Goal: Task Accomplishment & Management: Manage account settings

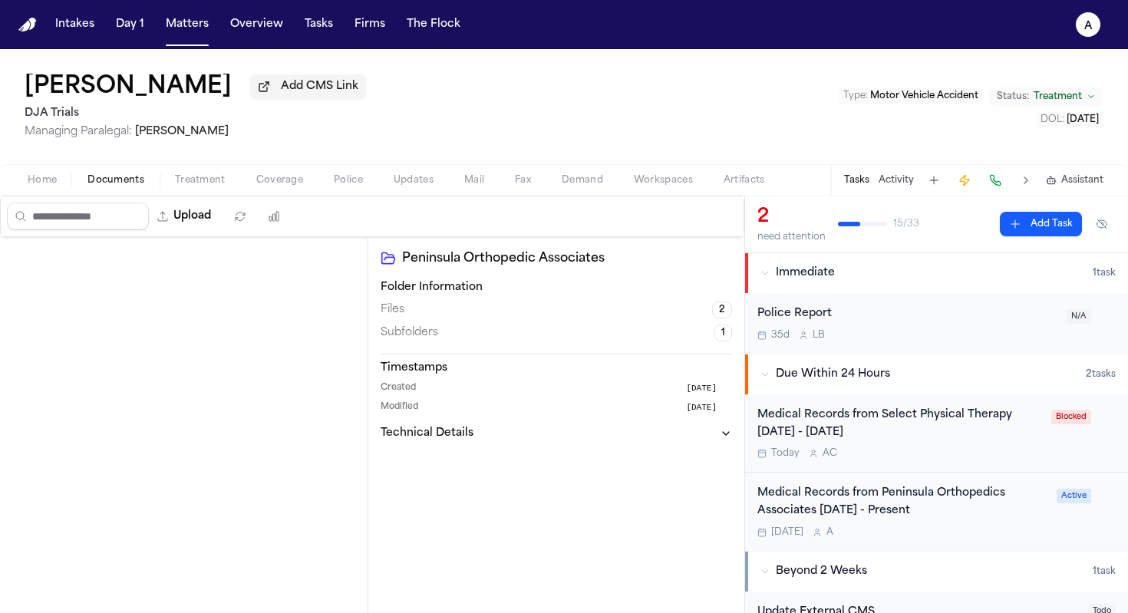
scroll to position [571, 0]
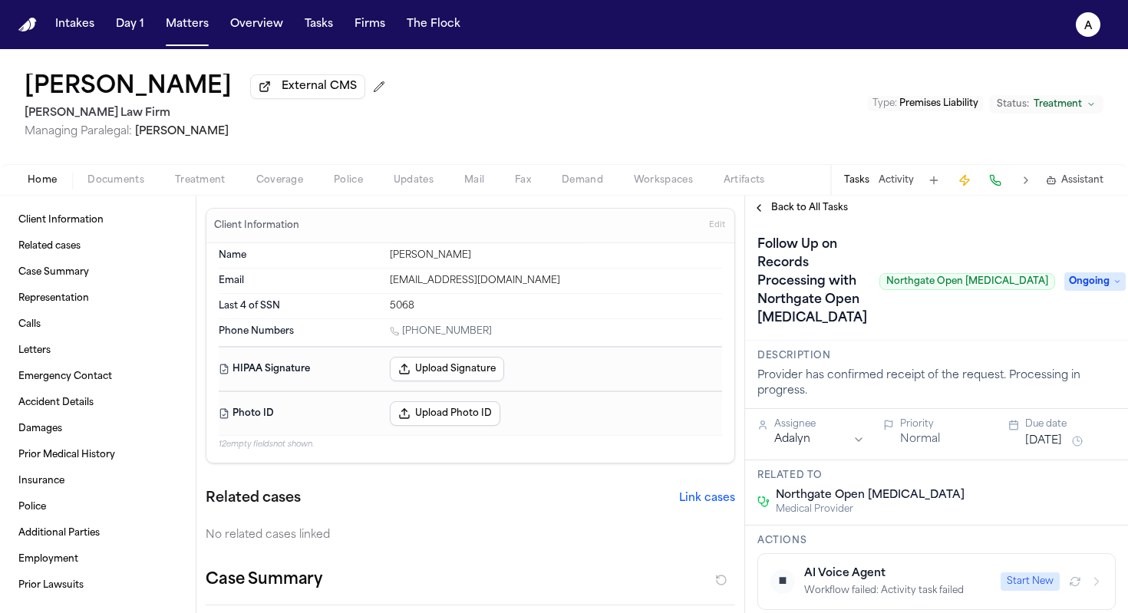
scroll to position [406, 0]
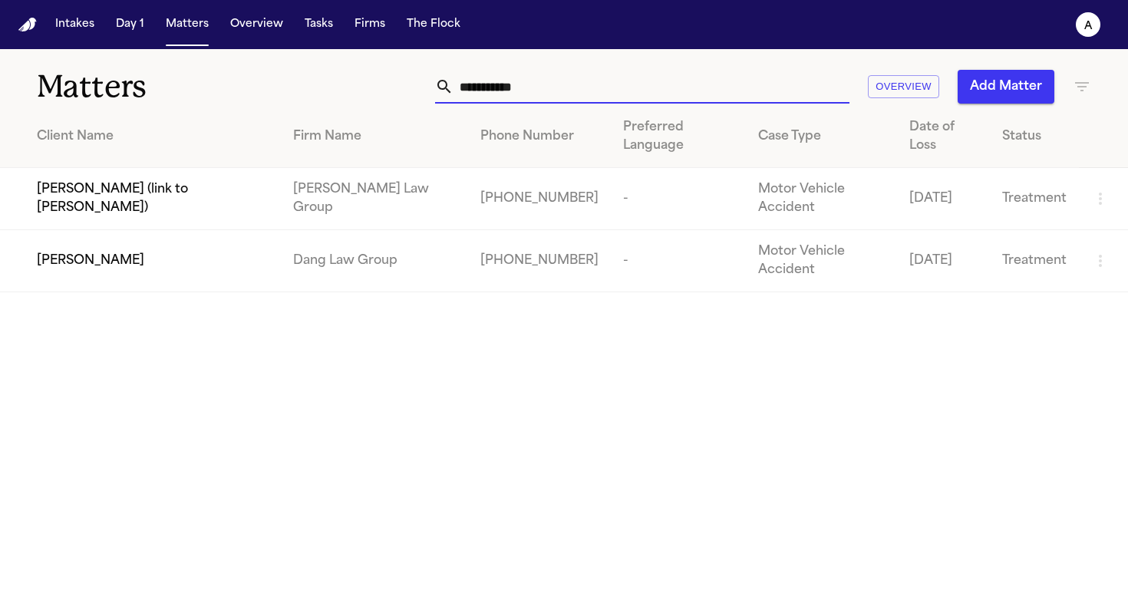
drag, startPoint x: 582, startPoint y: 80, endPoint x: 380, endPoint y: 82, distance: 201.8
click at [380, 82] on div "**********" at bounding box center [710, 87] width 762 height 34
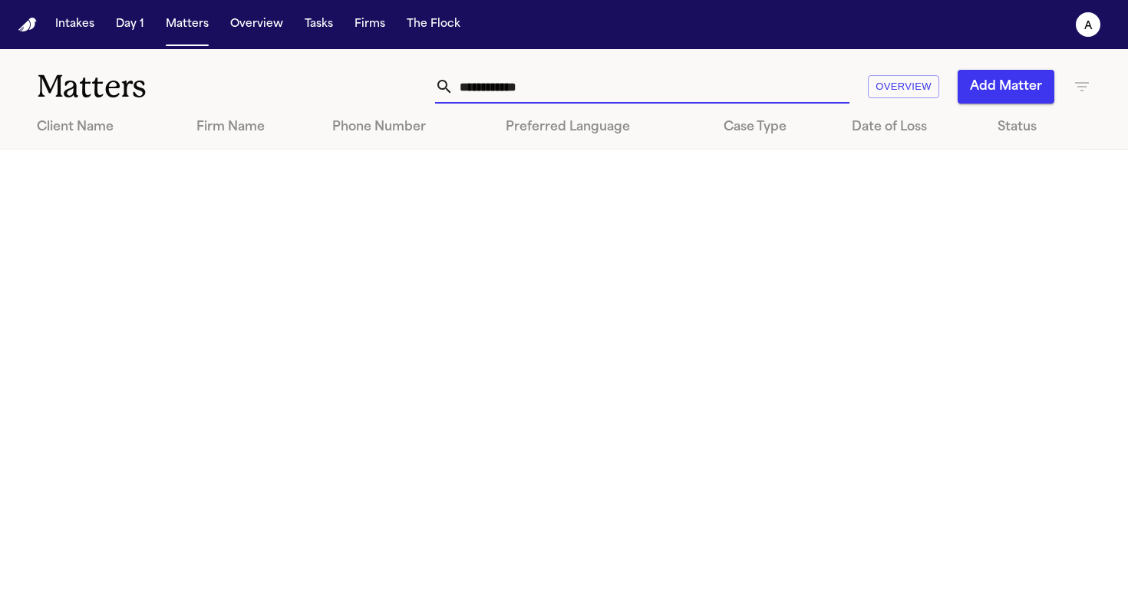
drag, startPoint x: 605, startPoint y: 72, endPoint x: 596, endPoint y: 81, distance: 12.5
click at [596, 81] on input "**********" at bounding box center [651, 87] width 396 height 34
type input "*****"
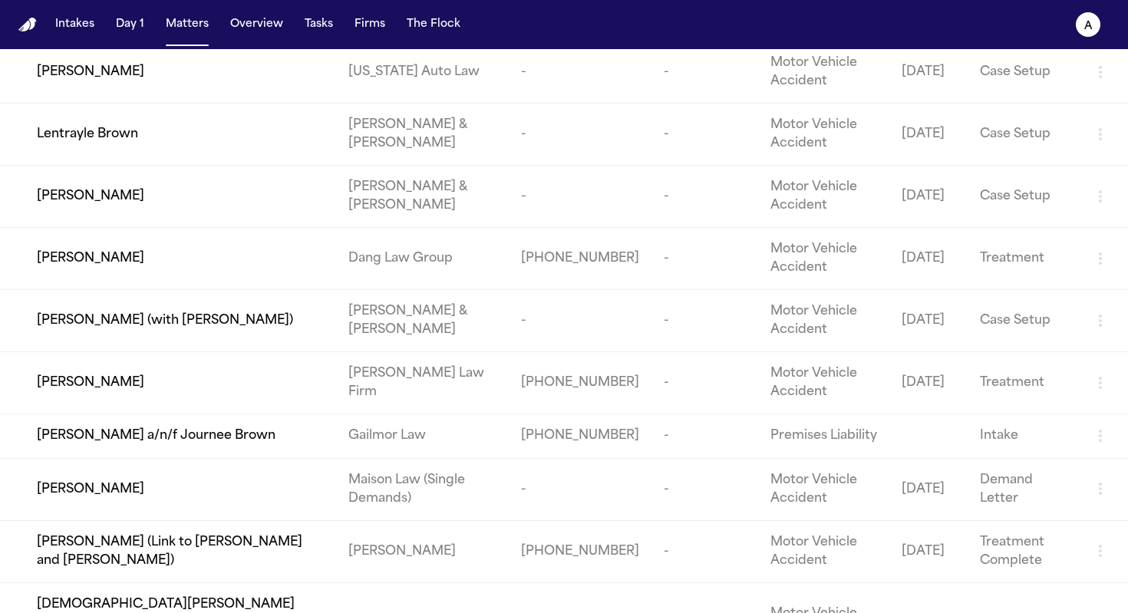
scroll to position [658, 0]
click at [157, 267] on div "[PERSON_NAME]" at bounding box center [180, 258] width 287 height 18
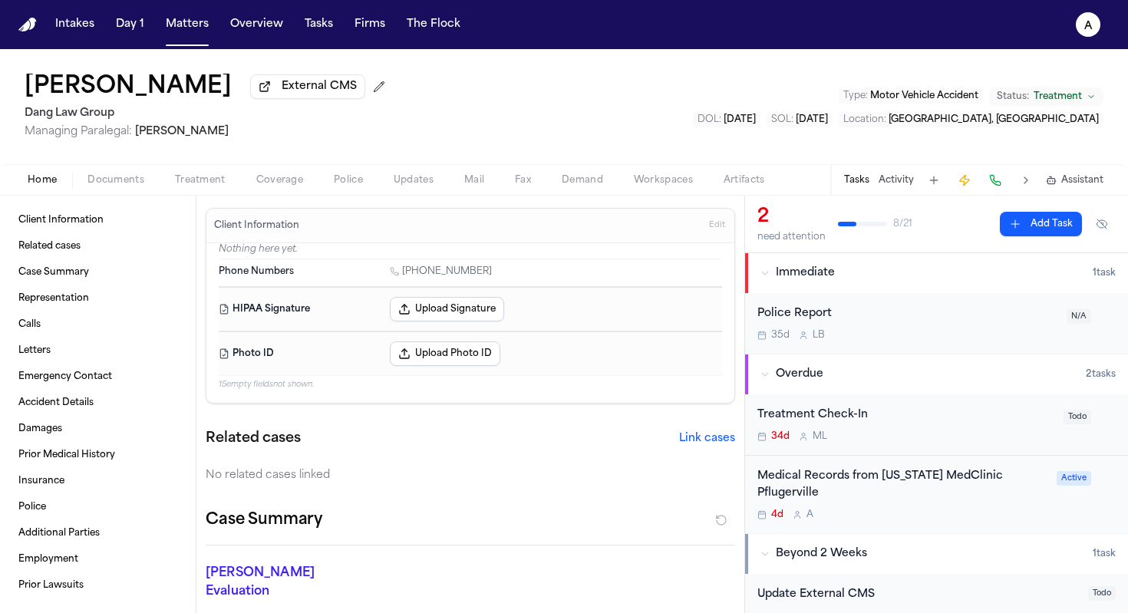
click at [875, 509] on div "4d A" at bounding box center [902, 515] width 290 height 12
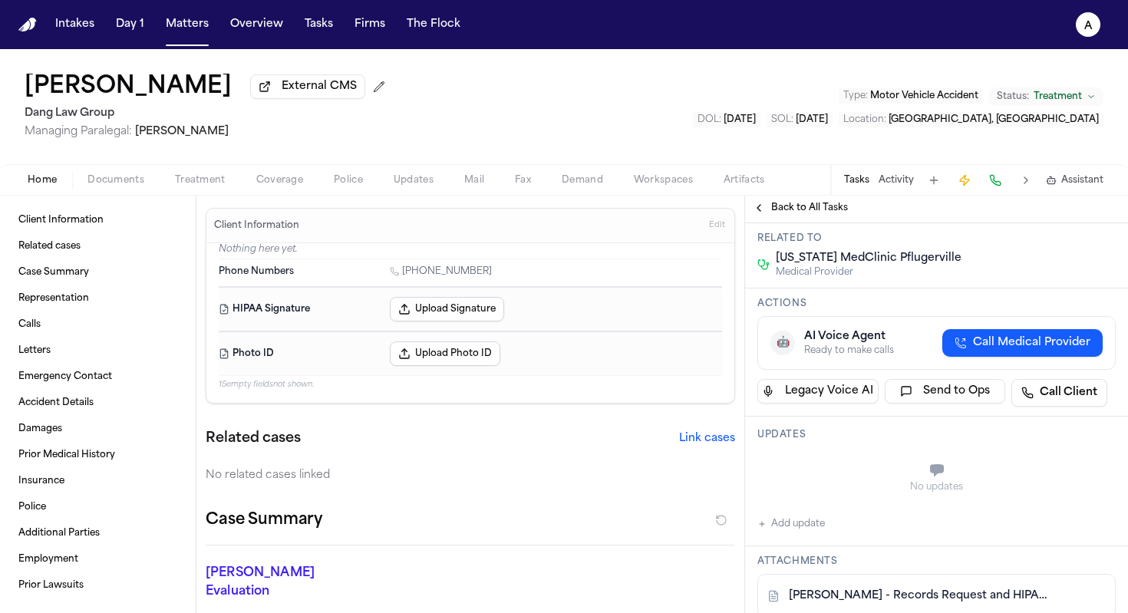
scroll to position [193, 0]
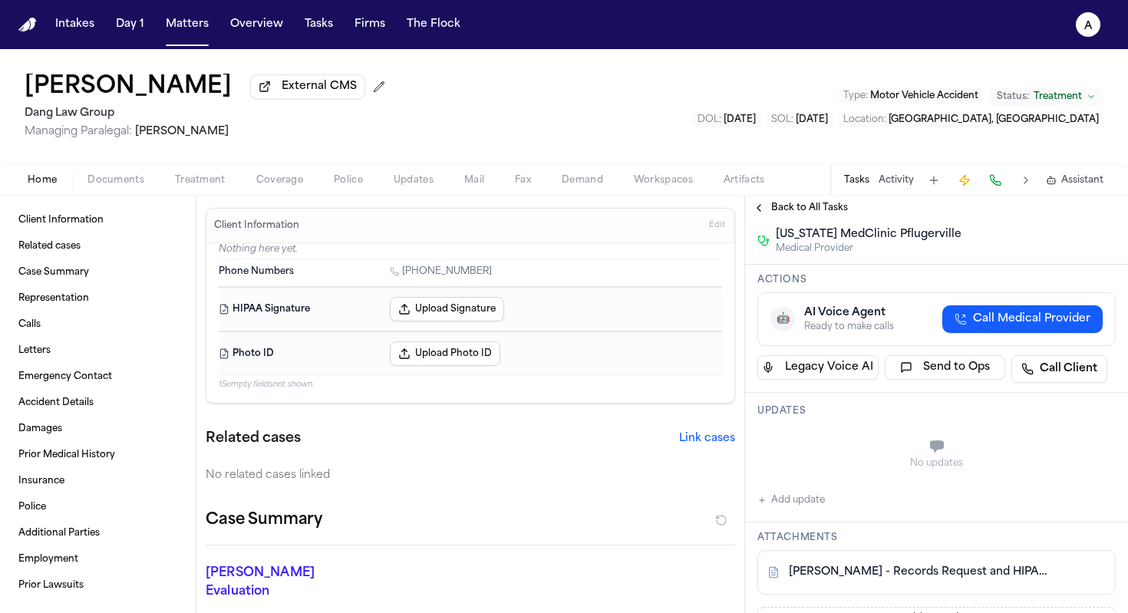
click at [834, 491] on div "No updates Add update" at bounding box center [936, 468] width 358 height 83
click at [806, 491] on button "Add update" at bounding box center [791, 500] width 68 height 18
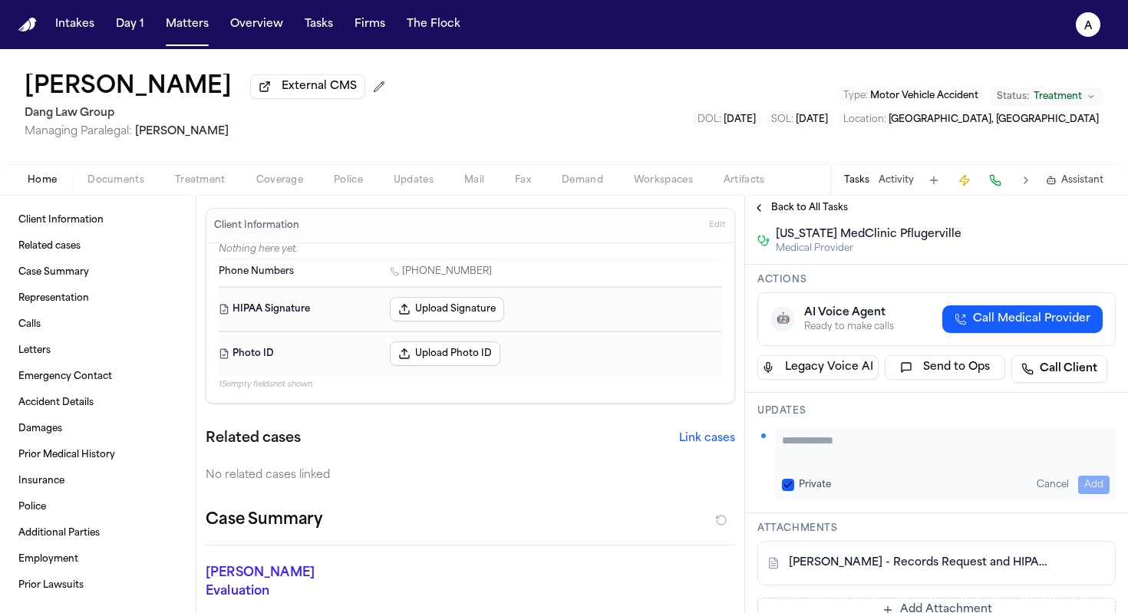
click at [852, 433] on textarea "Add your update" at bounding box center [946, 448] width 328 height 31
drag, startPoint x: 964, startPoint y: 431, endPoint x: 875, endPoint y: 428, distance: 89.0
click at [875, 433] on textarea "**********" at bounding box center [940, 448] width 316 height 31
type textarea "**********"
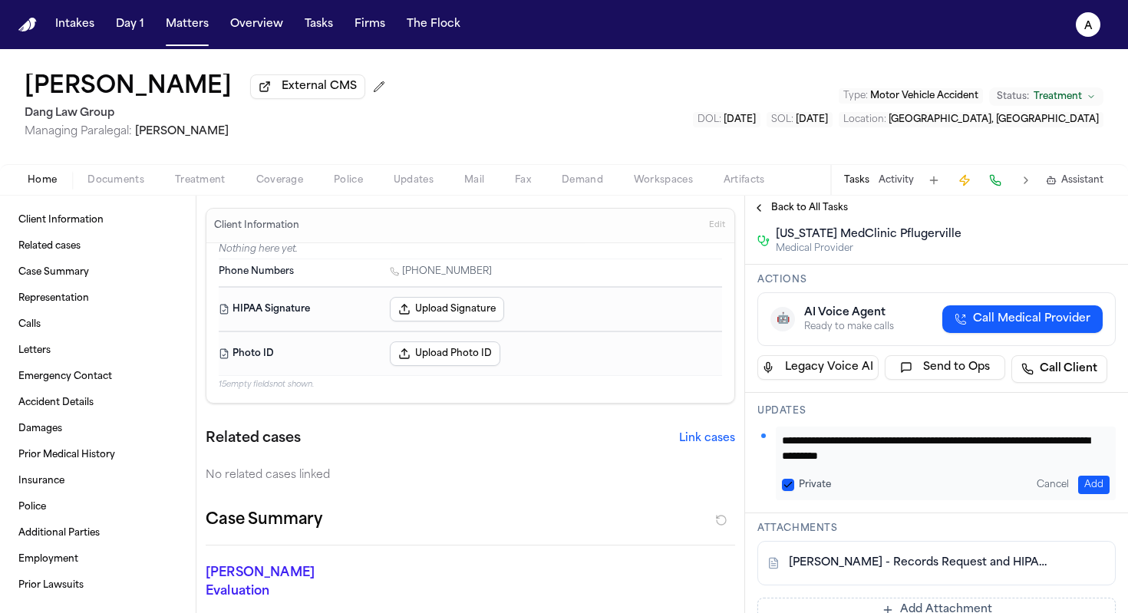
click at [786, 479] on button "Private" at bounding box center [788, 485] width 12 height 12
click at [1079, 476] on button "Add" at bounding box center [1093, 485] width 31 height 18
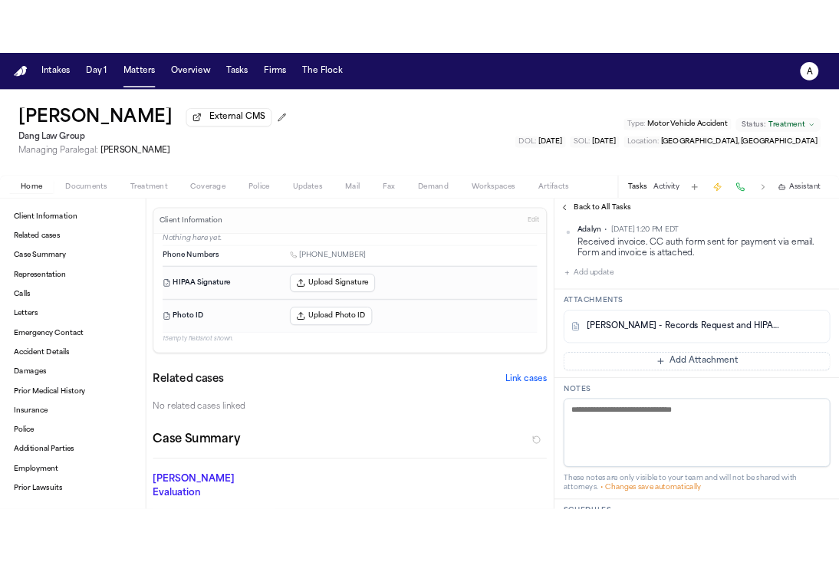
scroll to position [401, 0]
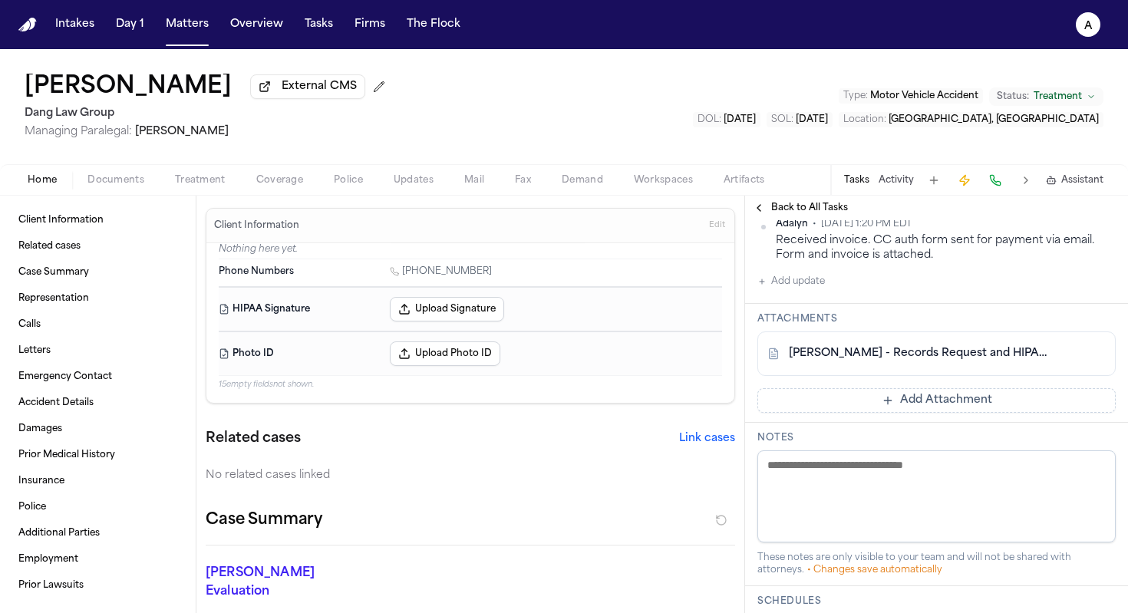
click at [982, 388] on button "Add Attachment" at bounding box center [936, 400] width 358 height 25
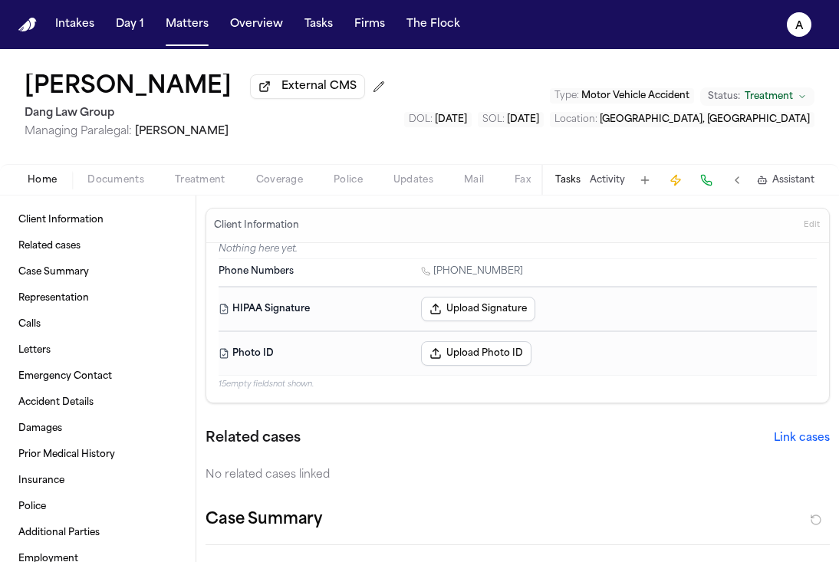
click at [560, 185] on button "Tasks" at bounding box center [567, 180] width 25 height 12
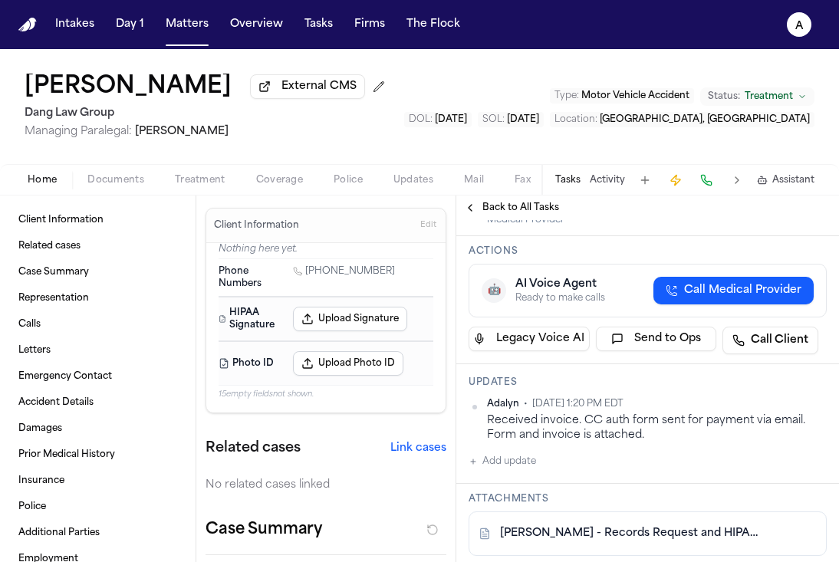
scroll to position [269, 0]
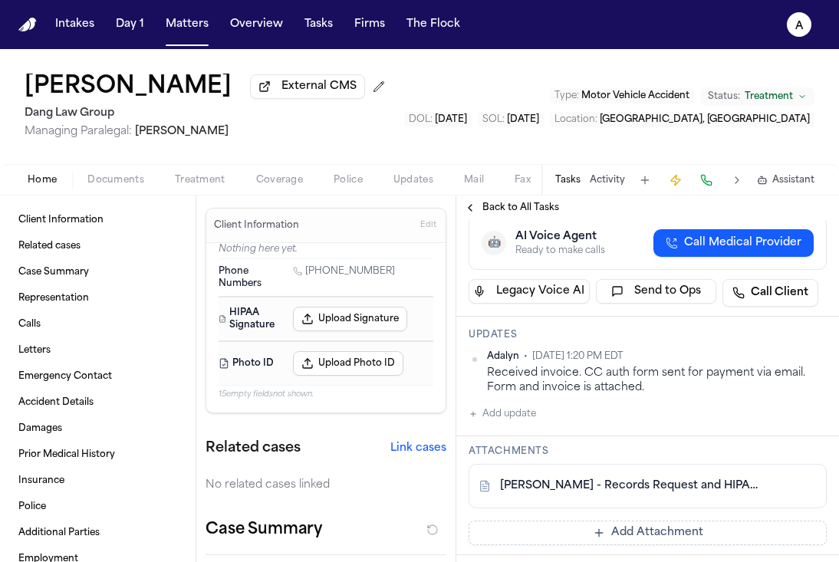
click at [751, 366] on div "Received invoice. CC auth form sent for payment via email. Form and invoice is …" at bounding box center [657, 381] width 340 height 30
click at [804, 338] on html "Intakes Day 1 Matters Overview Tasks Firms The Flock A Aaron Cade Brown Externa…" at bounding box center [419, 281] width 839 height 562
click at [772, 364] on div "Edit" at bounding box center [766, 365] width 91 height 21
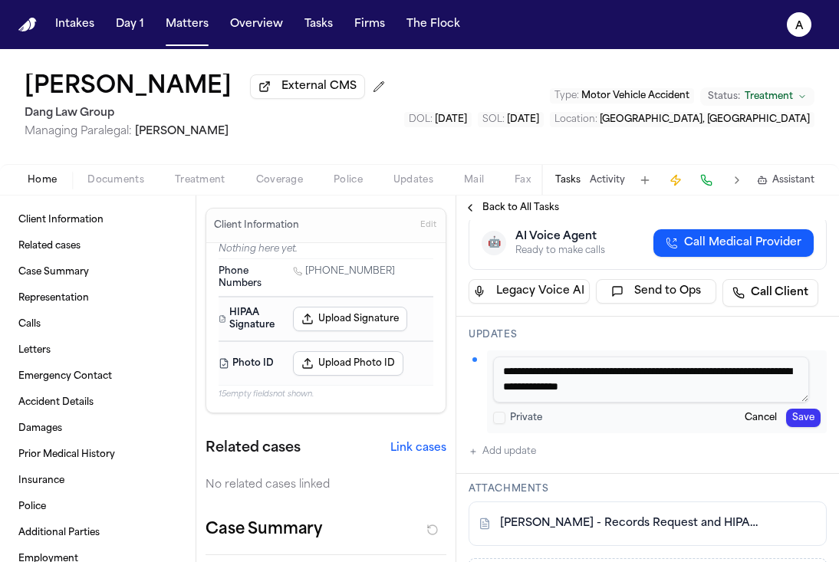
drag, startPoint x: 724, startPoint y: 372, endPoint x: 597, endPoint y: 358, distance: 128.2
click at [597, 358] on textarea "**********" at bounding box center [651, 380] width 316 height 46
paste textarea "**********"
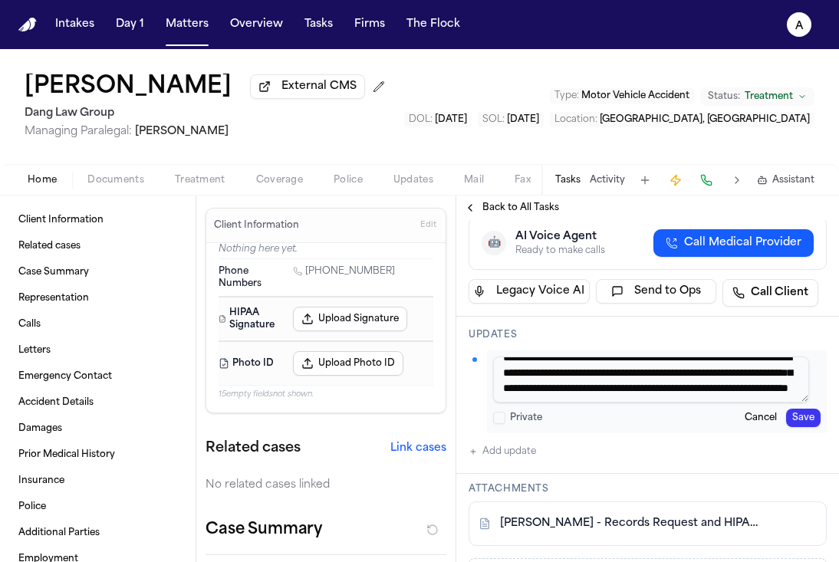
scroll to position [44, 0]
type textarea "**********"
click at [789, 409] on button "Save" at bounding box center [803, 418] width 35 height 18
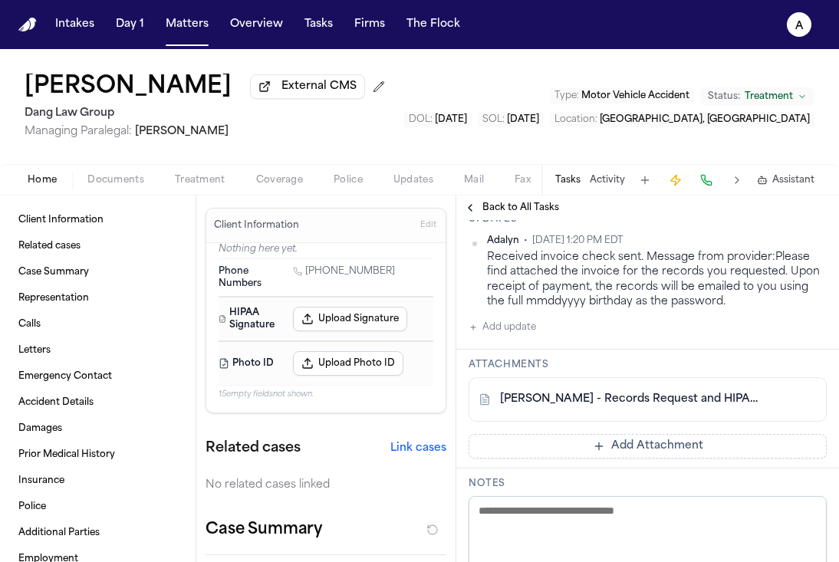
scroll to position [422, 0]
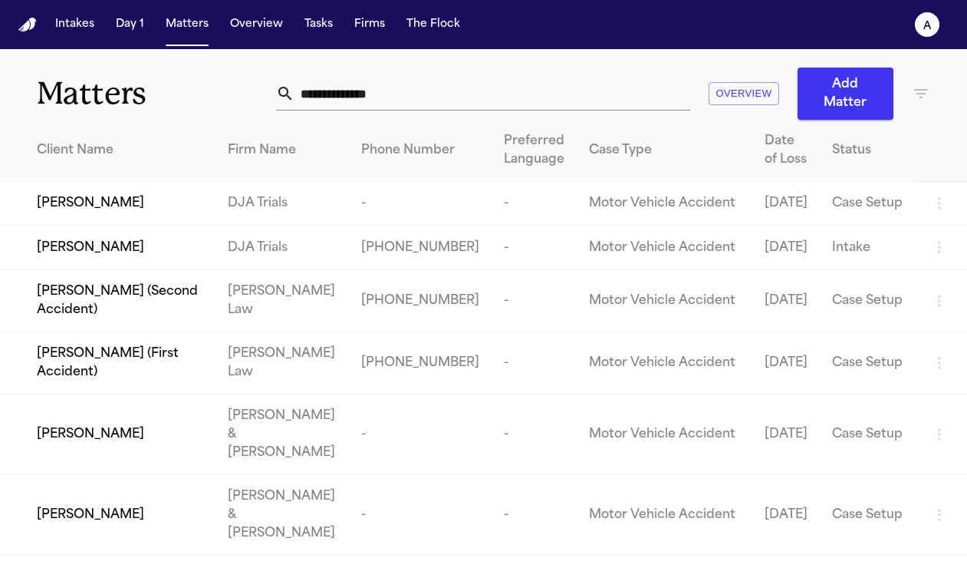
click at [482, 84] on input "text" at bounding box center [493, 94] width 396 height 34
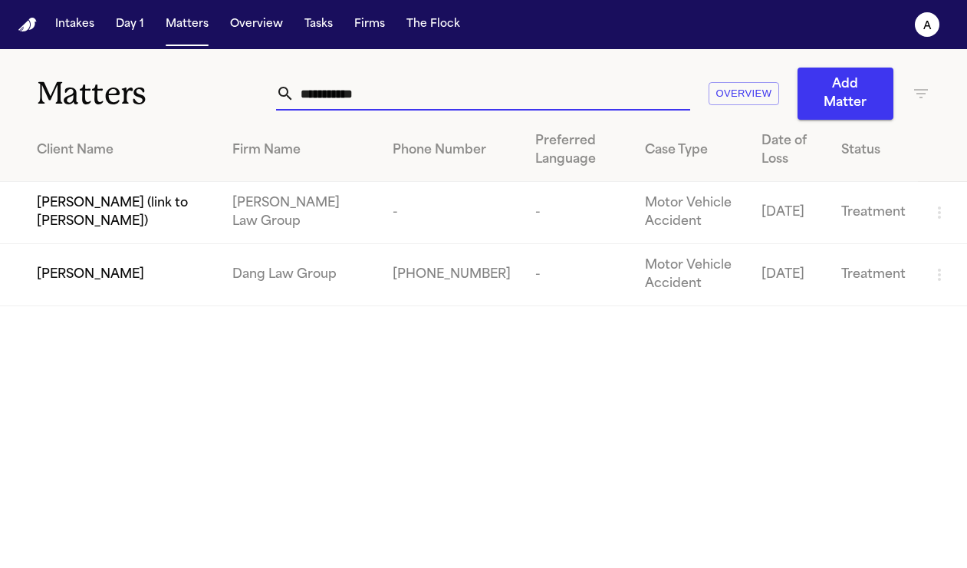
type input "**********"
click at [118, 265] on span "[PERSON_NAME]" at bounding box center [90, 274] width 107 height 18
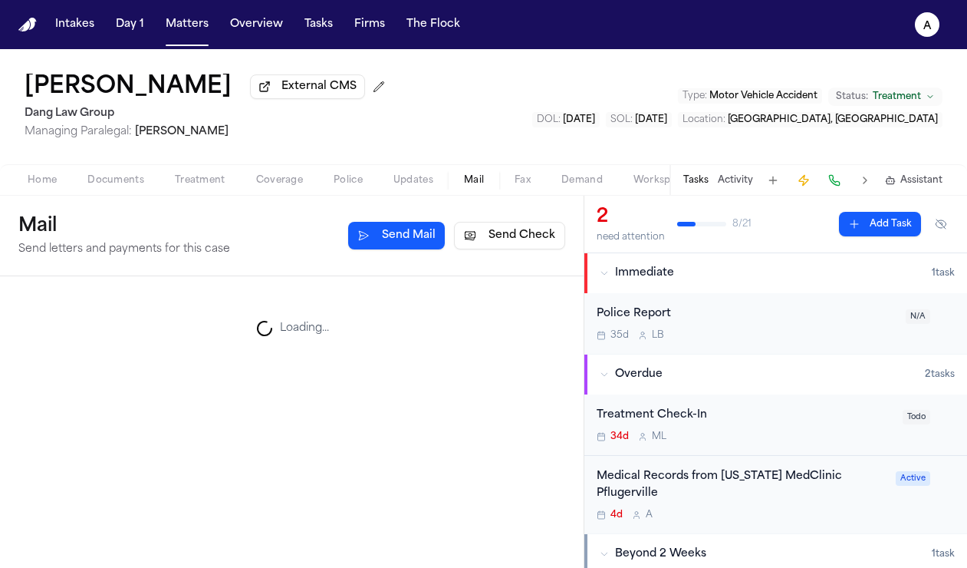
click at [473, 183] on span "Mail" at bounding box center [474, 180] width 20 height 12
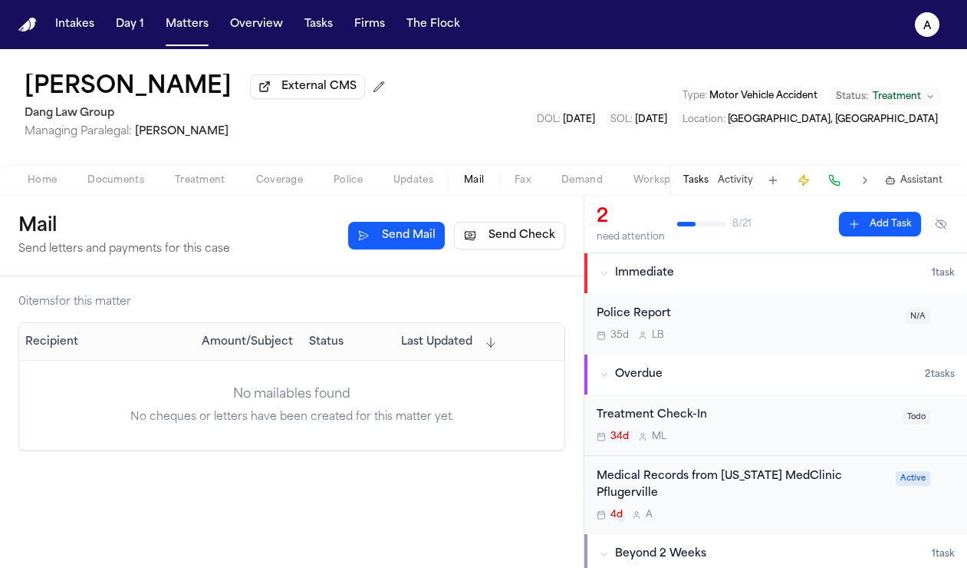
drag, startPoint x: 509, startPoint y: 244, endPoint x: 554, endPoint y: 338, distance: 104.0
click at [554, 338] on div "Mail Send letters and payments for this case Send Mail Send Check 0 item s for …" at bounding box center [292, 382] width 584 height 372
click at [934, 30] on icon "A" at bounding box center [927, 24] width 25 height 25
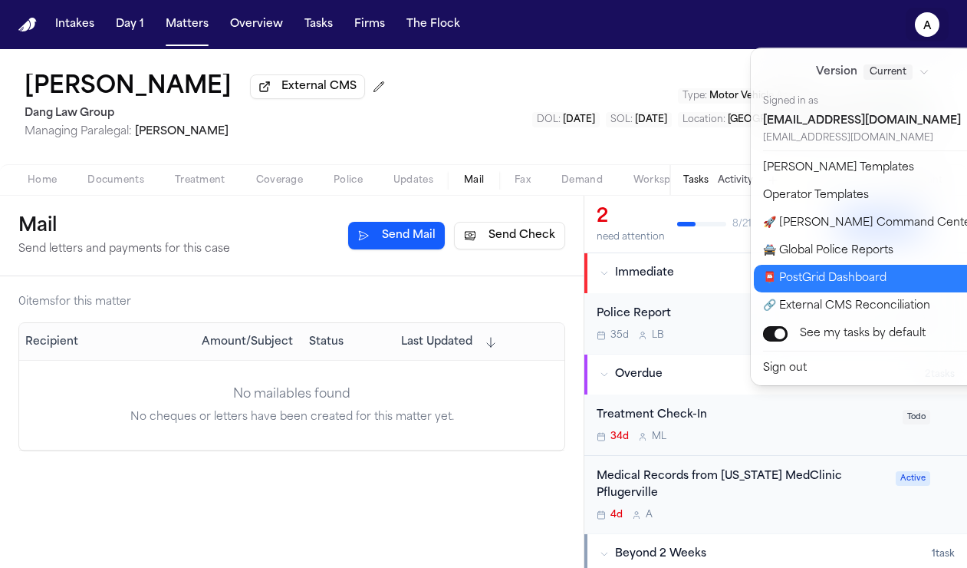
click at [870, 275] on button "📮 PostGrid Dashboard" at bounding box center [881, 279] width 255 height 28
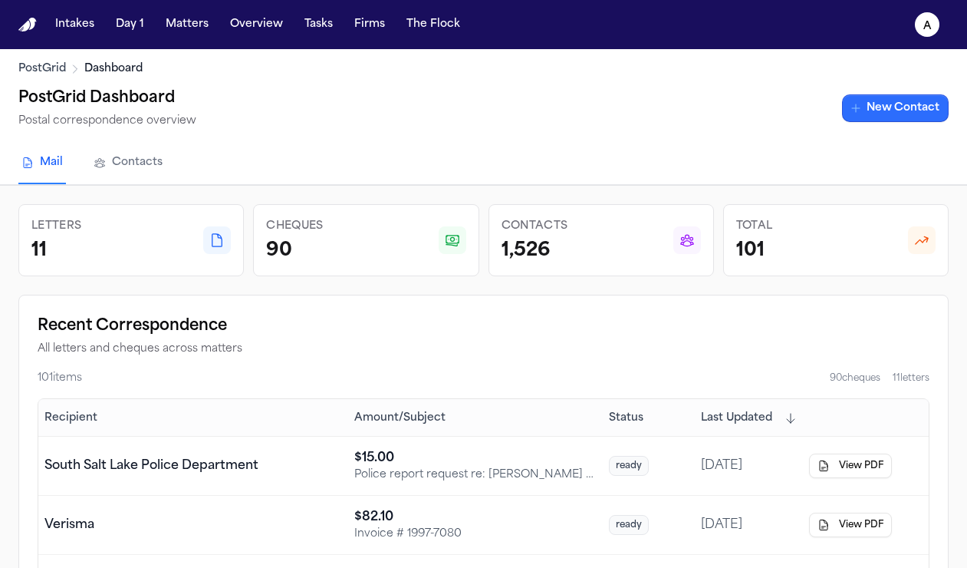
click at [908, 104] on link "New Contact" at bounding box center [895, 108] width 107 height 28
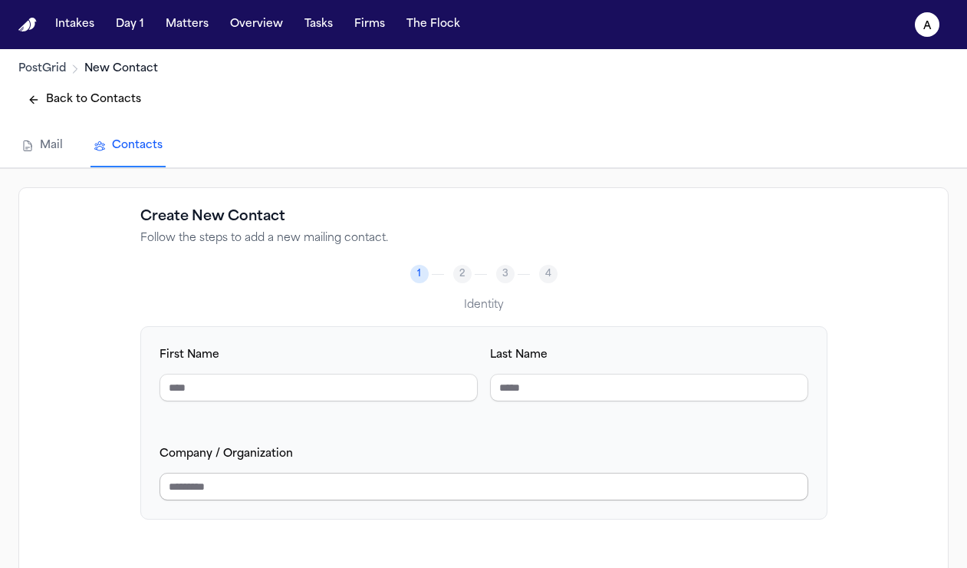
click at [268, 499] on input "Company / Organization" at bounding box center [484, 487] width 649 height 28
paste input "**********"
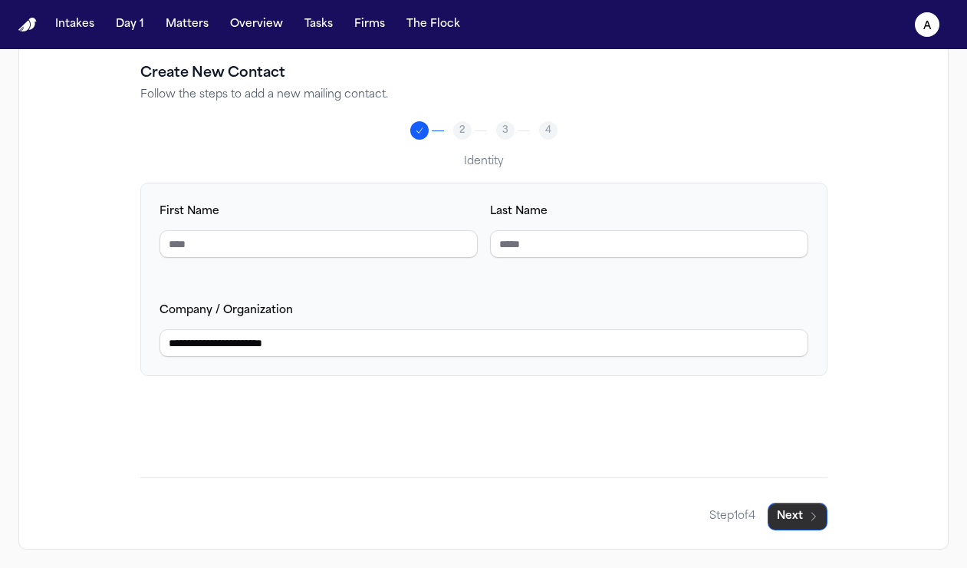
type input "**********"
click at [800, 521] on button "Next" at bounding box center [798, 517] width 60 height 28
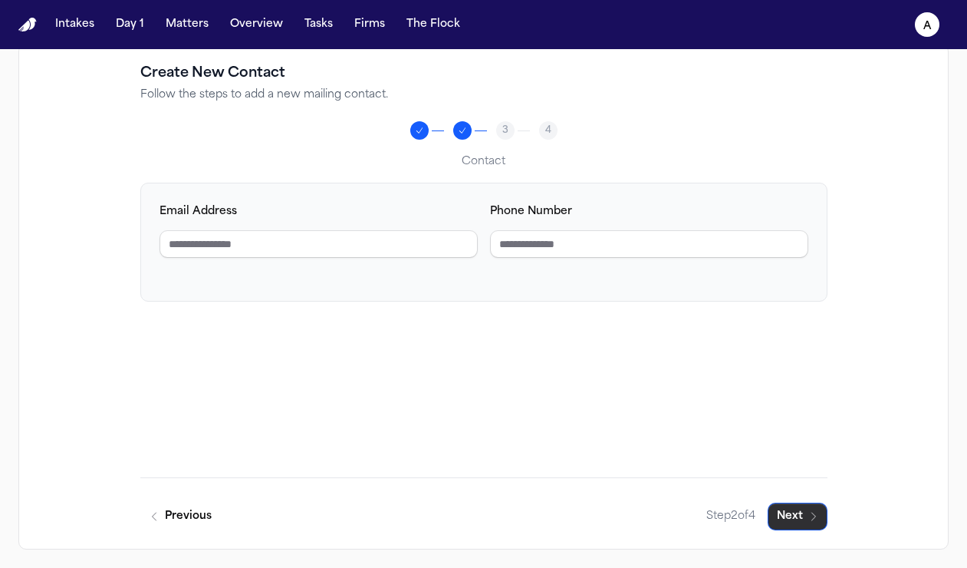
click at [799, 510] on button "Next" at bounding box center [798, 517] width 60 height 28
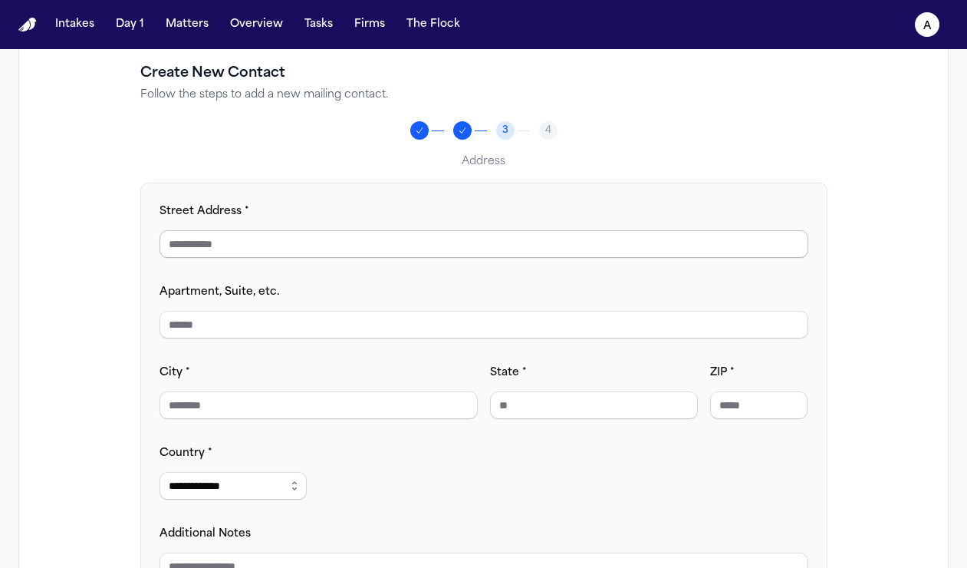
click at [290, 241] on input "Street Address *" at bounding box center [484, 244] width 649 height 28
paste input "**********"
type input "**********"
click at [278, 407] on input "City *" at bounding box center [319, 405] width 318 height 28
paste input "*********"
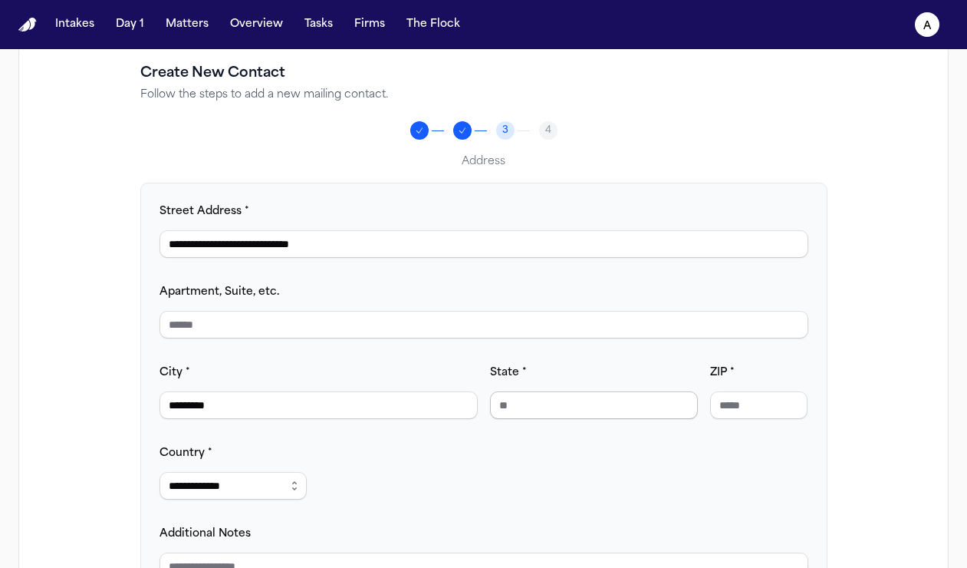
type input "*********"
click at [572, 419] on div "**********" at bounding box center [484, 409] width 649 height 415
click at [573, 407] on input "State *" at bounding box center [594, 405] width 208 height 28
type input "**"
click at [738, 411] on input "ZIP *" at bounding box center [759, 405] width 98 height 28
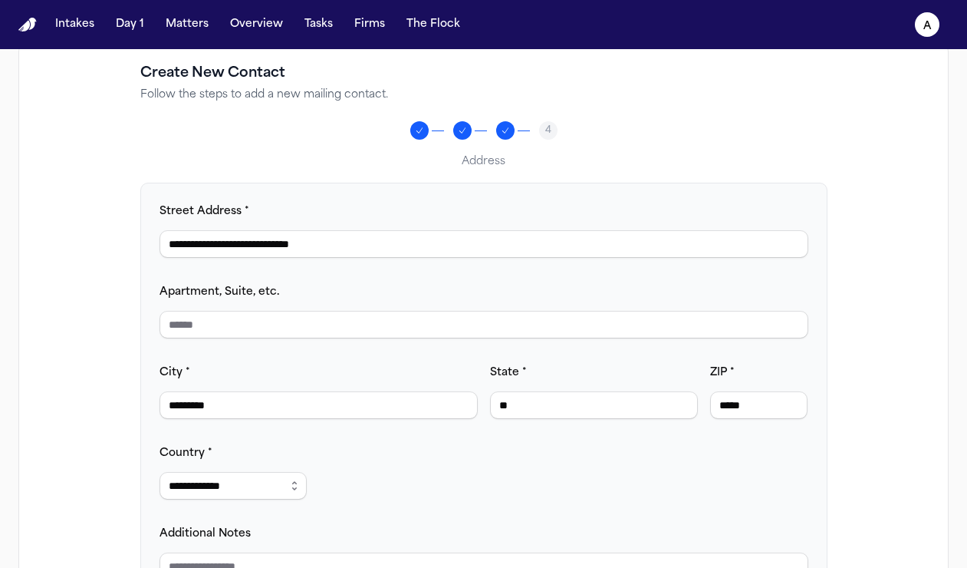
scroll to position [274, 0]
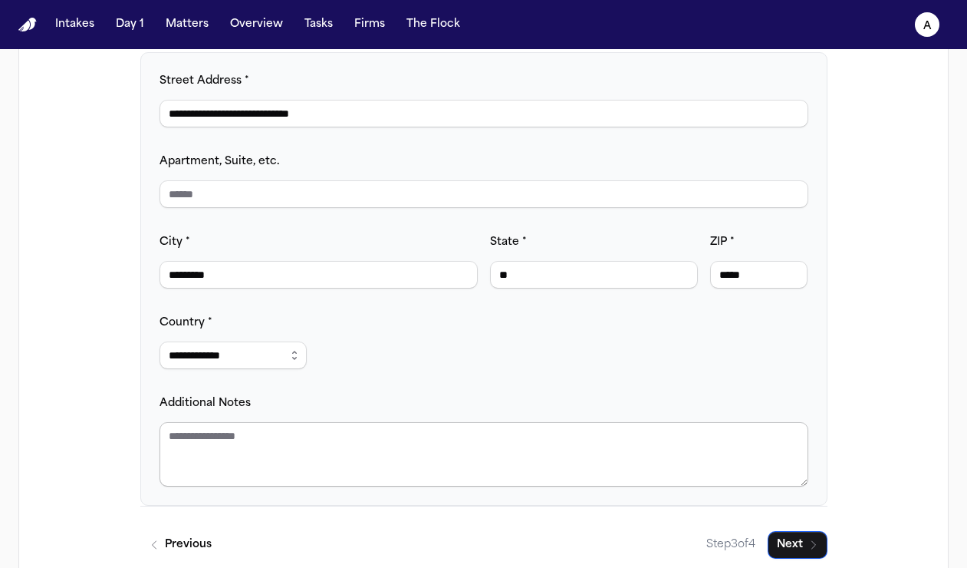
type input "*****"
click at [350, 449] on textarea "Additional Notes" at bounding box center [484, 454] width 649 height 64
paste textarea "**********"
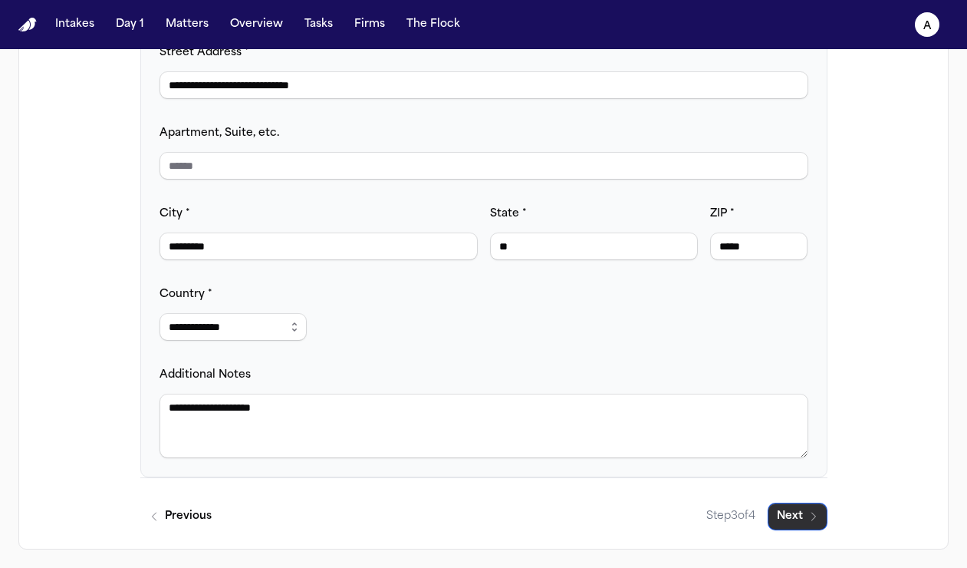
type textarea "**********"
click at [808, 514] on icon "button" at bounding box center [814, 516] width 12 height 12
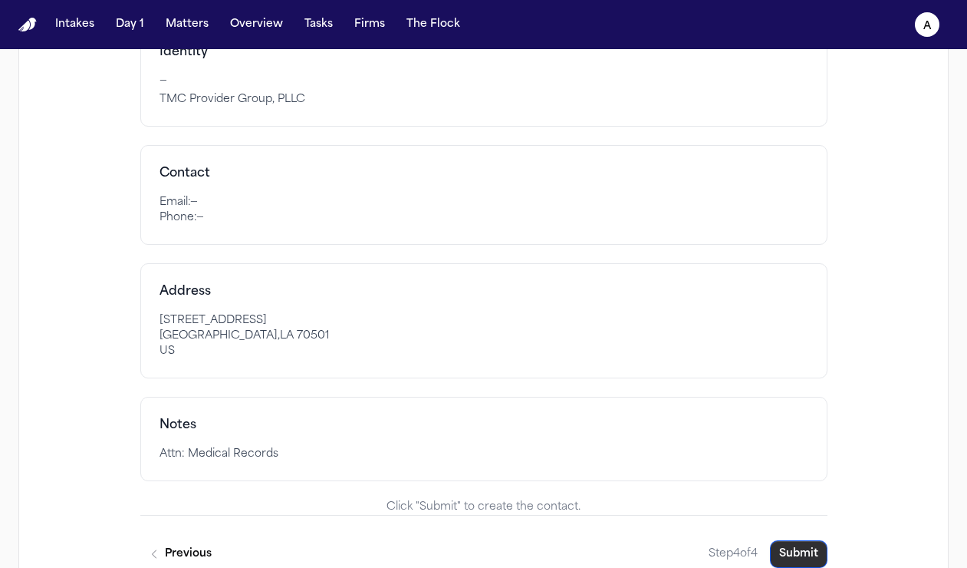
click at [798, 552] on button "Submit" at bounding box center [799, 554] width 58 height 28
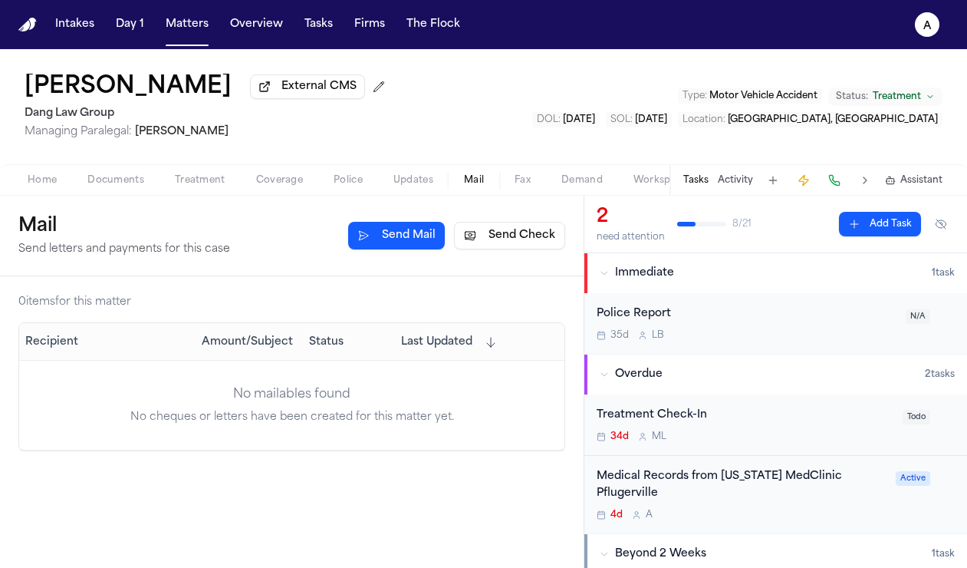
click at [533, 242] on button "Send Check" at bounding box center [509, 236] width 111 height 28
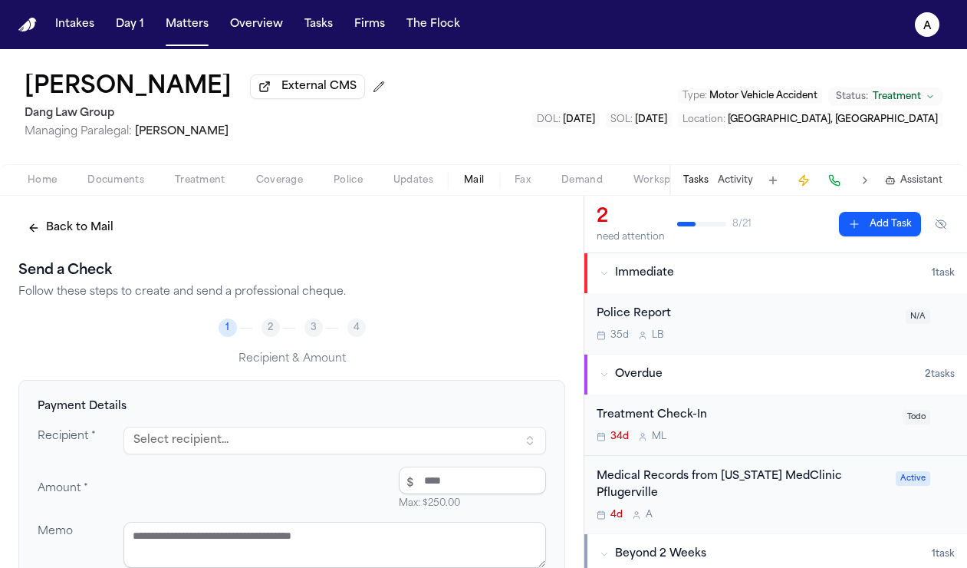
click at [212, 441] on button "Select recipient..." at bounding box center [335, 441] width 423 height 28
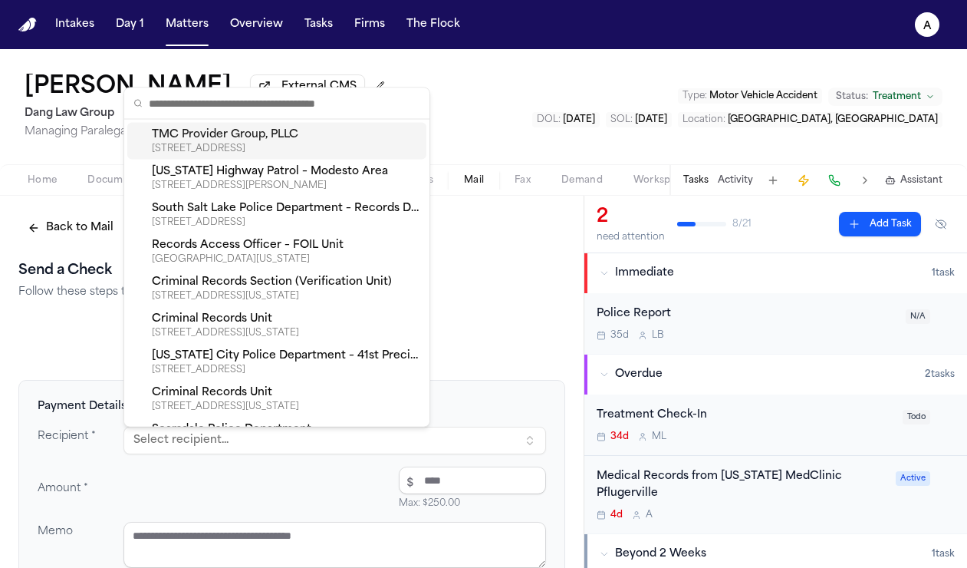
click at [324, 143] on div "600 JEFFERSON ST STE 600, LAFAYETTE, LA, 70501-6987" at bounding box center [286, 149] width 269 height 12
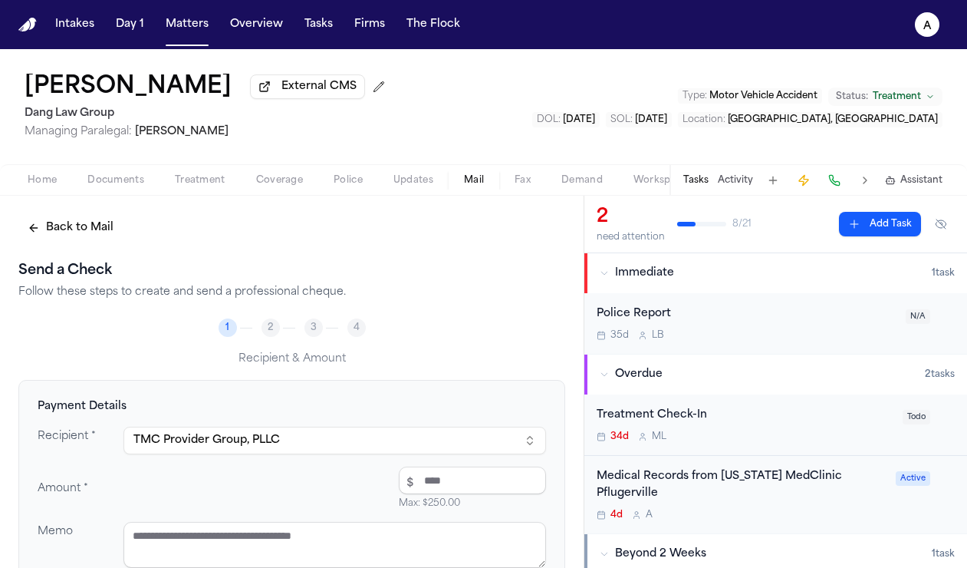
scroll to position [82, 0]
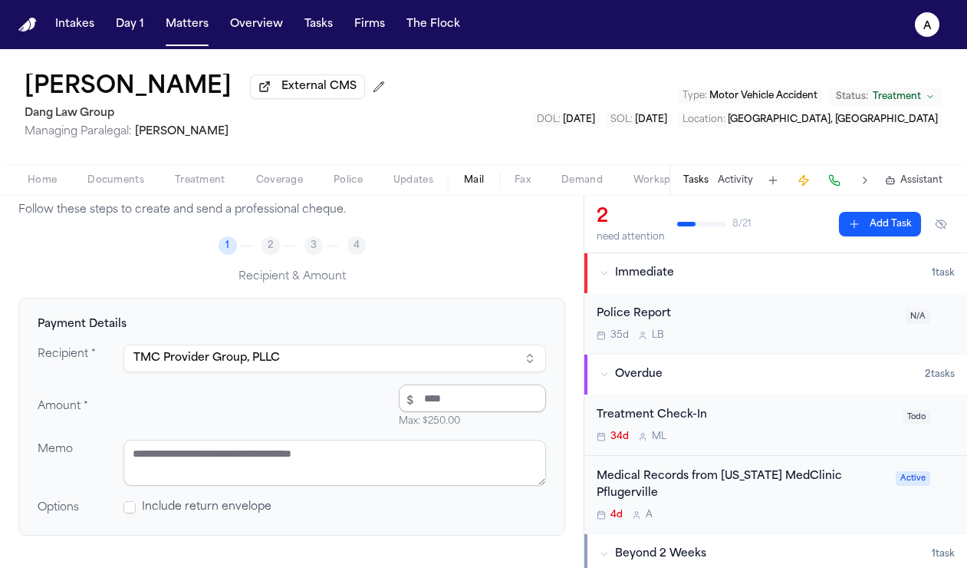
click at [459, 409] on input "number" at bounding box center [472, 398] width 147 height 28
type input "*****"
click at [404, 455] on textarea at bounding box center [335, 463] width 423 height 46
click at [221, 437] on div "Recipient * TMC Provider Group, PLLC Amount * $ ***** Max: $ 250.00 $50.00 Memo…" at bounding box center [292, 430] width 509 height 172
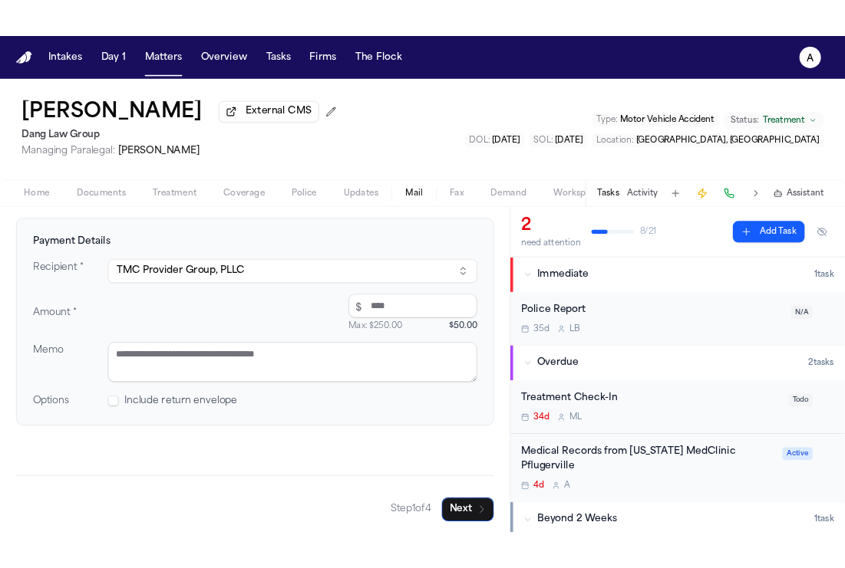
scroll to position [181, 0]
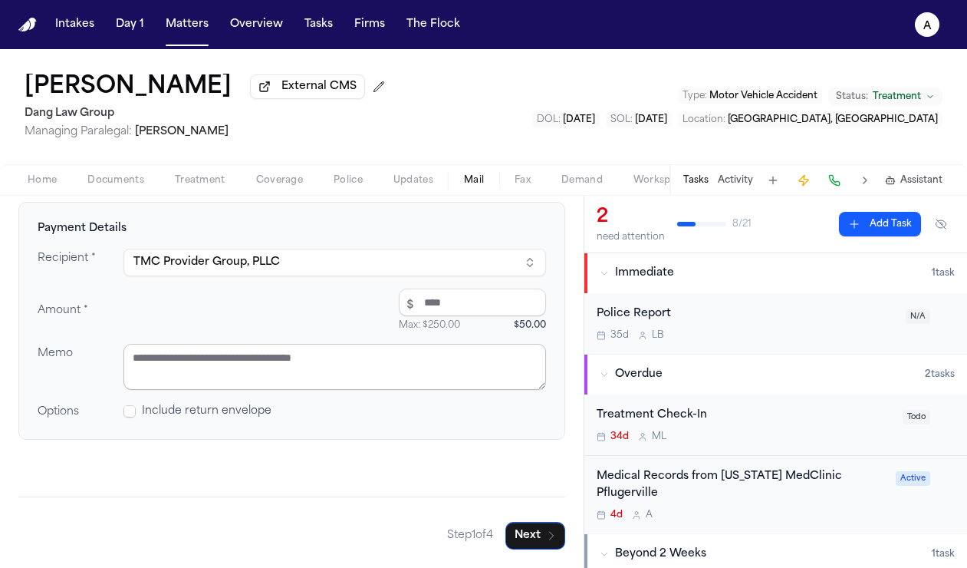
click at [257, 358] on textarea at bounding box center [335, 367] width 423 height 46
type textarea "**********"
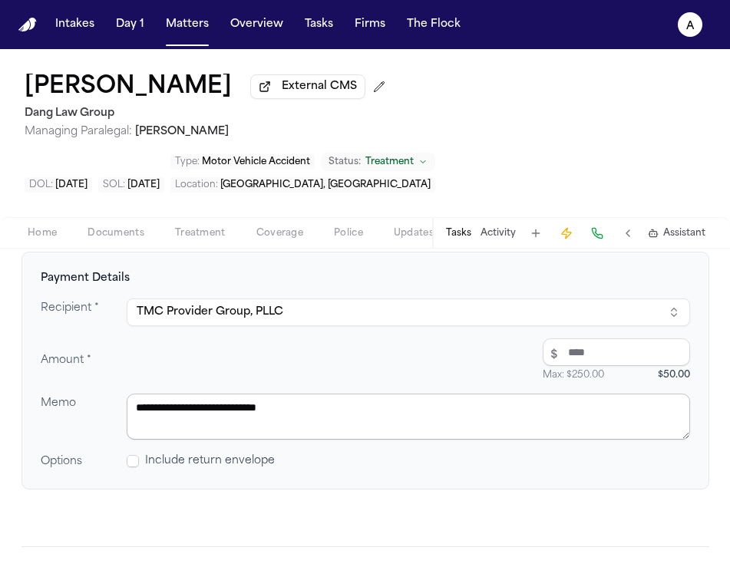
click at [350, 394] on textarea "**********" at bounding box center [408, 417] width 563 height 46
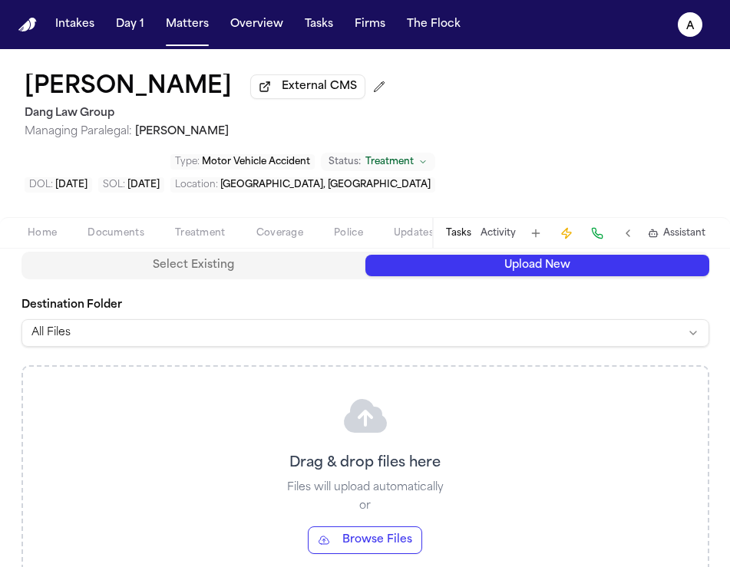
click at [536, 255] on button "Upload New" at bounding box center [537, 265] width 344 height 21
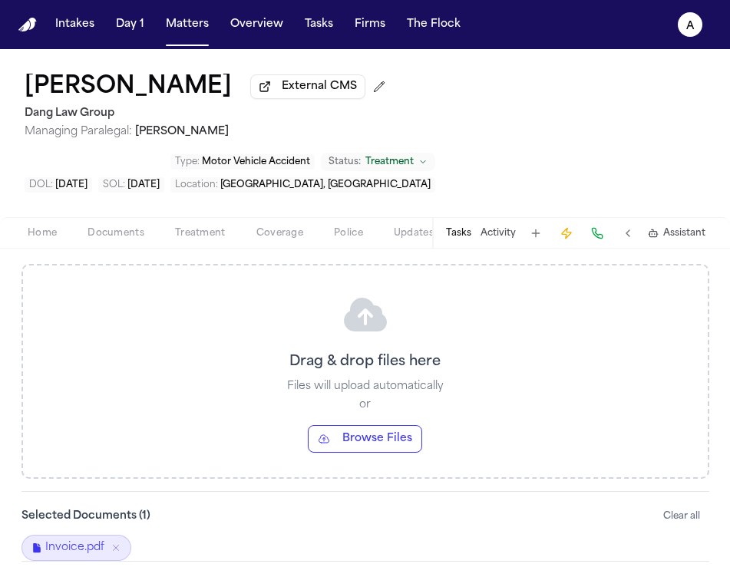
scroll to position [298, 0]
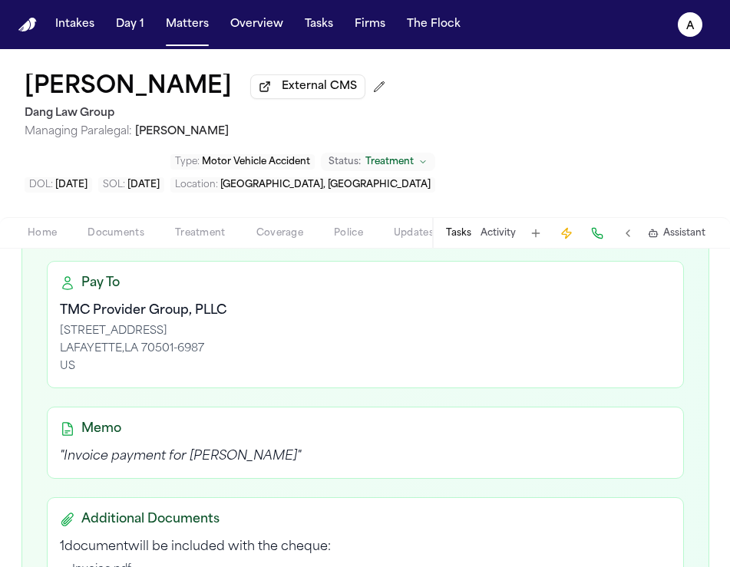
scroll to position [628, 0]
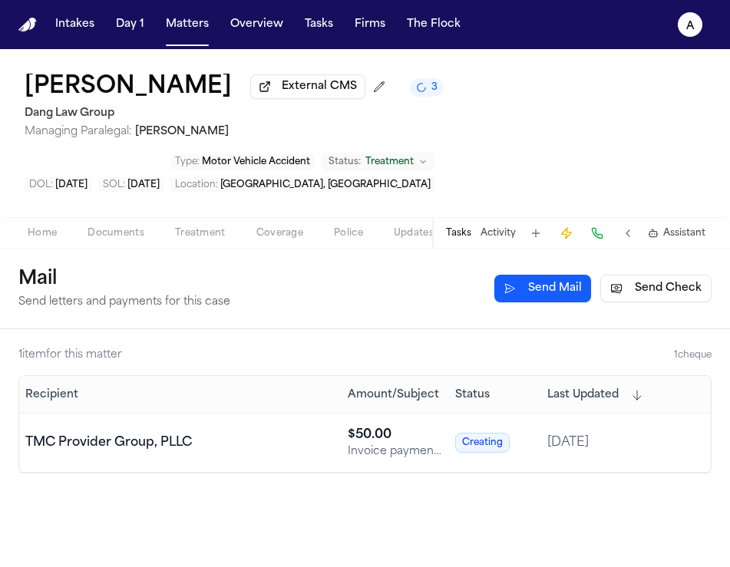
click at [464, 226] on div "Tasks Activity Assistant" at bounding box center [574, 233] width 285 height 30
click at [464, 229] on button "Tasks" at bounding box center [458, 233] width 25 height 12
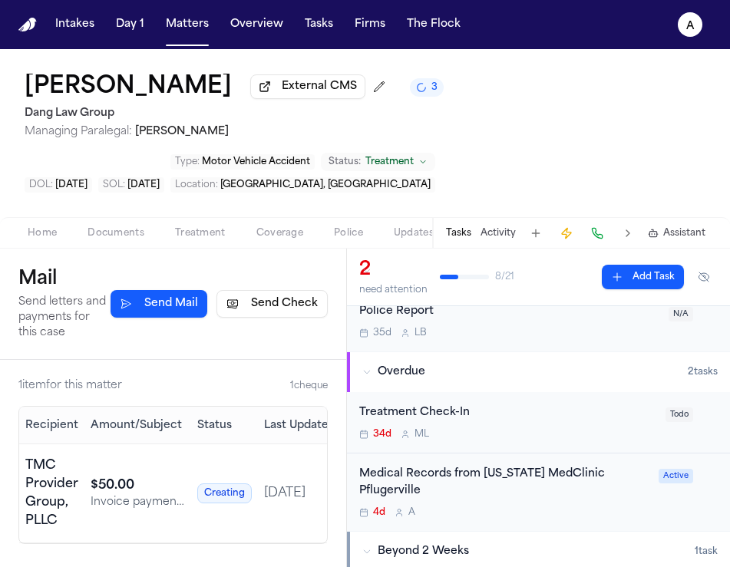
scroll to position [58, 0]
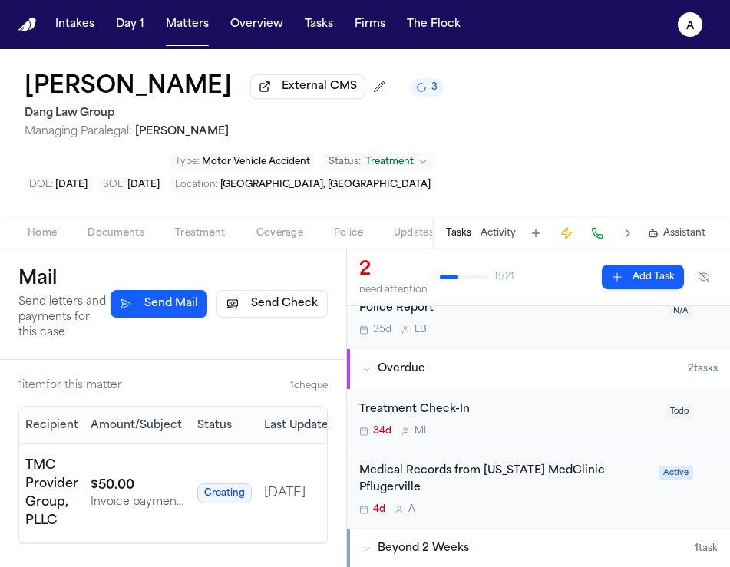
click at [516, 503] on div "4d A" at bounding box center [504, 509] width 290 height 12
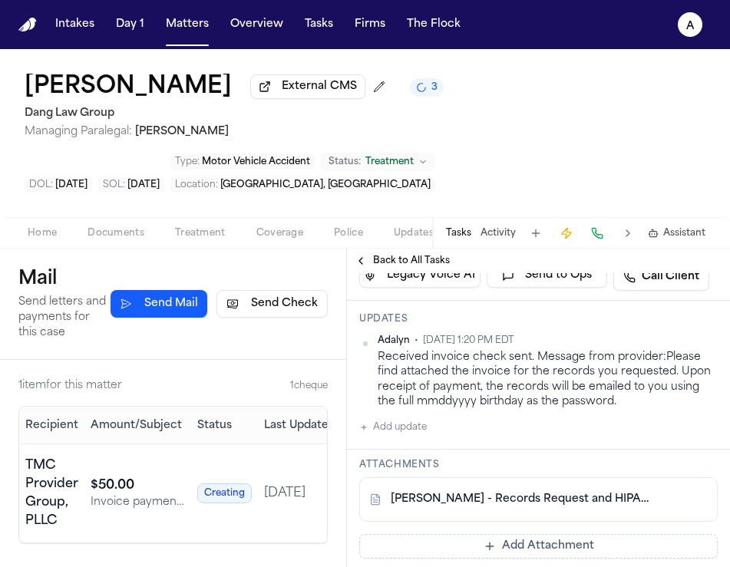
scroll to position [361, 0]
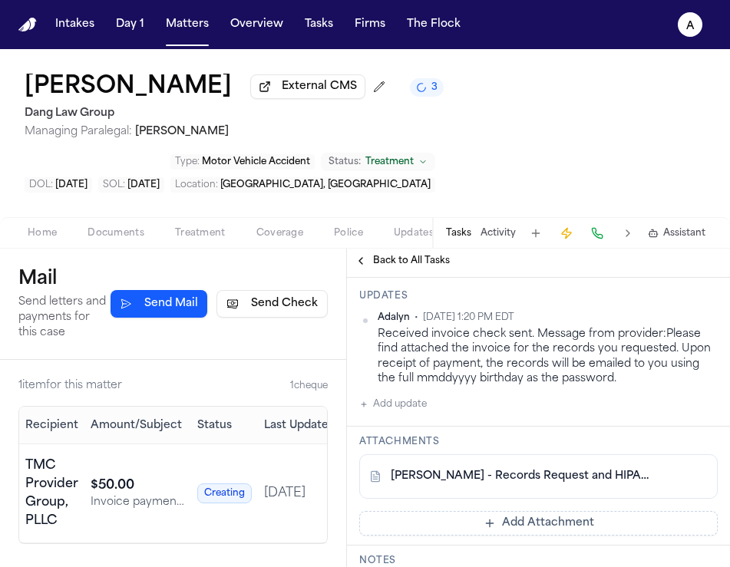
click at [595, 511] on button "Add Attachment" at bounding box center [538, 523] width 358 height 25
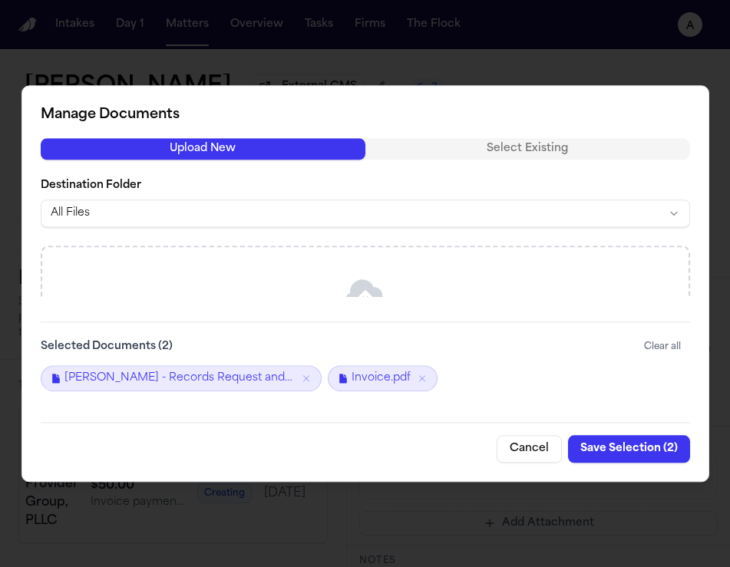
click at [640, 450] on button "Save Selection ( 2 )" at bounding box center [629, 449] width 122 height 28
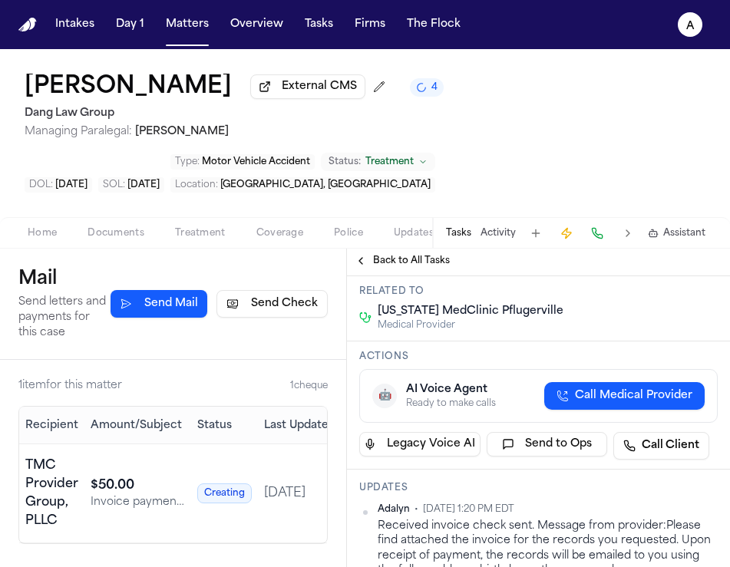
scroll to position [0, 0]
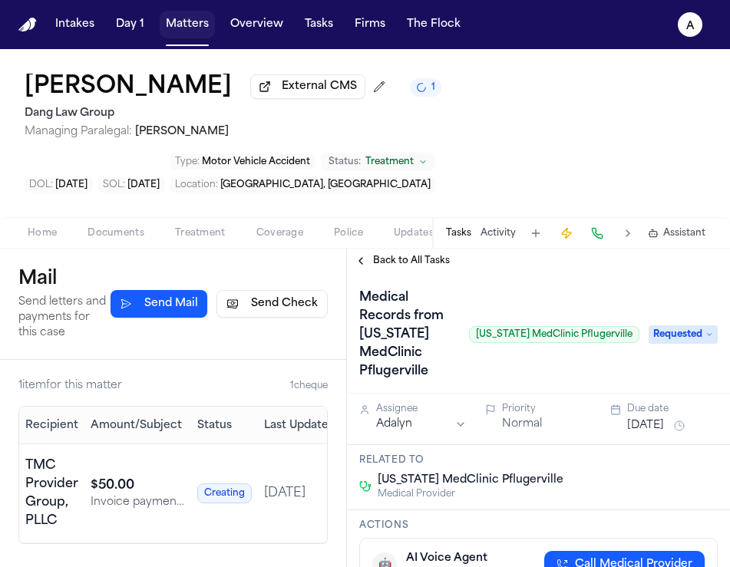
click at [188, 21] on button "Matters" at bounding box center [187, 25] width 55 height 28
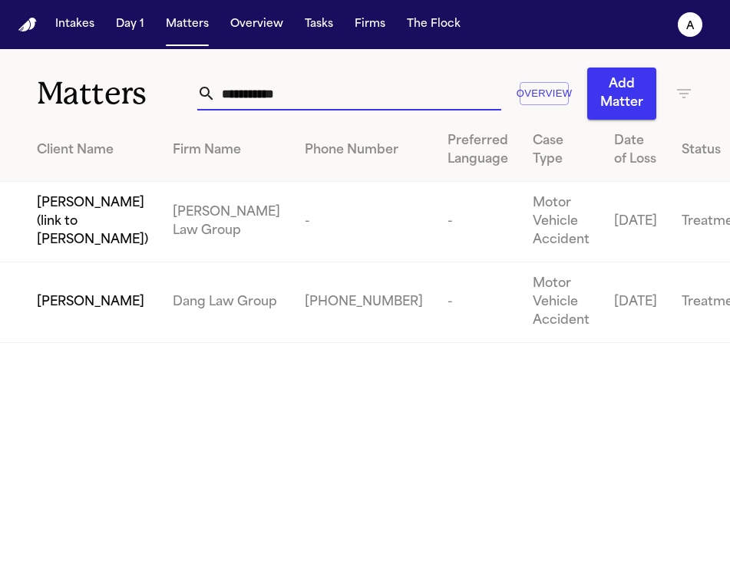
drag, startPoint x: 323, startPoint y: 101, endPoint x: 69, endPoint y: 101, distance: 253.9
click at [69, 101] on div "**********" at bounding box center [365, 84] width 730 height 71
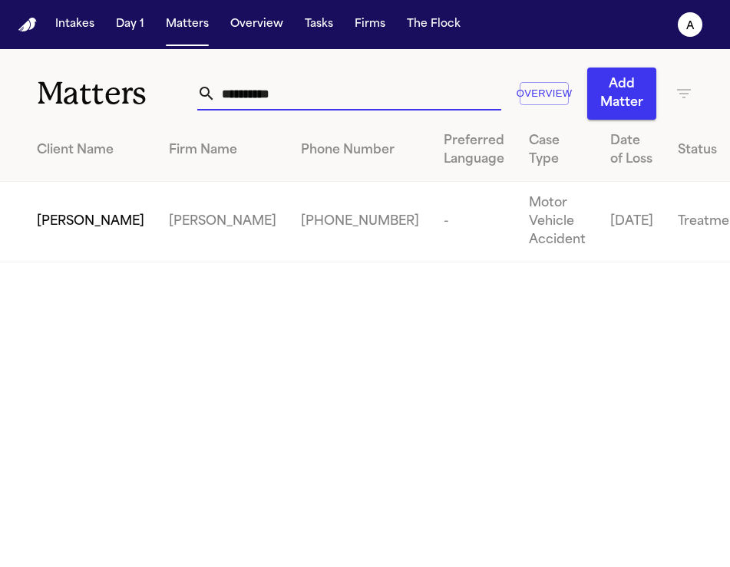
type input "*********"
click at [98, 228] on span "[PERSON_NAME]" at bounding box center [90, 222] width 107 height 18
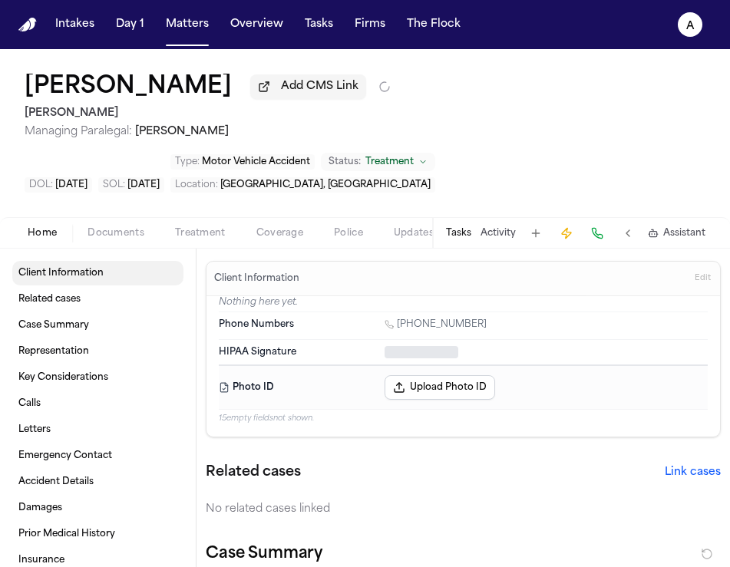
type textarea "*"
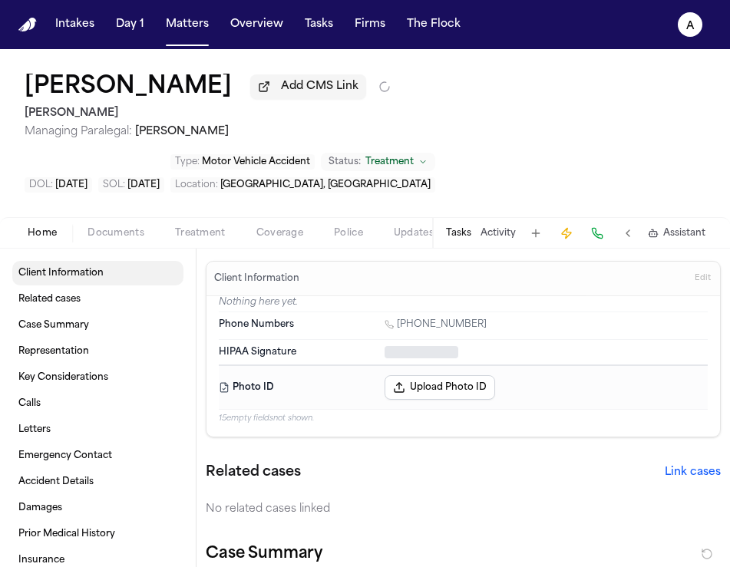
type textarea "*"
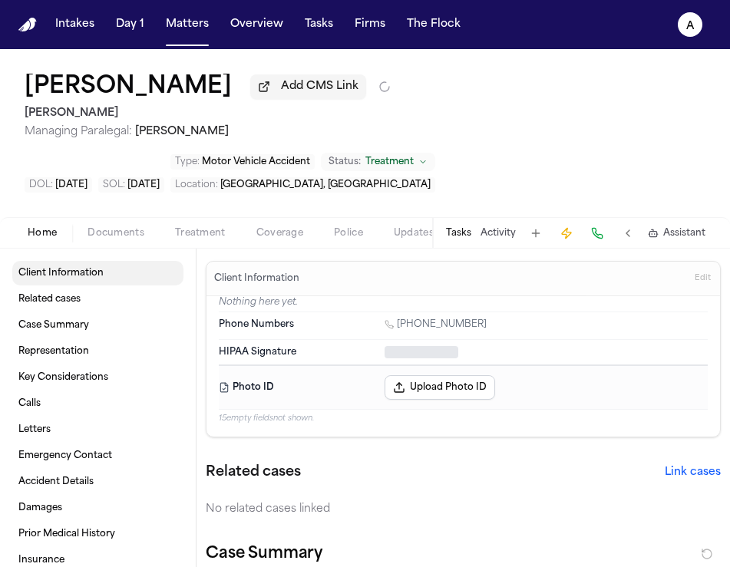
type textarea "*"
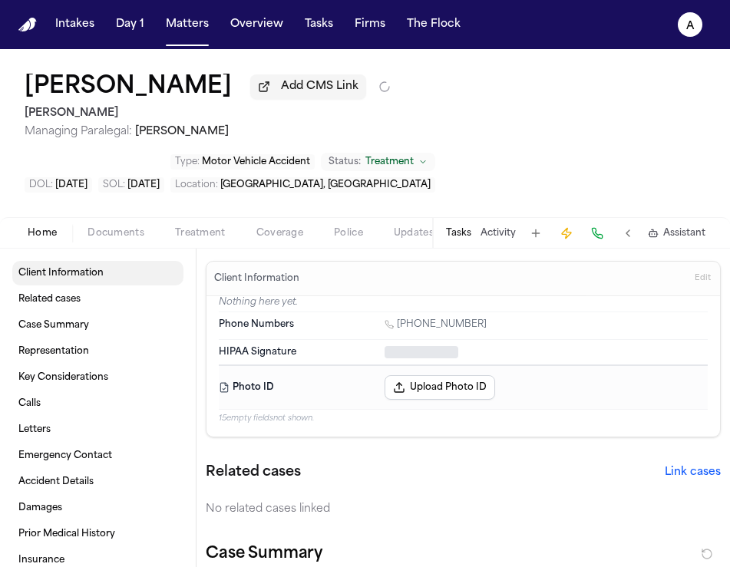
type textarea "*"
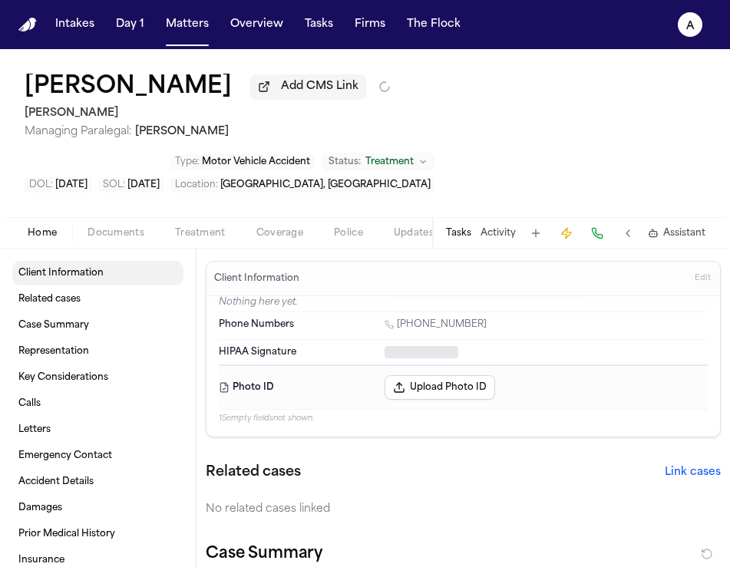
type textarea "*"
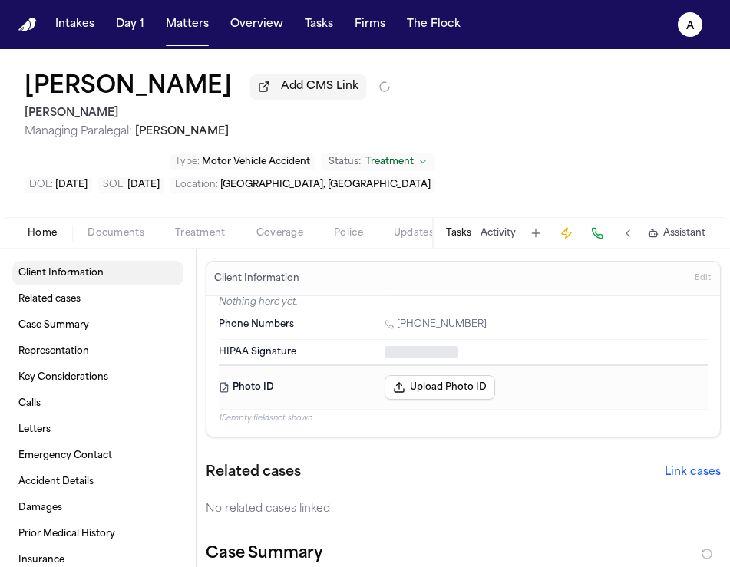
type textarea "*"
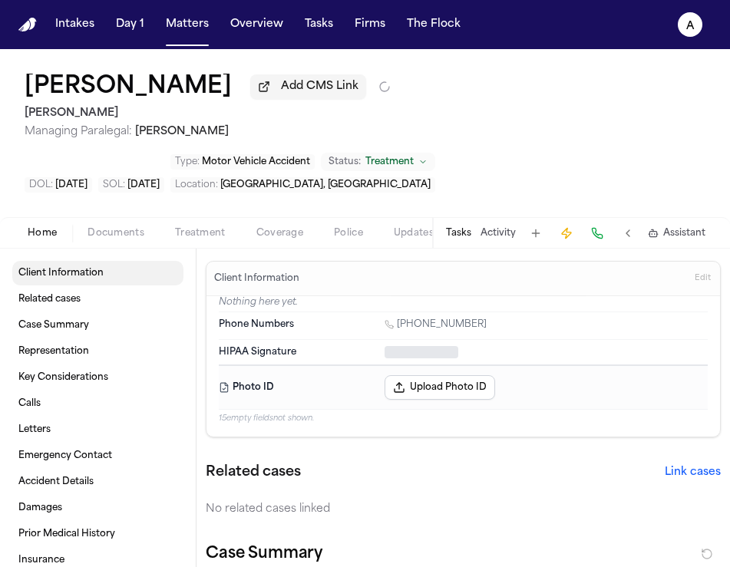
type textarea "*"
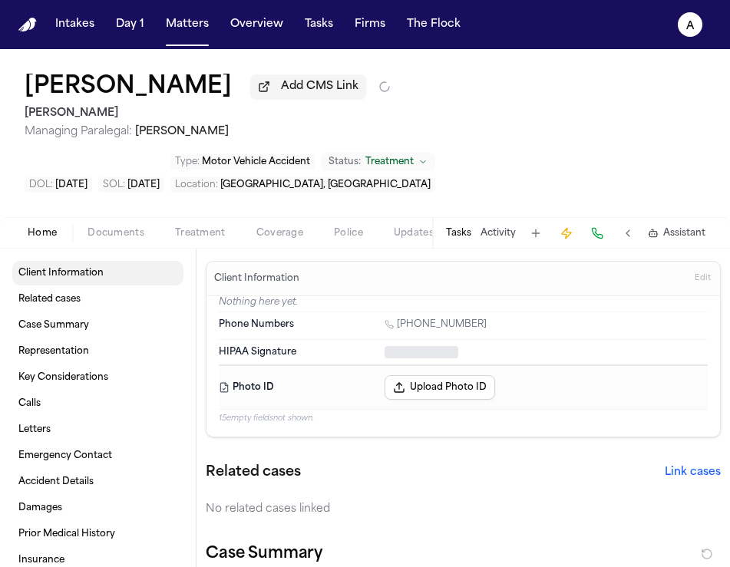
type textarea "*"
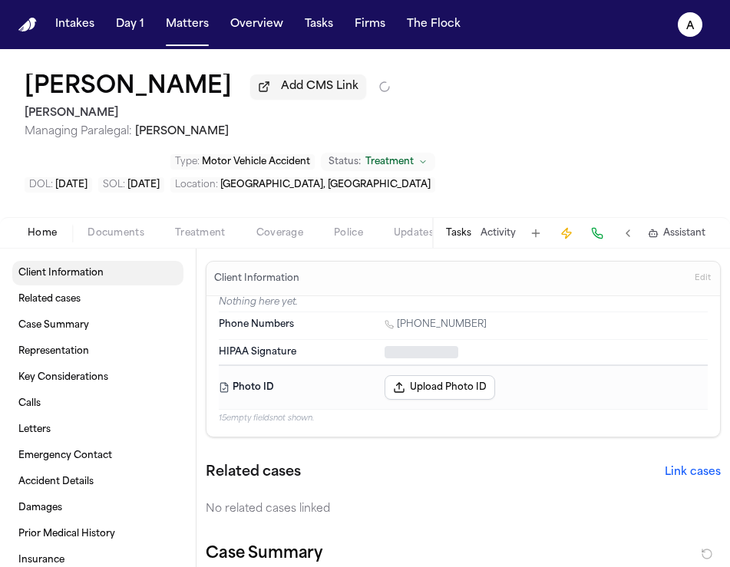
type textarea "*"
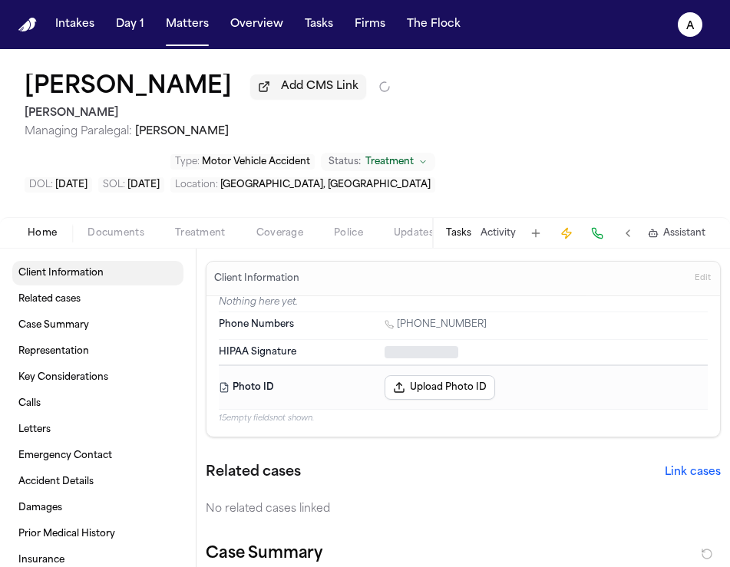
type textarea "*"
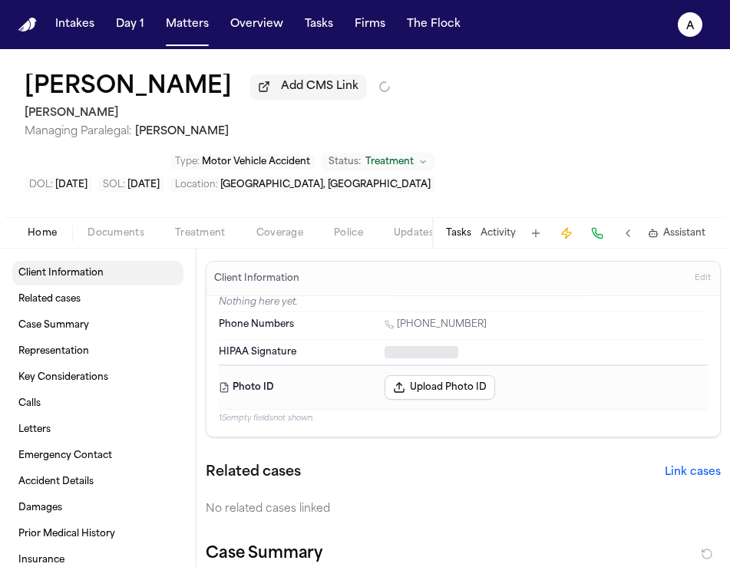
type textarea "*"
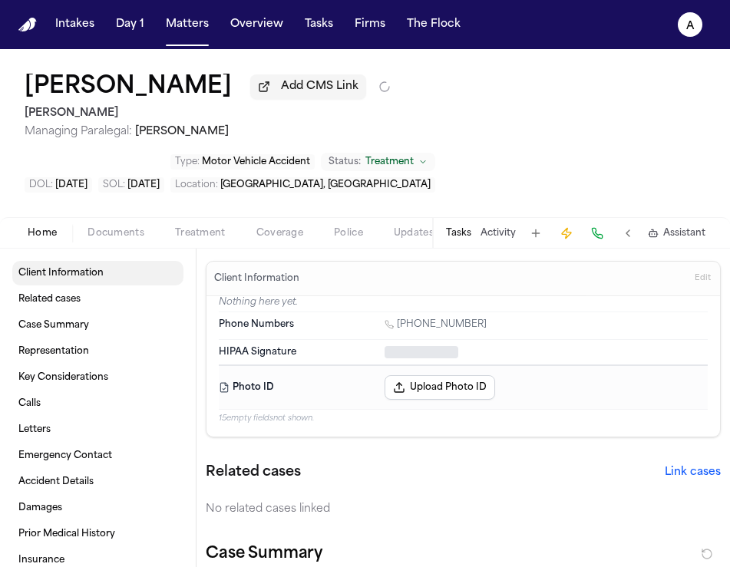
type textarea "*"
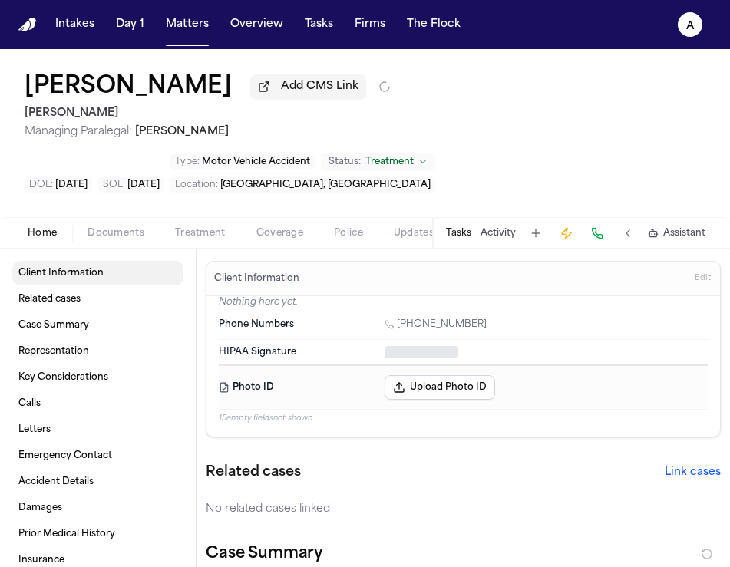
type textarea "*"
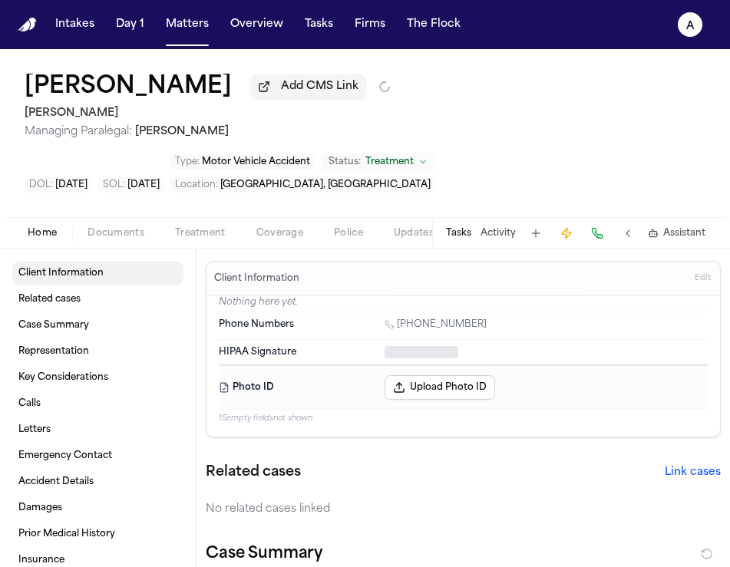
type textarea "*"
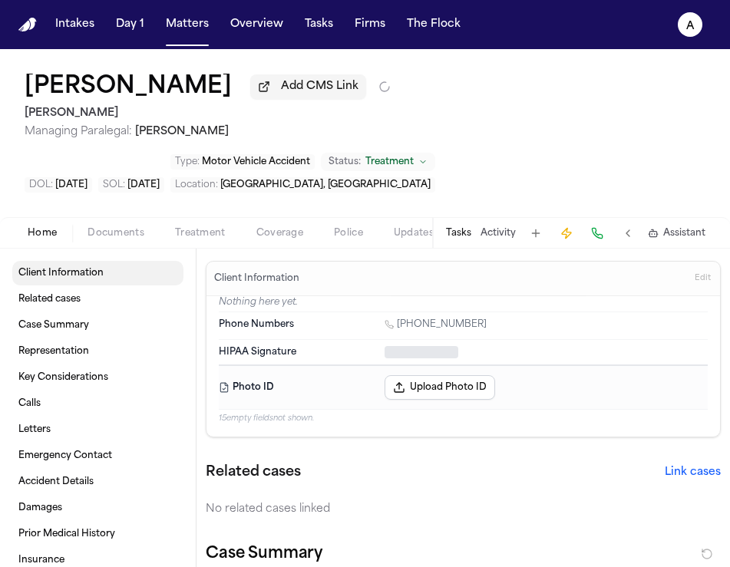
type textarea "*"
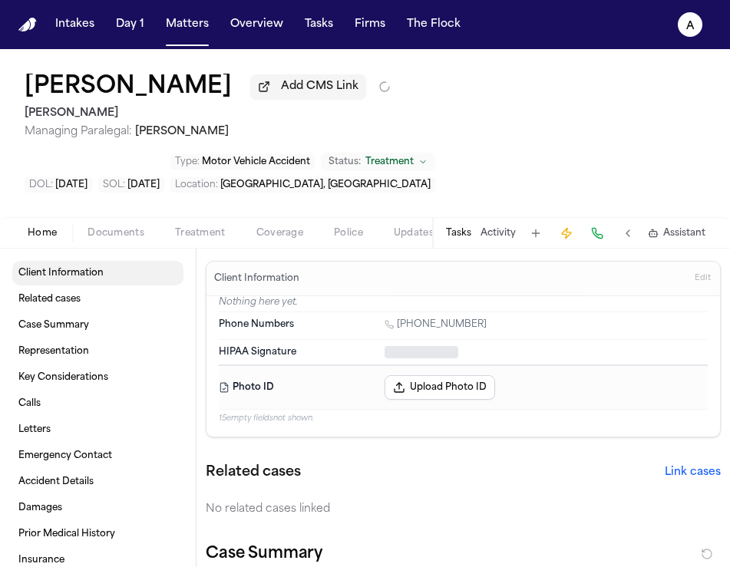
type textarea "*"
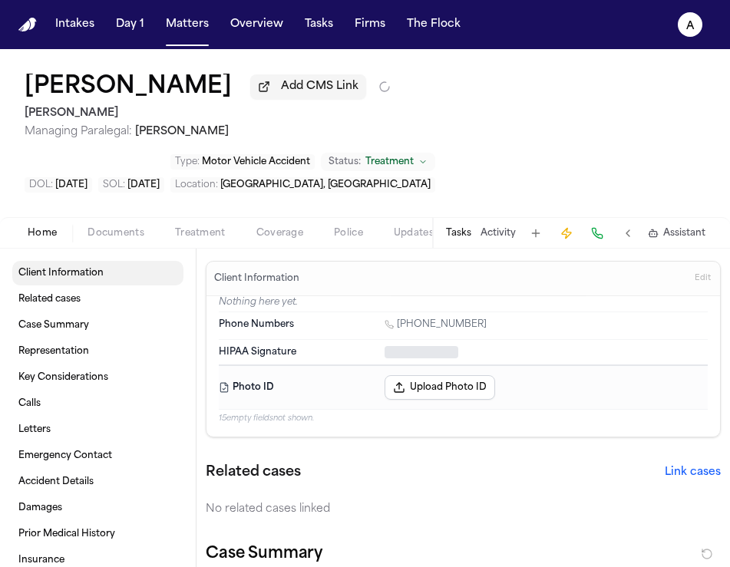
type textarea "*"
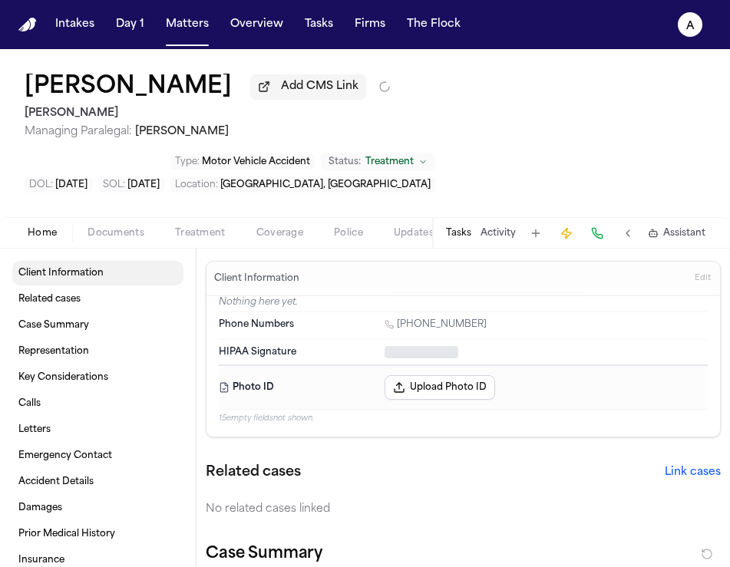
type textarea "*"
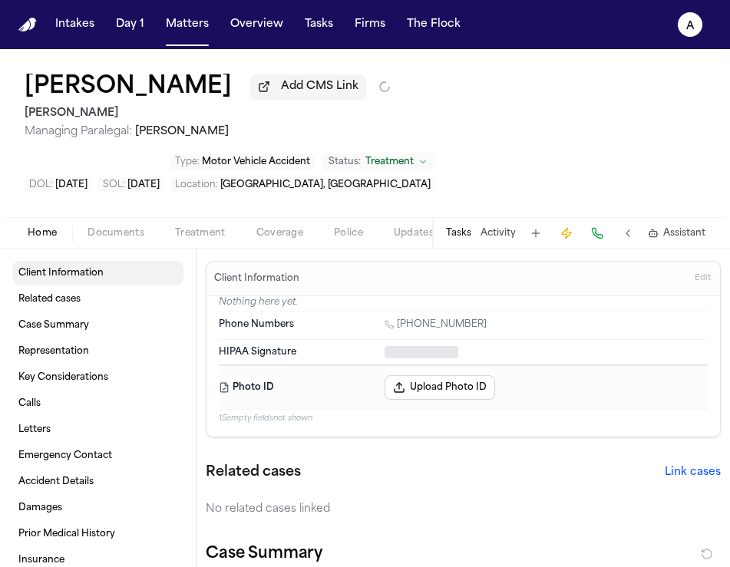
type textarea "*"
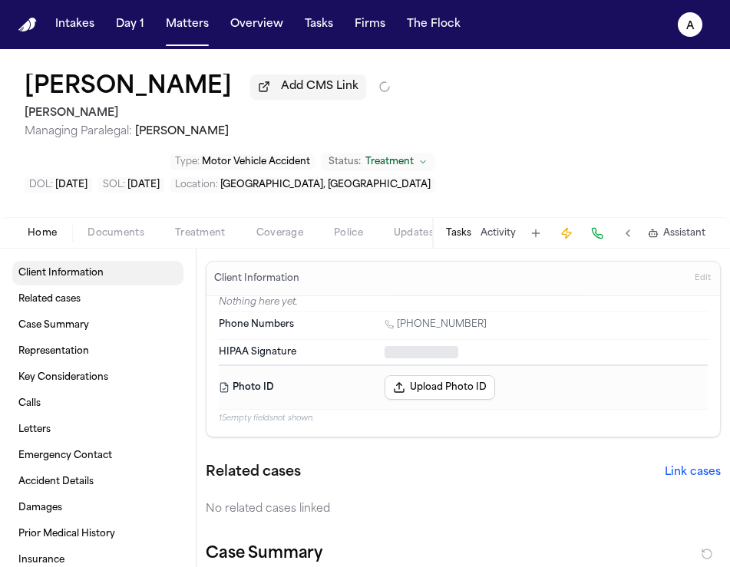
type textarea "*"
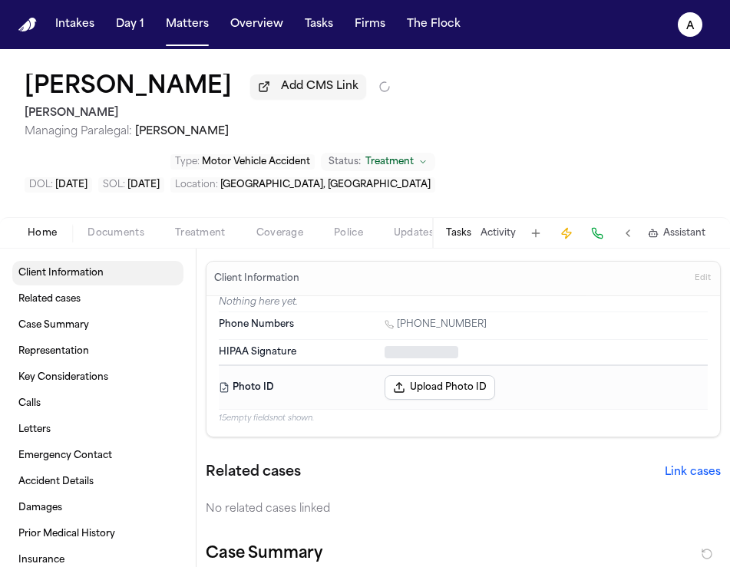
type textarea "*"
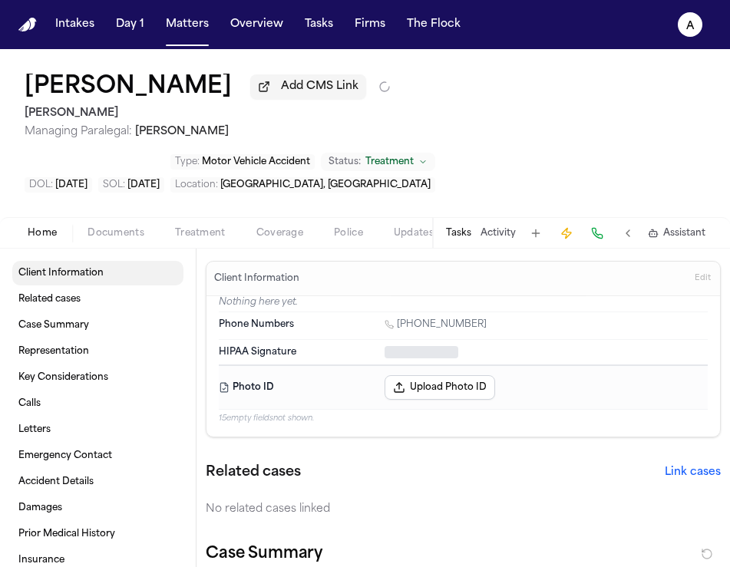
type textarea "*"
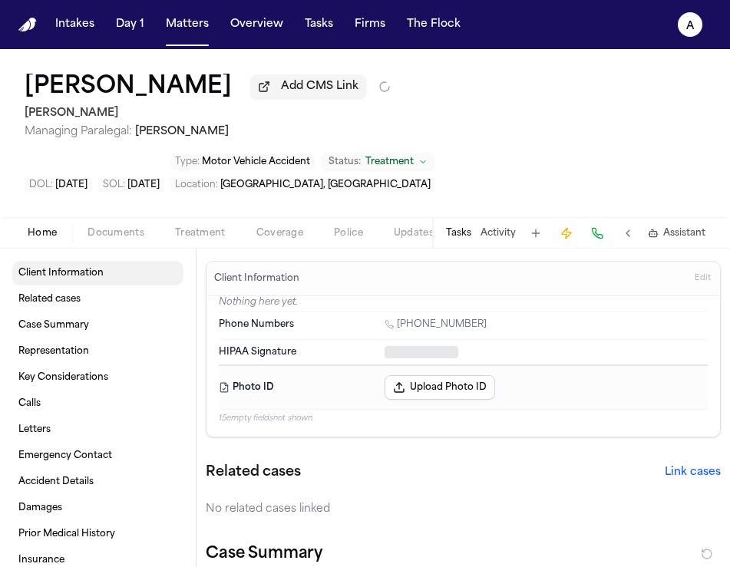
type textarea "*"
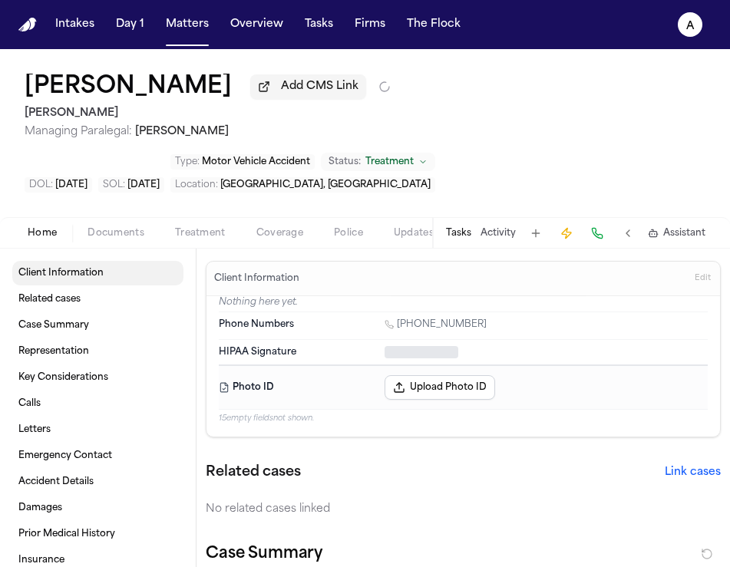
type textarea "*"
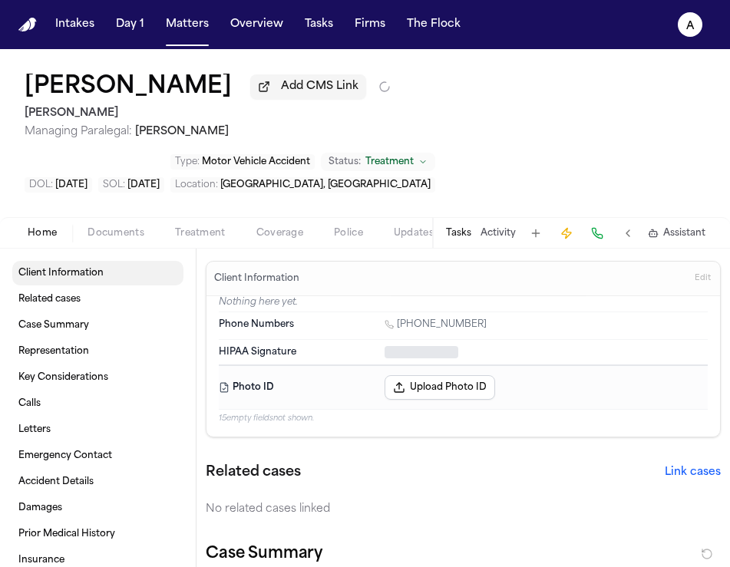
type textarea "*"
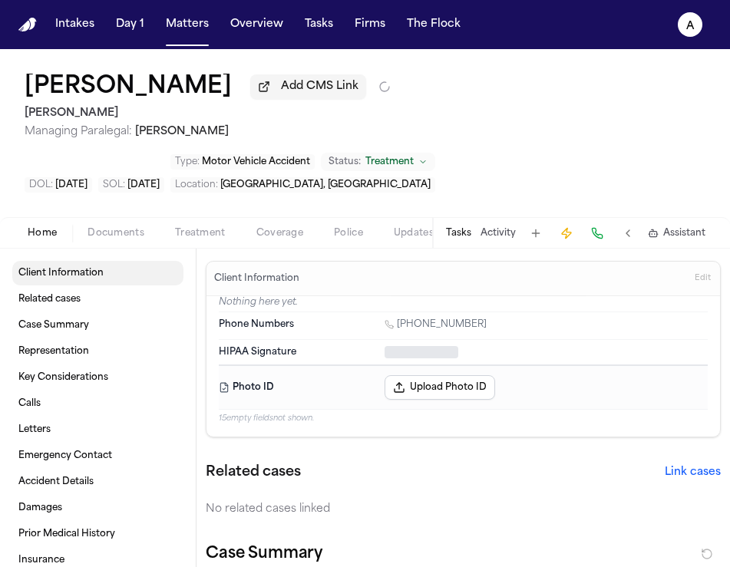
type textarea "*"
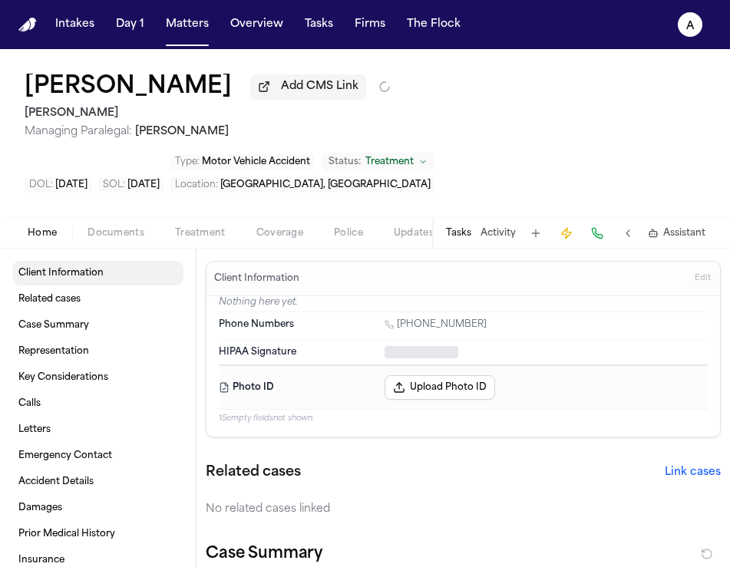
type textarea "*"
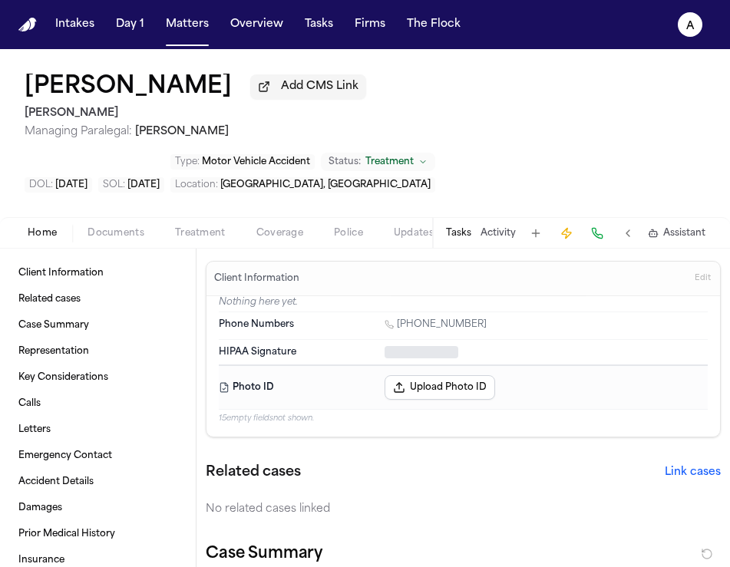
type textarea "*"
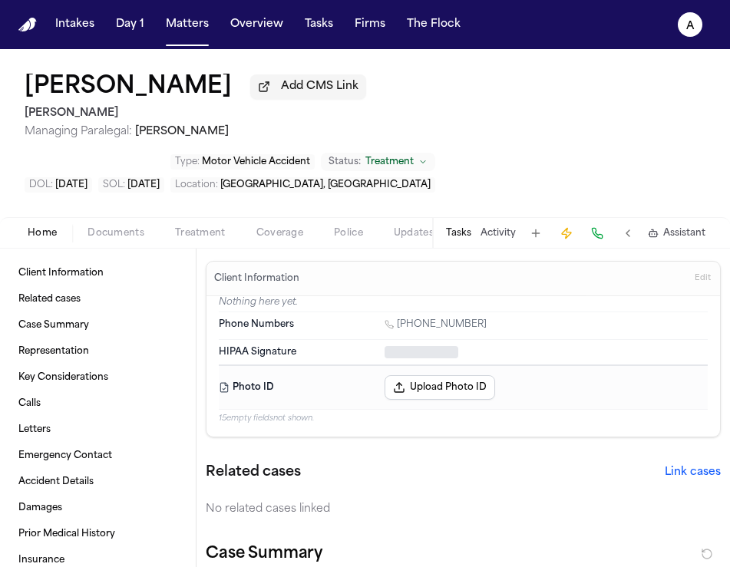
type textarea "*"
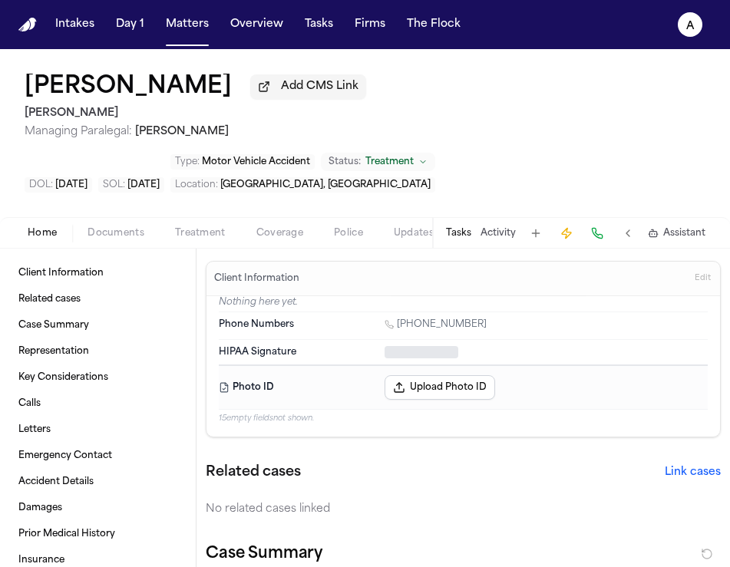
type textarea "*"
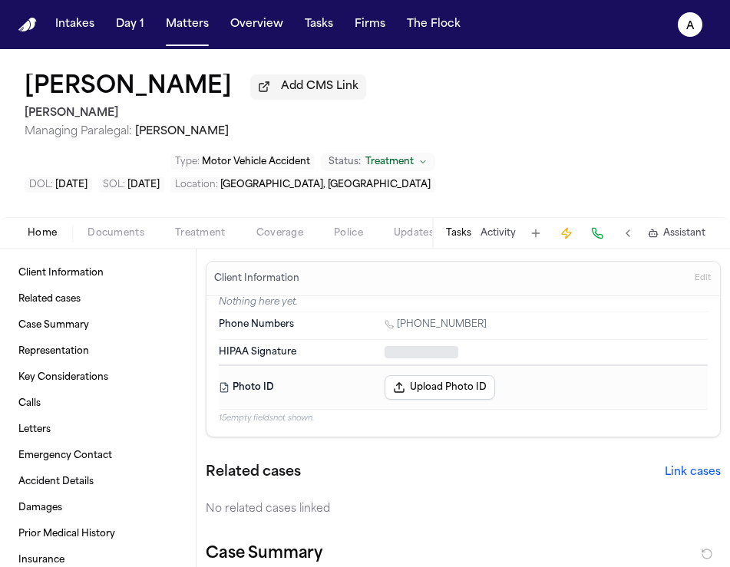
type textarea "*"
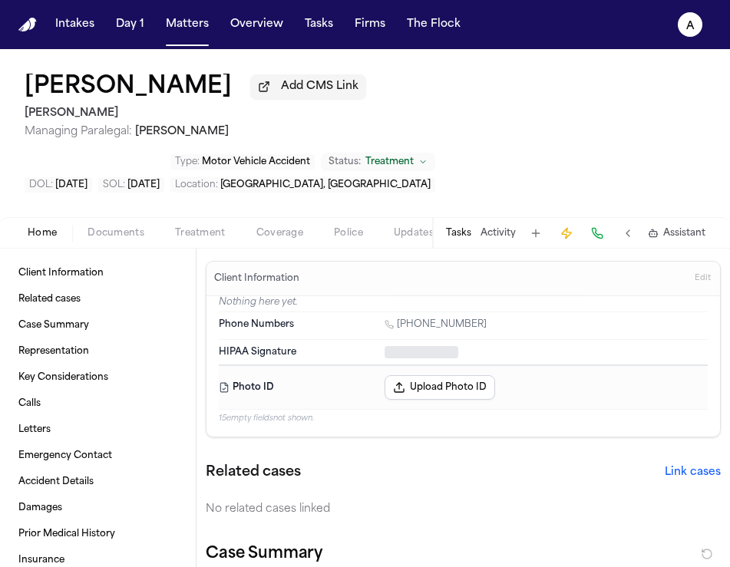
type textarea "*"
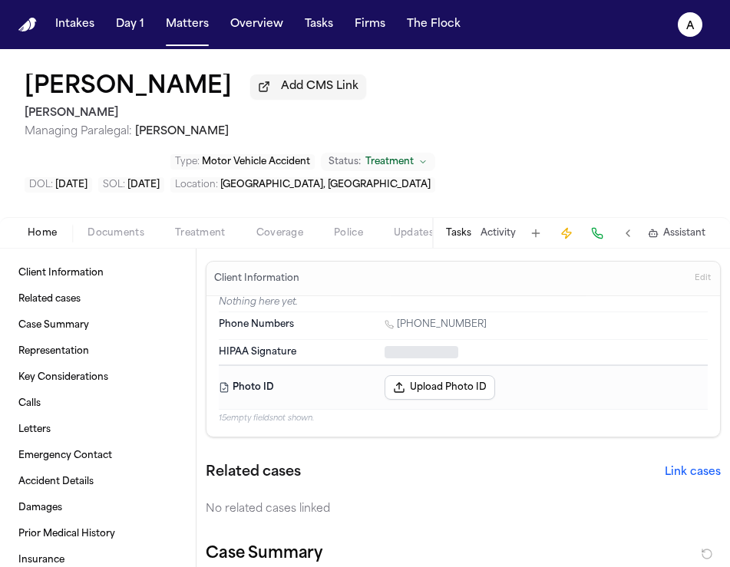
type textarea "*"
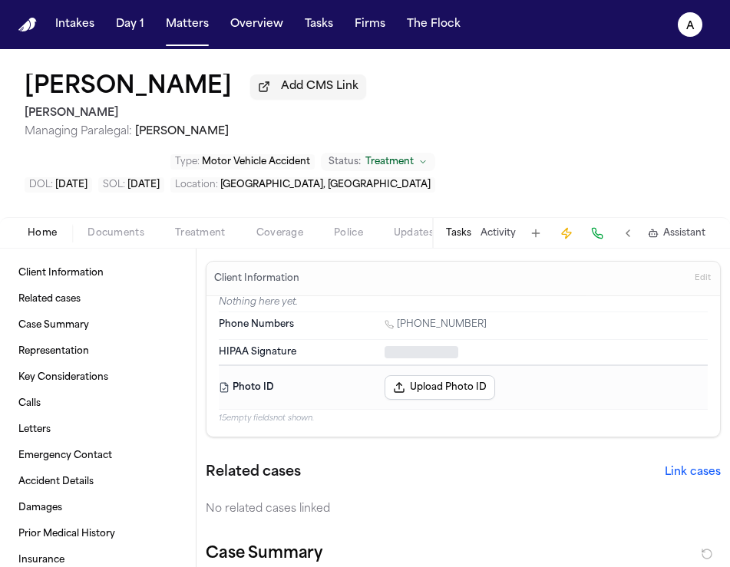
type textarea "*"
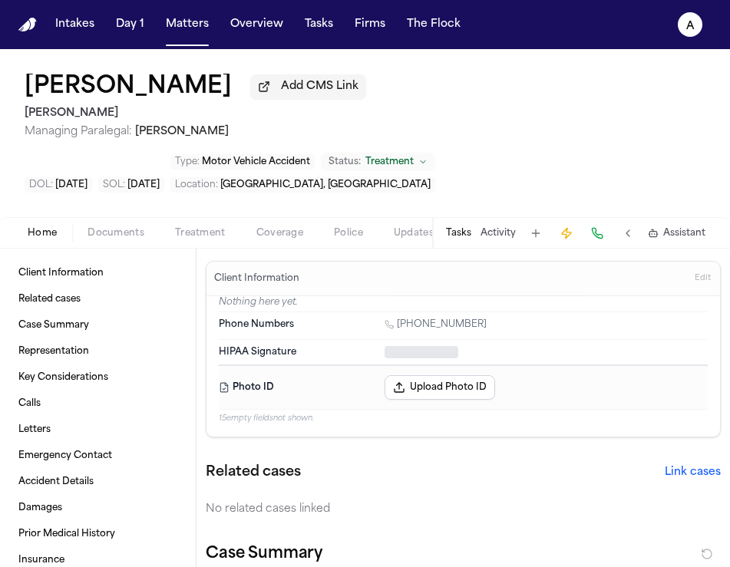
type textarea "*"
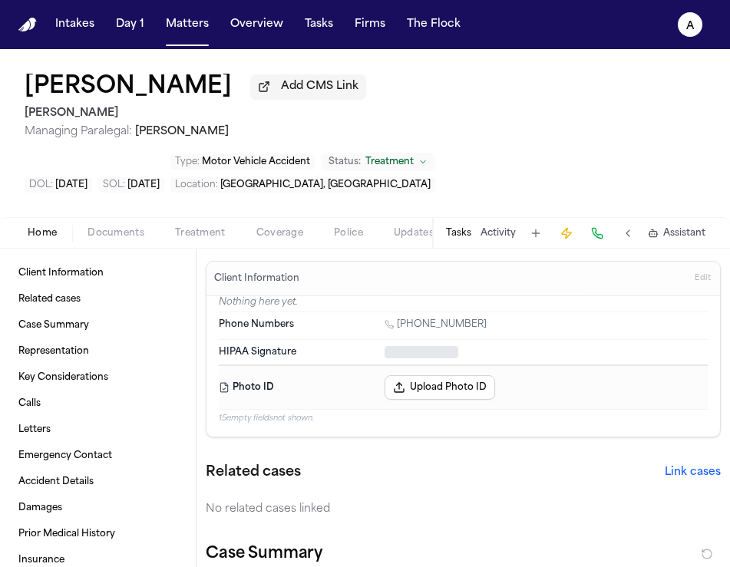
type textarea "*"
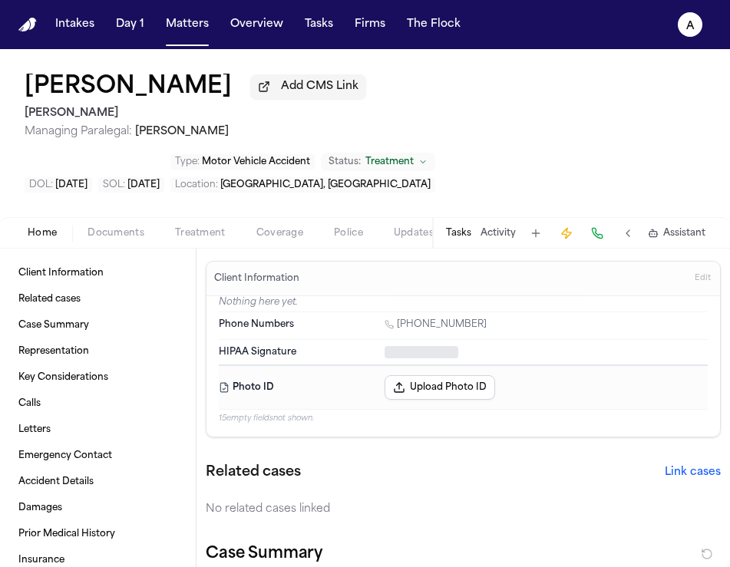
type textarea "*"
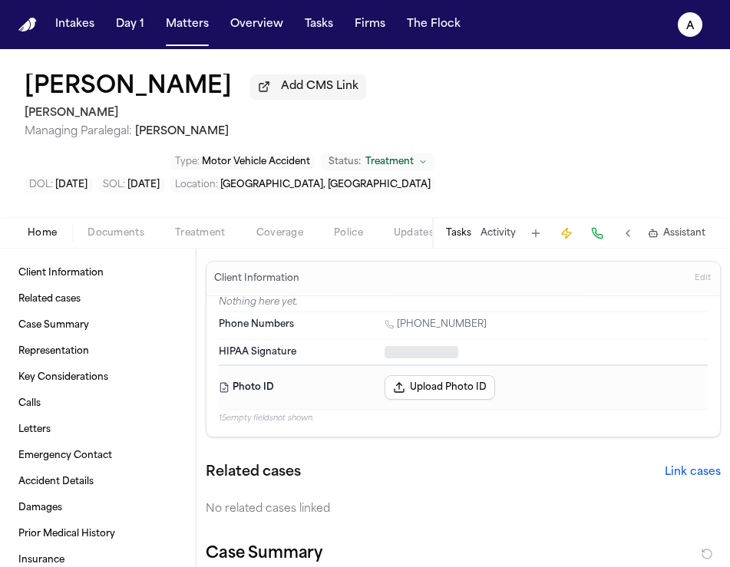
type textarea "*"
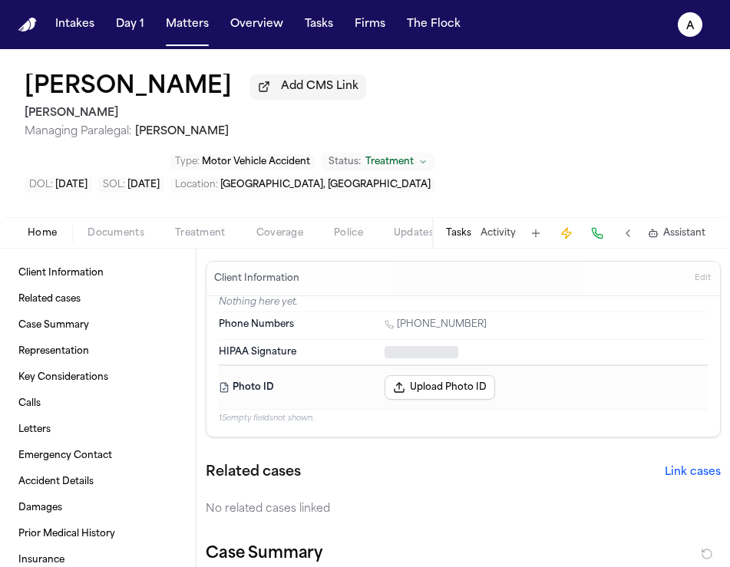
scroll to position [51, 0]
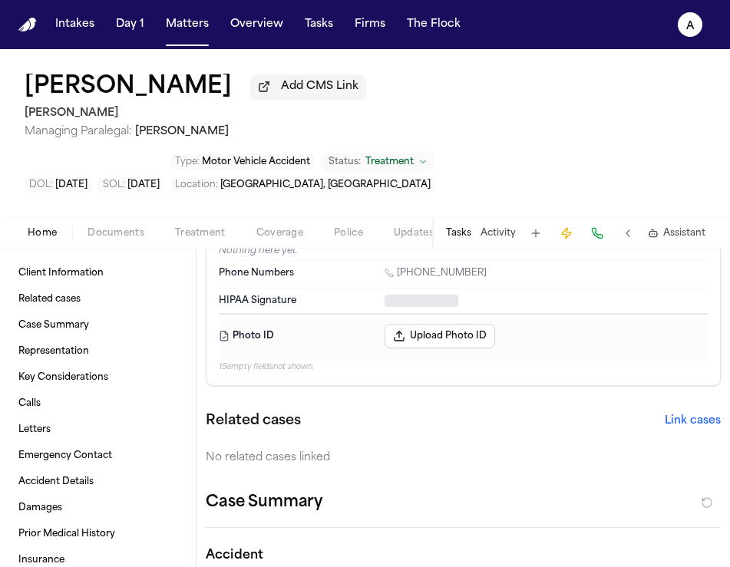
click at [459, 227] on button "Tasks" at bounding box center [458, 233] width 25 height 12
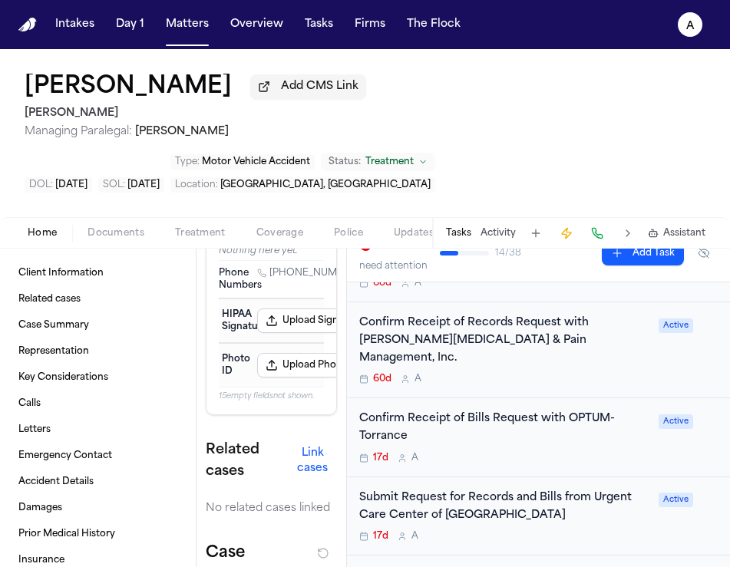
scroll to position [288, 0]
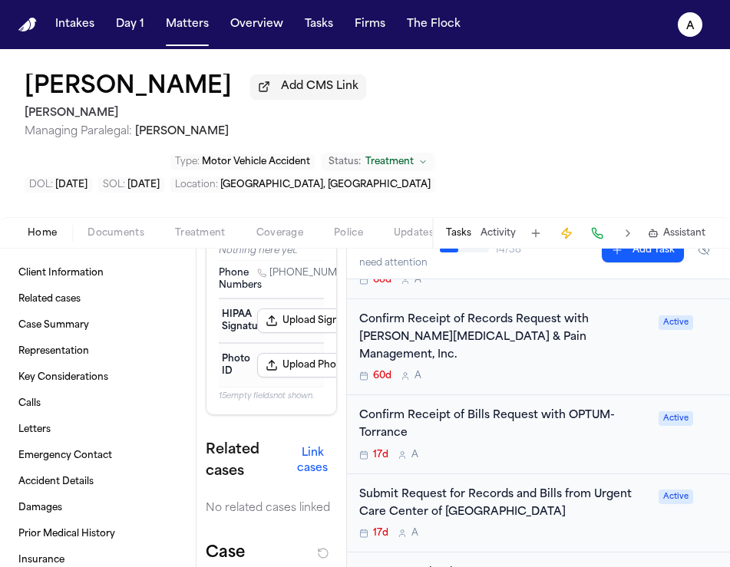
click at [531, 486] on div "Submit Request for Records and Bills from Urgent Care Center of South Bay 17d A" at bounding box center [504, 513] width 290 height 54
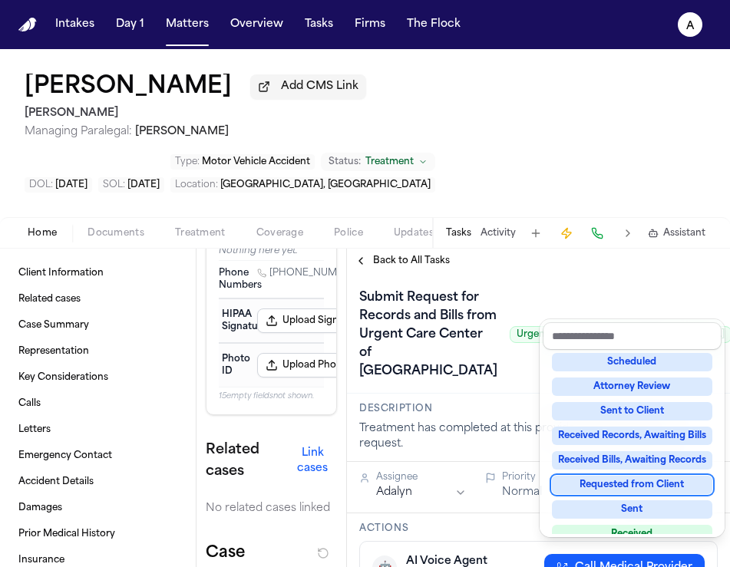
scroll to position [183, 0]
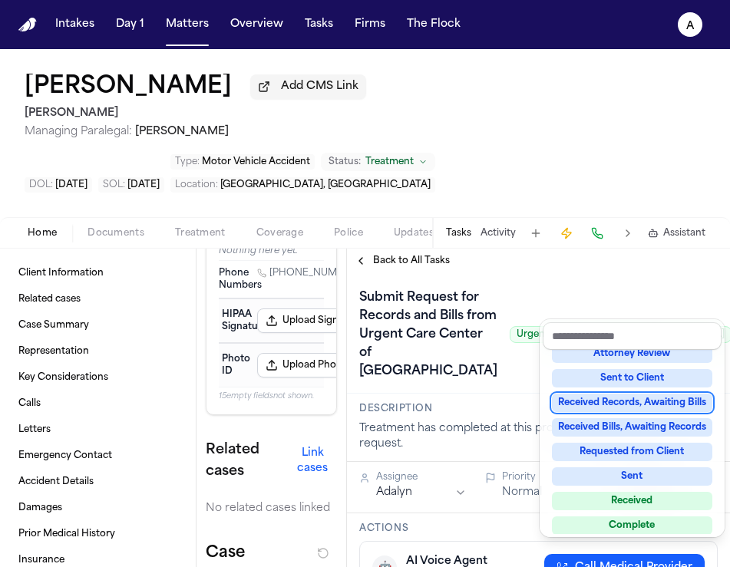
click at [664, 408] on div "Received Records, Awaiting Bills" at bounding box center [632, 403] width 160 height 18
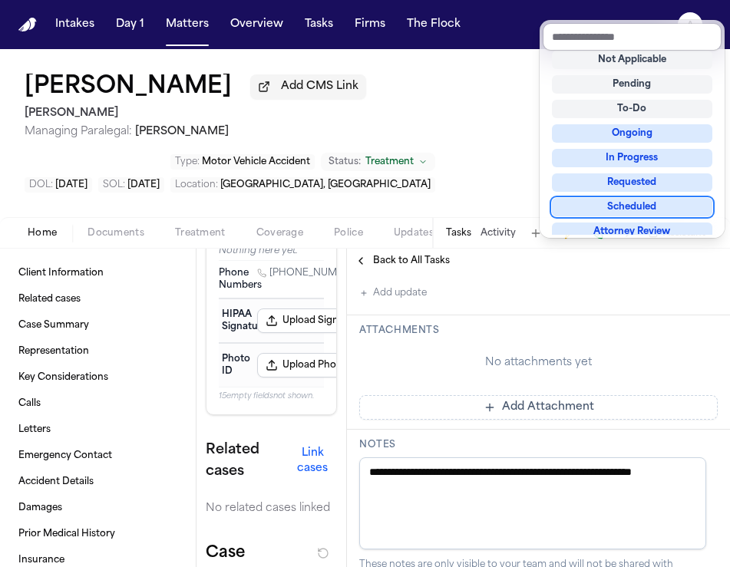
scroll to position [432, 0]
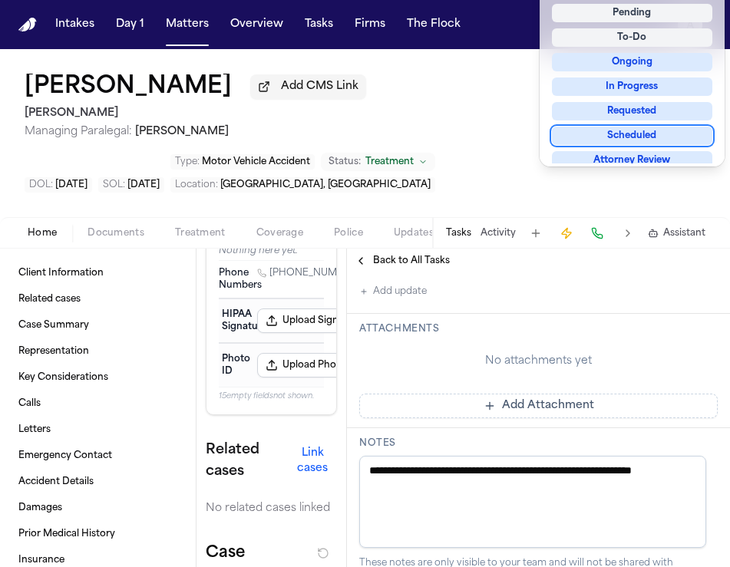
click at [407, 391] on div "**********" at bounding box center [538, 367] width 383 height 1053
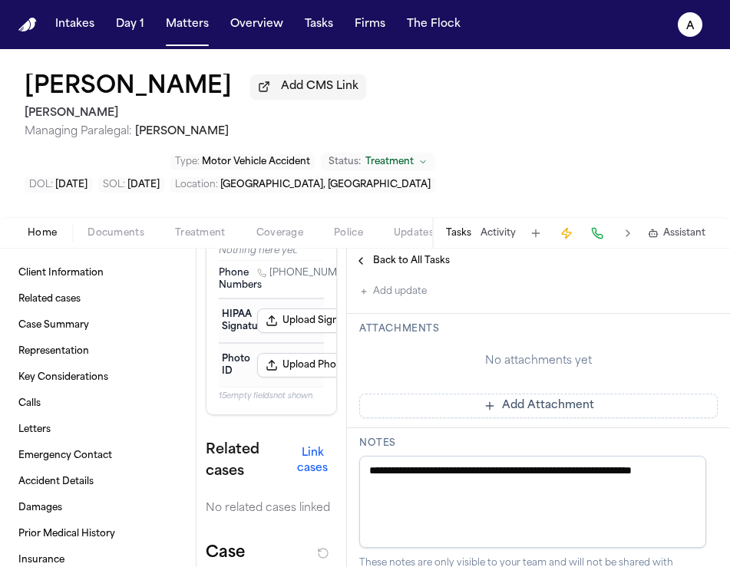
click at [420, 301] on button "Add update" at bounding box center [393, 291] width 68 height 18
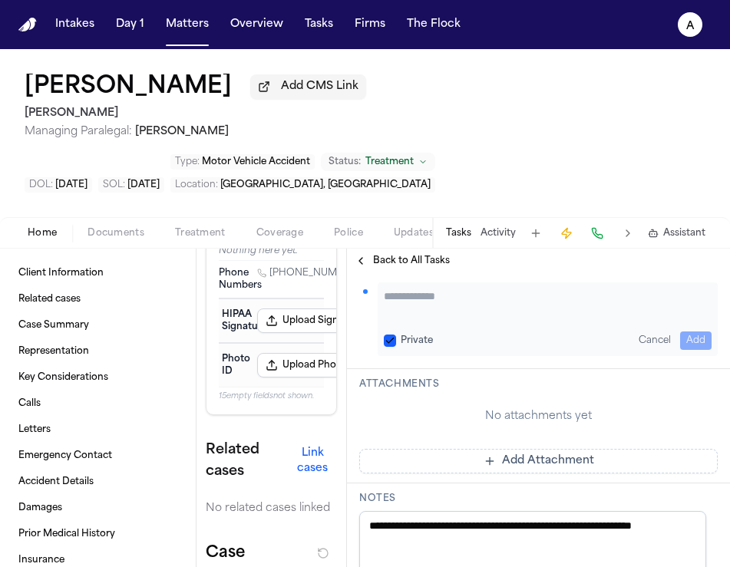
click at [437, 319] on textarea "Add your update" at bounding box center [548, 303] width 328 height 31
click at [394, 347] on button "Private" at bounding box center [390, 340] width 12 height 12
click at [680, 350] on button "Add" at bounding box center [695, 340] width 31 height 18
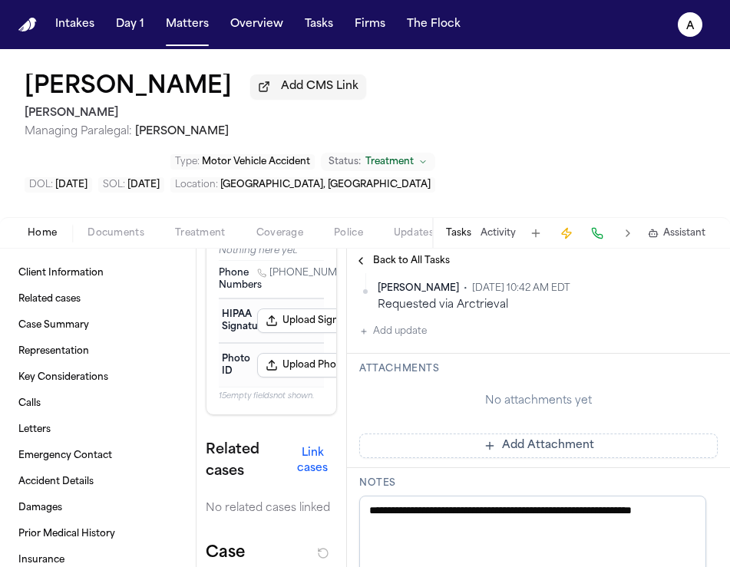
click at [660, 421] on div "No attachments yet" at bounding box center [538, 401] width 358 height 40
click at [690, 421] on div "No attachments yet" at bounding box center [538, 401] width 358 height 40
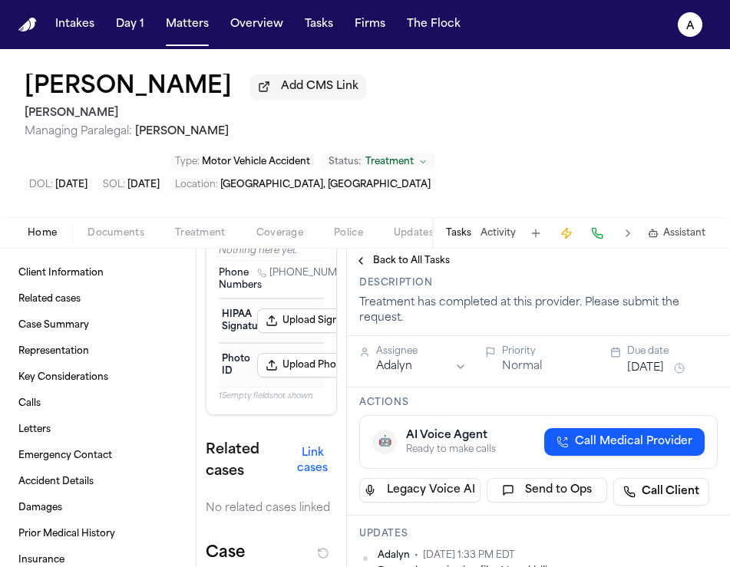
scroll to position [0, 0]
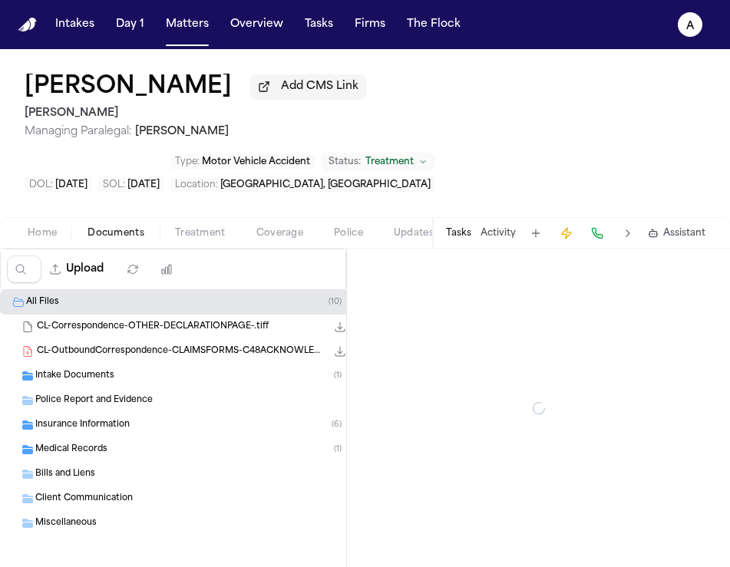
click at [129, 227] on span "Documents" at bounding box center [115, 233] width 57 height 12
click at [118, 443] on div "Medical Records ( 1 )" at bounding box center [199, 450] width 329 height 14
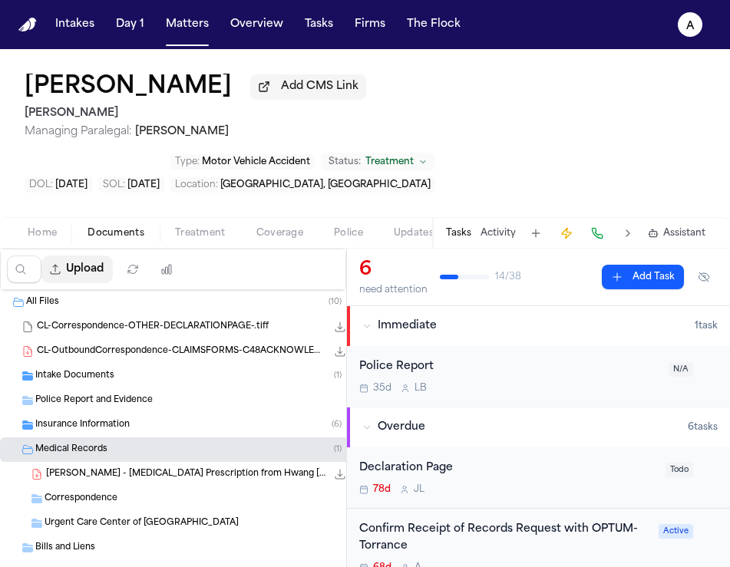
click at [85, 255] on button "Upload" at bounding box center [76, 269] width 71 height 28
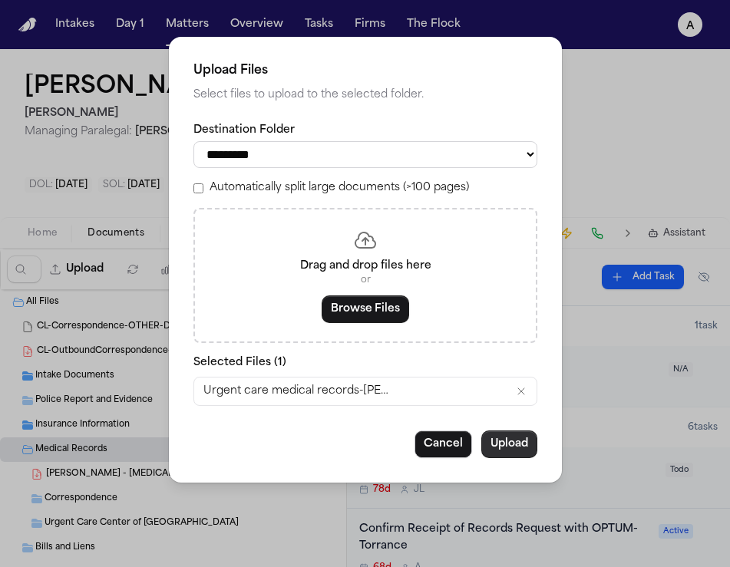
click at [515, 456] on button "Upload" at bounding box center [509, 444] width 56 height 28
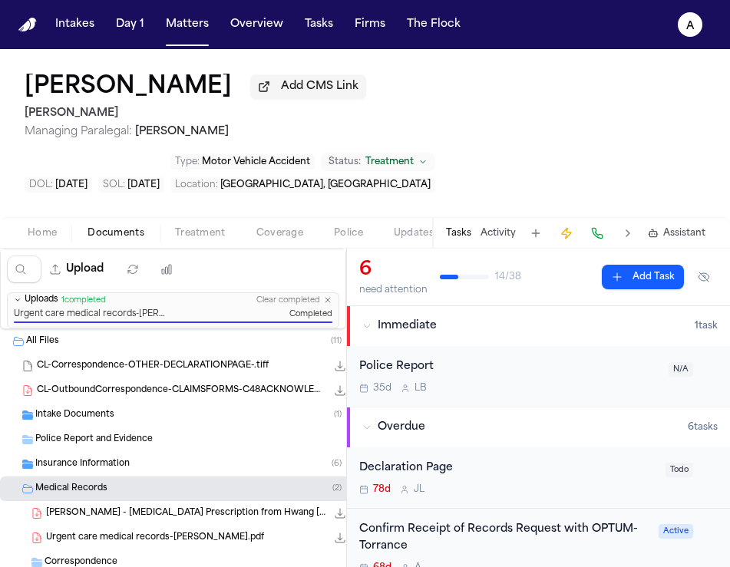
click at [345, 156] on div "Diego Gil Medina Add CMS Link Gammill Managing Paralegal: Jessica Barrett Type …" at bounding box center [365, 133] width 730 height 168
click at [189, 24] on button "Matters" at bounding box center [187, 25] width 55 height 28
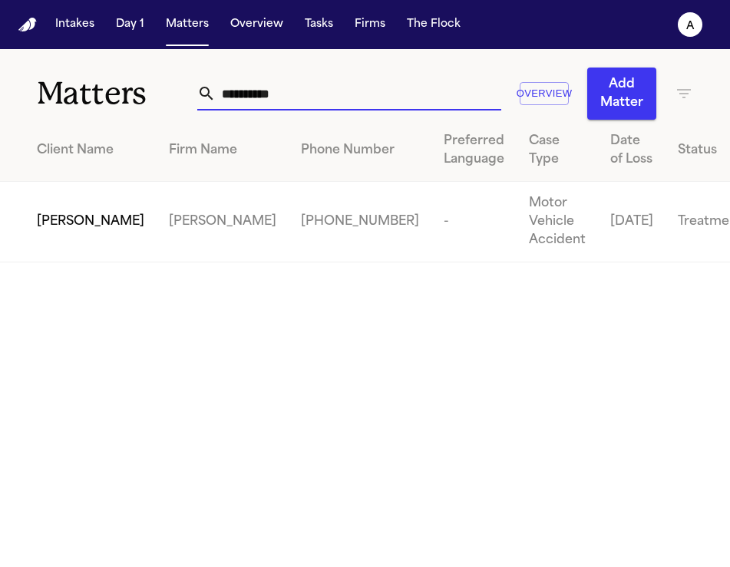
drag, startPoint x: 316, startPoint y: 97, endPoint x: 100, endPoint y: 94, distance: 216.4
click at [100, 94] on div "Matters ********* Overview Add Matter" at bounding box center [365, 84] width 730 height 71
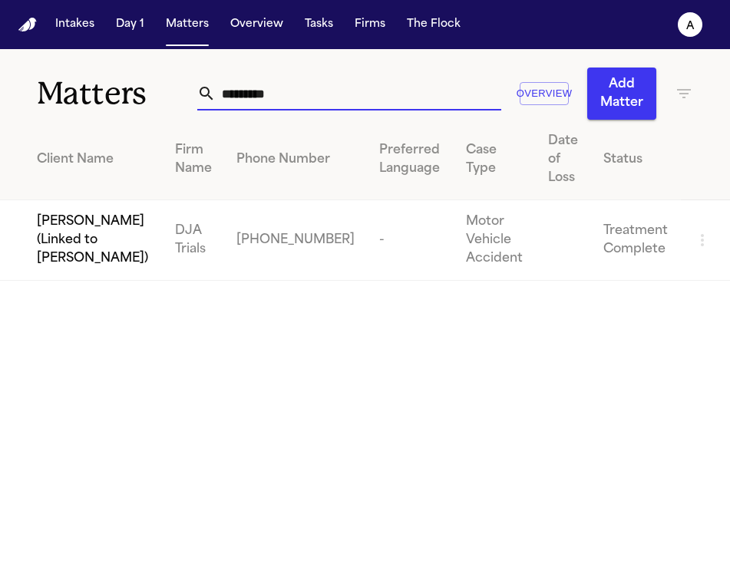
click at [84, 266] on span "[PERSON_NAME] (Linked to [PERSON_NAME])" at bounding box center [94, 240] width 114 height 55
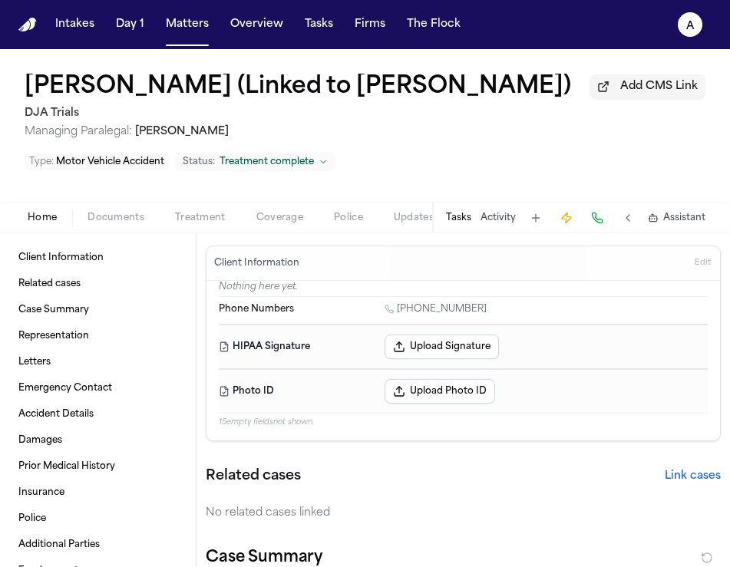
click at [463, 218] on button "Tasks" at bounding box center [458, 218] width 25 height 12
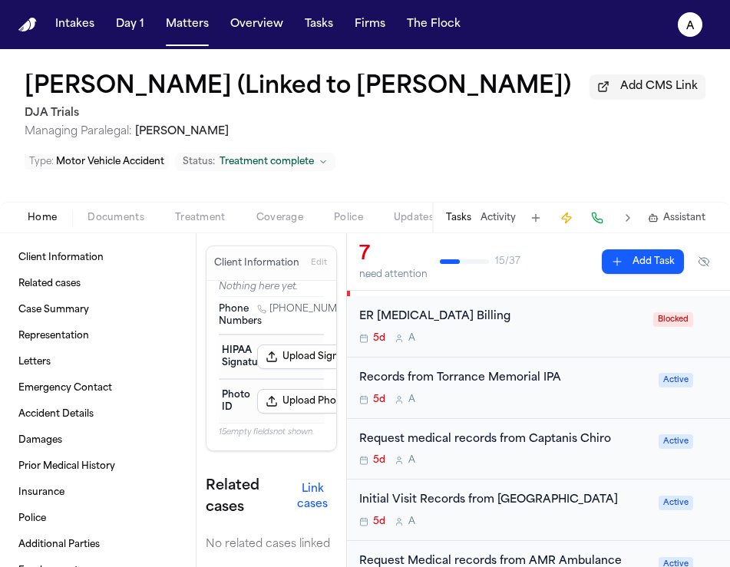
scroll to position [35, 0]
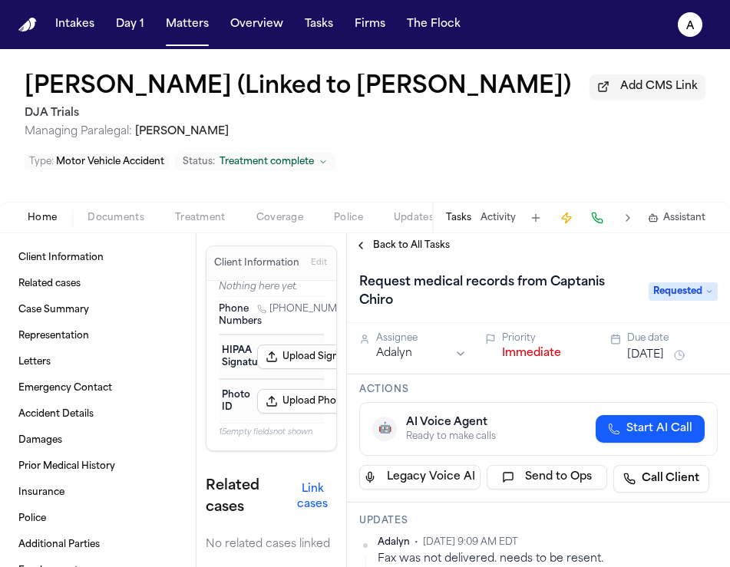
click at [683, 301] on span "Requested" at bounding box center [682, 291] width 69 height 18
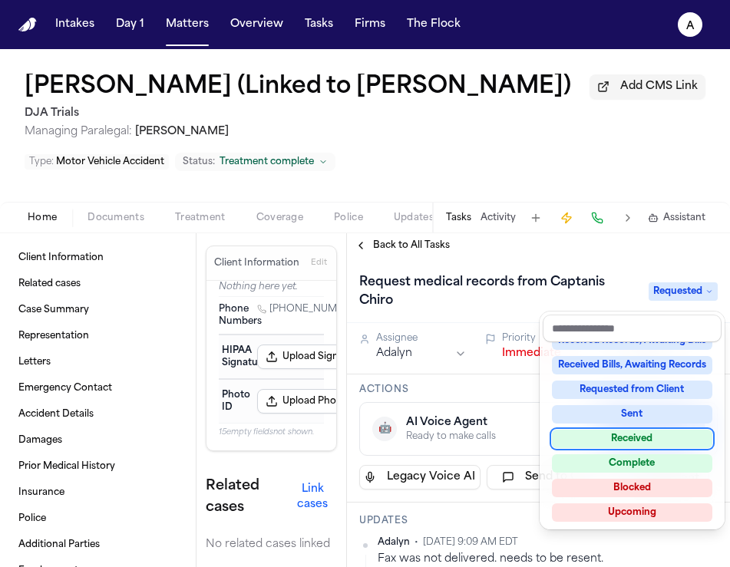
click at [619, 441] on div "Received" at bounding box center [632, 439] width 160 height 18
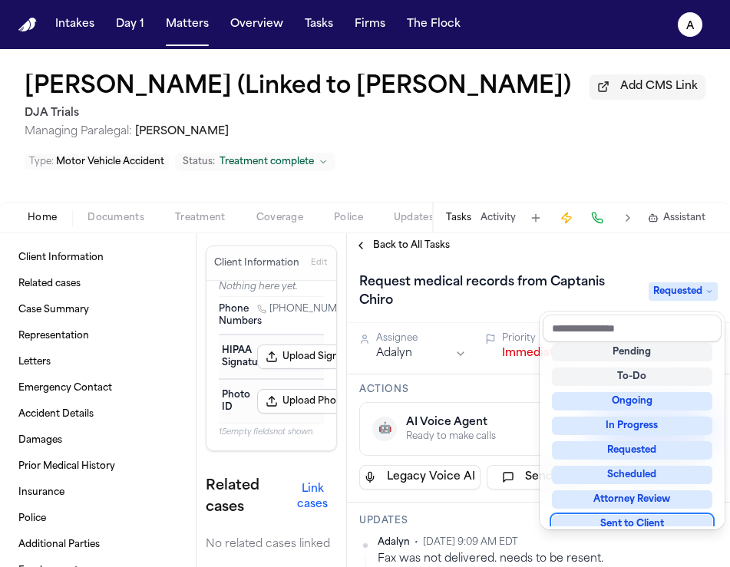
scroll to position [6, 0]
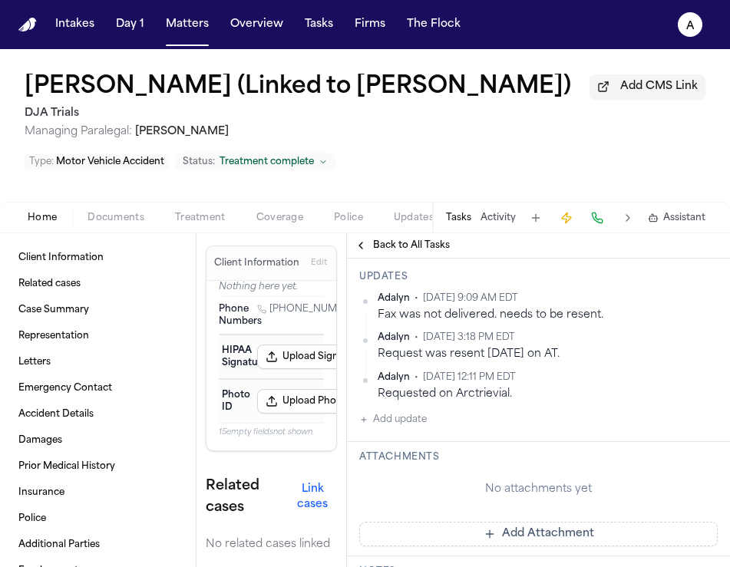
scroll to position [0, 0]
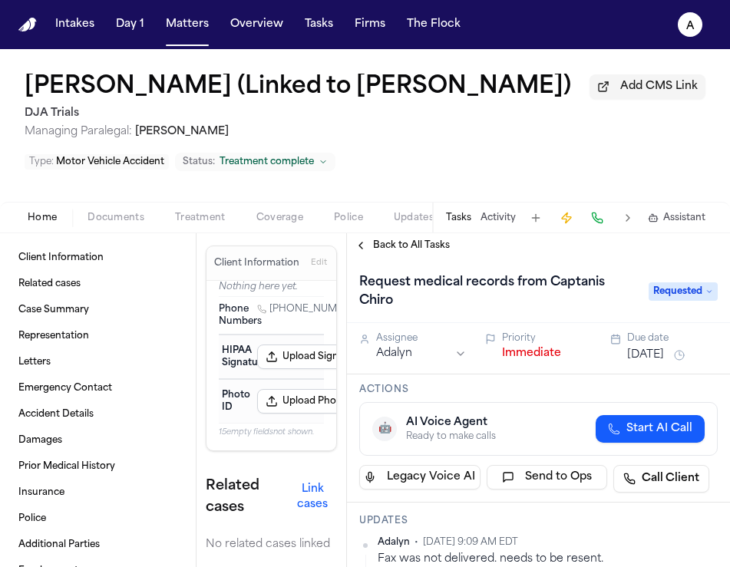
click at [682, 301] on span "Requested" at bounding box center [682, 291] width 69 height 18
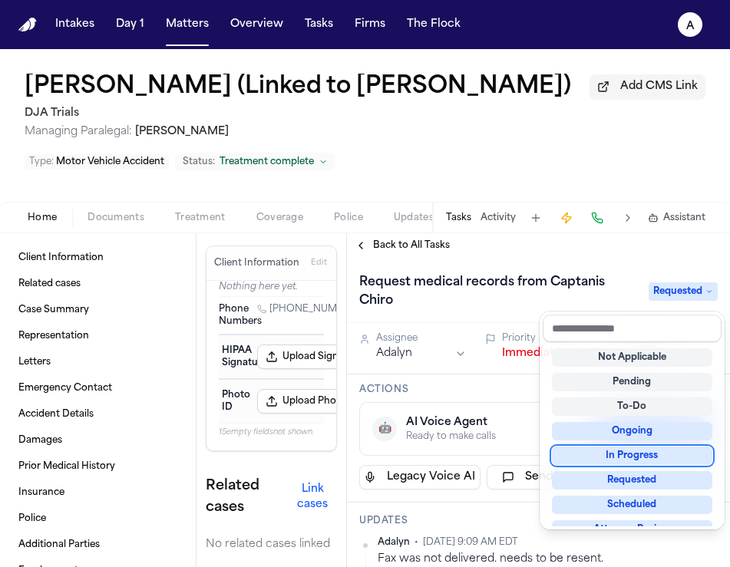
scroll to position [239, 0]
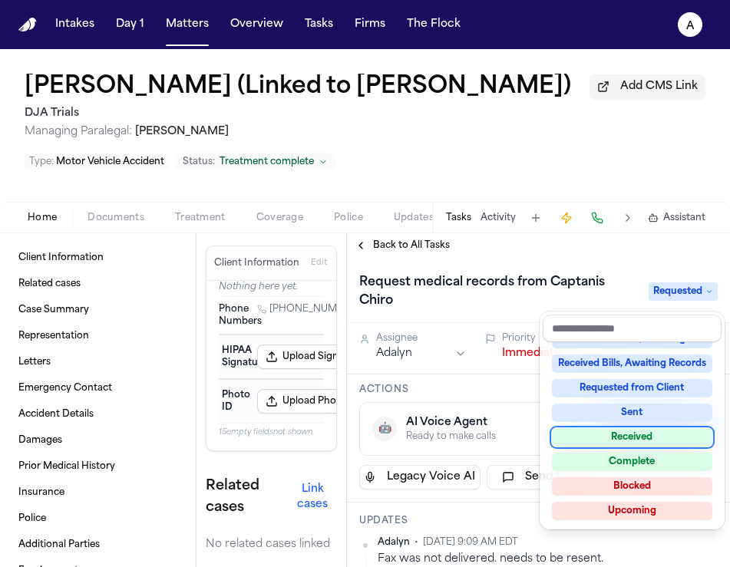
click at [659, 440] on div "Received" at bounding box center [632, 437] width 160 height 18
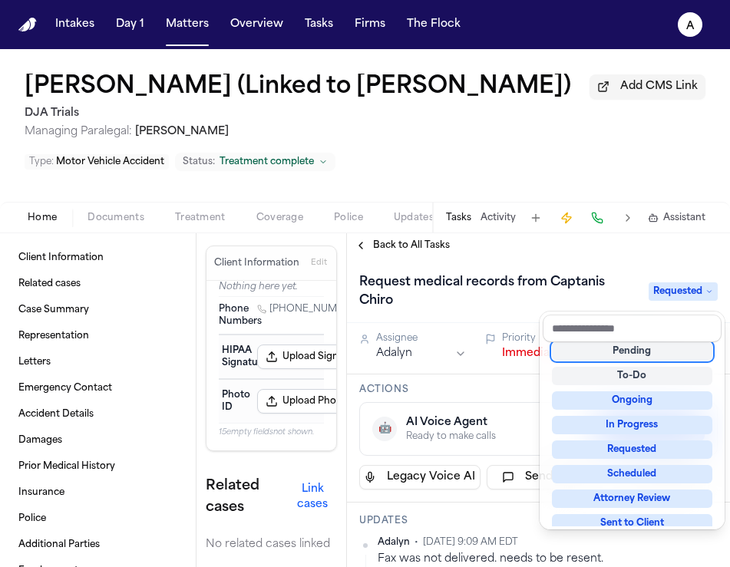
scroll to position [6, 0]
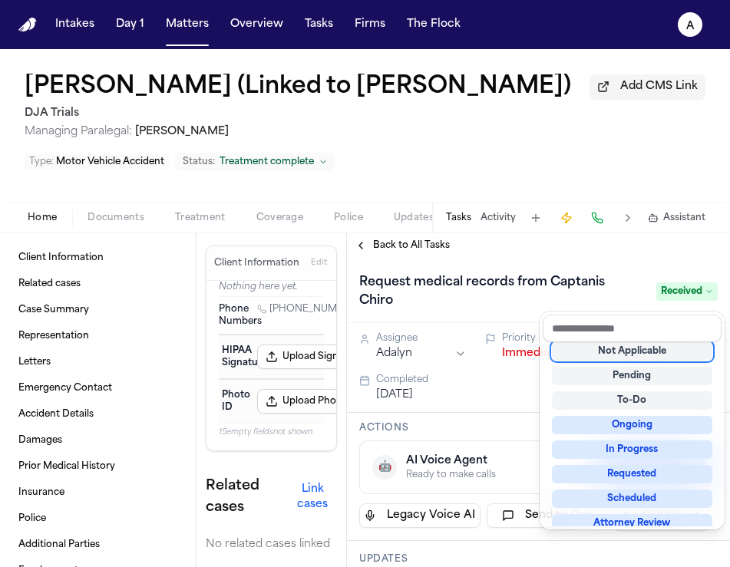
click at [536, 307] on div "Request medical records from Captanis Chiro Received" at bounding box center [538, 291] width 358 height 43
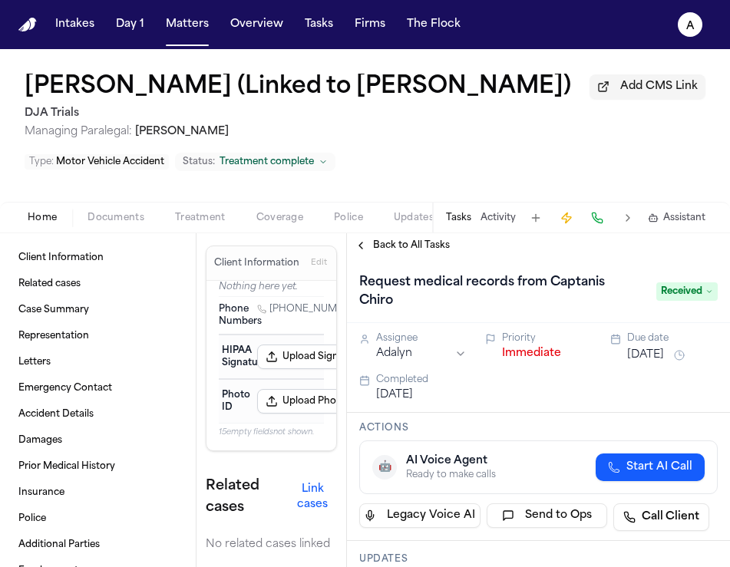
scroll to position [228, 0]
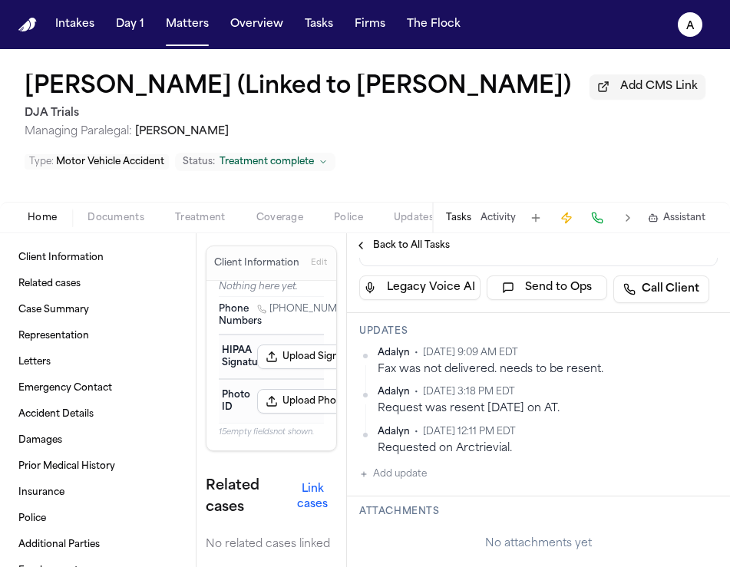
click at [432, 483] on div "Adalyn • [DATE] 9:09 AM EDT Fax was not delivered. needs to be resent. [GEOGRAP…" at bounding box center [538, 415] width 358 height 137
click at [406, 478] on button "Add update" at bounding box center [393, 474] width 68 height 18
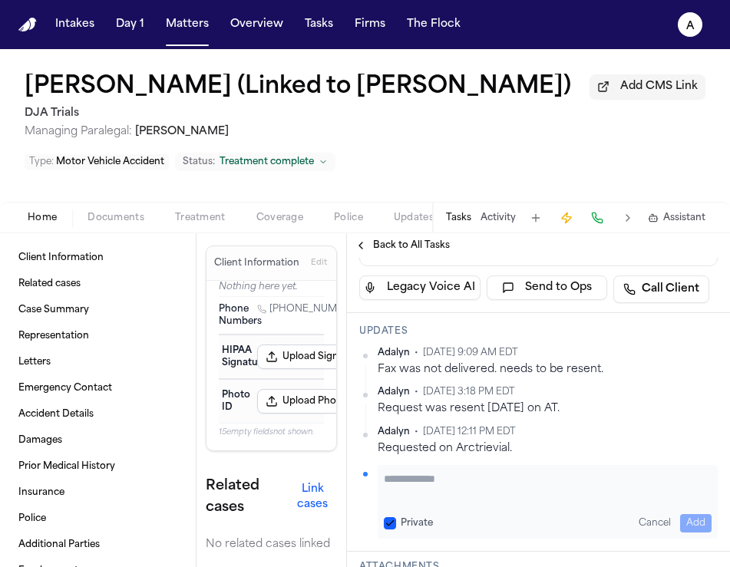
click at [417, 478] on textarea "Add your update" at bounding box center [548, 486] width 328 height 31
type textarea "**********"
click at [383, 529] on div "**********" at bounding box center [547, 502] width 340 height 74
click at [390, 524] on button "Private" at bounding box center [390, 523] width 12 height 12
click at [680, 522] on button "Add" at bounding box center [695, 523] width 31 height 18
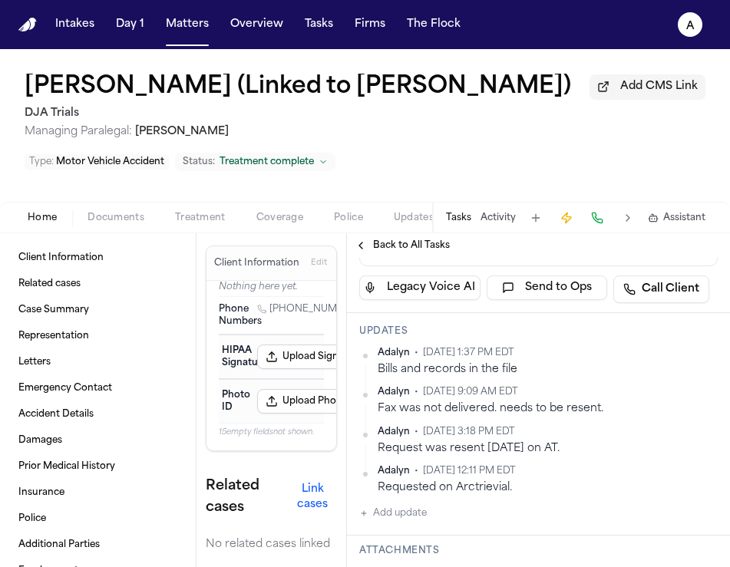
scroll to position [0, 0]
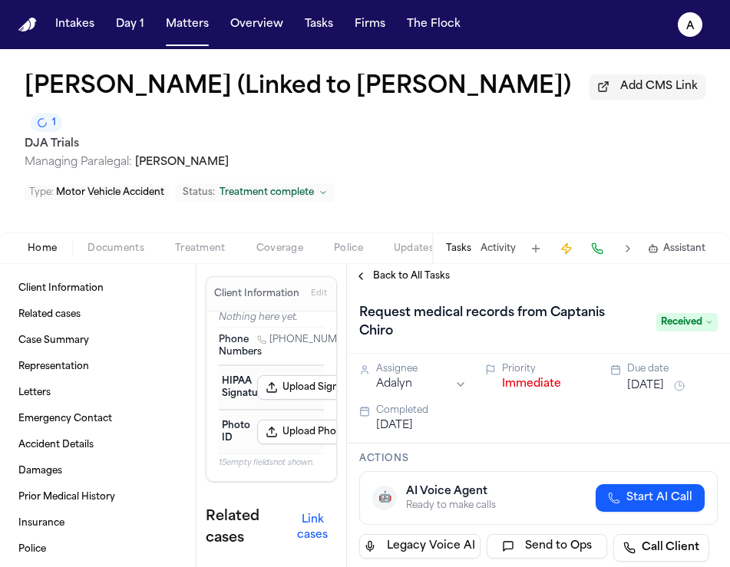
click at [125, 242] on span "Documents" at bounding box center [115, 248] width 57 height 12
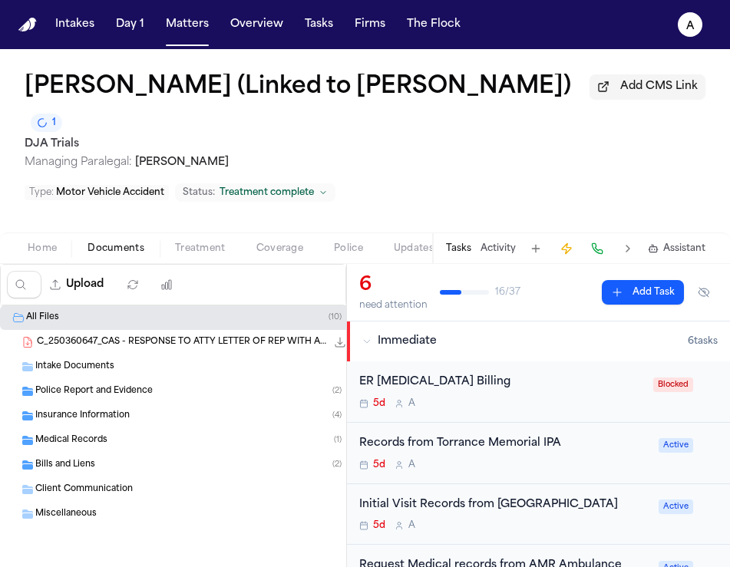
click at [101, 434] on span "Medical Records" at bounding box center [71, 440] width 72 height 13
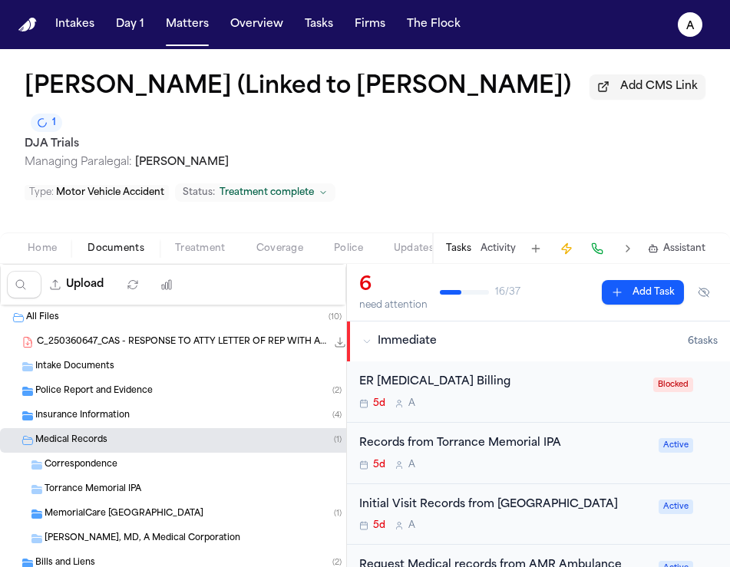
click at [65, 276] on div "Upload" at bounding box center [94, 285] width 186 height 40
click at [87, 271] on button "Upload" at bounding box center [76, 285] width 71 height 28
select select "**********"
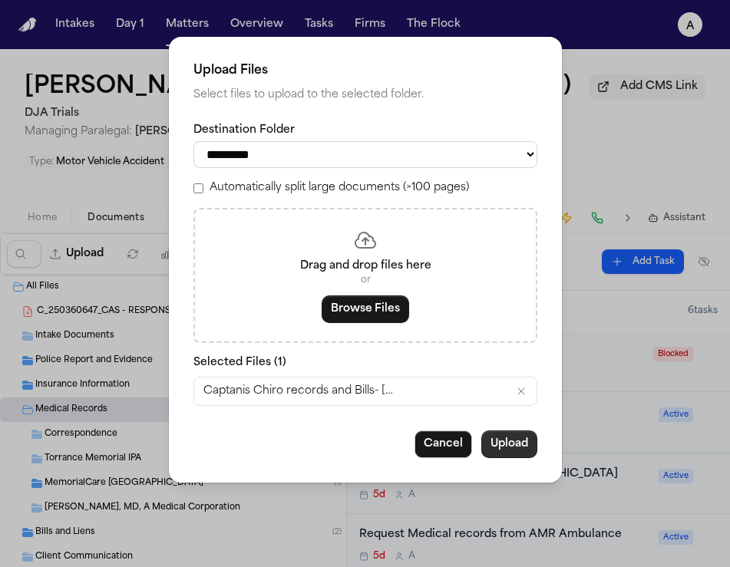
click at [513, 458] on button "Upload" at bounding box center [509, 444] width 56 height 28
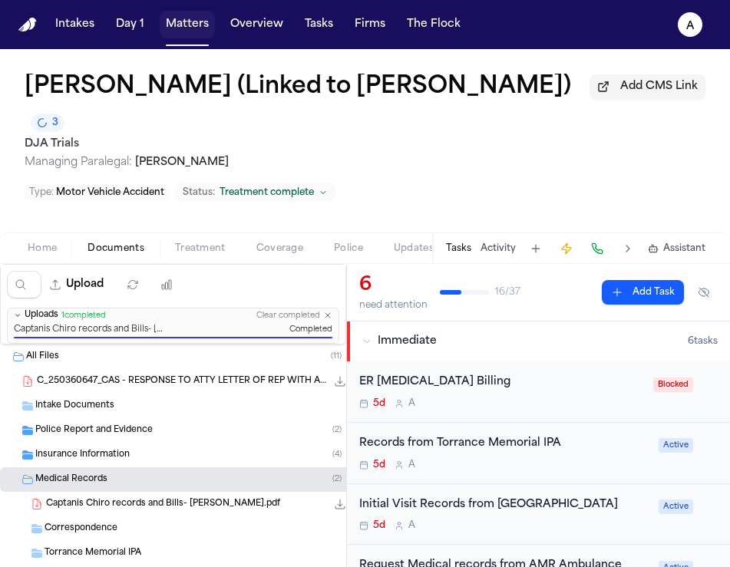
click at [192, 28] on button "Matters" at bounding box center [187, 25] width 55 height 28
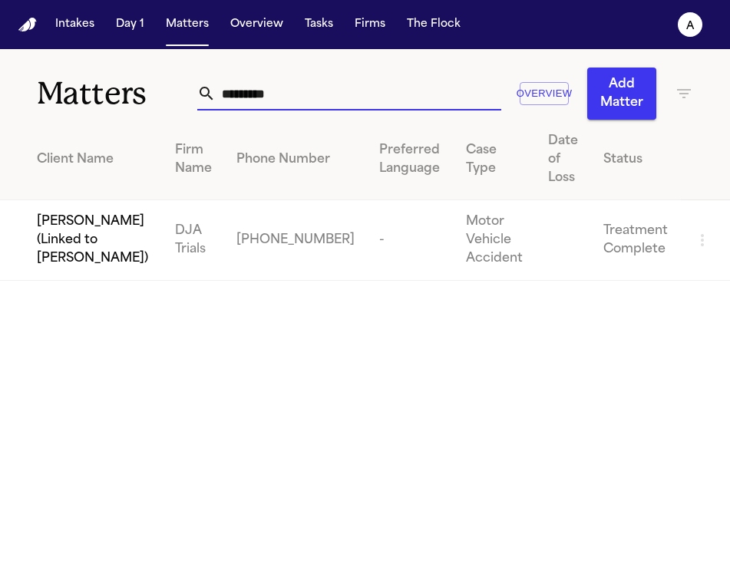
drag, startPoint x: 286, startPoint y: 97, endPoint x: 98, endPoint y: 97, distance: 188.0
click at [98, 97] on div "Matters ********* Overview Add Matter" at bounding box center [365, 84] width 730 height 71
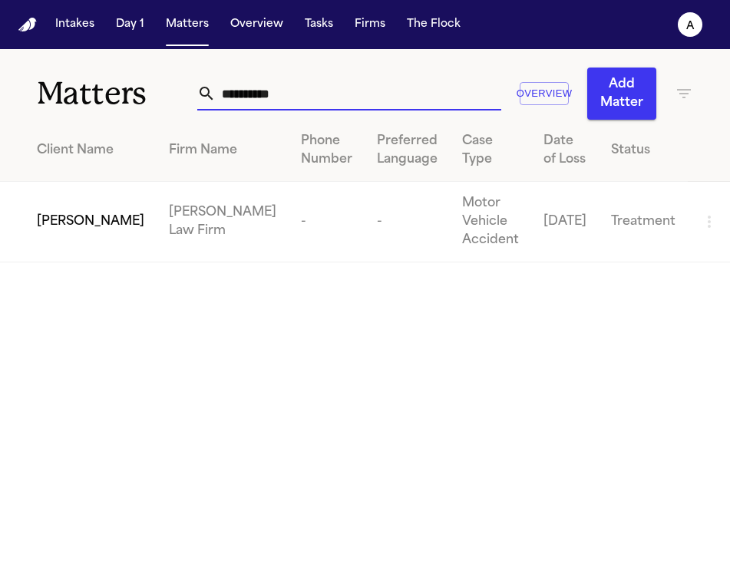
type input "**********"
click at [72, 226] on span "[PERSON_NAME]" at bounding box center [90, 222] width 107 height 18
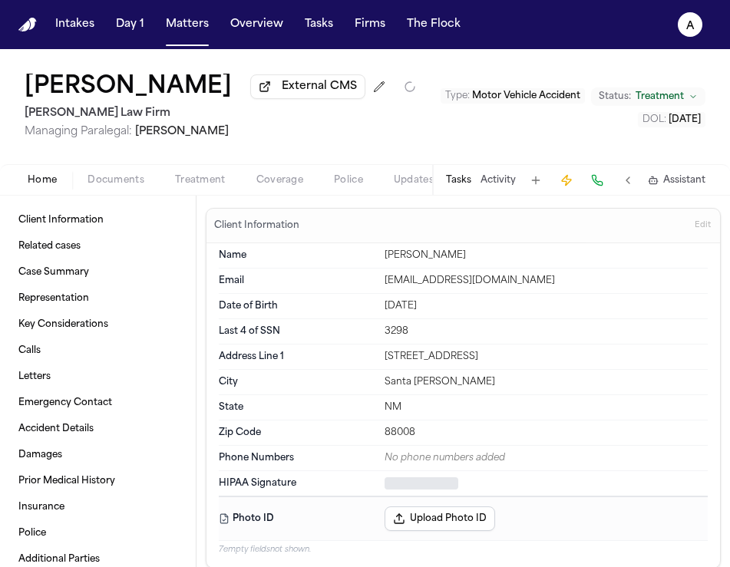
type textarea "*"
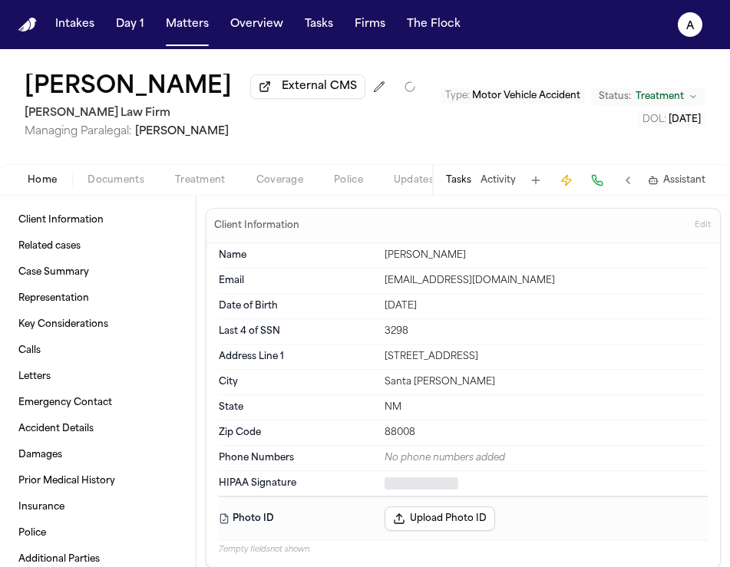
type textarea "*"
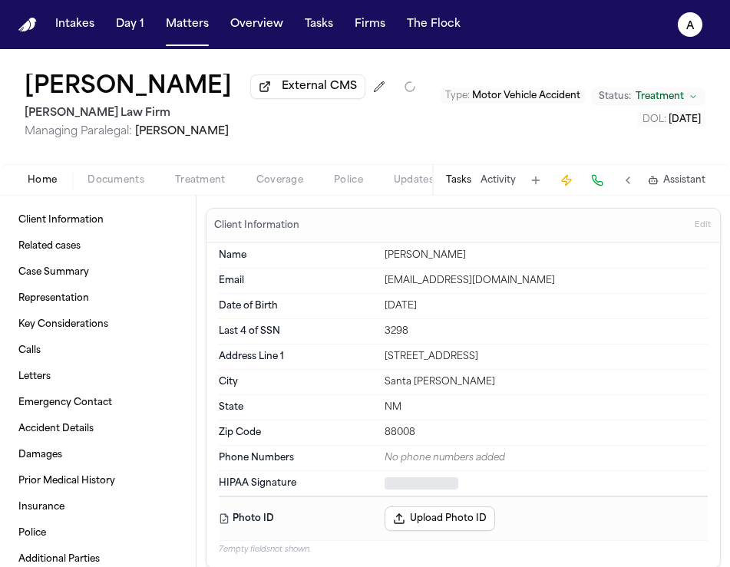
type textarea "*"
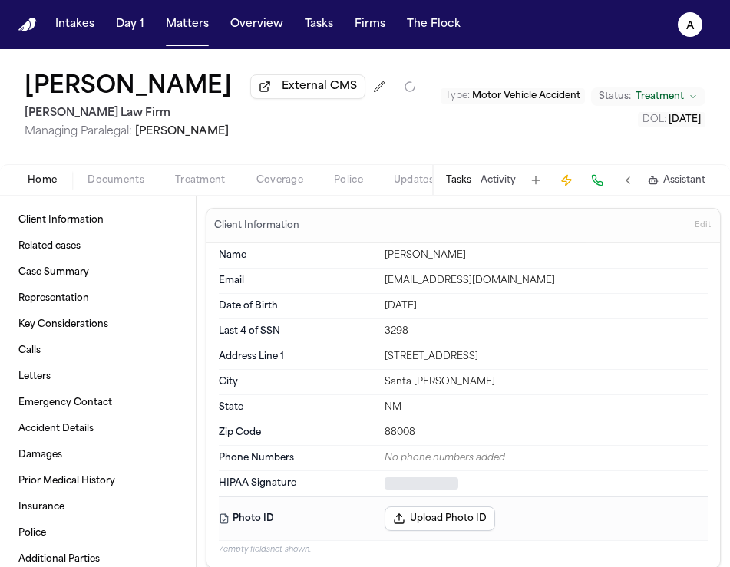
type textarea "*"
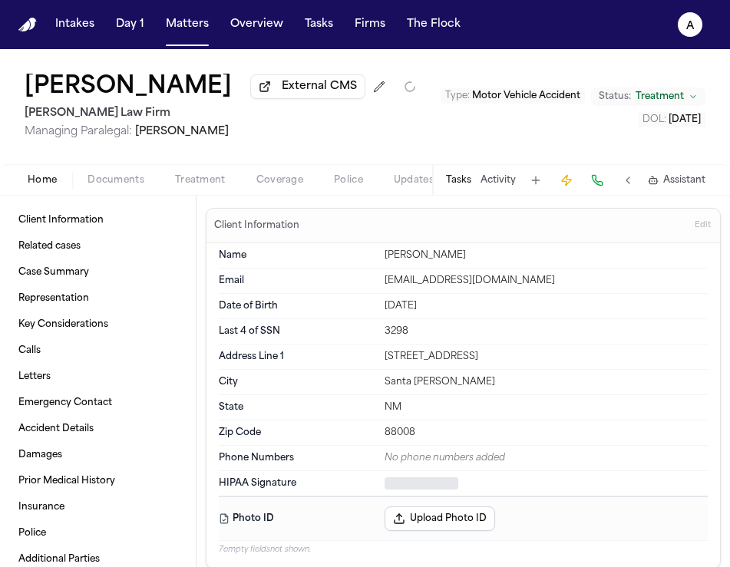
type textarea "*"
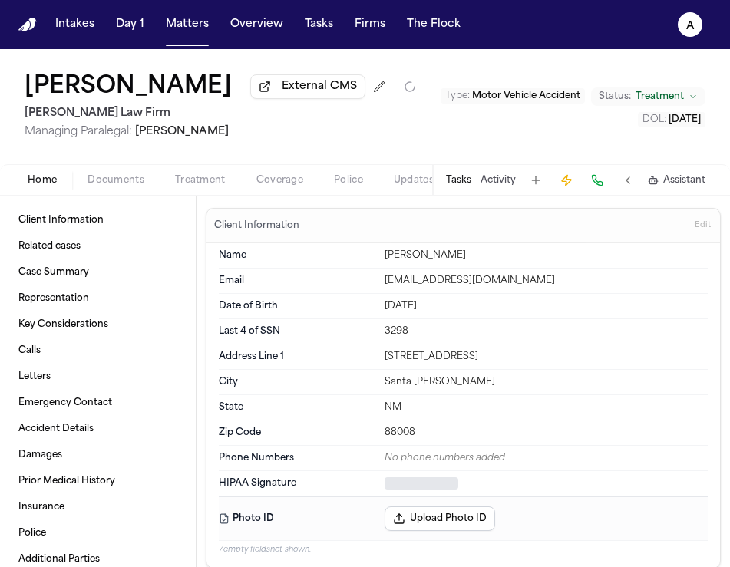
type textarea "*"
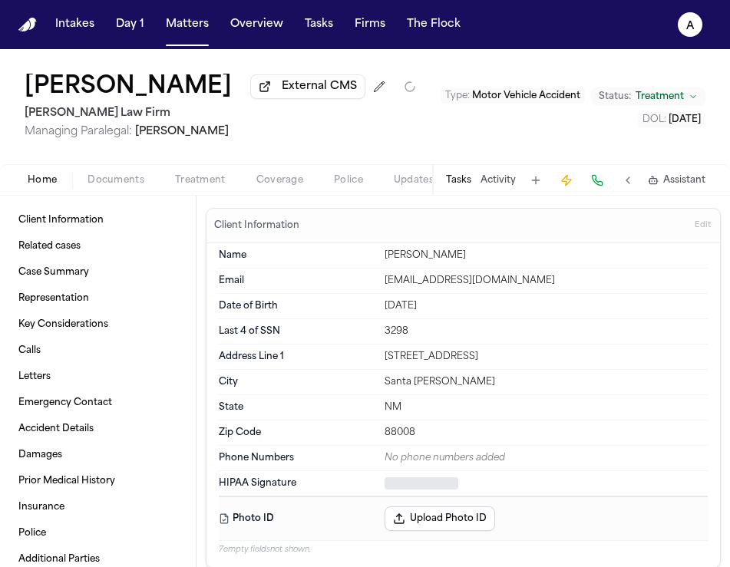
type textarea "*"
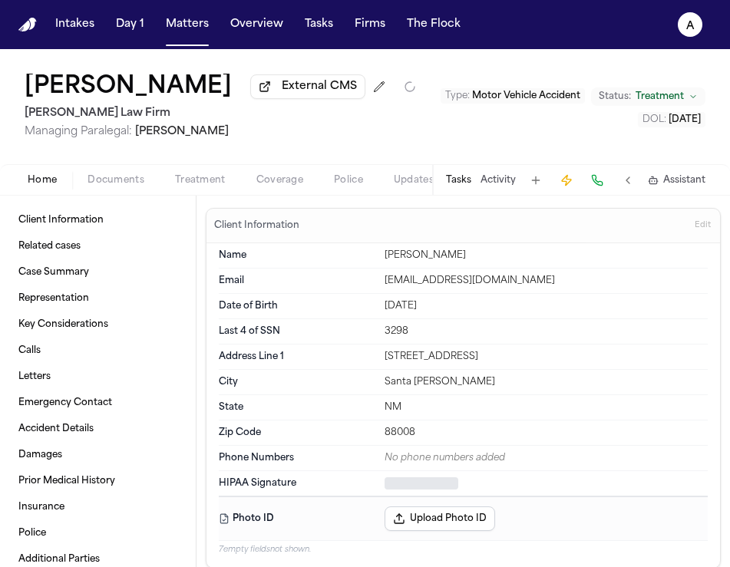
type textarea "*"
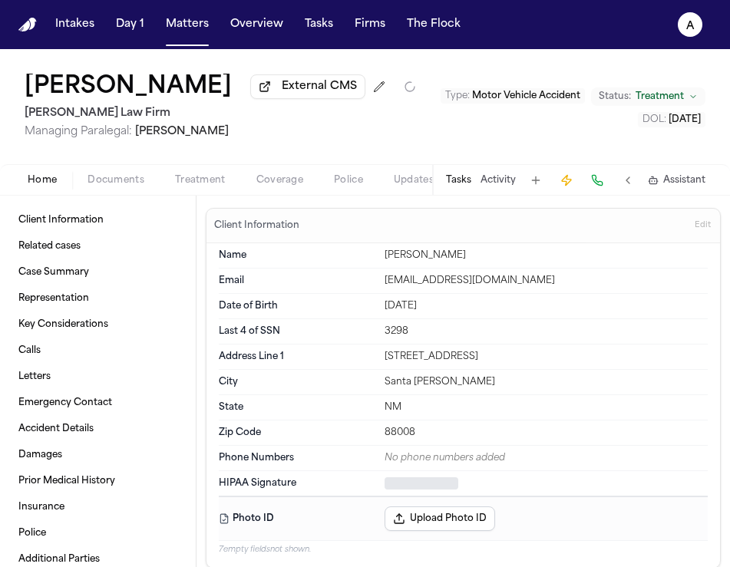
type textarea "*"
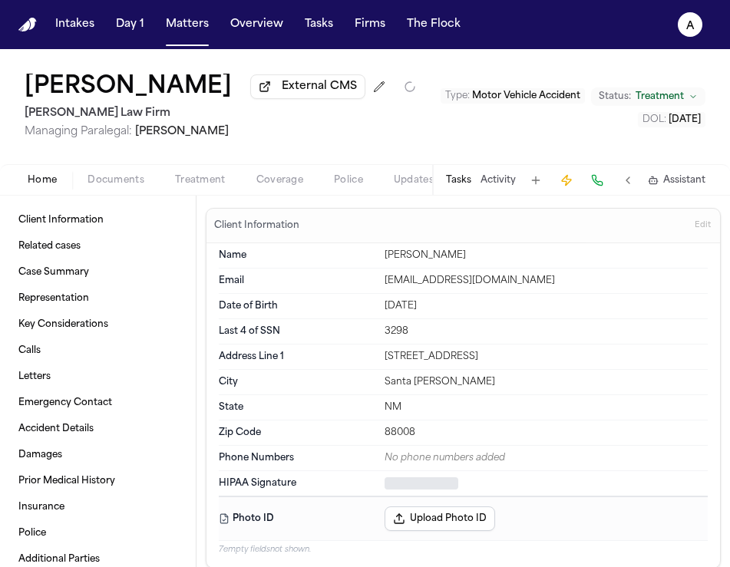
type textarea "*"
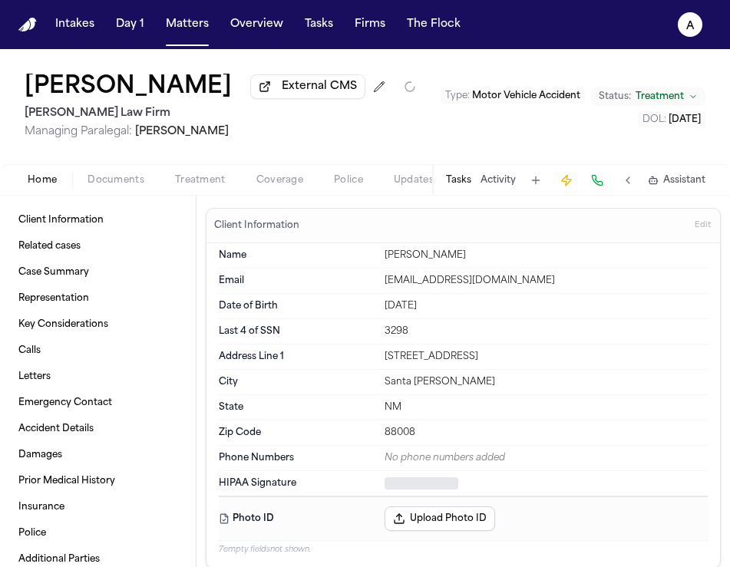
type textarea "*"
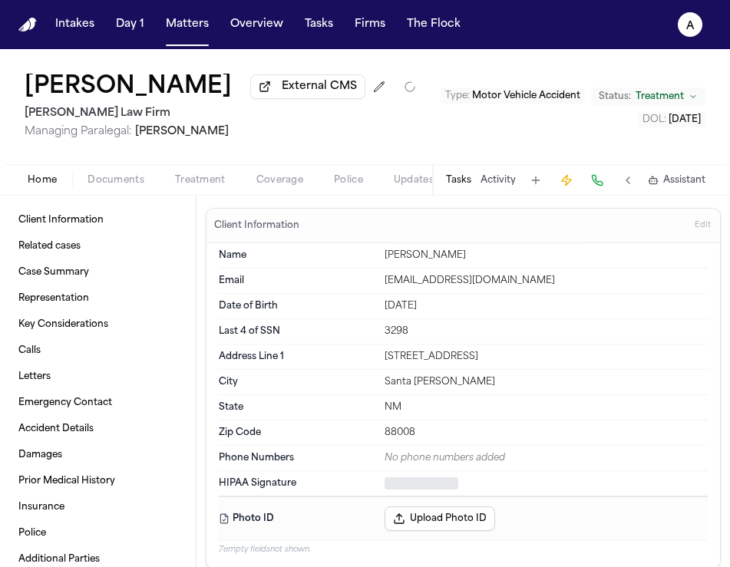
type textarea "*"
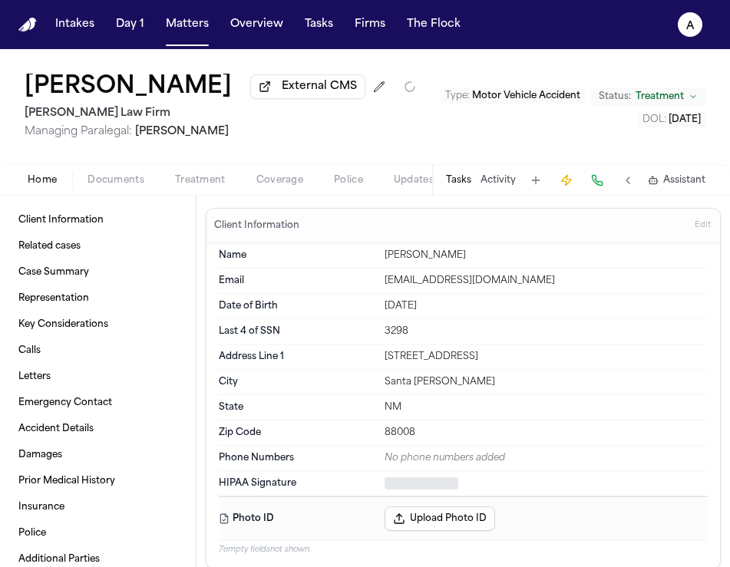
type textarea "*"
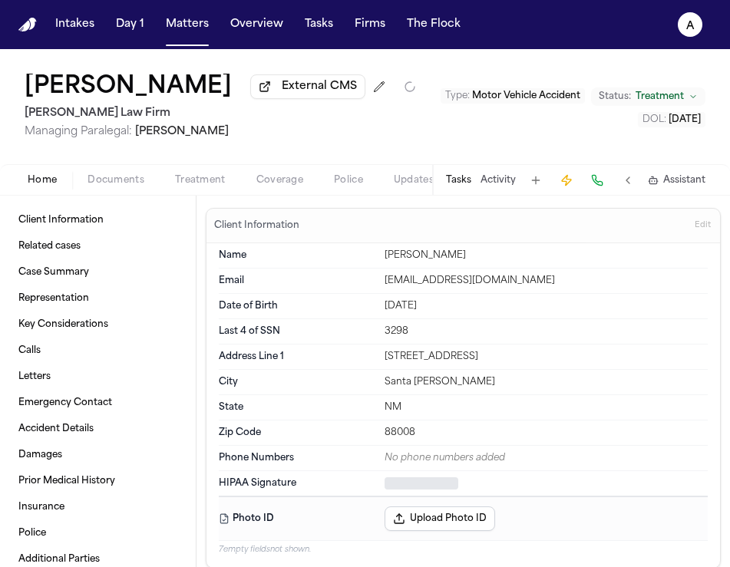
type textarea "*"
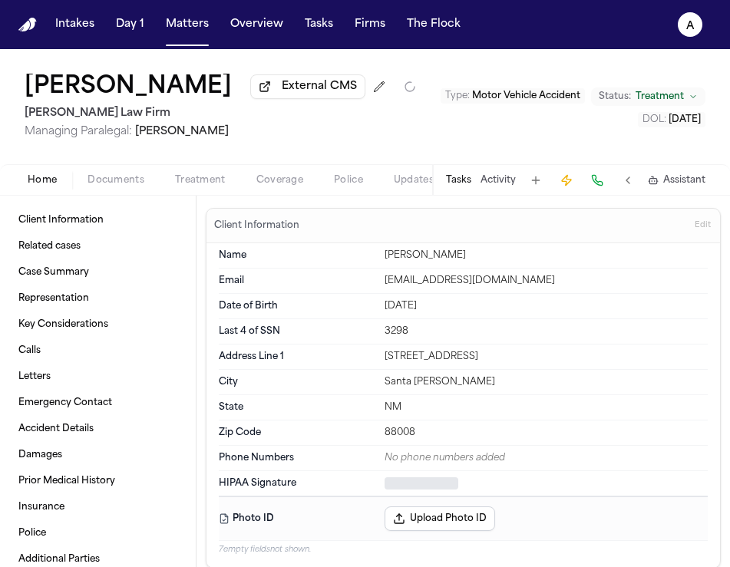
type textarea "*"
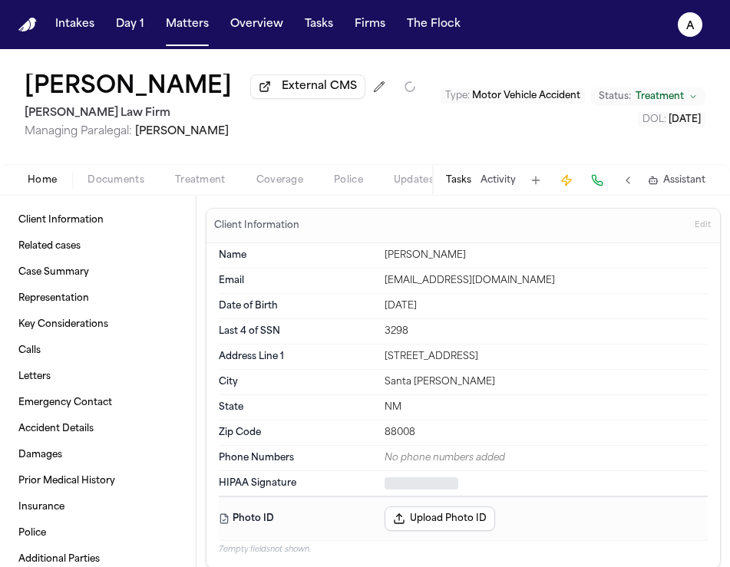
type textarea "*"
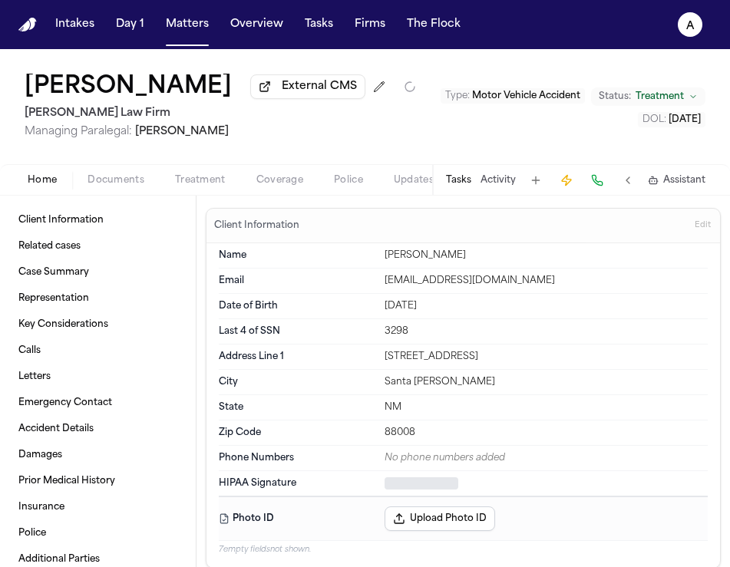
type textarea "*"
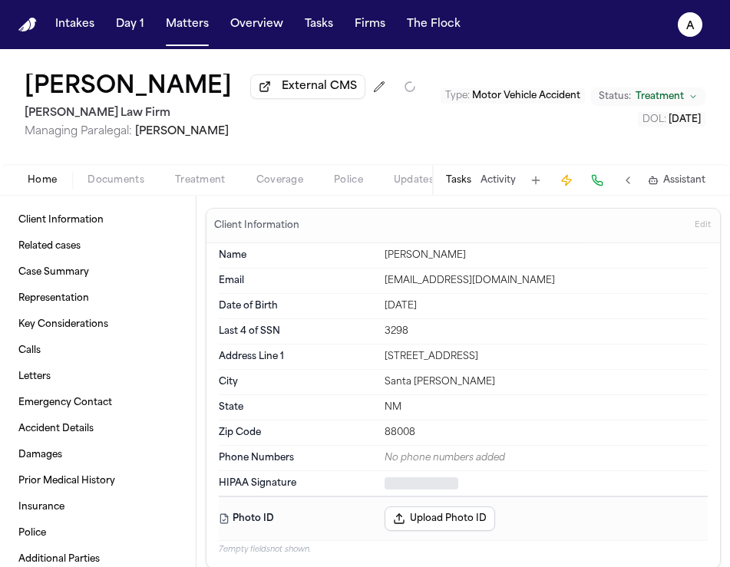
type textarea "*"
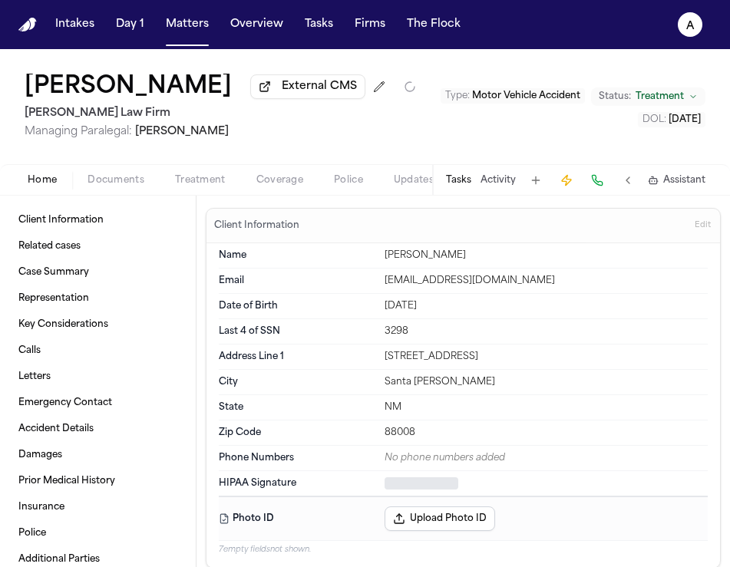
type textarea "*"
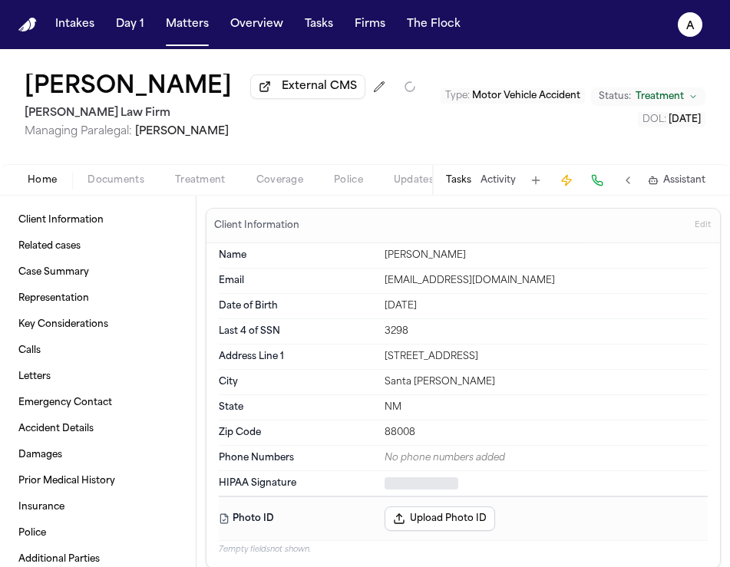
type textarea "*"
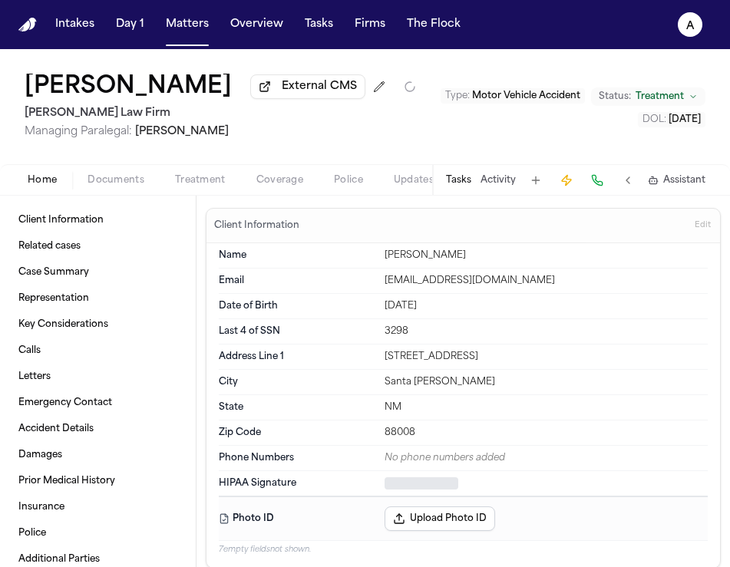
type textarea "*"
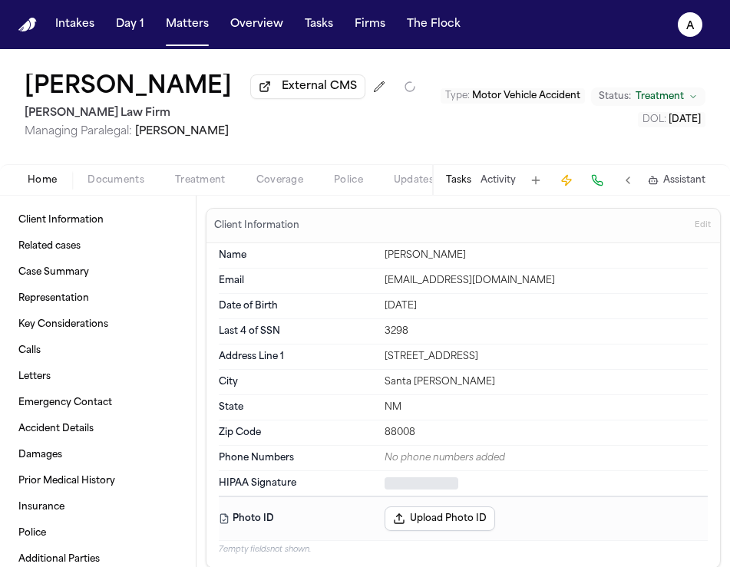
type textarea "*"
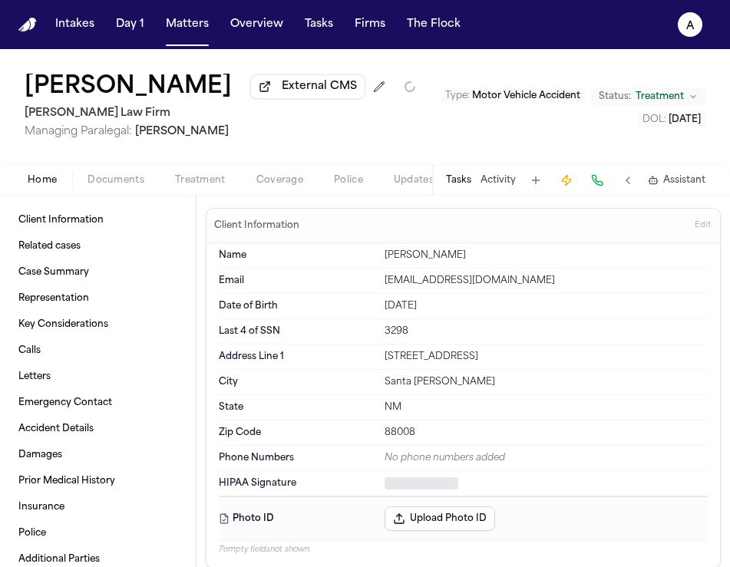
type textarea "*"
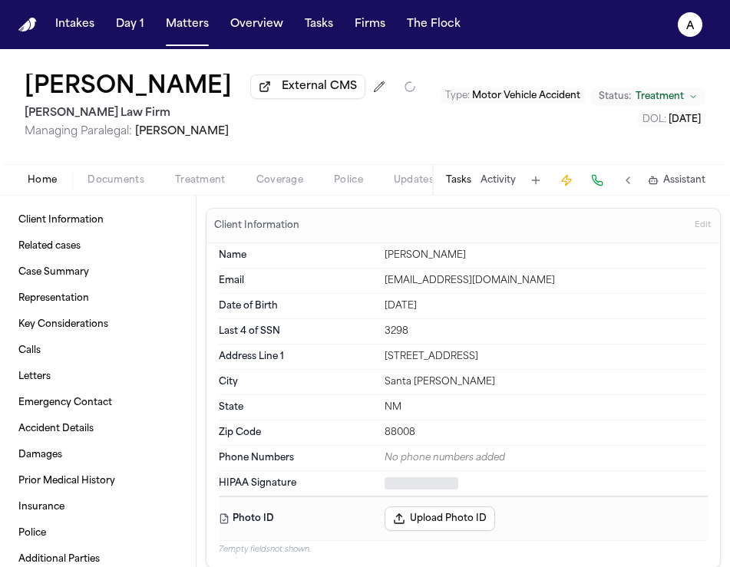
type textarea "*"
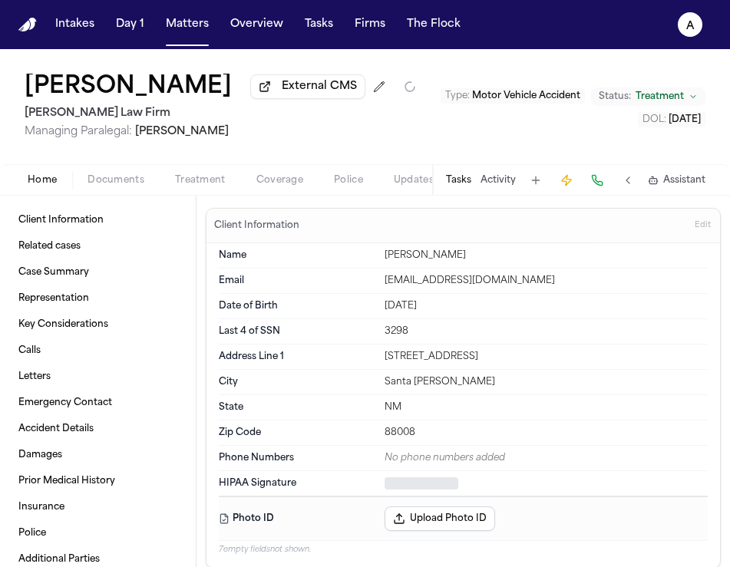
type textarea "*"
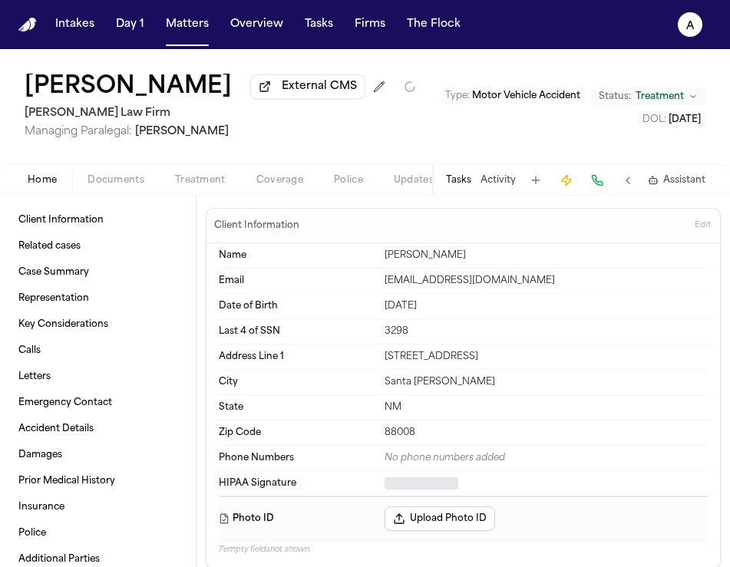
type textarea "*"
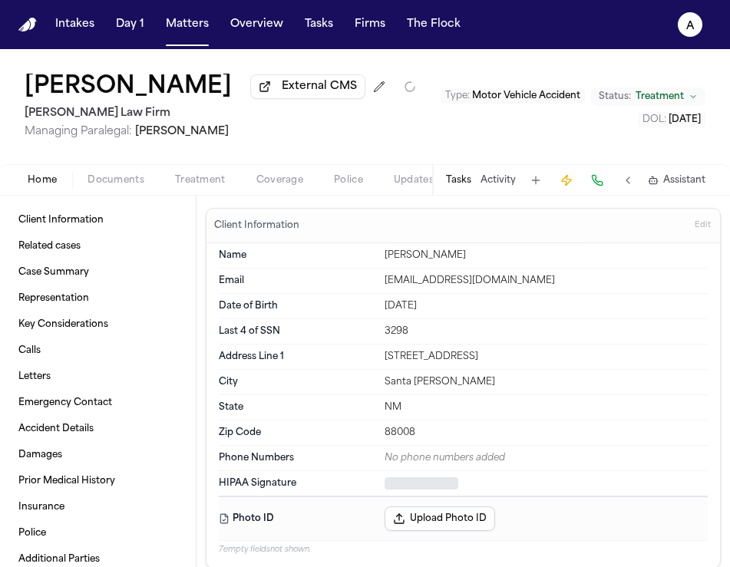
type textarea "*"
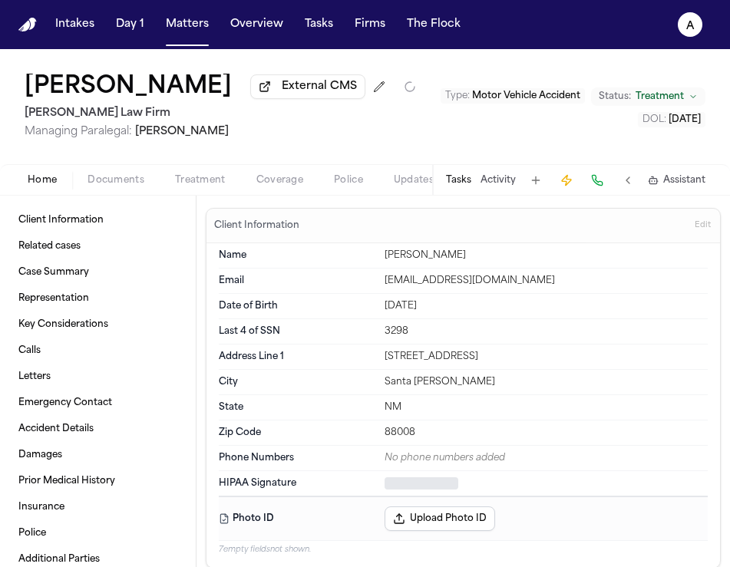
type textarea "*"
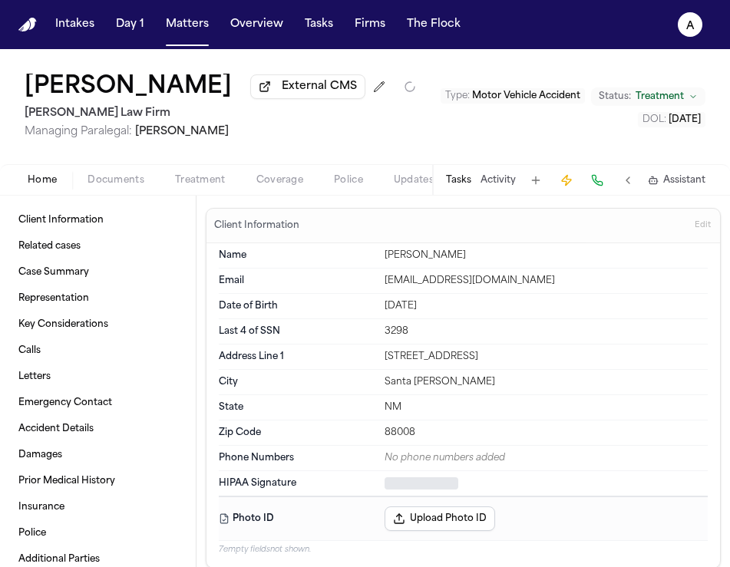
type textarea "*"
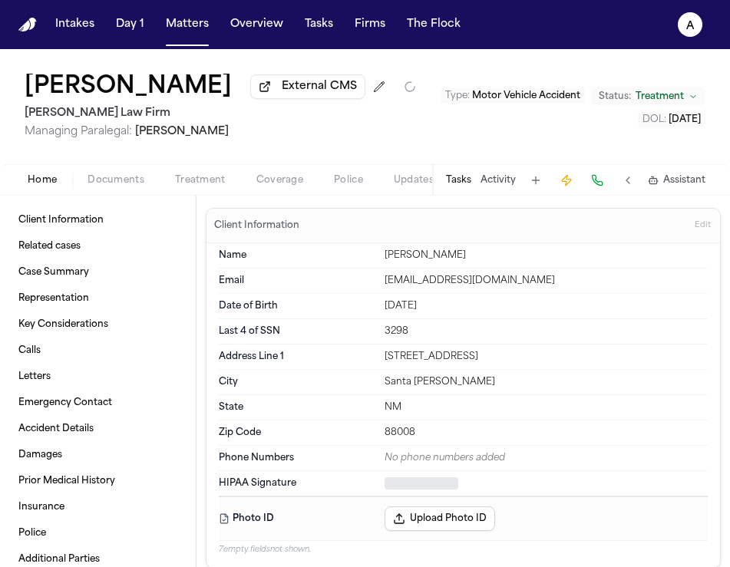
type textarea "*"
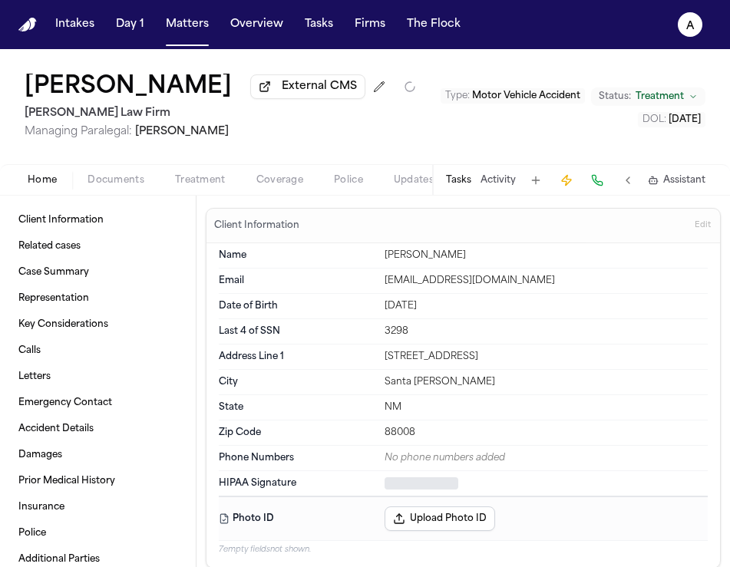
type textarea "*"
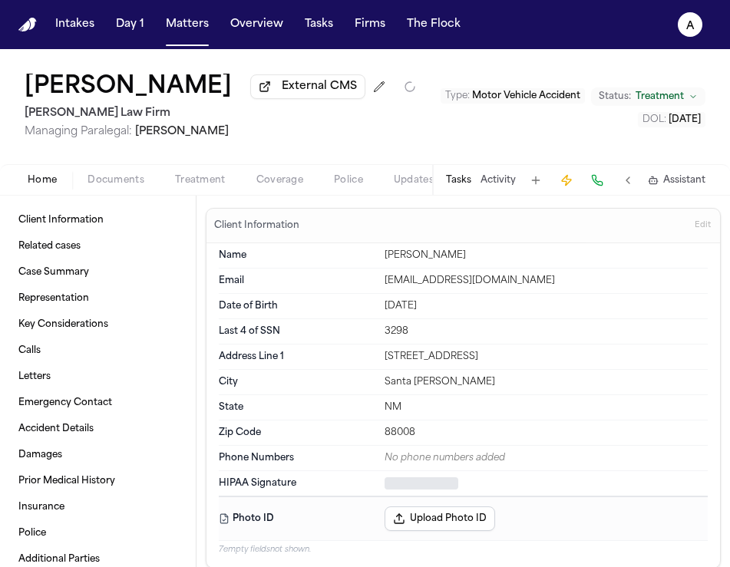
type textarea "*"
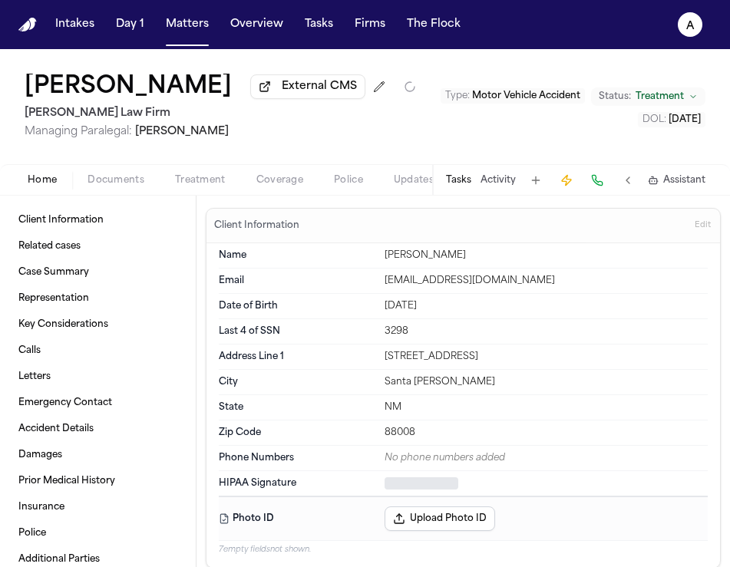
type textarea "*"
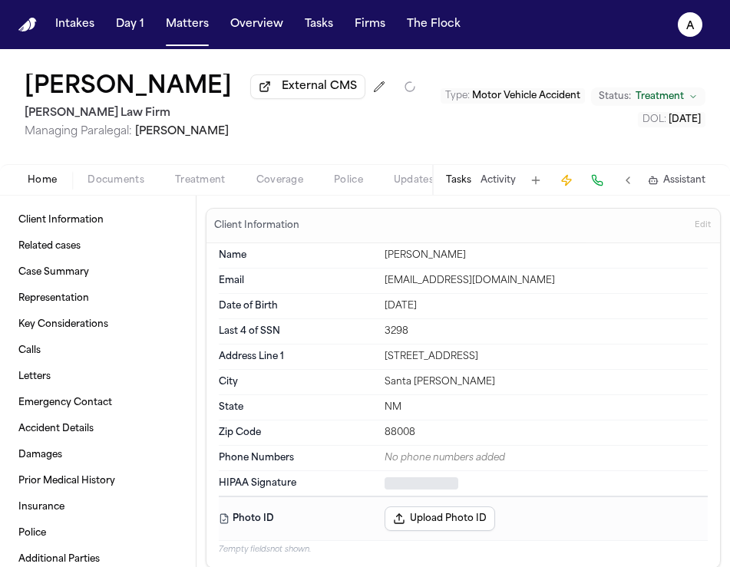
type textarea "*"
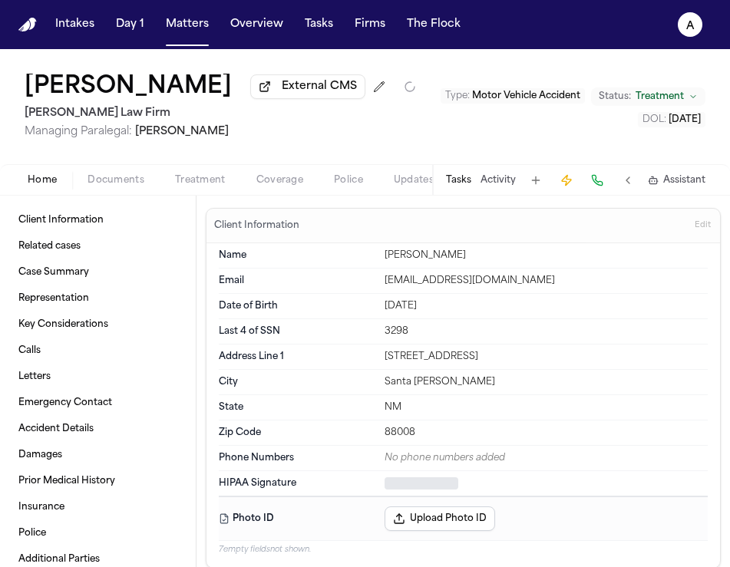
type textarea "*"
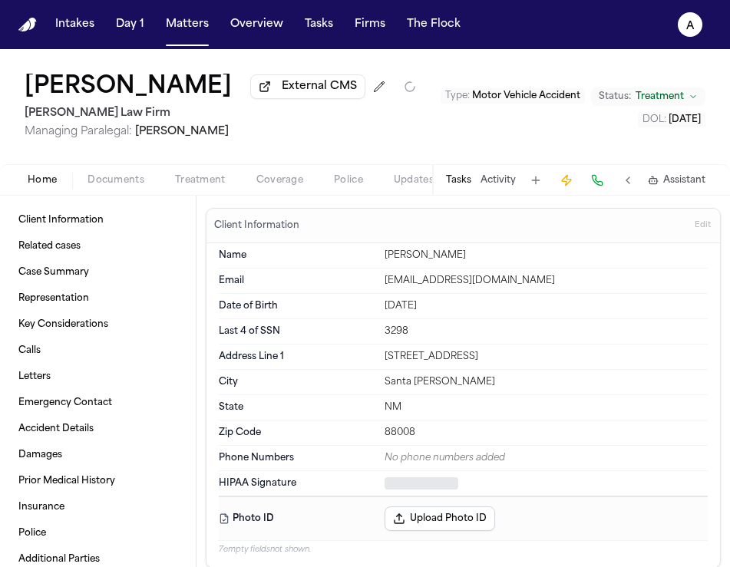
type textarea "*"
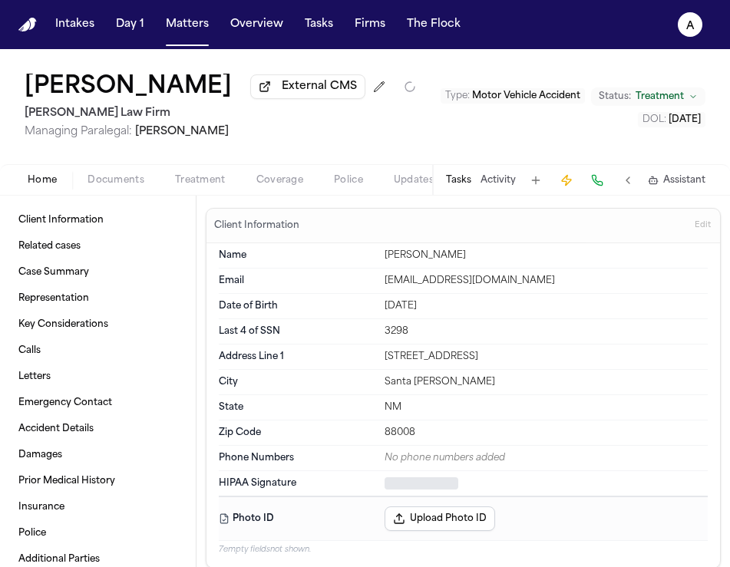
type textarea "*"
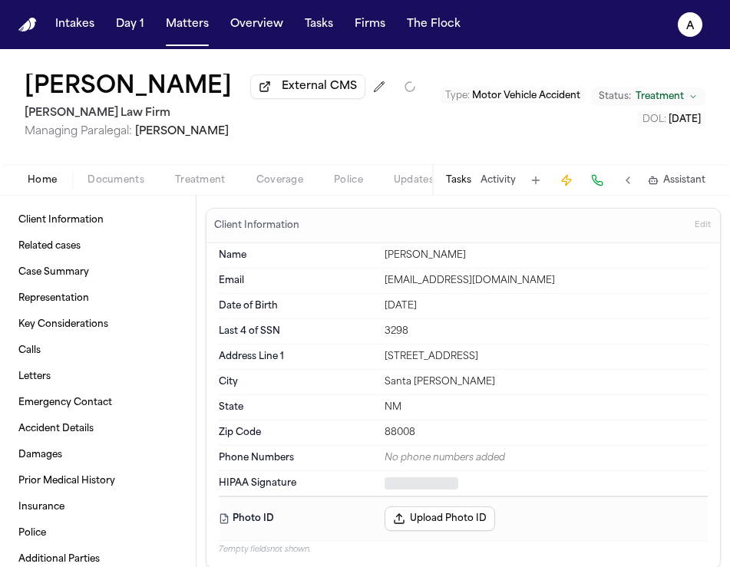
type textarea "*"
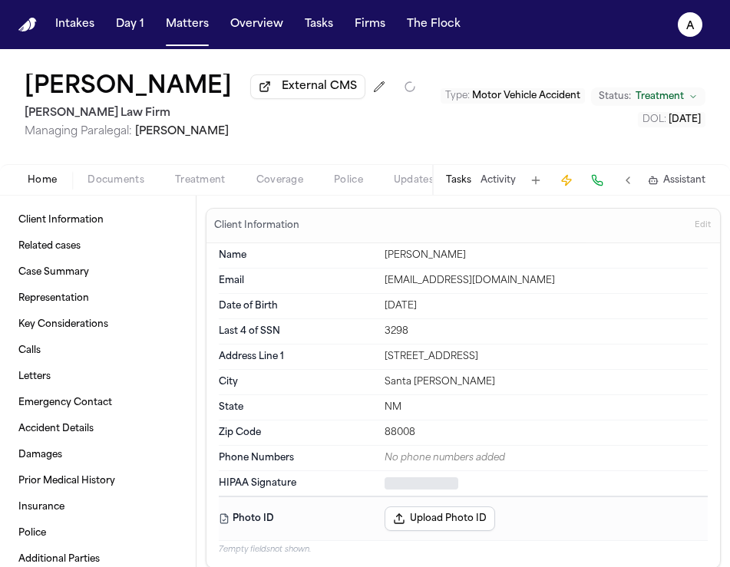
type textarea "*"
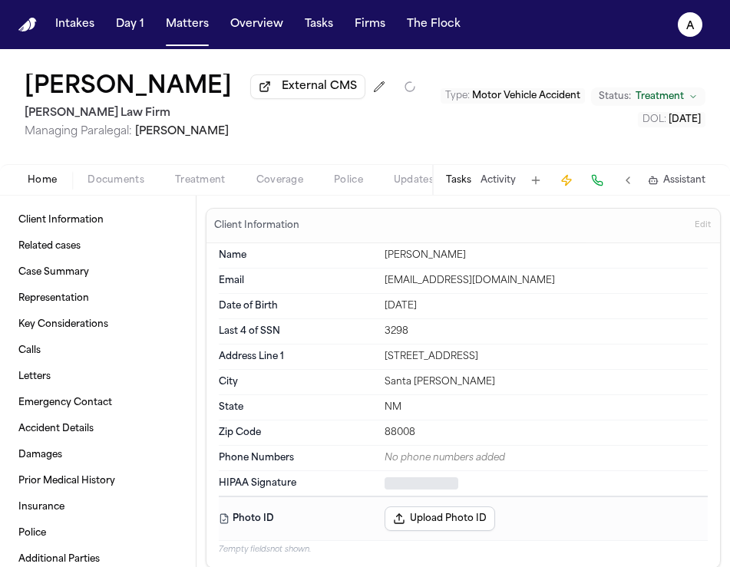
type textarea "*"
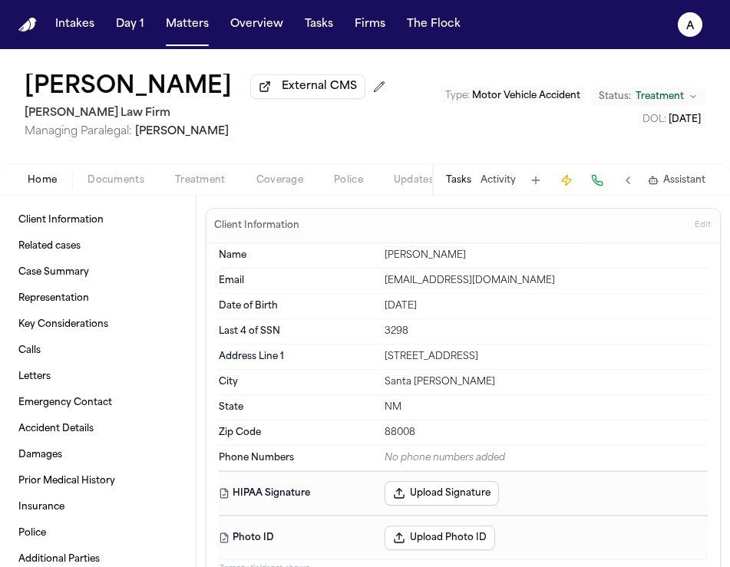
click at [470, 177] on button "Tasks" at bounding box center [458, 180] width 25 height 12
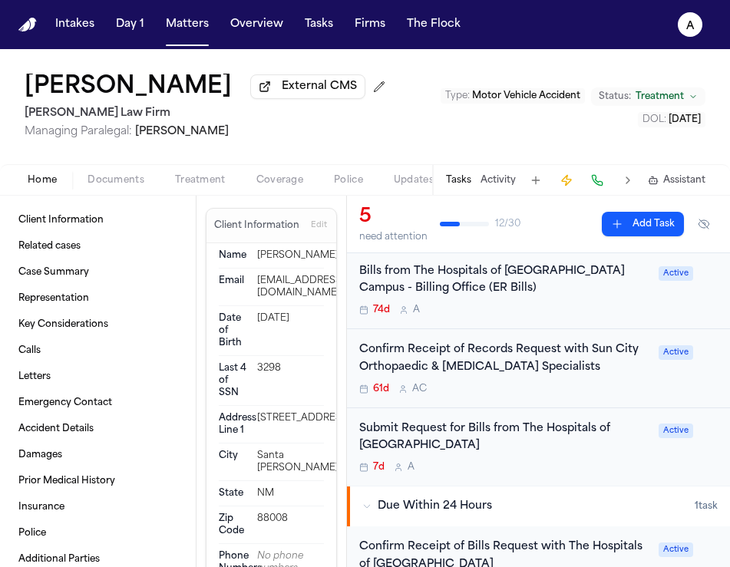
scroll to position [209, 0]
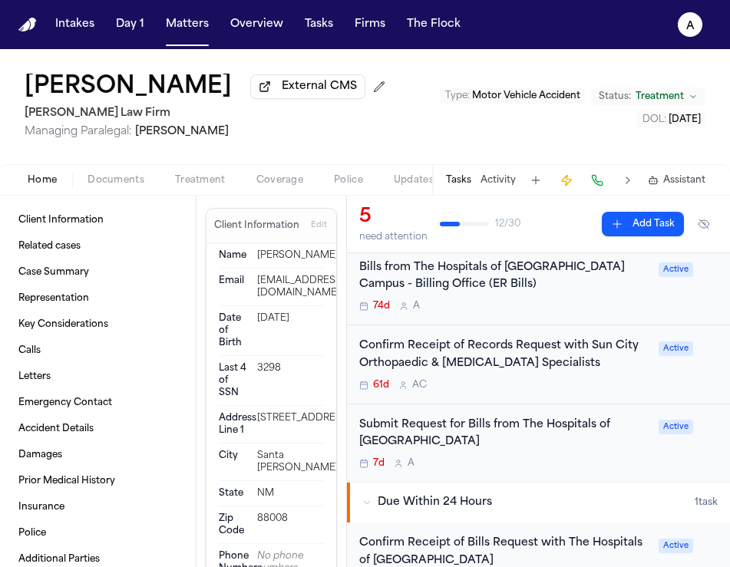
click at [598, 461] on div "7d A" at bounding box center [504, 463] width 290 height 12
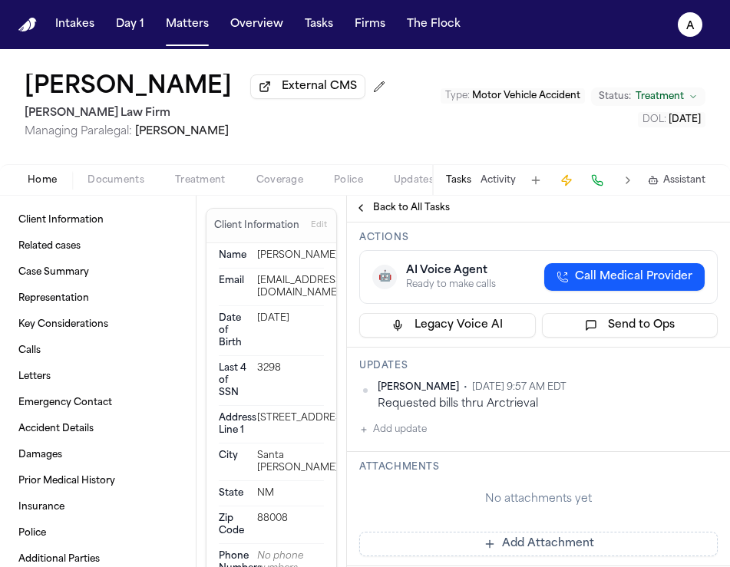
scroll to position [183, 0]
click at [413, 438] on button "Add update" at bounding box center [393, 429] width 68 height 18
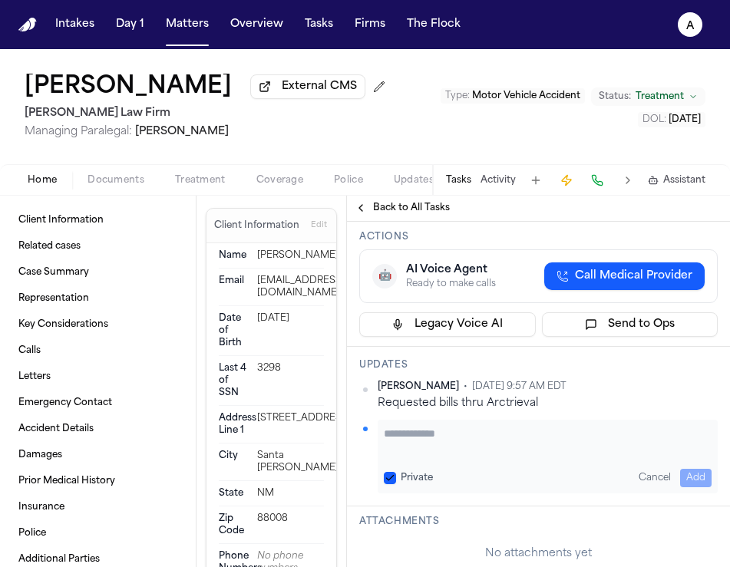
click at [503, 456] on textarea "Add your update" at bounding box center [548, 441] width 328 height 31
paste textarea "**********"
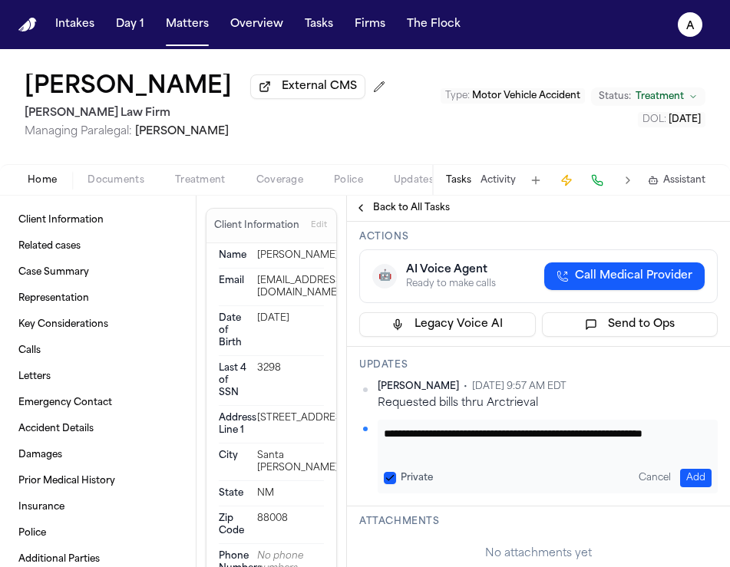
scroll to position [1, 0]
click at [384, 487] on div "**********" at bounding box center [547, 457] width 340 height 74
click at [387, 484] on button "Private" at bounding box center [390, 478] width 12 height 12
click at [507, 456] on textarea "**********" at bounding box center [542, 441] width 316 height 31
click at [688, 487] on button "Add" at bounding box center [695, 478] width 31 height 18
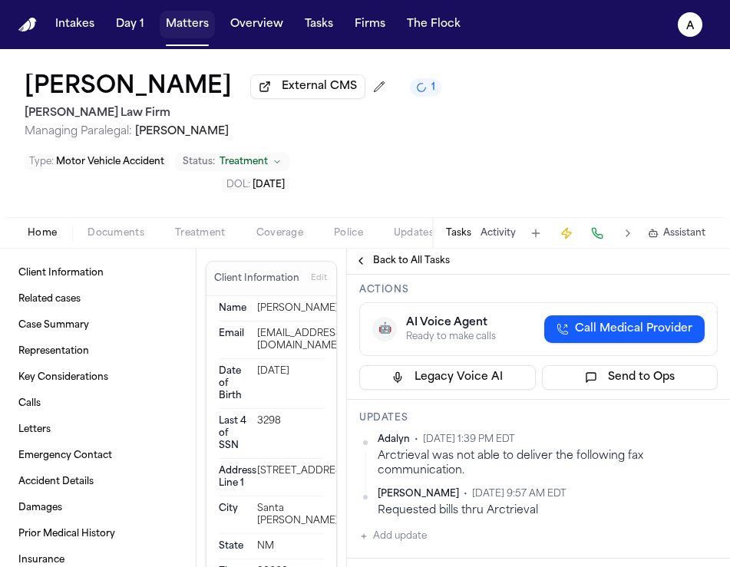
click at [199, 28] on button "Matters" at bounding box center [187, 25] width 55 height 28
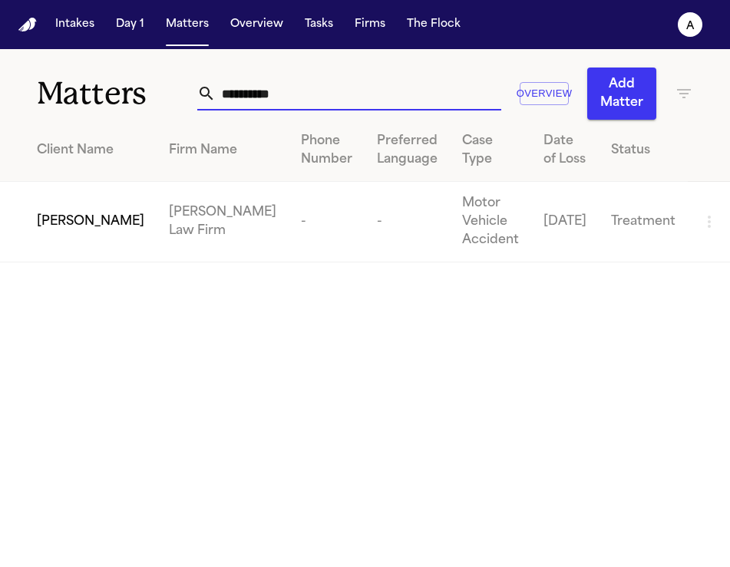
drag, startPoint x: 299, startPoint y: 99, endPoint x: 87, endPoint y: 99, distance: 212.5
click at [87, 99] on div "**********" at bounding box center [365, 84] width 730 height 71
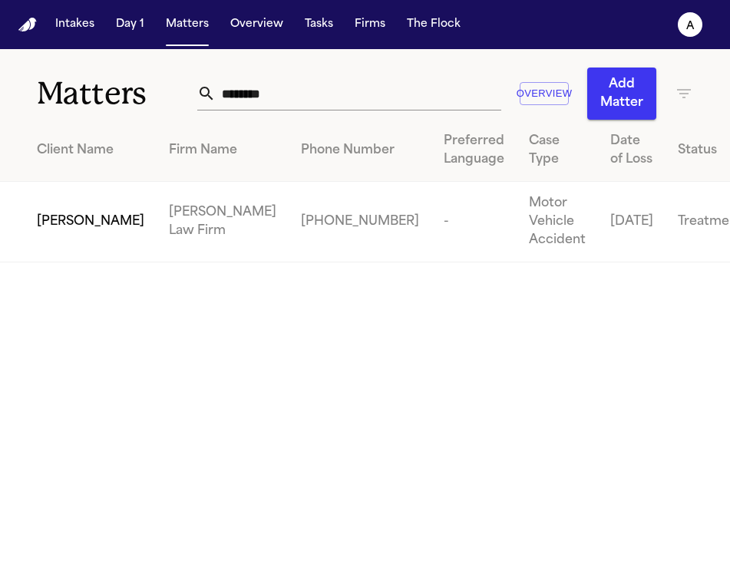
click at [170, 246] on td "[PERSON_NAME] Law Firm" at bounding box center [223, 222] width 132 height 81
click at [75, 230] on span "[PERSON_NAME]" at bounding box center [90, 222] width 107 height 18
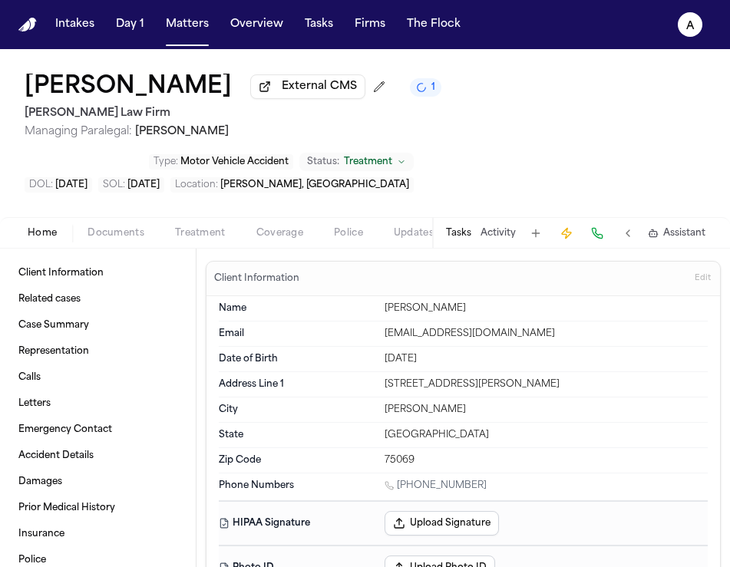
click at [455, 236] on button "Tasks" at bounding box center [458, 233] width 25 height 12
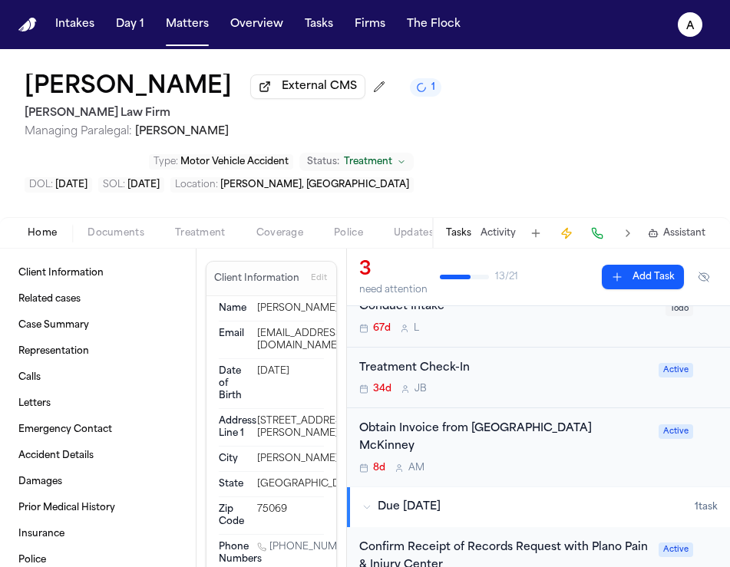
scroll to position [178, 0]
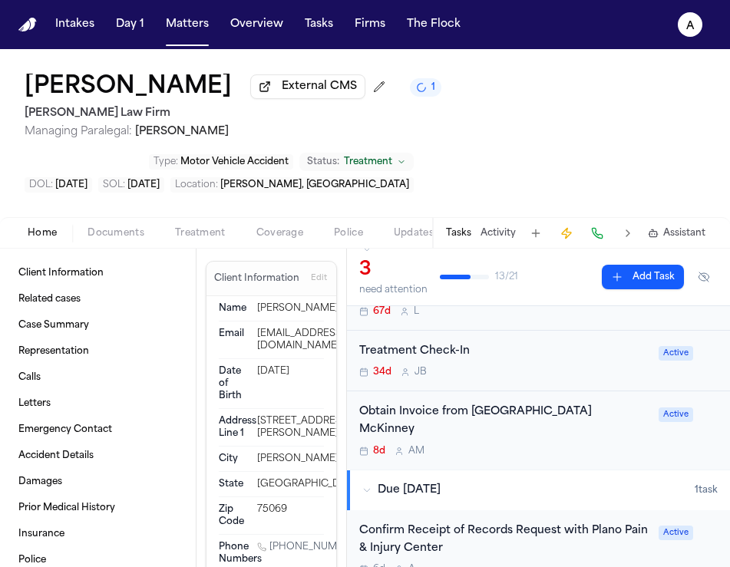
click at [617, 445] on div "8d A M" at bounding box center [504, 451] width 290 height 12
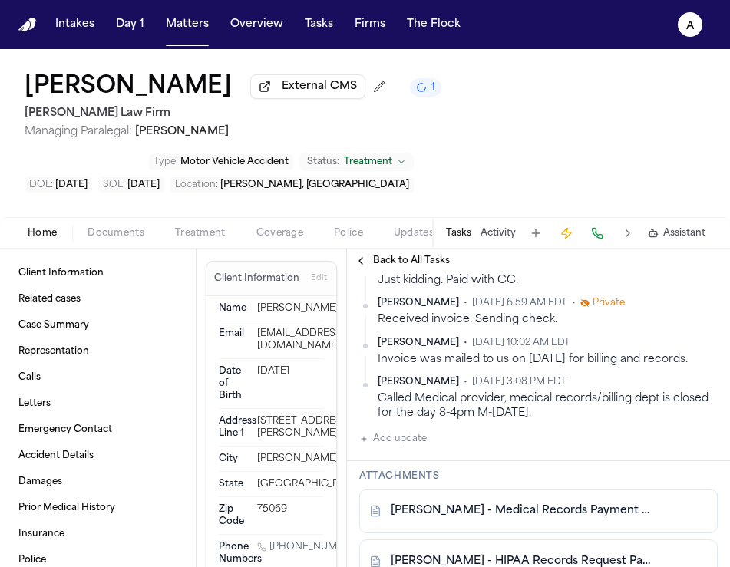
scroll to position [481, 0]
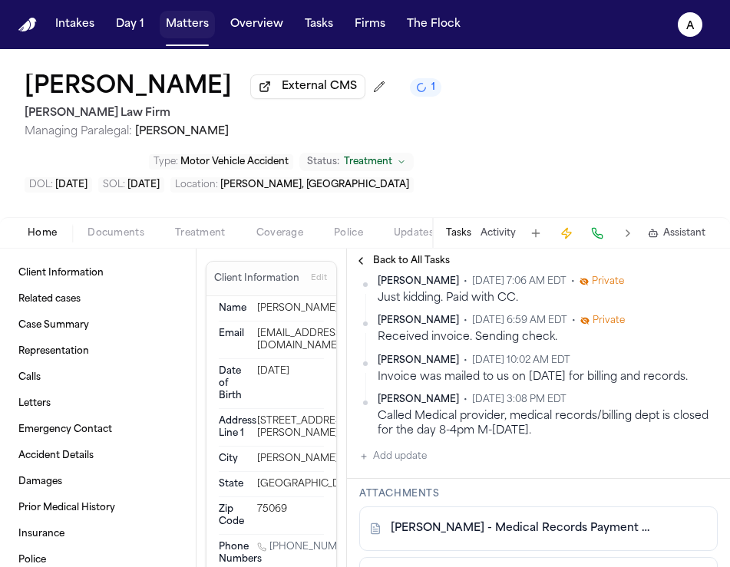
click at [198, 26] on button "Matters" at bounding box center [187, 25] width 55 height 28
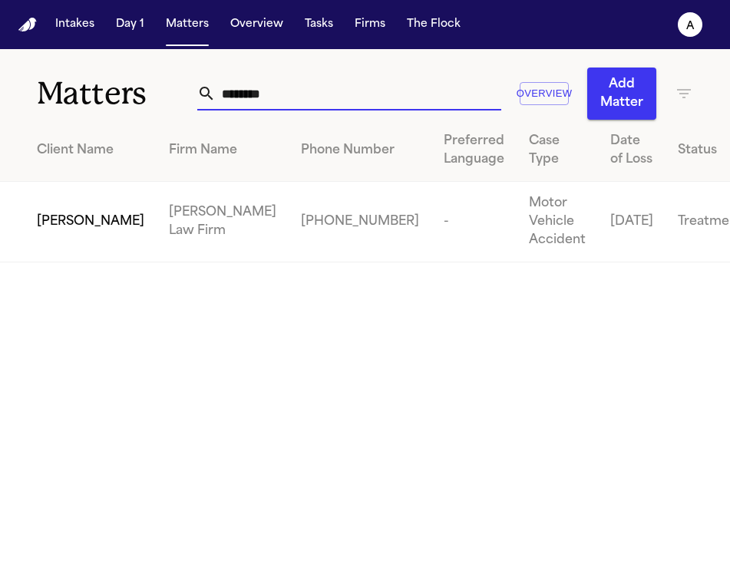
drag, startPoint x: 301, startPoint y: 94, endPoint x: 114, endPoint y: 86, distance: 186.6
click at [114, 86] on div "Matters ******** Overview Add Matter" at bounding box center [365, 84] width 730 height 71
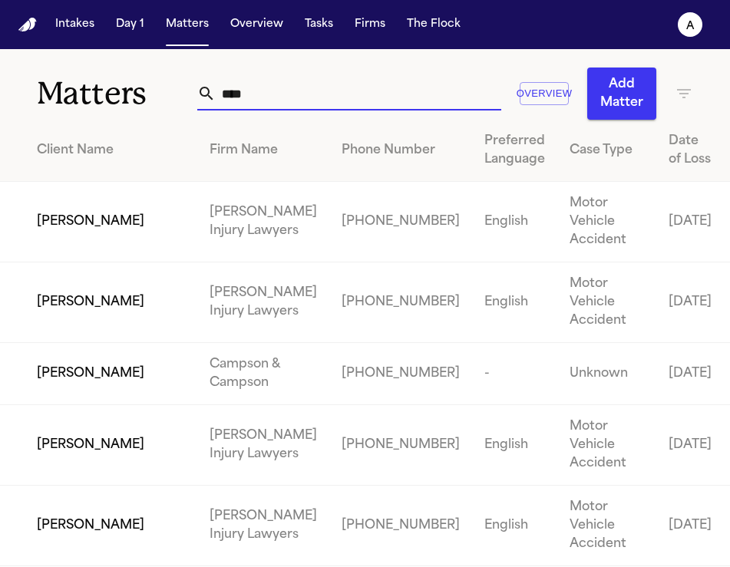
drag, startPoint x: 289, startPoint y: 95, endPoint x: 193, endPoint y: 95, distance: 95.9
click at [197, 95] on div "****" at bounding box center [349, 94] width 304 height 34
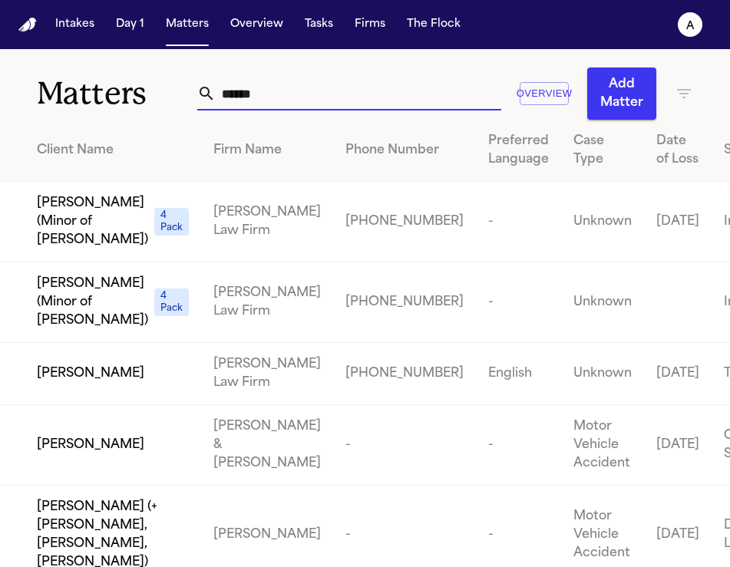
drag, startPoint x: 298, startPoint y: 92, endPoint x: 137, endPoint y: 92, distance: 161.1
click at [137, 92] on div "Matters ****** Overview Add Matter" at bounding box center [365, 84] width 730 height 71
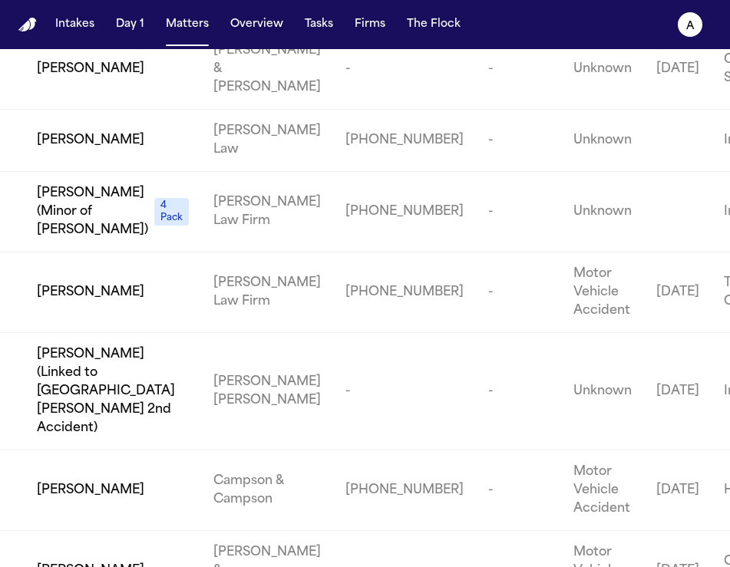
scroll to position [309, 0]
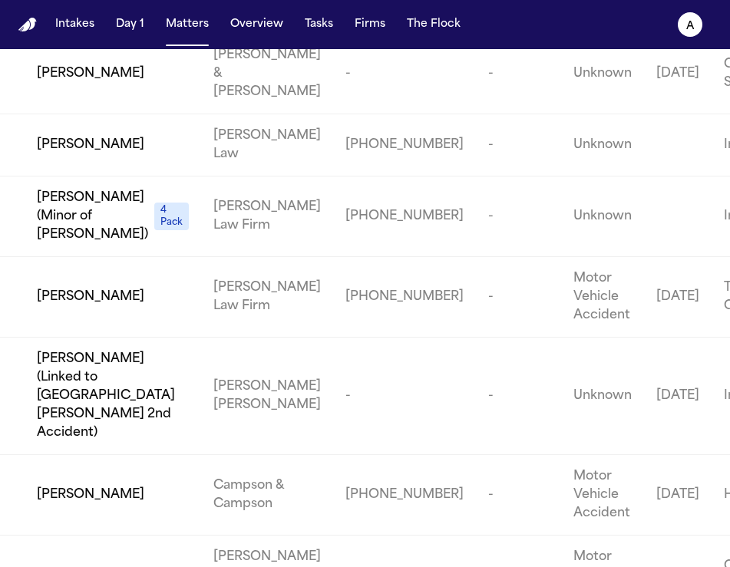
click at [241, 323] on td "[PERSON_NAME] Law Firm" at bounding box center [267, 297] width 132 height 81
click at [76, 306] on span "[PERSON_NAME]" at bounding box center [90, 297] width 107 height 18
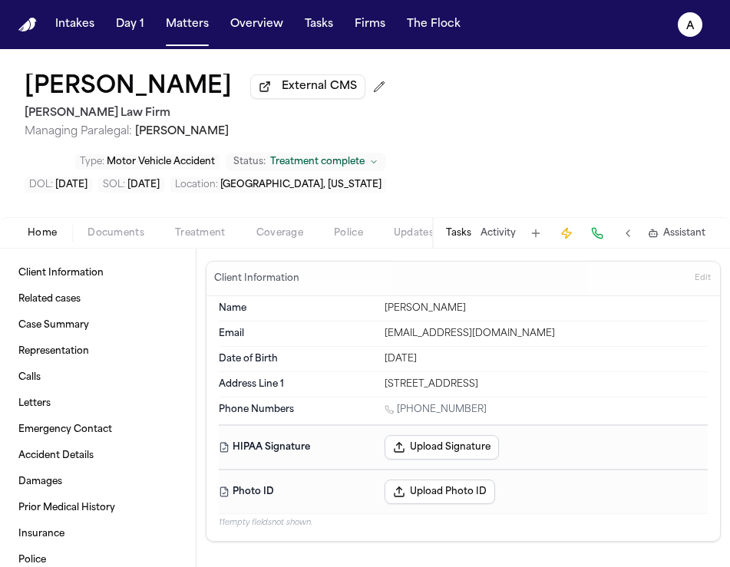
click at [456, 227] on button "Tasks" at bounding box center [458, 233] width 25 height 12
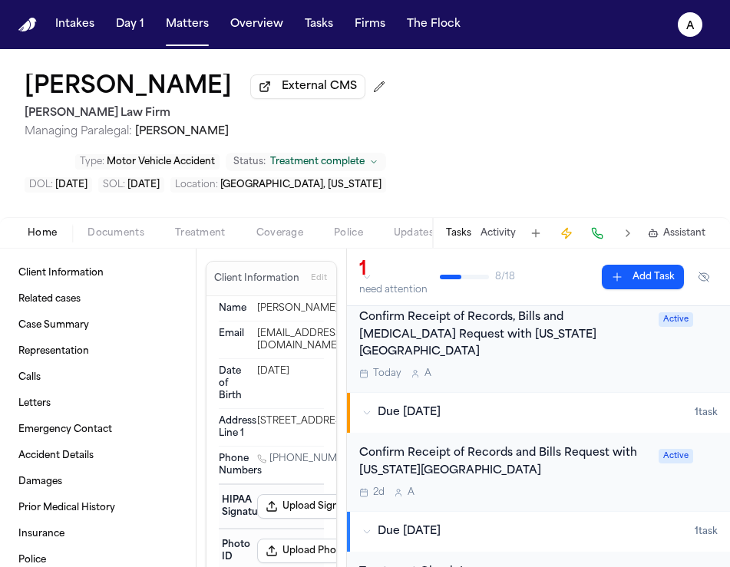
scroll to position [153, 0]
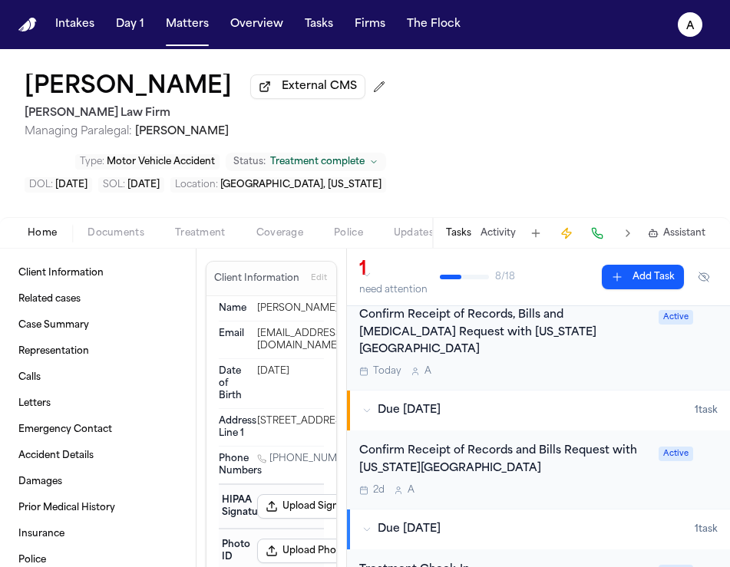
click at [610, 443] on div "Confirm Receipt of Records and Bills Request with Texas Health Arlington Memori…" at bounding box center [504, 470] width 290 height 54
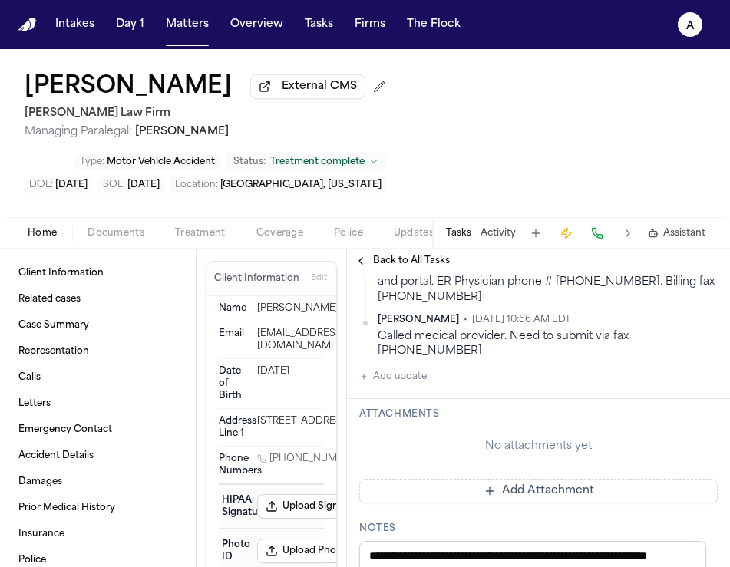
scroll to position [442, 0]
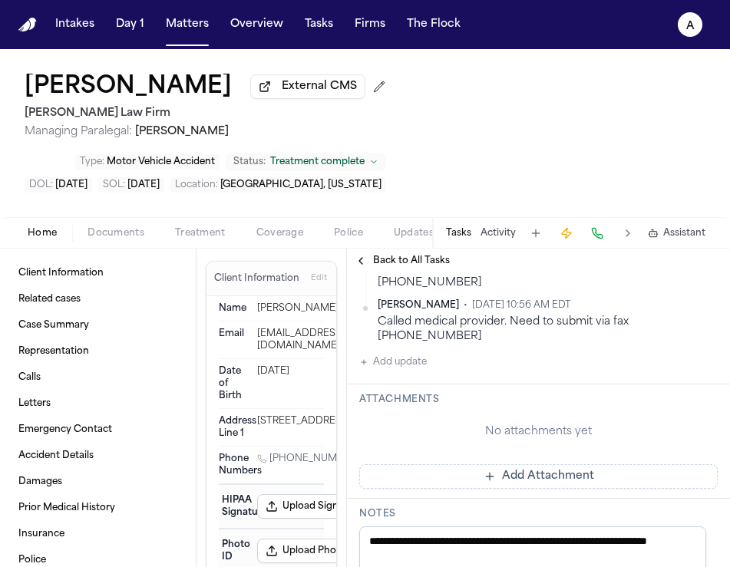
click at [403, 371] on button "Add update" at bounding box center [393, 362] width 68 height 18
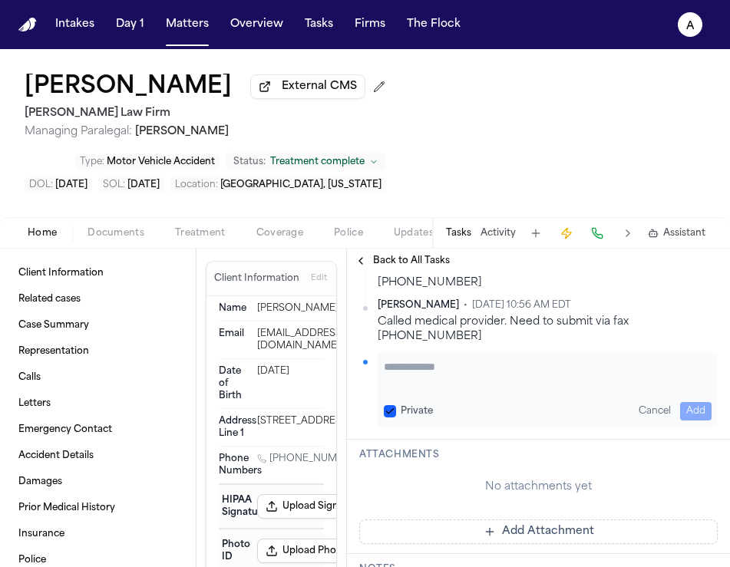
click at [414, 390] on textarea "Add your update" at bounding box center [548, 374] width 328 height 31
paste textarea "**********"
drag, startPoint x: 503, startPoint y: 438, endPoint x: 386, endPoint y: 438, distance: 116.6
click at [386, 390] on textarea "**********" at bounding box center [542, 374] width 316 height 31
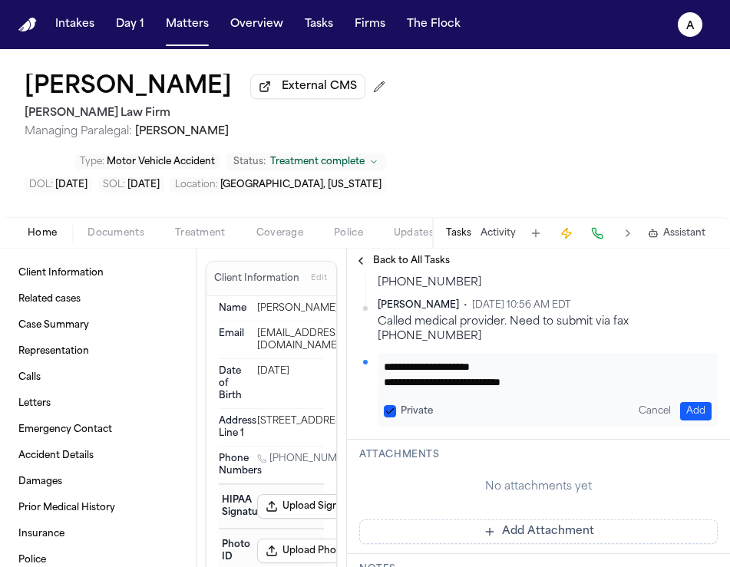
scroll to position [14, 0]
click at [387, 390] on textarea "**********" at bounding box center [542, 374] width 316 height 31
click at [467, 390] on textarea "**********" at bounding box center [542, 374] width 316 height 31
click at [392, 417] on button "Private" at bounding box center [390, 411] width 12 height 12
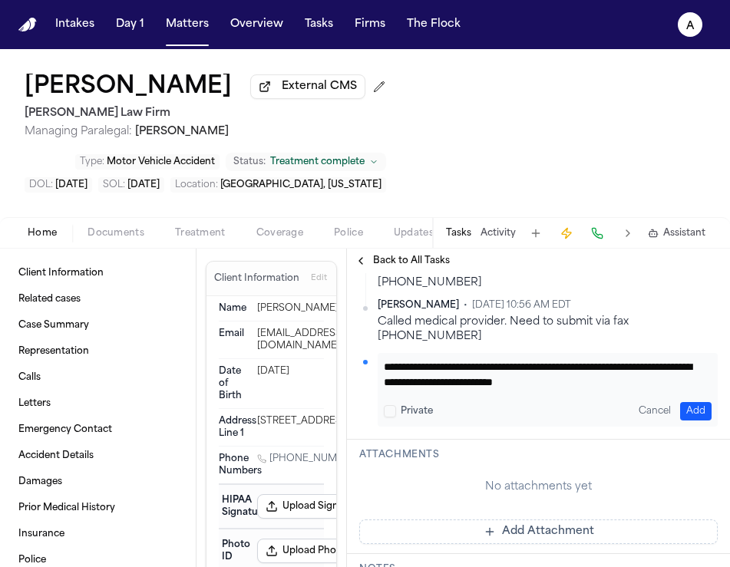
click at [690, 420] on button "Add" at bounding box center [695, 411] width 31 height 18
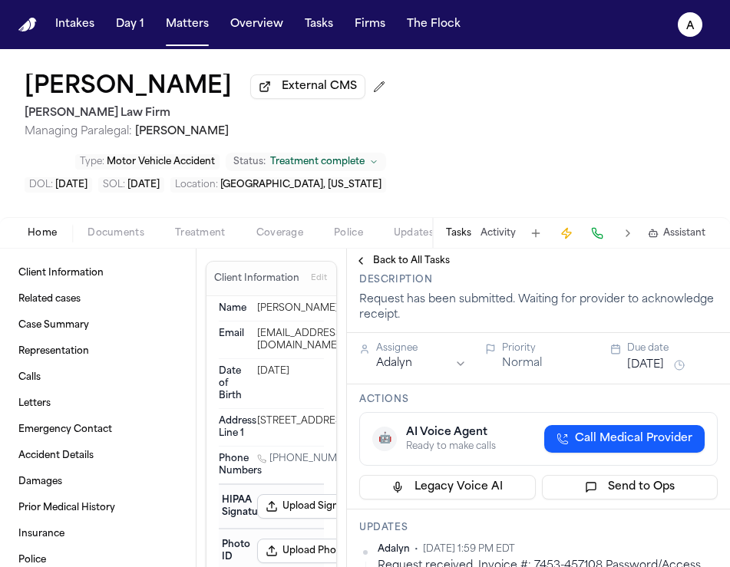
scroll to position [131, 0]
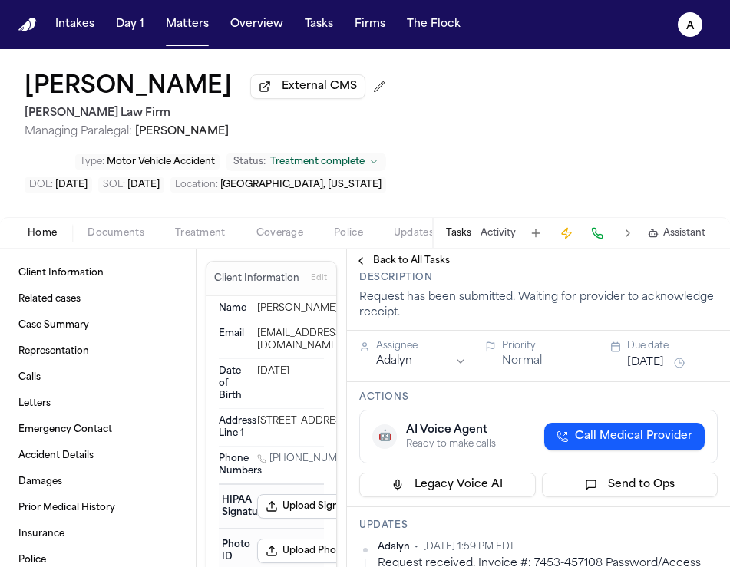
click at [648, 371] on button "[DATE]" at bounding box center [645, 362] width 37 height 15
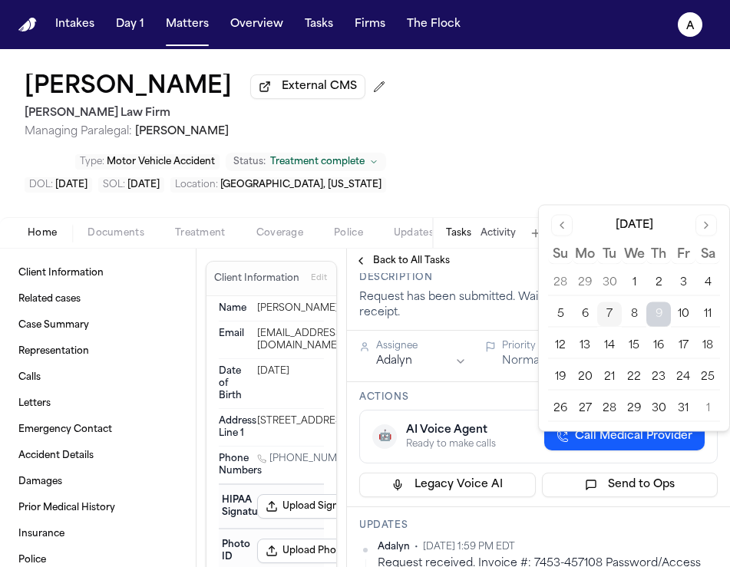
click at [631, 312] on button "8" at bounding box center [633, 314] width 25 height 25
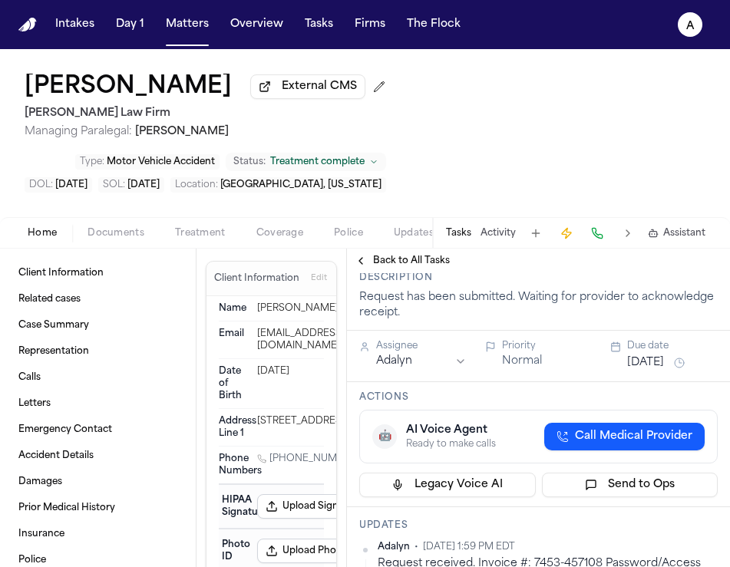
click at [515, 331] on div "Description Request has been submitted. Waiting for provider to acknowledge rec…" at bounding box center [538, 296] width 383 height 68
click at [198, 29] on button "Matters" at bounding box center [187, 25] width 55 height 28
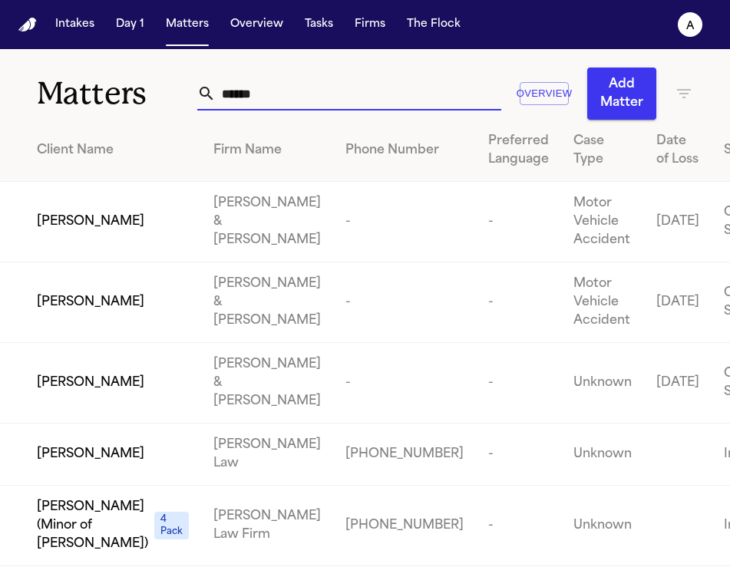
drag, startPoint x: 274, startPoint y: 103, endPoint x: 51, endPoint y: 103, distance: 223.3
click at [51, 103] on div "Matters ****** Overview Add Matter" at bounding box center [365, 84] width 730 height 71
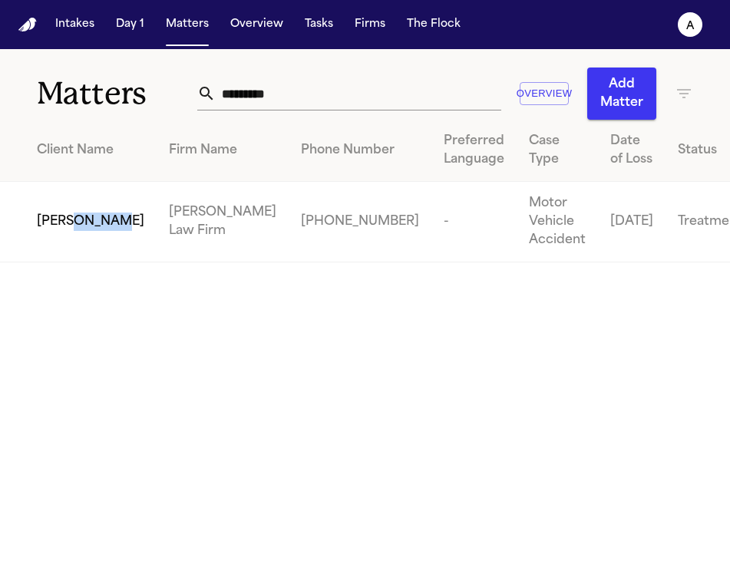
click at [74, 220] on span "[PERSON_NAME]" at bounding box center [90, 222] width 107 height 18
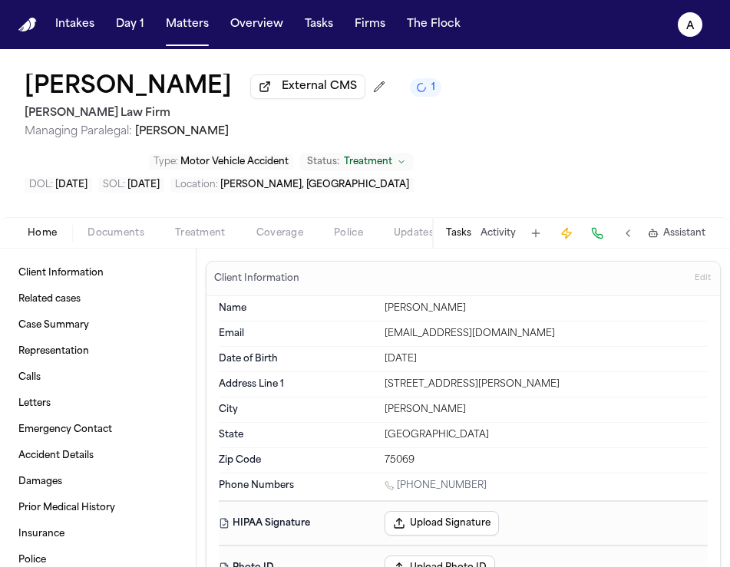
click at [457, 245] on div "Tasks Activity Assistant" at bounding box center [574, 233] width 285 height 30
click at [462, 244] on div "Tasks Activity Assistant" at bounding box center [574, 233] width 285 height 30
click at [462, 232] on button "Tasks" at bounding box center [458, 233] width 25 height 12
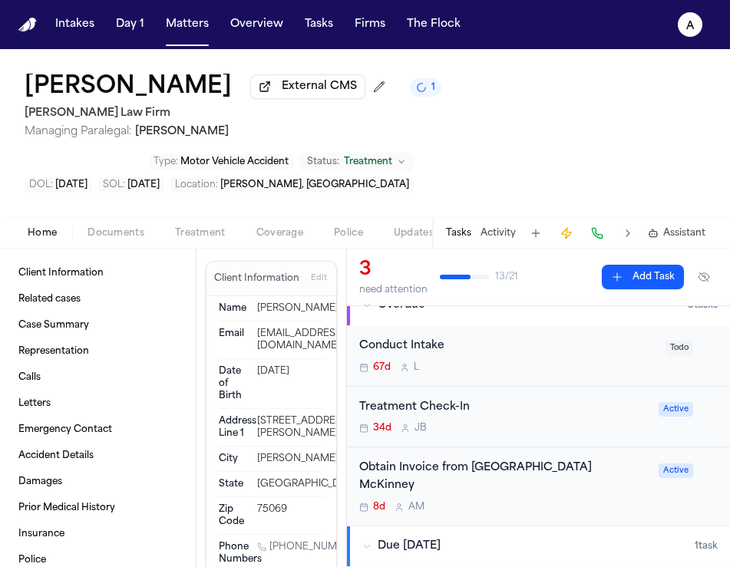
scroll to position [136, 0]
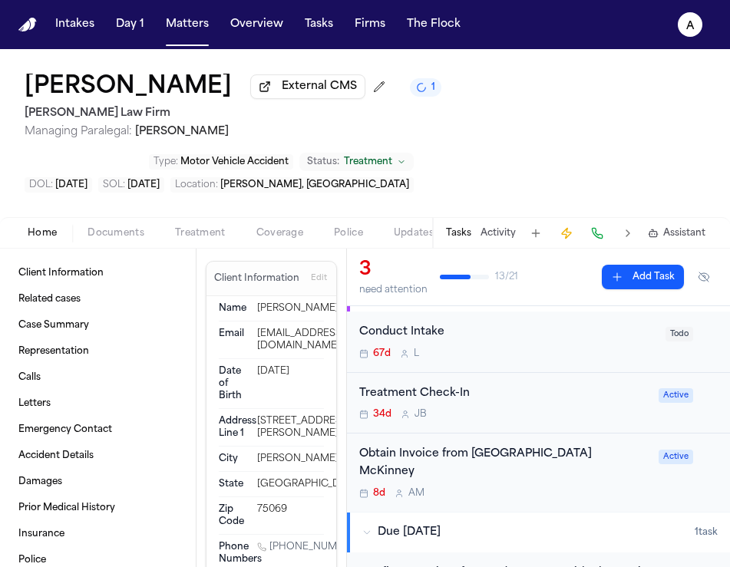
click at [592, 487] on div "8d A M" at bounding box center [504, 493] width 290 height 12
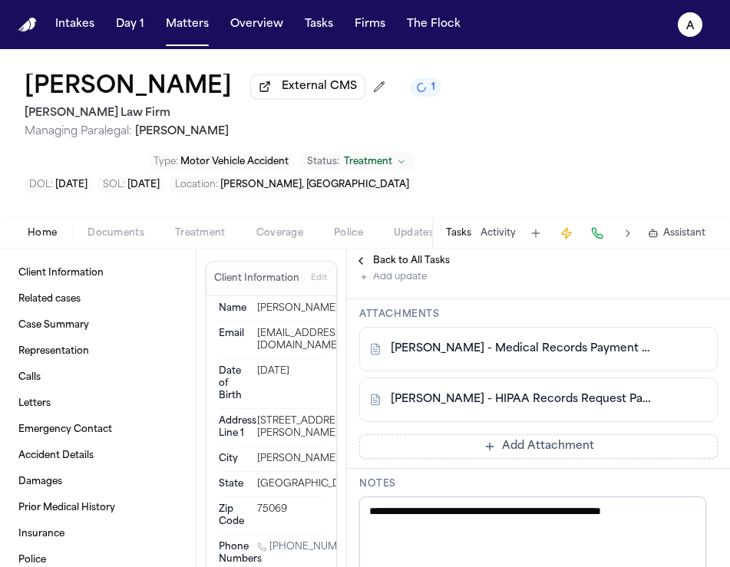
scroll to position [657, 0]
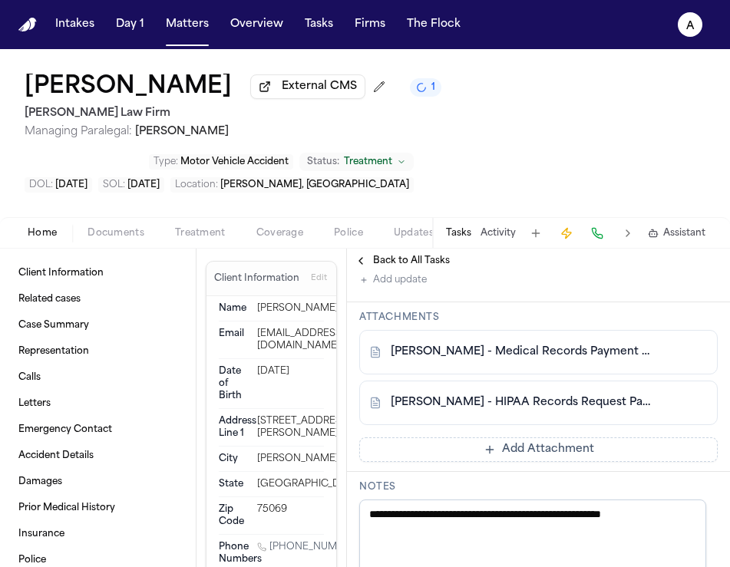
click at [605, 344] on link "O. Bowerman - Medical Records Payment Receipt - Datavant - 10.3.25" at bounding box center [522, 351] width 265 height 15
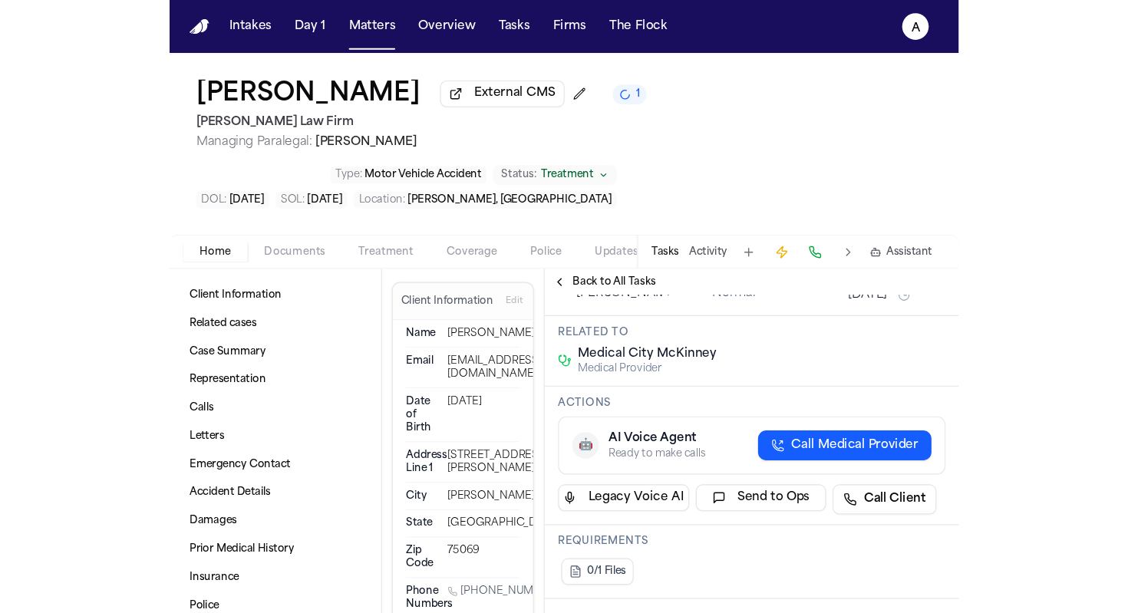
scroll to position [0, 0]
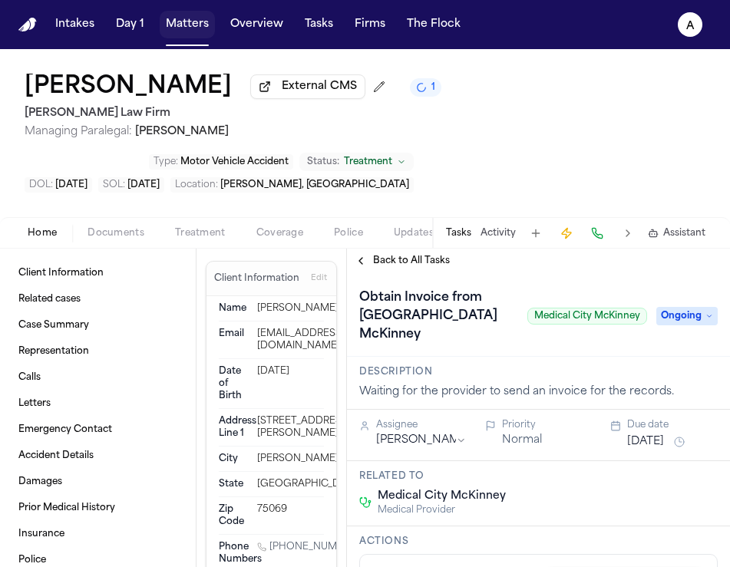
click at [192, 33] on button "Matters" at bounding box center [187, 25] width 55 height 28
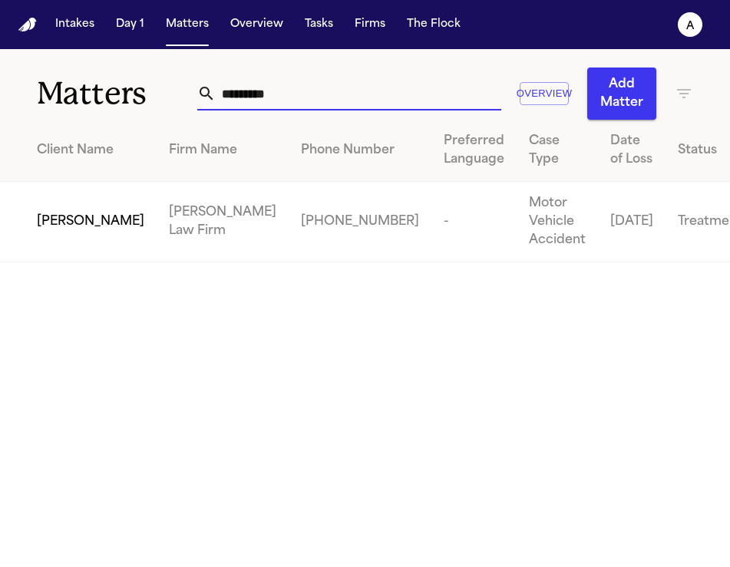
drag, startPoint x: 303, startPoint y: 93, endPoint x: 181, endPoint y: 93, distance: 122.0
click at [180, 93] on div "Matters ********* Overview Add Matter" at bounding box center [365, 84] width 730 height 71
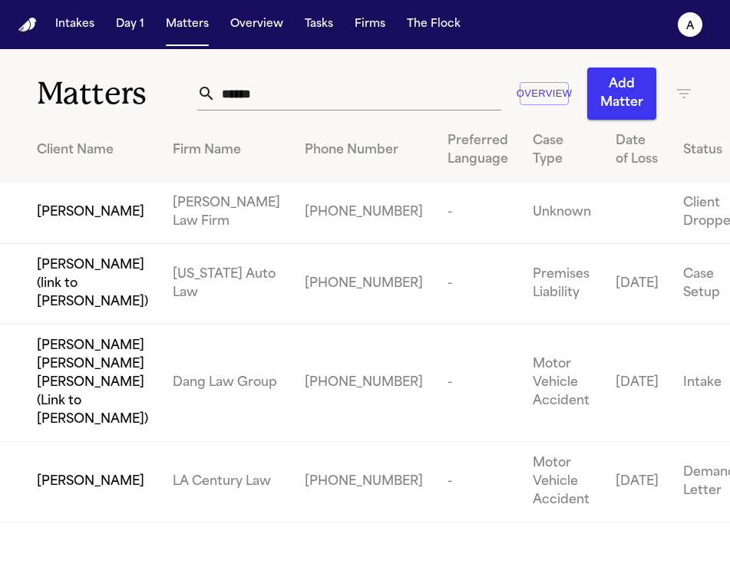
click at [78, 222] on span "[PERSON_NAME]" at bounding box center [90, 212] width 107 height 18
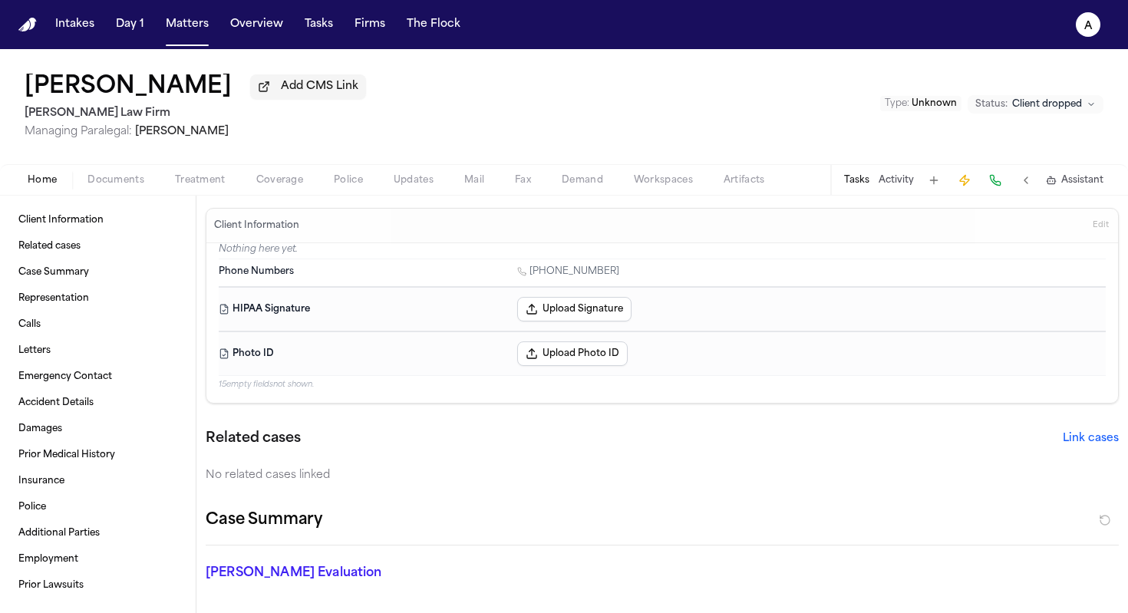
click at [729, 186] on button "Tasks" at bounding box center [856, 180] width 25 height 12
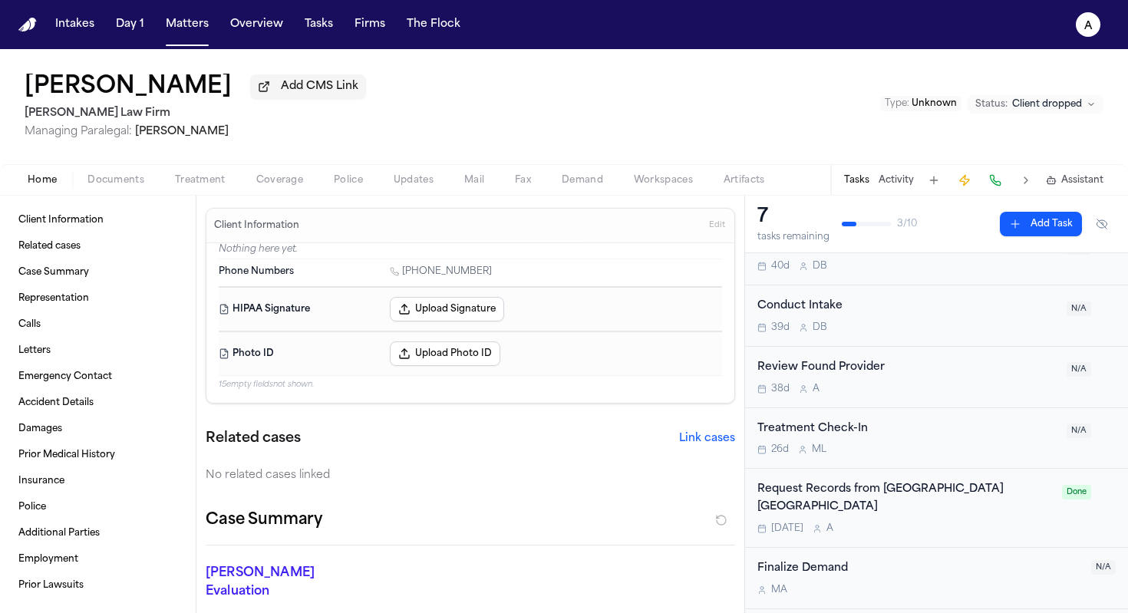
scroll to position [322, 0]
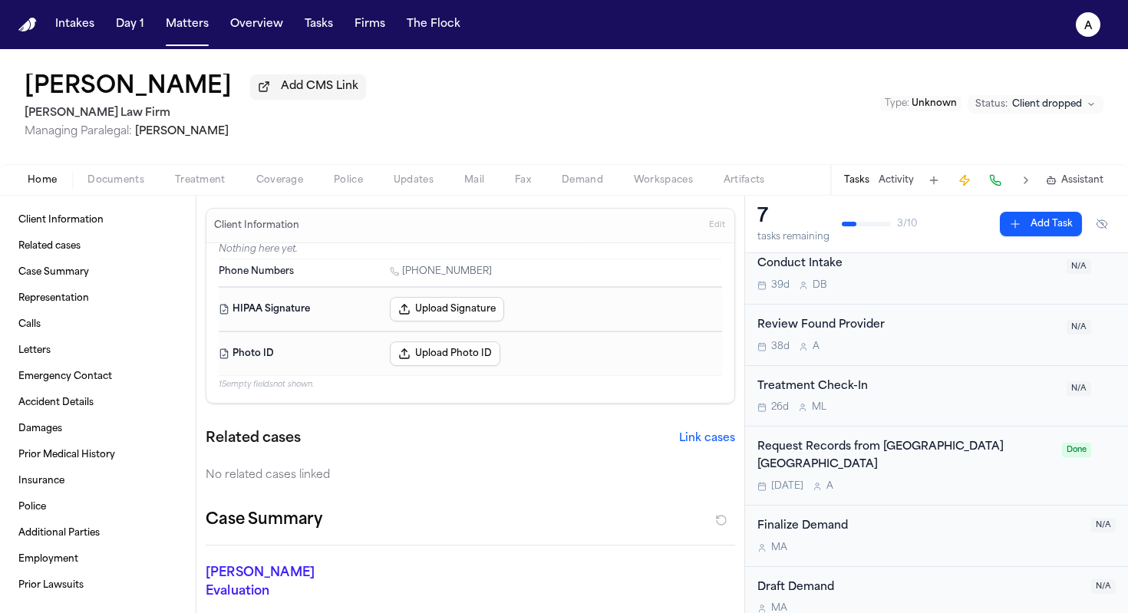
click at [729, 480] on div "Tomorrow A" at bounding box center [904, 486] width 295 height 12
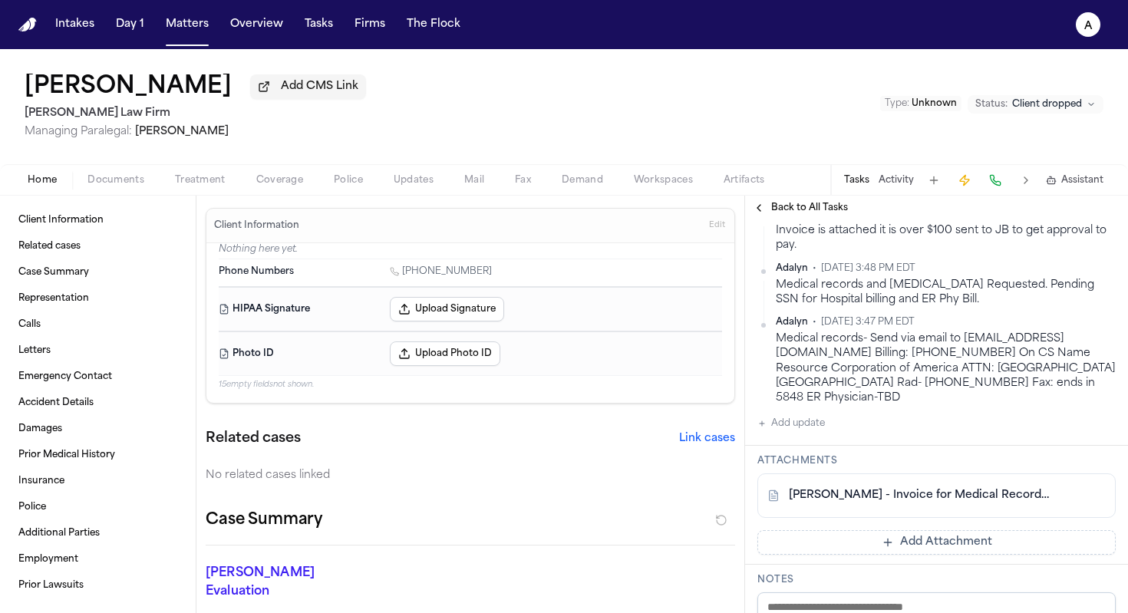
scroll to position [357, 0]
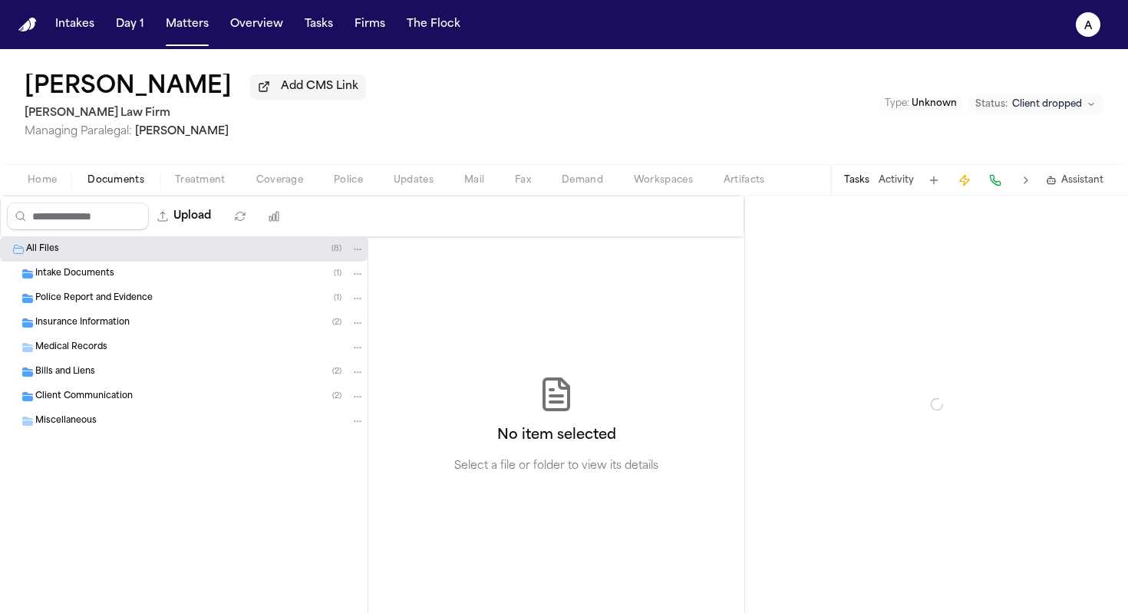
click at [124, 182] on span "Documents" at bounding box center [115, 180] width 57 height 12
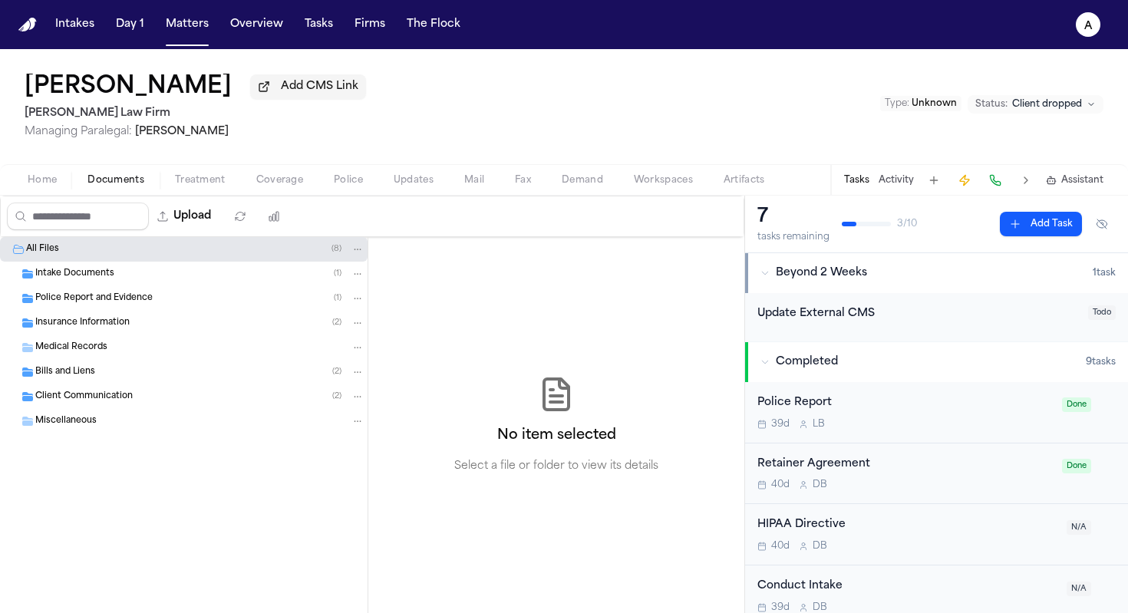
click at [214, 285] on div "Intake Documents ( 1 )" at bounding box center [183, 274] width 367 height 25
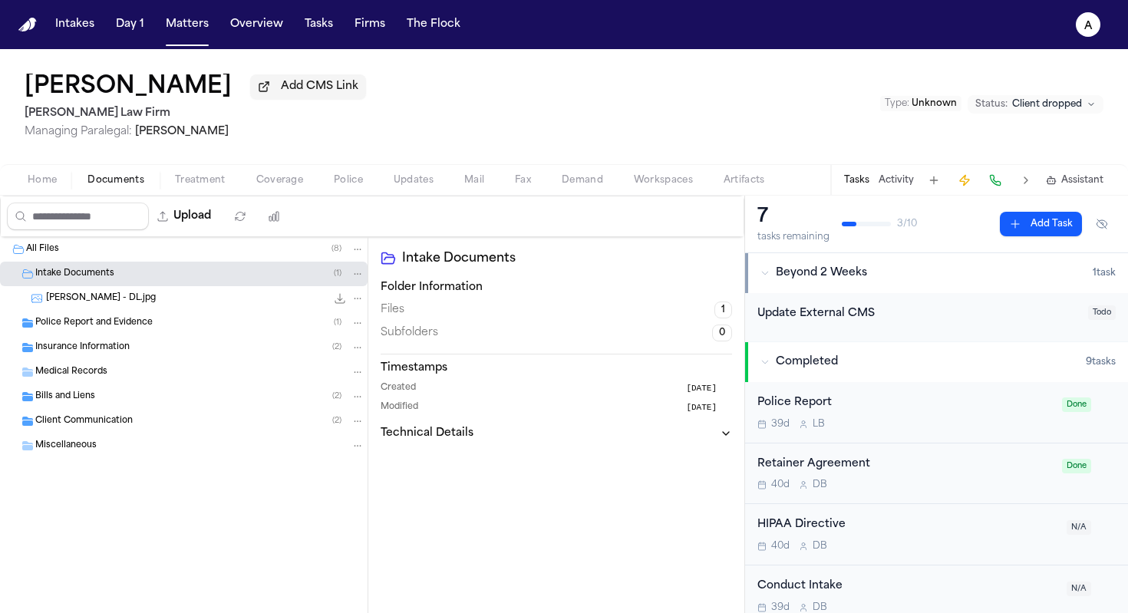
click at [204, 302] on div "J. Kikpatrick - DL.jpg 64.8 KB • JPG" at bounding box center [205, 298] width 318 height 15
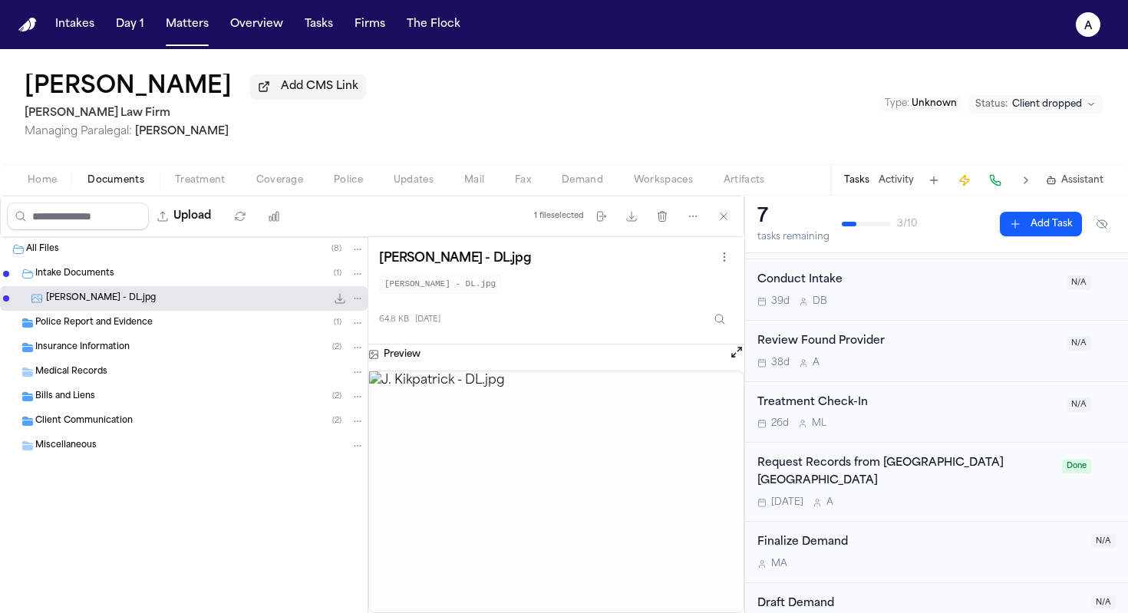
scroll to position [322, 0]
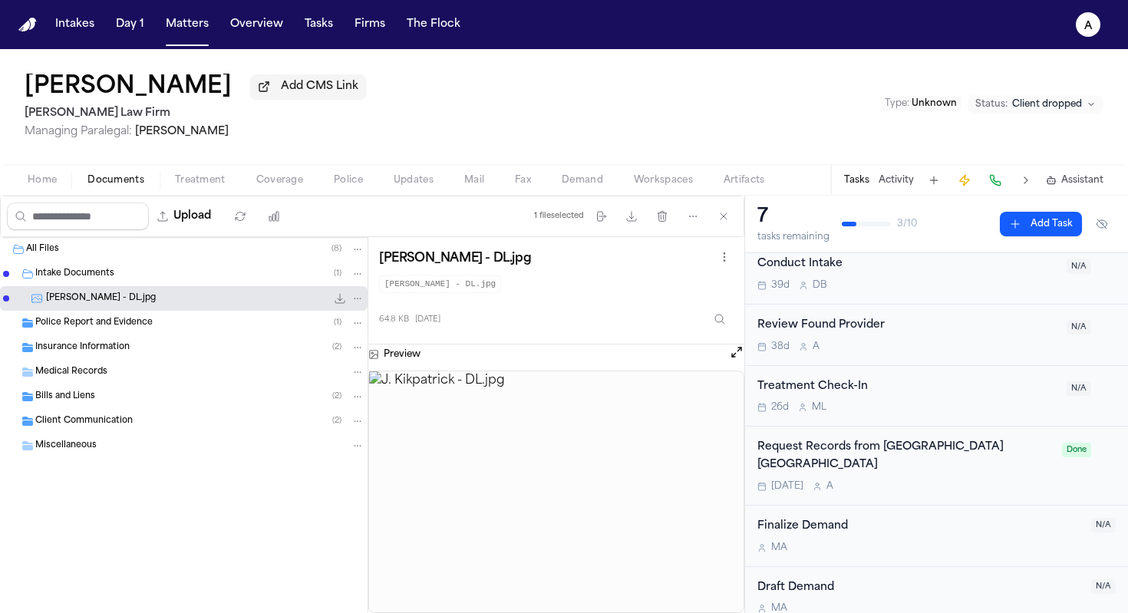
click at [729, 480] on div "Tomorrow A" at bounding box center [904, 486] width 295 height 12
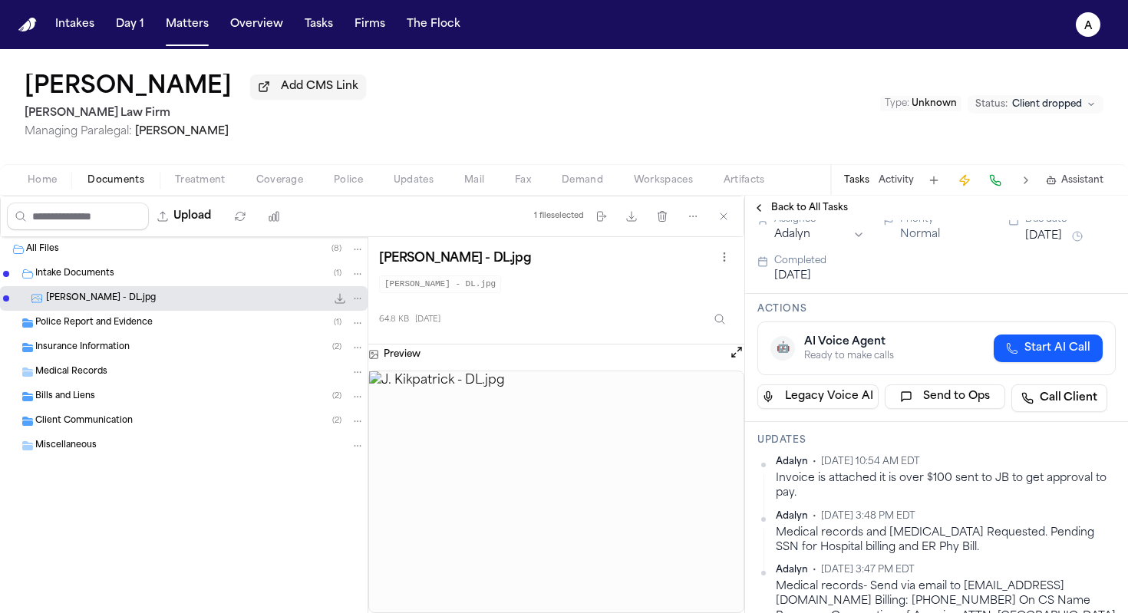
scroll to position [121, 0]
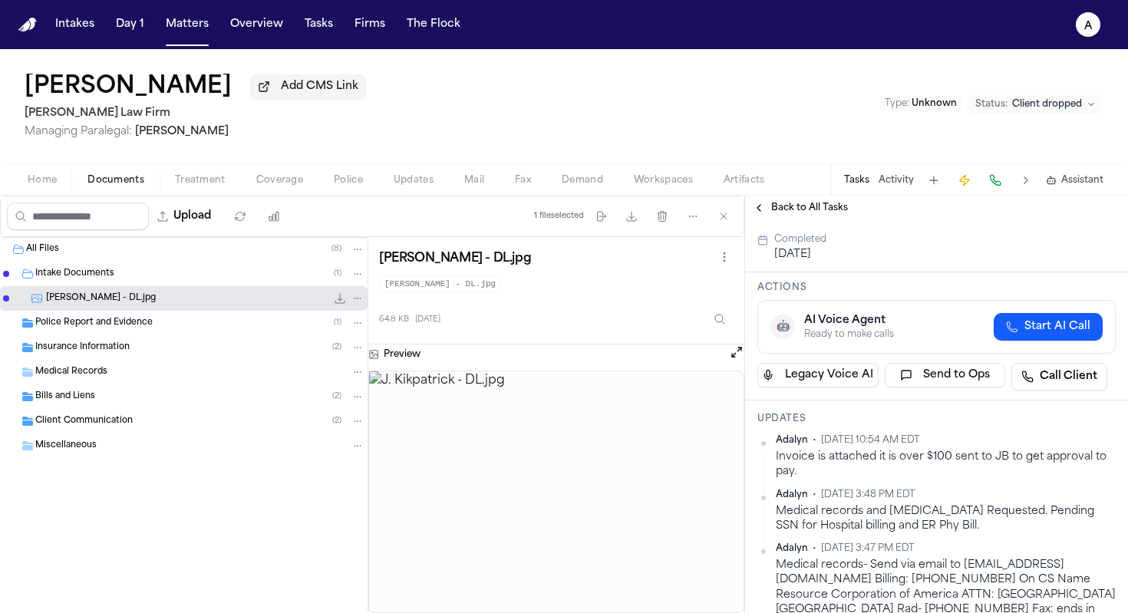
drag, startPoint x: 15, startPoint y: 94, endPoint x: 272, endPoint y: 93, distance: 256.2
click at [272, 93] on div "Joveon Kirkpatrick Jr. Add CMS Link Ruy Mireles Law Firm Managing Paralegal: Je…" at bounding box center [564, 106] width 1128 height 115
copy h1 "[PERSON_NAME]"
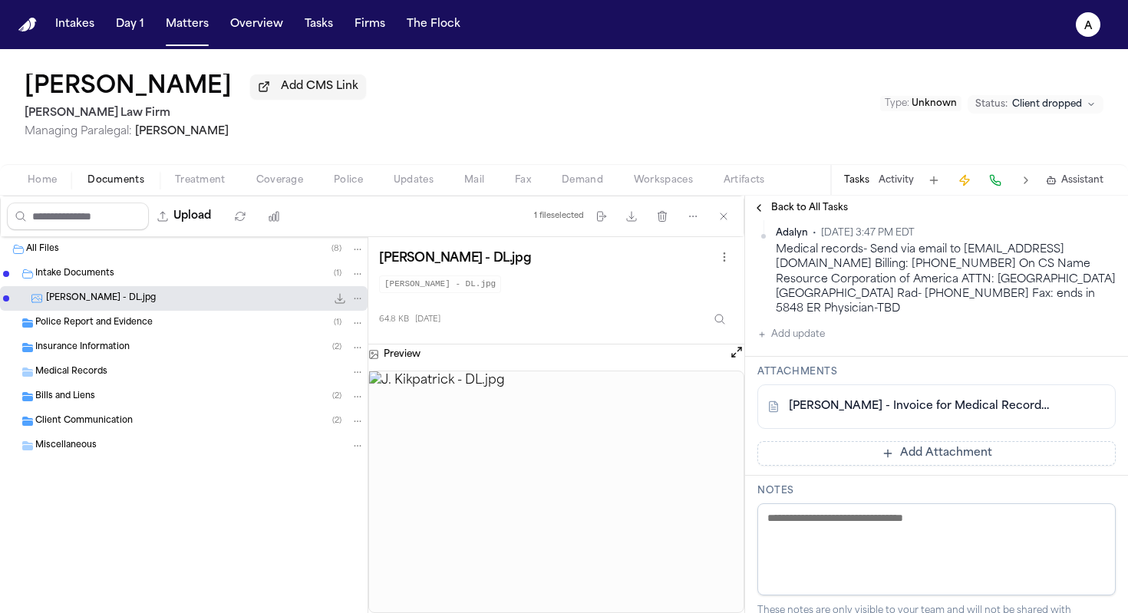
scroll to position [437, 0]
click at [729, 443] on button "Add Attachment" at bounding box center [936, 452] width 358 height 25
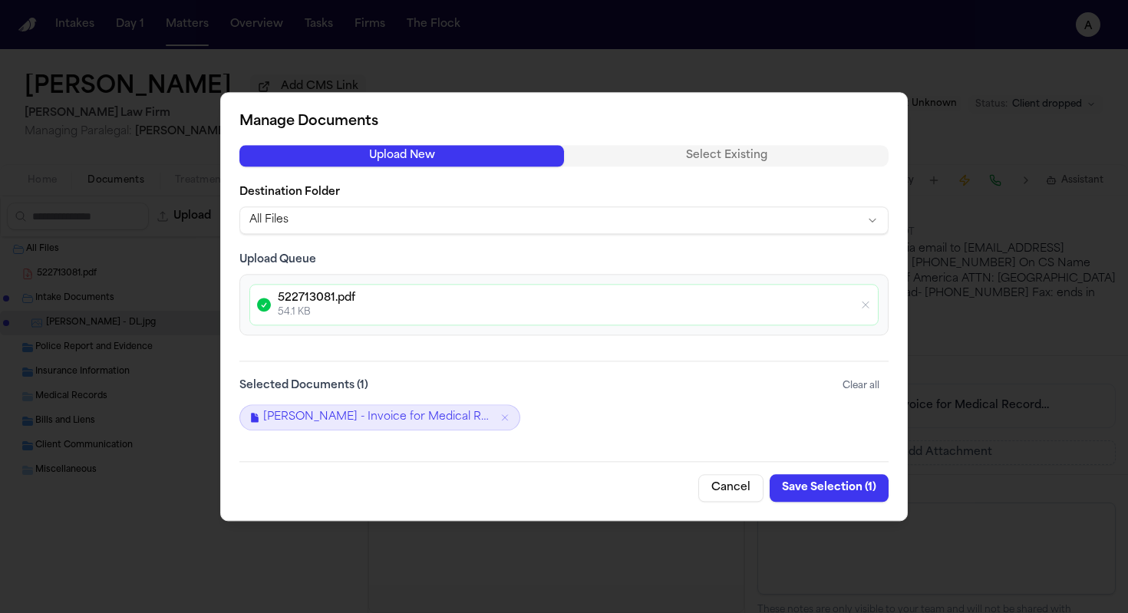
click at [729, 486] on button "Save Selection ( 1 )" at bounding box center [828, 488] width 119 height 28
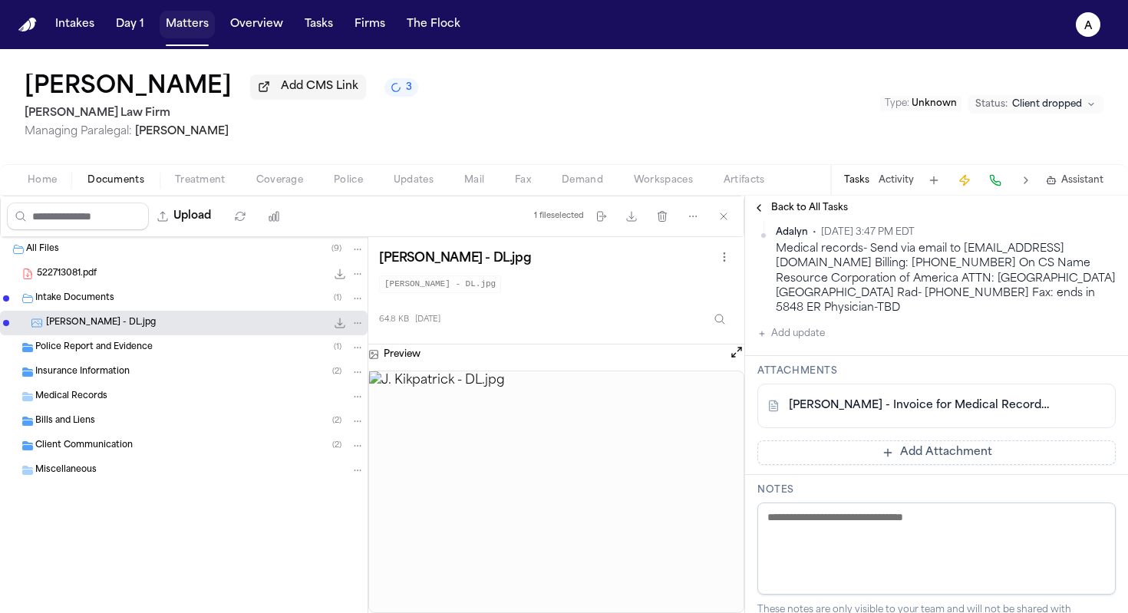
click at [193, 35] on button "Matters" at bounding box center [187, 25] width 55 height 28
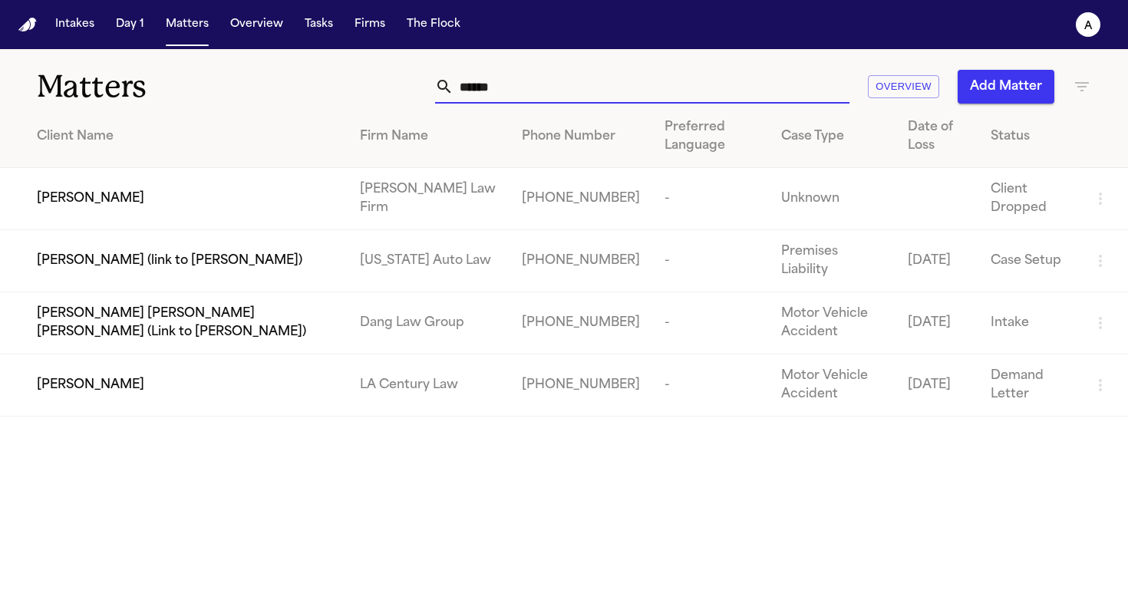
click at [575, 72] on input "*****" at bounding box center [651, 87] width 396 height 34
drag, startPoint x: 579, startPoint y: 97, endPoint x: 365, endPoint y: 98, distance: 214.1
click at [365, 98] on div "***** Overview Add Matter" at bounding box center [710, 87] width 762 height 34
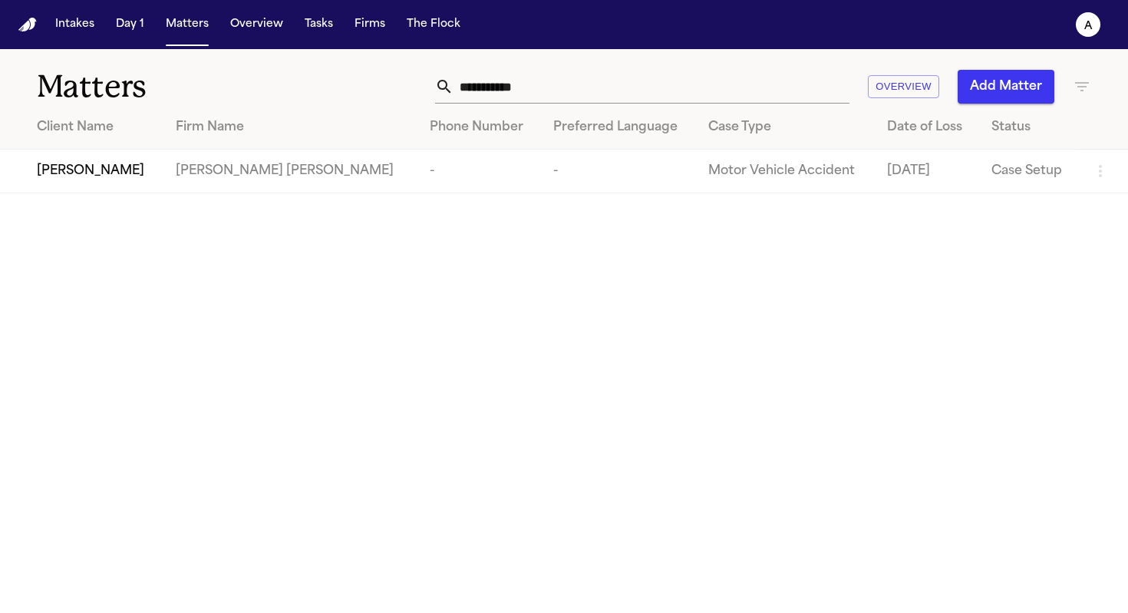
click at [208, 168] on td "[PERSON_NAME] [PERSON_NAME]" at bounding box center [289, 172] width 253 height 44
click at [86, 173] on span "[PERSON_NAME]" at bounding box center [90, 171] width 107 height 18
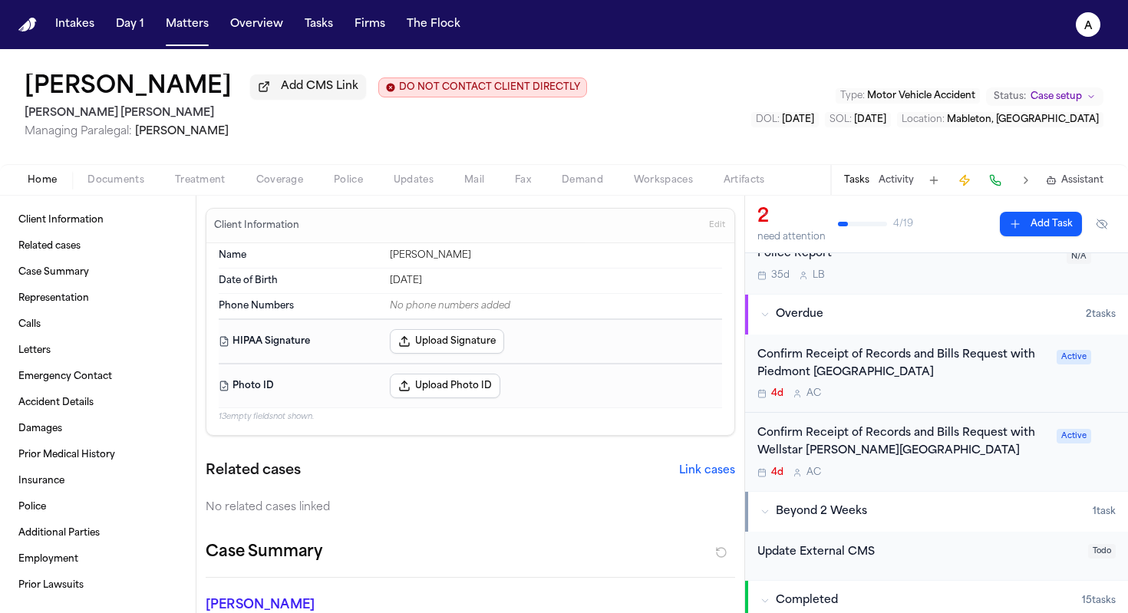
scroll to position [64, 0]
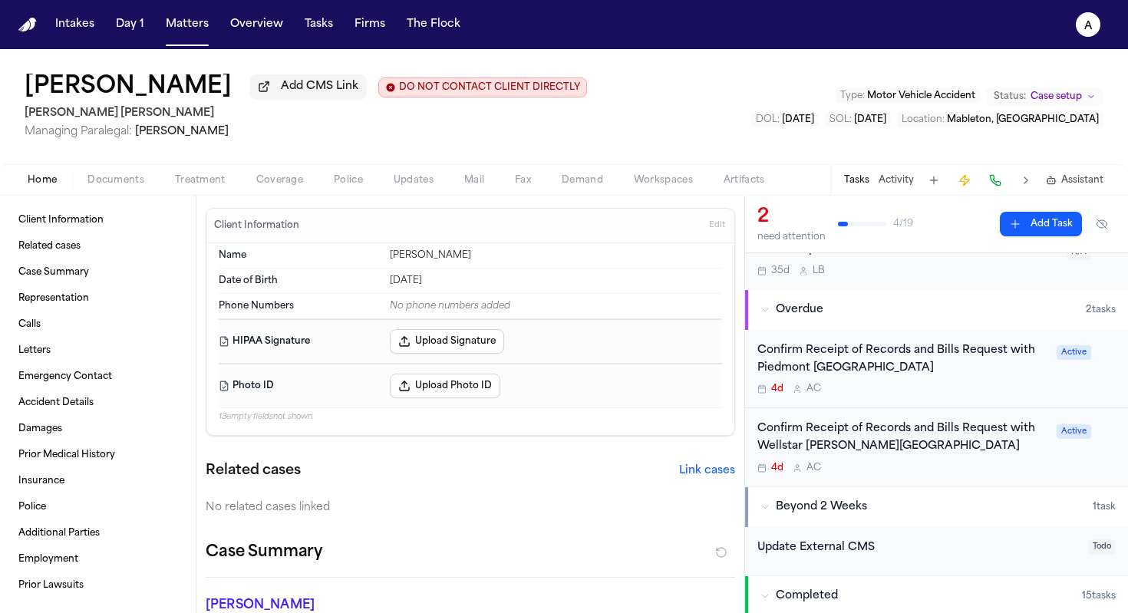
click at [729, 382] on div "Confirm Receipt of Records and Bills Request with Piedmont Atlanta Hospital 4d …" at bounding box center [902, 369] width 290 height 54
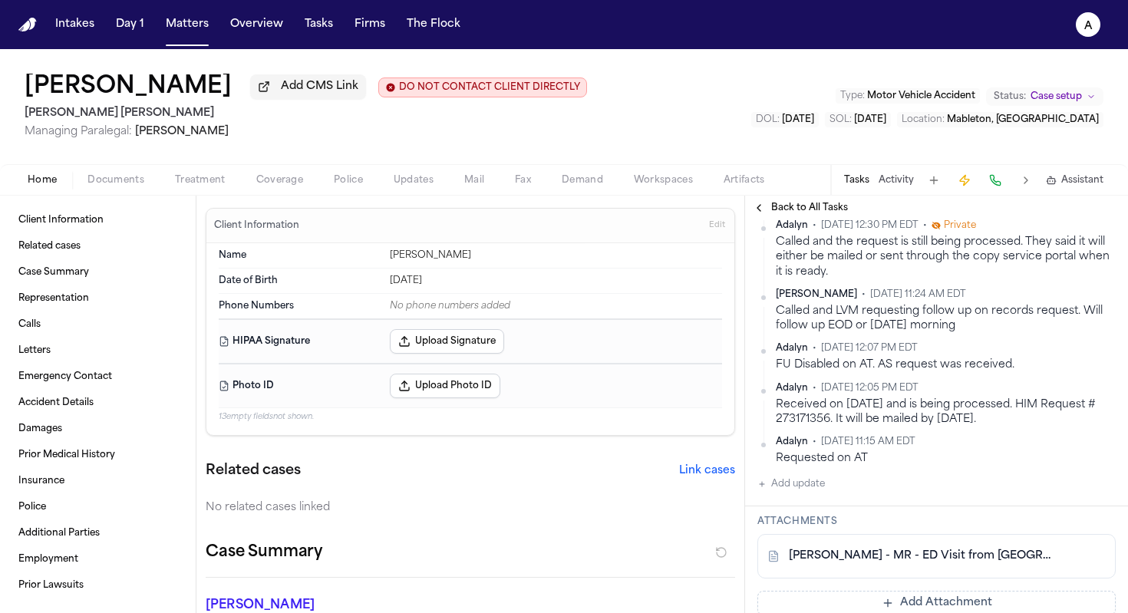
scroll to position [725, 0]
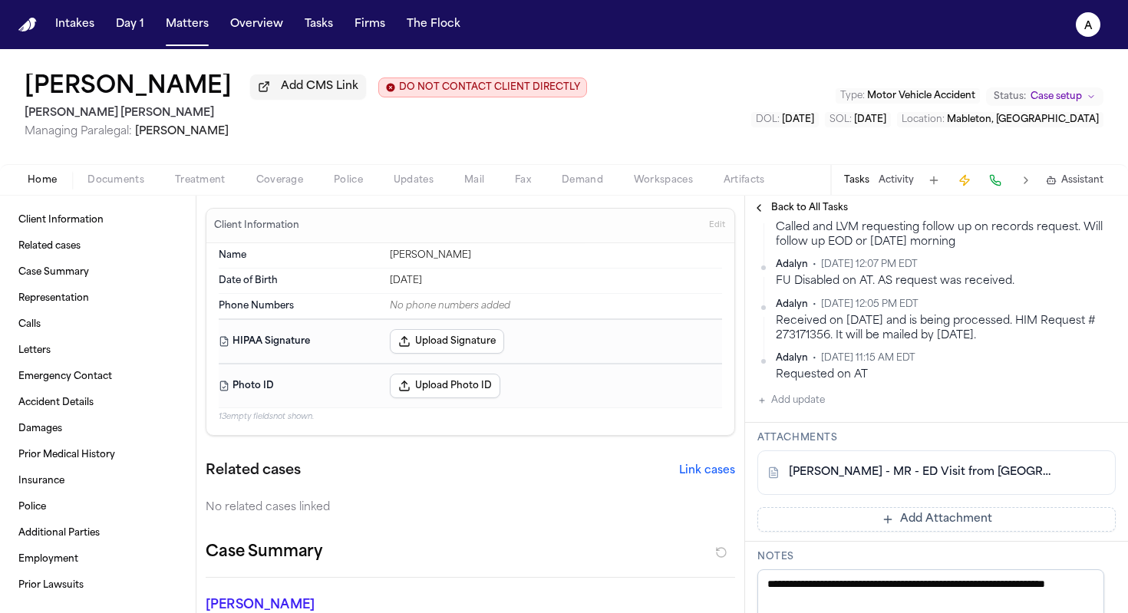
click at [729, 410] on button "Add update" at bounding box center [791, 400] width 68 height 18
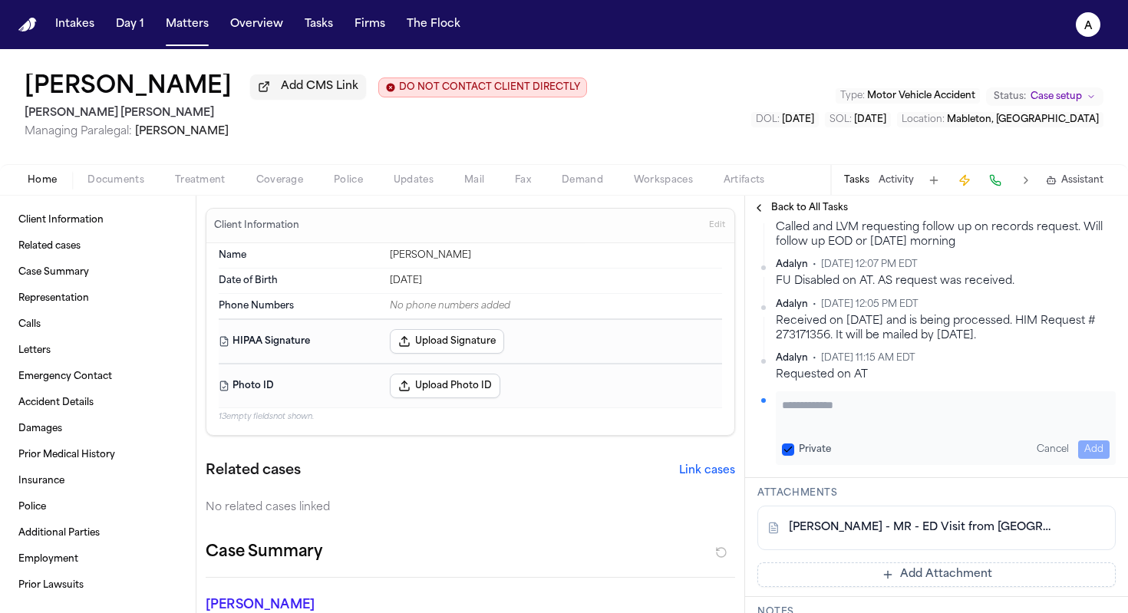
click at [729, 428] on textarea "Add your update" at bounding box center [946, 412] width 328 height 31
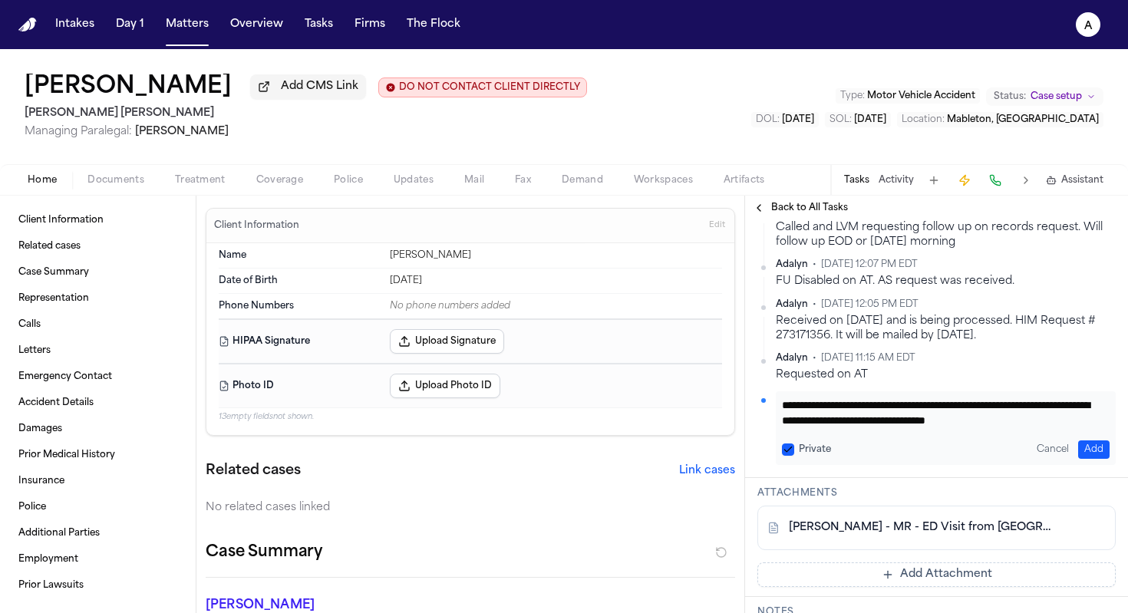
click at [729, 428] on textarea "**********" at bounding box center [940, 412] width 316 height 31
click at [729, 459] on button "Add" at bounding box center [1093, 449] width 31 height 18
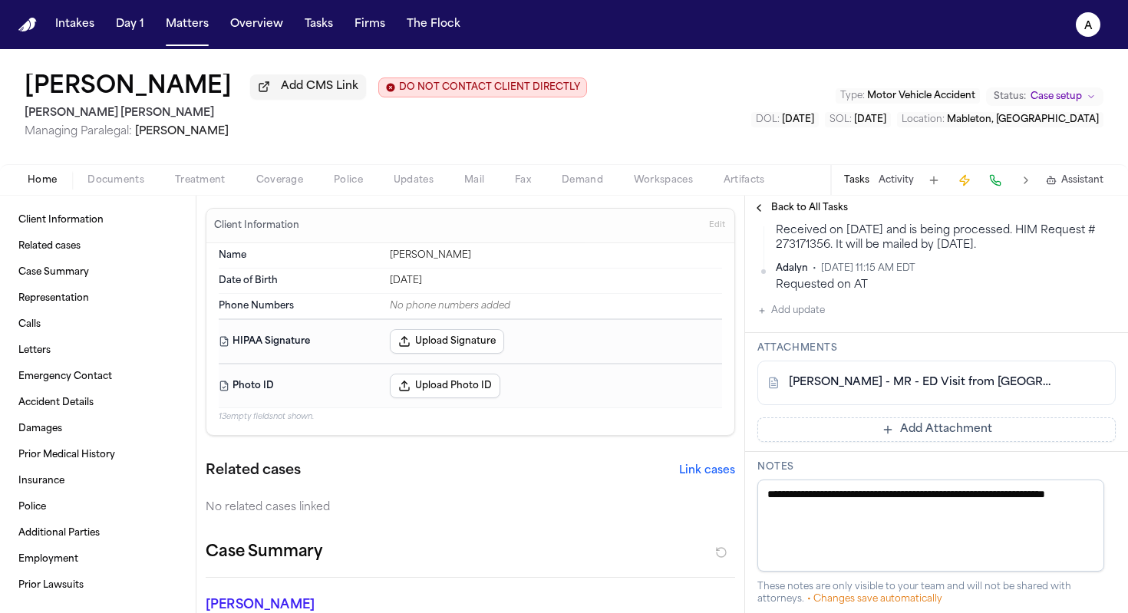
scroll to position [882, 0]
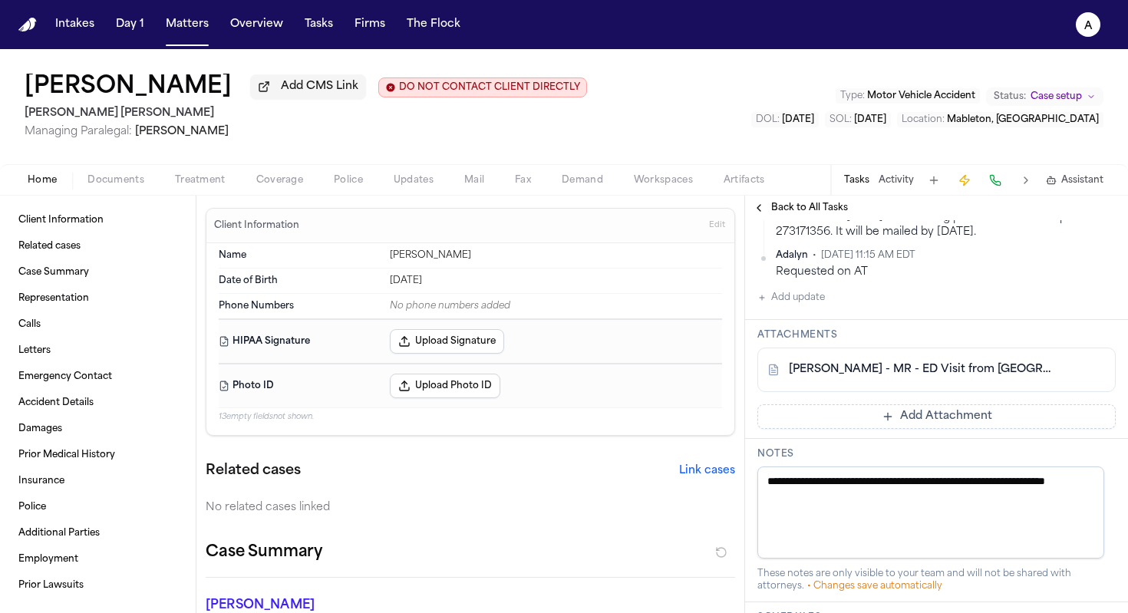
click at [729, 429] on button "Add Attachment" at bounding box center [936, 416] width 358 height 25
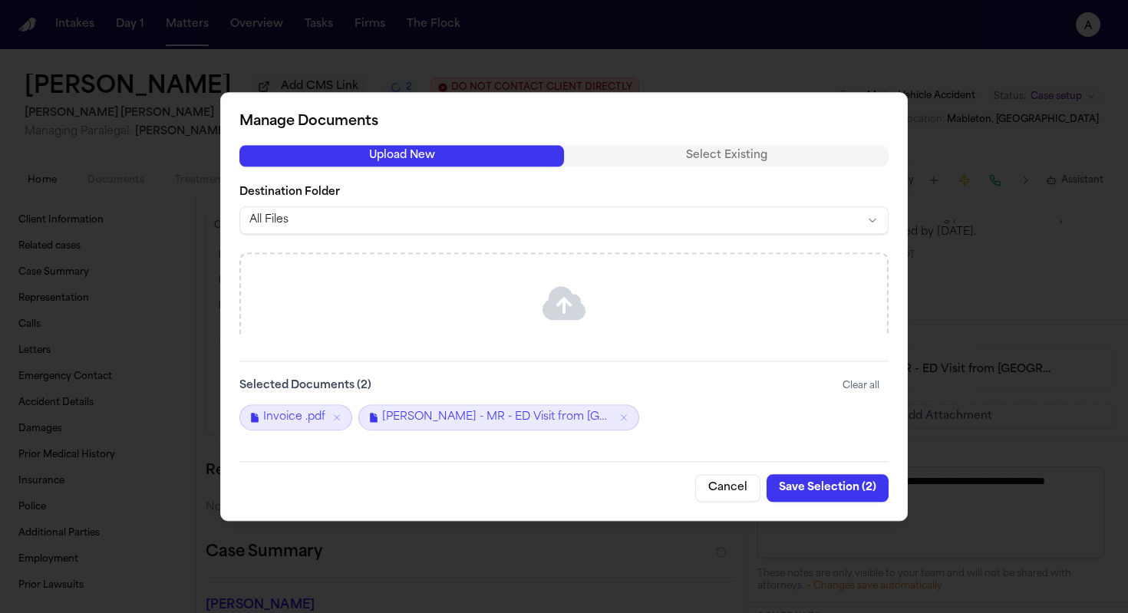
click at [729, 489] on button "Save Selection ( 2 )" at bounding box center [827, 488] width 122 height 28
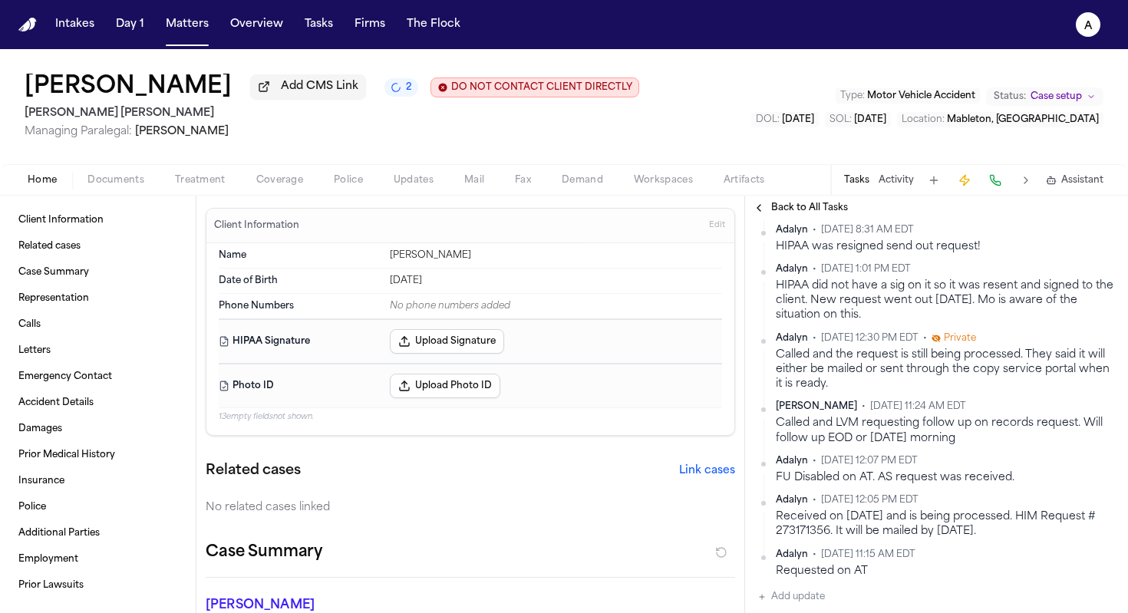
scroll to position [504, 0]
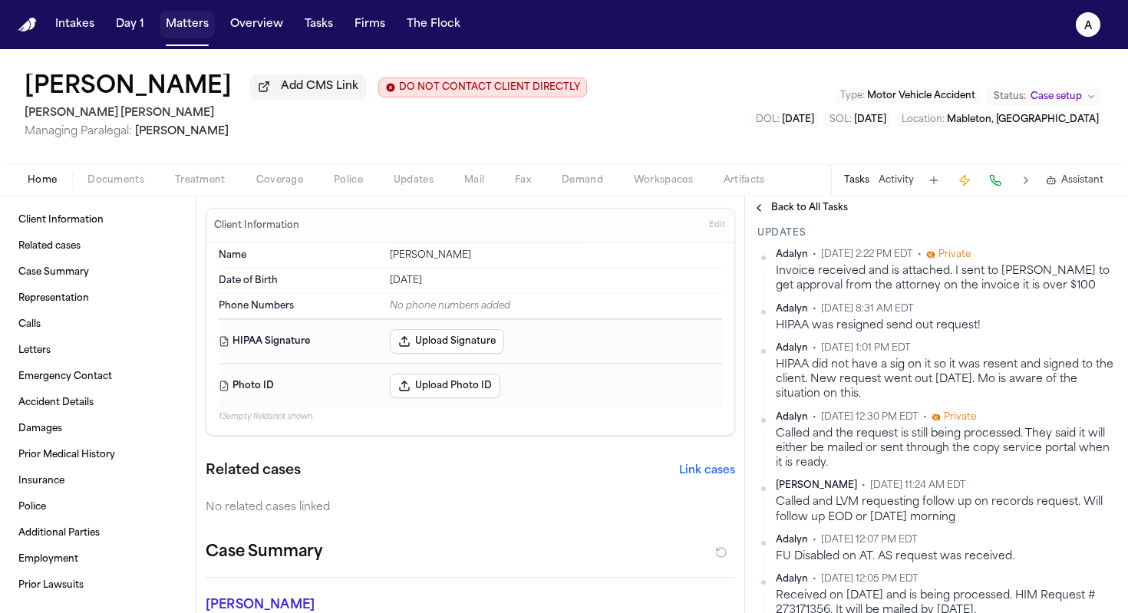
click at [191, 26] on button "Matters" at bounding box center [187, 25] width 55 height 28
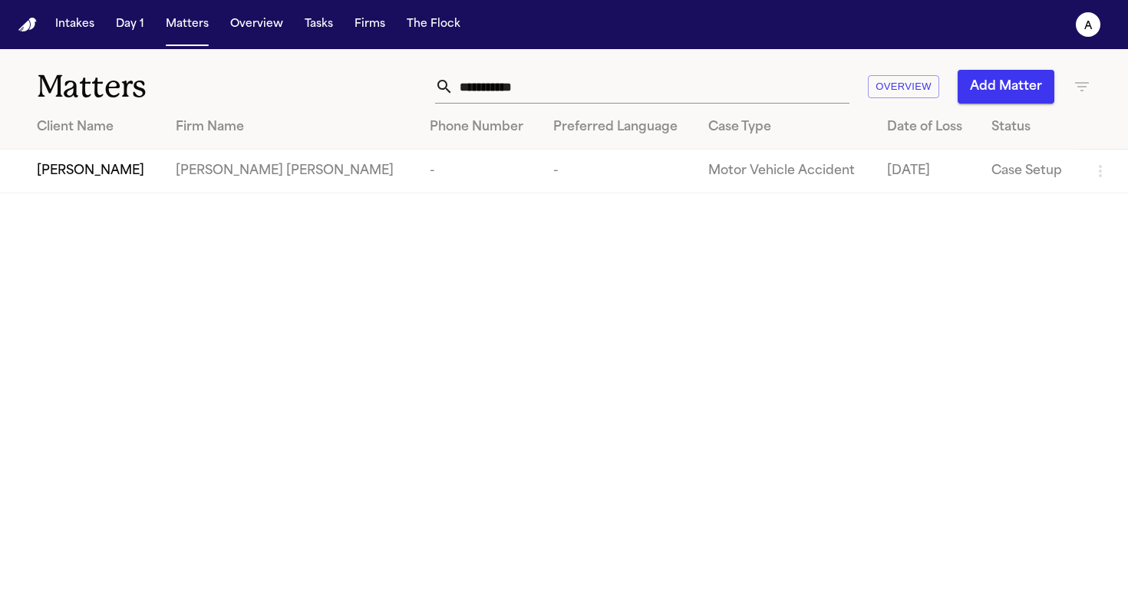
click at [103, 168] on span "[PERSON_NAME]" at bounding box center [90, 171] width 107 height 18
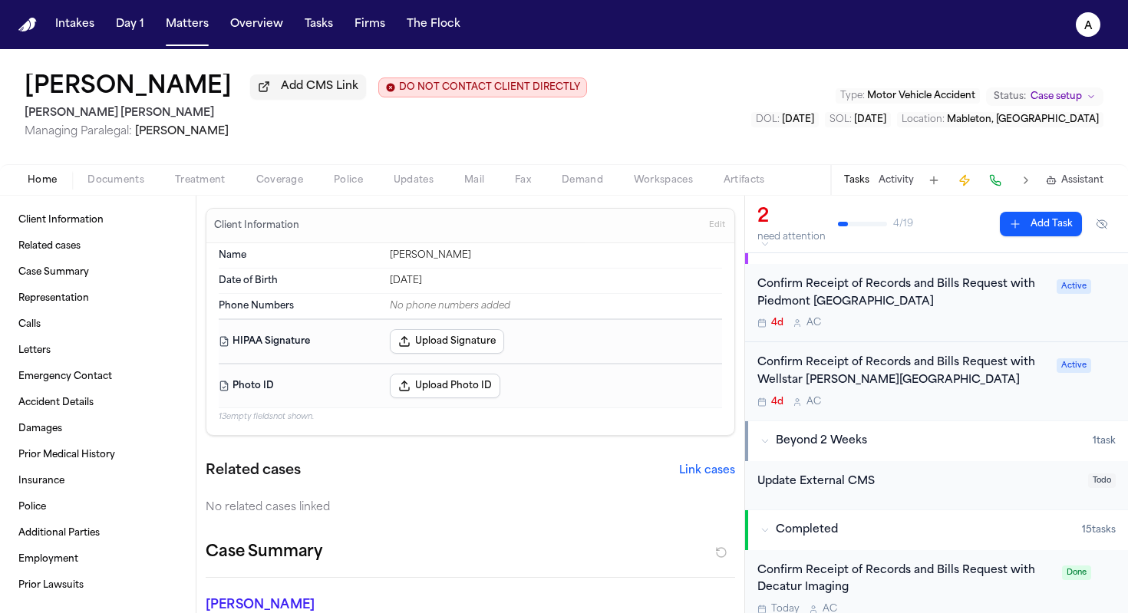
scroll to position [123, 0]
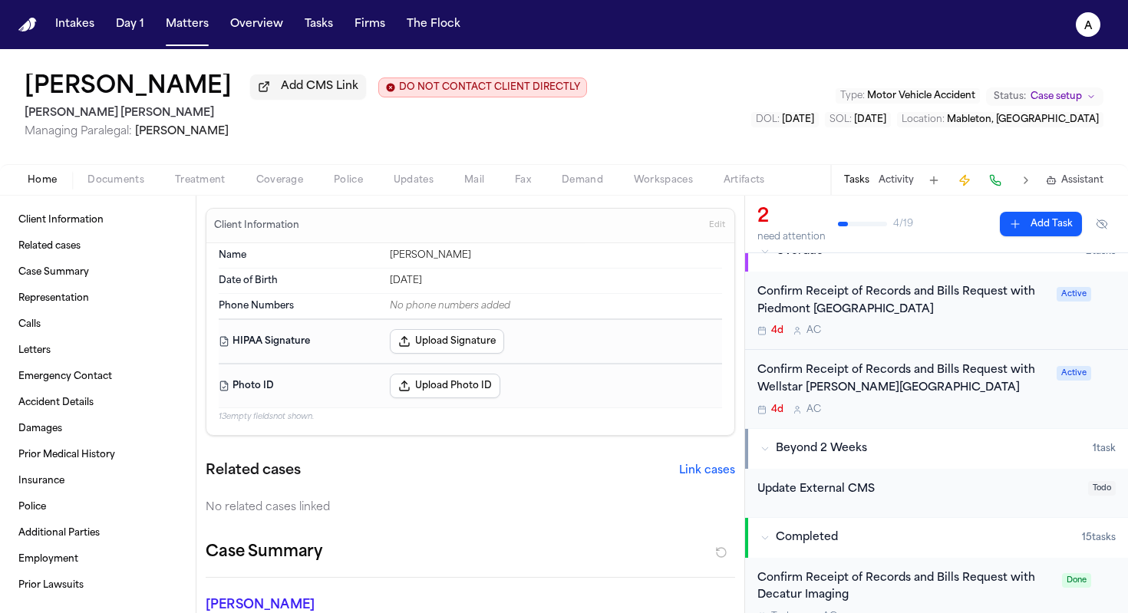
click at [729, 319] on div "Confirm Receipt of Records and Bills Request with Piedmont Atlanta Hospital" at bounding box center [902, 301] width 290 height 35
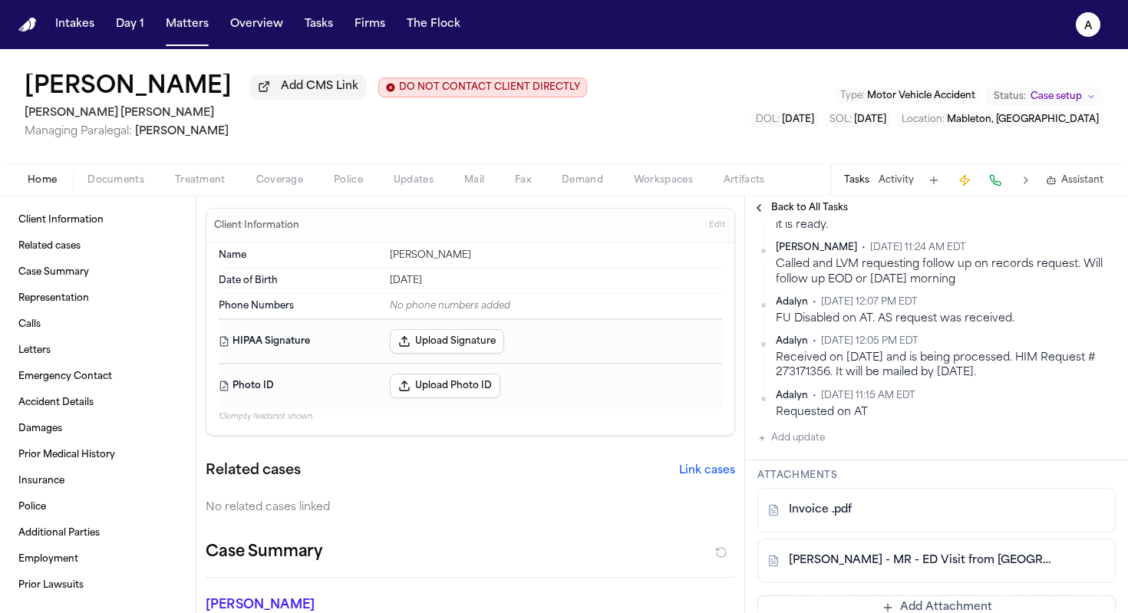
scroll to position [897, 0]
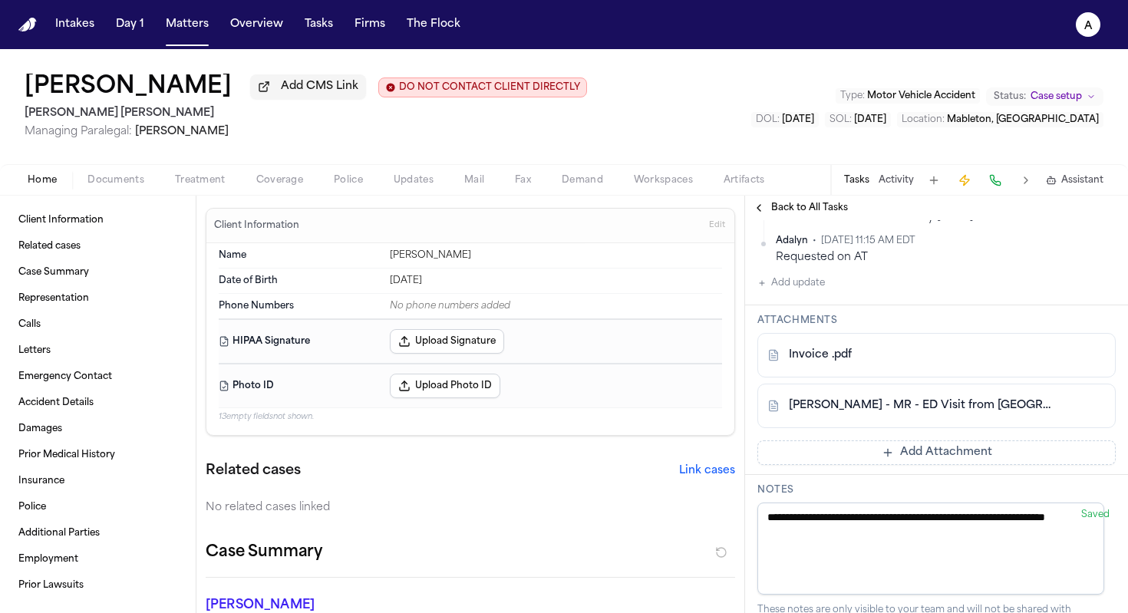
click at [729, 363] on div "Invoice .pdf" at bounding box center [910, 355] width 286 height 15
click at [729, 363] on link "Invoice .pdf" at bounding box center [820, 355] width 63 height 15
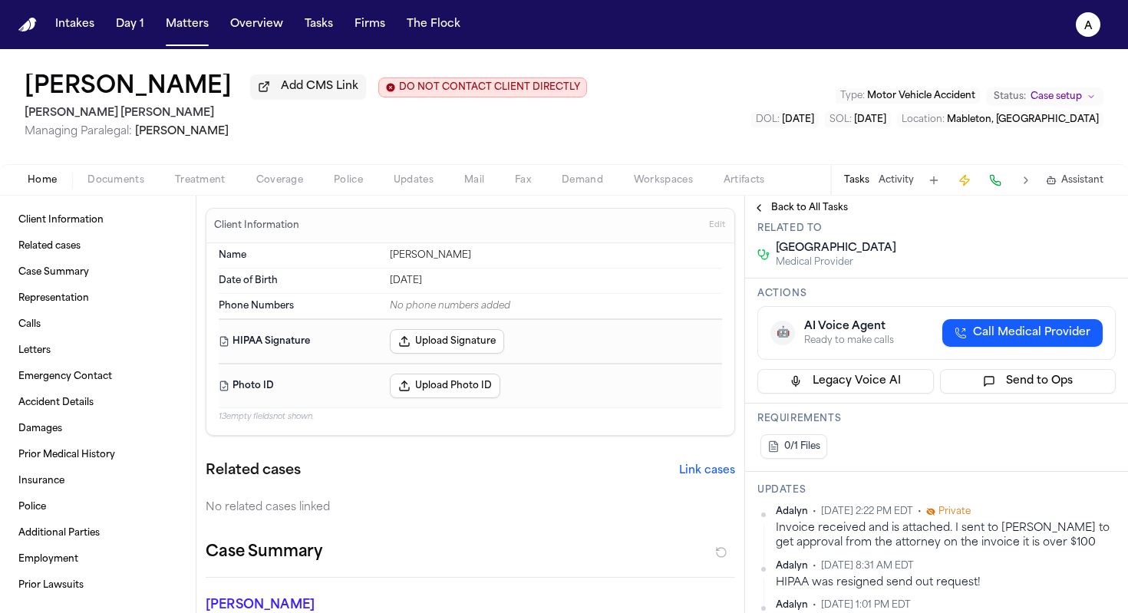
scroll to position [169, 0]
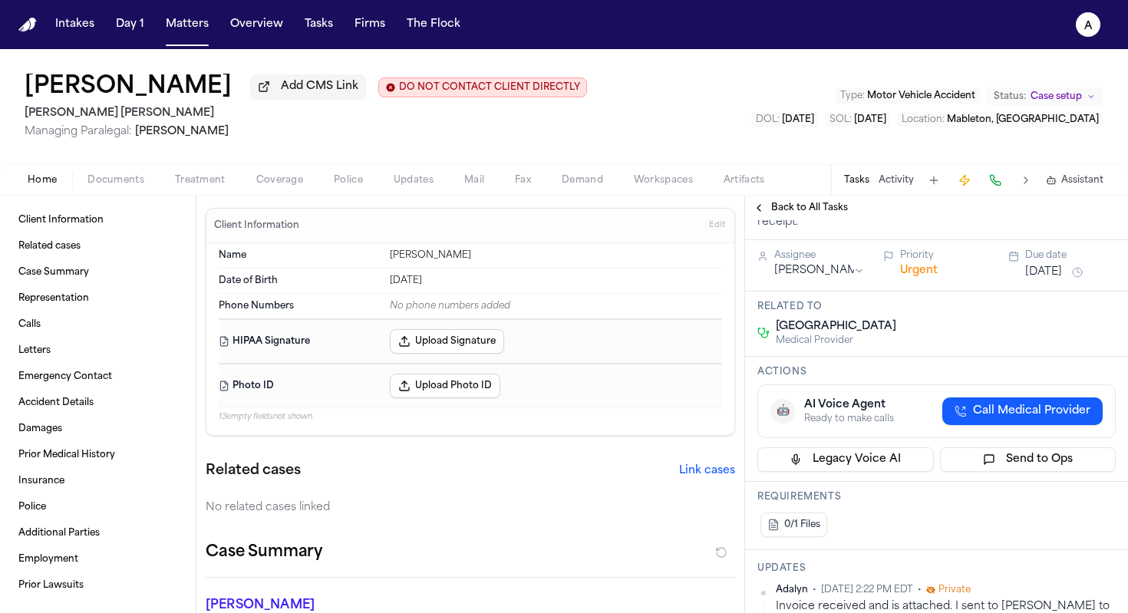
click at [729, 280] on button "Oct 3, 2025" at bounding box center [1043, 272] width 37 height 15
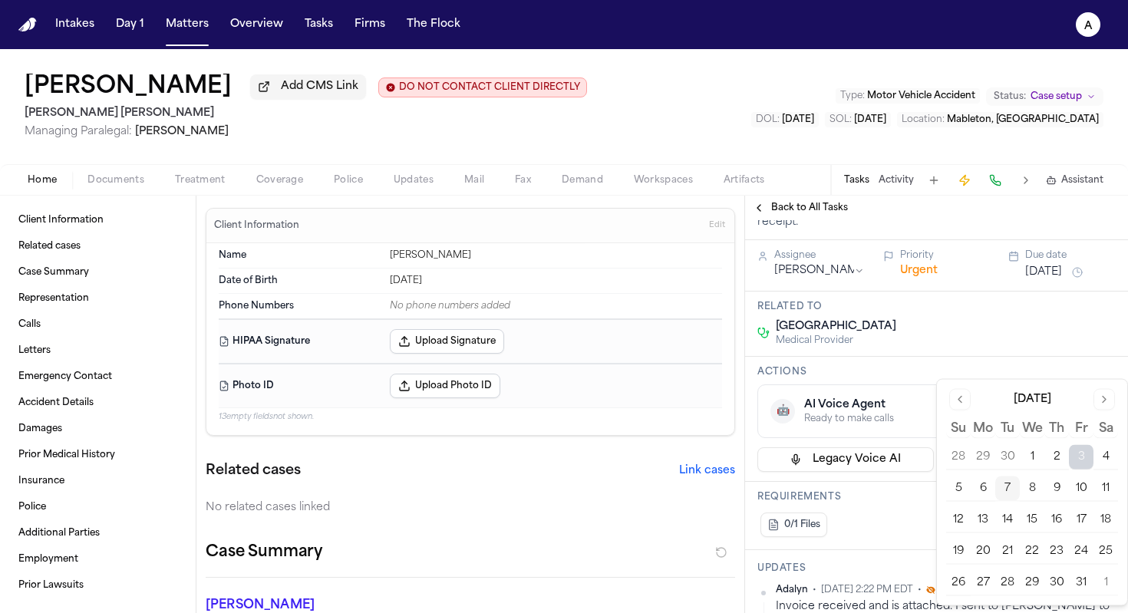
click at [729, 486] on button "7" at bounding box center [1007, 488] width 25 height 25
click at [729, 240] on div "Description Request has been submitted. Waiting for provider to acknowledge rec…" at bounding box center [936, 206] width 383 height 68
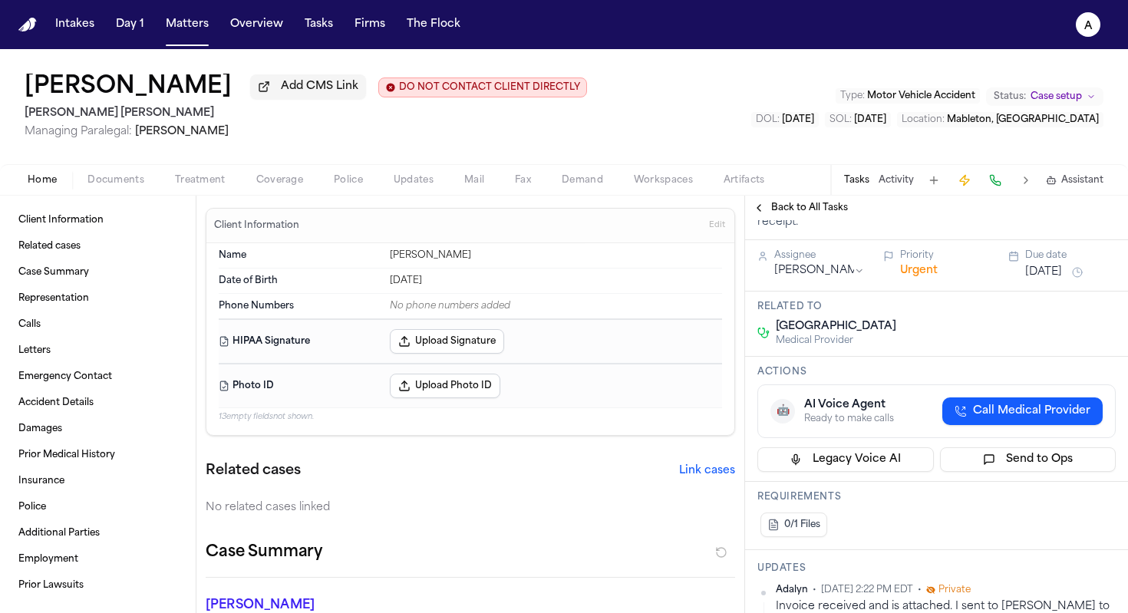
click at [729, 214] on span "Back to All Tasks" at bounding box center [809, 208] width 77 height 12
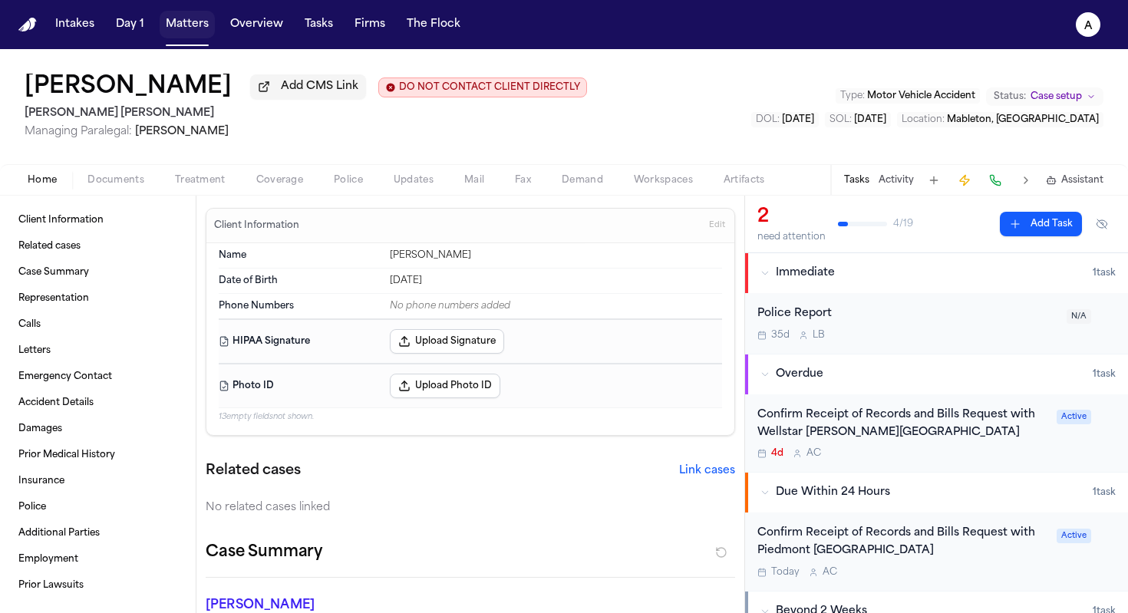
click at [170, 17] on button "Matters" at bounding box center [187, 25] width 55 height 28
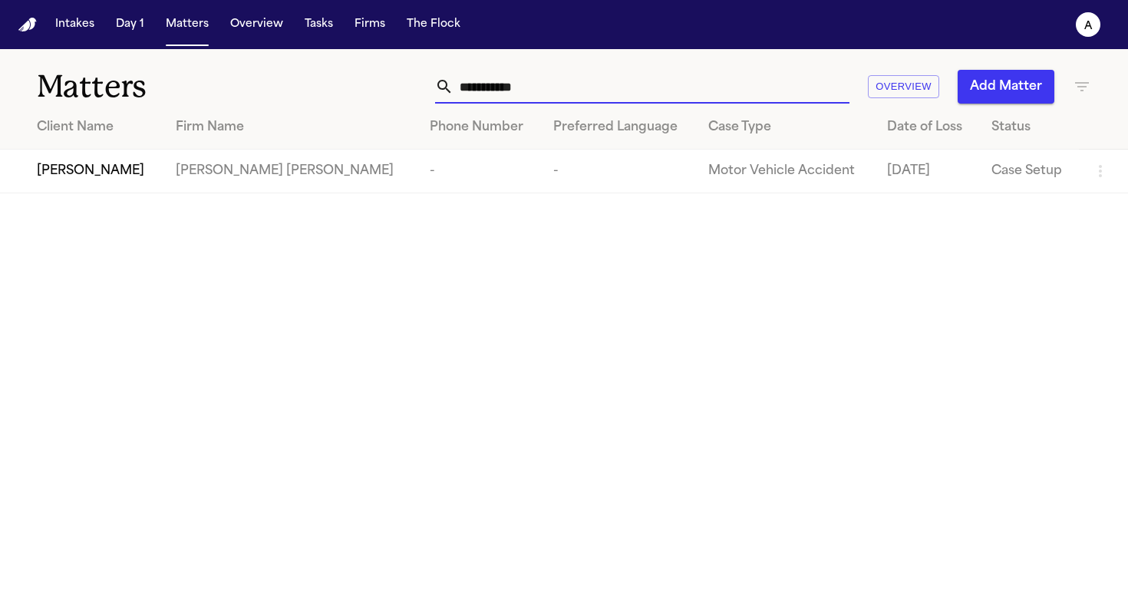
drag, startPoint x: 562, startPoint y: 87, endPoint x: 429, endPoint y: 86, distance: 132.7
click at [429, 87] on div "**********" at bounding box center [710, 87] width 762 height 34
click at [272, 181] on td "[PERSON_NAME] Law Firm" at bounding box center [272, 172] width 207 height 44
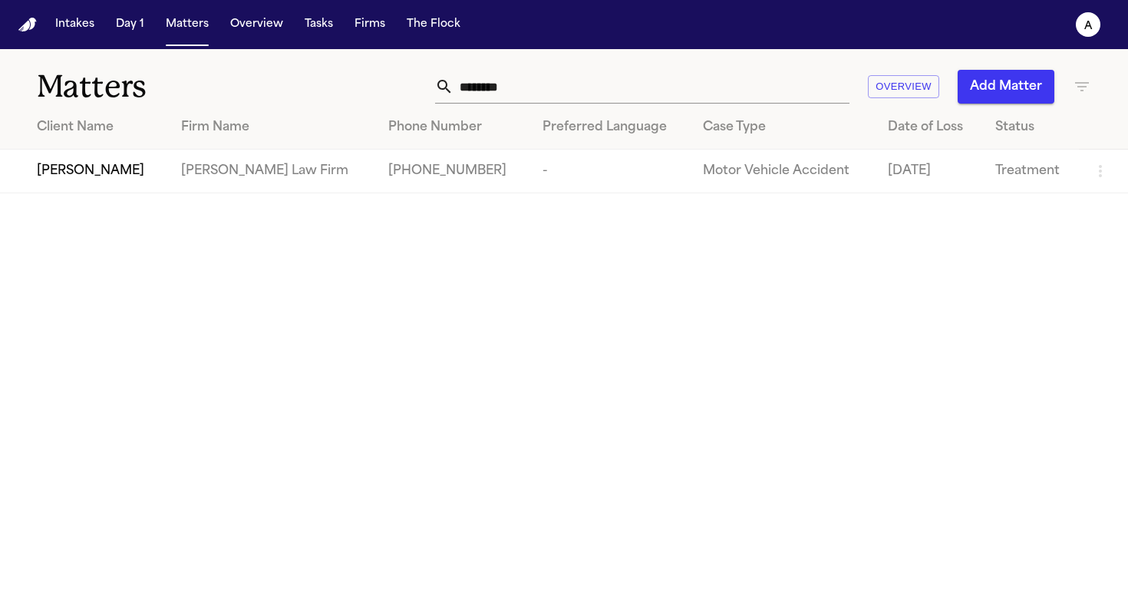
click at [79, 169] on span "[PERSON_NAME]" at bounding box center [90, 171] width 107 height 18
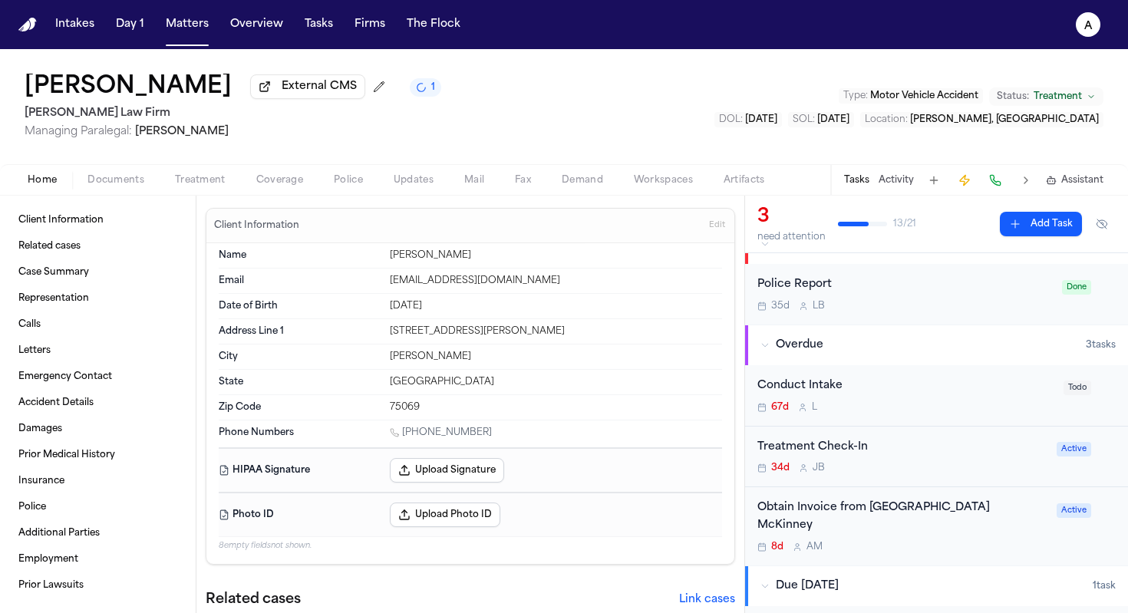
scroll to position [87, 0]
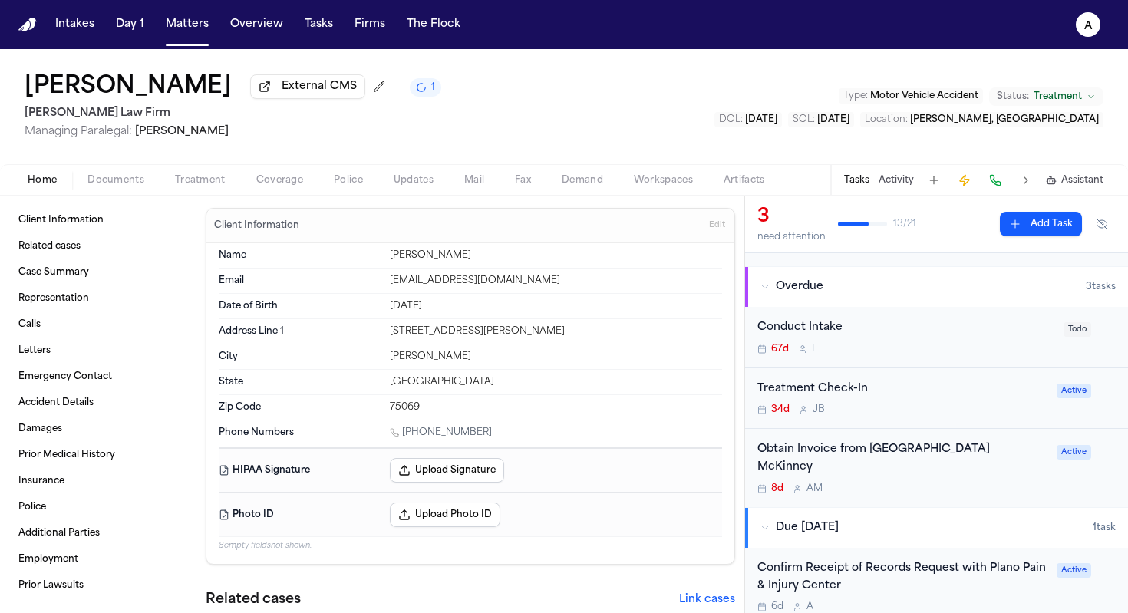
click at [729, 467] on div "Obtain Invoice from Medical City McKinney 8d A M" at bounding box center [902, 468] width 290 height 54
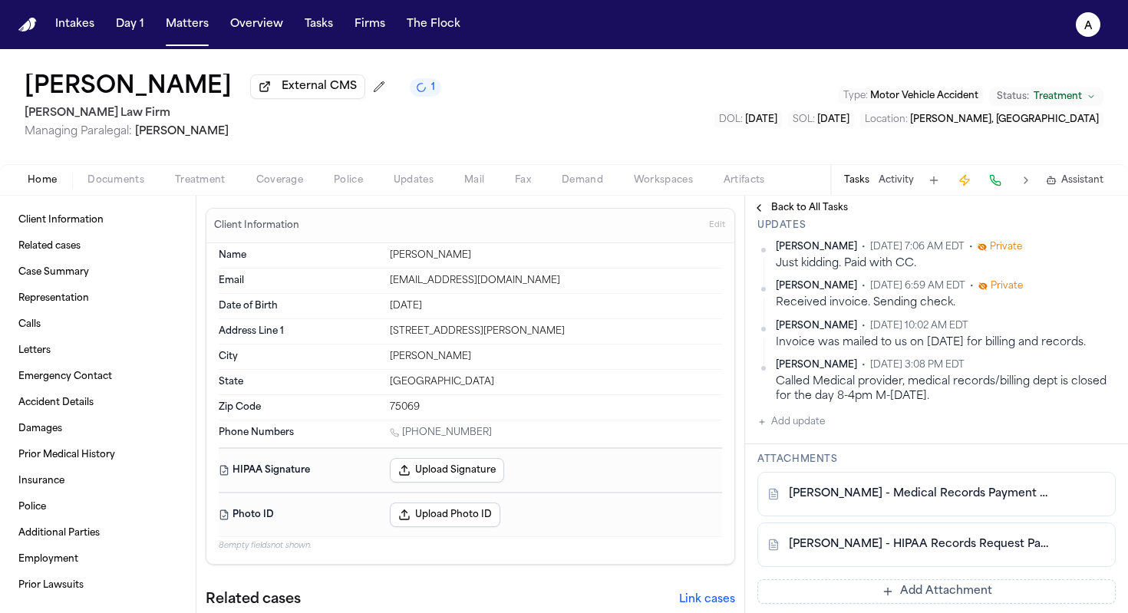
scroll to position [497, 0]
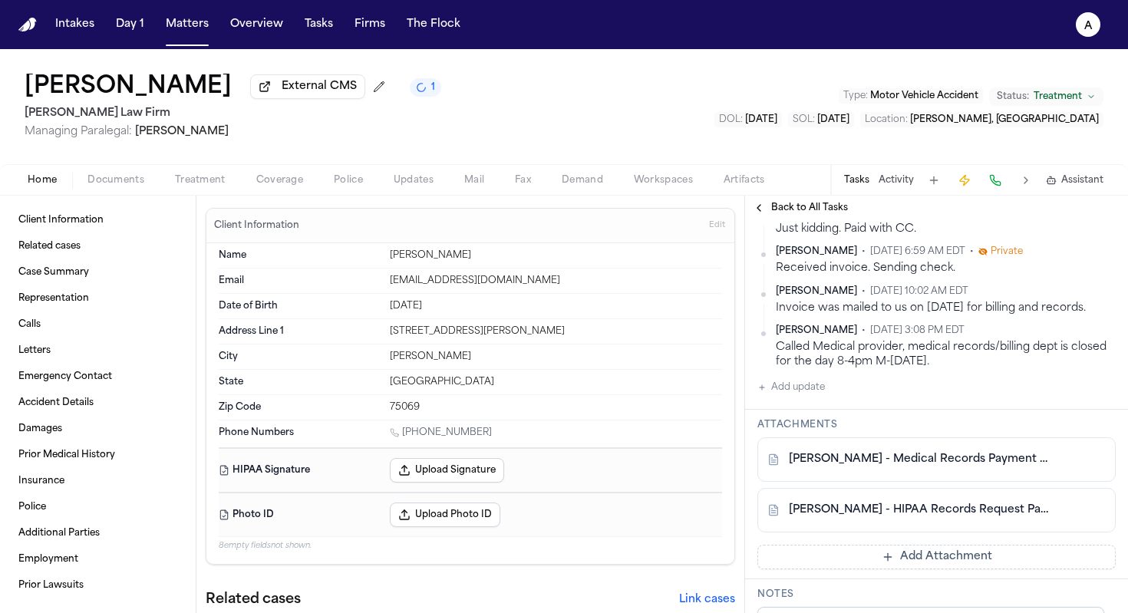
click at [729, 453] on div "O. Bowerman - Medical Records Payment Receipt - Datavant - 10.3.25" at bounding box center [936, 459] width 358 height 44
click at [729, 452] on link "O. Bowerman - Medical Records Payment Receipt - Datavant - 10.3.25" at bounding box center [921, 459] width 265 height 15
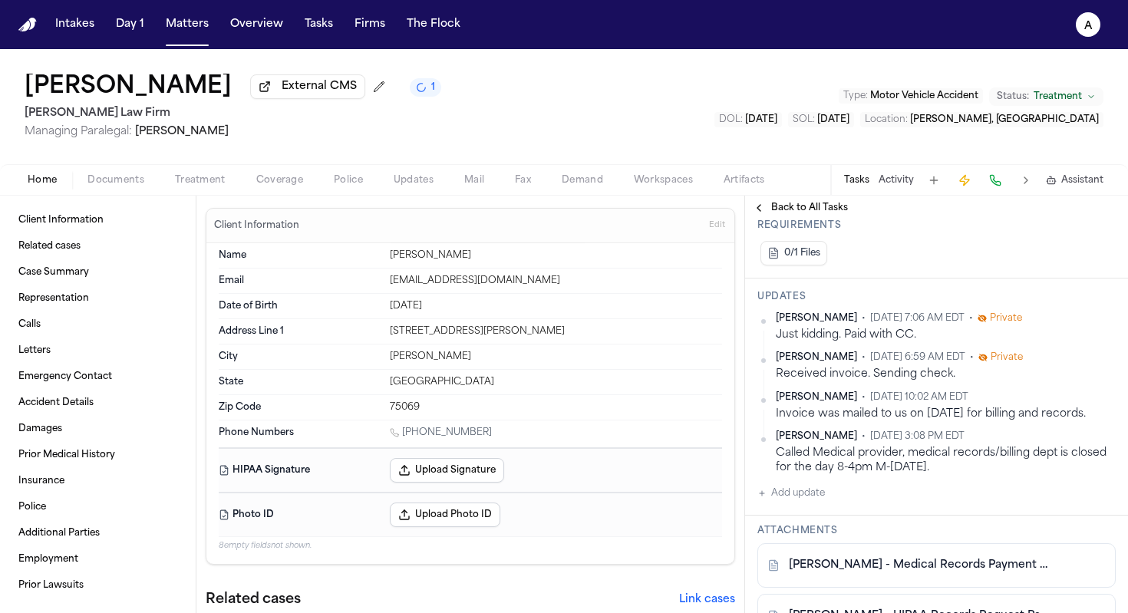
scroll to position [394, 0]
click at [729, 463] on div "Daniela Uribe • Oct 3, 2025 7:06 AM EDT • Private Just kidding. Paid with CC. D…" at bounding box center [936, 405] width 358 height 190
click at [729, 474] on div "Daniela Uribe • Oct 3, 2025 7:06 AM EDT • Private Just kidding. Paid with CC. D…" at bounding box center [936, 405] width 358 height 190
click at [729, 482] on button "Add update" at bounding box center [791, 491] width 68 height 18
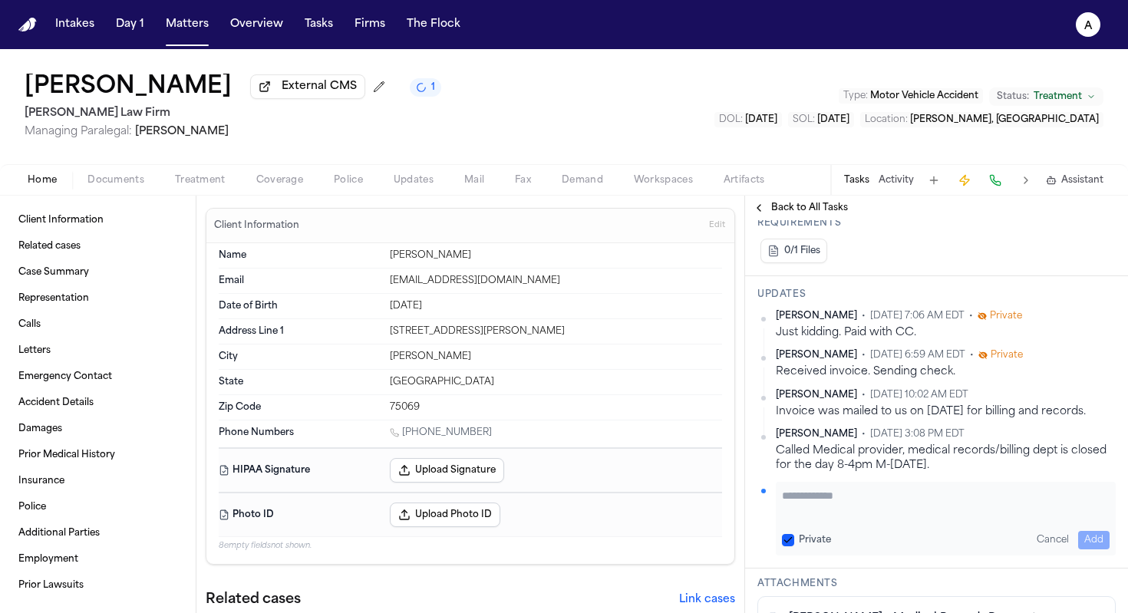
click at [729, 488] on textarea "Add your update" at bounding box center [946, 503] width 328 height 31
click at [729, 488] on textarea "**********" at bounding box center [940, 503] width 316 height 31
click at [729, 490] on textarea "**********" at bounding box center [940, 503] width 316 height 31
click at [729, 488] on textarea "**********" at bounding box center [940, 503] width 316 height 31
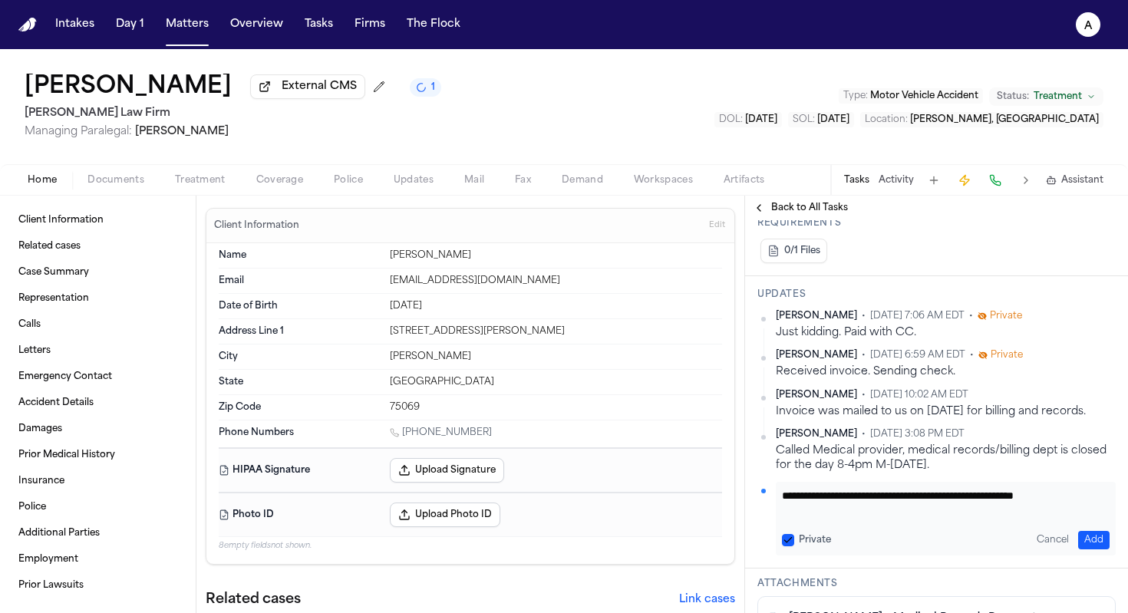
scroll to position [1, 0]
click at [729, 534] on button "Private" at bounding box center [788, 540] width 12 height 12
click at [729, 494] on textarea "**********" at bounding box center [940, 503] width 316 height 31
click at [729, 531] on button "Add" at bounding box center [1093, 540] width 31 height 18
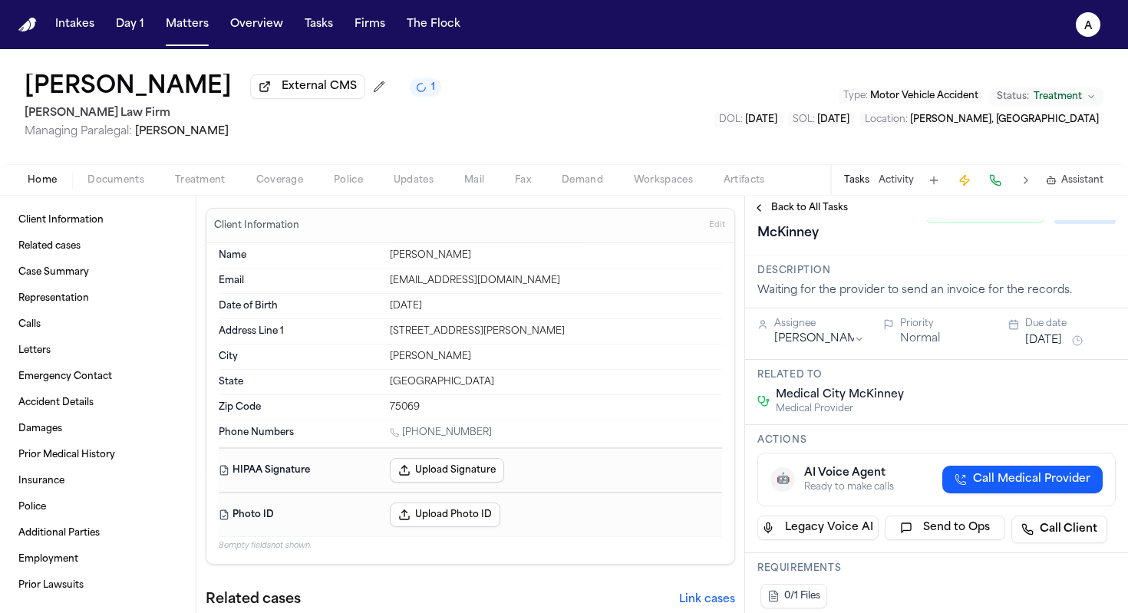
scroll to position [0, 0]
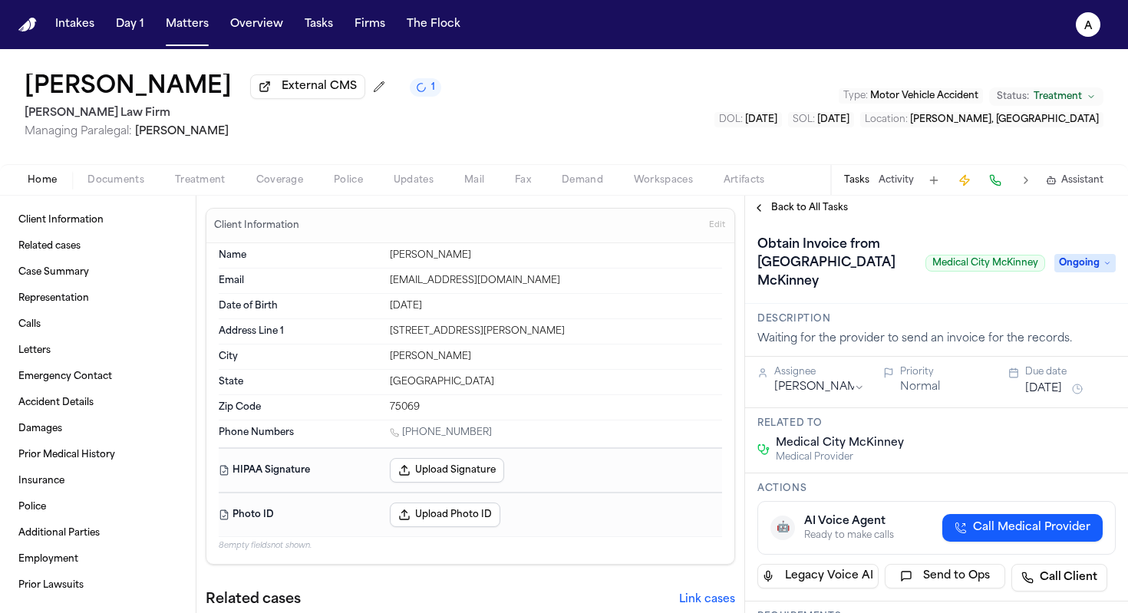
click at [729, 254] on span "Ongoing" at bounding box center [1084, 263] width 61 height 18
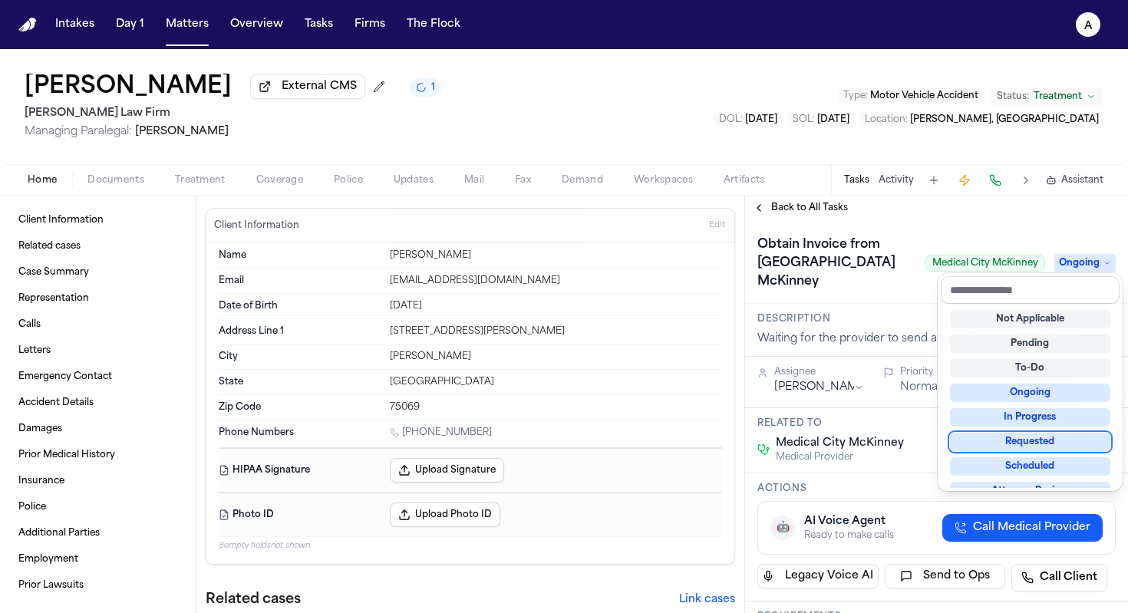
click at [729, 443] on div "Requested" at bounding box center [1030, 442] width 160 height 18
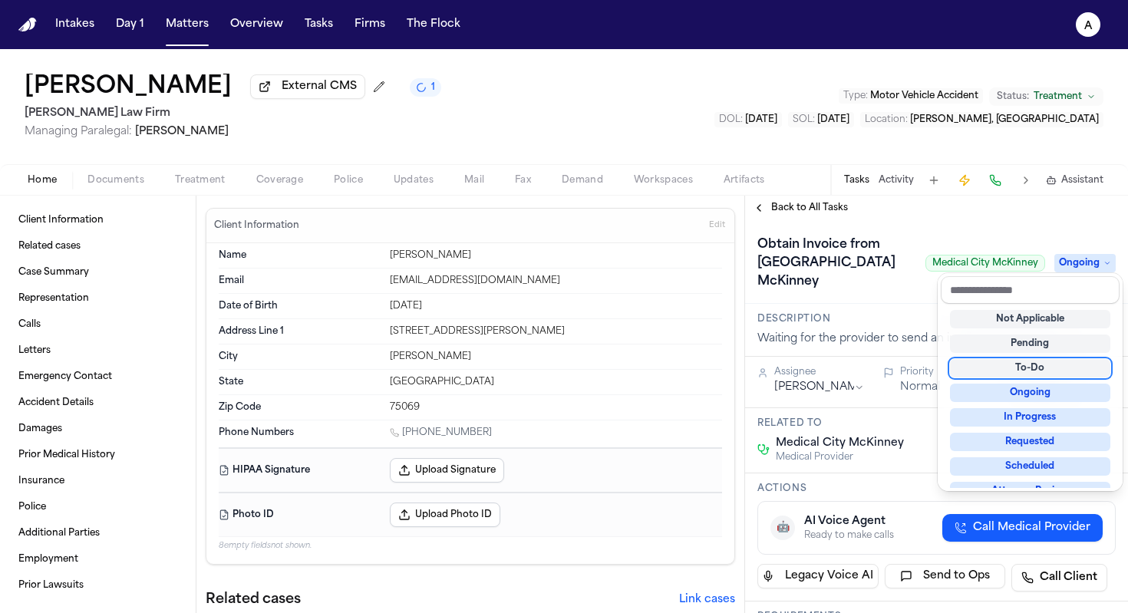
click at [729, 278] on div "Obtain Invoice from Medical City McKinney Medical City McKinney Ongoing" at bounding box center [936, 262] width 358 height 61
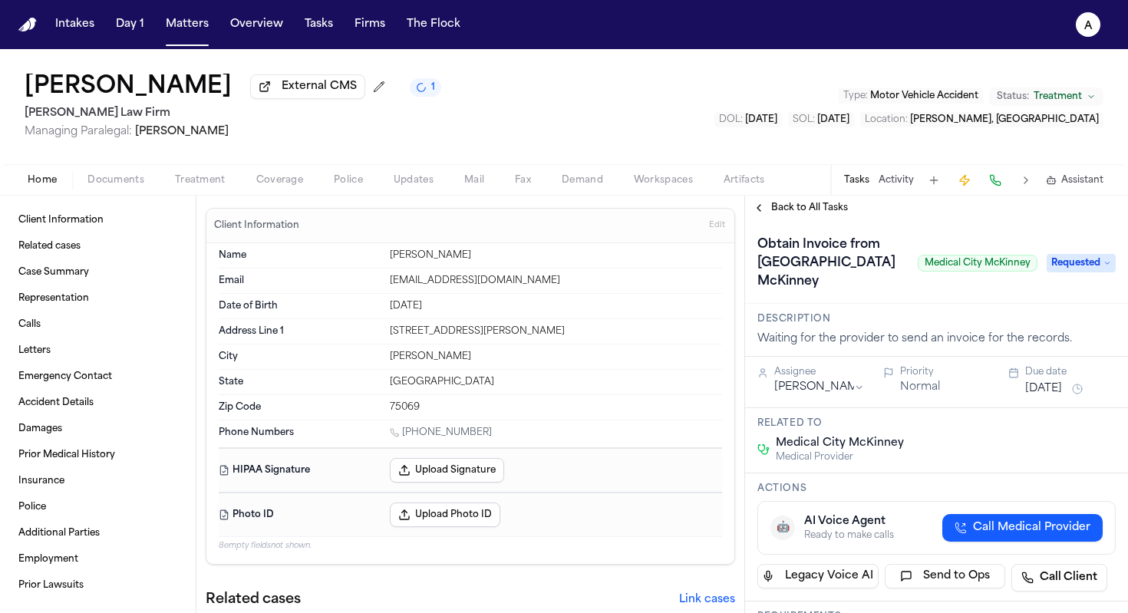
scroll to position [81, 0]
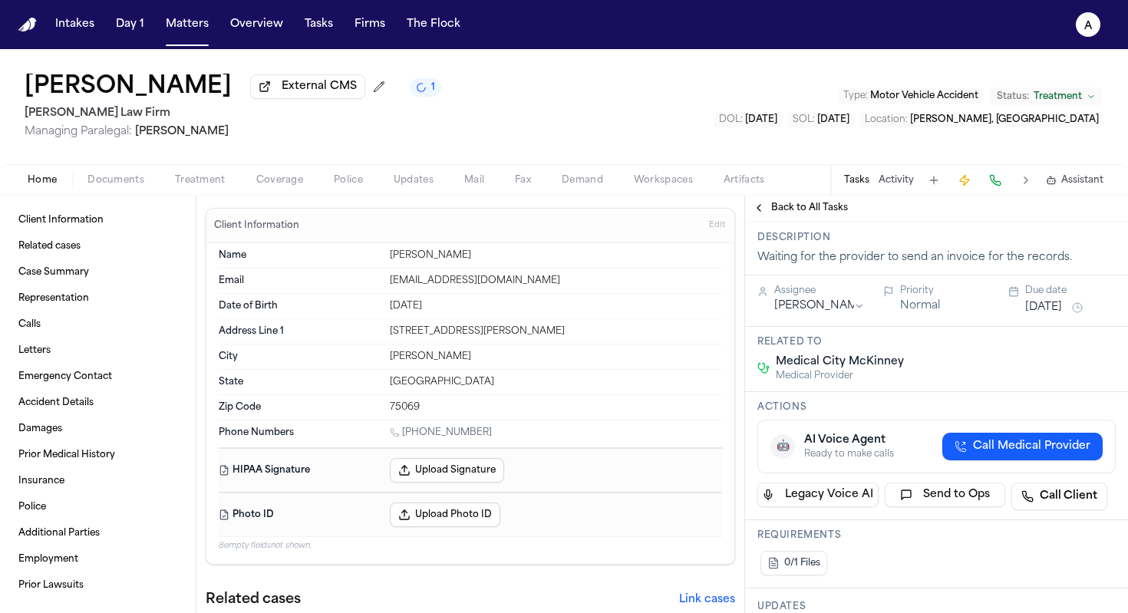
click at [729, 305] on button "Sep 29, 2025" at bounding box center [1043, 307] width 37 height 15
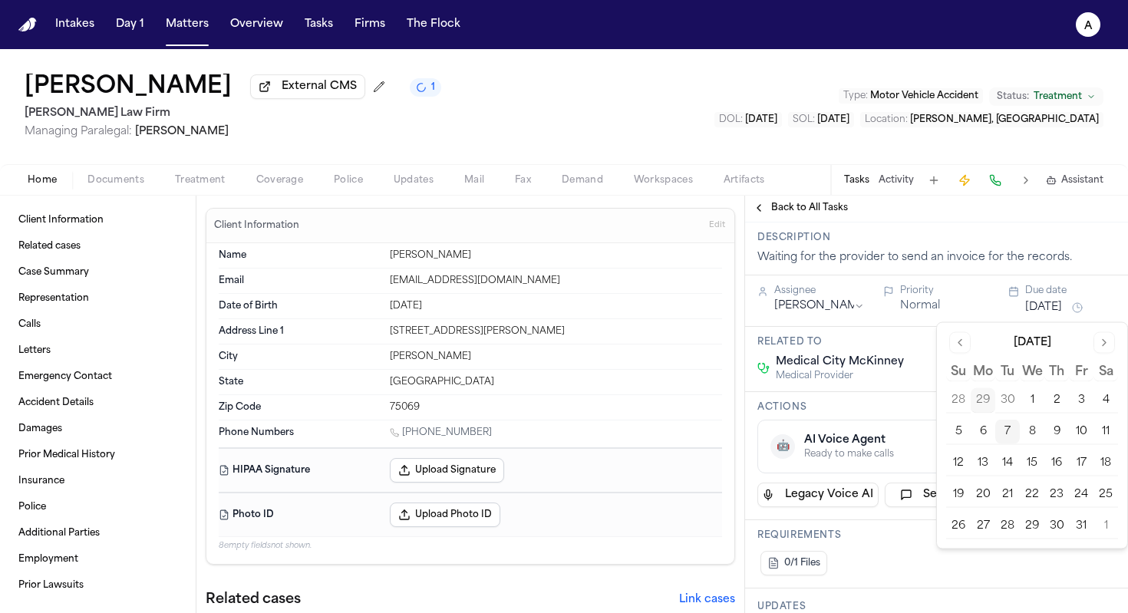
click at [729, 424] on button "7" at bounding box center [1007, 432] width 25 height 25
click at [729, 404] on div "Actions 🤖 AI Voice Agent Ready to make calls Call Medical Provider Legacy Voice…" at bounding box center [936, 456] width 383 height 128
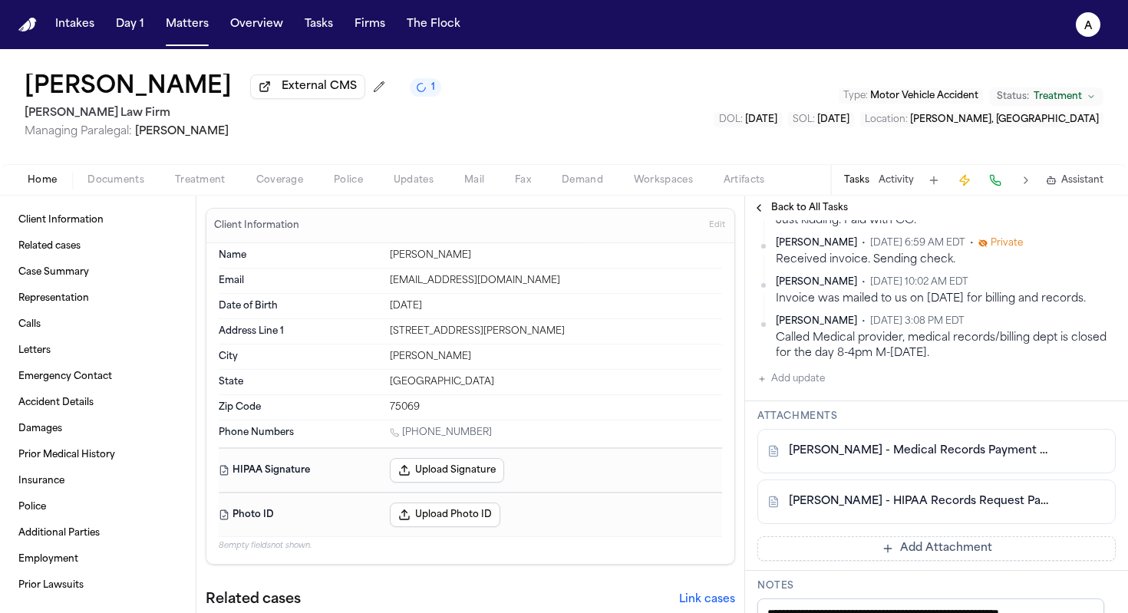
scroll to position [562, 0]
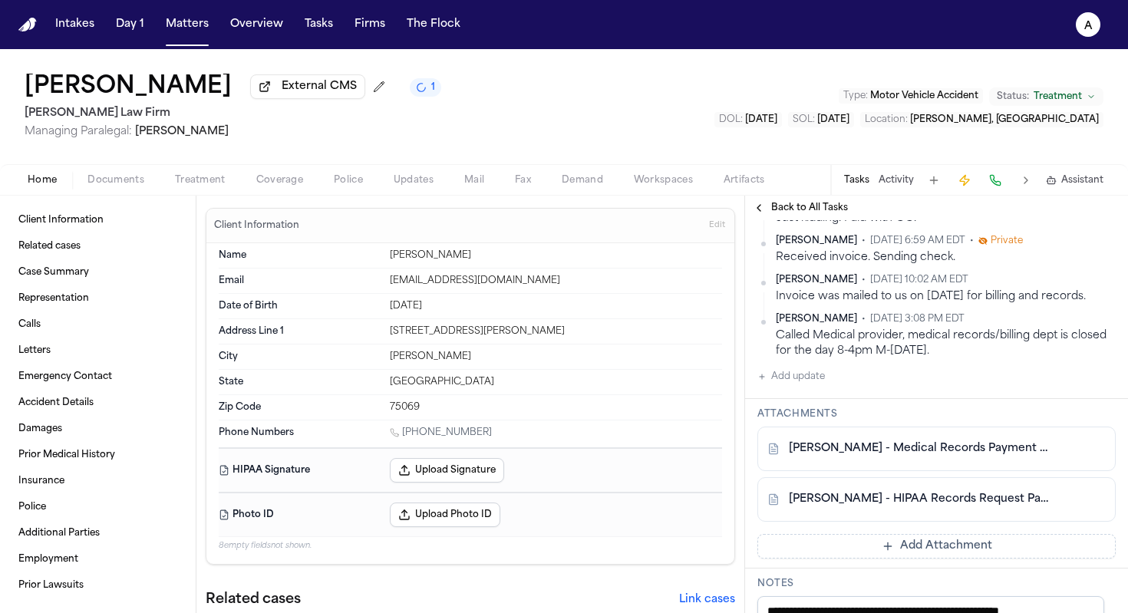
click at [729, 559] on button "Add Attachment" at bounding box center [936, 546] width 358 height 25
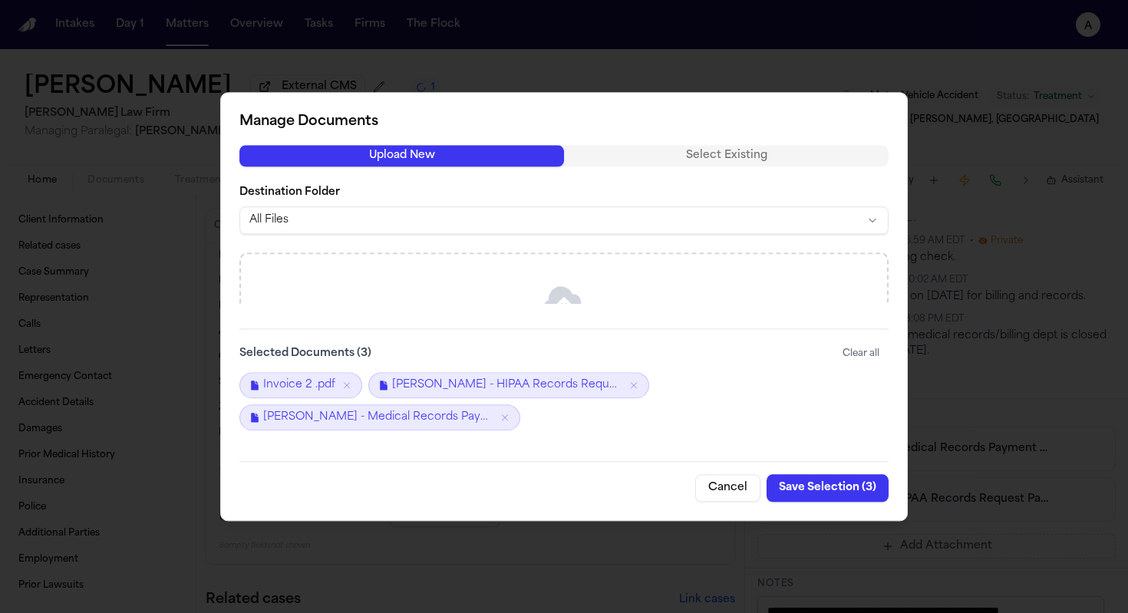
click at [729, 491] on button "Save Selection ( 3 )" at bounding box center [827, 488] width 122 height 28
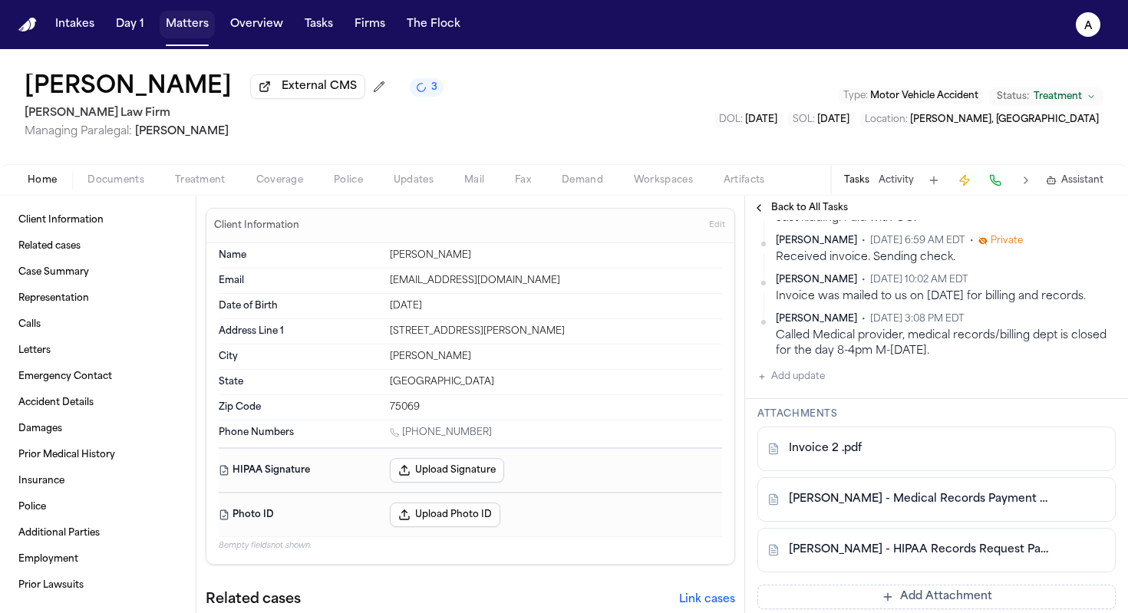
click at [202, 17] on button "Matters" at bounding box center [187, 25] width 55 height 28
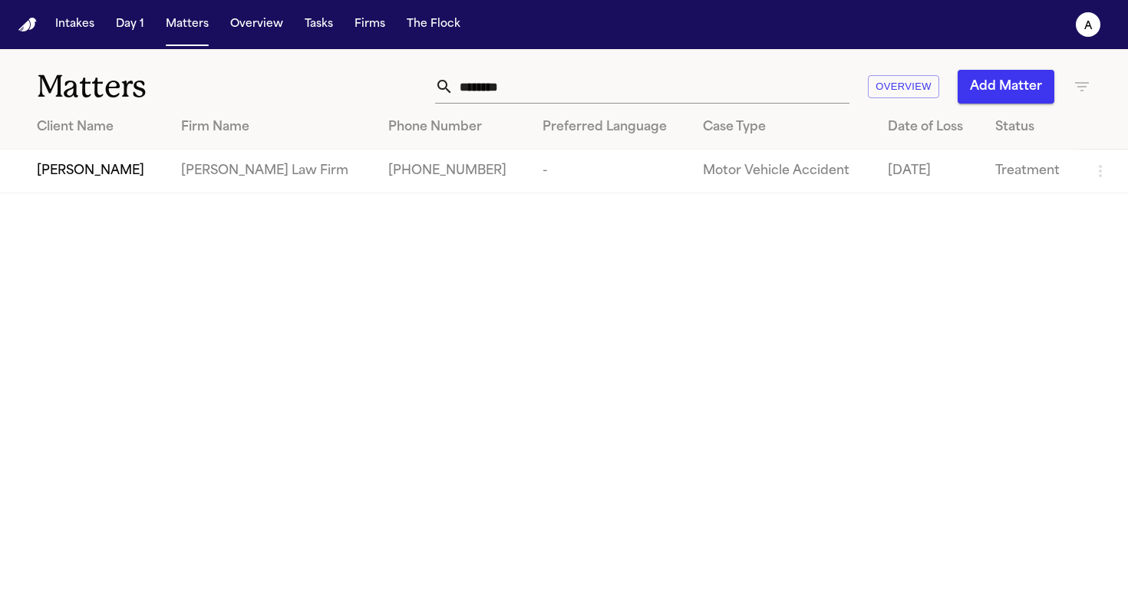
click at [520, 101] on input "********" at bounding box center [651, 87] width 396 height 34
drag, startPoint x: 529, startPoint y: 96, endPoint x: 440, endPoint y: 63, distance: 94.9
click at [440, 63] on div "Matters ******** Overview Add Matter" at bounding box center [564, 77] width 1128 height 57
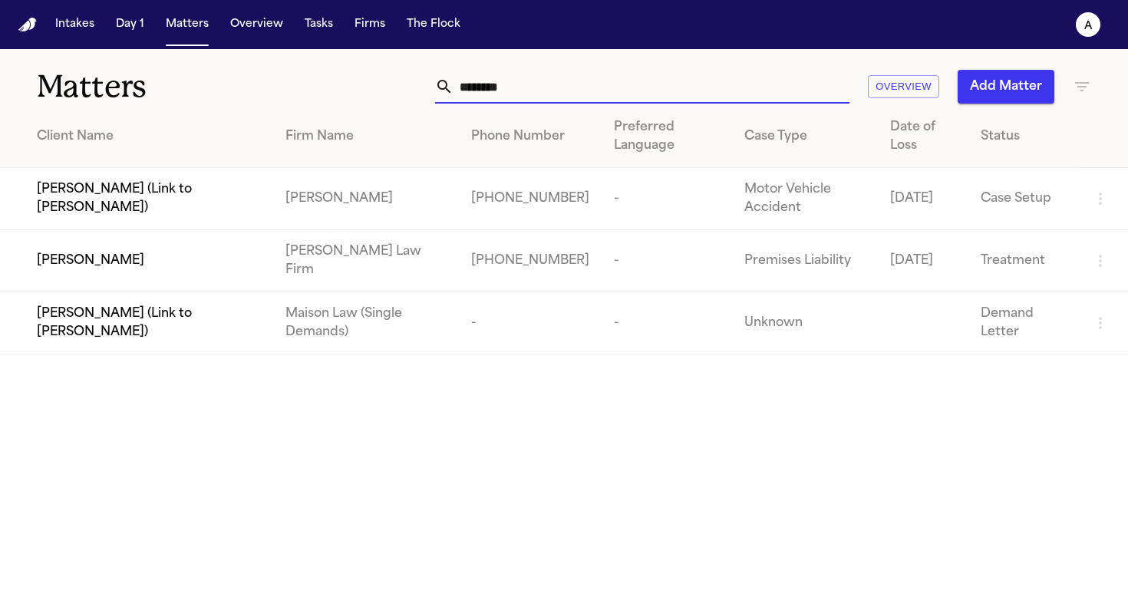
click at [117, 270] on span "[PERSON_NAME]" at bounding box center [90, 261] width 107 height 18
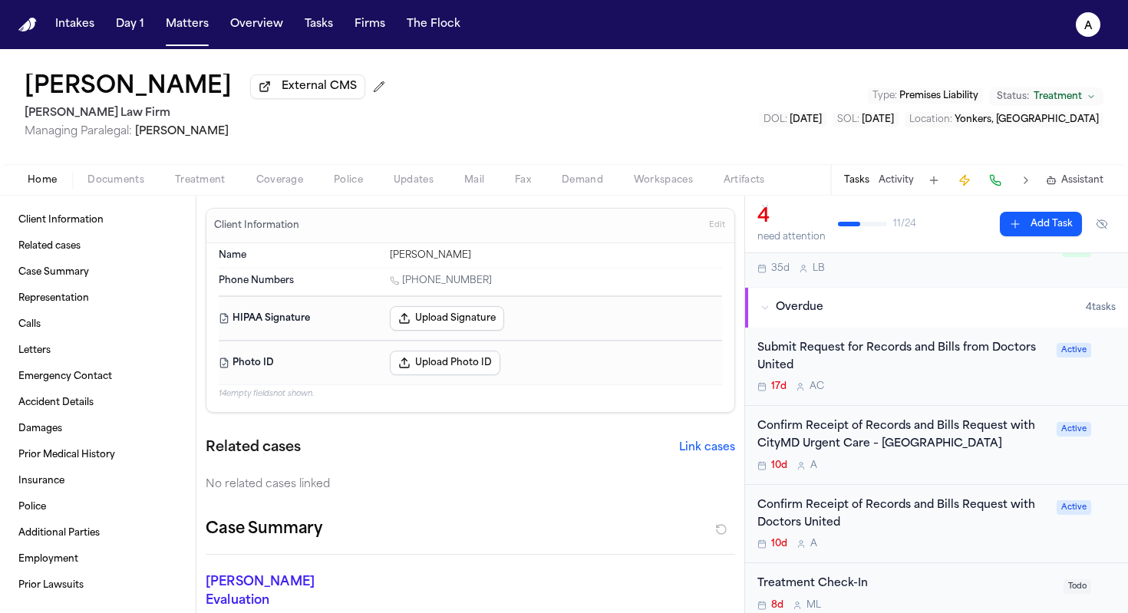
scroll to position [91, 0]
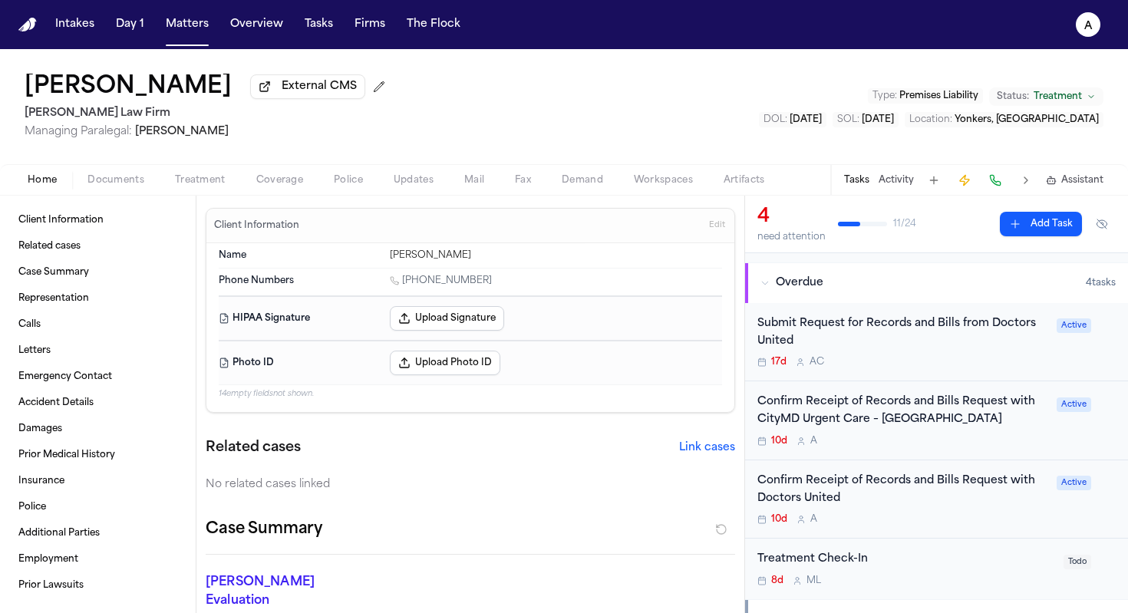
click at [729, 440] on div "10d A" at bounding box center [902, 441] width 290 height 12
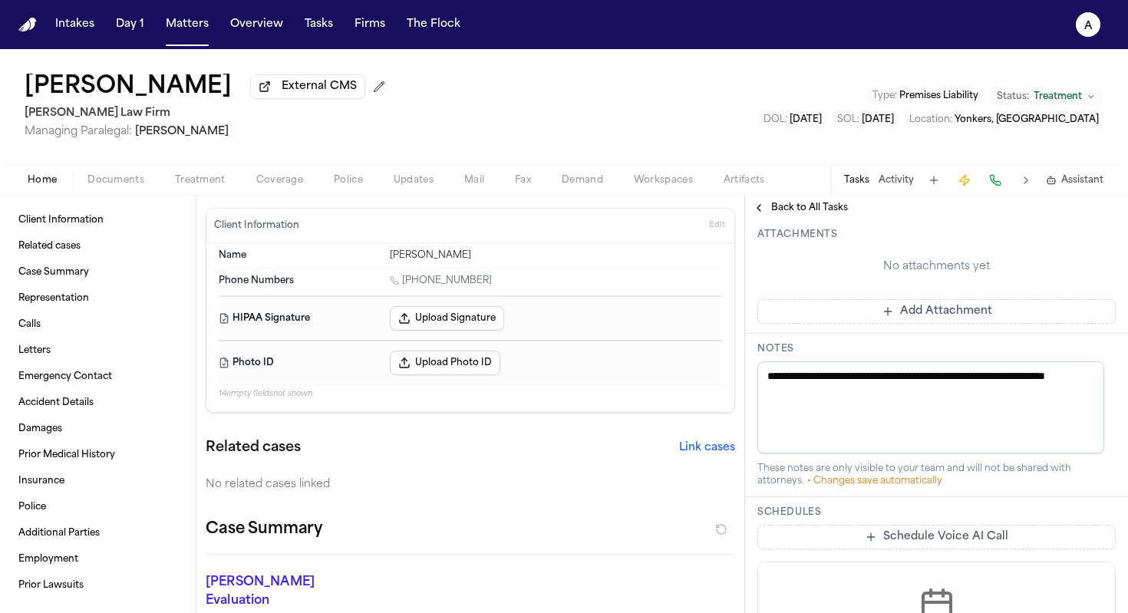
scroll to position [499, 0]
click at [729, 206] on button "Add update" at bounding box center [791, 196] width 68 height 18
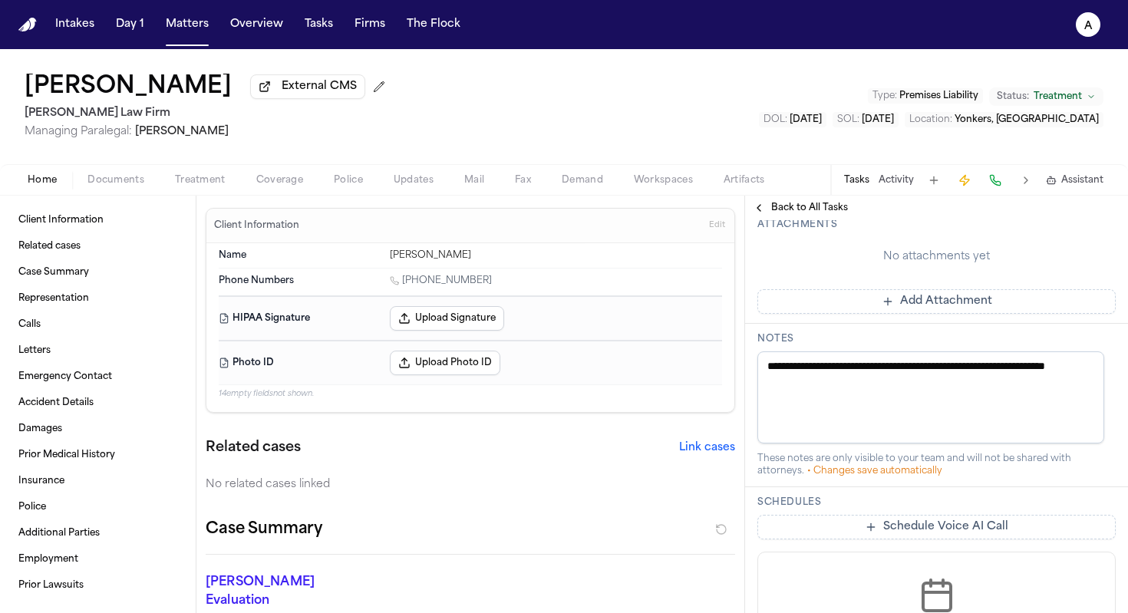
click at [729, 314] on button "Add Attachment" at bounding box center [936, 301] width 358 height 25
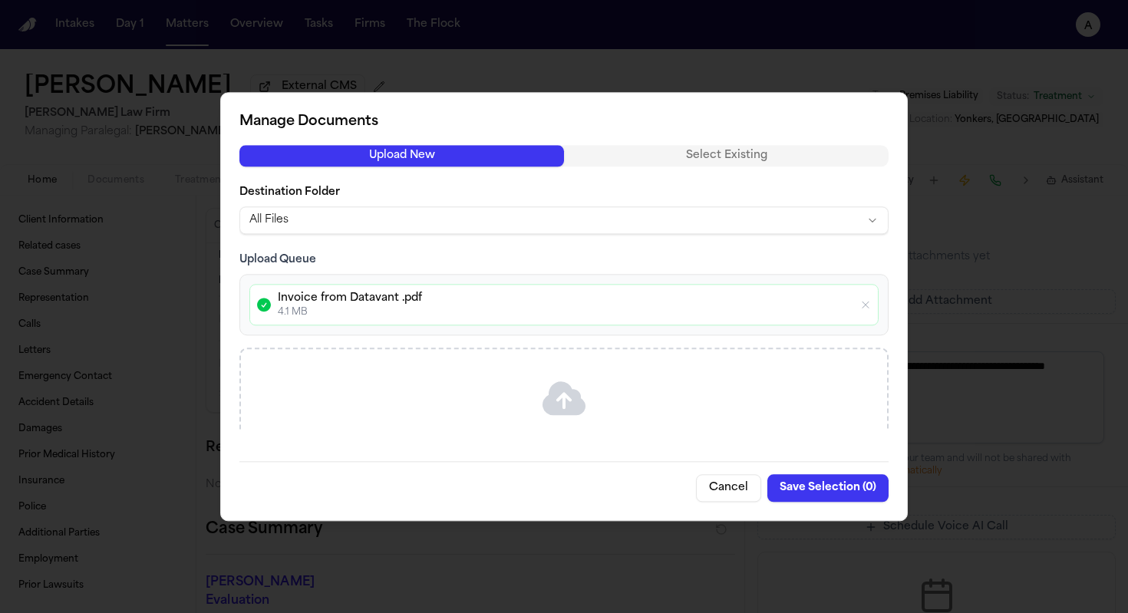
click at [729, 493] on button "Save Selection ( 0 )" at bounding box center [827, 488] width 121 height 28
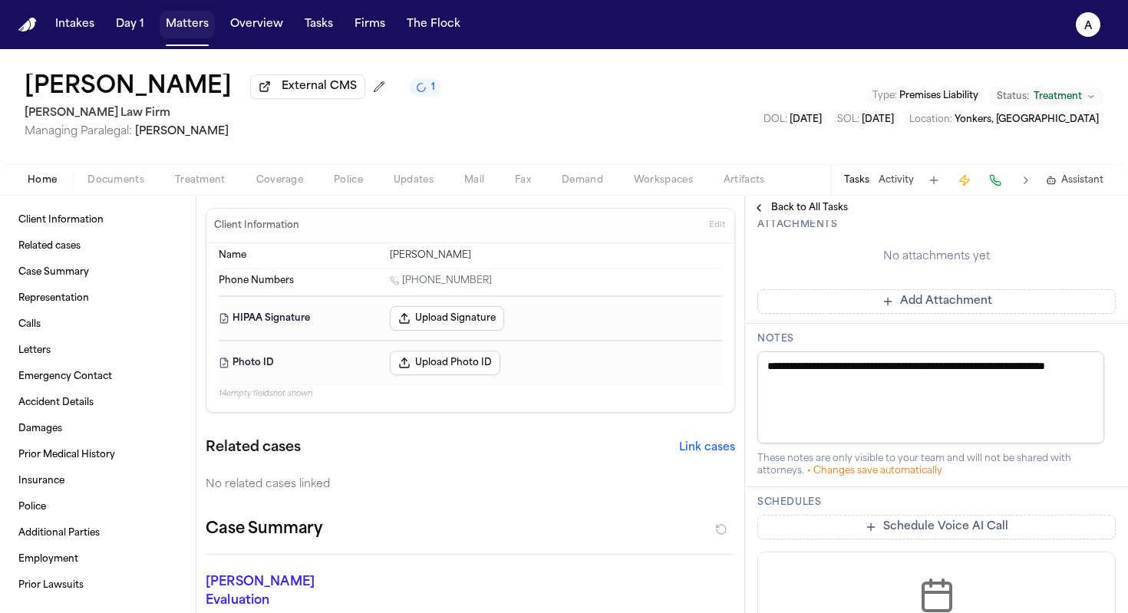
click at [175, 25] on button "Matters" at bounding box center [187, 25] width 55 height 28
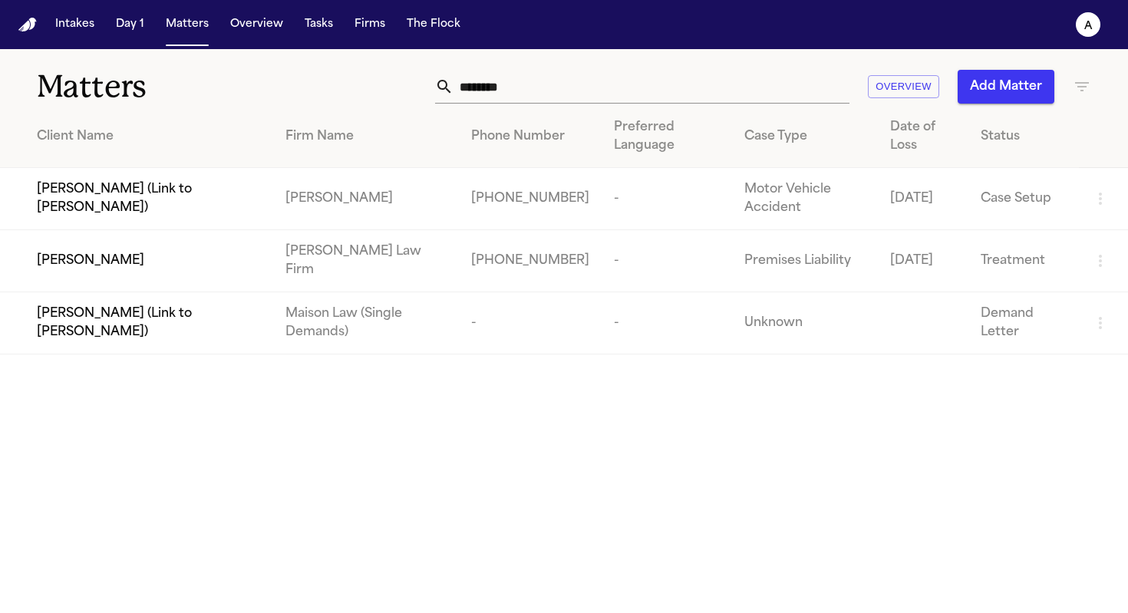
click at [120, 263] on span "[PERSON_NAME]" at bounding box center [90, 261] width 107 height 18
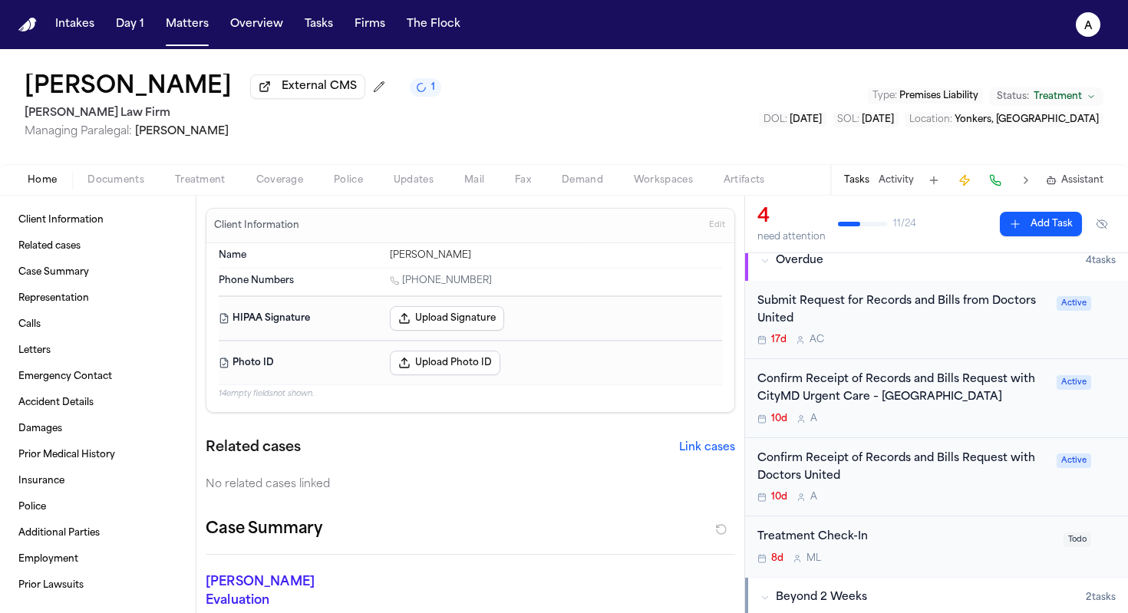
scroll to position [123, 0]
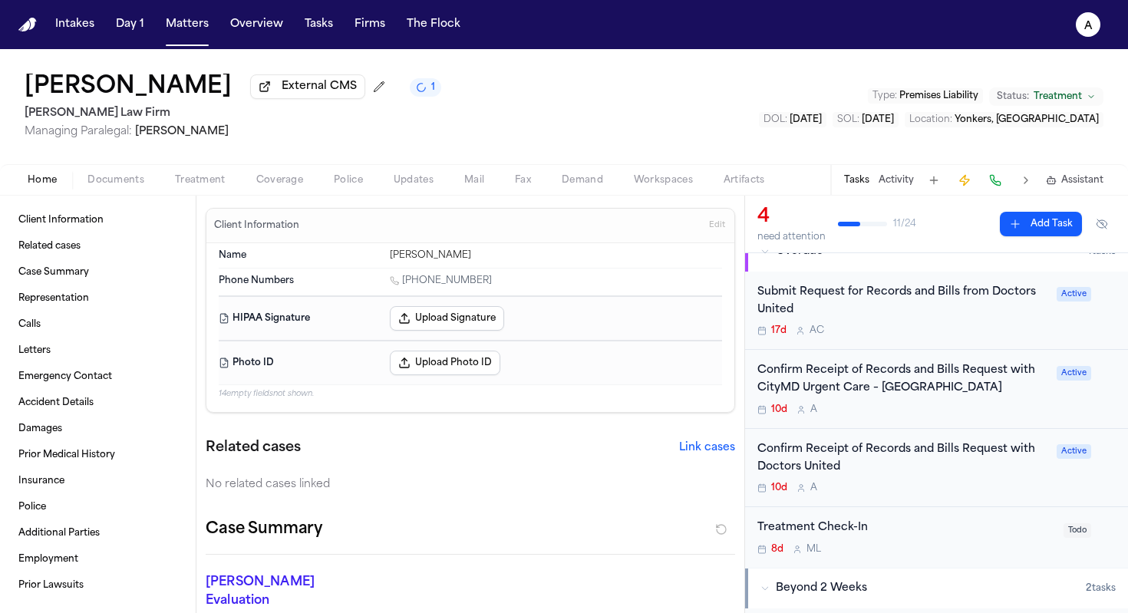
click at [729, 416] on div "10d A" at bounding box center [902, 410] width 290 height 12
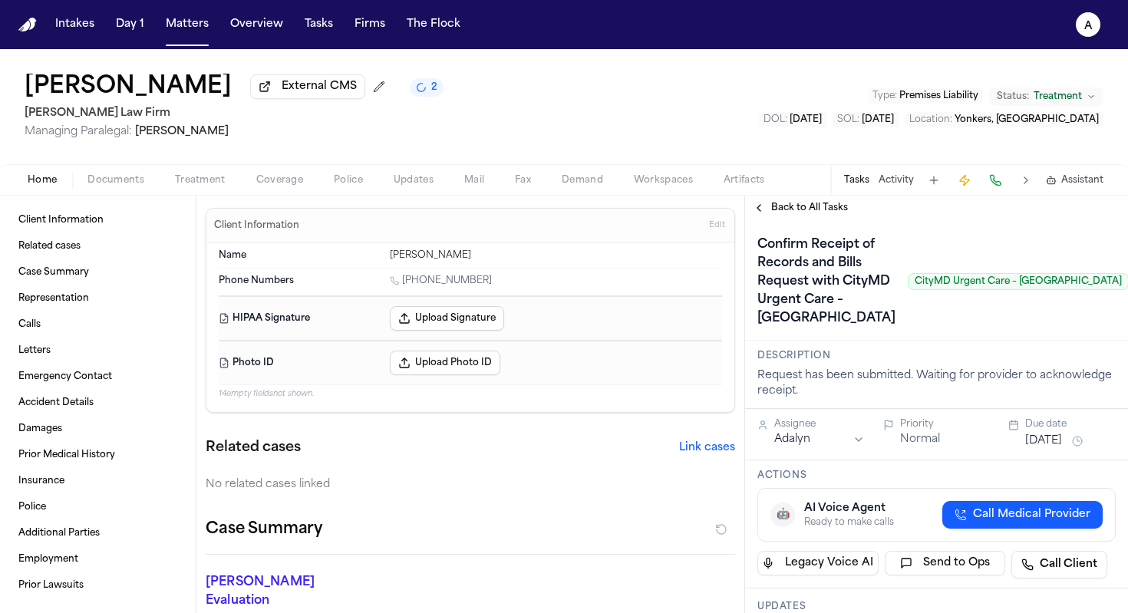
click at [729, 213] on span "Back to All Tasks" at bounding box center [809, 208] width 77 height 12
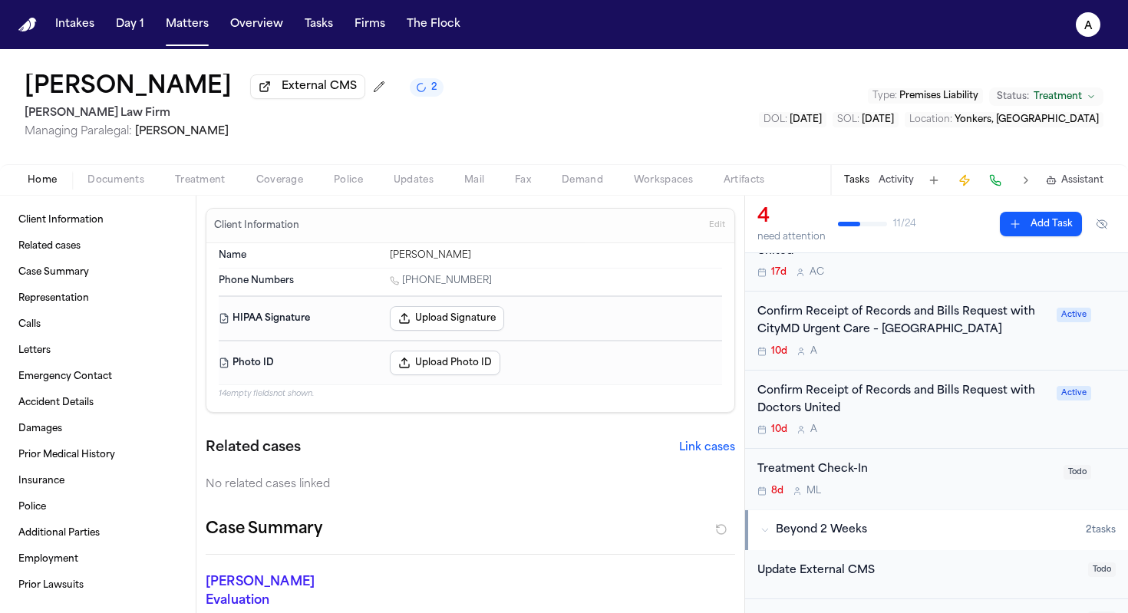
scroll to position [140, 0]
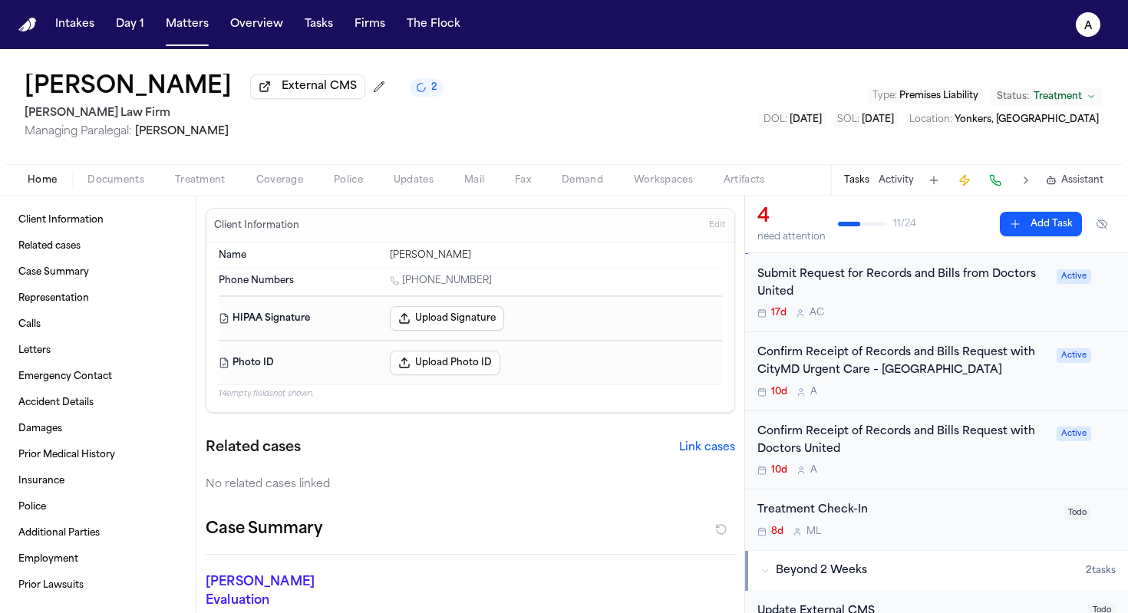
click at [729, 404] on div "Confirm Receipt of Records and Bills Request with CityMD Urgent Care – Yonkers …" at bounding box center [936, 371] width 383 height 79
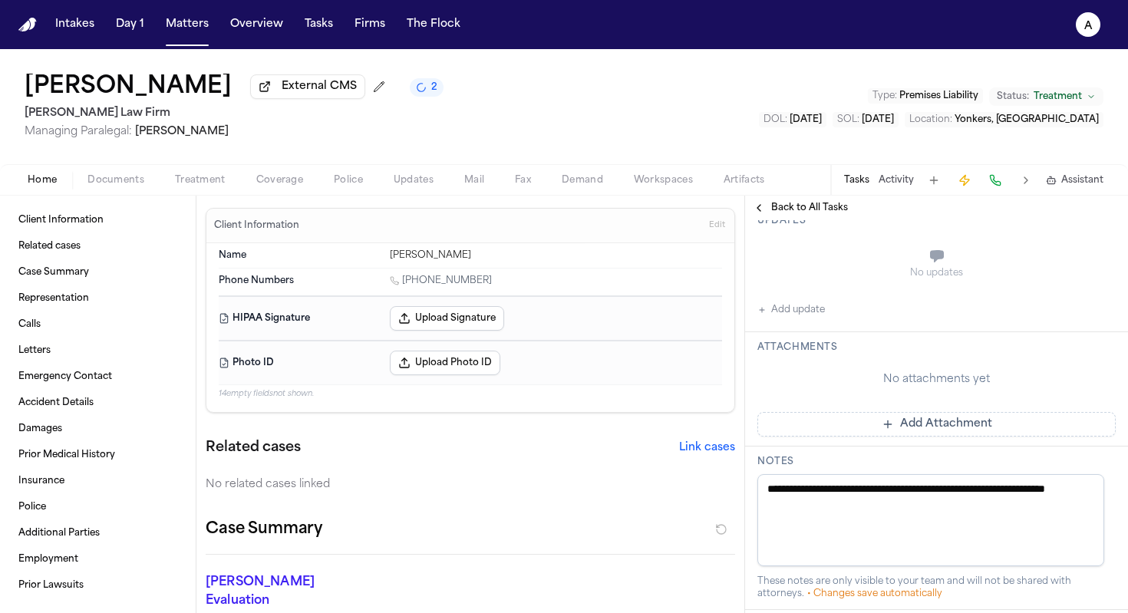
scroll to position [385, 0]
click at [729, 437] on button "Add Attachment" at bounding box center [936, 425] width 358 height 25
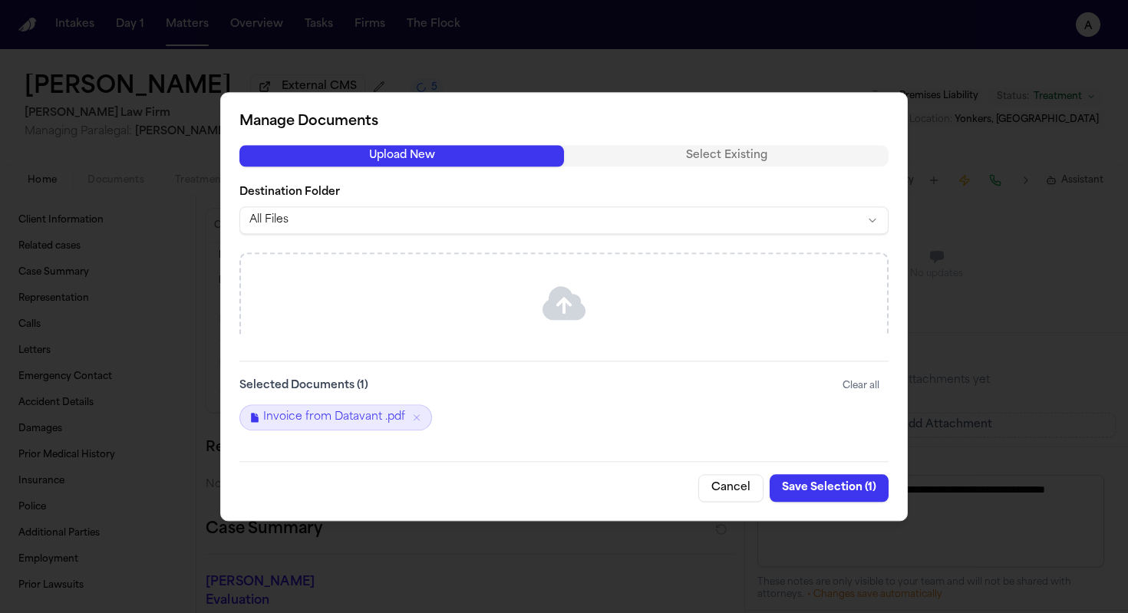
click at [729, 491] on button "Save Selection ( 1 )" at bounding box center [828, 488] width 119 height 28
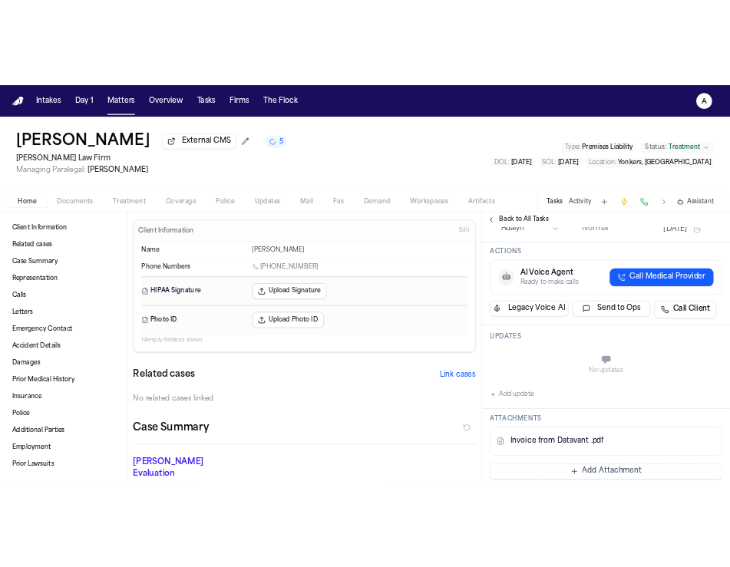
scroll to position [200, 0]
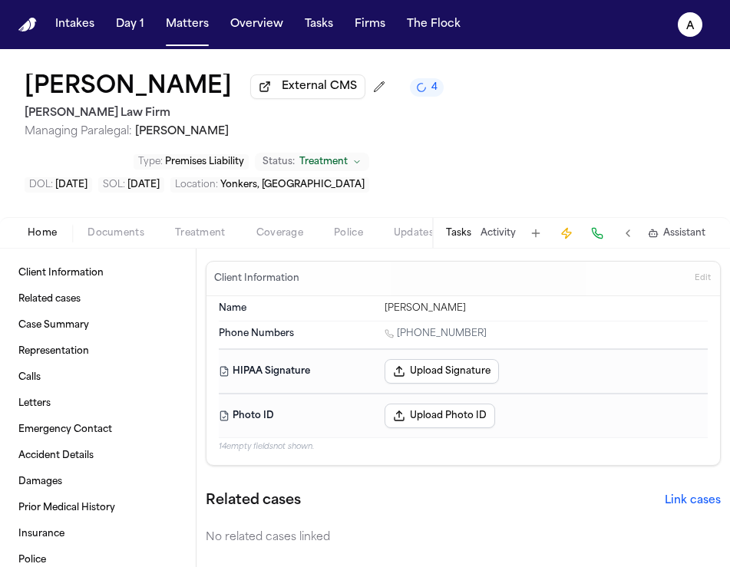
click at [463, 239] on button "Tasks" at bounding box center [458, 233] width 25 height 12
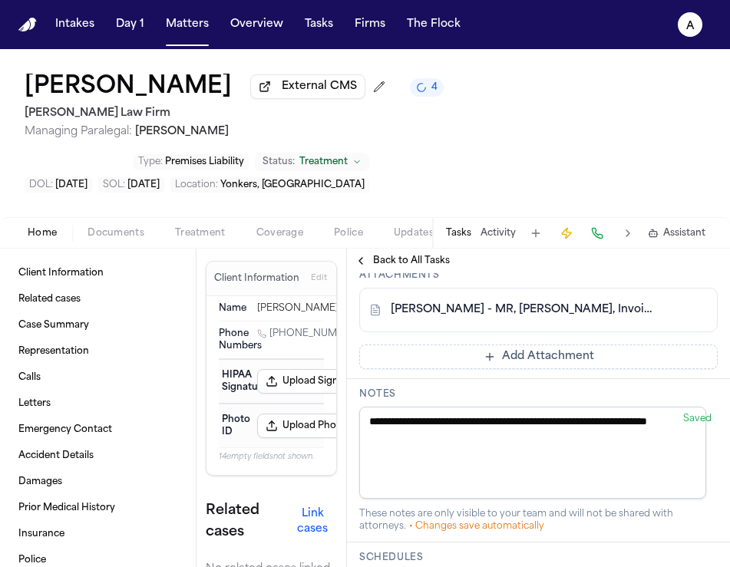
scroll to position [508, 0]
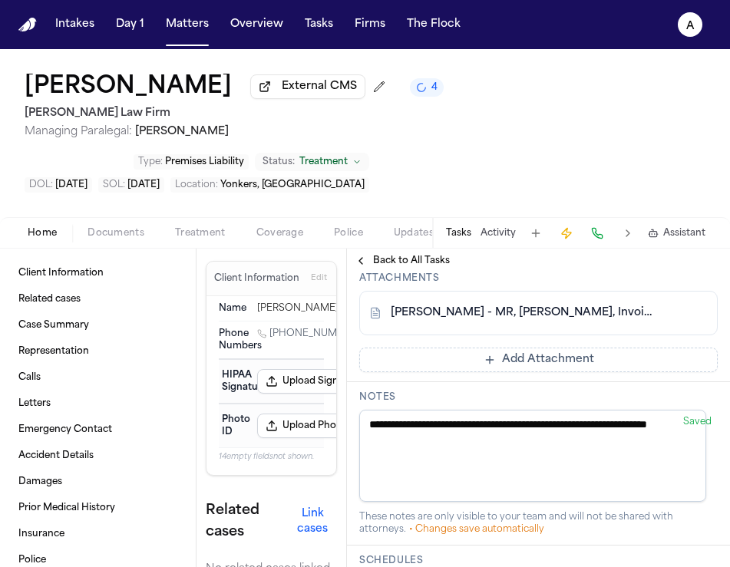
click at [407, 250] on button "Add update" at bounding box center [393, 241] width 68 height 18
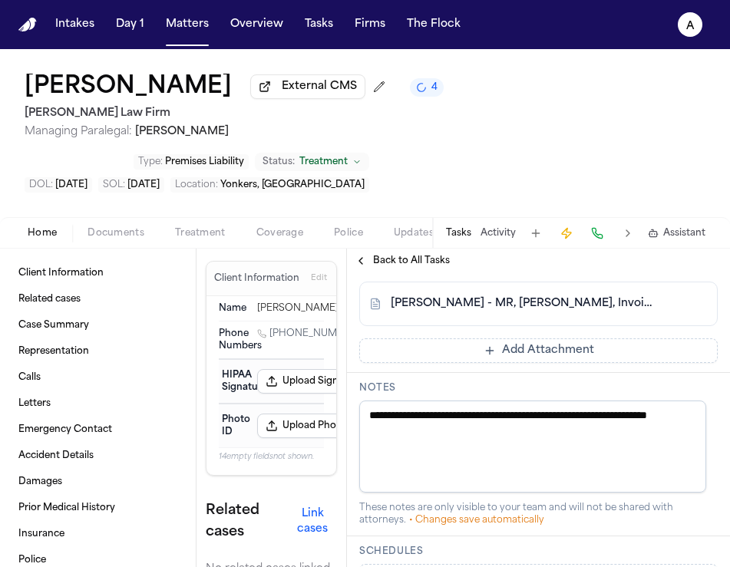
click at [420, 254] on div "Updates Private Cancel Add" at bounding box center [538, 193] width 383 height 120
click at [456, 241] on div "Private Cancel Add" at bounding box center [547, 204] width 340 height 74
click at [442, 204] on textarea "Add your update" at bounding box center [548, 188] width 328 height 31
click at [401, 204] on textarea "**********" at bounding box center [542, 188] width 316 height 31
click at [385, 204] on textarea "**********" at bounding box center [542, 188] width 316 height 31
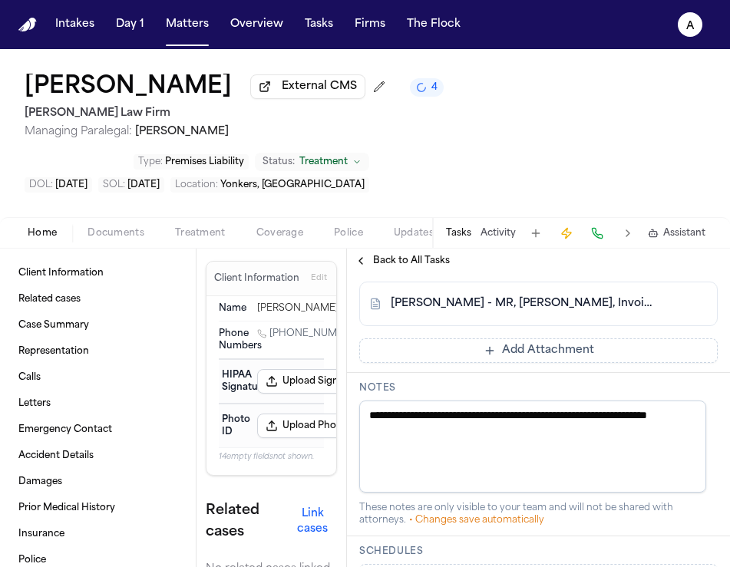
click at [602, 204] on textarea "**********" at bounding box center [542, 188] width 316 height 31
click at [409, 204] on textarea "**********" at bounding box center [542, 188] width 316 height 31
click at [386, 204] on textarea "**********" at bounding box center [542, 188] width 316 height 31
click at [559, 241] on div "**********" at bounding box center [547, 204] width 340 height 74
click at [534, 204] on textarea "**********" at bounding box center [542, 188] width 316 height 31
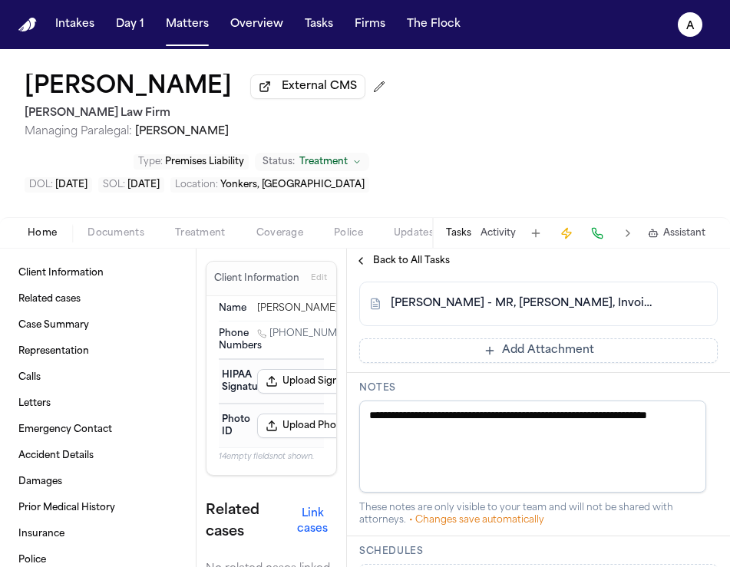
scroll to position [1, 0]
click at [386, 232] on button "Private" at bounding box center [390, 225] width 12 height 12
click at [690, 235] on button "Add" at bounding box center [695, 225] width 31 height 18
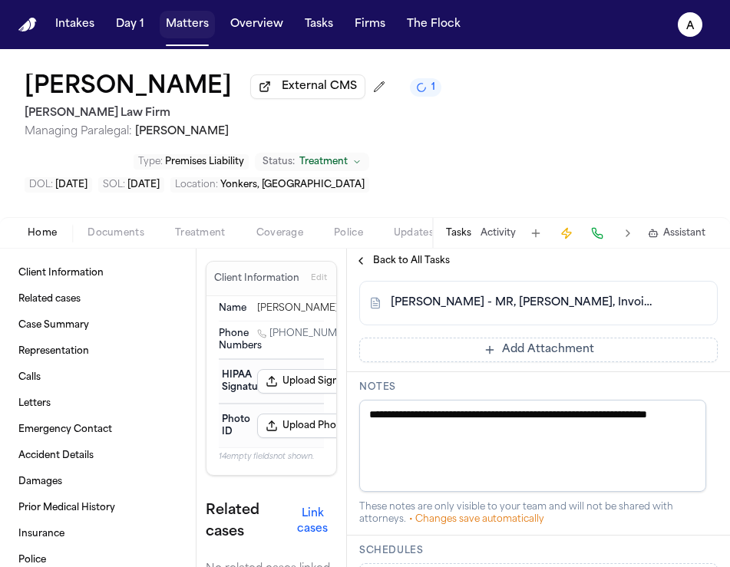
click at [183, 28] on button "Matters" at bounding box center [187, 25] width 55 height 28
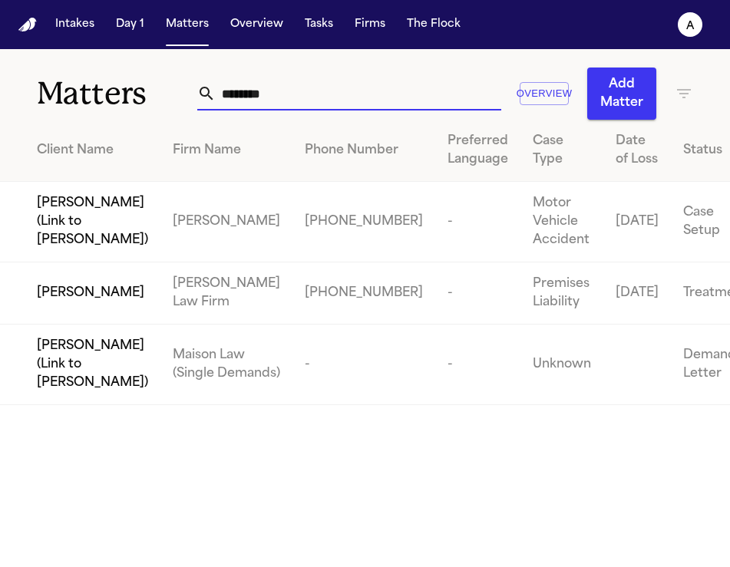
drag, startPoint x: 275, startPoint y: 100, endPoint x: 82, endPoint y: 99, distance: 192.6
click at [82, 99] on div "Matters ******* Overview Add Matter" at bounding box center [365, 84] width 730 height 71
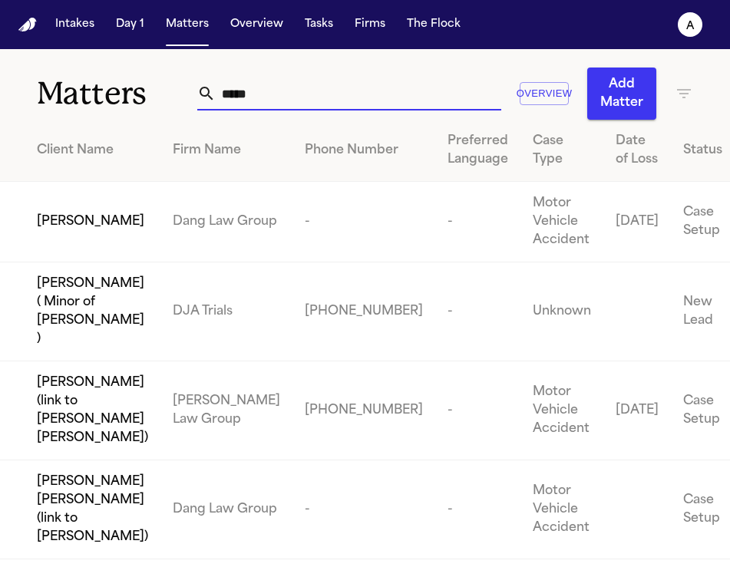
click at [105, 231] on span "[PERSON_NAME]" at bounding box center [90, 222] width 107 height 18
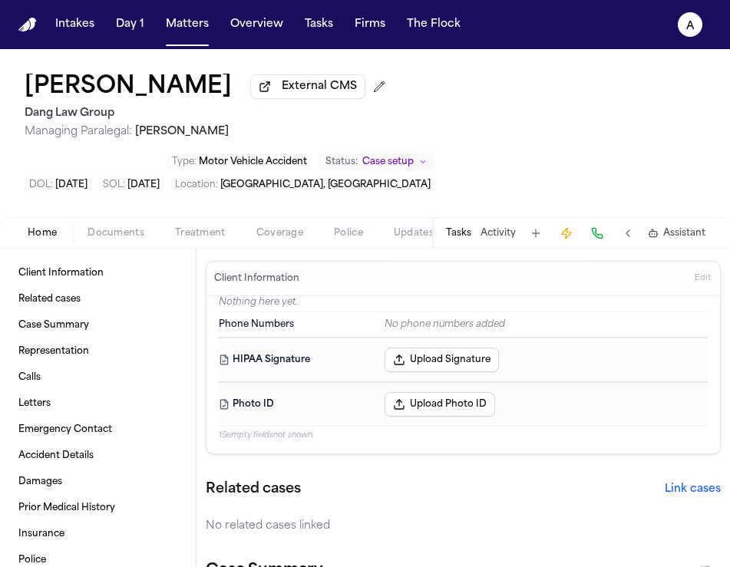
click at [463, 239] on button "Tasks" at bounding box center [458, 233] width 25 height 12
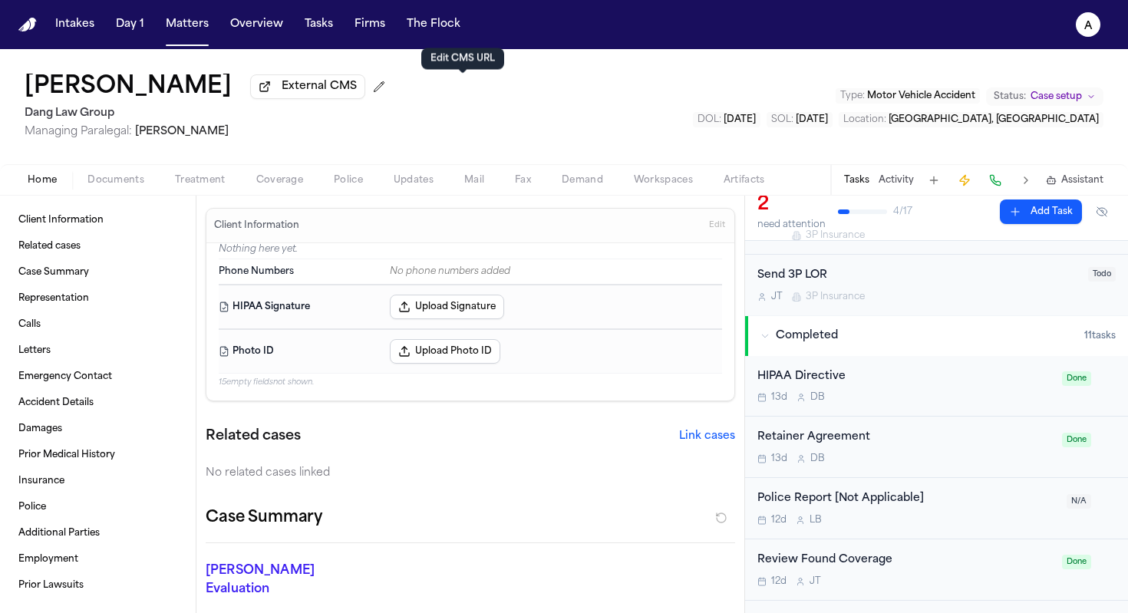
scroll to position [438, 0]
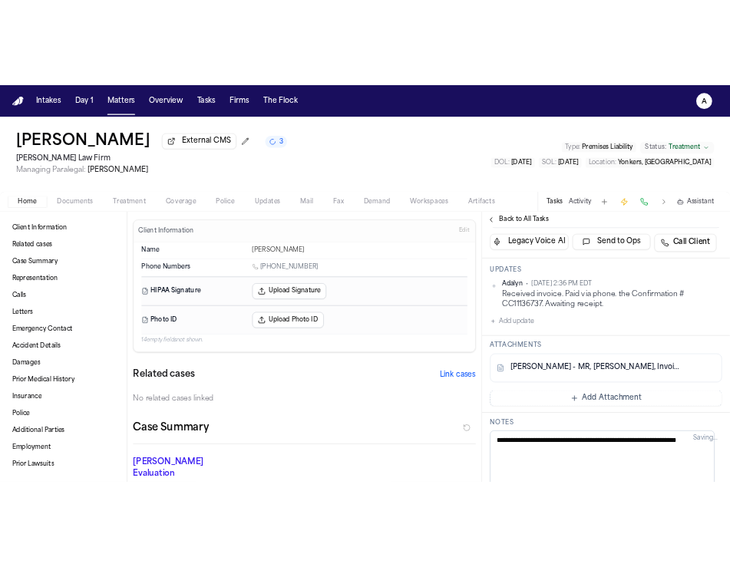
scroll to position [342, 0]
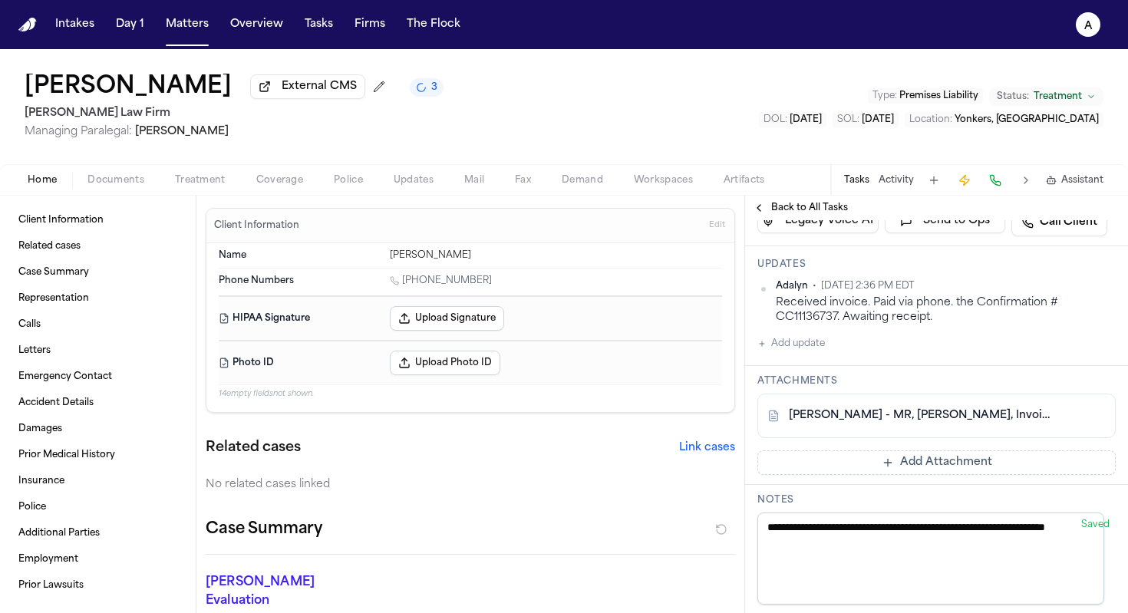
click at [729, 353] on div "Adalyn • Oct 7, 2025 2:36 PM EDT Received invoice. Paid via phone. the Confirma…" at bounding box center [936, 316] width 358 height 73
click at [729, 353] on button "Add update" at bounding box center [791, 343] width 68 height 18
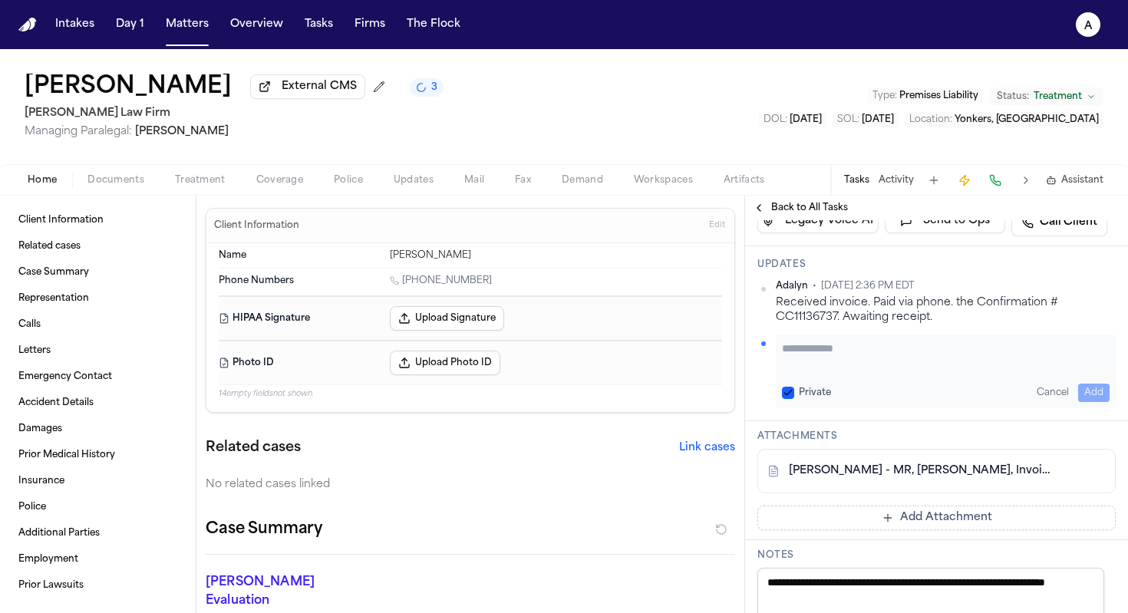
click at [729, 371] on textarea "Add your update" at bounding box center [946, 356] width 328 height 31
click at [729, 399] on button "Private" at bounding box center [788, 393] width 12 height 12
click at [729, 402] on button "Add" at bounding box center [1093, 393] width 31 height 18
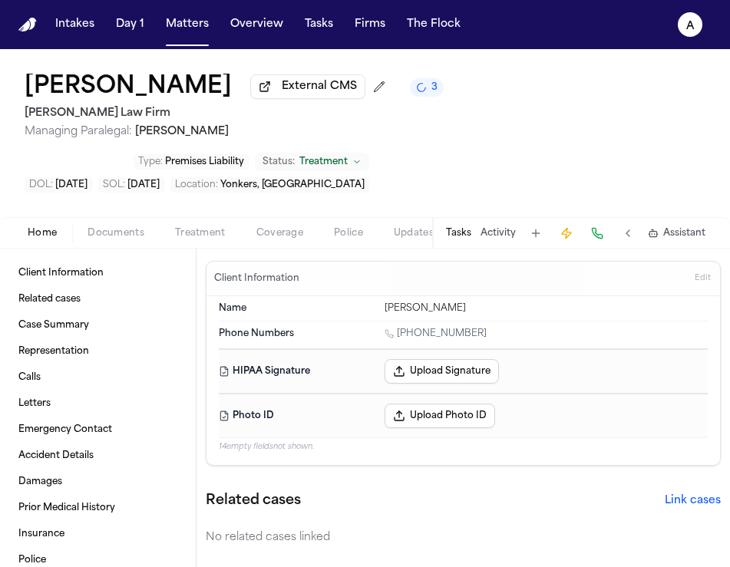
click at [455, 232] on button "Tasks" at bounding box center [458, 233] width 25 height 12
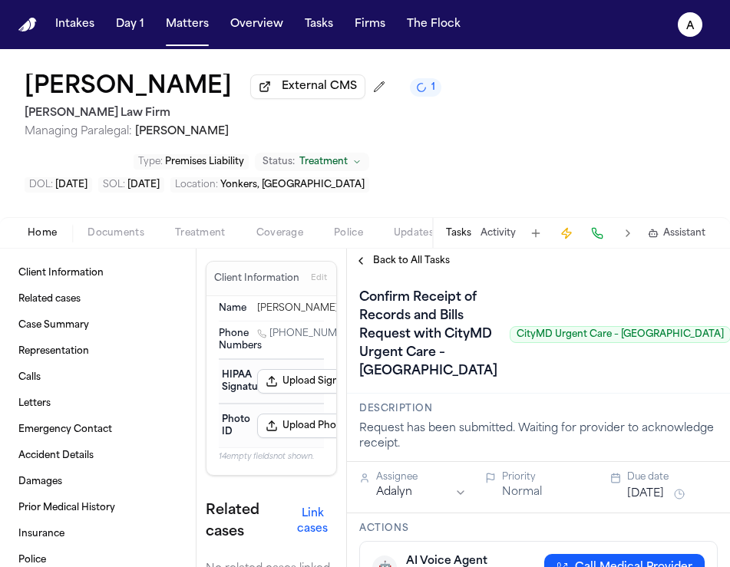
click at [195, 26] on button "Matters" at bounding box center [187, 25] width 55 height 28
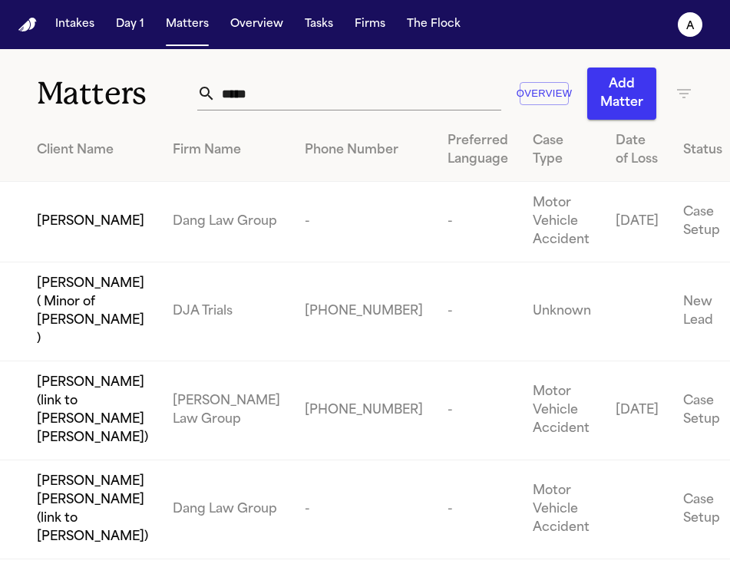
click at [324, 75] on div "***** Overview Add Matter" at bounding box center [444, 94] width 496 height 52
drag, startPoint x: 328, startPoint y: 97, endPoint x: 148, endPoint y: 94, distance: 180.3
click at [148, 94] on div "Matters ***** Overview Add Matter" at bounding box center [365, 84] width 730 height 71
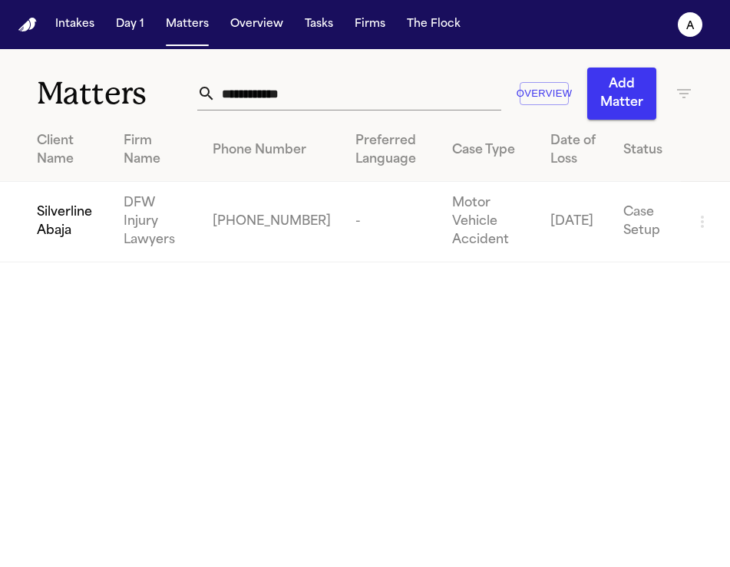
click at [104, 236] on td "Silverline Abaja" at bounding box center [55, 222] width 111 height 81
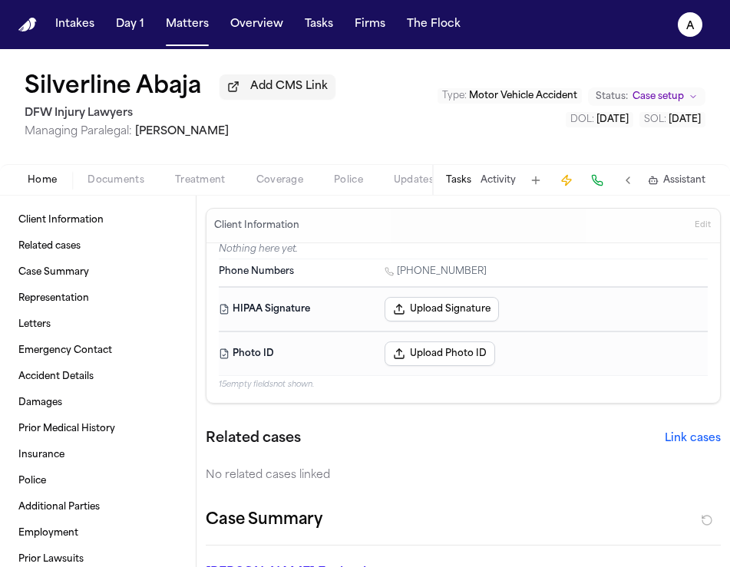
click at [189, 41] on nav "Intakes Day 1 Matters Overview Tasks Firms The Flock A" at bounding box center [365, 24] width 730 height 49
click at [185, 12] on button "Matters" at bounding box center [187, 25] width 55 height 28
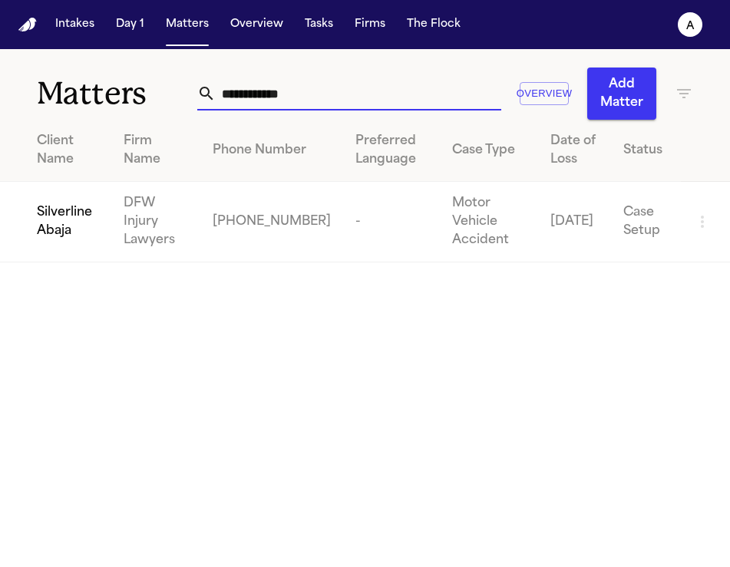
drag, startPoint x: 304, startPoint y: 94, endPoint x: 84, endPoint y: 93, distance: 220.2
click at [84, 93] on div "**********" at bounding box center [365, 84] width 730 height 71
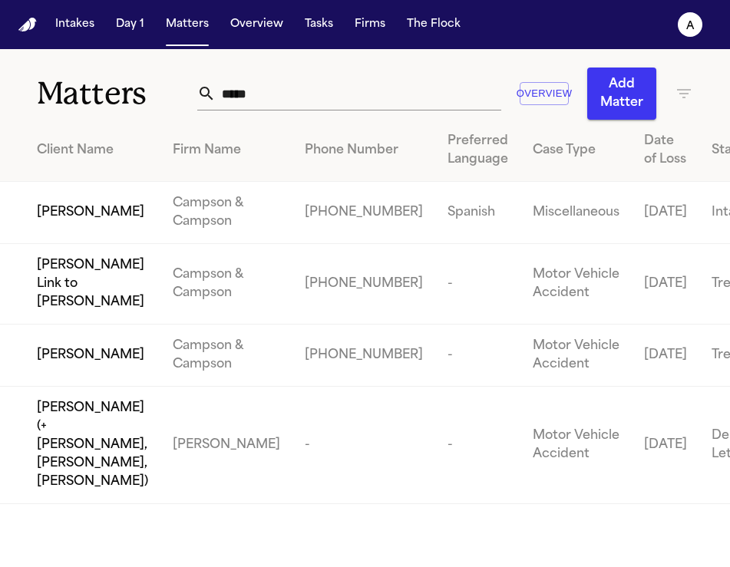
click at [146, 387] on td "[PERSON_NAME]" at bounding box center [80, 356] width 160 height 62
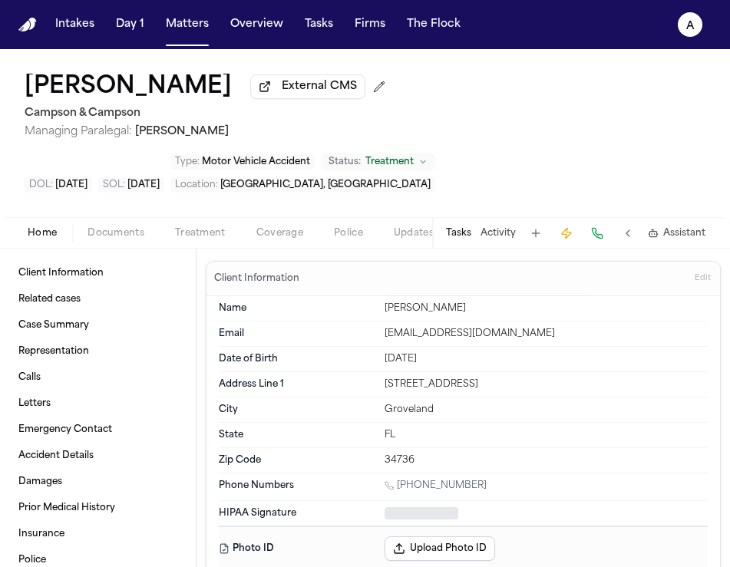
click at [460, 227] on button "Tasks" at bounding box center [458, 233] width 25 height 12
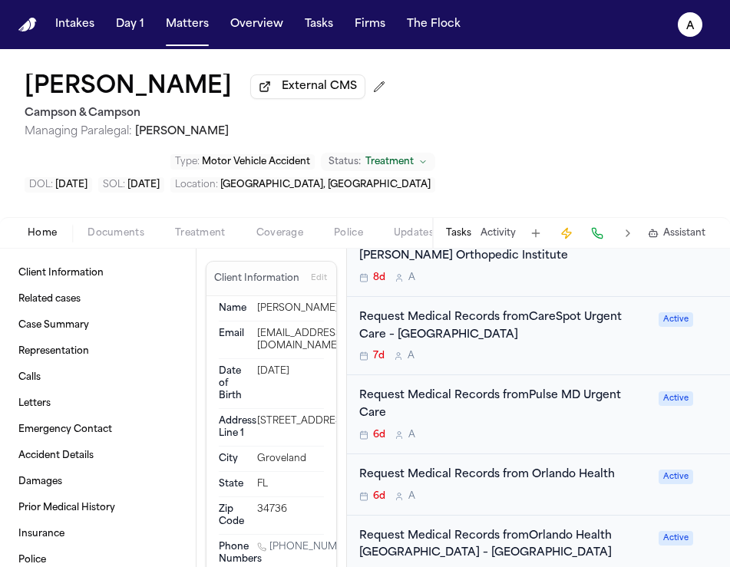
scroll to position [328, 0]
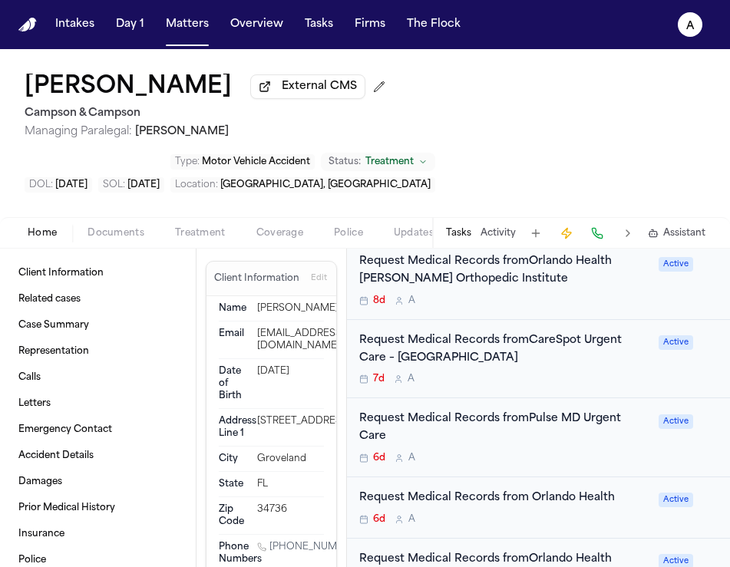
click at [599, 513] on div "6d A" at bounding box center [504, 519] width 290 height 12
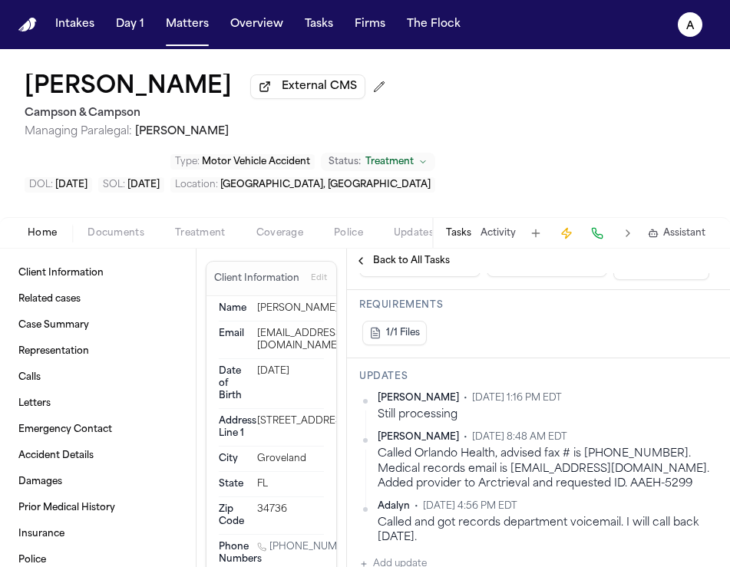
scroll to position [292, 0]
click at [360, 255] on button "Back to All Tasks" at bounding box center [402, 261] width 110 height 12
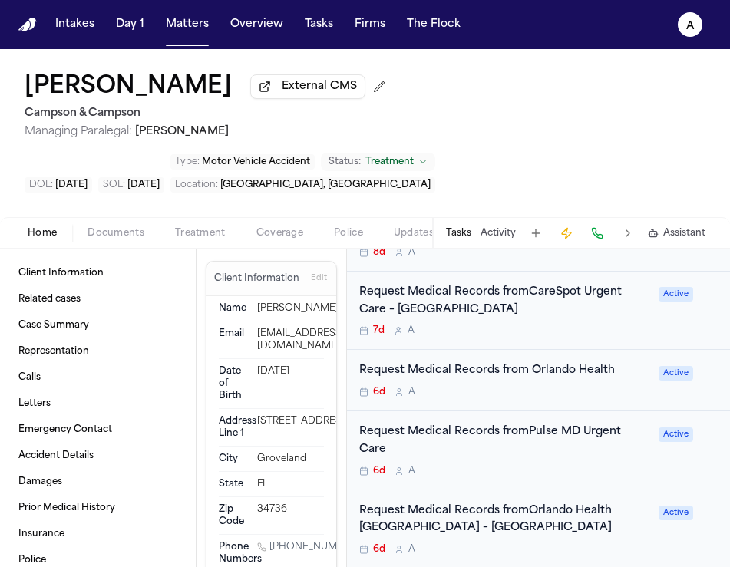
scroll to position [381, 0]
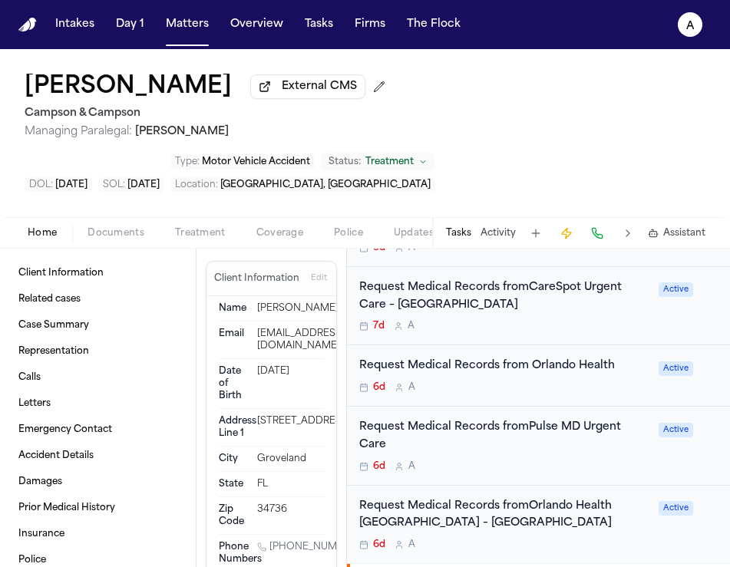
click at [613, 498] on div "Request Medical Records fromOrlando Health South Lake Hospital – Wound Care Cen…" at bounding box center [504, 525] width 290 height 54
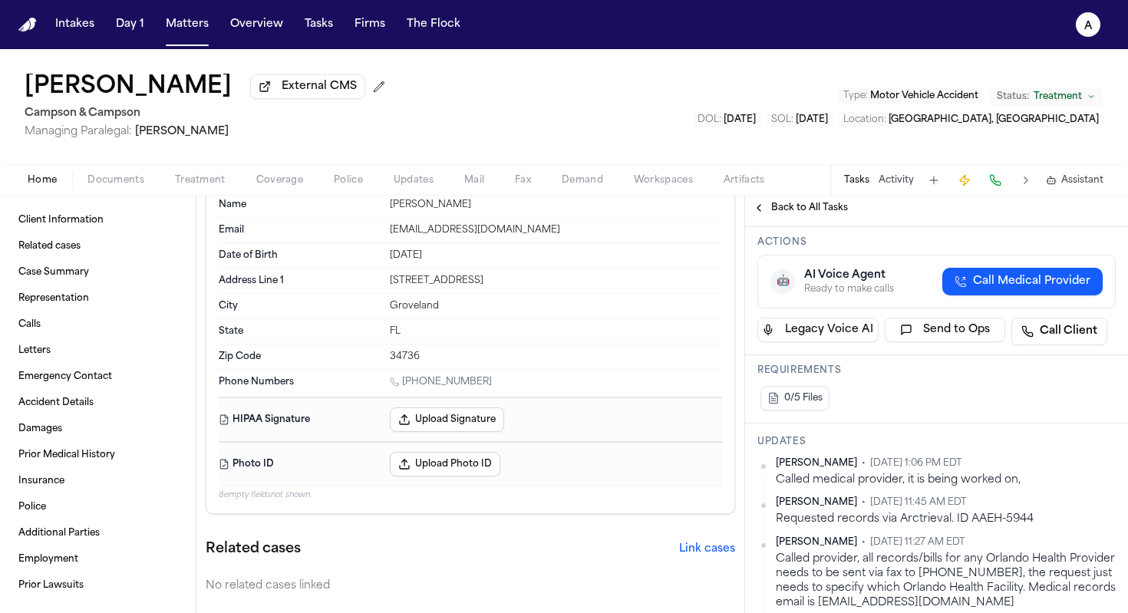
scroll to position [191, 0]
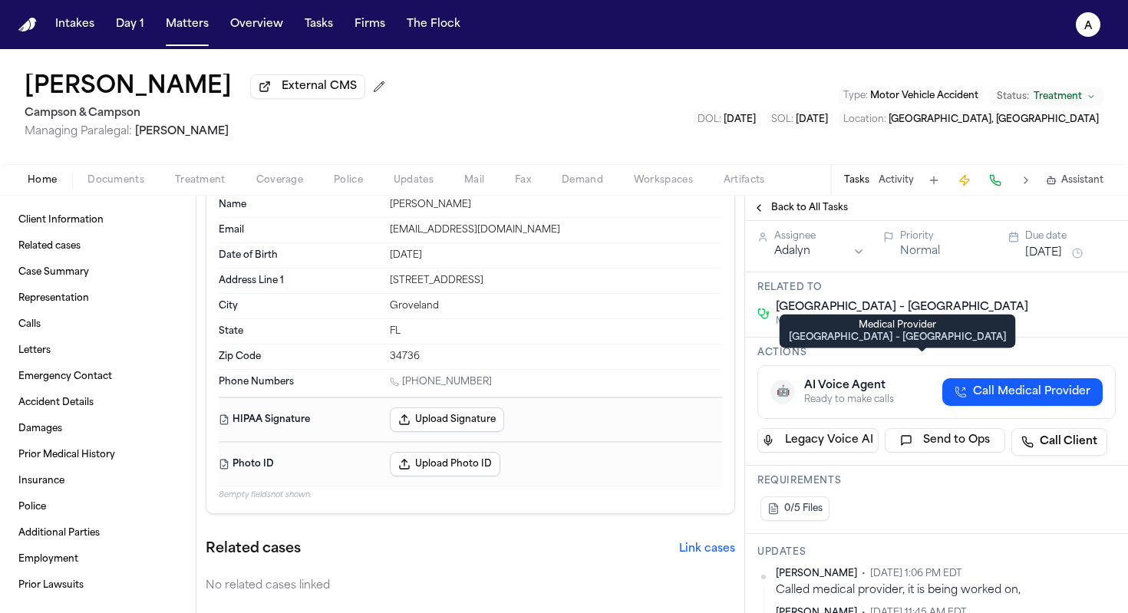
click at [729, 315] on span "Orlando Health South Lake Hospital – Wound Care Center" at bounding box center [902, 307] width 252 height 15
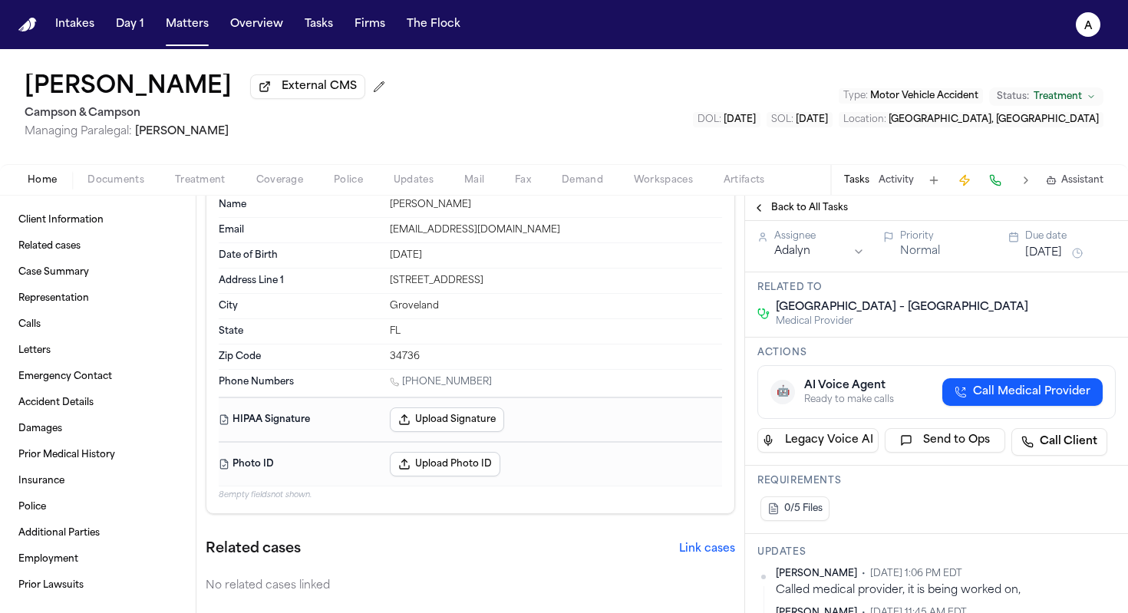
click at [729, 315] on span "Orlando Health South Lake Hospital – Wound Care Center" at bounding box center [902, 307] width 252 height 15
click at [729, 328] on div "Orlando Health South Lake Hospital – Wound Care Center Medical Provider" at bounding box center [892, 314] width 271 height 28
click at [729, 320] on icon at bounding box center [763, 314] width 12 height 12
click at [729, 328] on span "Medical Provider" at bounding box center [902, 321] width 252 height 12
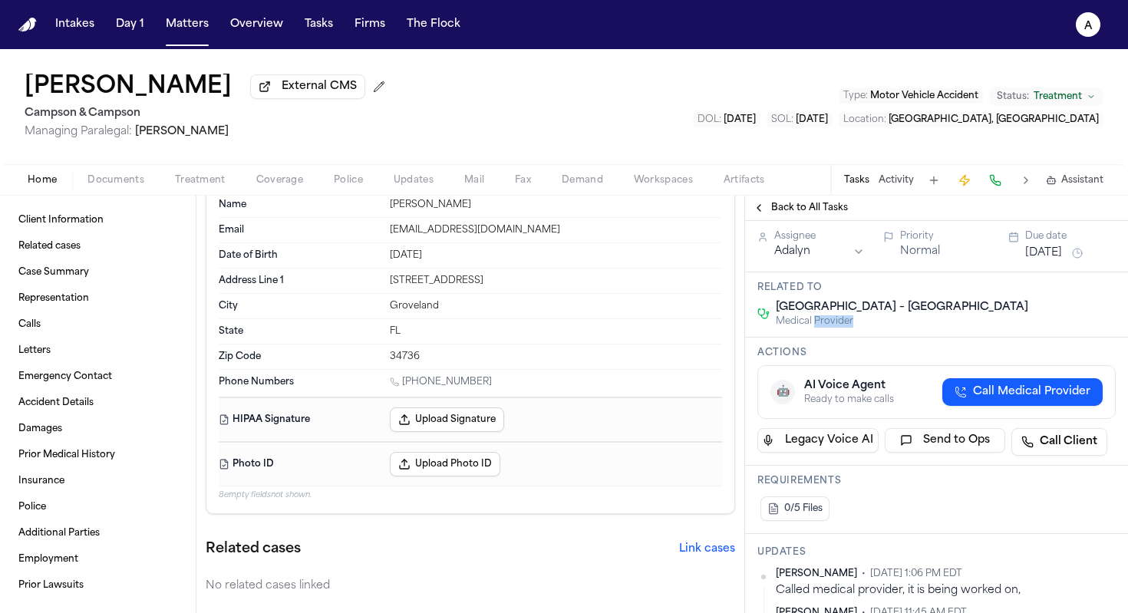
click at [729, 328] on span "Medical Provider" at bounding box center [902, 321] width 252 height 12
click at [187, 185] on span "Treatment" at bounding box center [200, 180] width 51 height 12
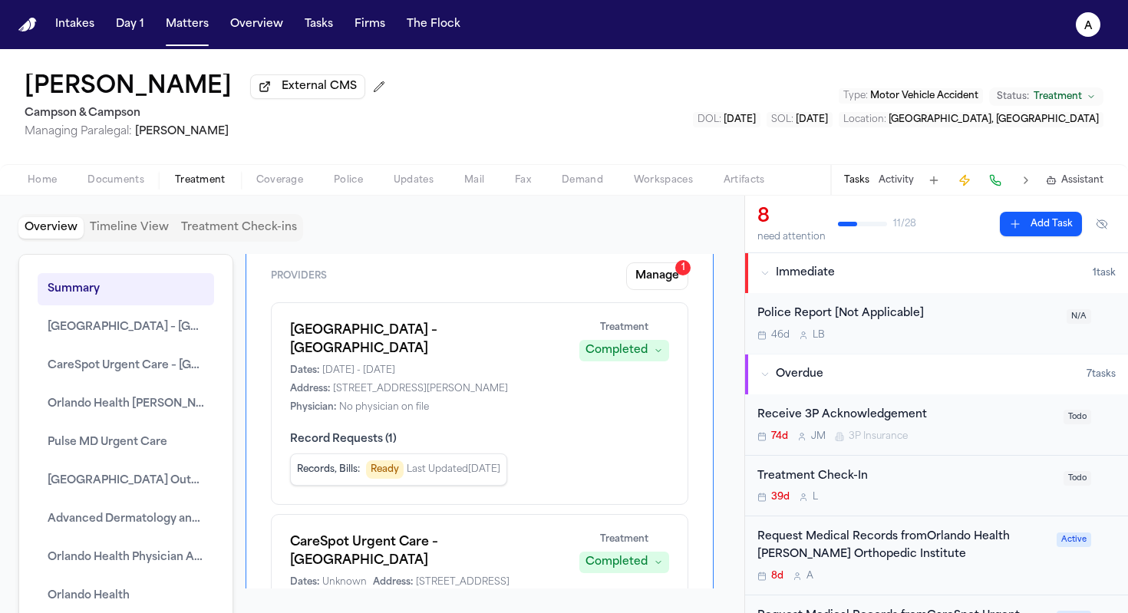
scroll to position [62, 0]
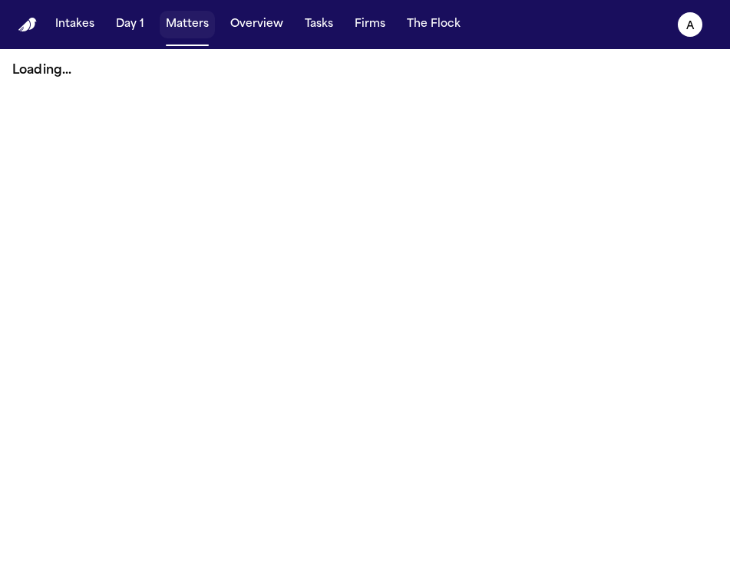
click at [180, 29] on button "Matters" at bounding box center [187, 25] width 55 height 28
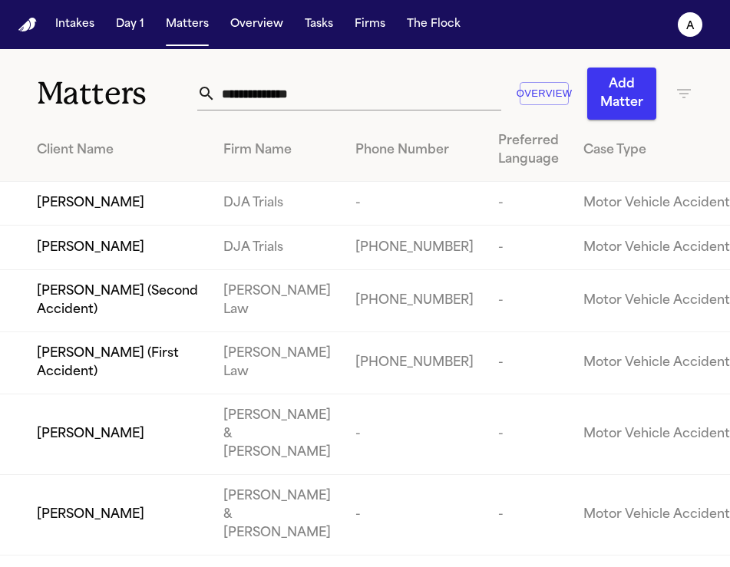
click at [300, 103] on input "text" at bounding box center [358, 94] width 285 height 34
click at [348, 96] on input "text" at bounding box center [358, 94] width 285 height 34
type input "*"
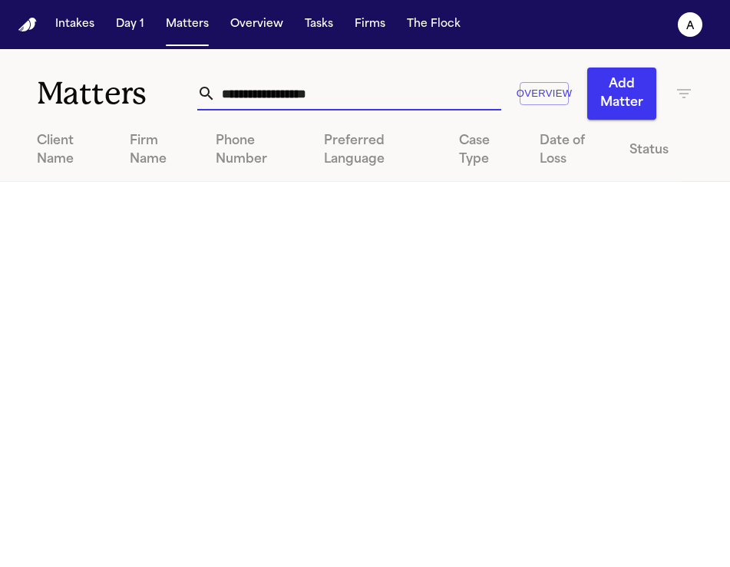
drag, startPoint x: 258, startPoint y: 97, endPoint x: 213, endPoint y: 97, distance: 45.3
click at [216, 97] on input "**********" at bounding box center [358, 94] width 285 height 34
click at [301, 97] on input "*********" at bounding box center [358, 94] width 285 height 34
click at [319, 97] on input "*********" at bounding box center [358, 94] width 285 height 34
click at [265, 99] on input "*********" at bounding box center [358, 94] width 285 height 34
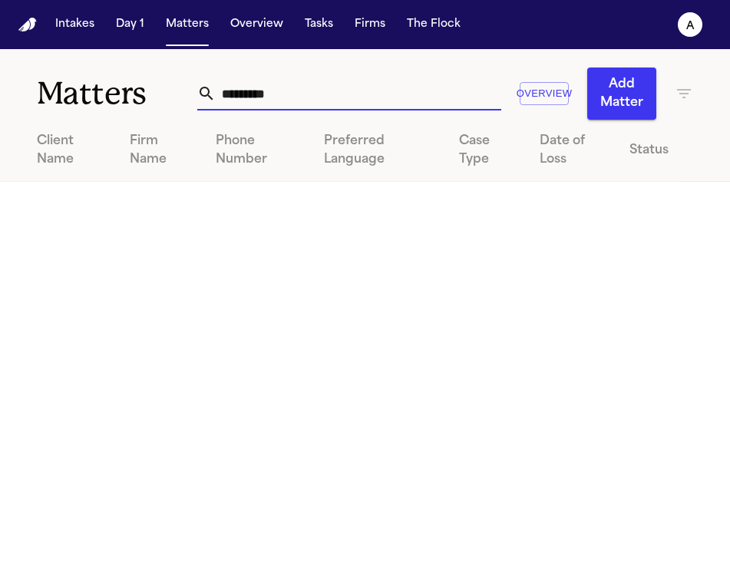
click at [306, 94] on input "*********" at bounding box center [358, 94] width 285 height 34
click at [298, 97] on input "*********" at bounding box center [358, 94] width 285 height 34
drag, startPoint x: 300, startPoint y: 97, endPoint x: 165, endPoint y: 93, distance: 135.1
click at [160, 93] on div "Matters ********* Overview Add Matter" at bounding box center [365, 84] width 730 height 71
drag, startPoint x: 344, startPoint y: 99, endPoint x: 120, endPoint y: 83, distance: 225.4
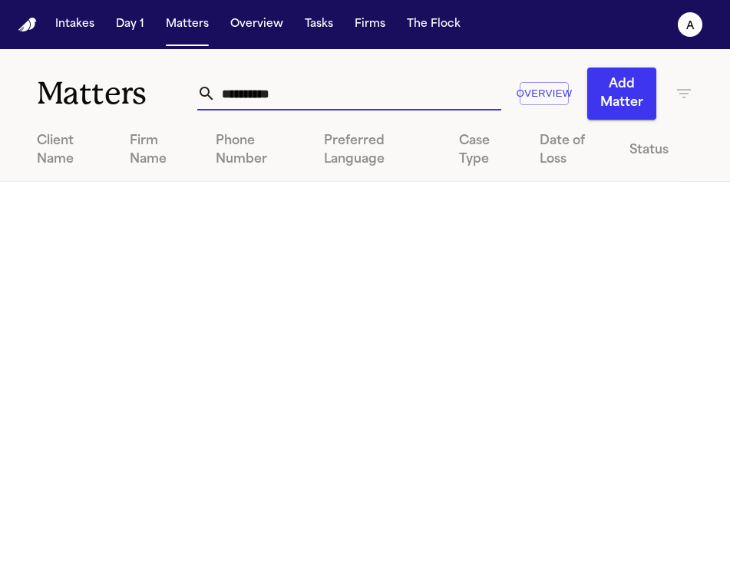
click at [120, 83] on div "Matters ********* Overview Add Matter" at bounding box center [365, 84] width 730 height 71
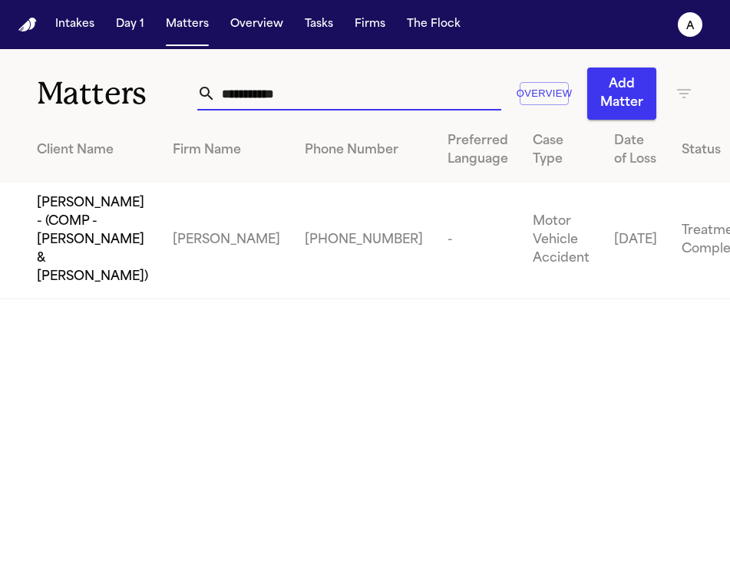
type input "**********"
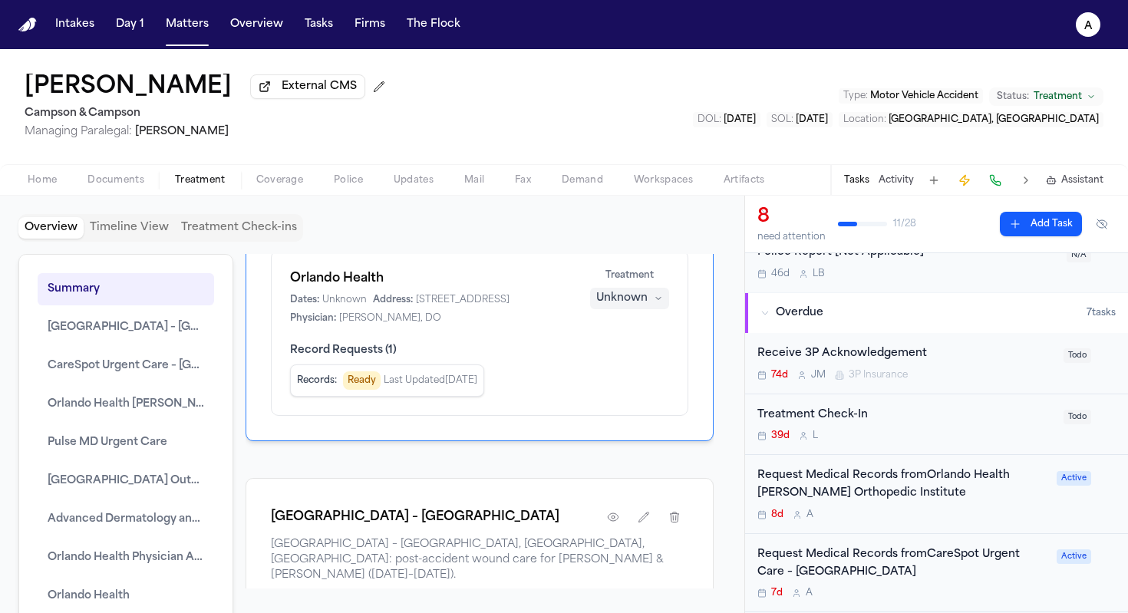
scroll to position [83, 0]
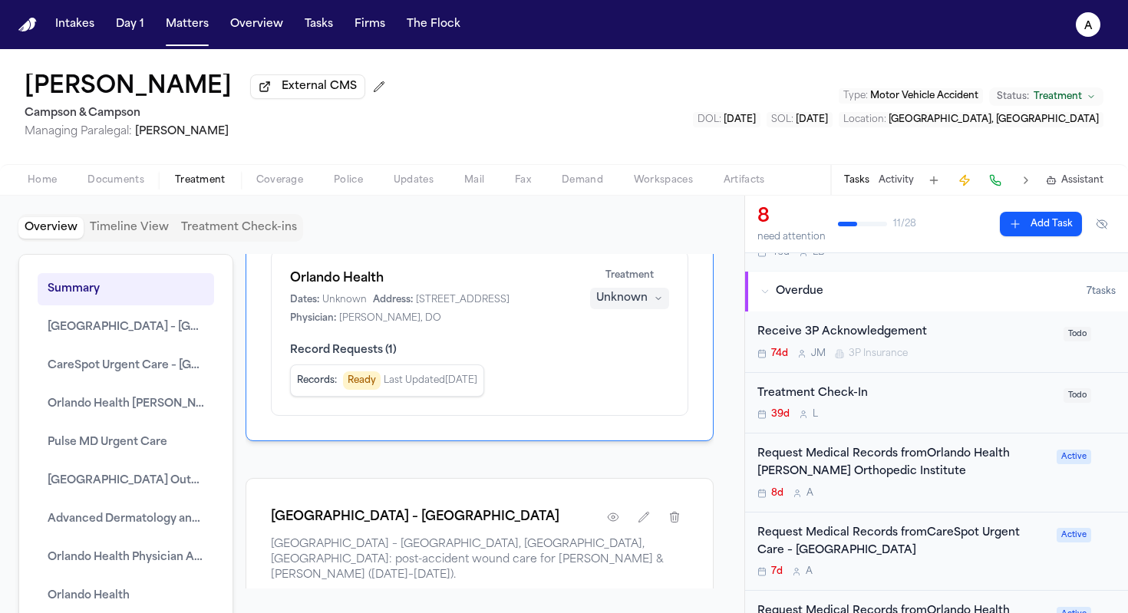
click at [983, 481] on div "Request Medical Records fromOrlando Health [PERSON_NAME] Orthopedic Institute" at bounding box center [902, 463] width 290 height 35
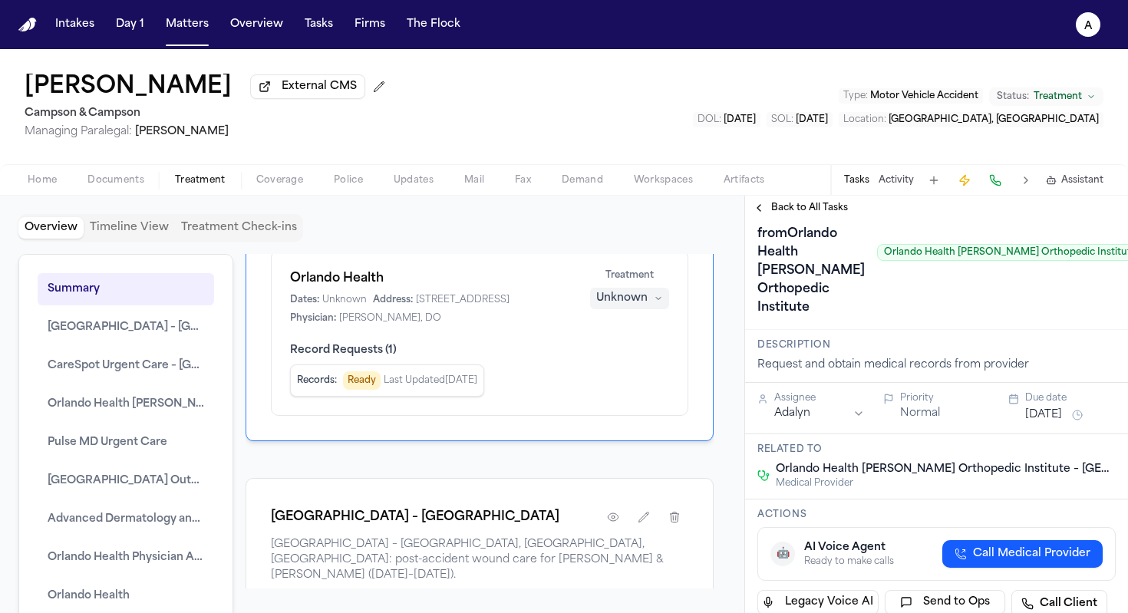
scroll to position [45, 0]
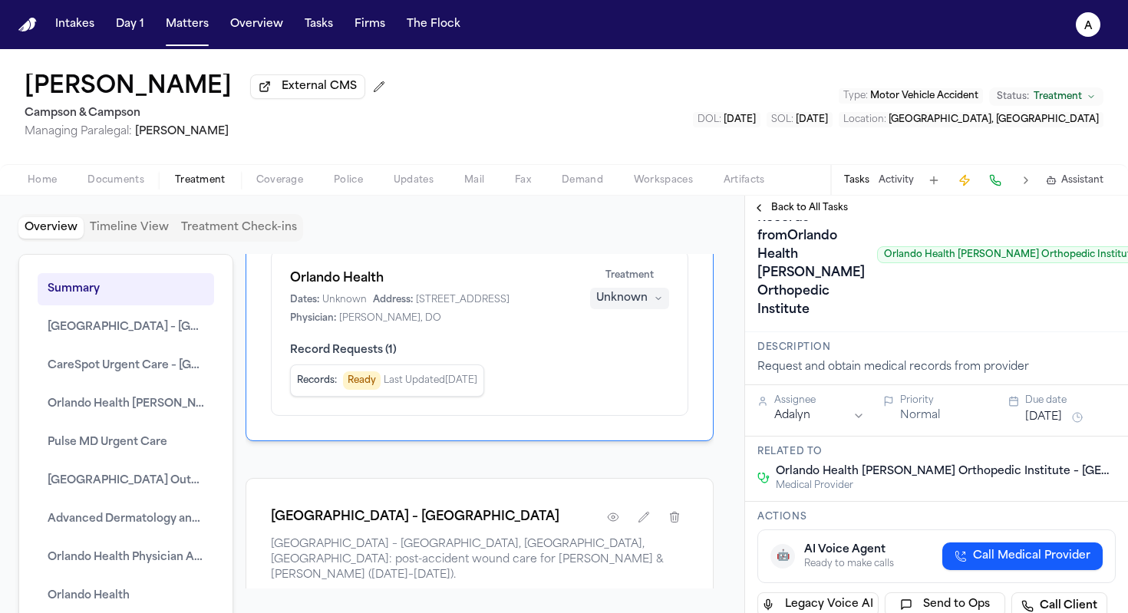
click at [789, 199] on div "Back to All Tasks" at bounding box center [936, 208] width 383 height 25
click at [791, 211] on span "Back to All Tasks" at bounding box center [809, 208] width 77 height 12
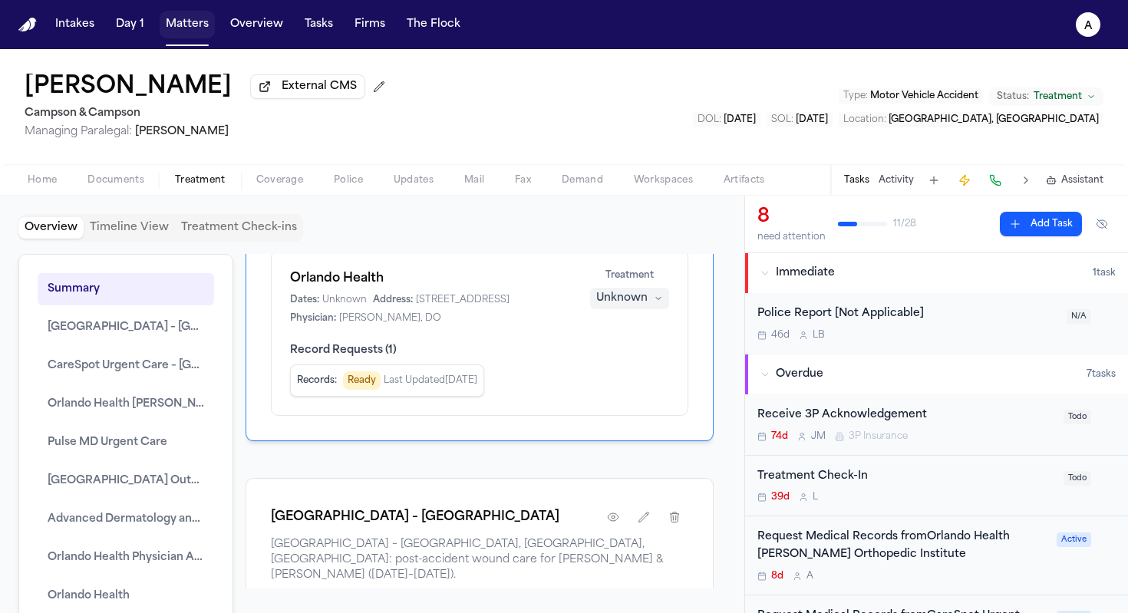
click at [198, 28] on button "Matters" at bounding box center [187, 25] width 55 height 28
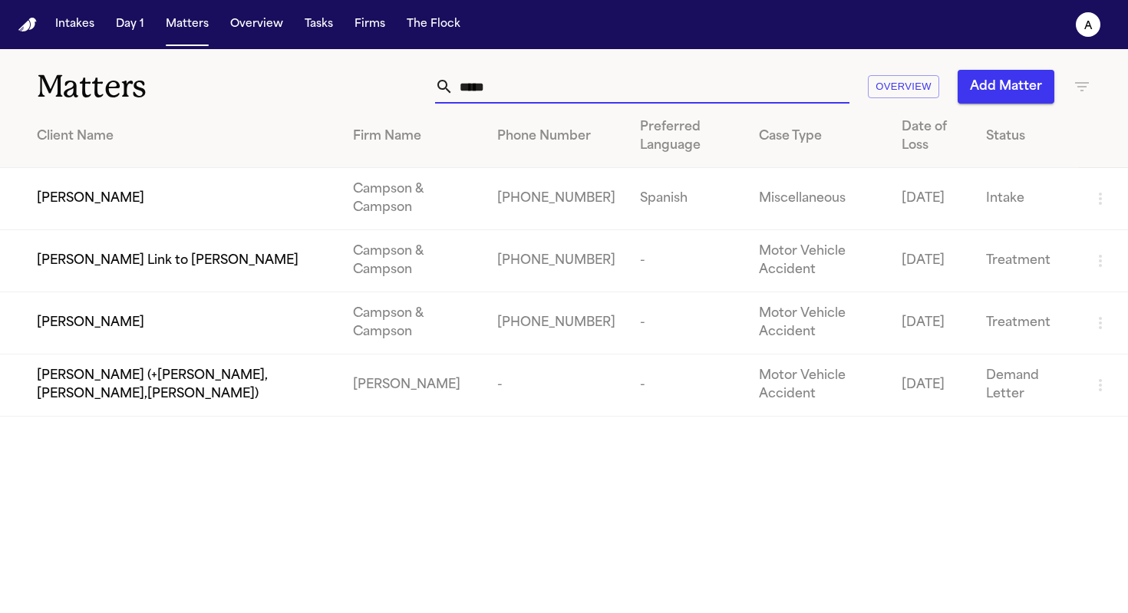
drag, startPoint x: 530, startPoint y: 92, endPoint x: 322, endPoint y: 90, distance: 207.9
click at [329, 90] on div "***** Overview Add Matter" at bounding box center [710, 87] width 762 height 34
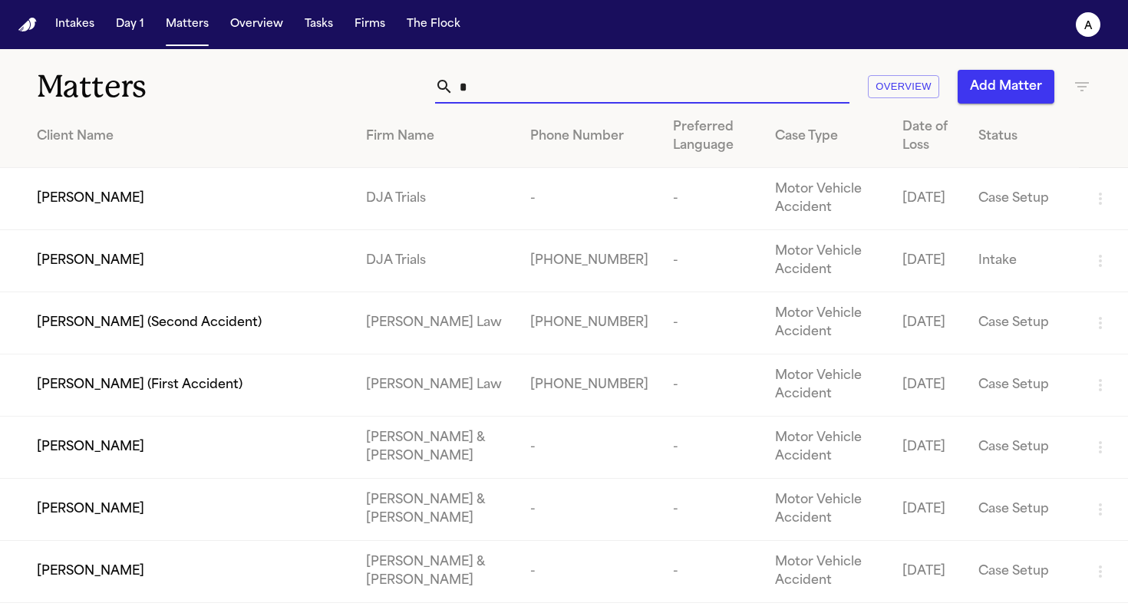
type input "**"
click at [521, 88] on input "**" at bounding box center [651, 87] width 396 height 34
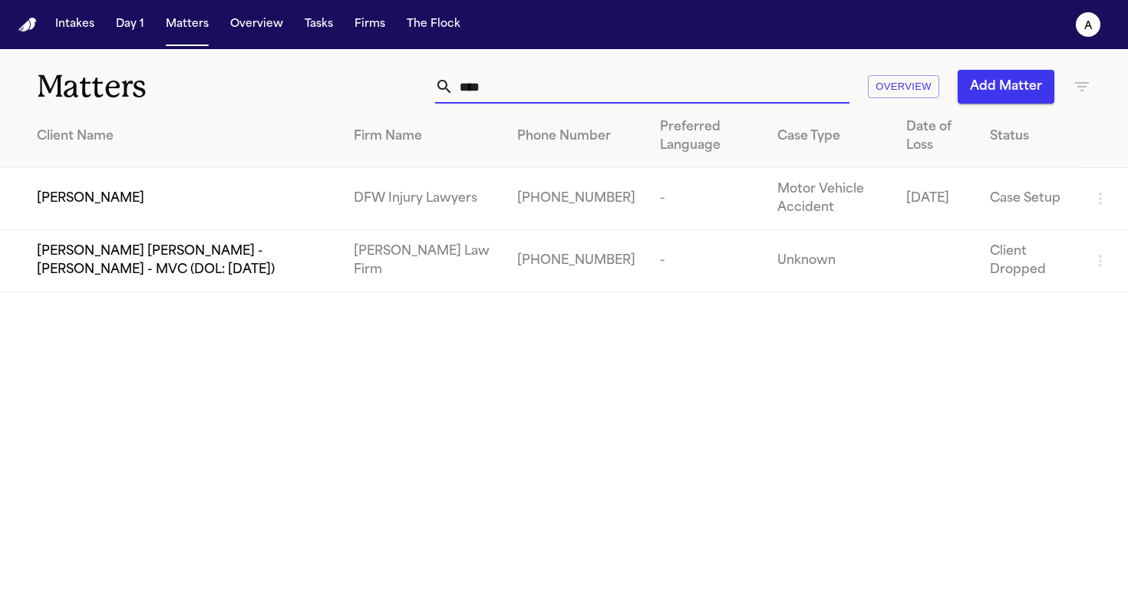
type input "****"
click at [140, 203] on div "[PERSON_NAME]" at bounding box center [183, 198] width 292 height 18
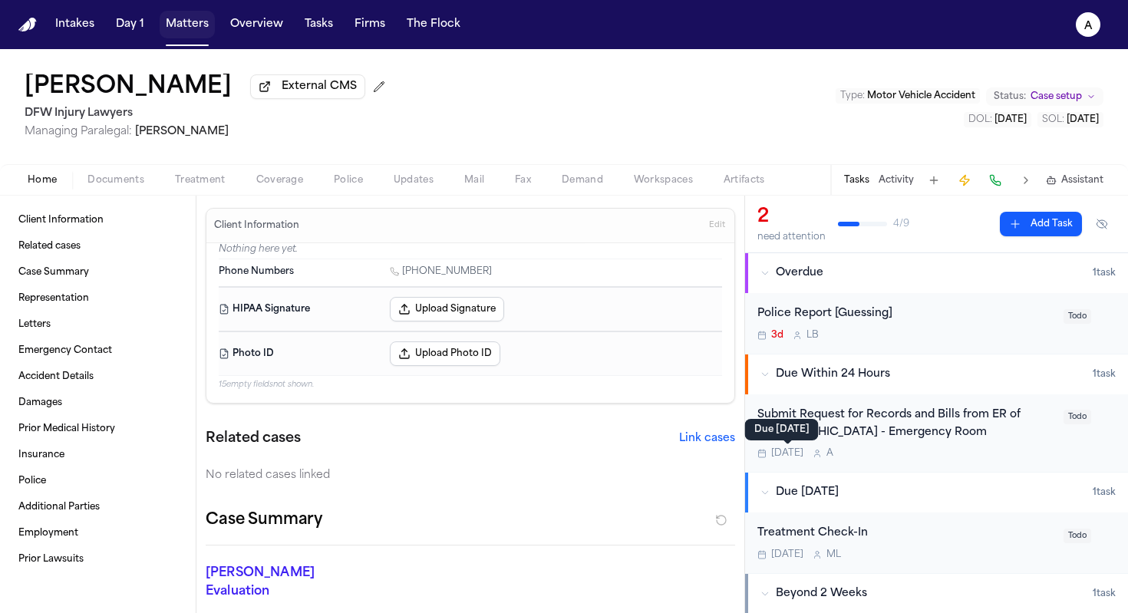
click at [186, 21] on button "Matters" at bounding box center [187, 25] width 55 height 28
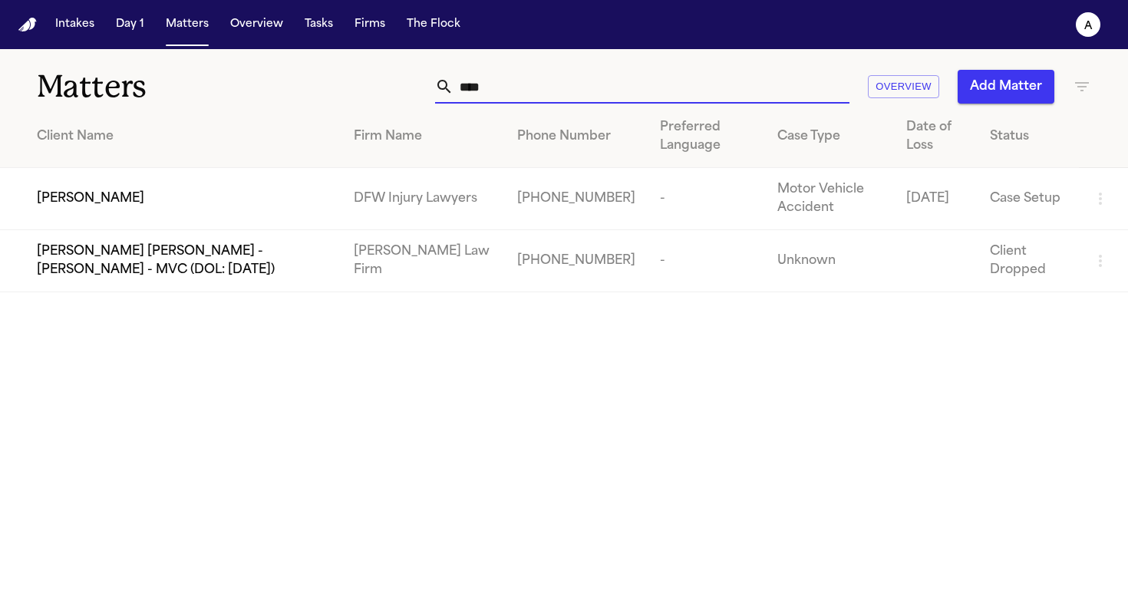
drag, startPoint x: 519, startPoint y: 97, endPoint x: 390, endPoint y: 79, distance: 129.4
click at [390, 79] on div "**** Overview Add Matter" at bounding box center [710, 87] width 762 height 34
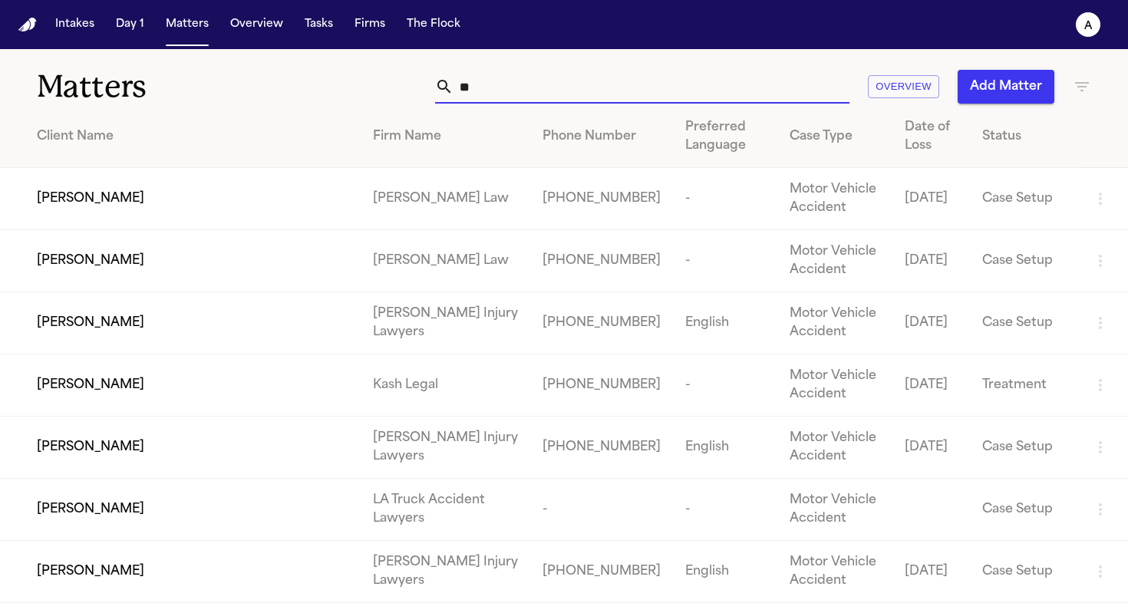
type input "*"
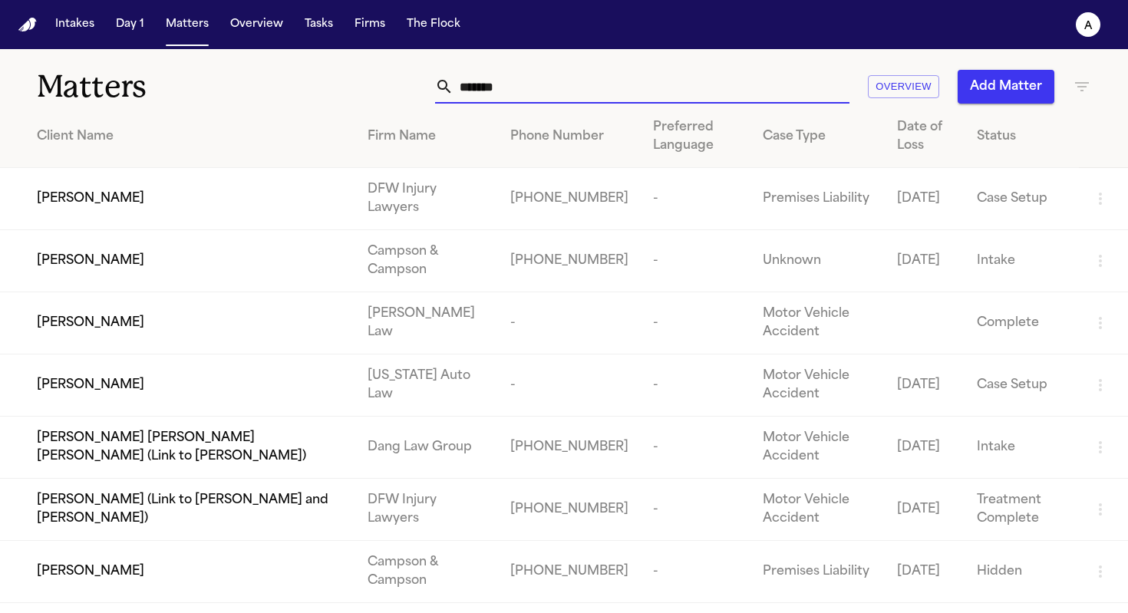
type input "*******"
click at [82, 387] on span "[PERSON_NAME]" at bounding box center [90, 385] width 107 height 18
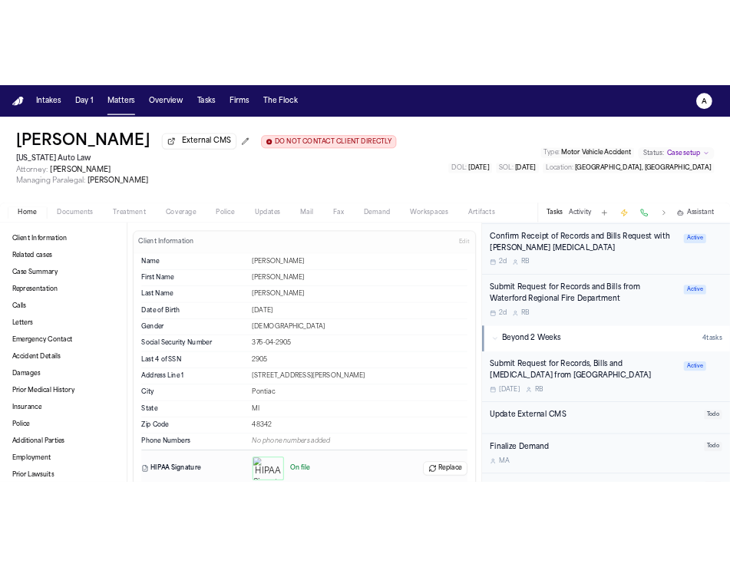
scroll to position [435, 0]
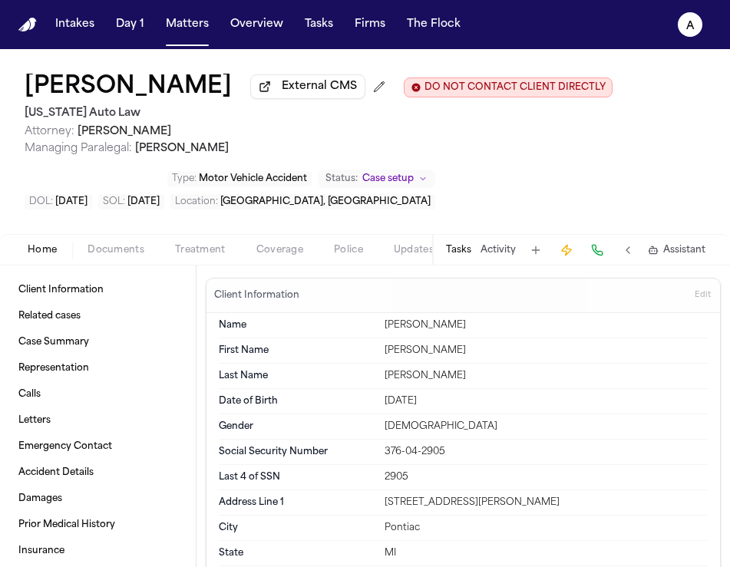
click at [459, 256] on button "Tasks" at bounding box center [458, 250] width 25 height 12
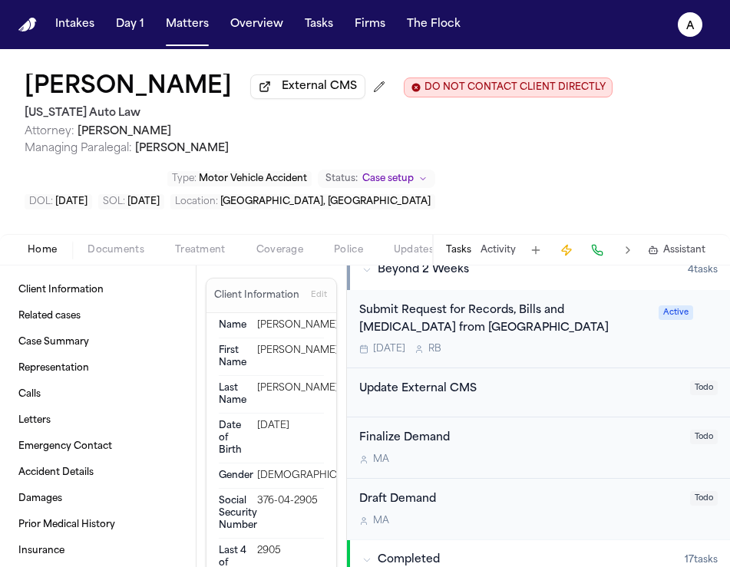
scroll to position [559, 0]
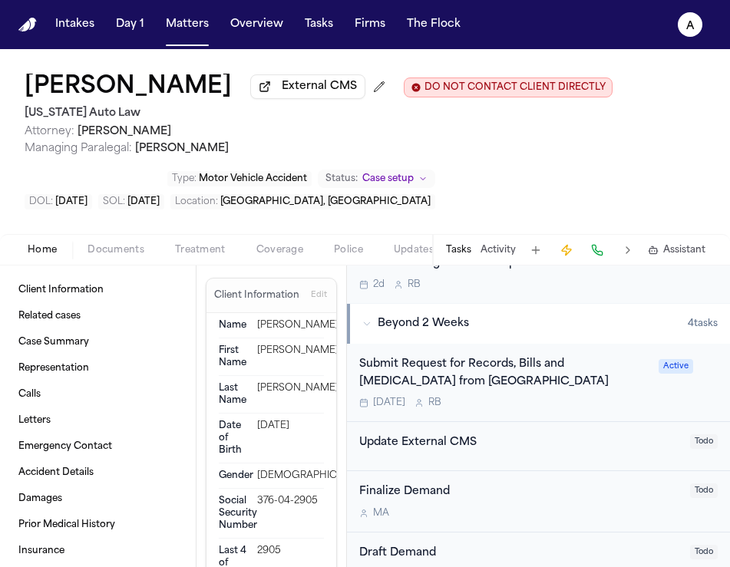
click at [620, 409] on div "[DATE] R B" at bounding box center [504, 403] width 290 height 12
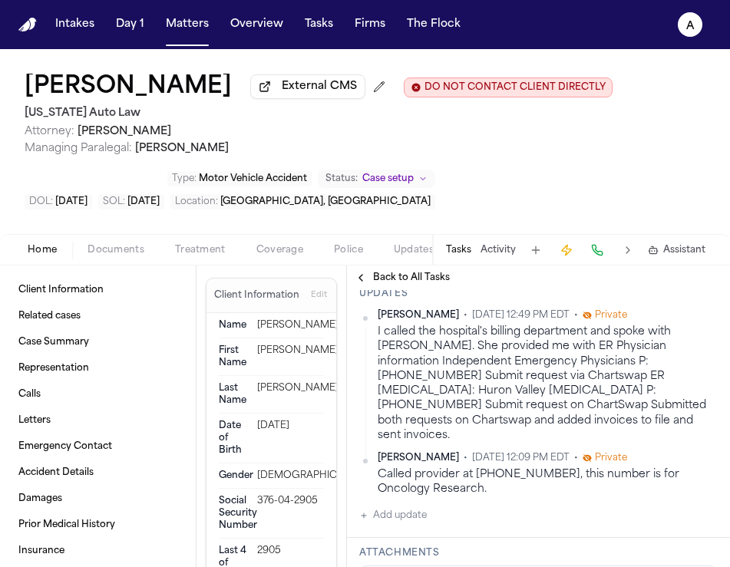
scroll to position [377, 0]
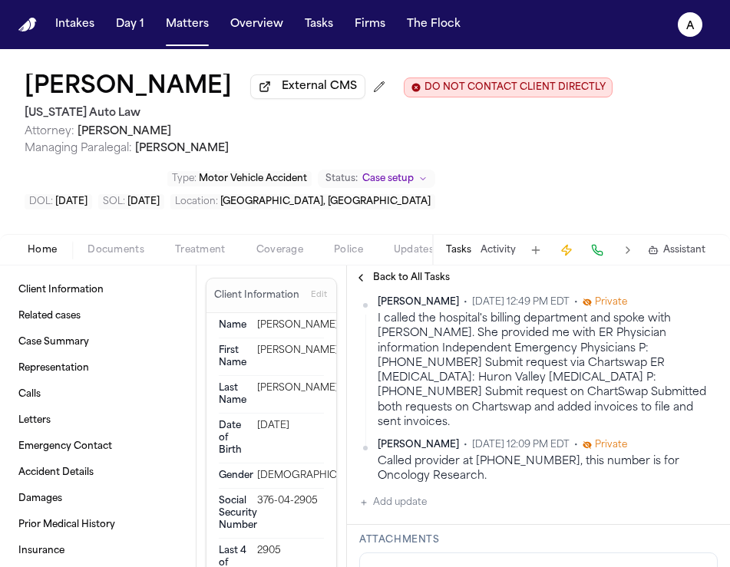
click at [412, 512] on button "Add update" at bounding box center [393, 502] width 68 height 18
click at [426, 530] on textarea "Add your update" at bounding box center [548, 514] width 328 height 31
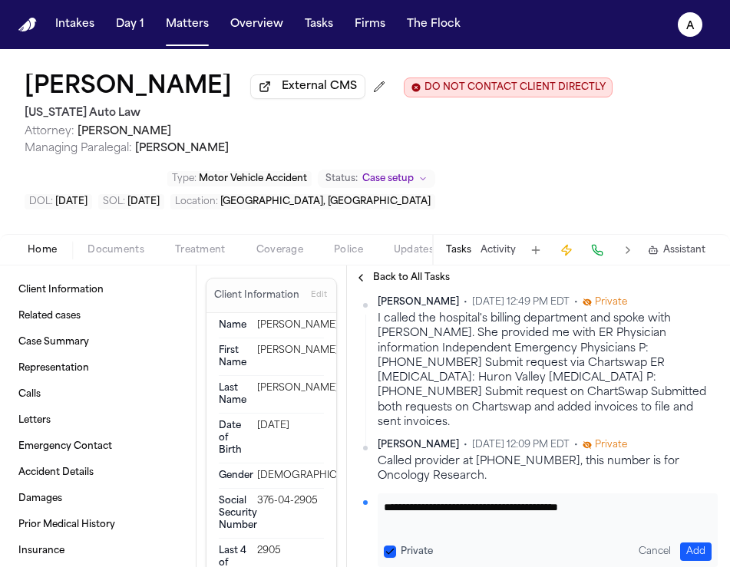
click at [510, 530] on textarea "**********" at bounding box center [542, 514] width 316 height 31
click at [644, 530] on textarea "**********" at bounding box center [542, 514] width 316 height 31
click at [611, 530] on textarea "**********" at bounding box center [542, 514] width 316 height 31
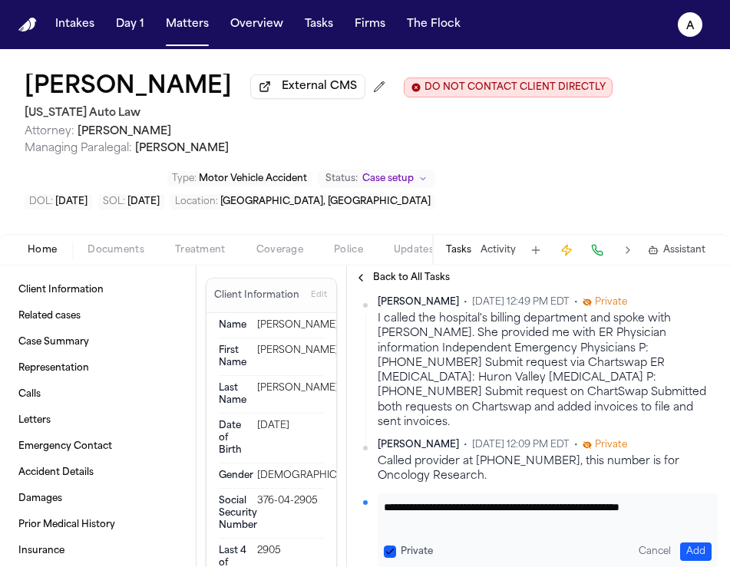
click at [624, 530] on textarea "**********" at bounding box center [542, 514] width 316 height 31
click at [480, 530] on textarea "**********" at bounding box center [542, 514] width 316 height 31
click at [659, 530] on textarea "**********" at bounding box center [542, 514] width 316 height 31
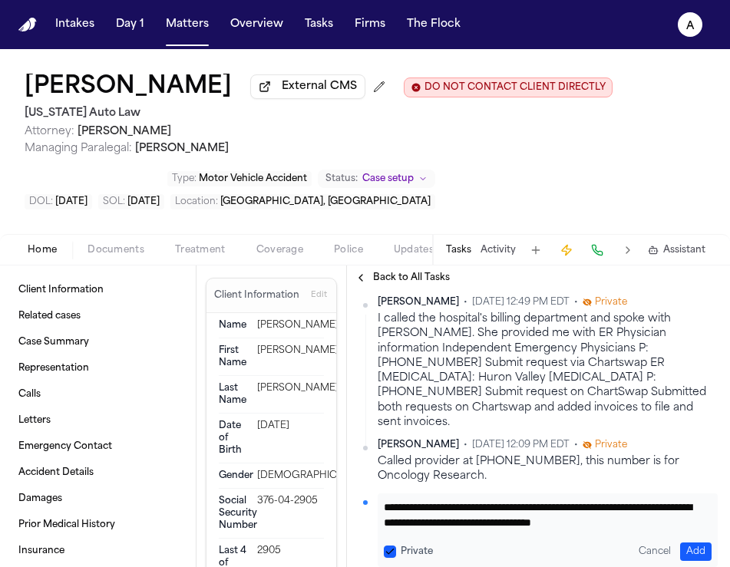
click at [671, 530] on textarea "**********" at bounding box center [542, 514] width 316 height 31
click at [509, 530] on textarea "**********" at bounding box center [542, 514] width 316 height 31
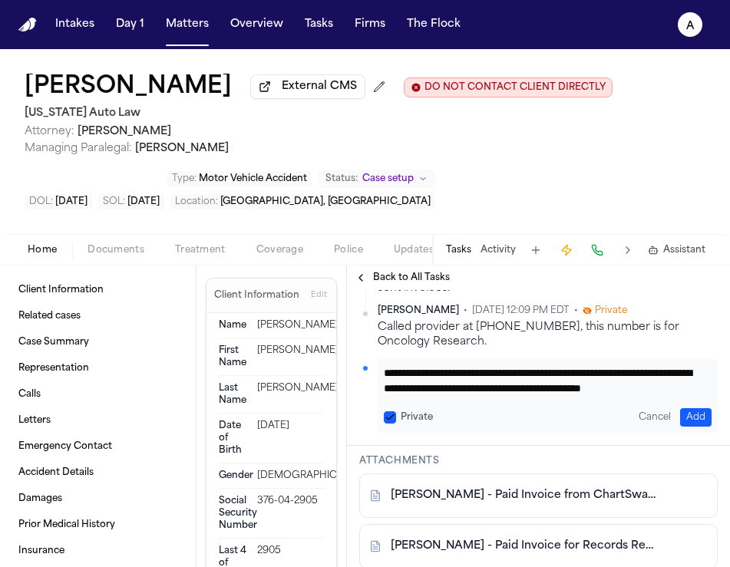
scroll to position [539, 0]
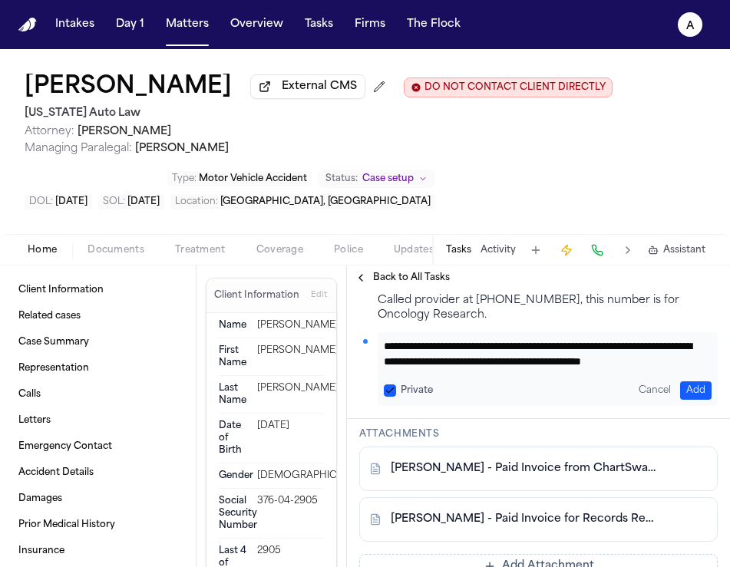
type textarea "**********"
click at [394, 397] on button "Private" at bounding box center [390, 390] width 12 height 12
click at [680, 400] on button "Add" at bounding box center [695, 390] width 31 height 18
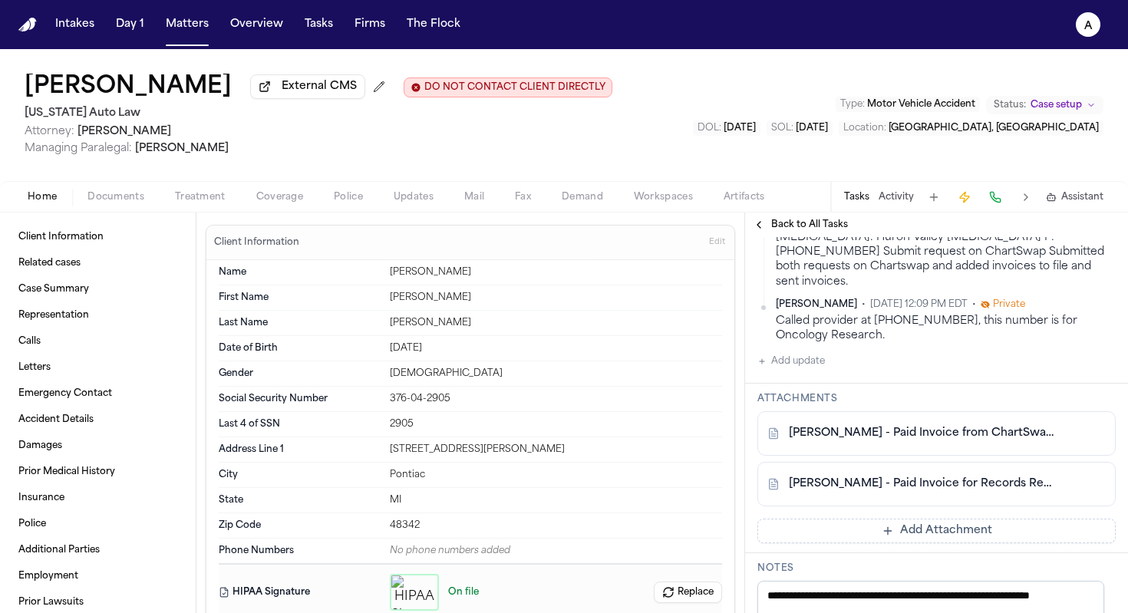
scroll to position [612, 0]
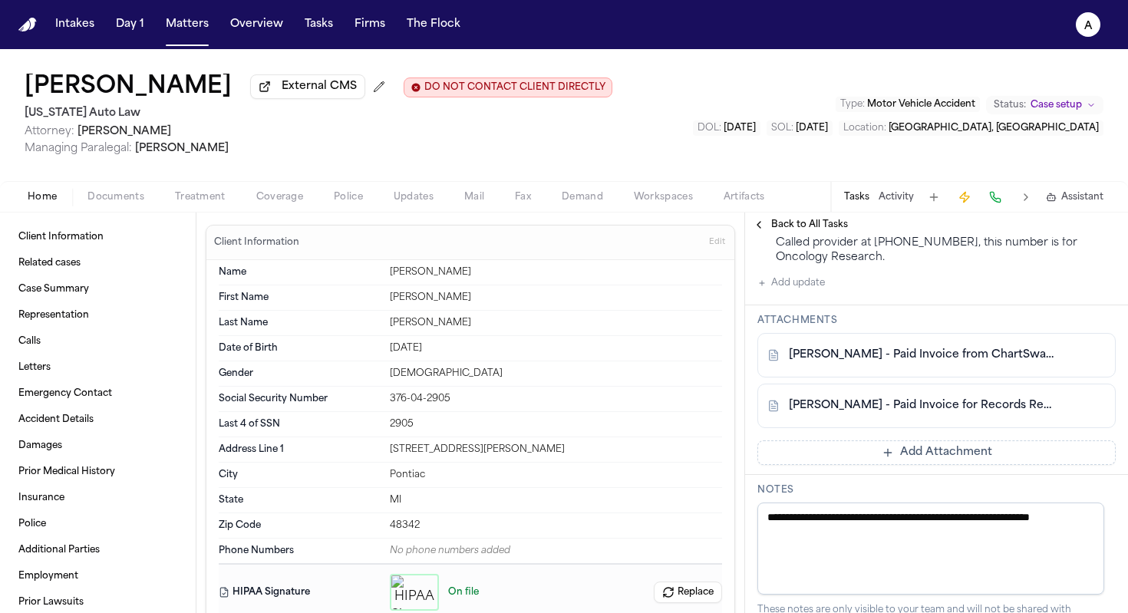
click at [985, 465] on button "Add Attachment" at bounding box center [936, 452] width 358 height 25
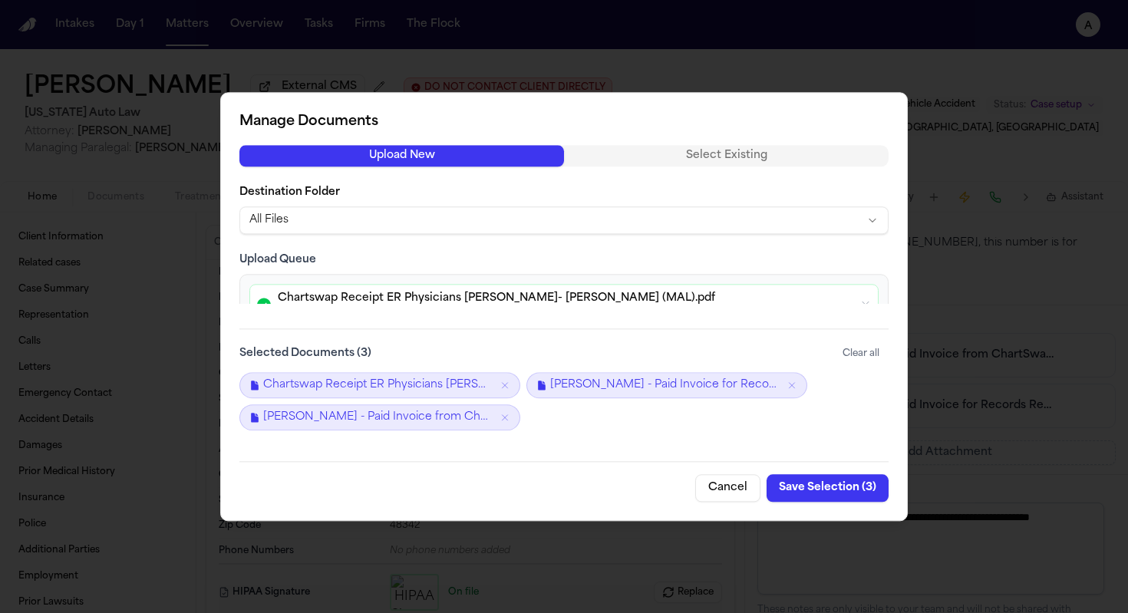
click at [829, 484] on button "Save Selection ( 3 )" at bounding box center [827, 488] width 122 height 28
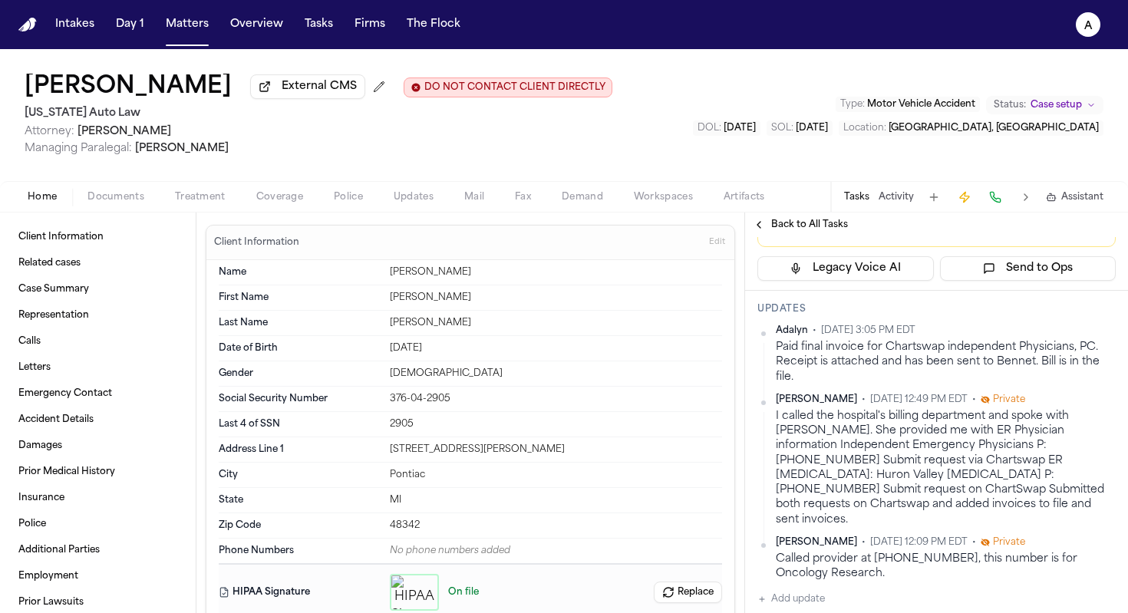
scroll to position [295, 0]
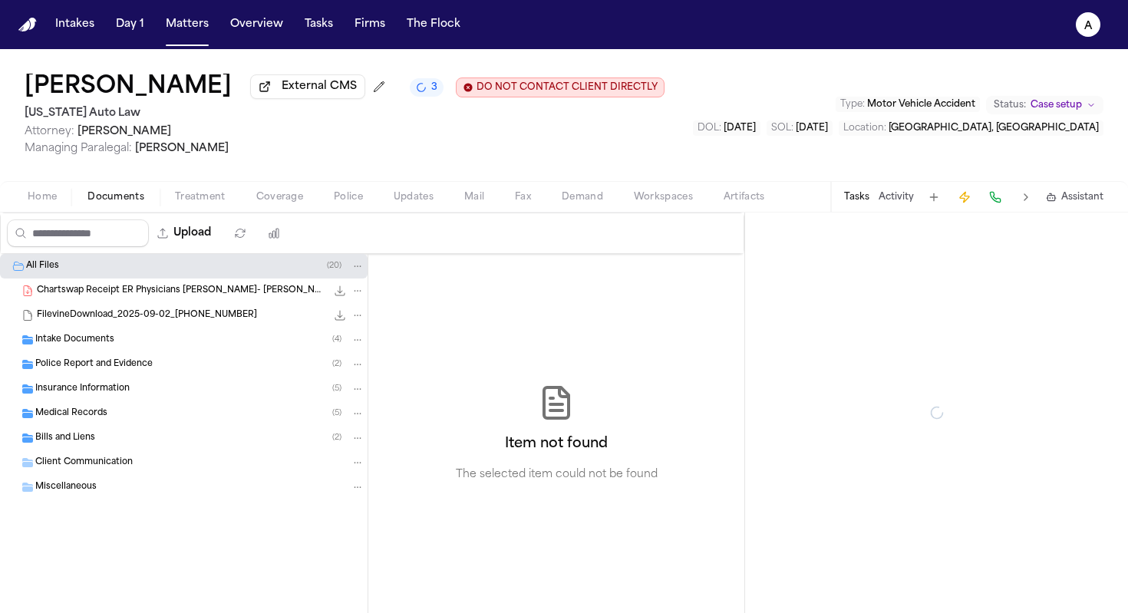
click at [126, 206] on span "button" at bounding box center [115, 206] width 75 height 2
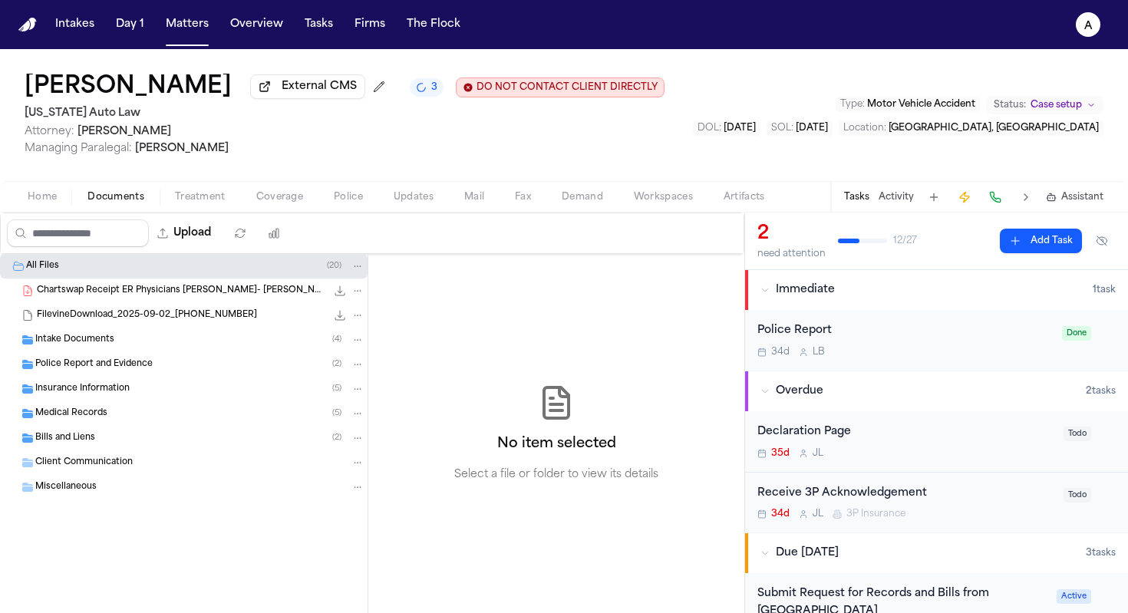
click at [150, 438] on div "Bills and Liens ( 2 )" at bounding box center [199, 438] width 329 height 14
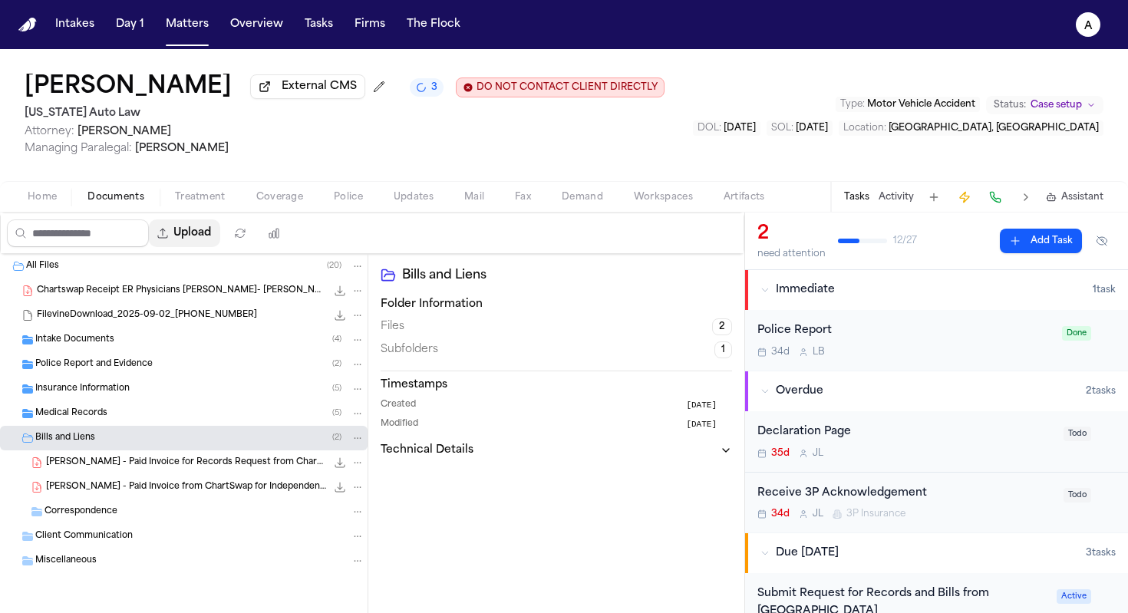
click at [212, 237] on button "Upload" at bounding box center [184, 233] width 71 height 28
select select "**********"
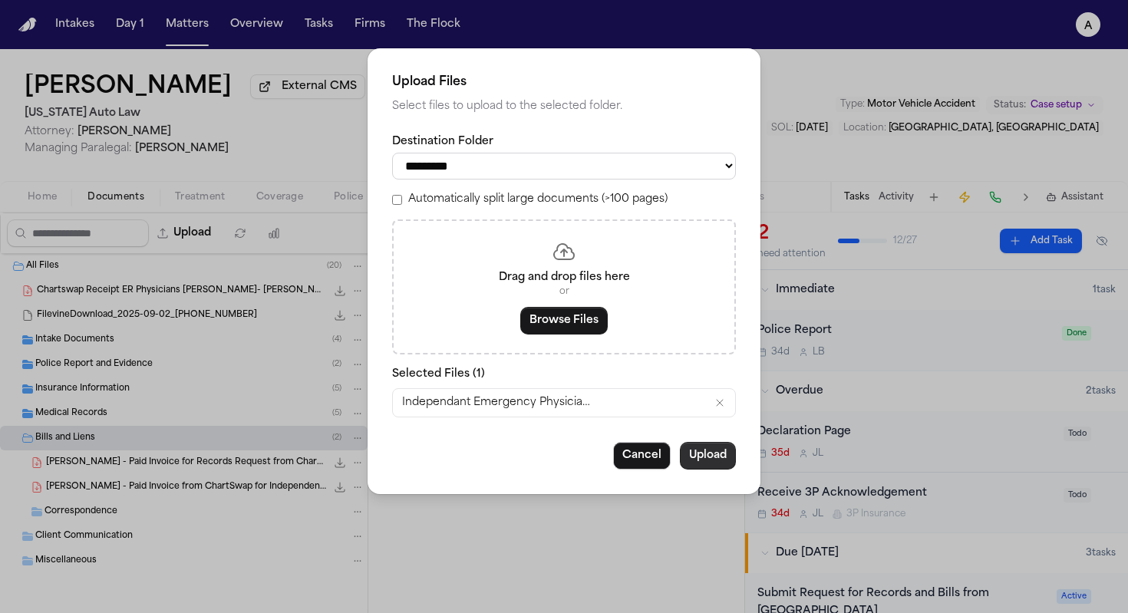
click at [711, 459] on button "Upload" at bounding box center [708, 456] width 56 height 28
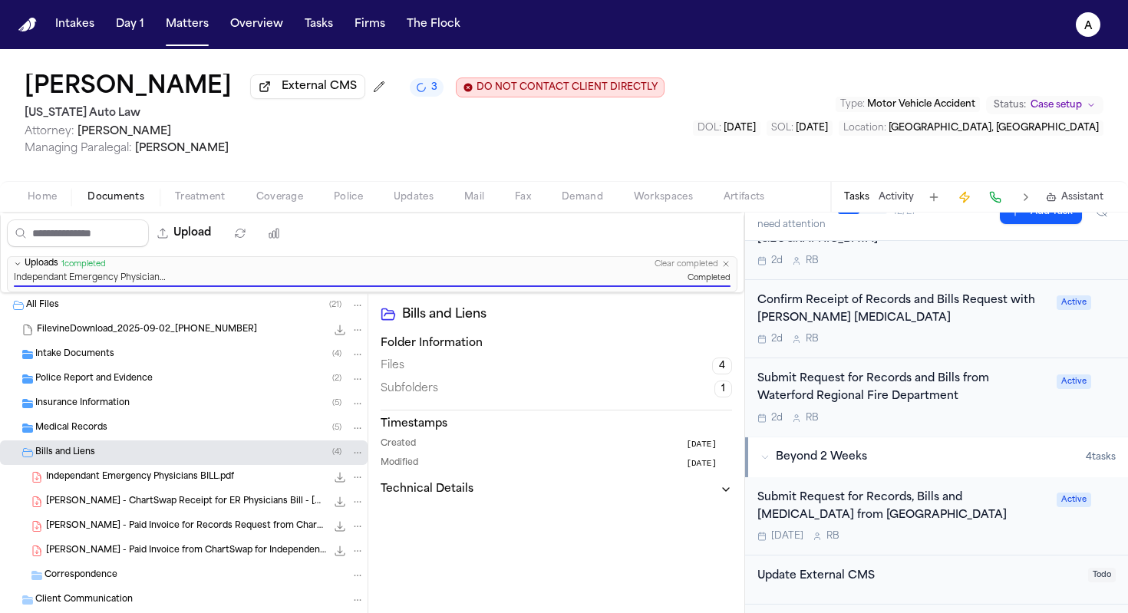
scroll to position [375, 0]
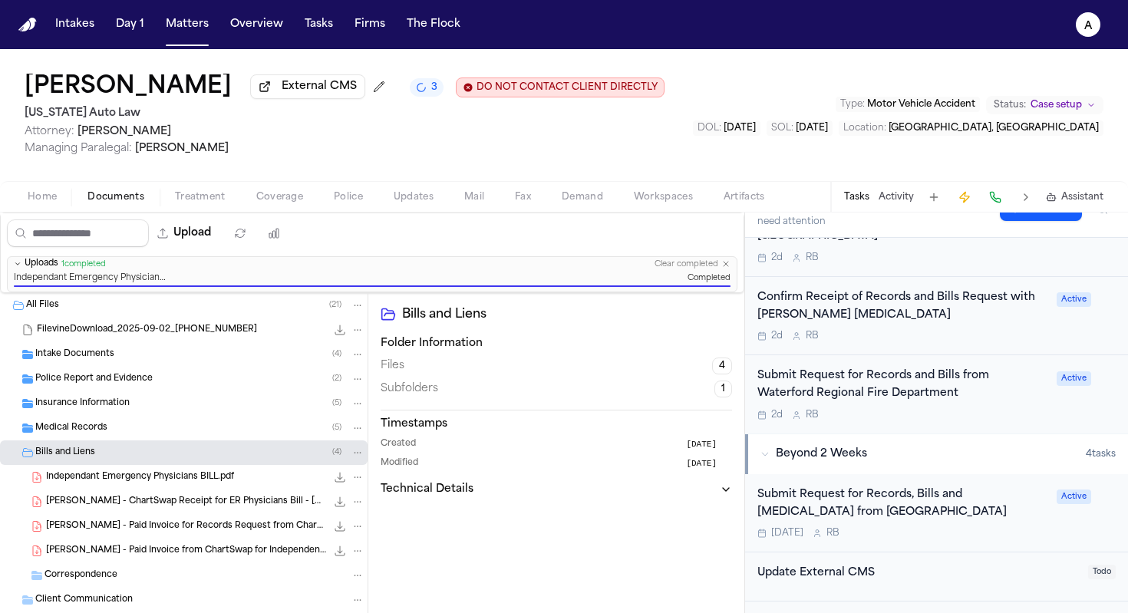
click at [999, 521] on div "Submit Request for Records, Bills and Radiology from Trinity Health Oakland Hos…" at bounding box center [902, 503] width 290 height 35
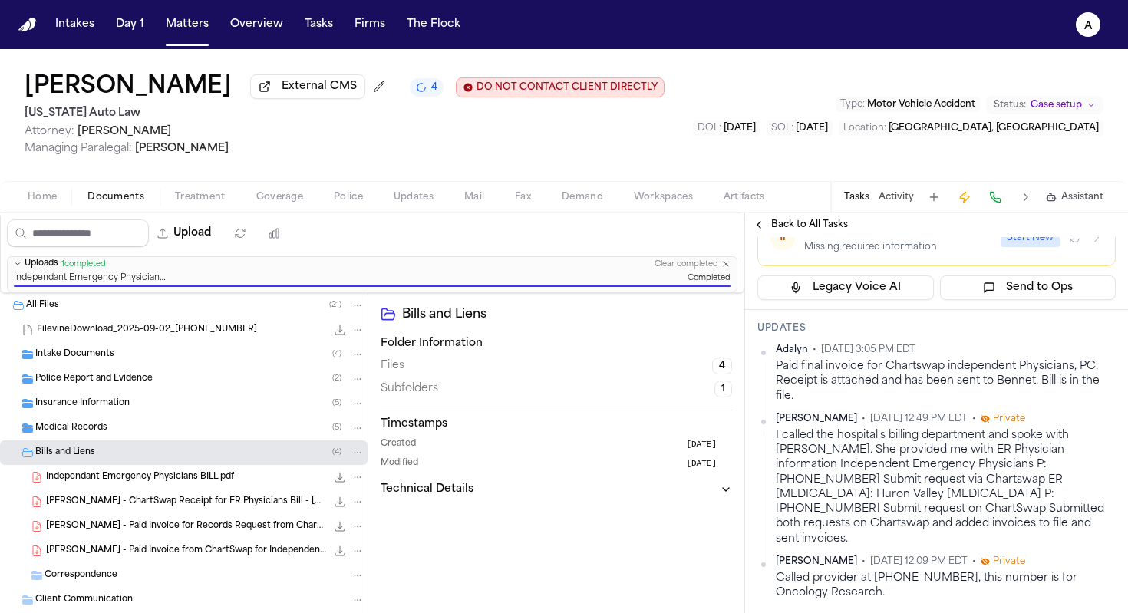
scroll to position [435, 0]
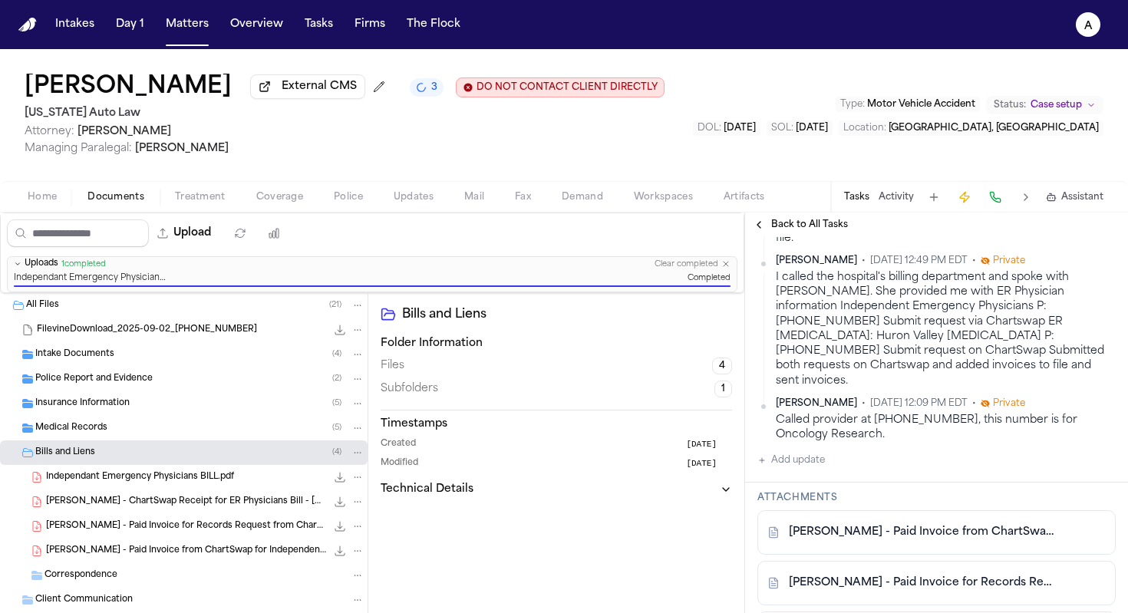
click at [395, 140] on span "Attorney: Derek Brackon" at bounding box center [345, 131] width 640 height 15
click at [196, 22] on button "Matters" at bounding box center [187, 25] width 55 height 28
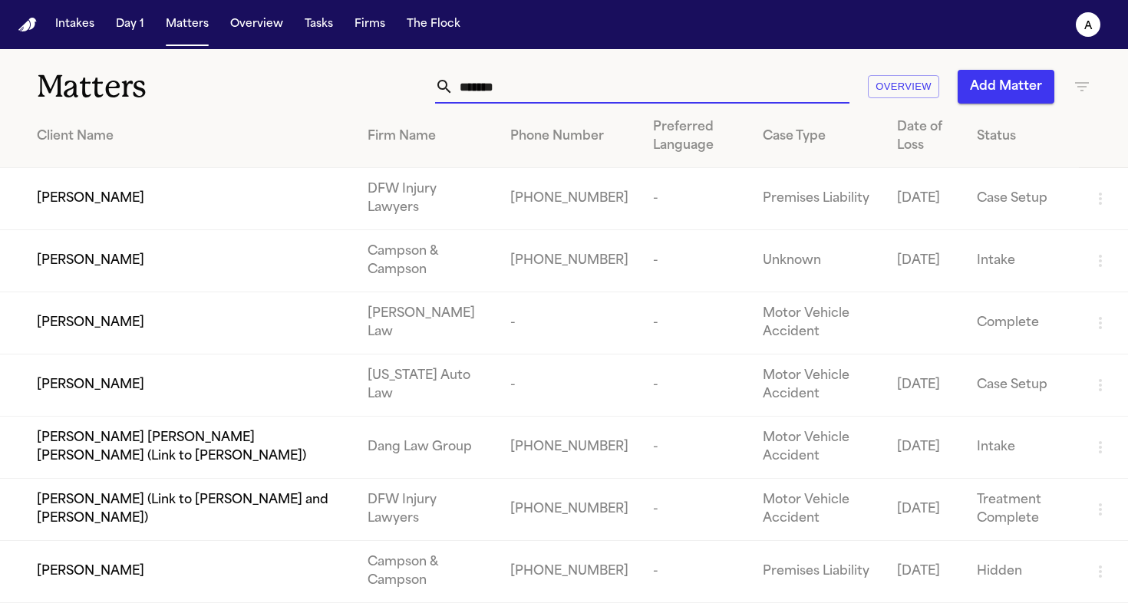
drag, startPoint x: 539, startPoint y: 87, endPoint x: 339, endPoint y: 81, distance: 200.3
click at [339, 81] on div "******* Overview Add Matter" at bounding box center [710, 87] width 762 height 34
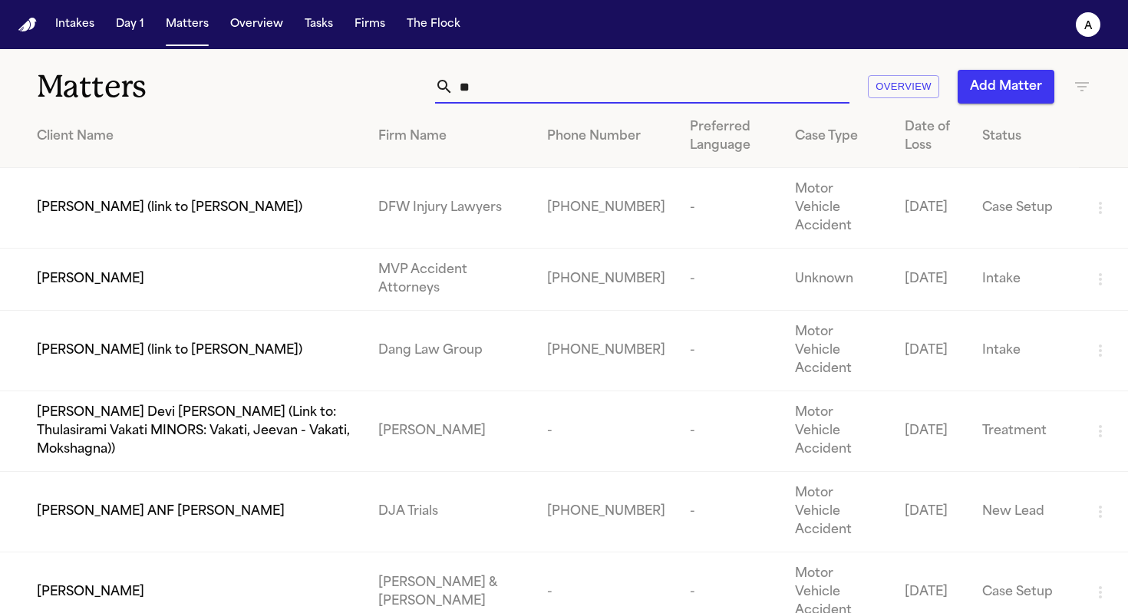
type input "*"
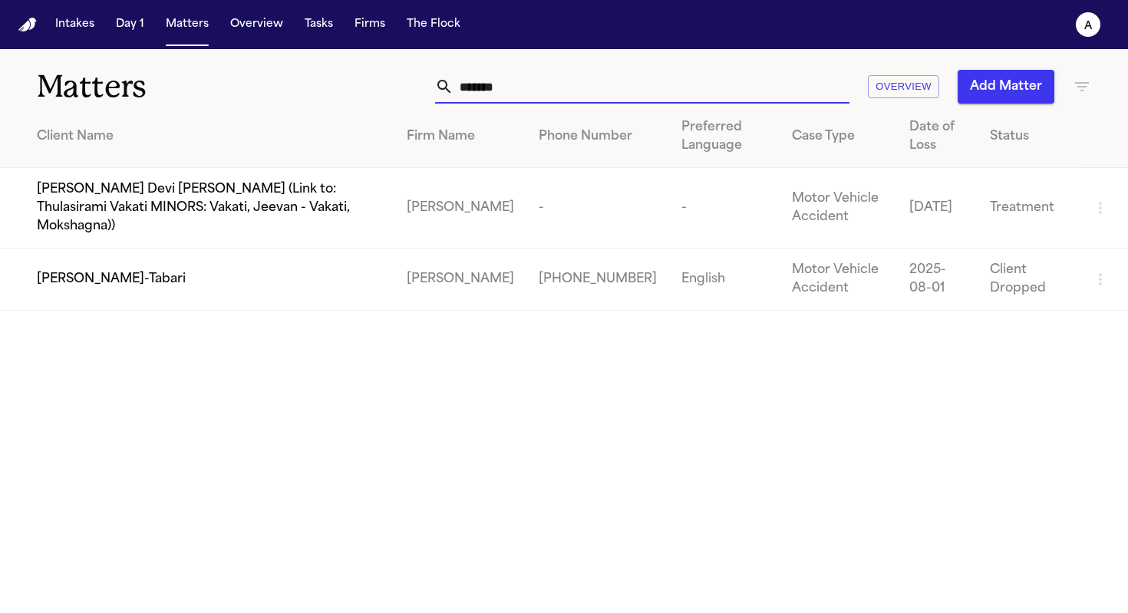
type input "*******"
click at [153, 270] on span "[PERSON_NAME]-Tabari" at bounding box center [111, 279] width 149 height 18
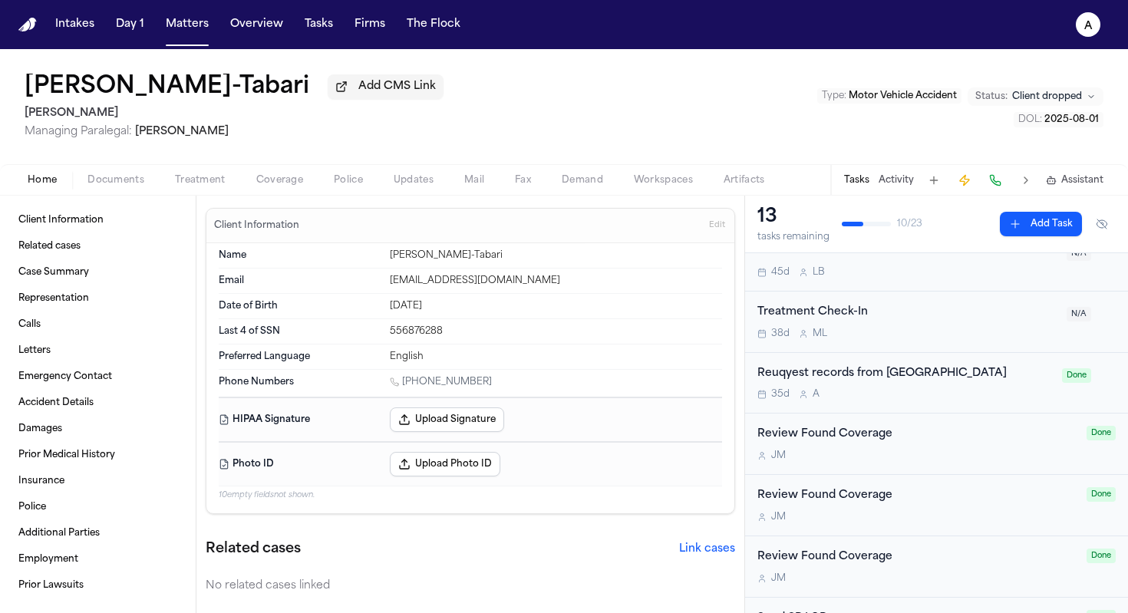
scroll to position [371, 0]
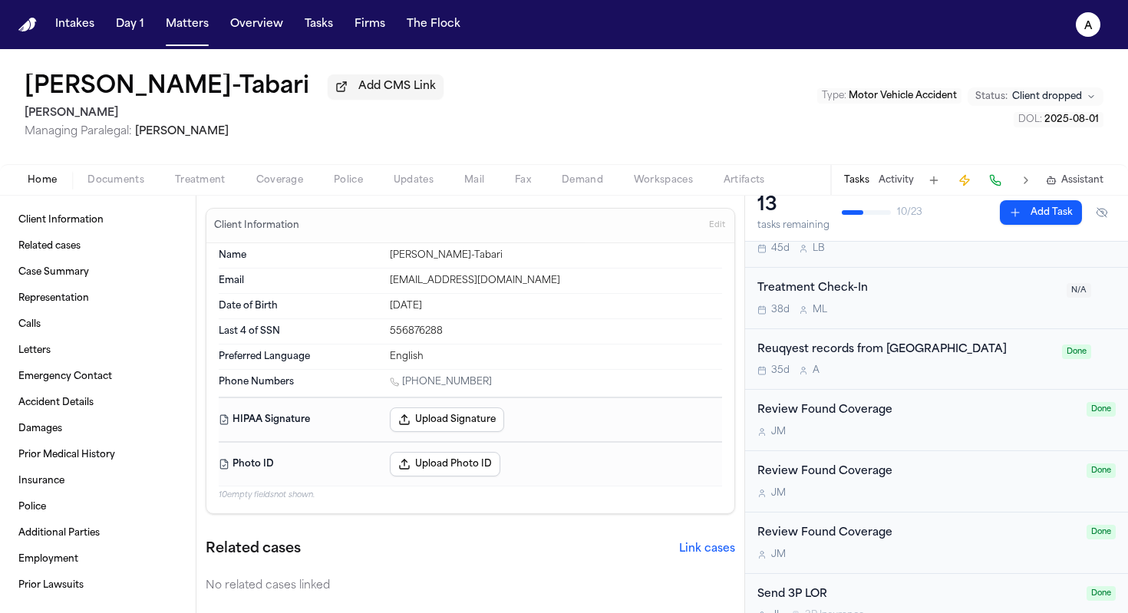
click at [980, 387] on div "Reuqyest records from Mission Viejo 35d A Done" at bounding box center [936, 359] width 383 height 61
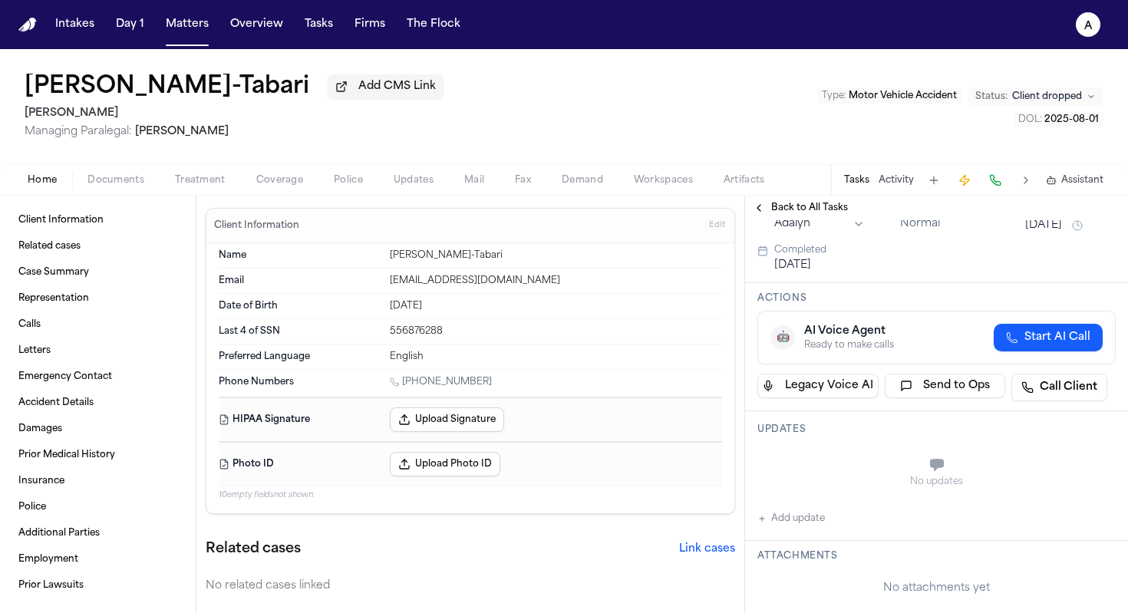
scroll to position [110, 0]
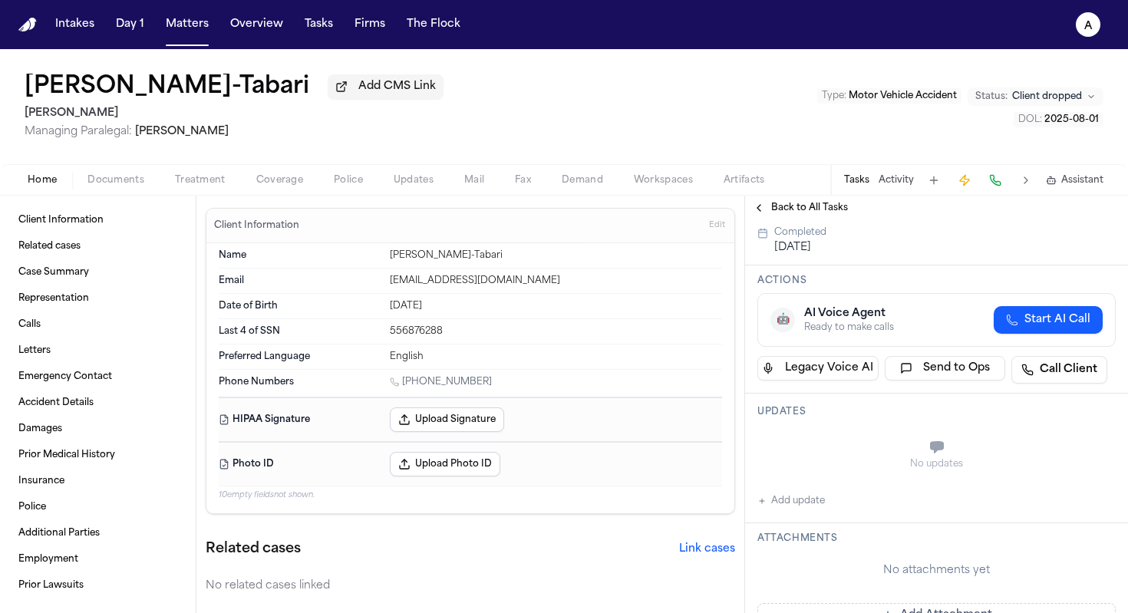
click at [812, 492] on button "Add update" at bounding box center [791, 501] width 68 height 18
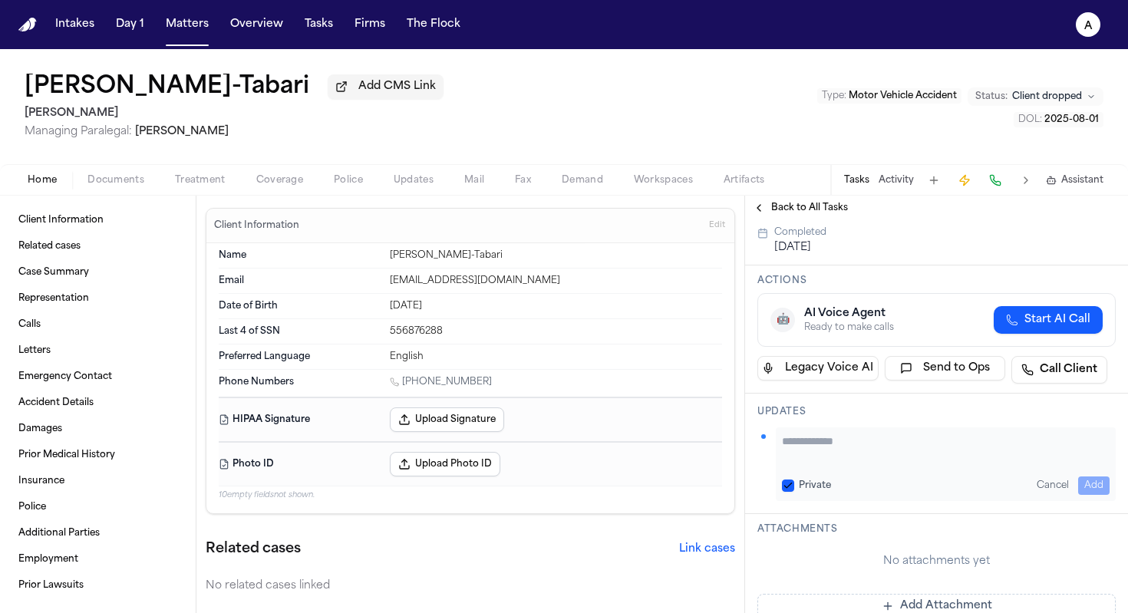
click at [843, 433] on textarea "Add your update" at bounding box center [946, 448] width 328 height 31
click at [1083, 433] on textarea "**********" at bounding box center [940, 448] width 316 height 31
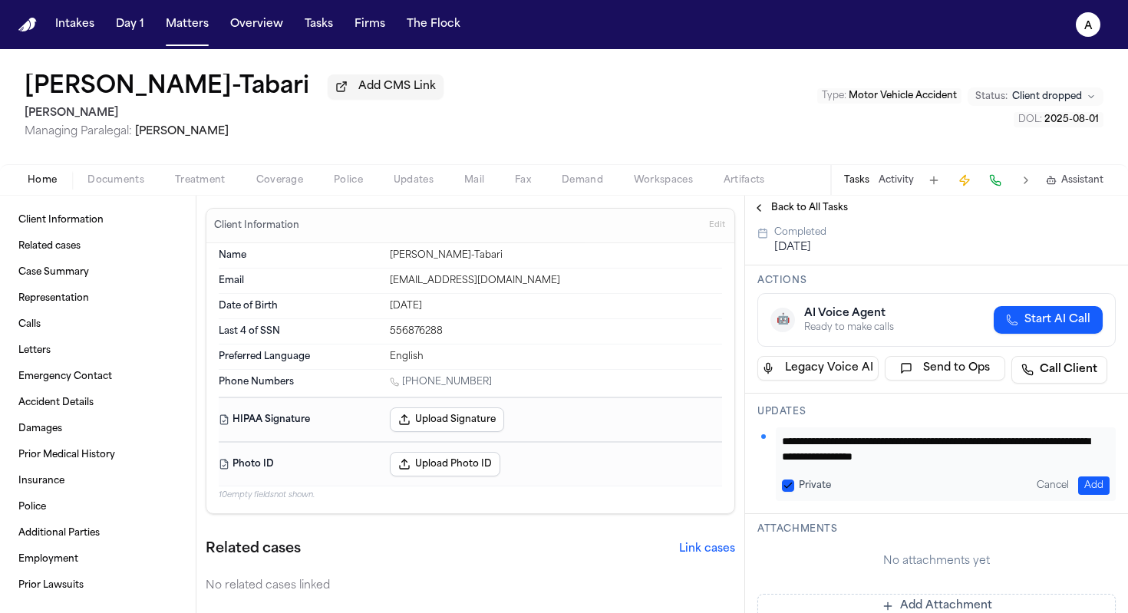
type textarea "**********"
click at [783, 479] on button "Private" at bounding box center [788, 485] width 12 height 12
click at [1080, 456] on div "**********" at bounding box center [946, 464] width 340 height 74
click at [1085, 476] on button "Add" at bounding box center [1093, 485] width 31 height 18
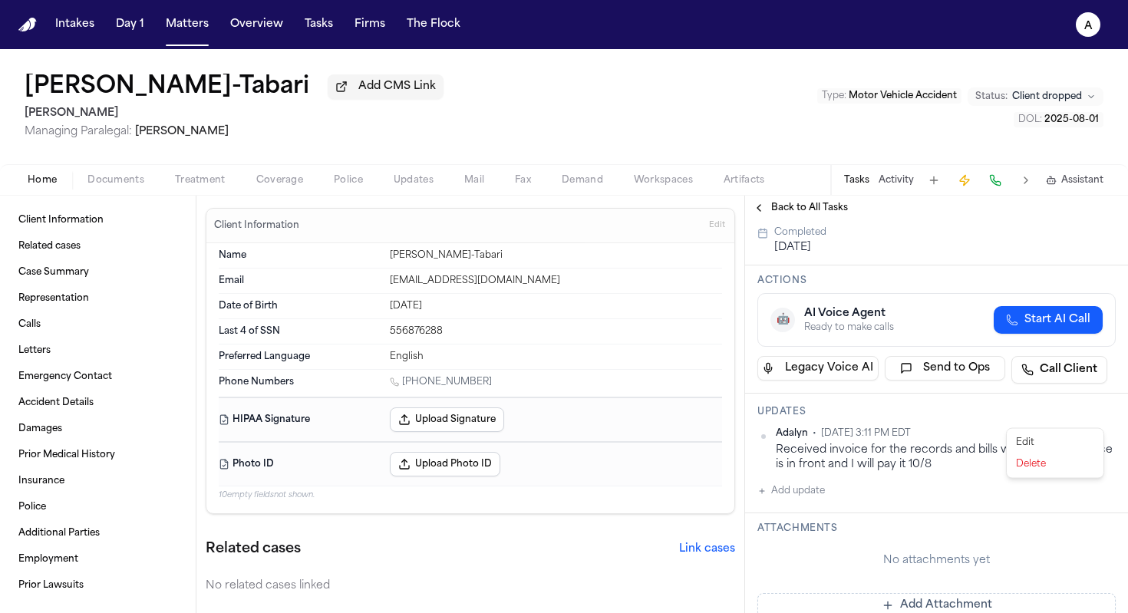
click at [1100, 419] on html "Intakes Day 1 Matters Overview Tasks Firms The Flock A Shashram Khazaii-Tabari …" at bounding box center [564, 306] width 1128 height 613
click at [1065, 440] on div "Edit" at bounding box center [1055, 442] width 91 height 21
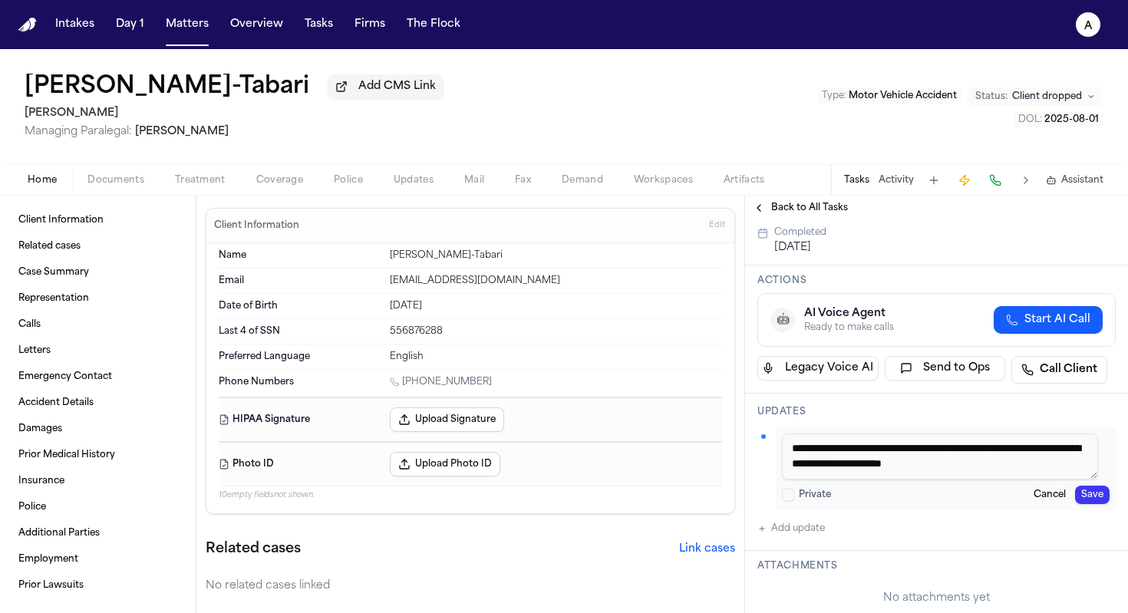
click at [994, 453] on textarea "**********" at bounding box center [940, 456] width 316 height 46
type textarea "**********"
click at [1083, 486] on button "Save" at bounding box center [1092, 495] width 35 height 18
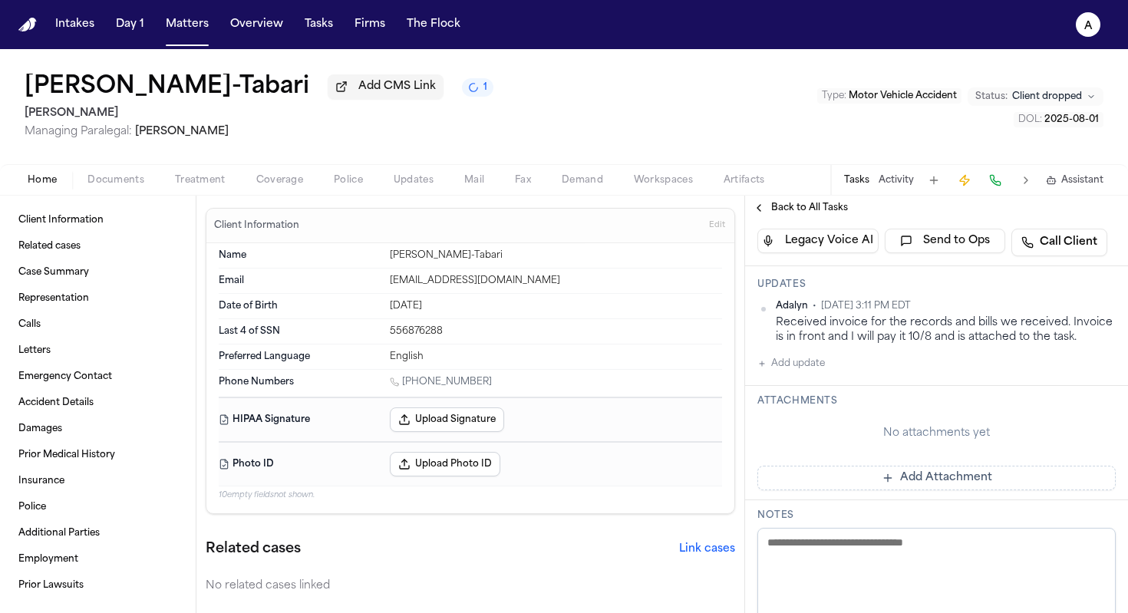
scroll to position [245, 0]
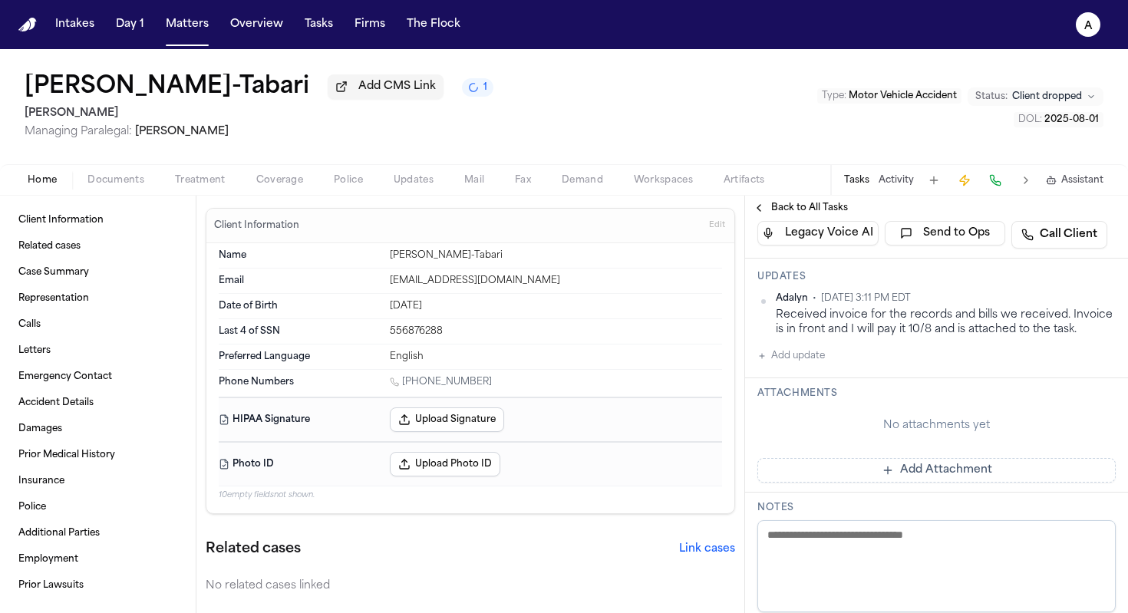
click at [983, 463] on button "Add Attachment" at bounding box center [936, 470] width 358 height 25
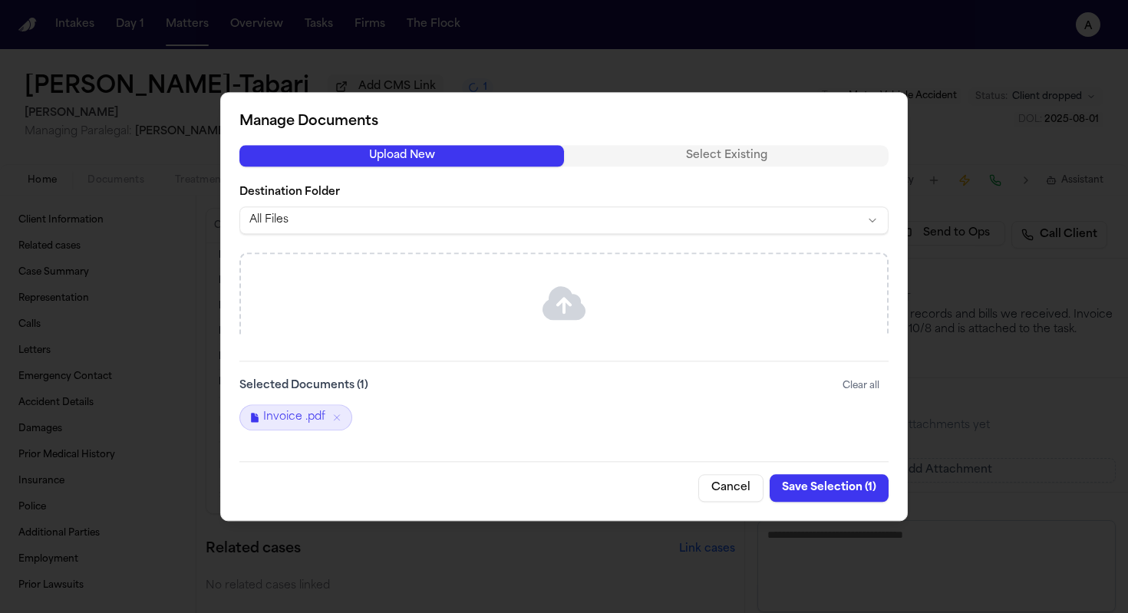
click at [843, 486] on button "Save Selection ( 1 )" at bounding box center [828, 488] width 119 height 28
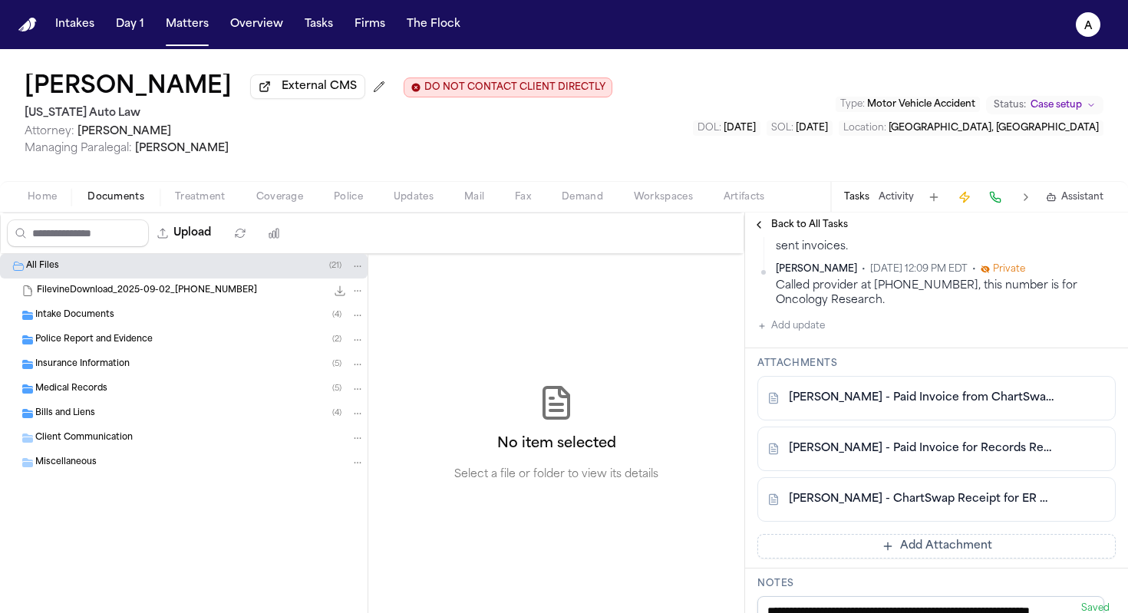
scroll to position [621, 0]
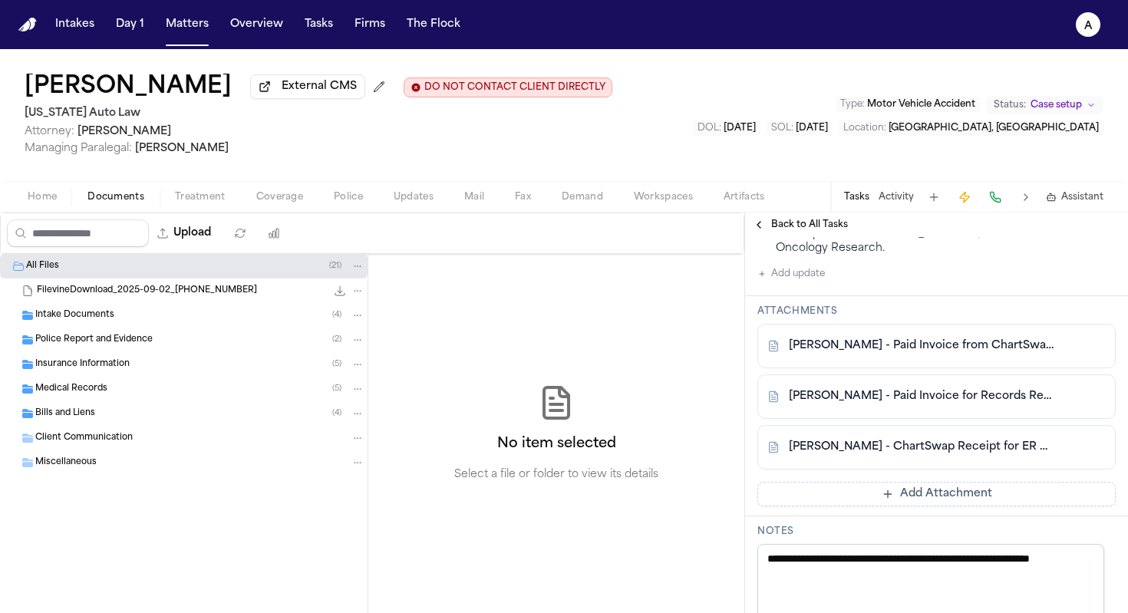
click at [997, 354] on link "J. Odneal - Paid Invoice from ChartSwap for Independent Emergency Physicians Re…" at bounding box center [921, 345] width 265 height 15
click at [917, 404] on link "J. Odneal - Paid Invoice for Records Request from ChartSwap - 10.2.25" at bounding box center [921, 396] width 265 height 15
click at [959, 455] on link "J. Odneal - ChartSwap Receipt for ER Physicians Bill - 10.7.25" at bounding box center [921, 447] width 265 height 15
click at [202, 25] on button "Matters" at bounding box center [187, 25] width 55 height 28
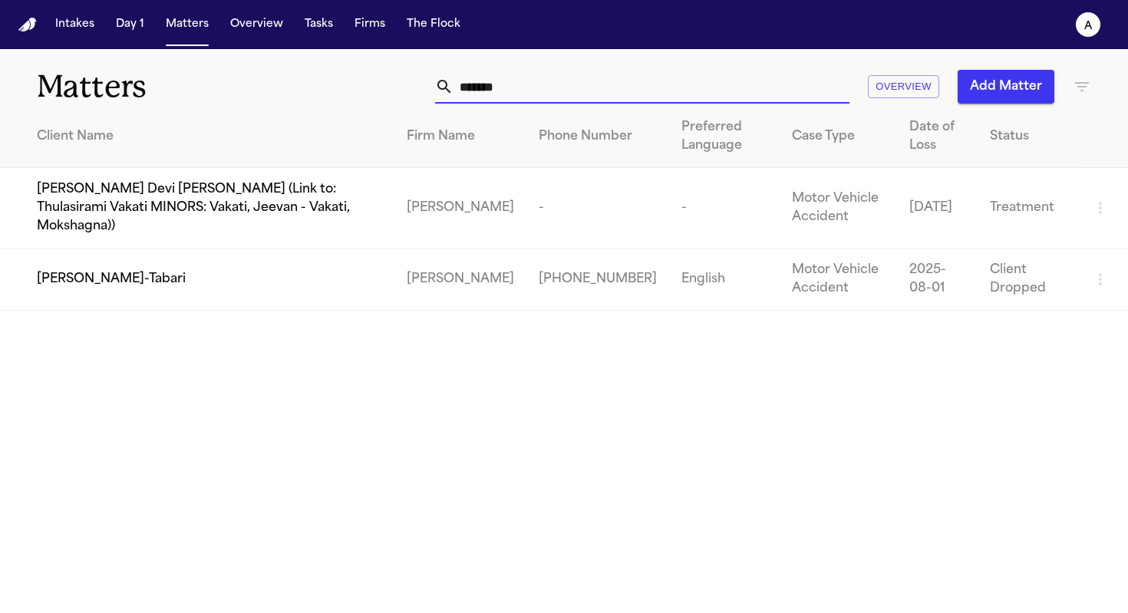
drag, startPoint x: 554, startPoint y: 96, endPoint x: 427, endPoint y: 95, distance: 126.6
click at [427, 95] on div "******* Overview Add Matter" at bounding box center [710, 87] width 762 height 34
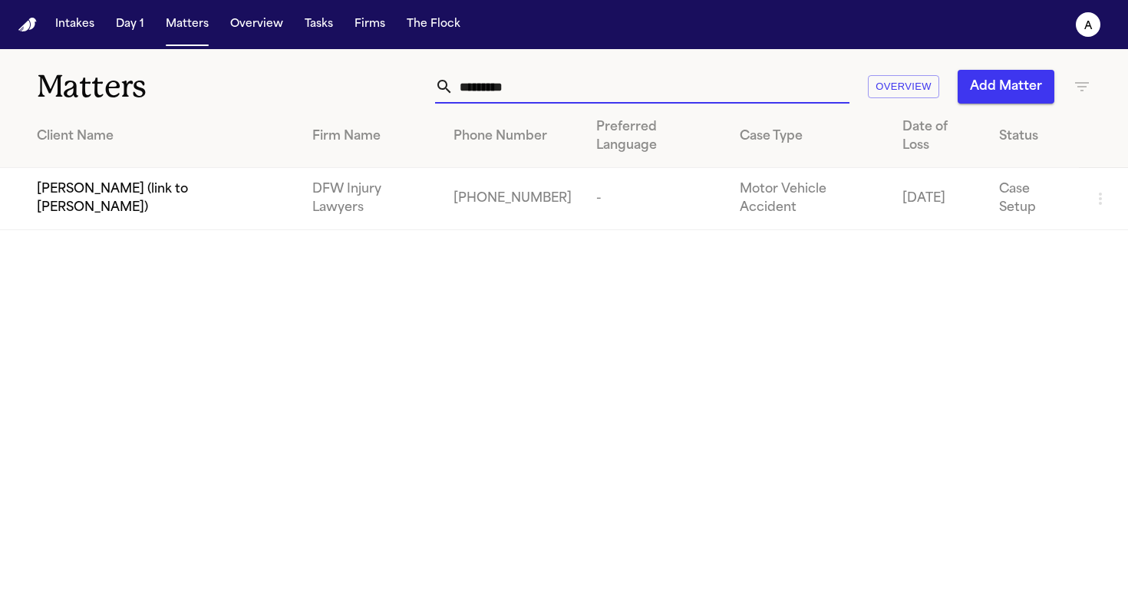
type input "********"
click at [212, 180] on span "[PERSON_NAME] (link to [PERSON_NAME])" at bounding box center [162, 198] width 251 height 37
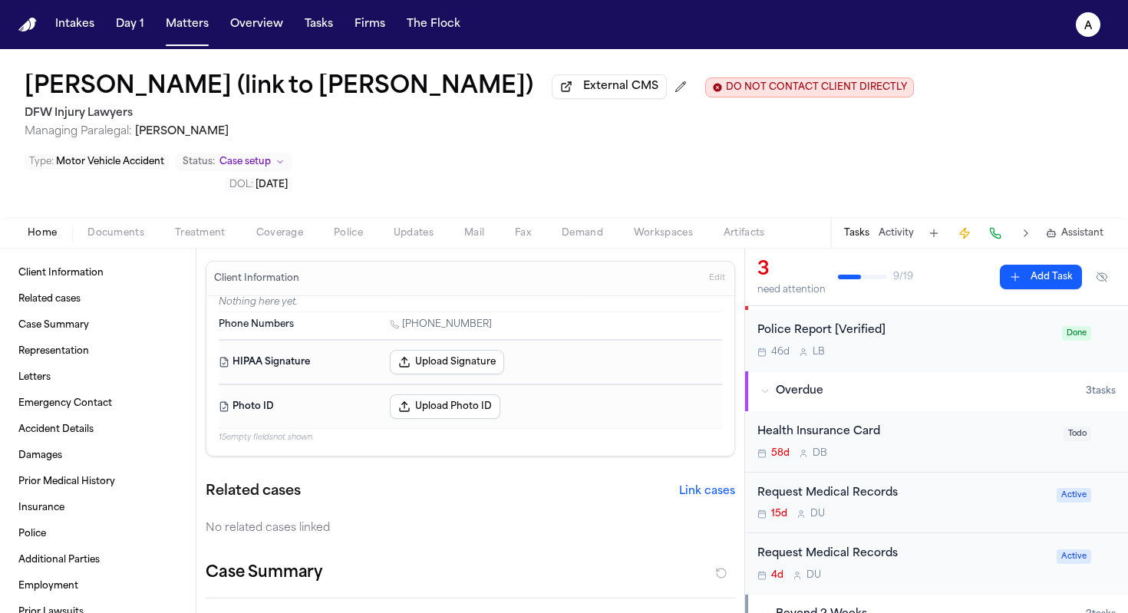
scroll to position [88, 0]
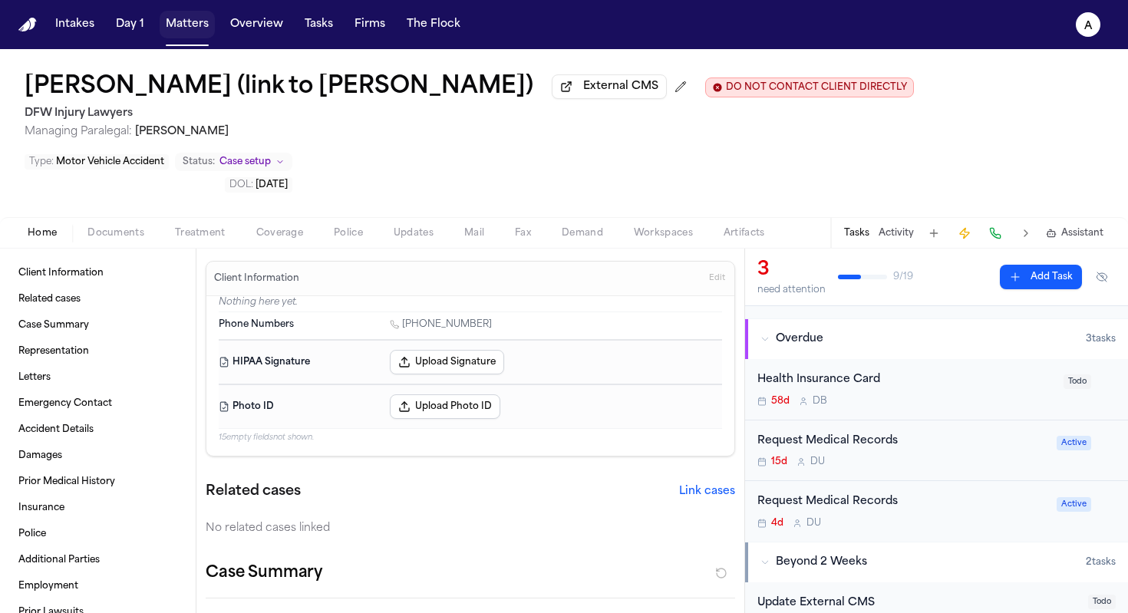
click at [190, 33] on button "Matters" at bounding box center [187, 25] width 55 height 28
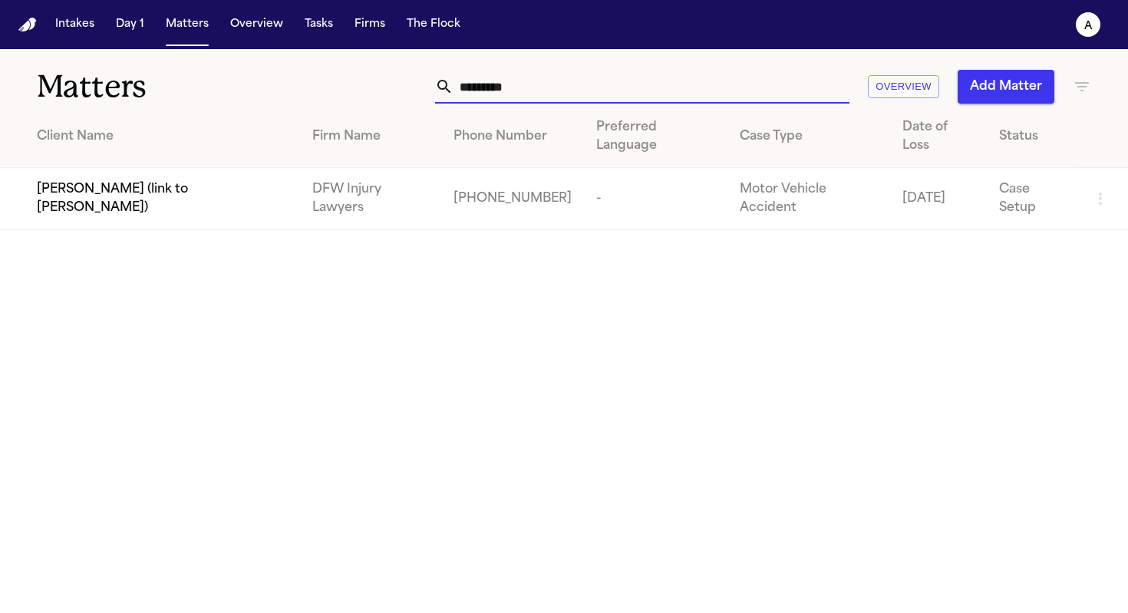
drag, startPoint x: 526, startPoint y: 93, endPoint x: 321, endPoint y: 87, distance: 204.9
click at [329, 87] on div "******** Overview Add Matter" at bounding box center [710, 87] width 762 height 34
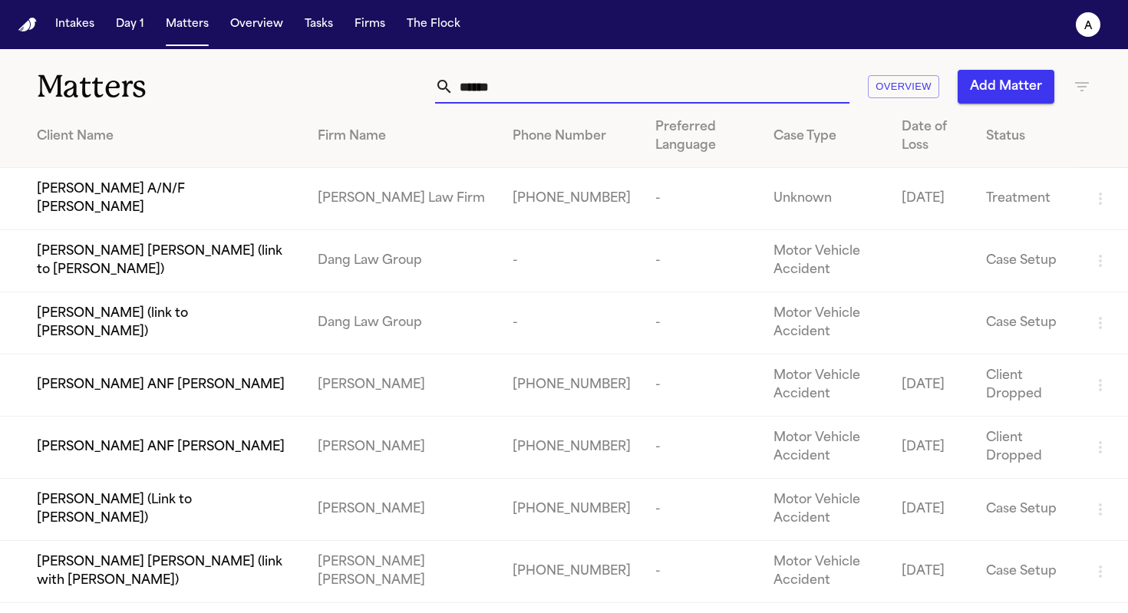
click at [465, 94] on input "******" at bounding box center [651, 87] width 396 height 34
drag, startPoint x: 526, startPoint y: 90, endPoint x: 338, endPoint y: 87, distance: 188.0
click at [338, 87] on div "****** Overview Add Matter" at bounding box center [710, 87] width 762 height 34
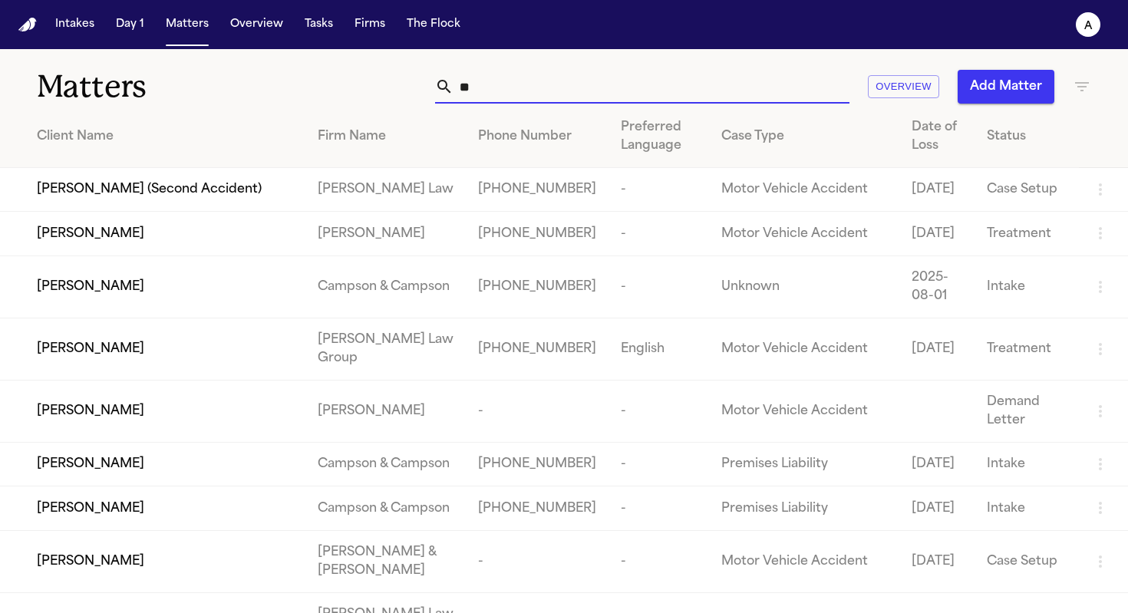
type input "*"
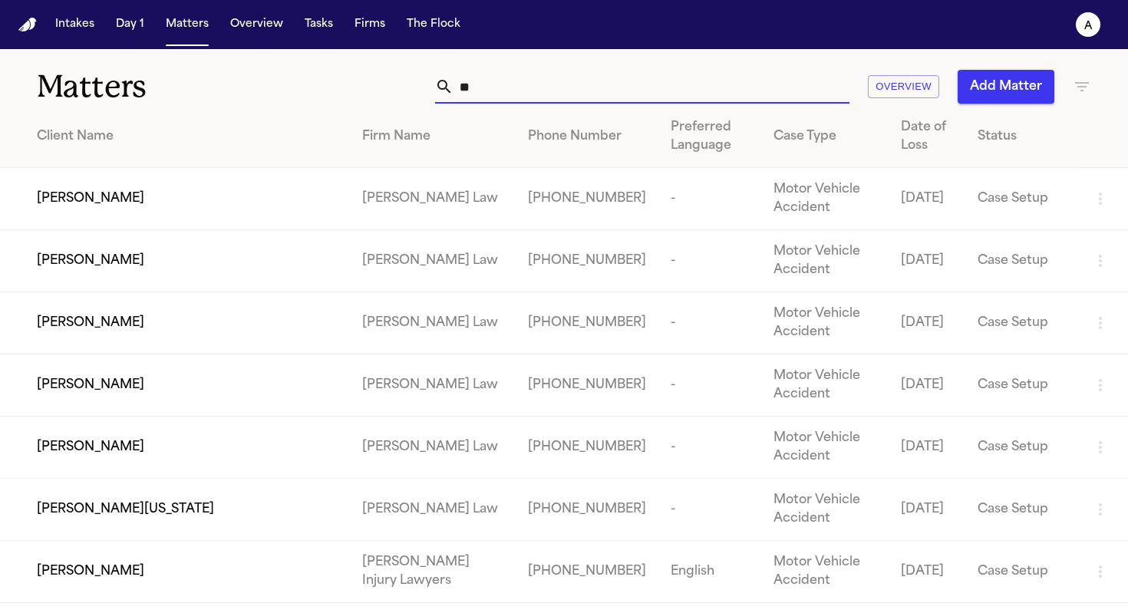
type input "*"
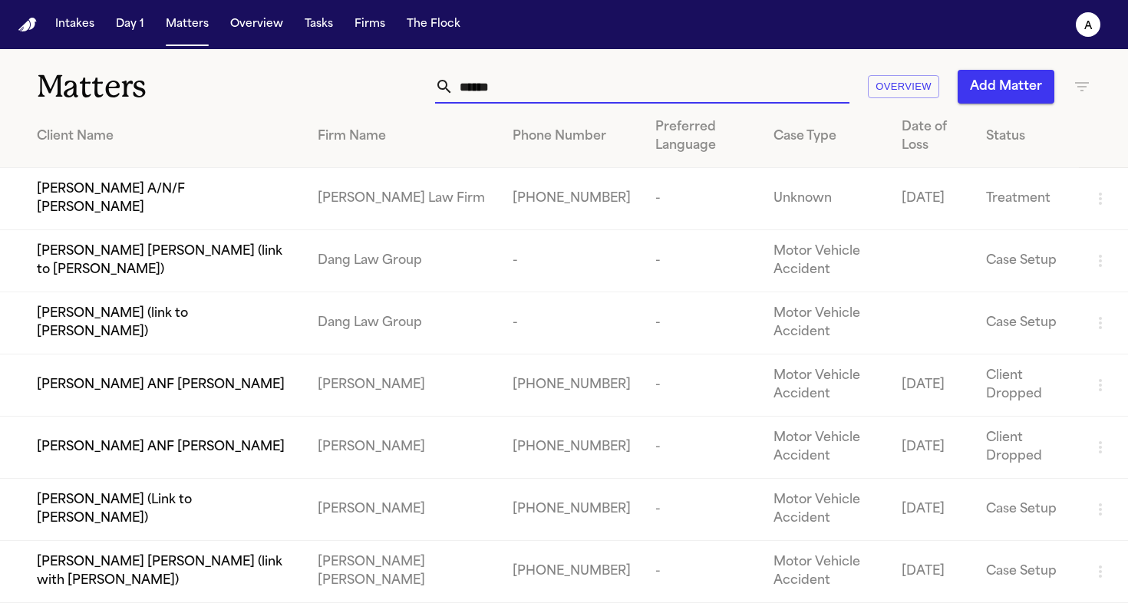
type input "******"
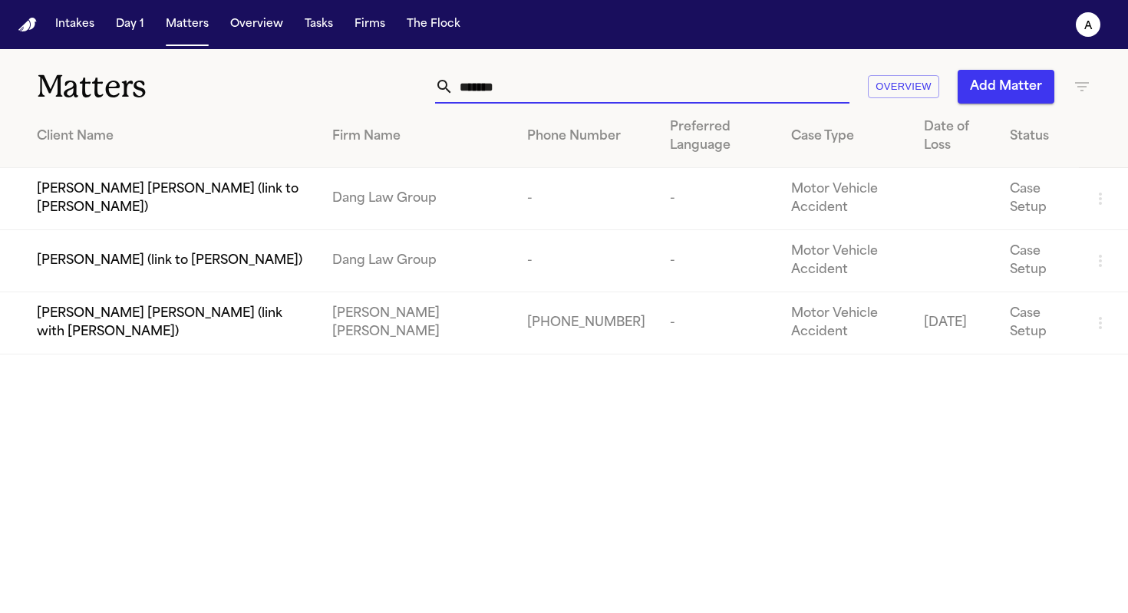
drag, startPoint x: 536, startPoint y: 87, endPoint x: 437, endPoint y: 85, distance: 99.7
click at [437, 85] on div "******" at bounding box center [642, 87] width 414 height 34
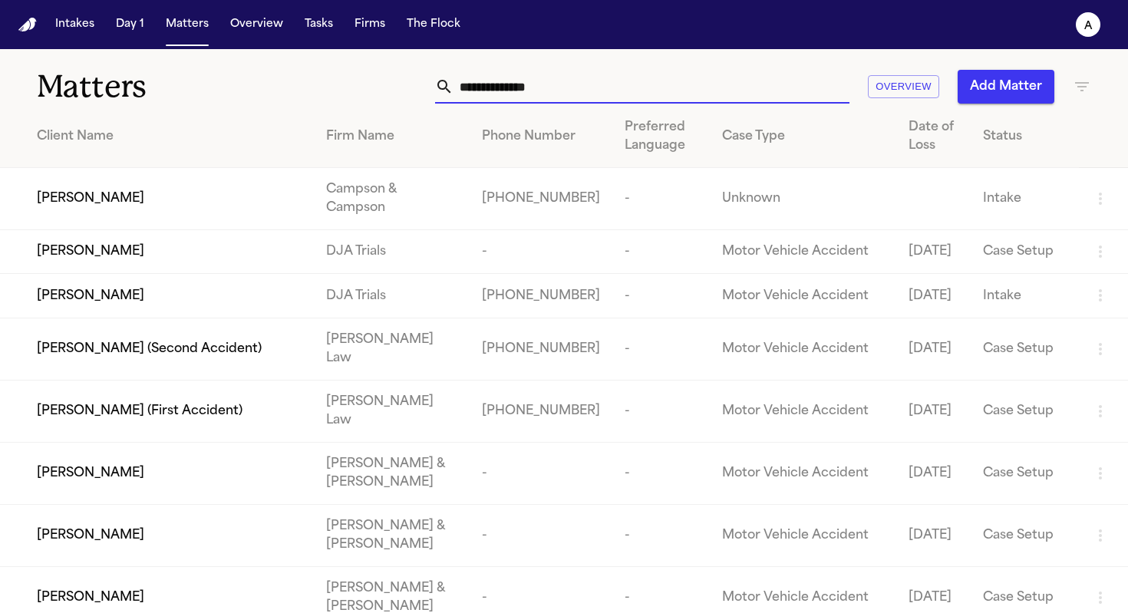
click at [592, 91] on input "text" at bounding box center [651, 87] width 396 height 34
drag, startPoint x: 512, startPoint y: 91, endPoint x: 420, endPoint y: 85, distance: 92.2
click at [420, 85] on div "Overview Add Matter" at bounding box center [710, 87] width 762 height 34
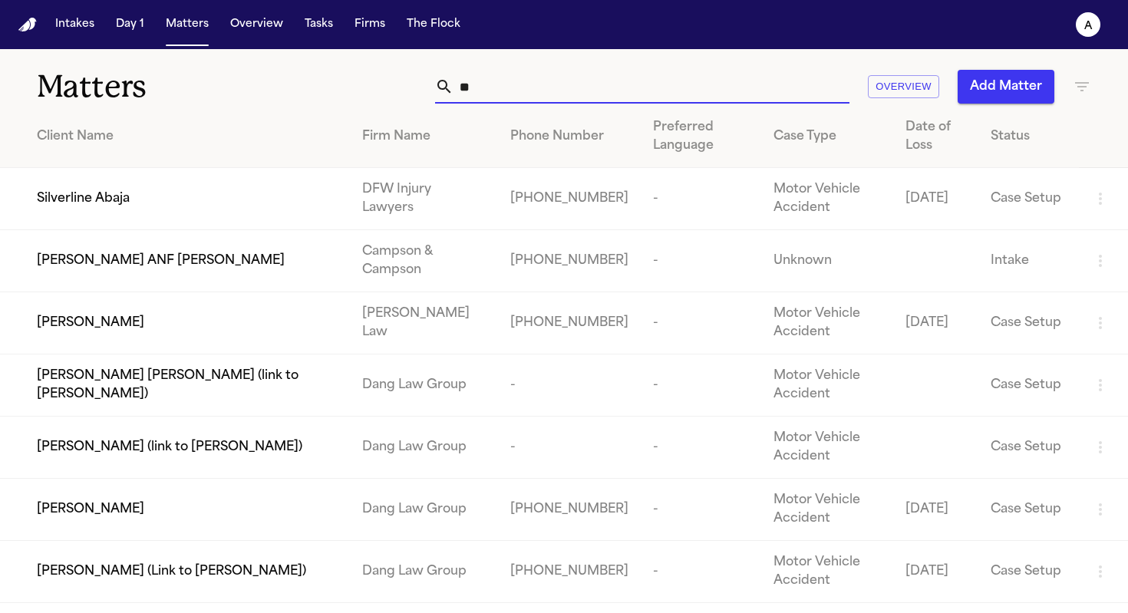
type input "*"
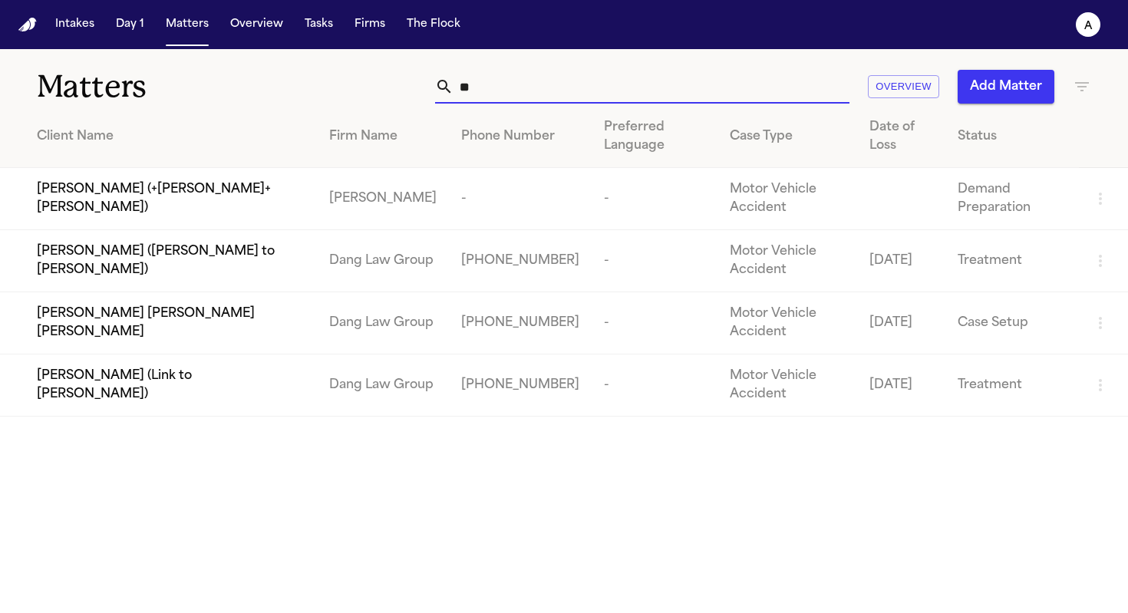
type input "*"
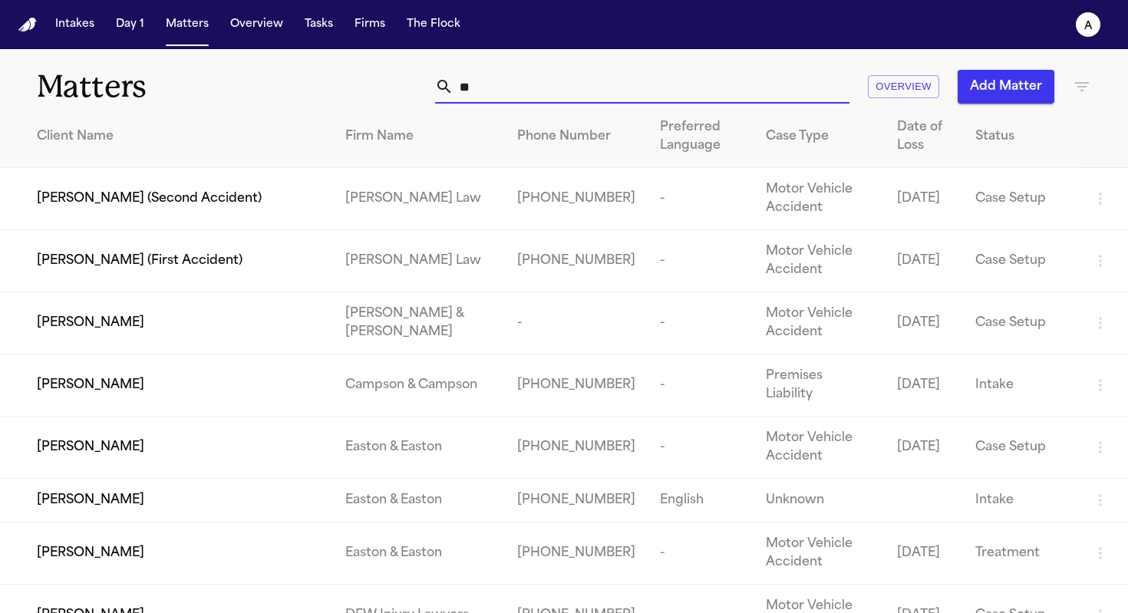
type input "*"
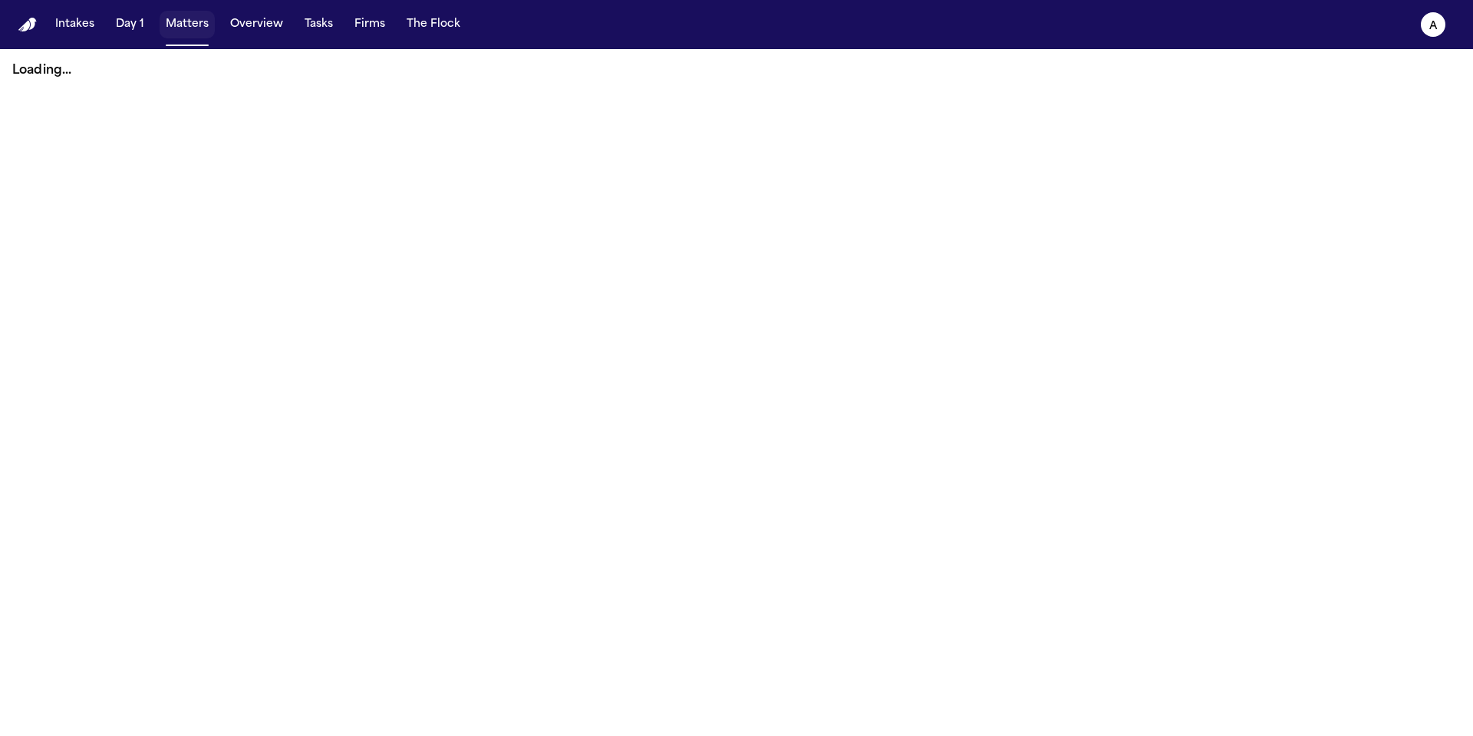
click at [190, 31] on button "Matters" at bounding box center [187, 25] width 55 height 28
click at [192, 18] on button "Matters" at bounding box center [187, 25] width 55 height 28
click at [207, 41] on nav "Intakes Day 1 Matters Overview Tasks Firms The Flock A" at bounding box center [736, 24] width 1473 height 49
click at [178, 21] on button "Matters" at bounding box center [187, 25] width 55 height 28
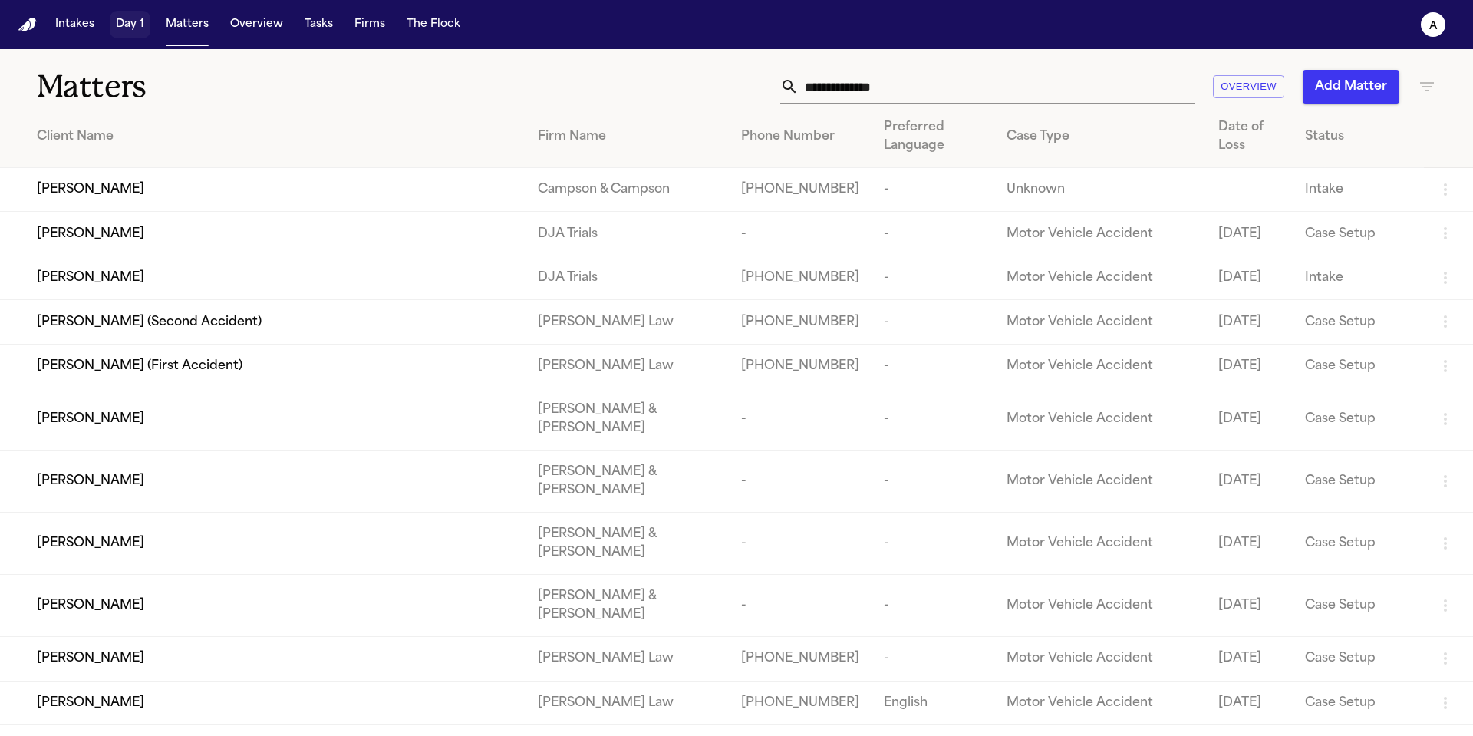
click at [138, 21] on button "Day 1" at bounding box center [130, 25] width 41 height 28
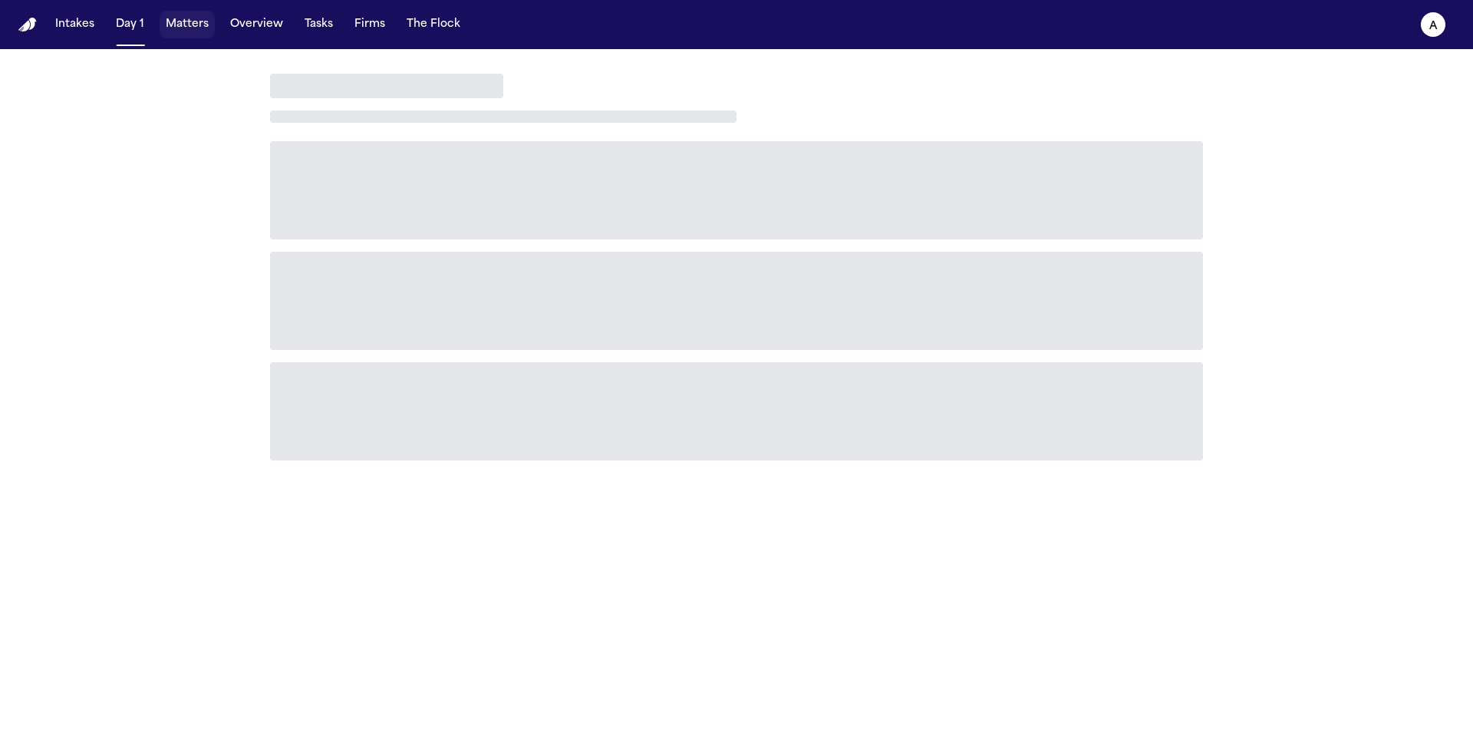
click at [182, 22] on button "Matters" at bounding box center [187, 25] width 55 height 28
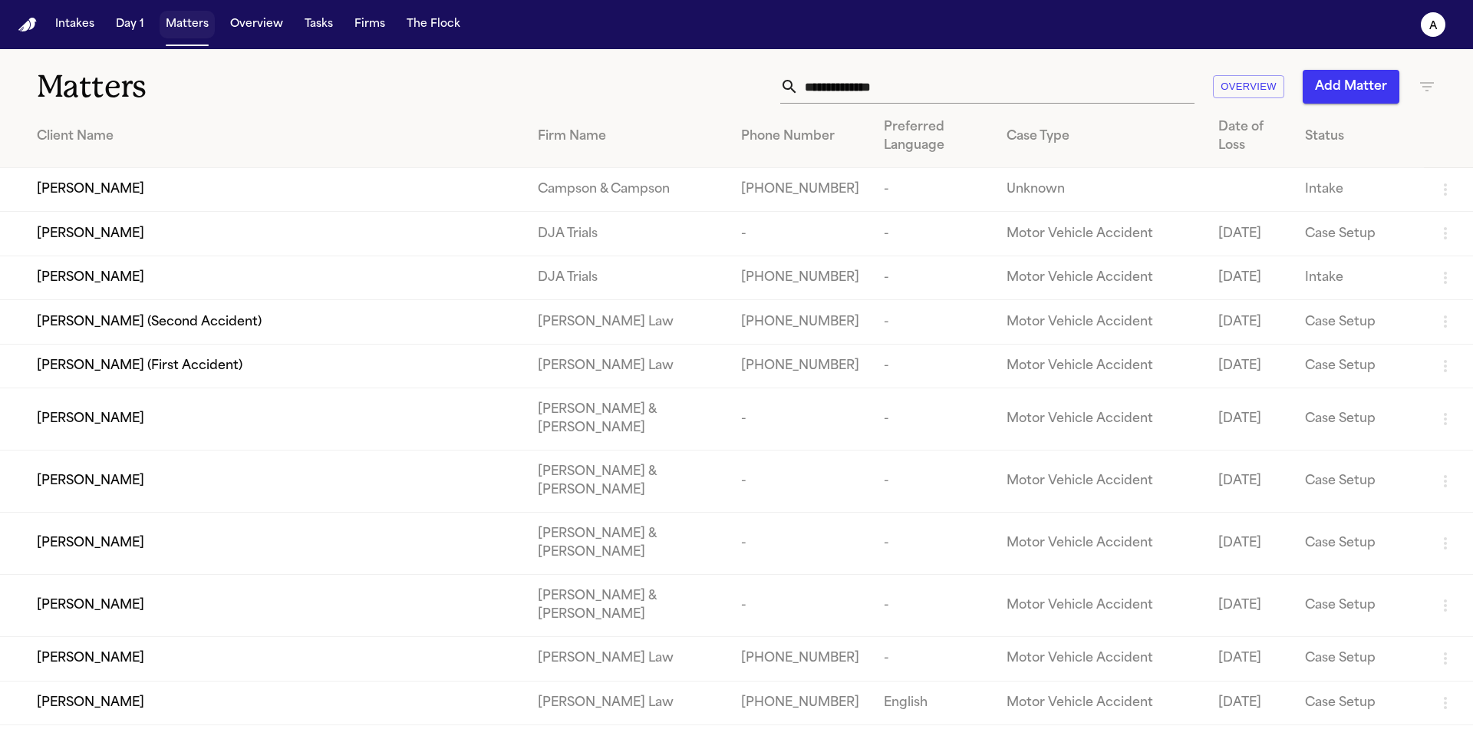
click at [183, 28] on button "Matters" at bounding box center [187, 25] width 55 height 28
click at [942, 84] on input "text" at bounding box center [997, 87] width 396 height 34
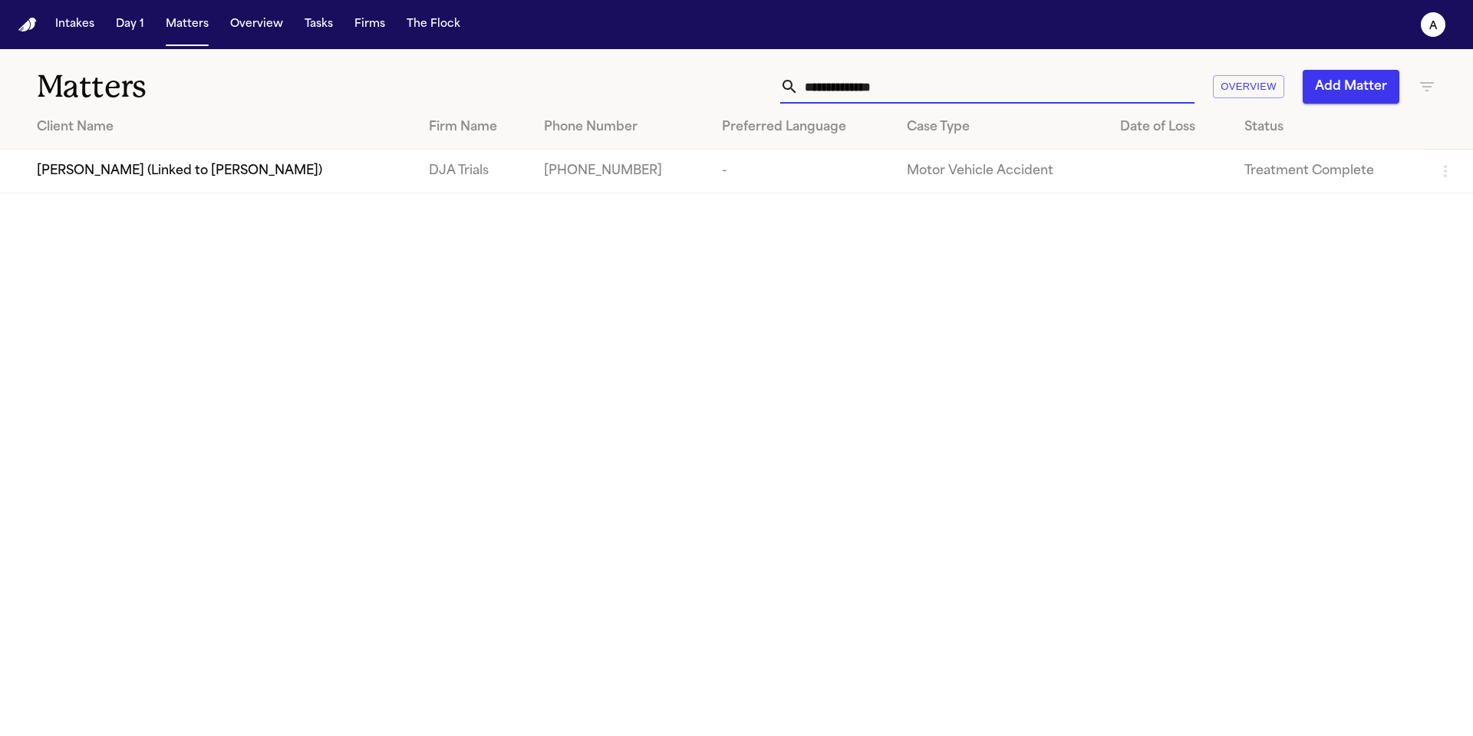
type input "**********"
click at [302, 176] on div "[PERSON_NAME] (Linked to [PERSON_NAME])" at bounding box center [220, 171] width 367 height 18
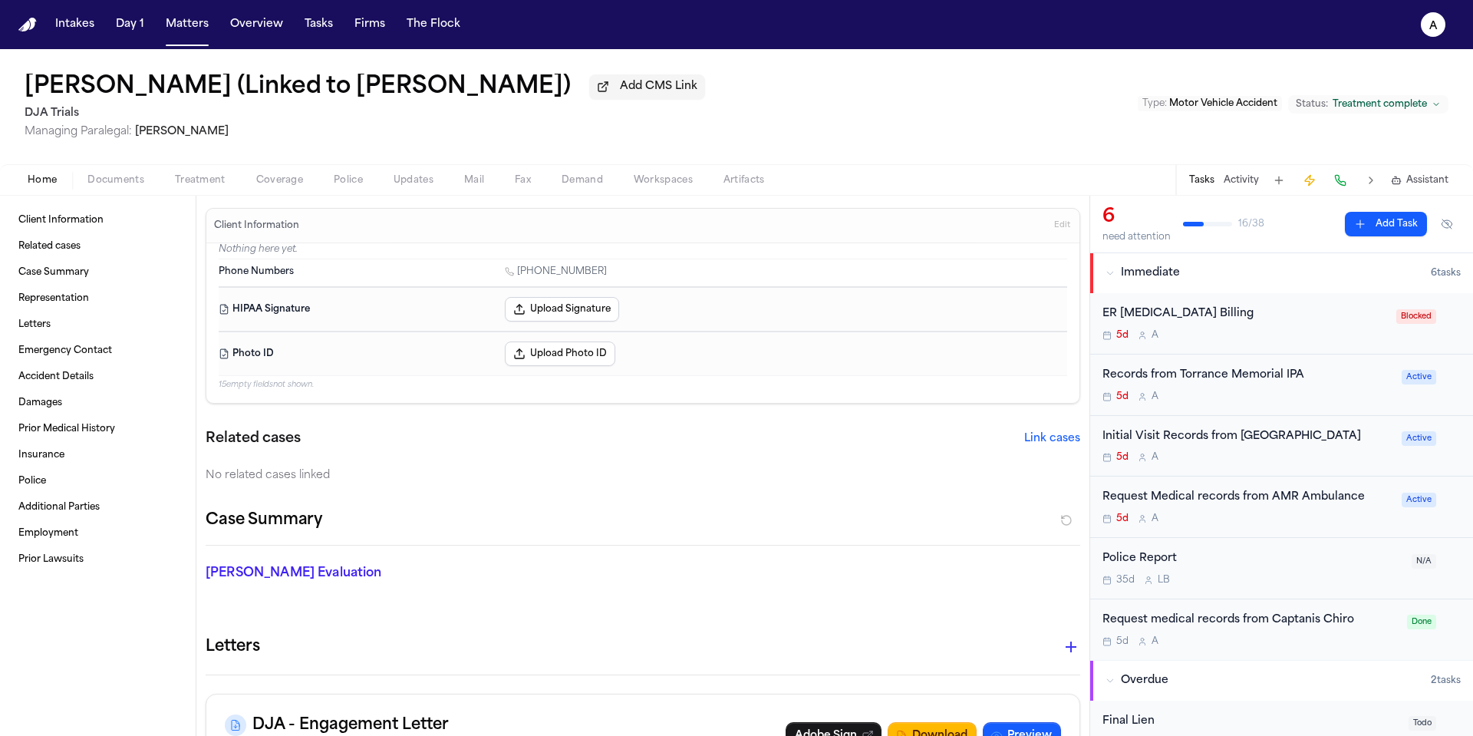
click at [1252, 338] on div "5d A" at bounding box center [1244, 335] width 285 height 12
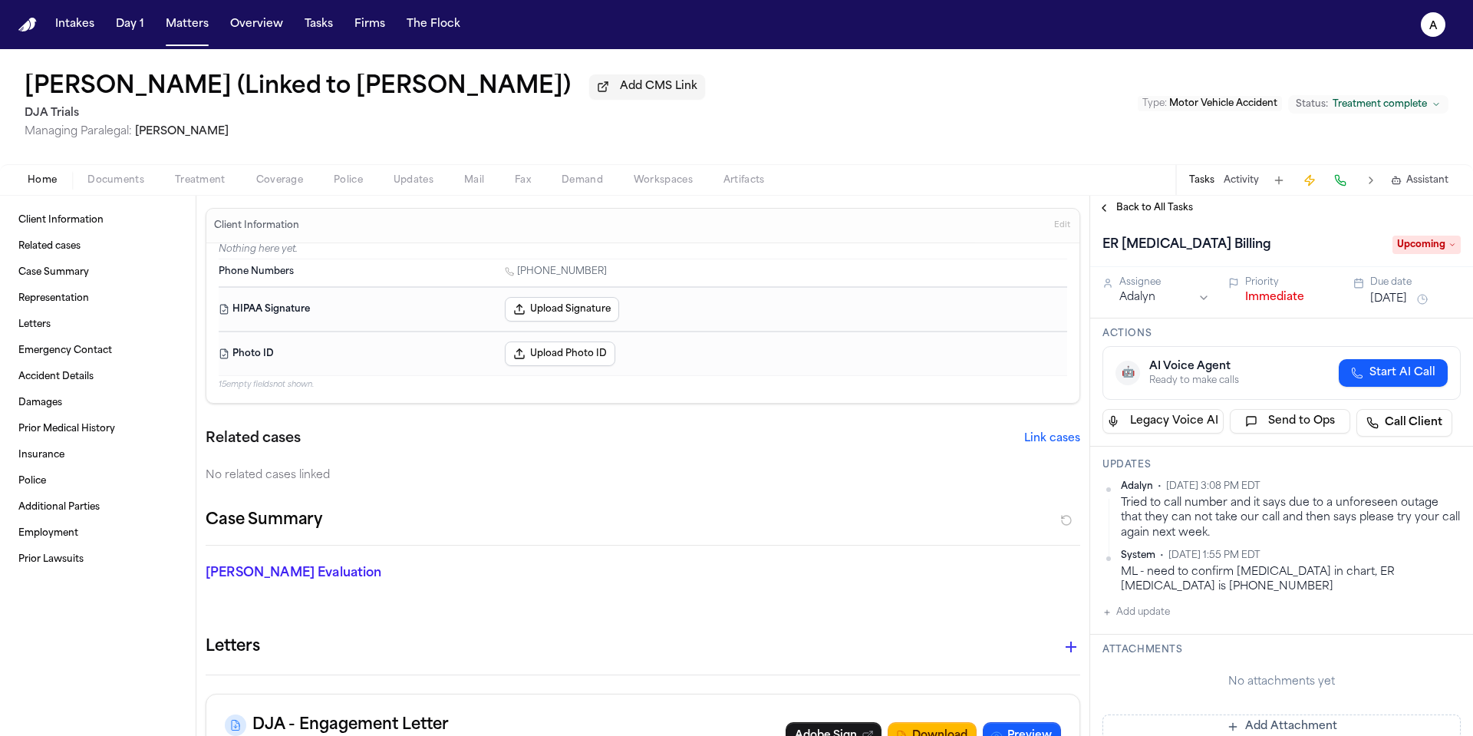
click at [1260, 540] on div "Tried to call number and it says due to a unforeseen outage that they can not t…" at bounding box center [1291, 518] width 340 height 44
click at [1158, 628] on div "Updates Adalyn • Oct 1, 2025 3:08 PM EDT Tried to call number and it says due t…" at bounding box center [1281, 541] width 383 height 188
click at [1158, 618] on button "Add update" at bounding box center [1136, 612] width 68 height 18
click at [1179, 618] on textarea "Add your update" at bounding box center [1291, 624] width 328 height 31
type textarea "**********"
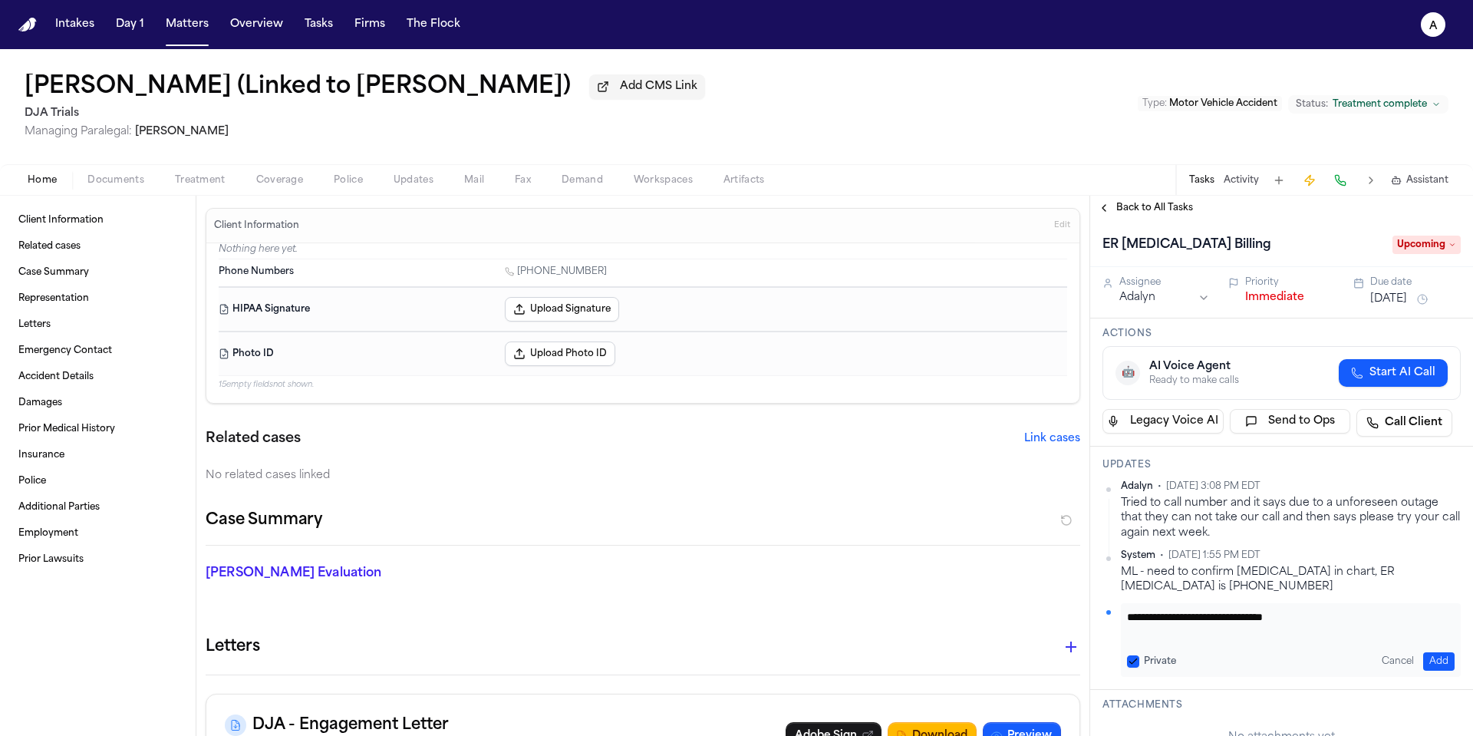
click at [1132, 657] on button "Private" at bounding box center [1133, 661] width 12 height 12
click at [1434, 654] on button "Add" at bounding box center [1438, 661] width 31 height 18
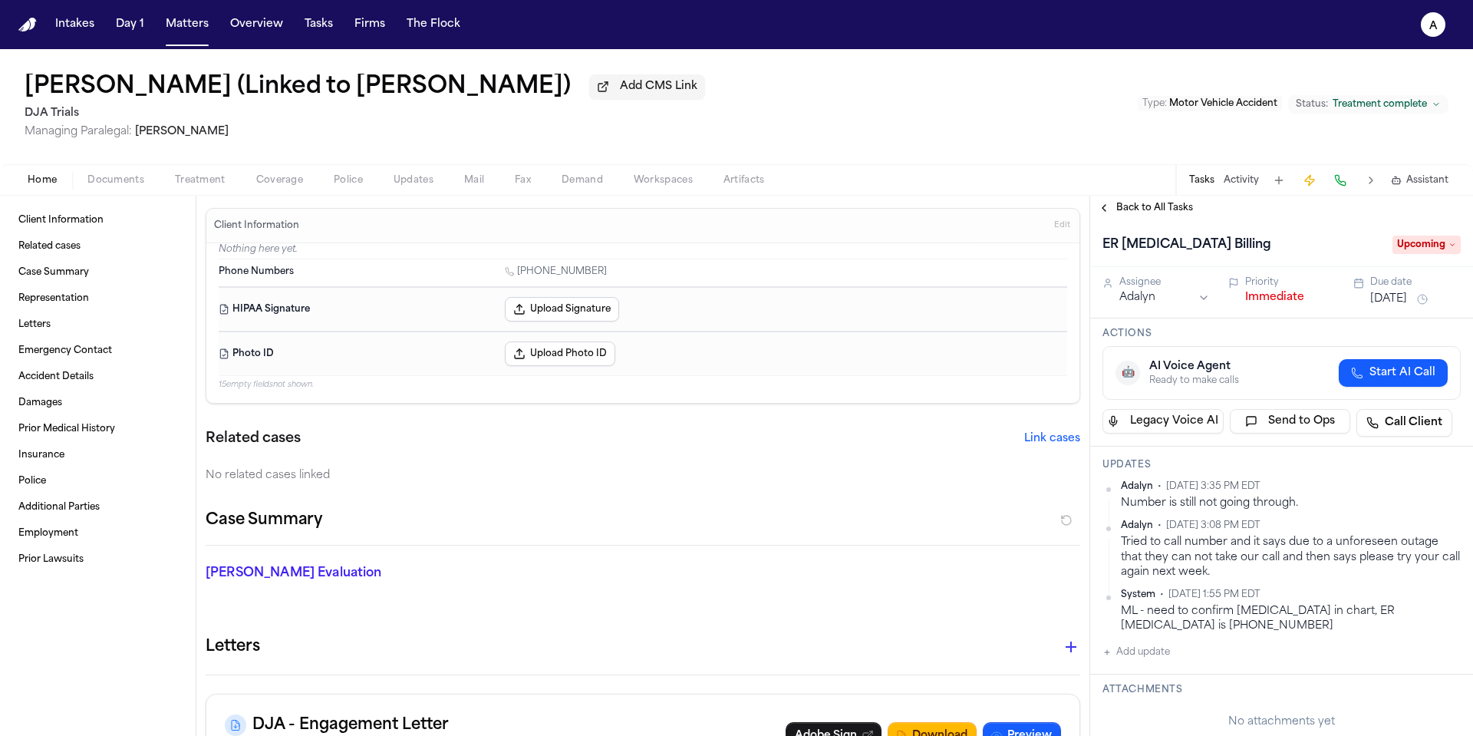
click at [1396, 305] on button "[DATE]" at bounding box center [1388, 299] width 37 height 15
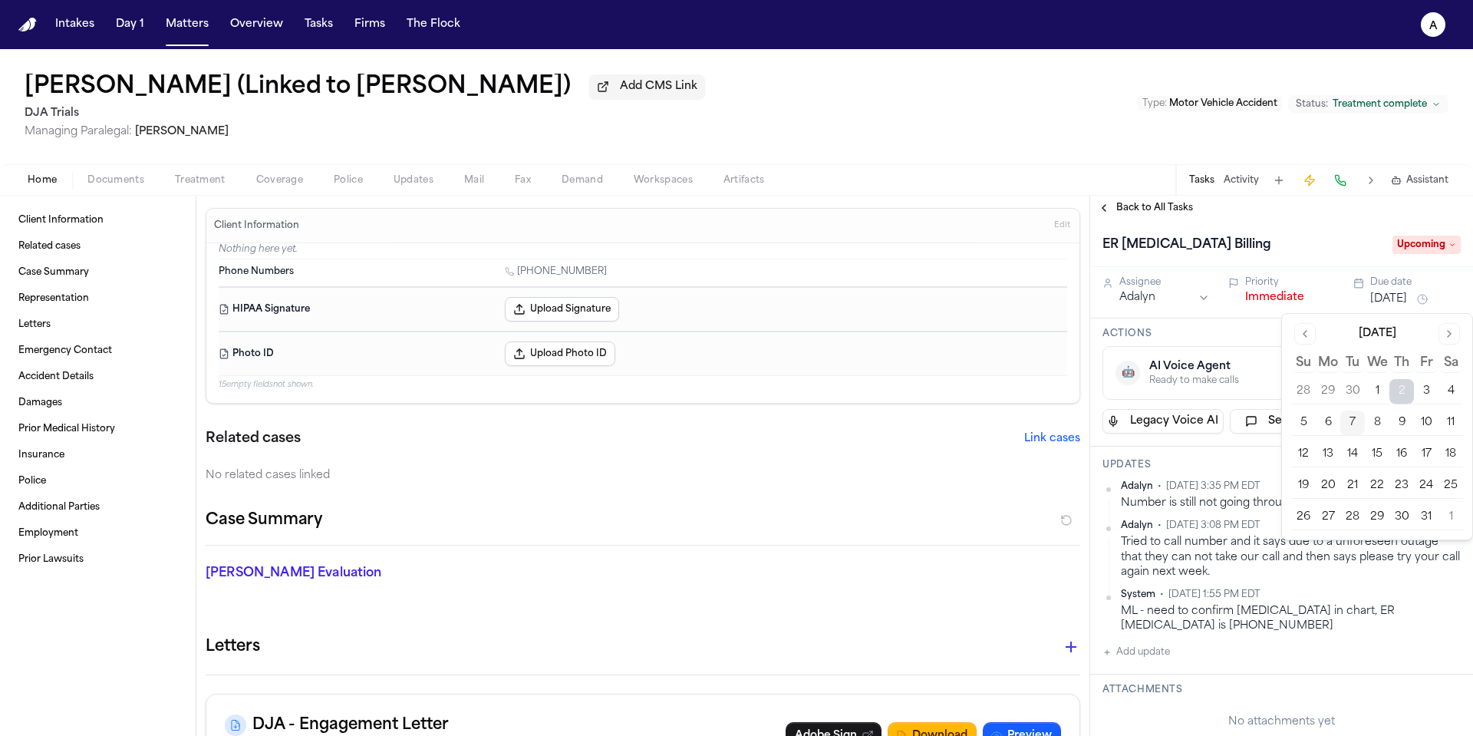
click at [1373, 421] on button "8" at bounding box center [1377, 422] width 25 height 25
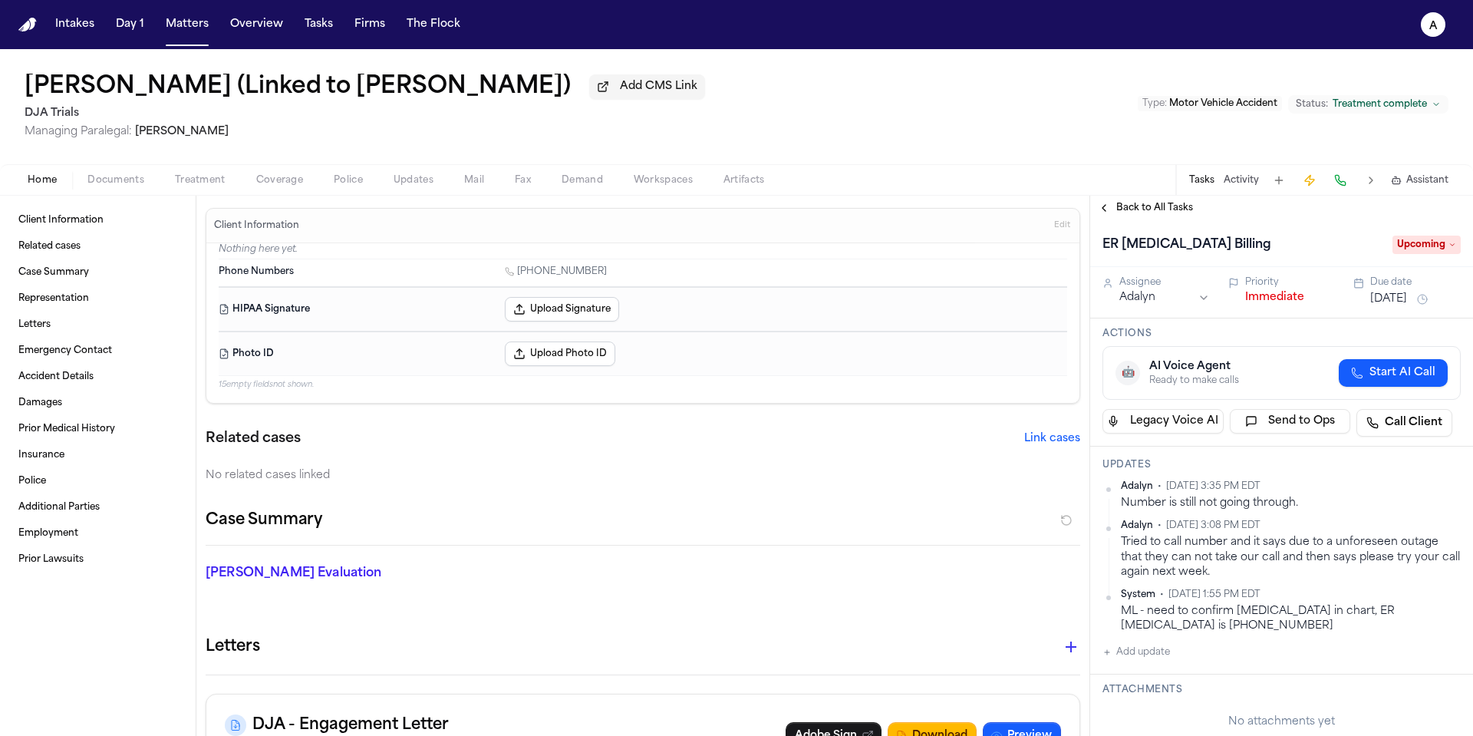
click at [1257, 377] on div "🤖 AI Voice Agent Ready to make calls Start AI Call" at bounding box center [1281, 373] width 332 height 28
click at [1150, 214] on span "Back to All Tasks" at bounding box center [1154, 208] width 77 height 12
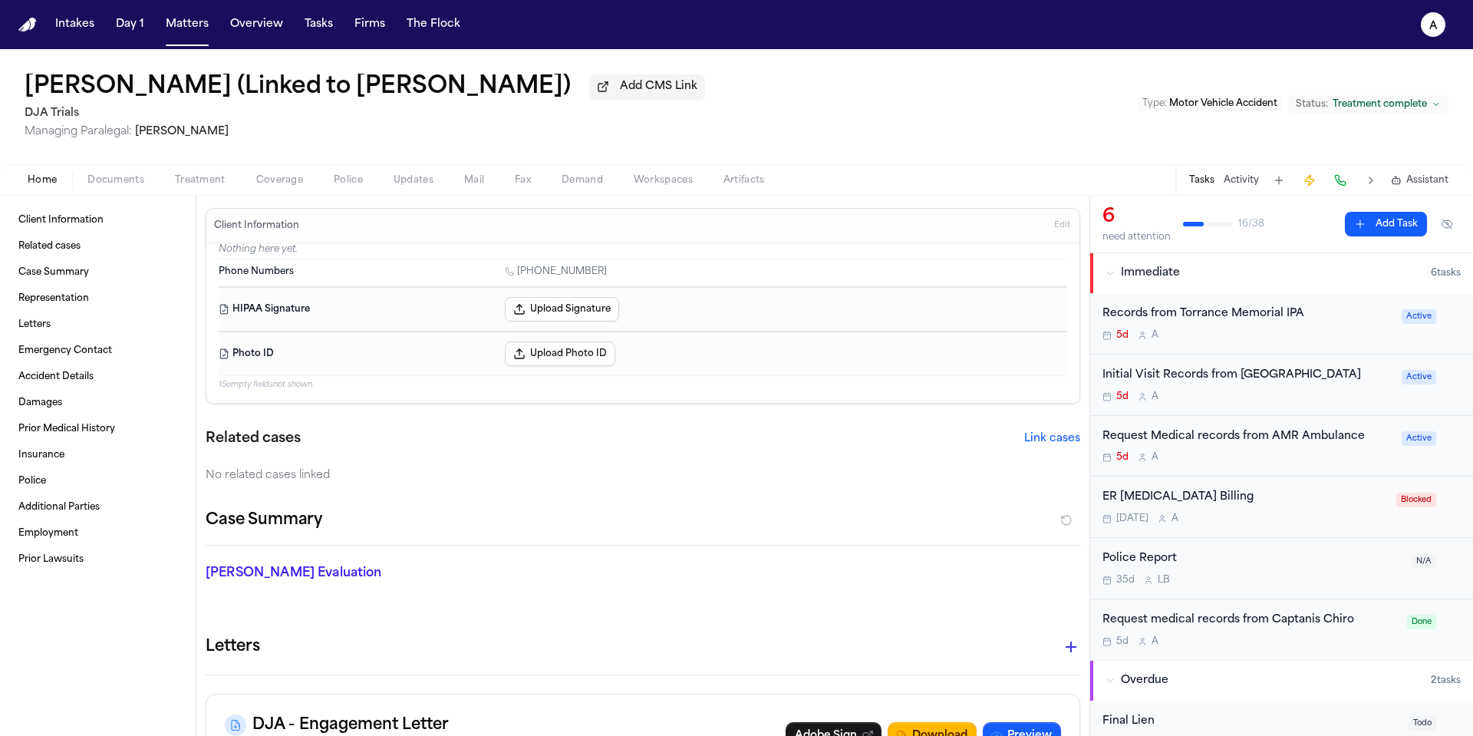
click at [1342, 334] on div "5d A" at bounding box center [1247, 335] width 290 height 12
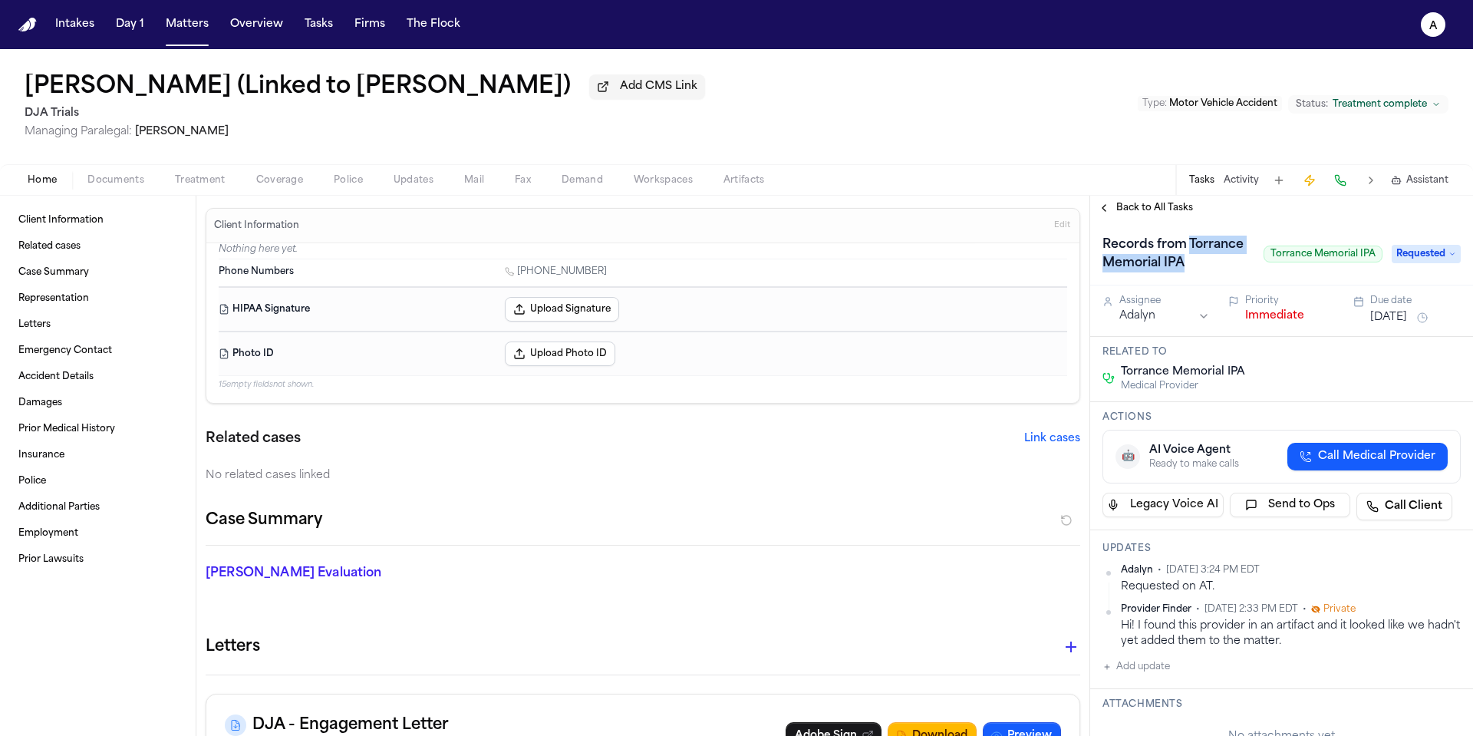
drag, startPoint x: 1140, startPoint y: 287, endPoint x: 1103, endPoint y: 268, distance: 41.5
click at [1103, 268] on h1 "Records from Torrance Memorial IPA" at bounding box center [1176, 253] width 161 height 43
click at [1169, 676] on button "Add update" at bounding box center [1136, 666] width 68 height 18
click at [1172, 692] on textarea "Add your update" at bounding box center [1291, 679] width 328 height 31
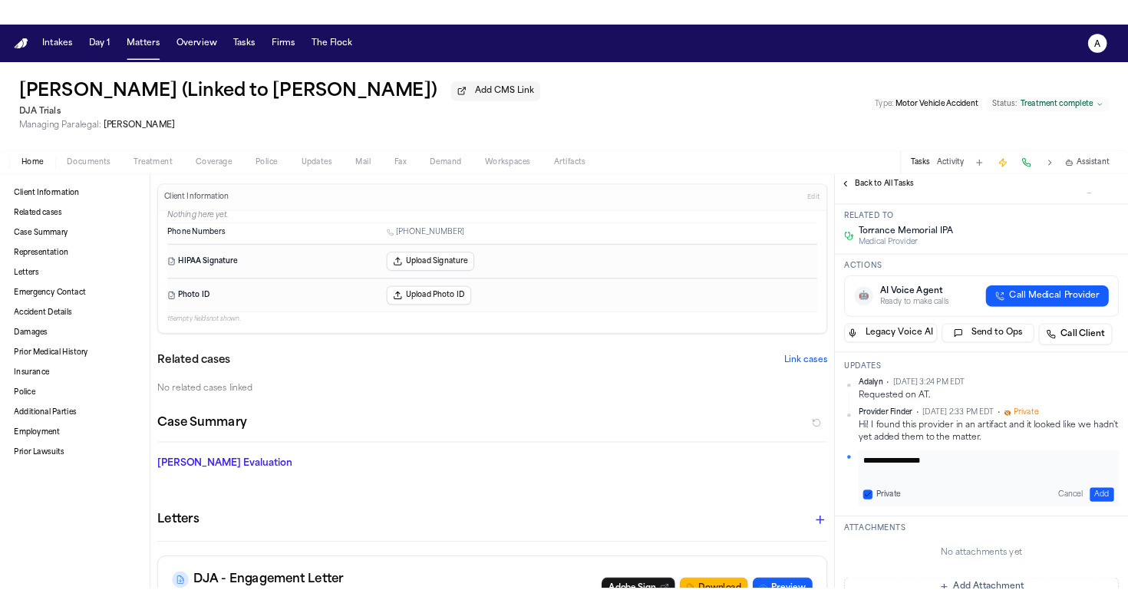
scroll to position [110, 0]
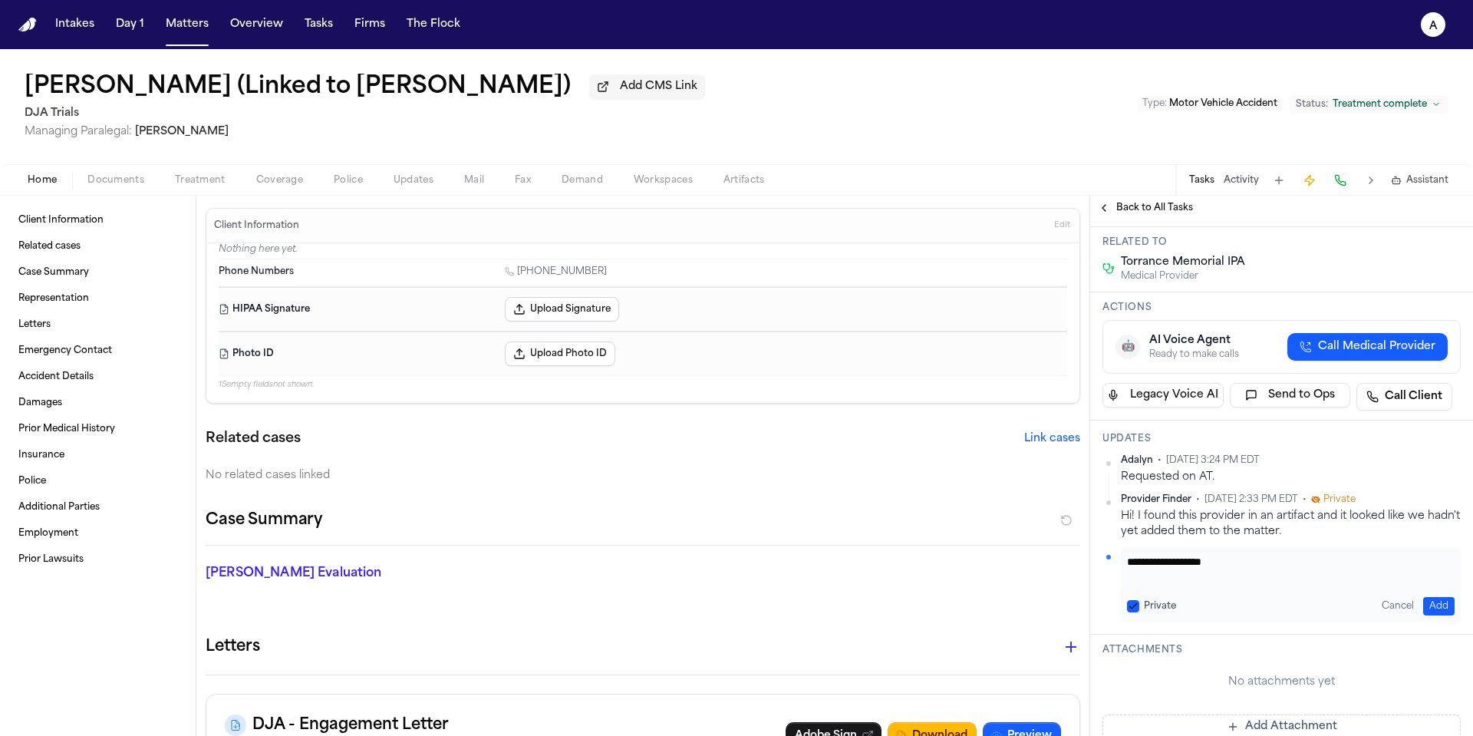
type textarea "**********"
click at [1442, 615] on button "Add" at bounding box center [1438, 606] width 31 height 18
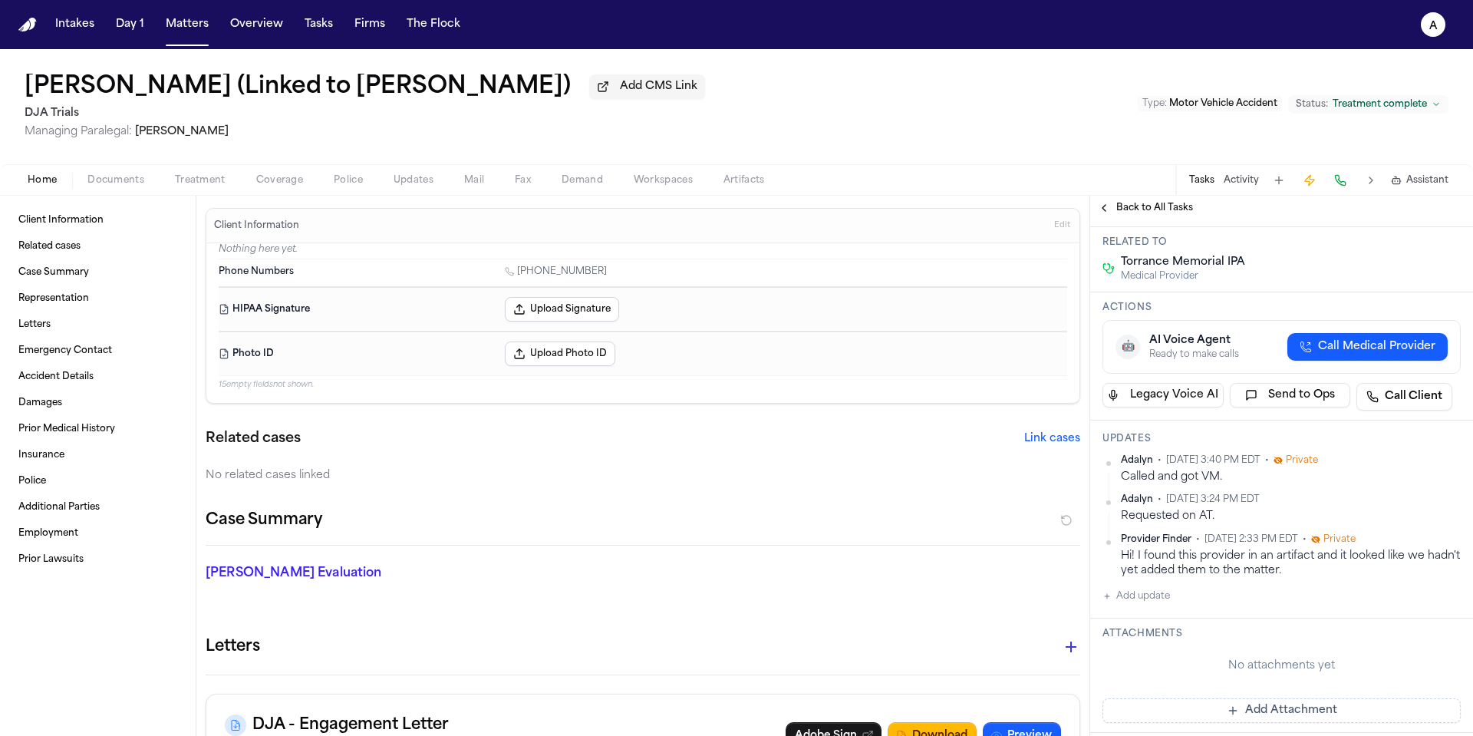
click at [1134, 210] on span "Back to All Tasks" at bounding box center [1154, 208] width 77 height 12
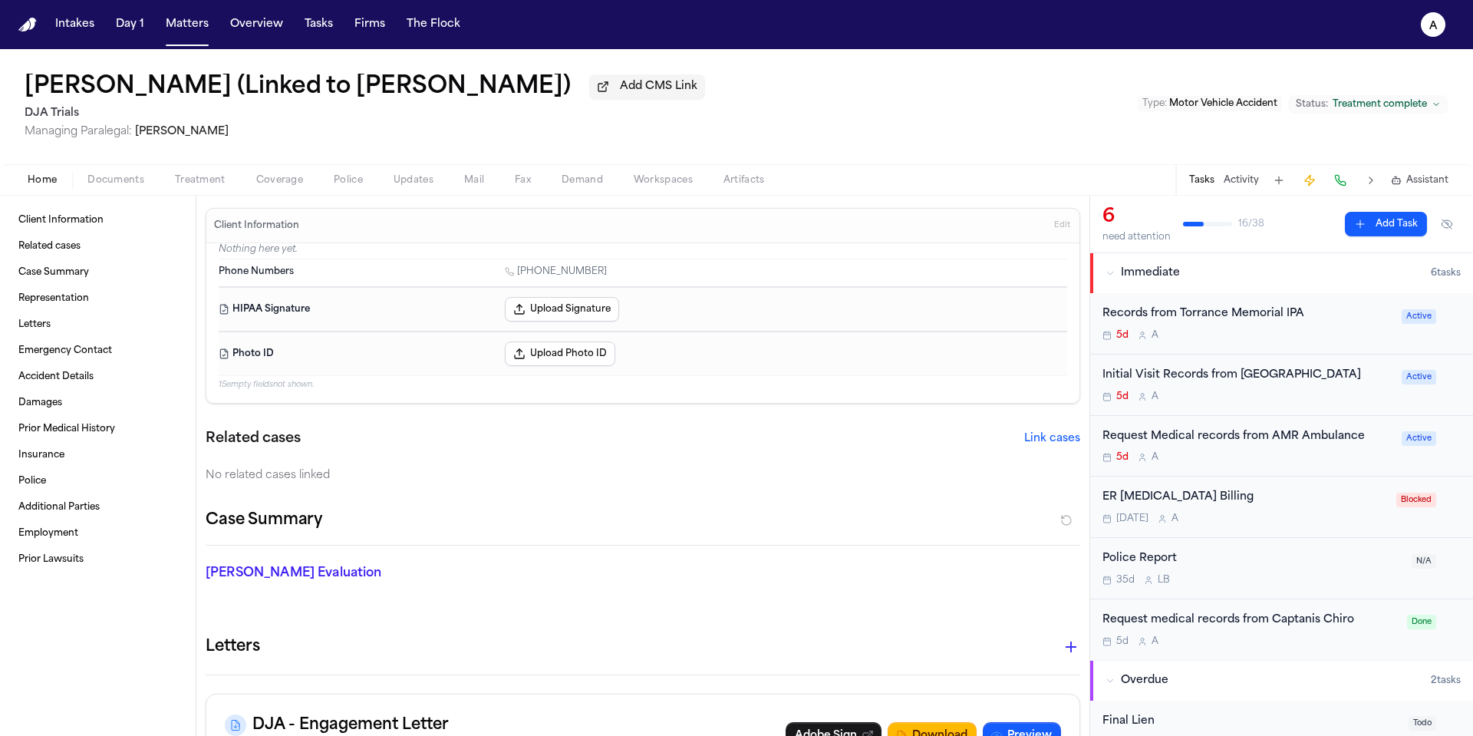
click at [1344, 403] on div "5d A" at bounding box center [1247, 396] width 290 height 12
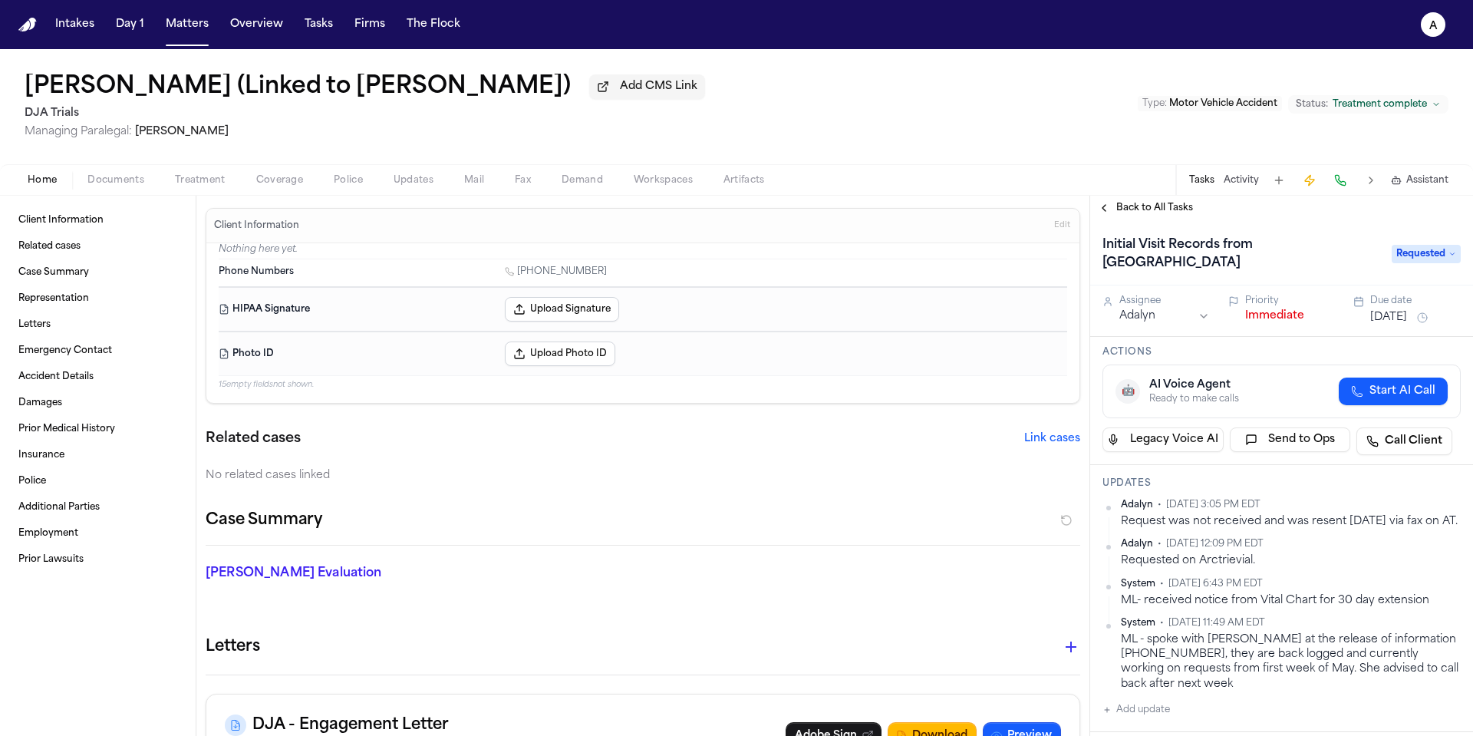
click at [819, 127] on div "Dennis Escobar (Linked to Teresa Flores) Add CMS Link DJA Trials Managing Paral…" at bounding box center [736, 106] width 1473 height 115
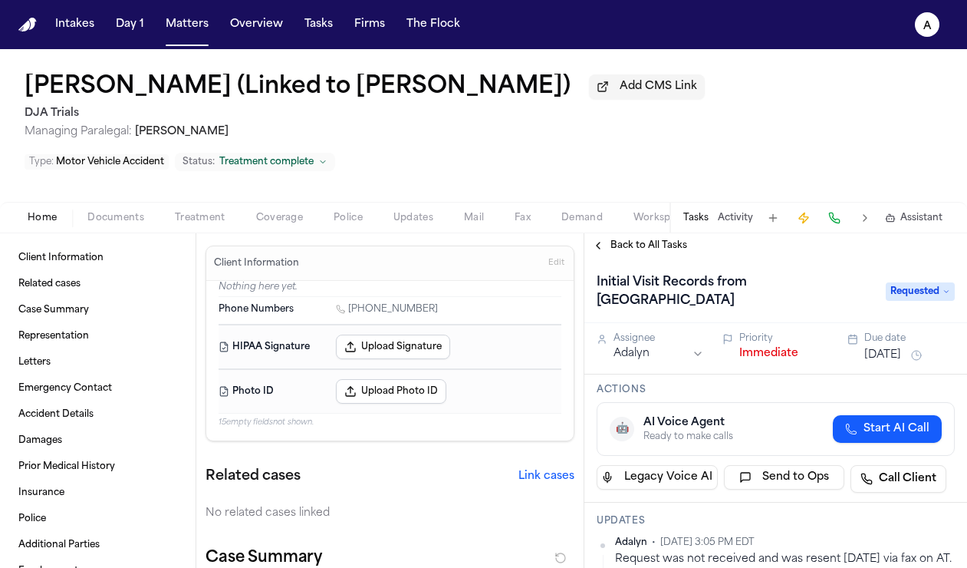
click at [321, 31] on button "Tasks" at bounding box center [318, 25] width 41 height 28
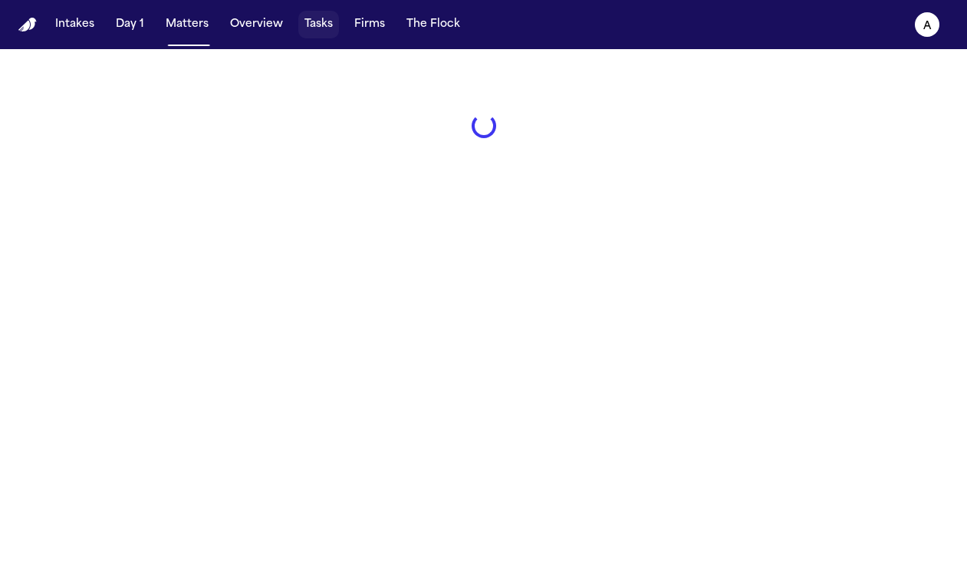
click at [321, 31] on button "Tasks" at bounding box center [318, 25] width 41 height 28
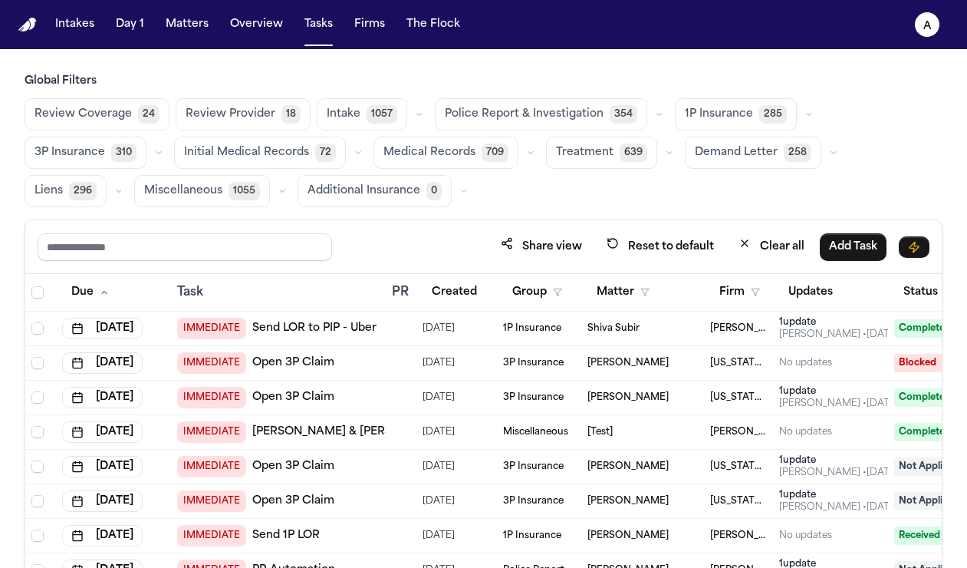
click at [430, 148] on span "Medical Records" at bounding box center [430, 152] width 92 height 15
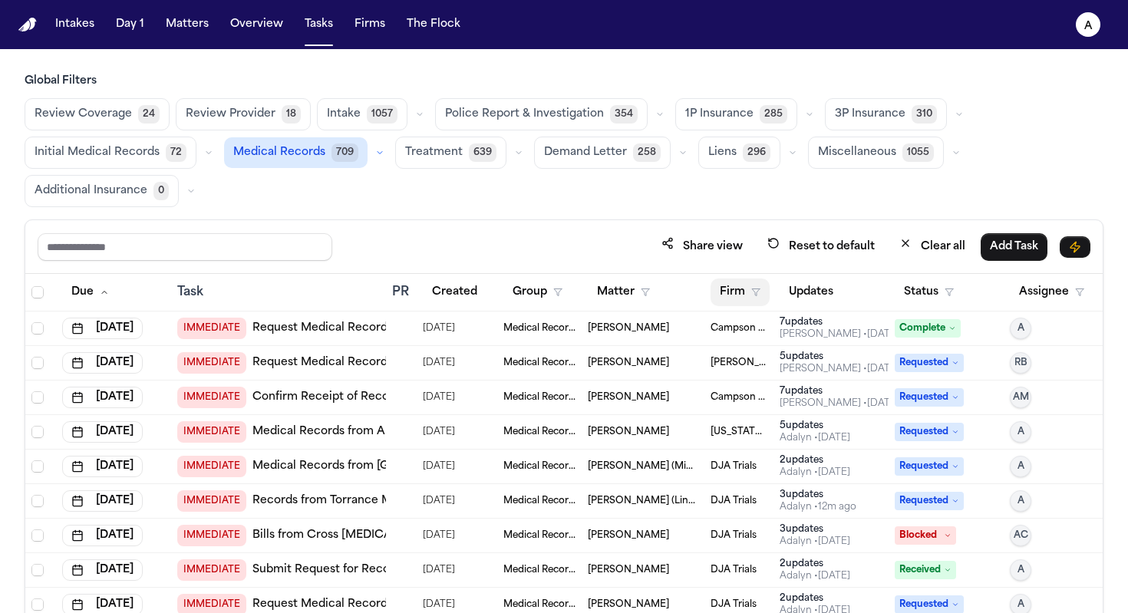
click at [739, 295] on button "Firm" at bounding box center [739, 292] width 59 height 28
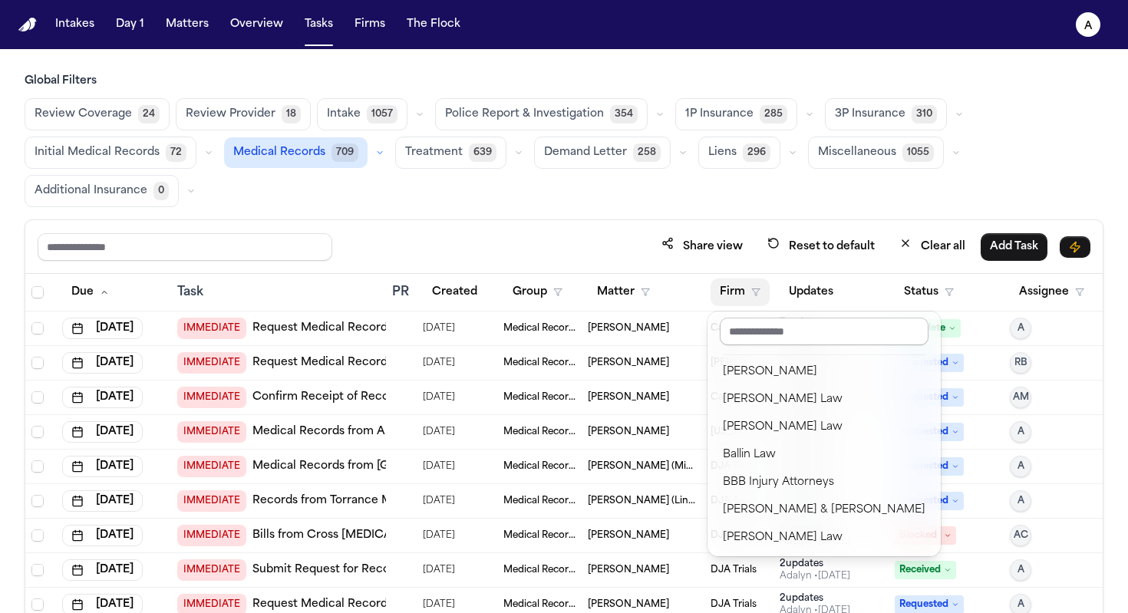
click at [807, 341] on input "text" at bounding box center [824, 332] width 209 height 28
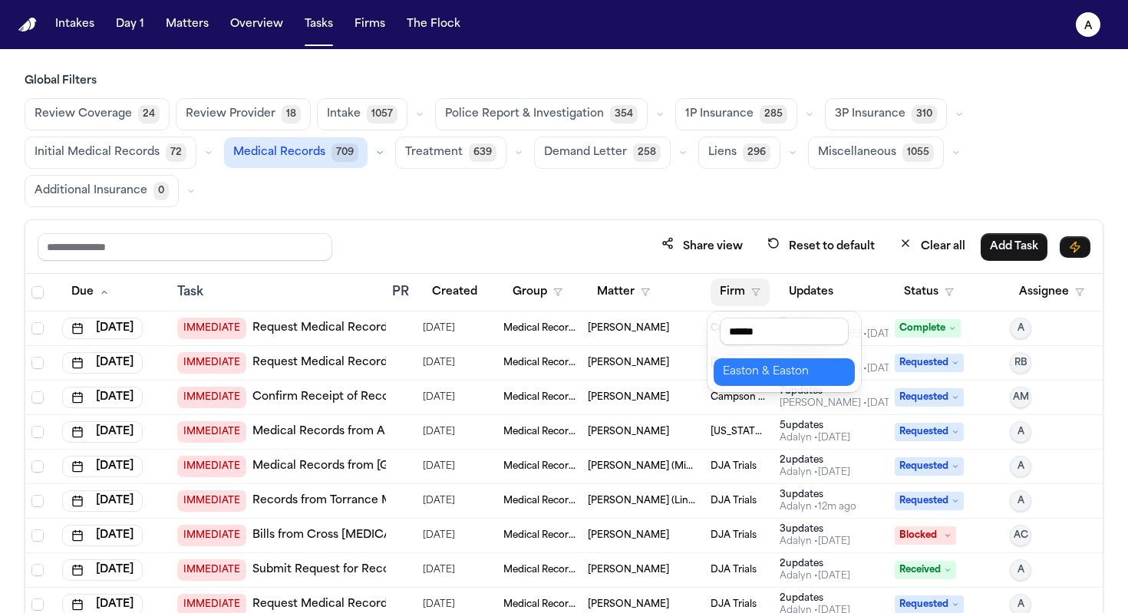
type input "******"
click at [807, 374] on div "Easton & Easton" at bounding box center [784, 372] width 123 height 18
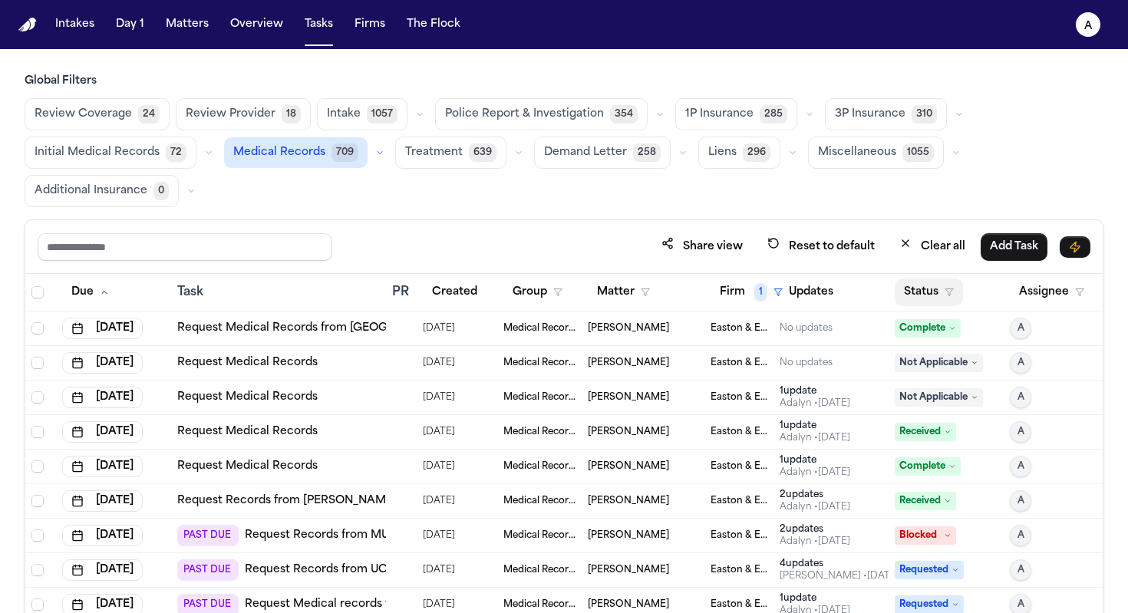
click at [932, 300] on button "Status" at bounding box center [929, 292] width 68 height 28
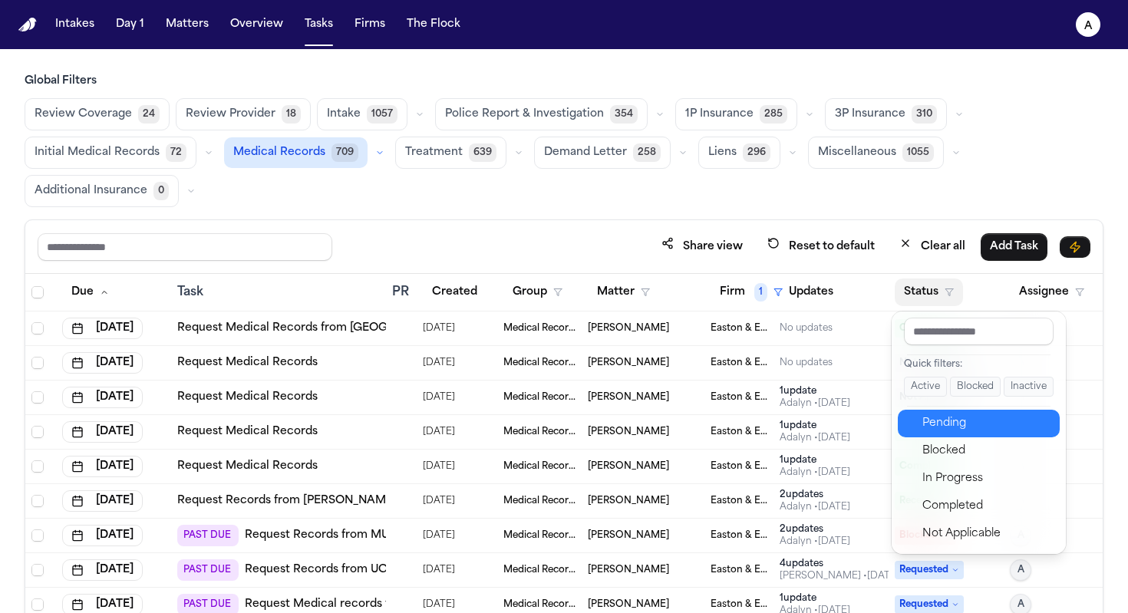
click at [950, 410] on button "Pending" at bounding box center [979, 424] width 162 height 28
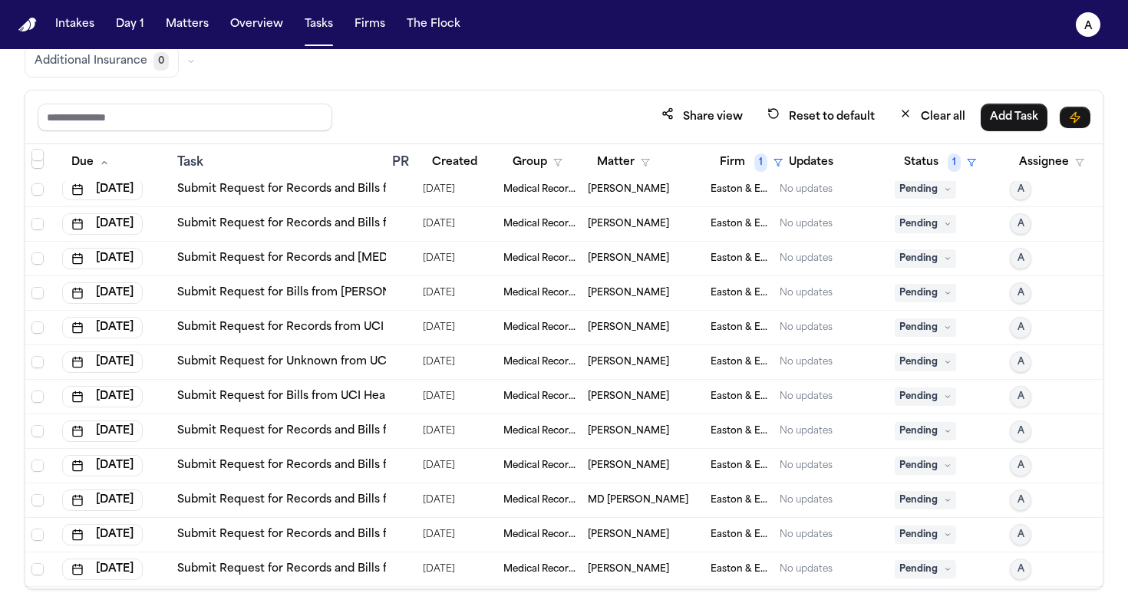
scroll to position [906, 0]
click at [179, 21] on button "Matters" at bounding box center [187, 25] width 55 height 28
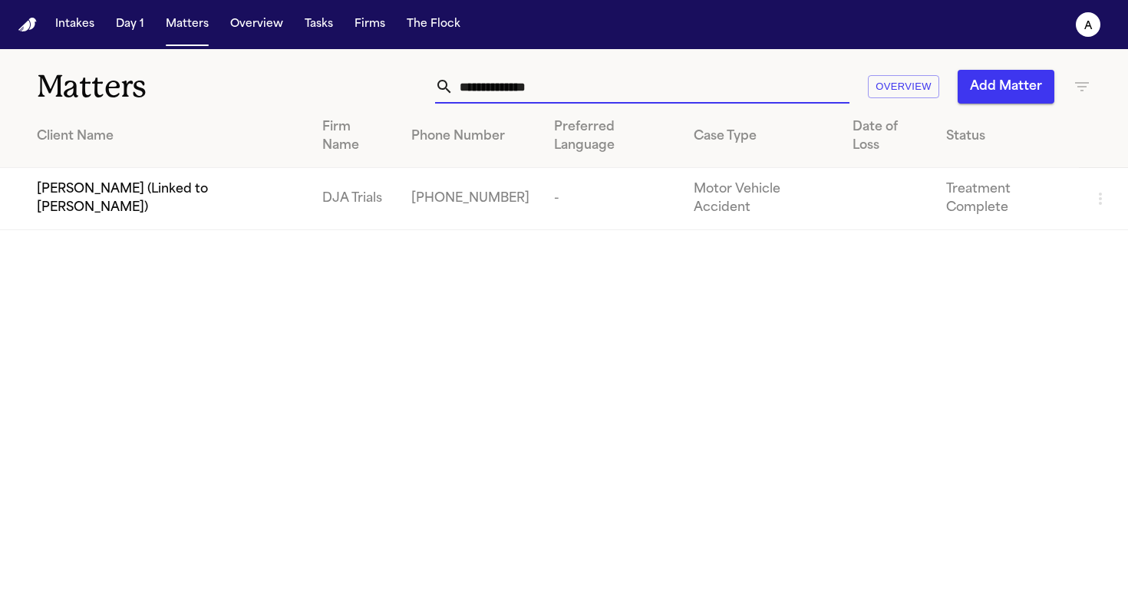
drag, startPoint x: 595, startPoint y: 83, endPoint x: 342, endPoint y: 91, distance: 253.3
click at [342, 91] on div "**********" at bounding box center [710, 87] width 762 height 34
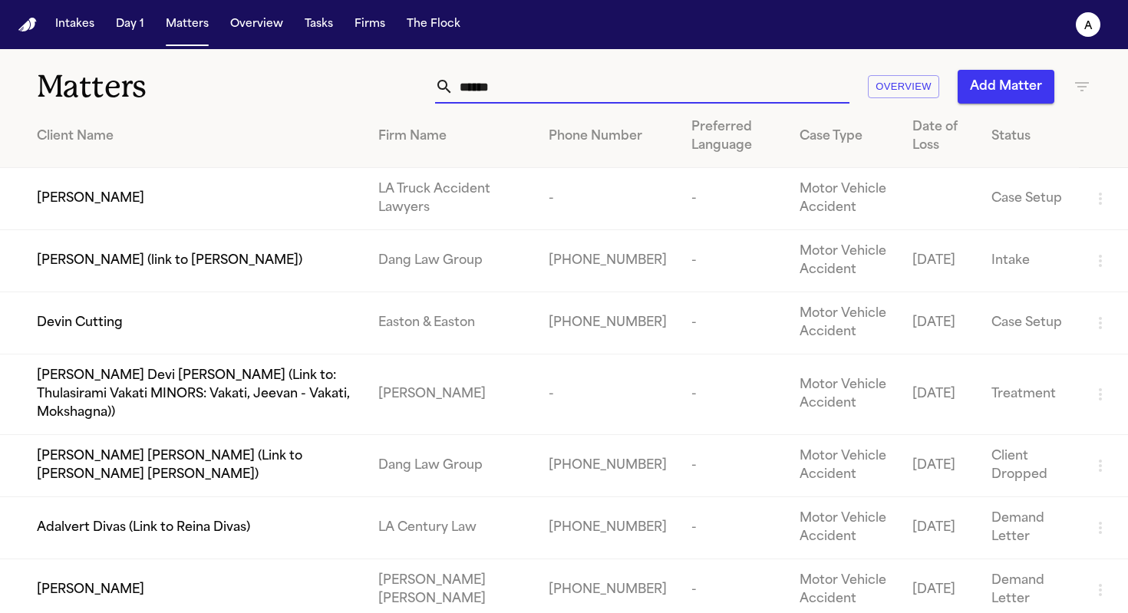
type input "*****"
click at [83, 329] on span "Devin Cutting" at bounding box center [80, 323] width 86 height 18
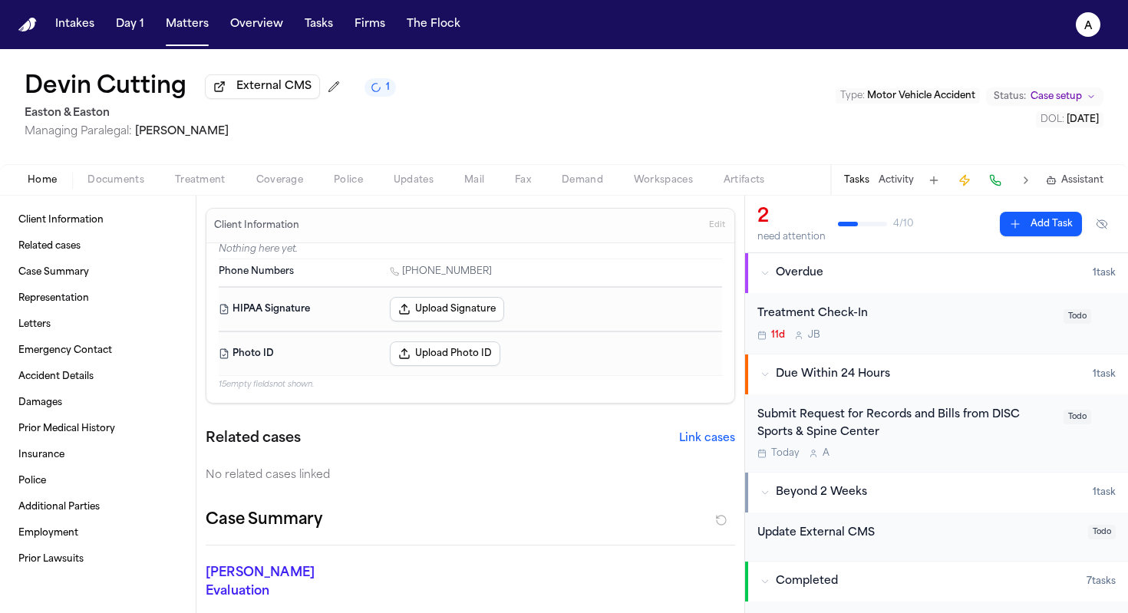
click at [1018, 450] on div "Submit Request for Records and Bills from DISC Sports & Spine Center Today A" at bounding box center [905, 434] width 297 height 54
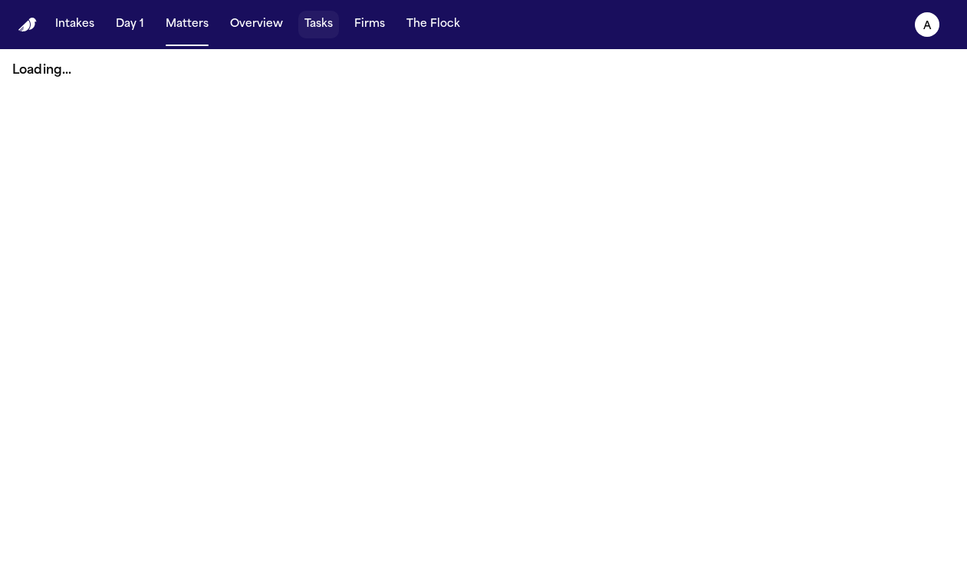
click at [325, 27] on button "Tasks" at bounding box center [318, 25] width 41 height 28
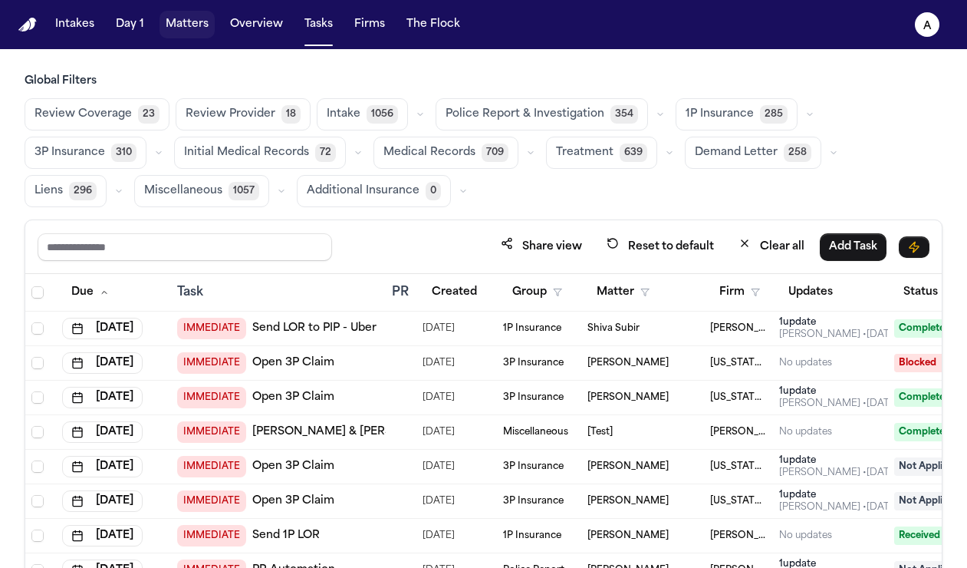
click at [188, 30] on button "Matters" at bounding box center [187, 25] width 55 height 28
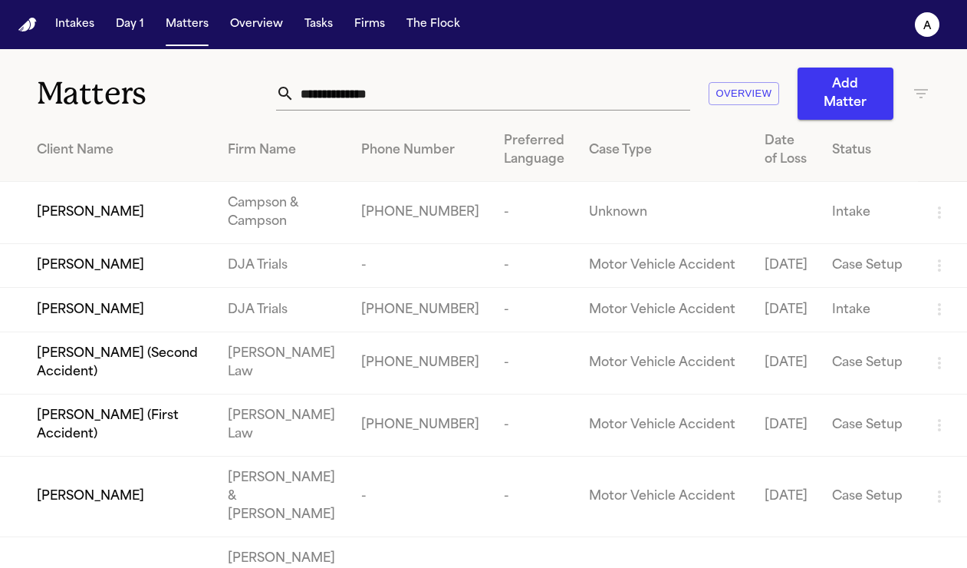
click at [386, 94] on input "text" at bounding box center [493, 94] width 396 height 34
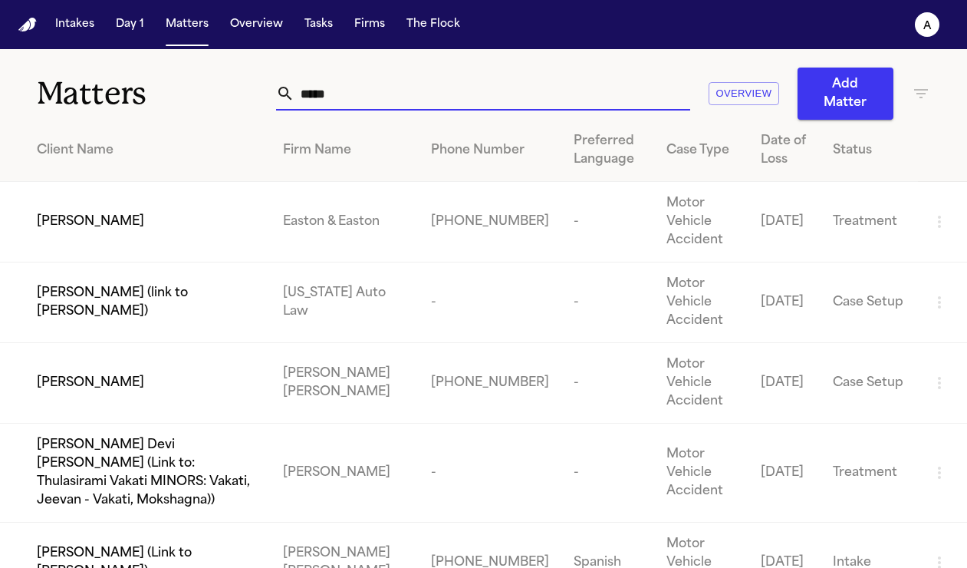
type input "*****"
click at [65, 216] on span "[PERSON_NAME]" at bounding box center [90, 222] width 107 height 18
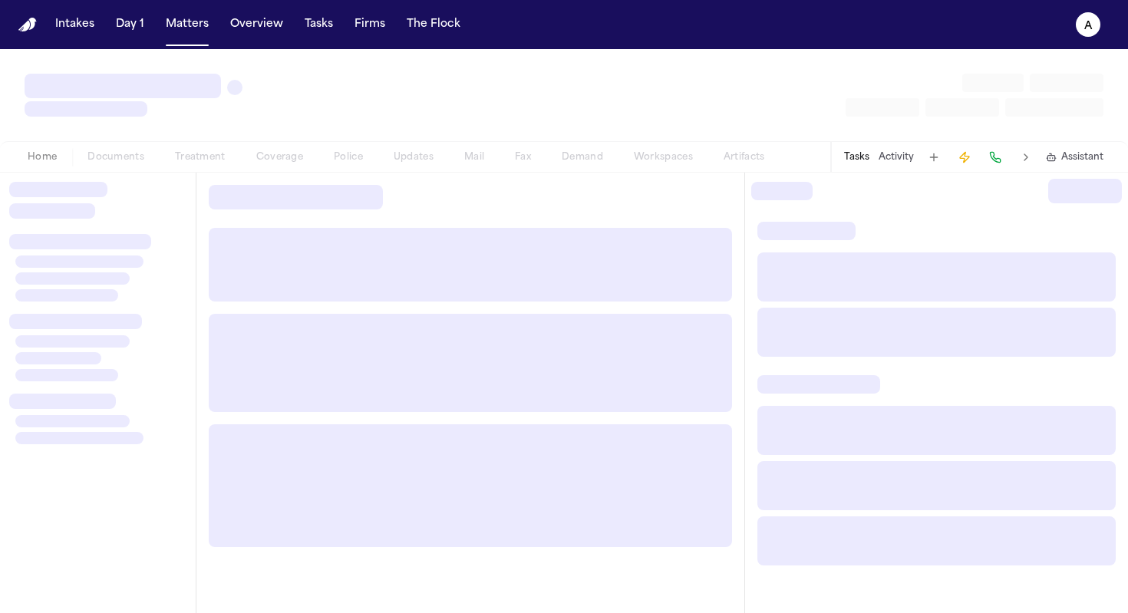
click at [864, 160] on button "Tasks" at bounding box center [856, 157] width 25 height 12
click at [858, 158] on button "Tasks" at bounding box center [856, 157] width 25 height 12
click at [852, 157] on button "Tasks" at bounding box center [856, 157] width 25 height 12
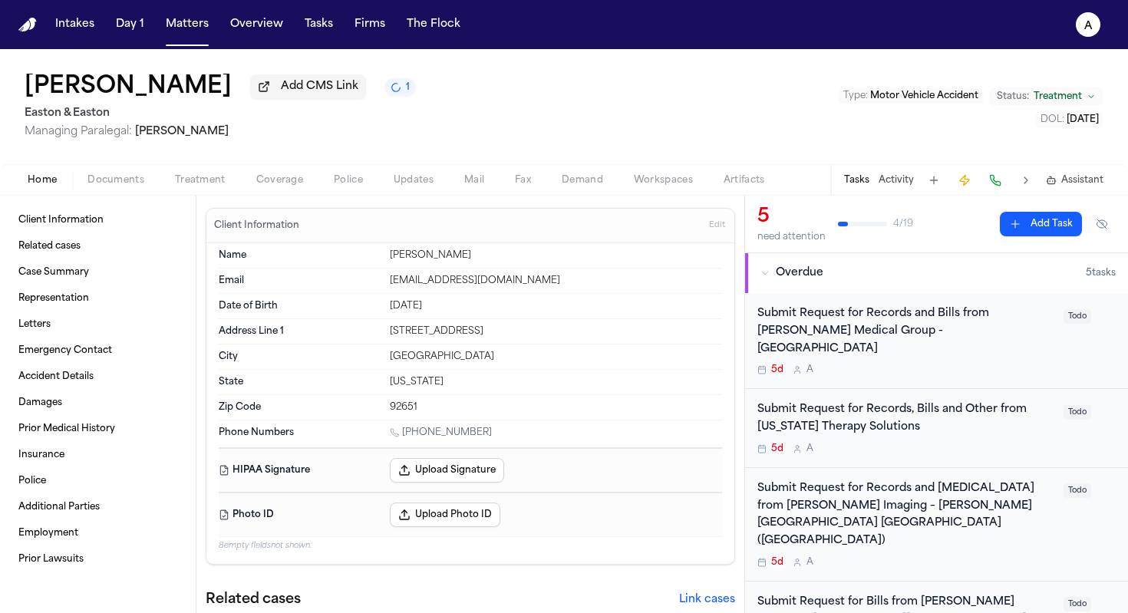
click at [967, 343] on div "Submit Request for Records and Bills from [PERSON_NAME] Medical Group - [GEOGRA…" at bounding box center [905, 331] width 297 height 52
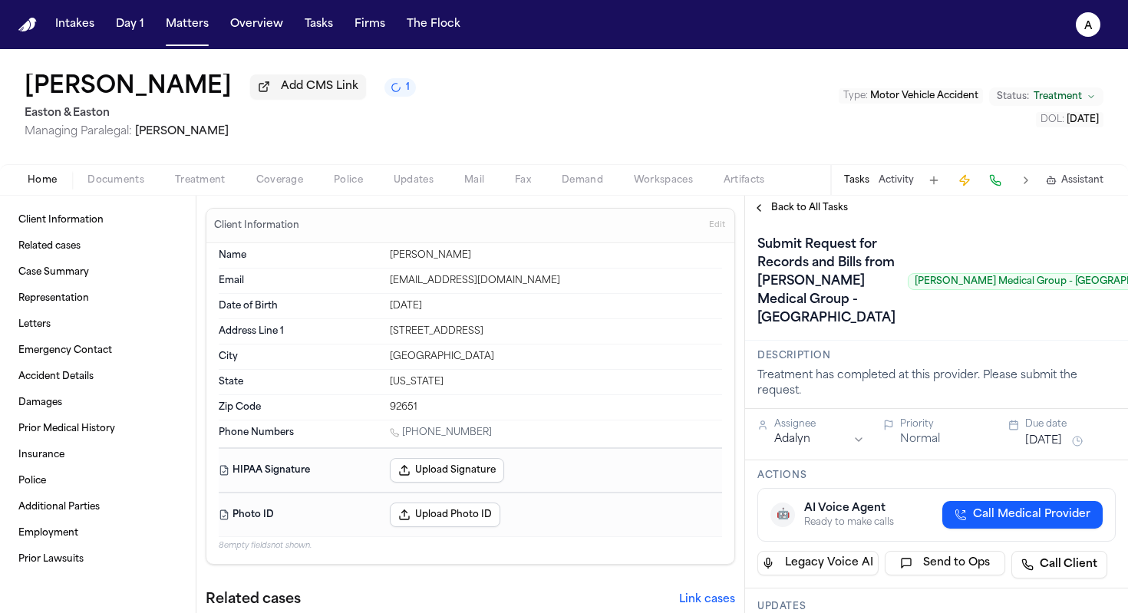
click at [824, 209] on span "Back to All Tasks" at bounding box center [809, 208] width 77 height 12
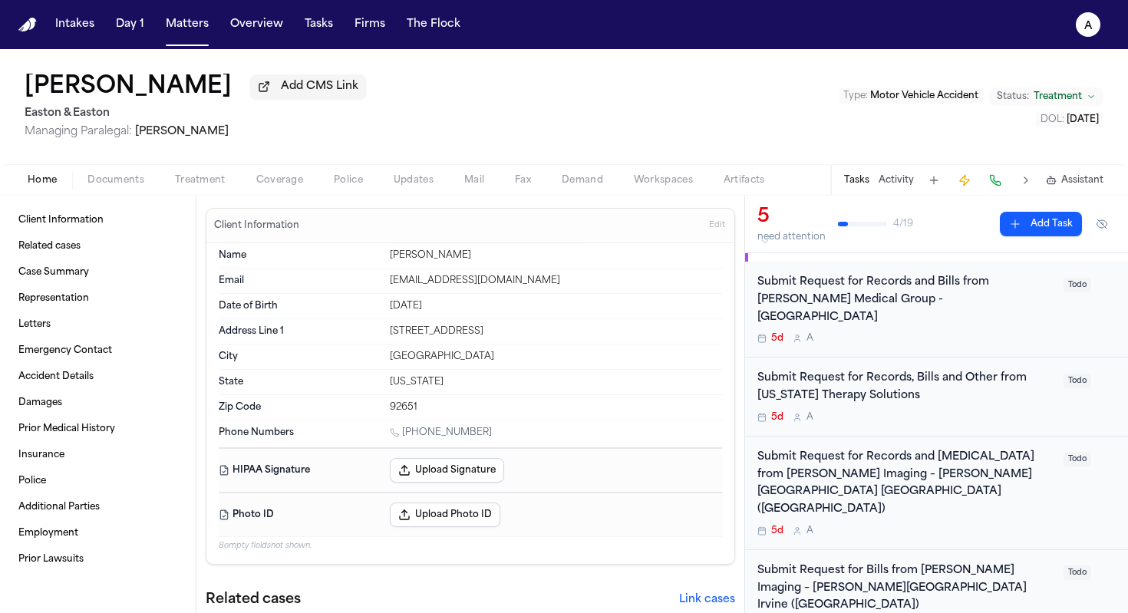
scroll to position [28, 0]
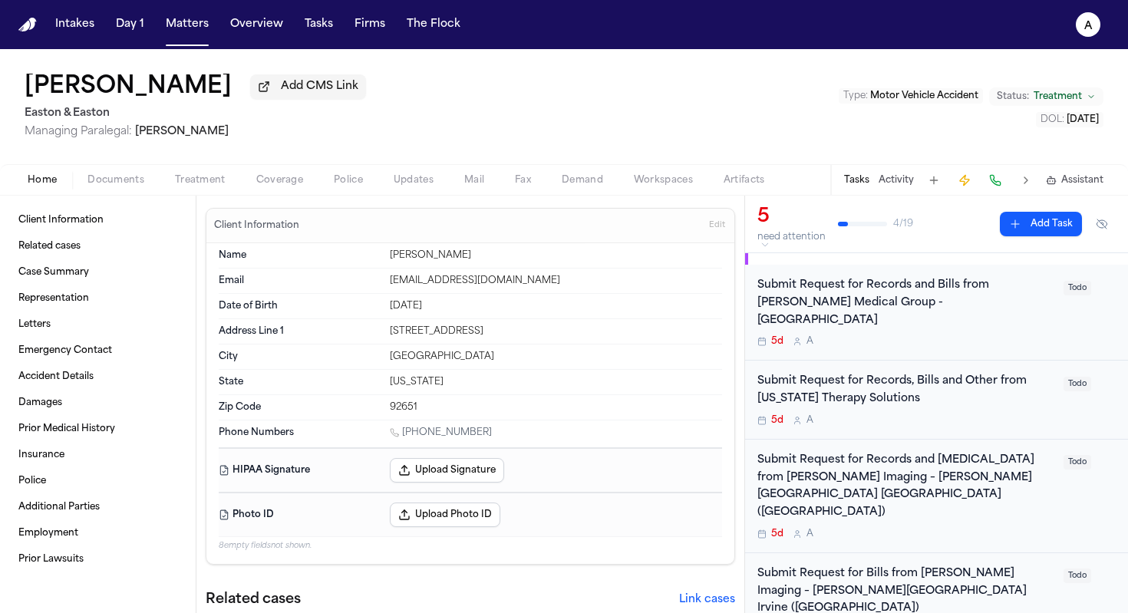
click at [967, 335] on div "5d A" at bounding box center [905, 341] width 297 height 12
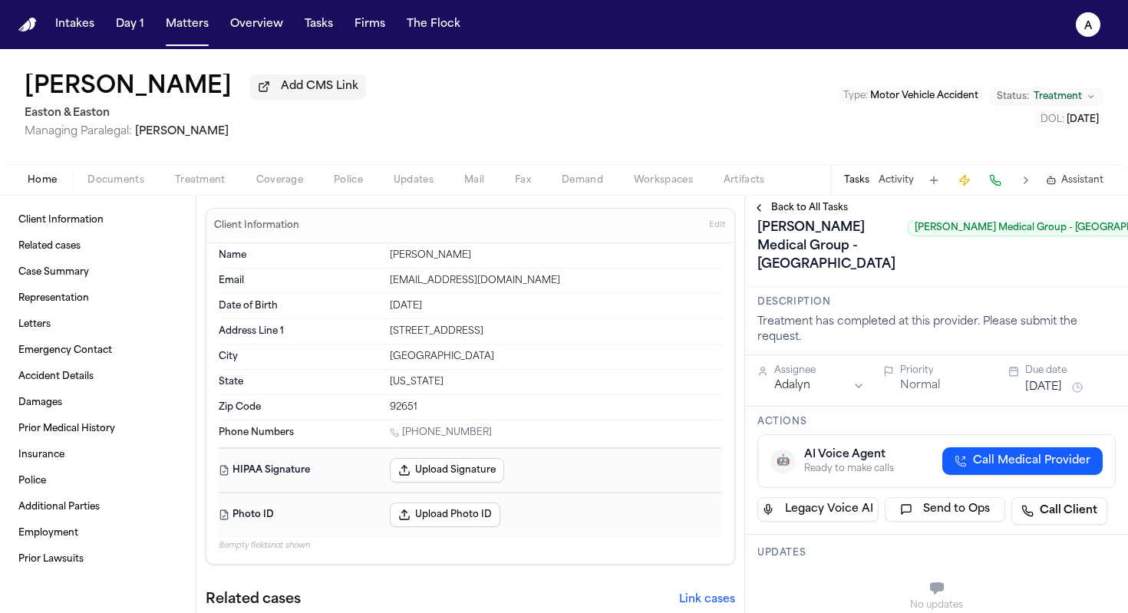
scroll to position [2, 0]
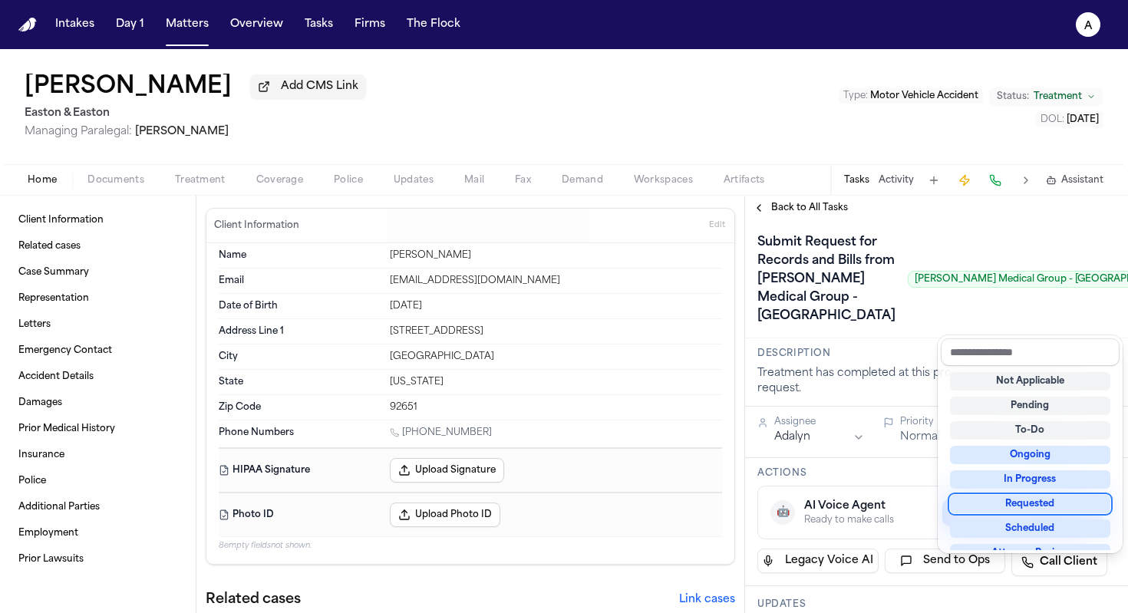
scroll to position [27, 0]
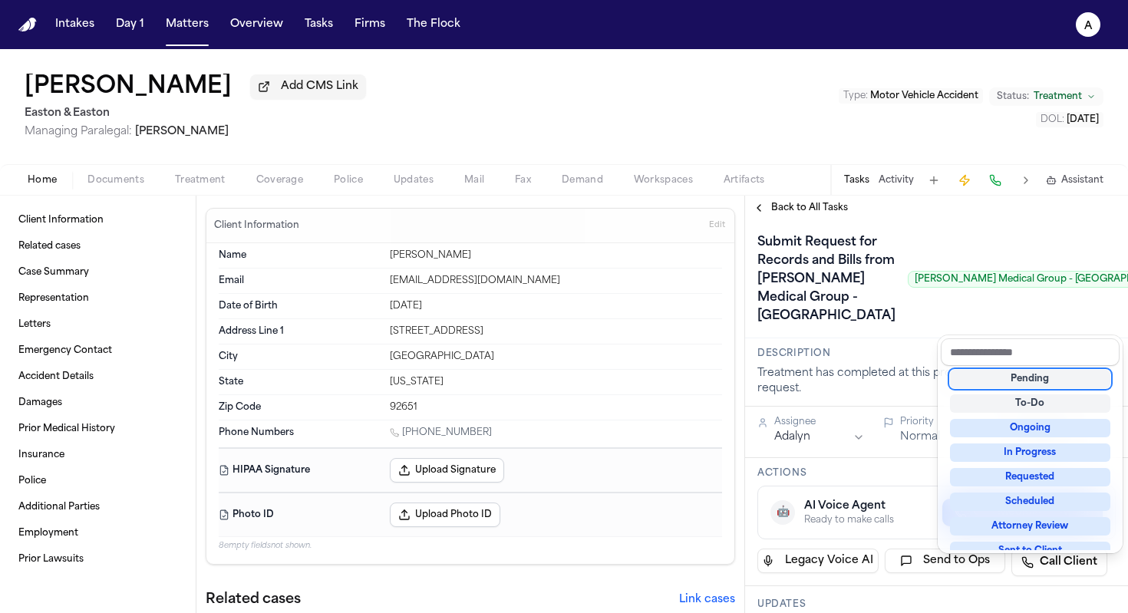
click at [967, 261] on div "Submit Request for Records and Bills from [PERSON_NAME] Medical Group - [GEOGRA…" at bounding box center [936, 279] width 358 height 98
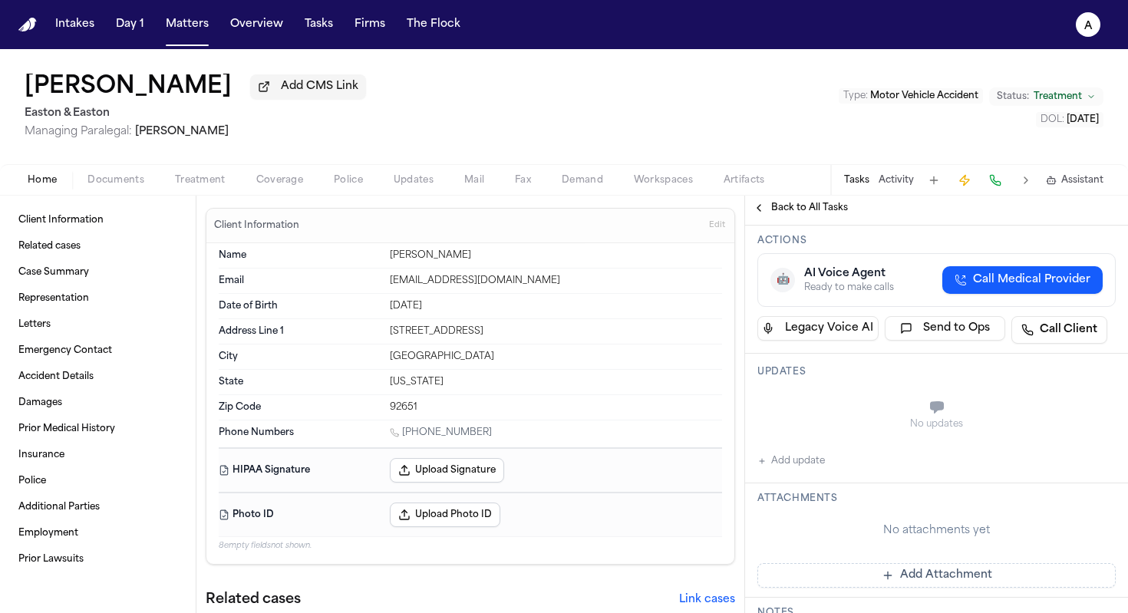
scroll to position [236, 0]
click at [796, 470] on button "Add update" at bounding box center [791, 460] width 68 height 18
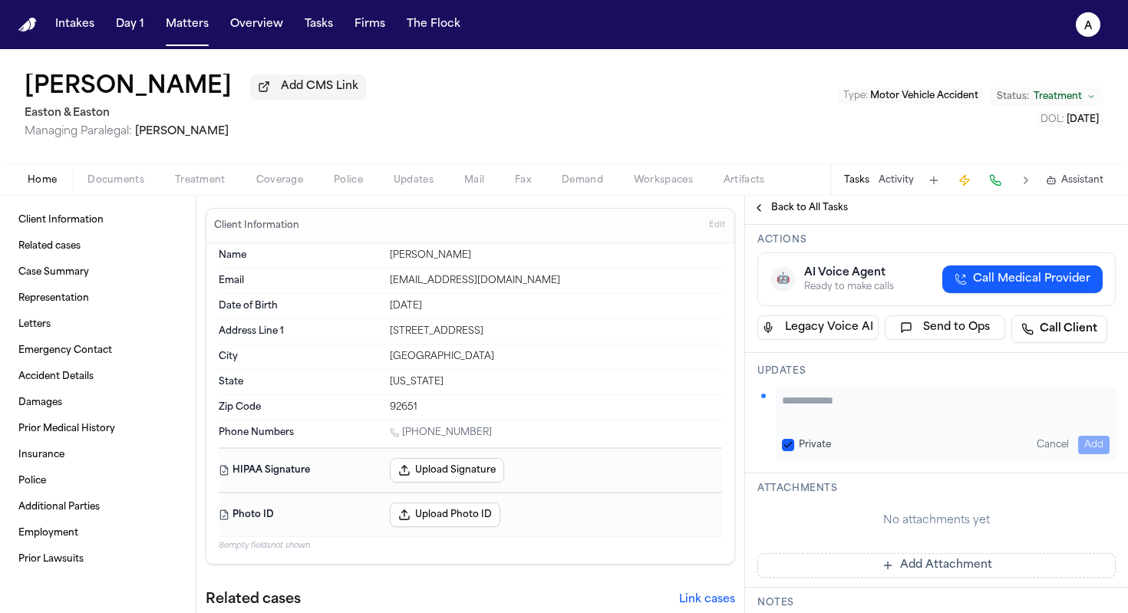
click at [822, 460] on div "Private Cancel Add" at bounding box center [946, 424] width 340 height 74
click at [825, 423] on textarea "Add your update" at bounding box center [946, 408] width 328 height 31
type textarea "**********"
click at [789, 451] on button "Private" at bounding box center [788, 445] width 12 height 12
click at [967, 454] on button "Add" at bounding box center [1093, 445] width 31 height 18
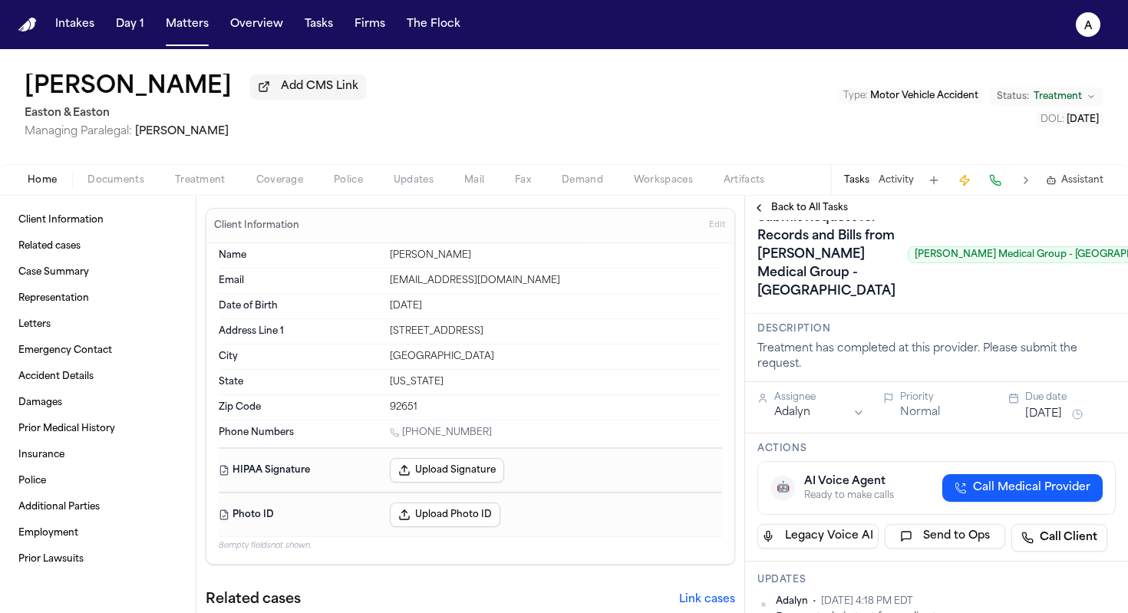
scroll to position [19, 0]
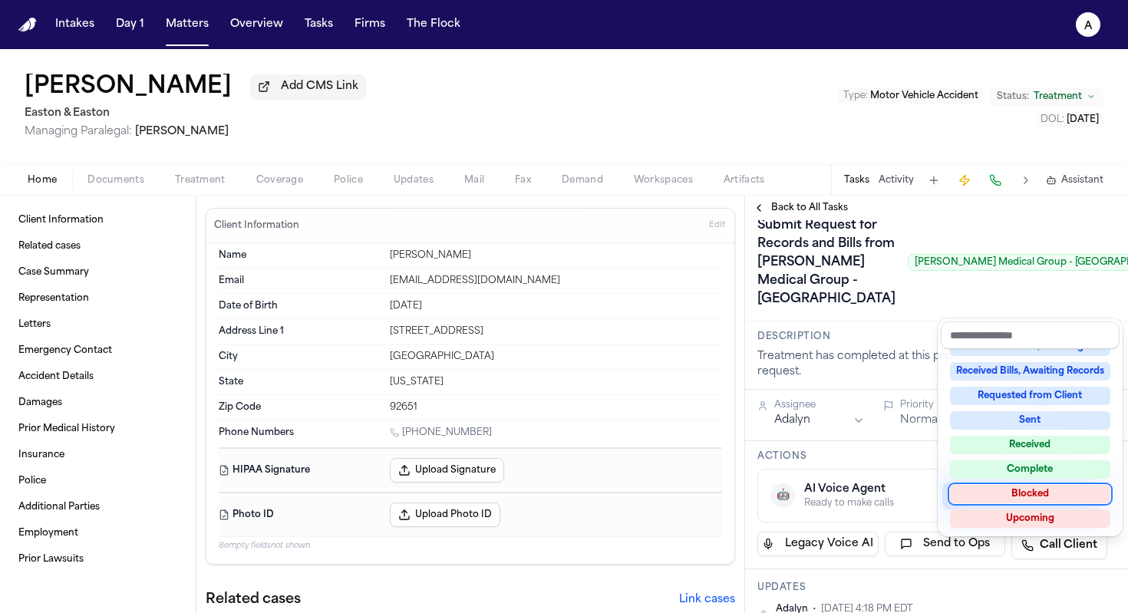
click at [967, 496] on div "Blocked" at bounding box center [1030, 494] width 160 height 18
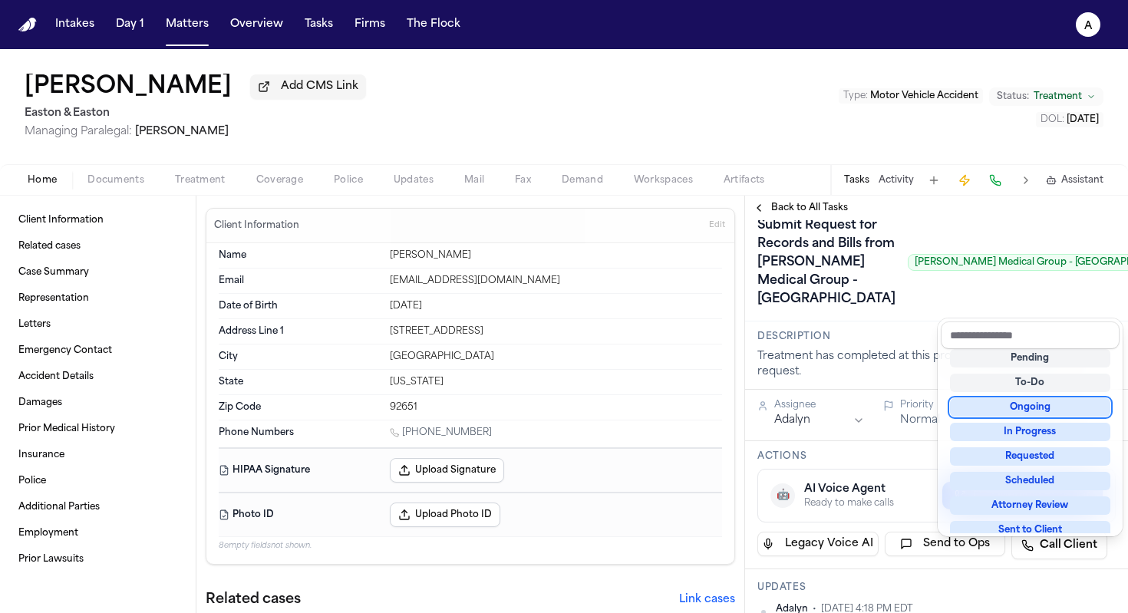
scroll to position [6, 0]
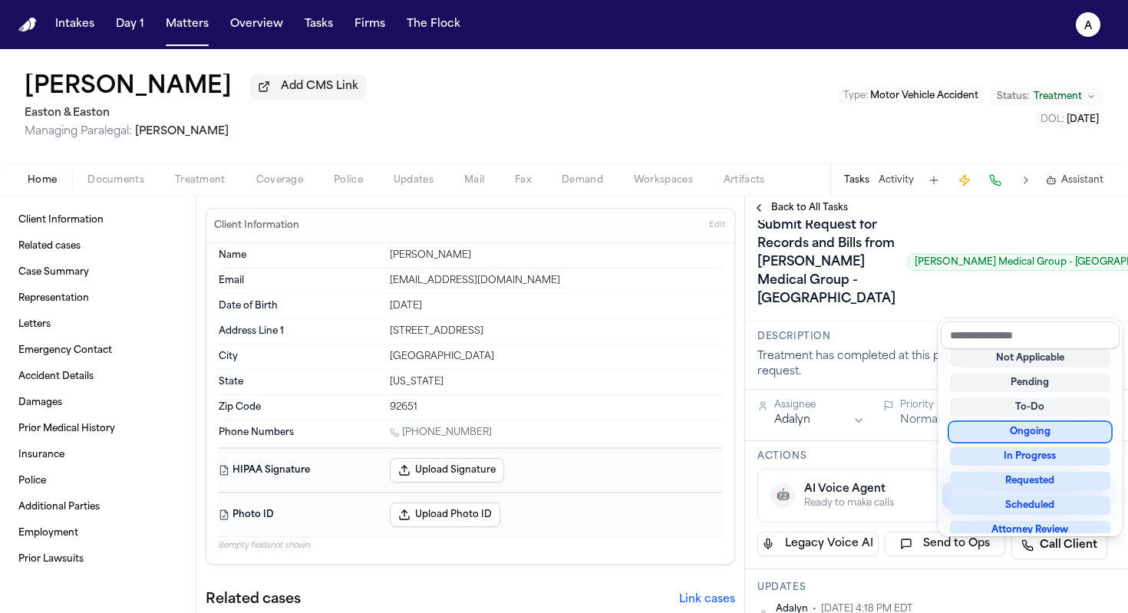
click at [967, 262] on div "Submit Request for Records and Bills from [PERSON_NAME] Medical Group - [GEOGRA…" at bounding box center [936, 262] width 358 height 98
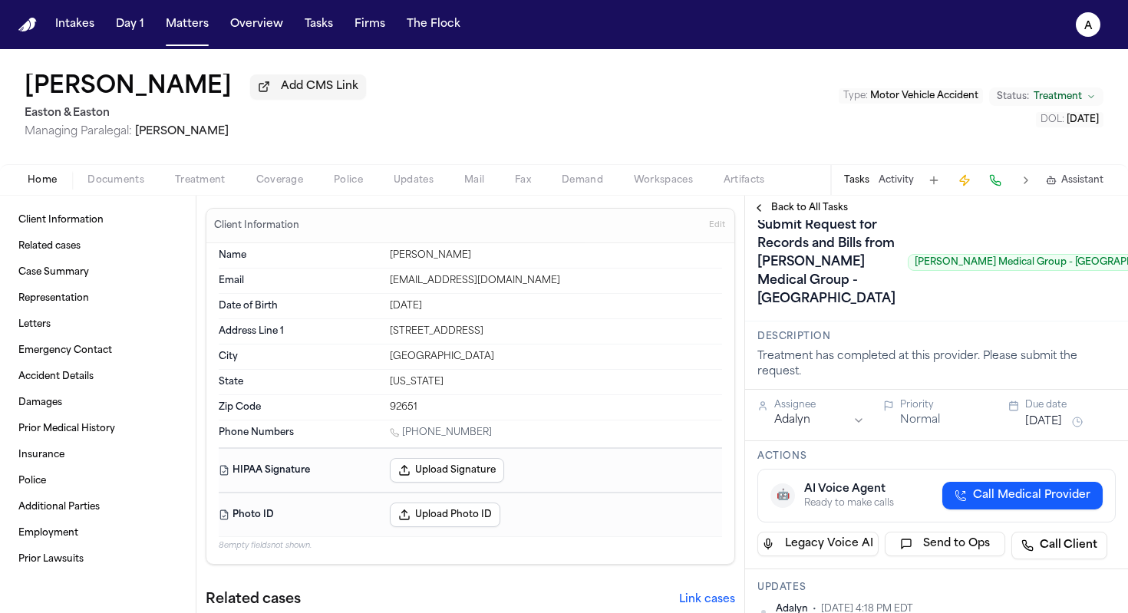
click at [811, 211] on span "Back to All Tasks" at bounding box center [809, 208] width 77 height 12
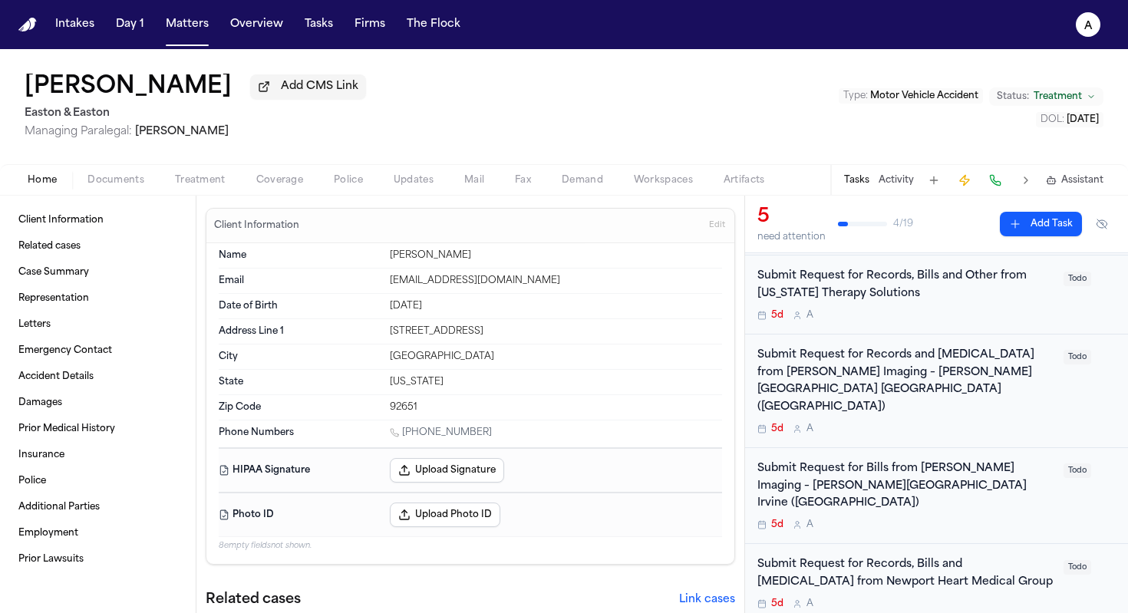
scroll to position [145, 0]
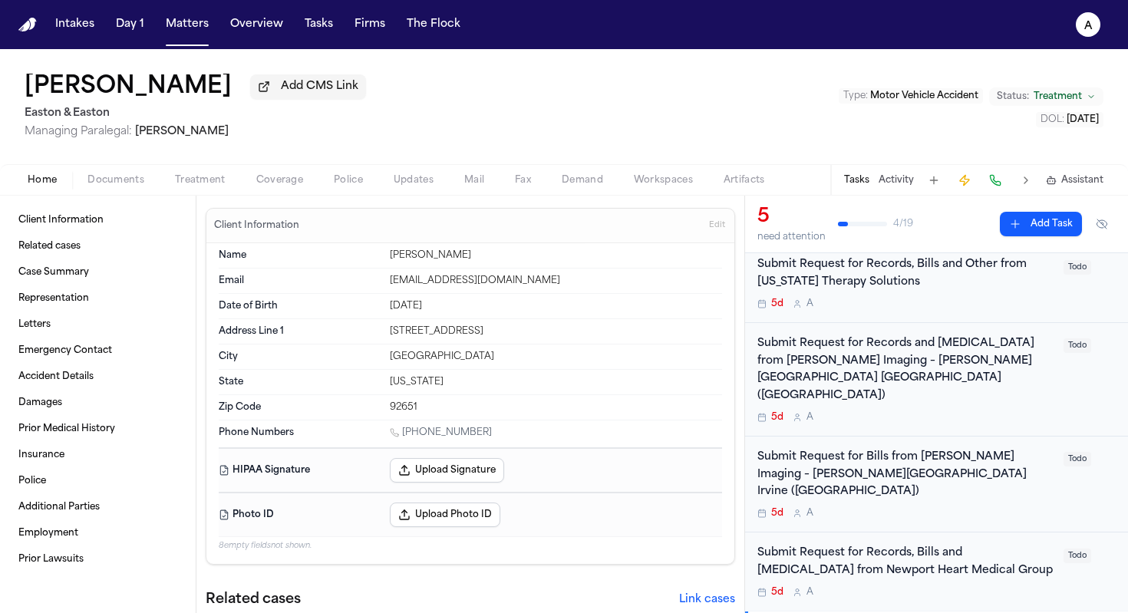
click at [967, 567] on div "5d A" at bounding box center [905, 592] width 297 height 12
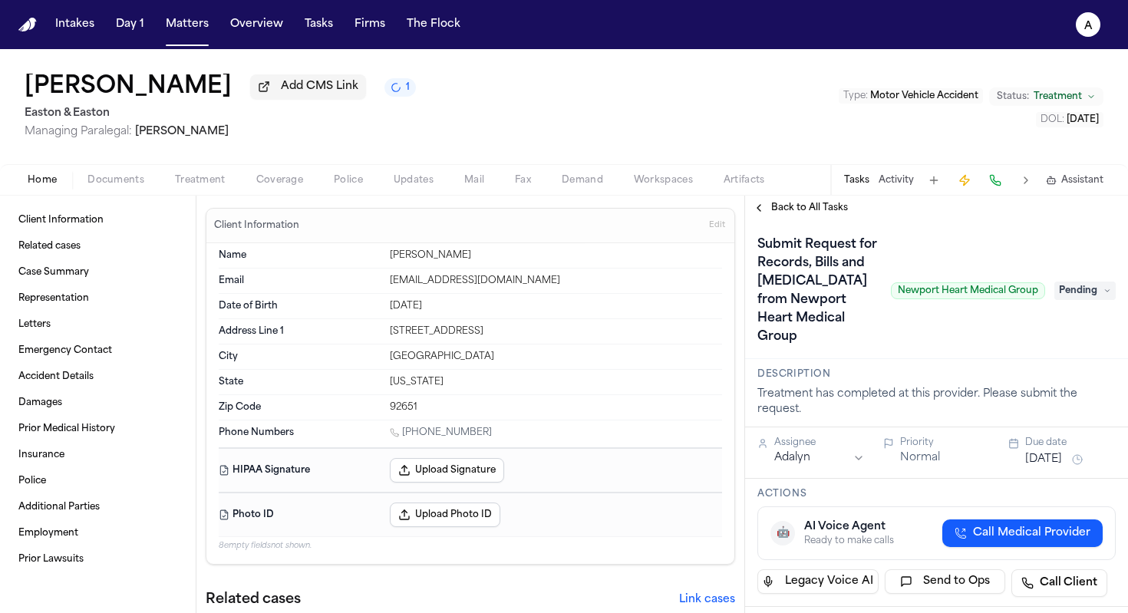
click at [967, 295] on span "Pending" at bounding box center [1084, 291] width 61 height 18
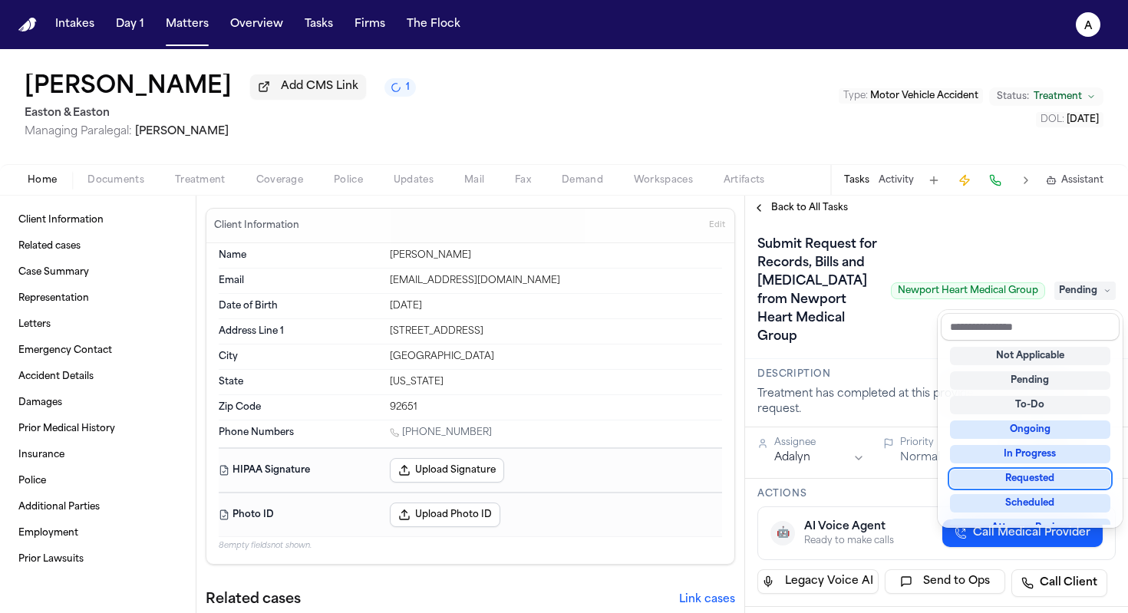
click at [967, 470] on div "Requested" at bounding box center [1030, 479] width 160 height 18
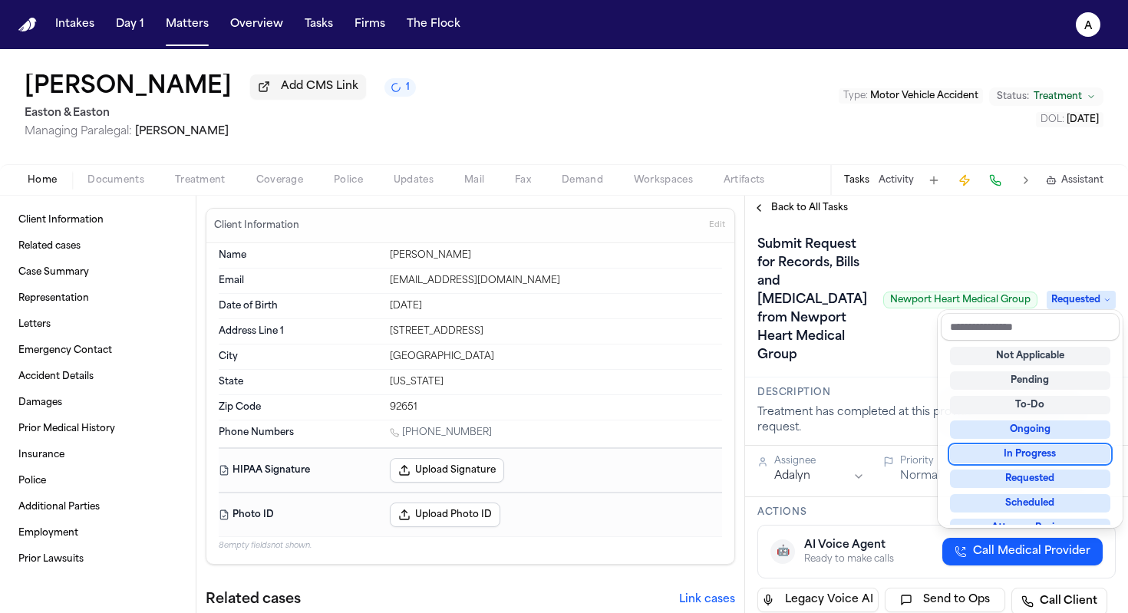
click at [926, 347] on div "Submit Request for Records, Bills and [MEDICAL_DATA] from Newport Heart Medical…" at bounding box center [936, 299] width 358 height 135
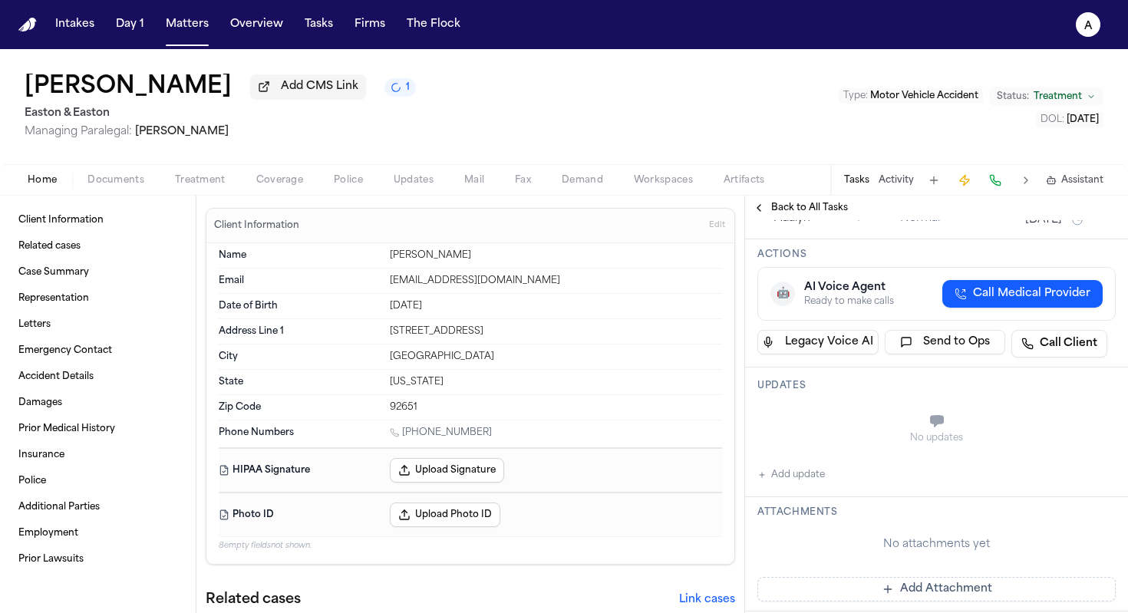
scroll to position [266, 0]
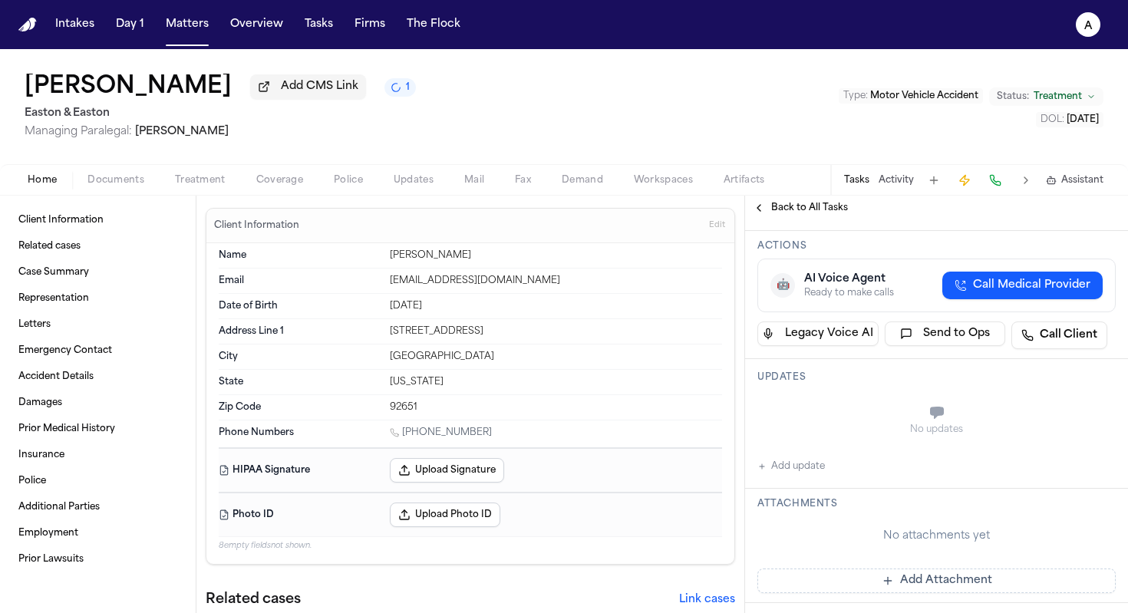
click at [819, 457] on button "Add update" at bounding box center [791, 466] width 68 height 18
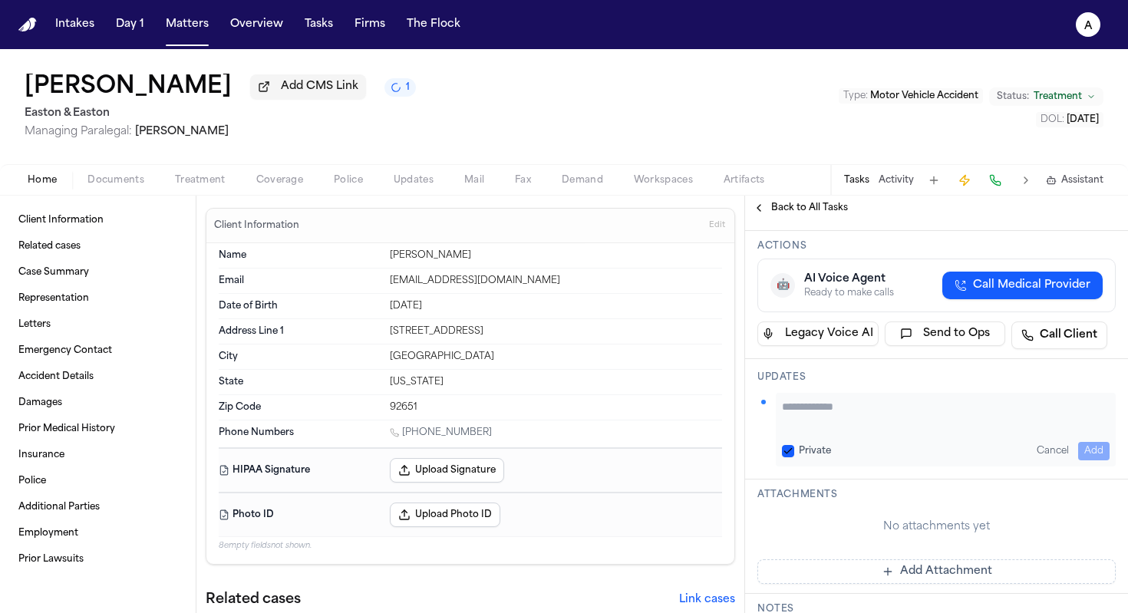
click at [799, 399] on textarea "Add your update" at bounding box center [946, 414] width 328 height 31
paste textarea "**********"
click at [789, 445] on button "Private" at bounding box center [788, 451] width 12 height 12
click at [785, 399] on textarea "**********" at bounding box center [940, 414] width 316 height 31
click at [919, 408] on textarea "**********" at bounding box center [940, 414] width 316 height 31
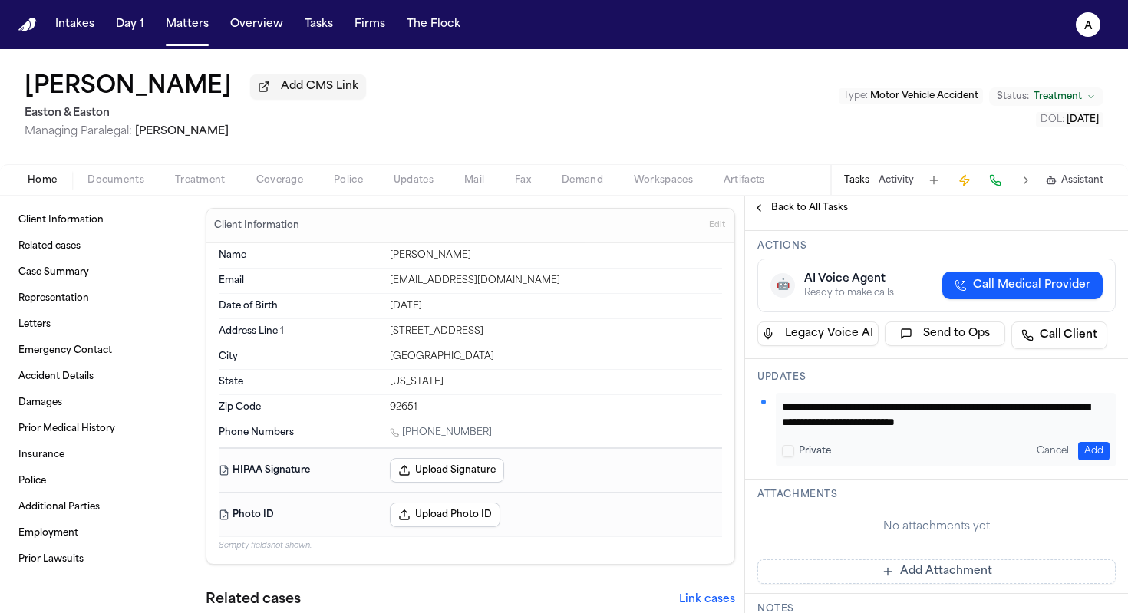
scroll to position [16, 0]
type textarea "**********"
click at [967, 442] on button "Add" at bounding box center [1093, 451] width 31 height 18
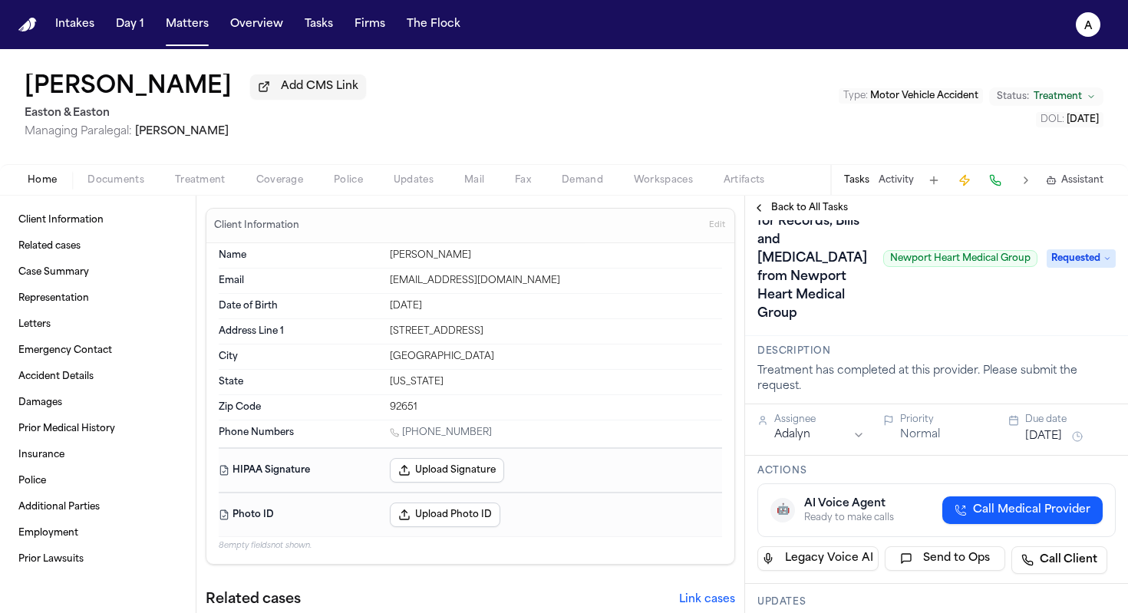
scroll to position [0, 0]
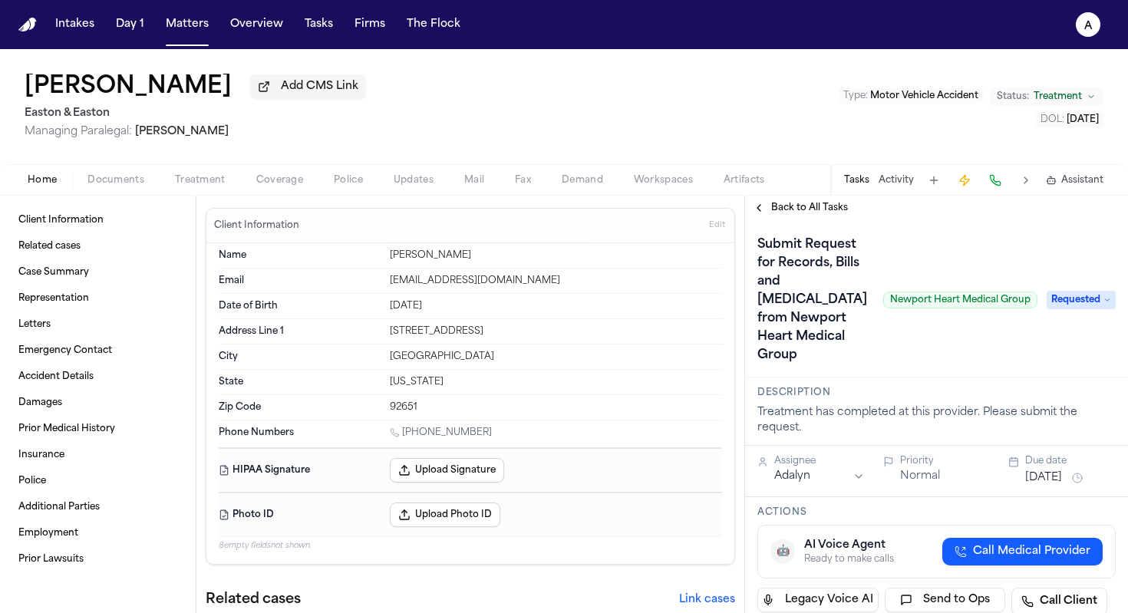
click at [967, 298] on span "Requested" at bounding box center [1080, 300] width 69 height 18
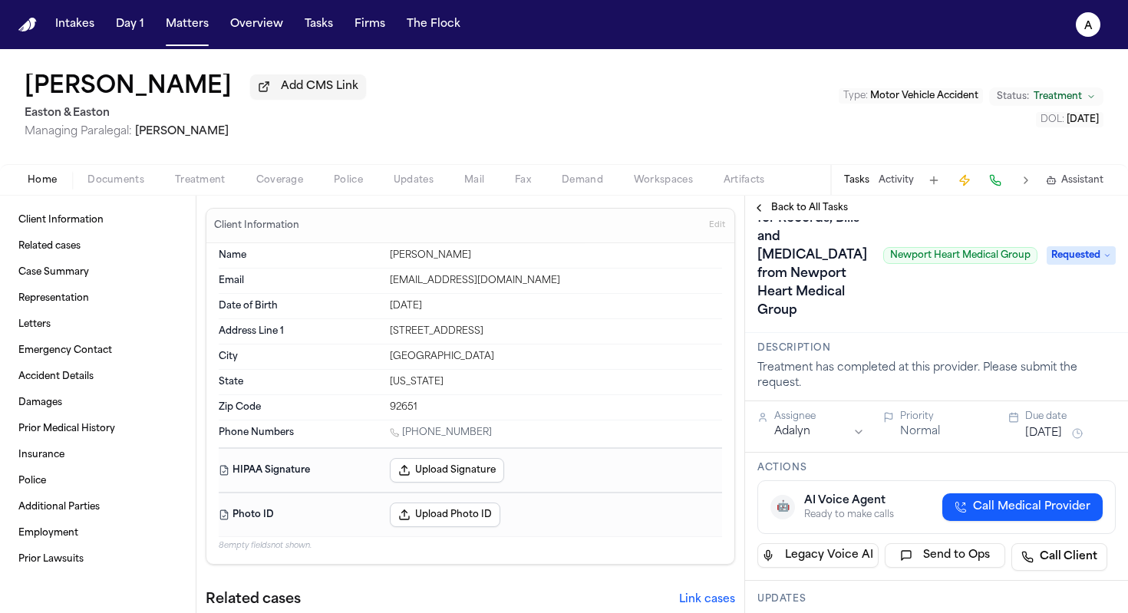
click at [825, 200] on div "Back to All Tasks" at bounding box center [936, 208] width 383 height 25
click at [825, 209] on span "Back to All Tasks" at bounding box center [809, 208] width 77 height 12
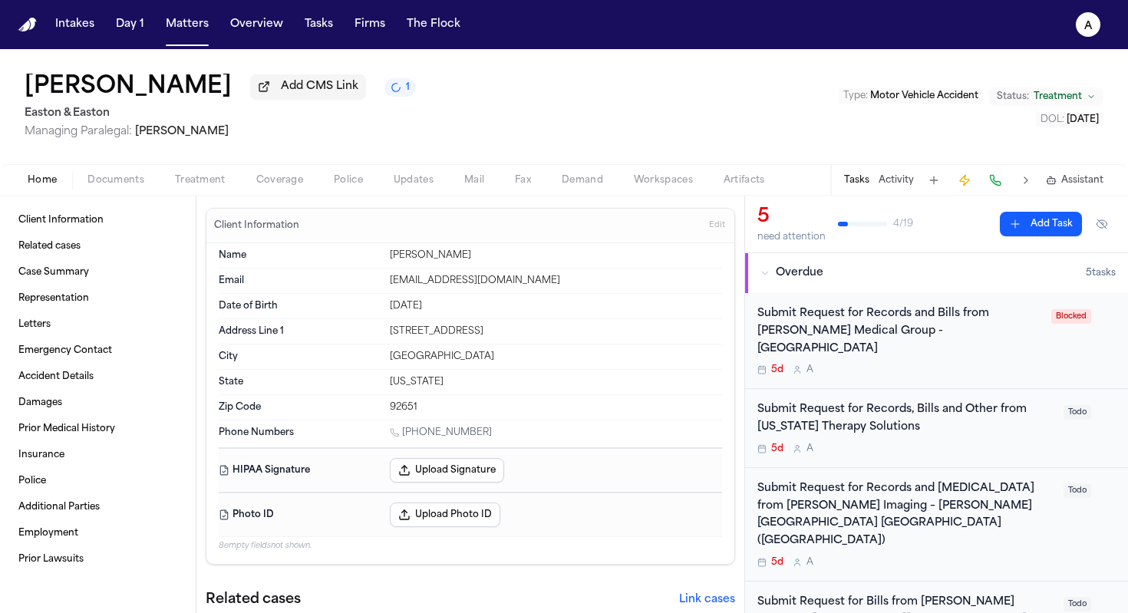
click at [967, 519] on div "Submit Request for Records and [MEDICAL_DATA] from [PERSON_NAME] Imaging – [PER…" at bounding box center [905, 524] width 297 height 88
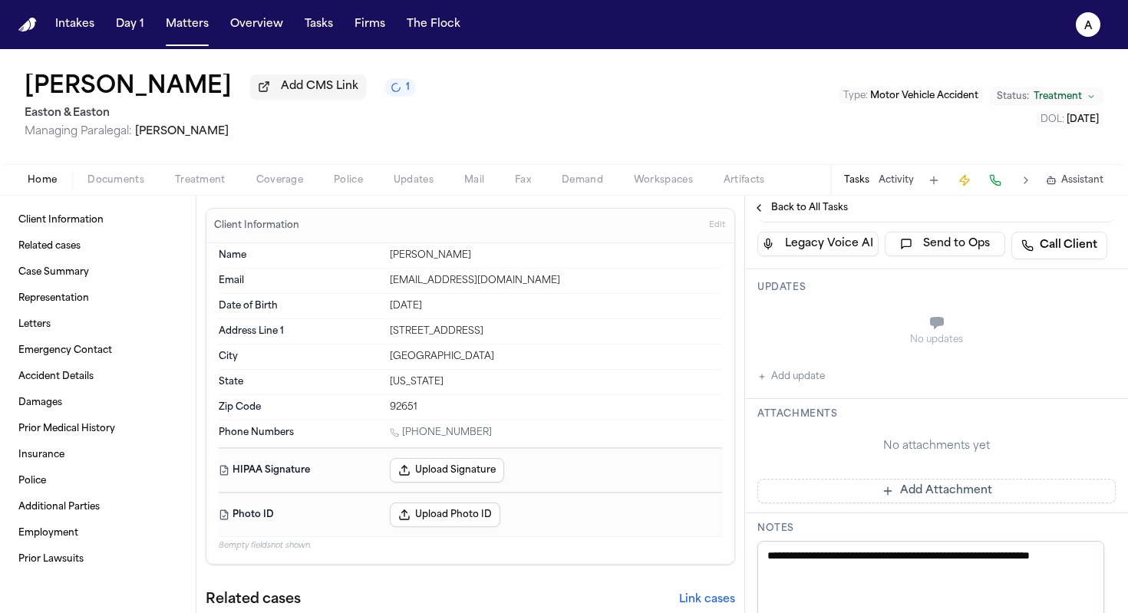
scroll to position [397, 0]
click at [830, 382] on div "No updates Add update" at bounding box center [936, 340] width 358 height 83
click at [824, 382] on button "Add update" at bounding box center [791, 373] width 68 height 18
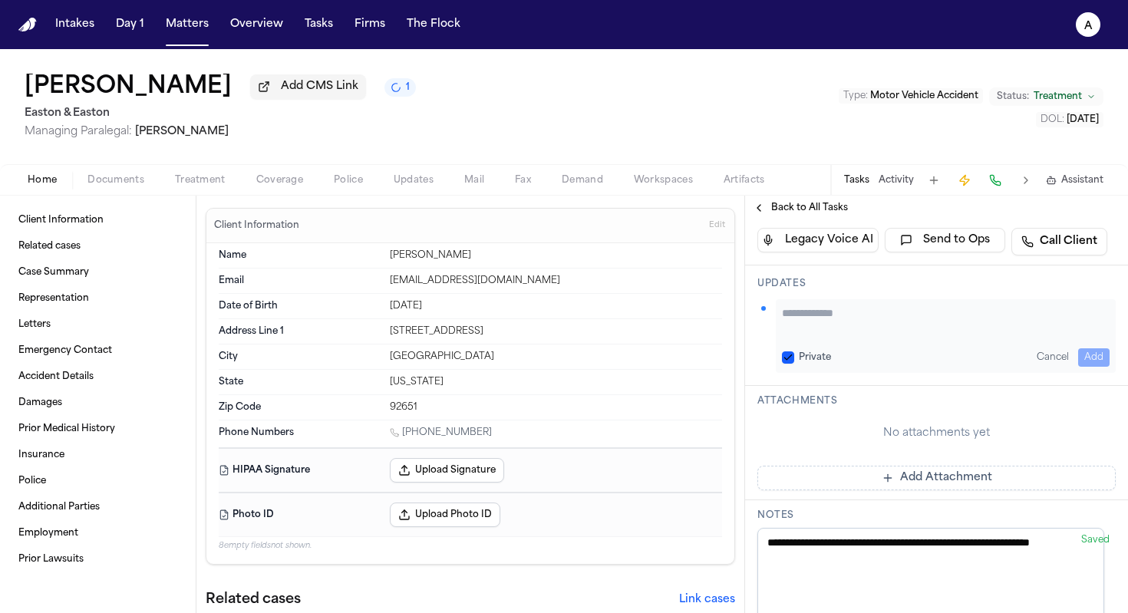
click at [833, 386] on div "Updates Private Cancel Add" at bounding box center [936, 325] width 383 height 120
click at [836, 336] on textarea "Add your update" at bounding box center [946, 320] width 328 height 31
click at [789, 364] on button "Private" at bounding box center [788, 357] width 12 height 12
click at [947, 336] on textarea "**********" at bounding box center [940, 320] width 316 height 31
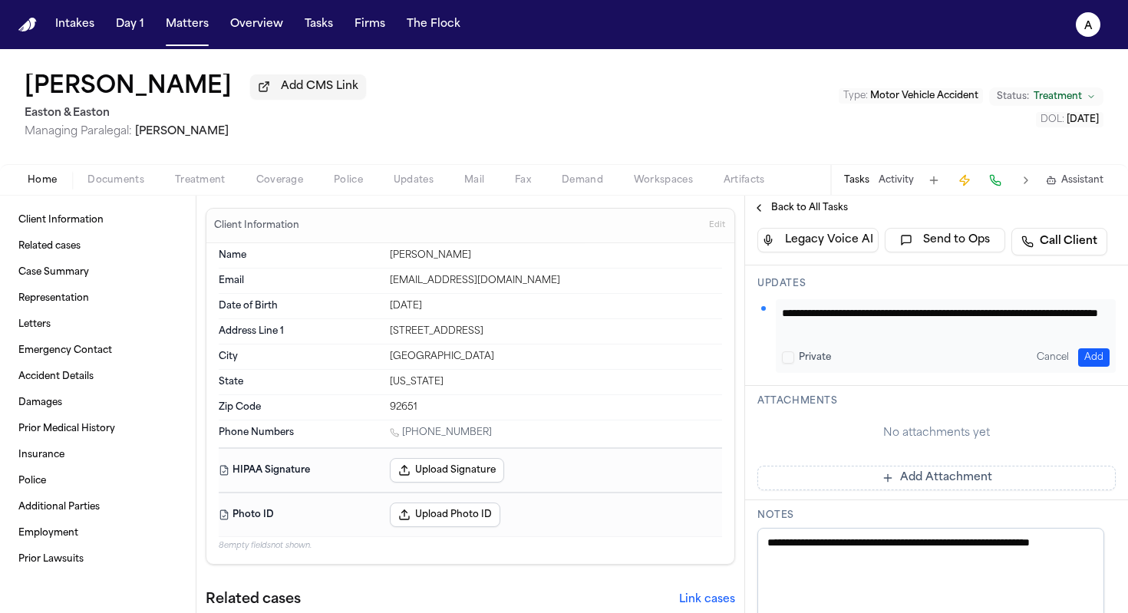
scroll to position [15, 0]
type textarea "**********"
click at [967, 367] on button "Add" at bounding box center [1093, 357] width 31 height 18
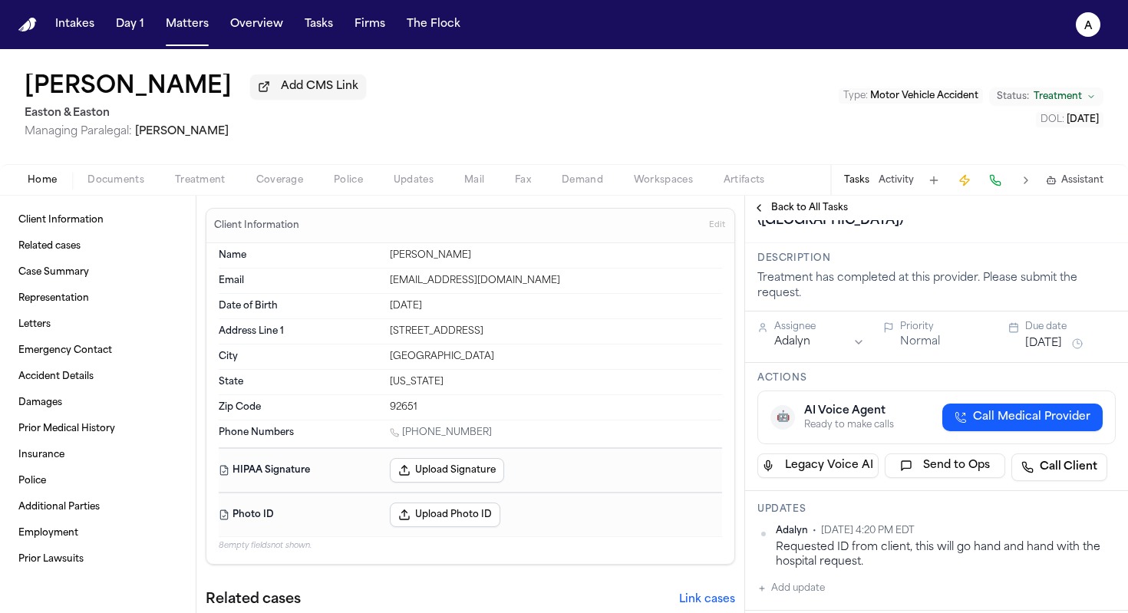
scroll to position [174, 0]
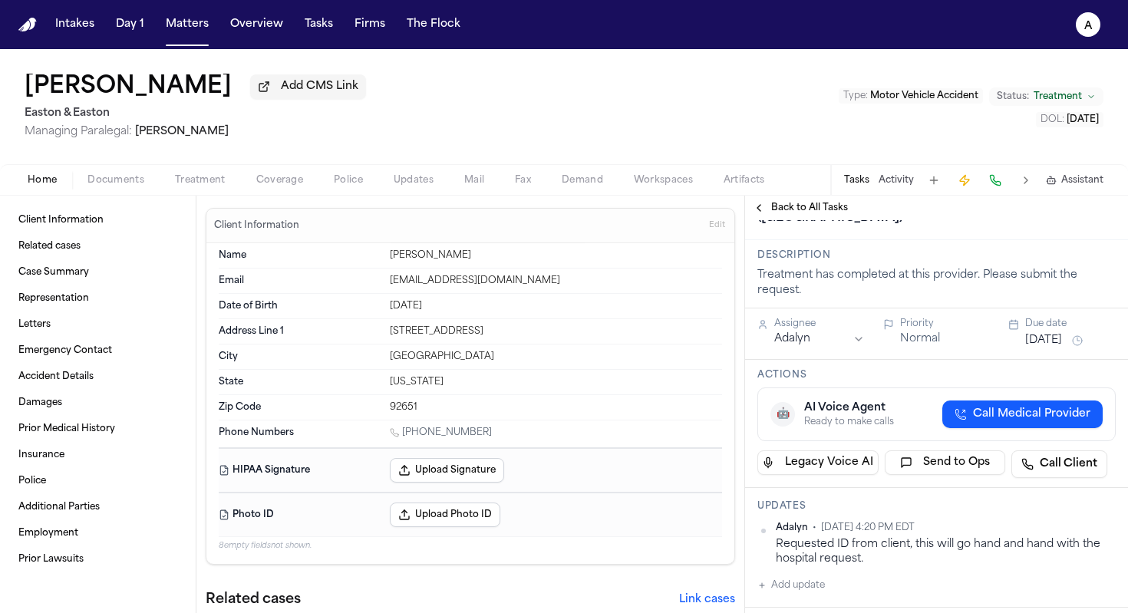
click at [967, 348] on button "[DATE]" at bounding box center [1043, 340] width 37 height 15
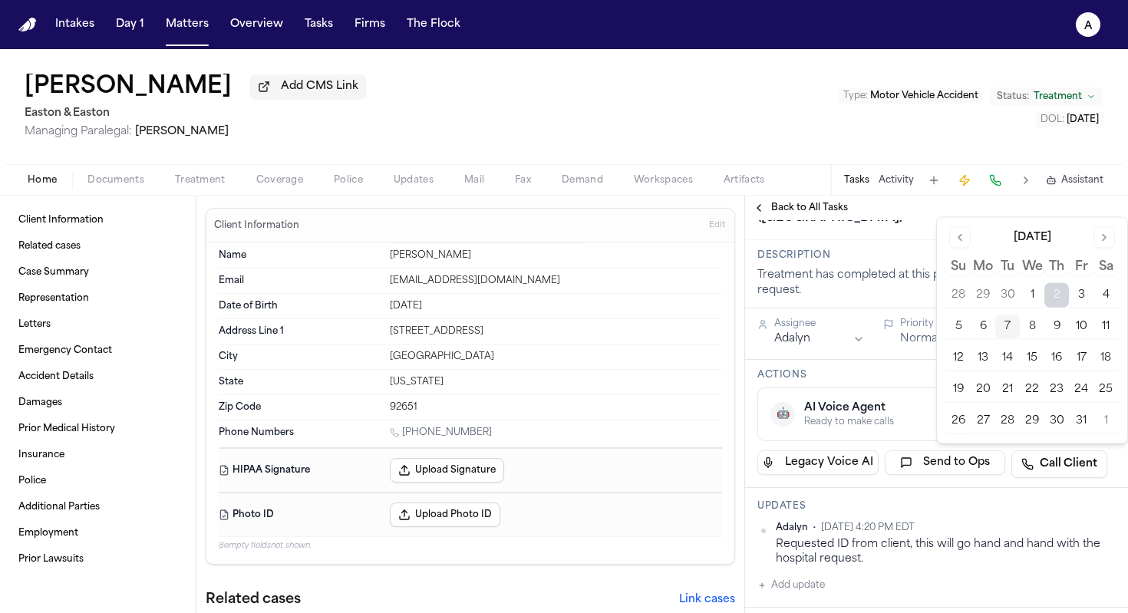
click at [967, 324] on button "7" at bounding box center [1007, 327] width 25 height 25
click at [912, 230] on div "Submit Request for Records and [MEDICAL_DATA] from [PERSON_NAME] Imaging – [PER…" at bounding box center [1109, 144] width 704 height 172
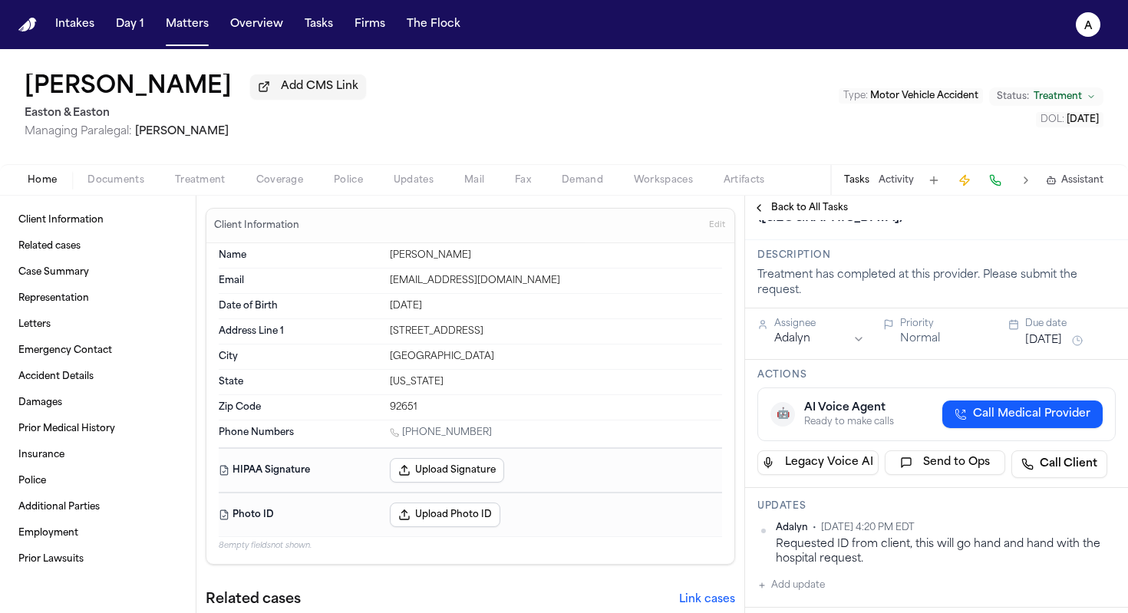
click at [823, 210] on span "Back to All Tasks" at bounding box center [809, 208] width 77 height 12
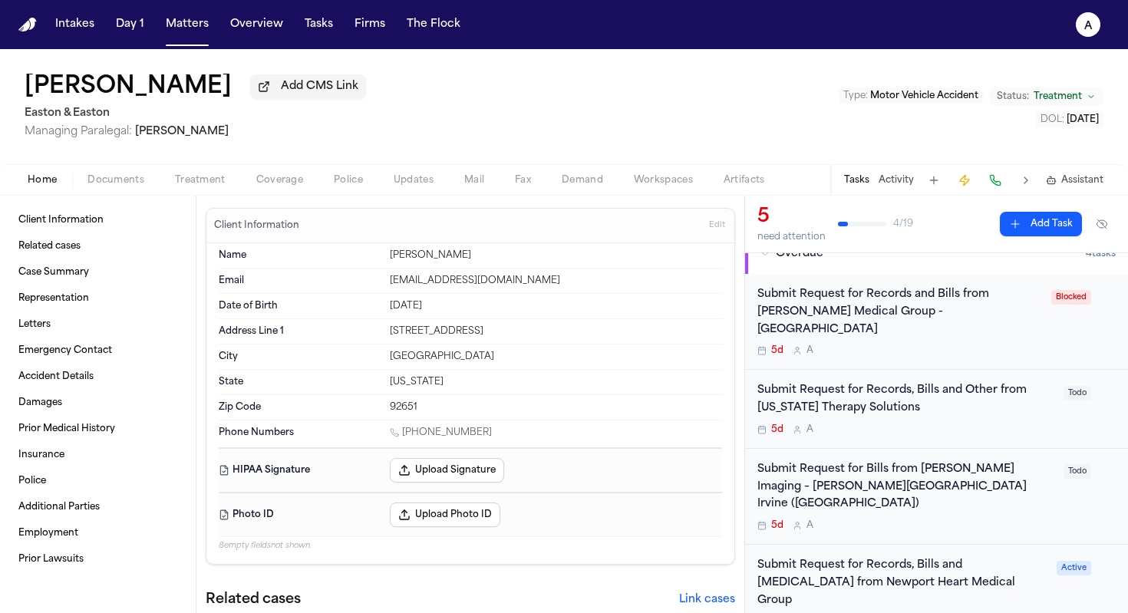
scroll to position [31, 0]
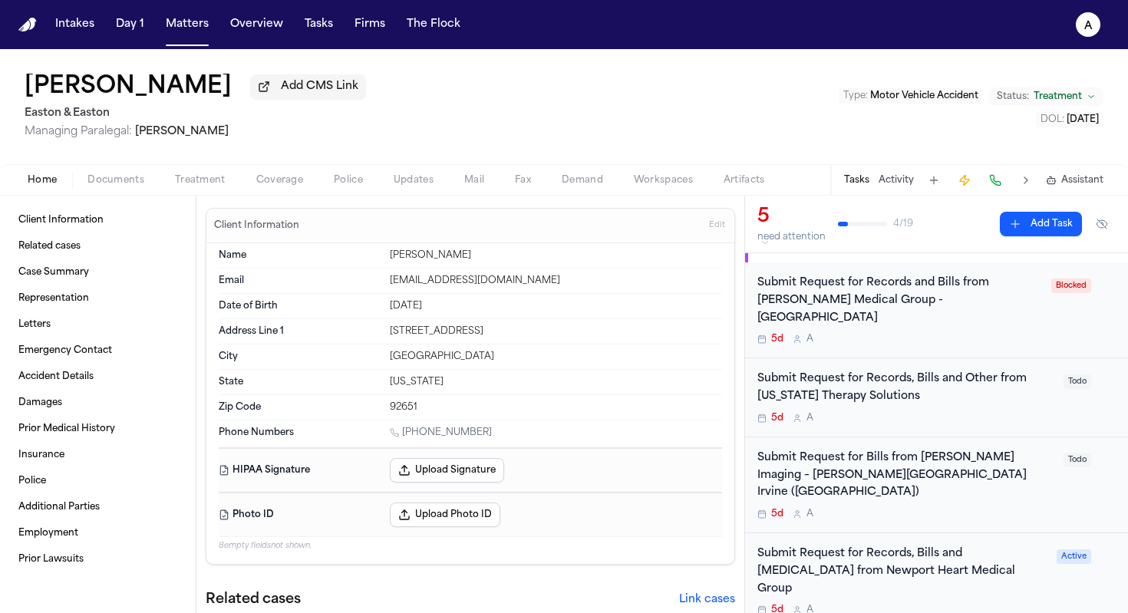
click at [967, 412] on div "5d A" at bounding box center [905, 418] width 297 height 12
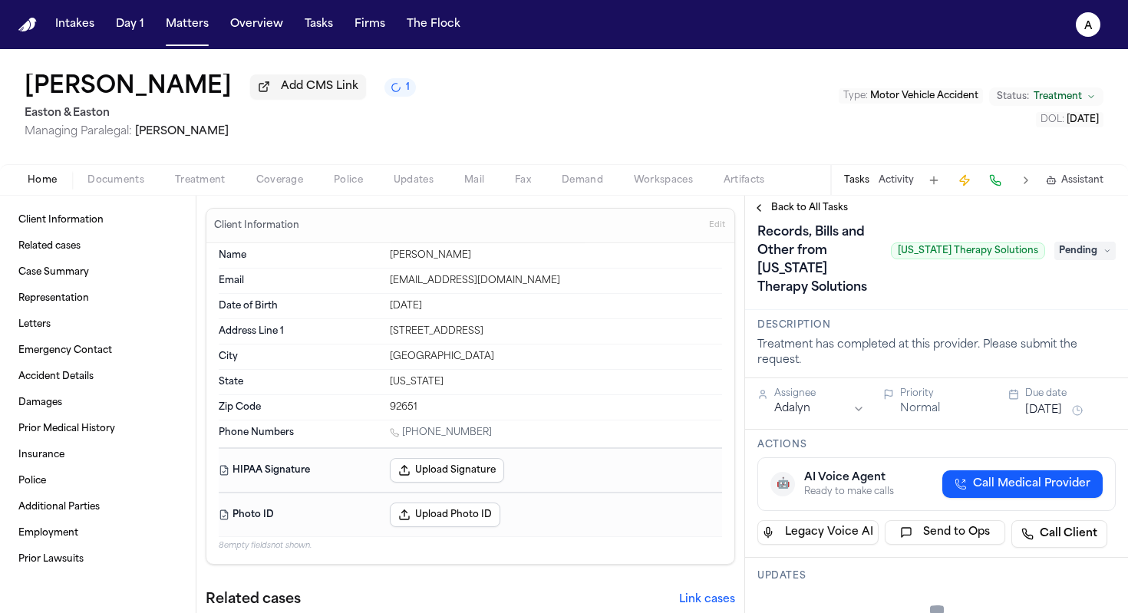
scroll to position [28, 0]
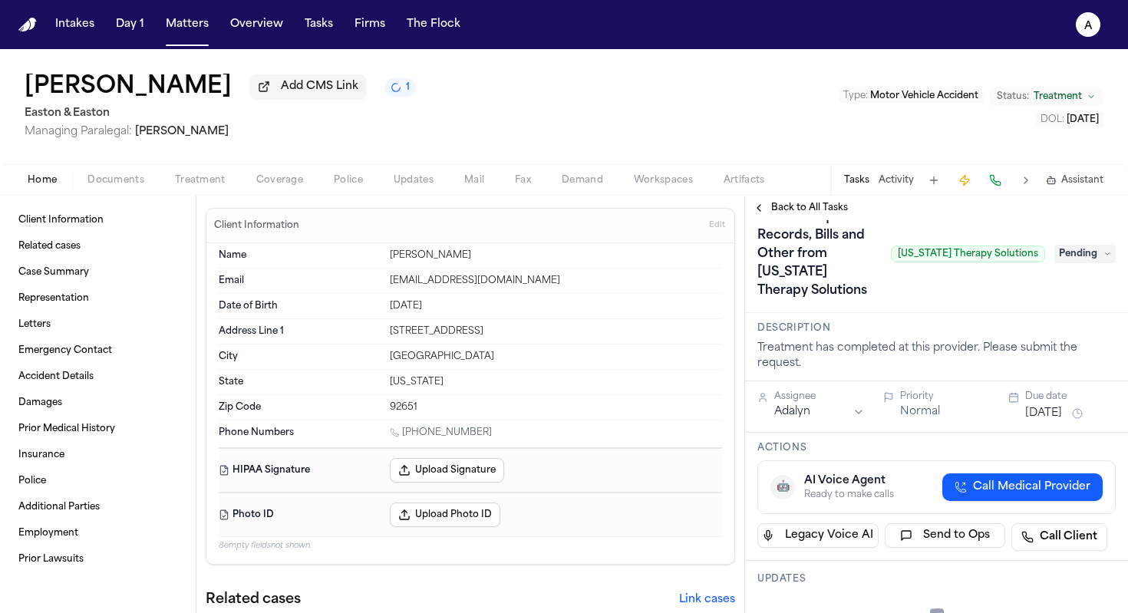
click at [967, 251] on span "Pending" at bounding box center [1084, 254] width 61 height 18
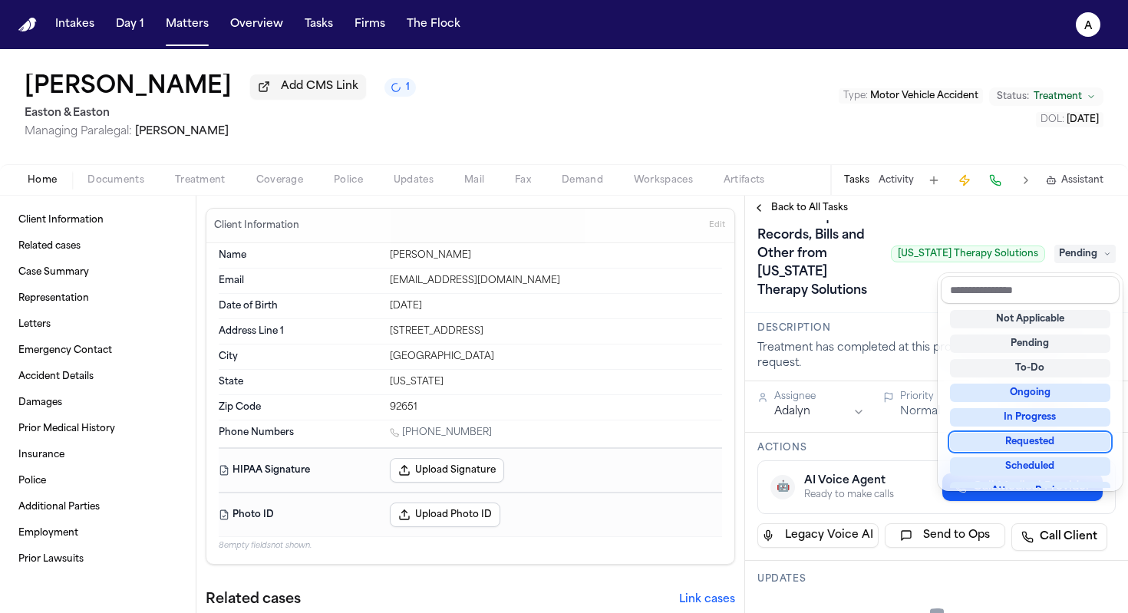
click at [967, 439] on div "Requested" at bounding box center [1030, 442] width 160 height 18
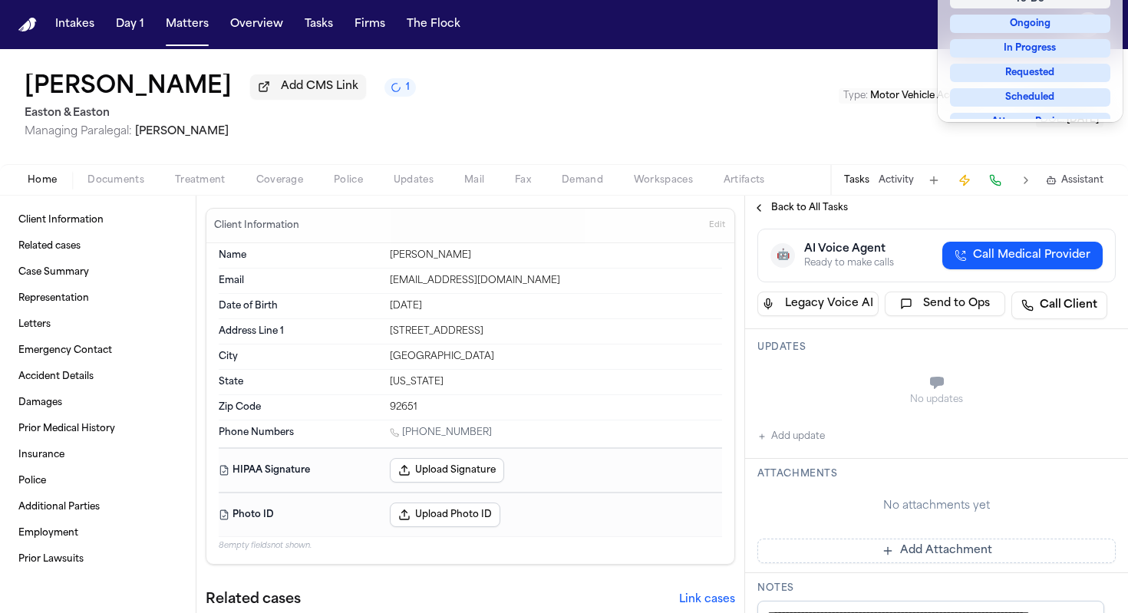
scroll to position [403, 0]
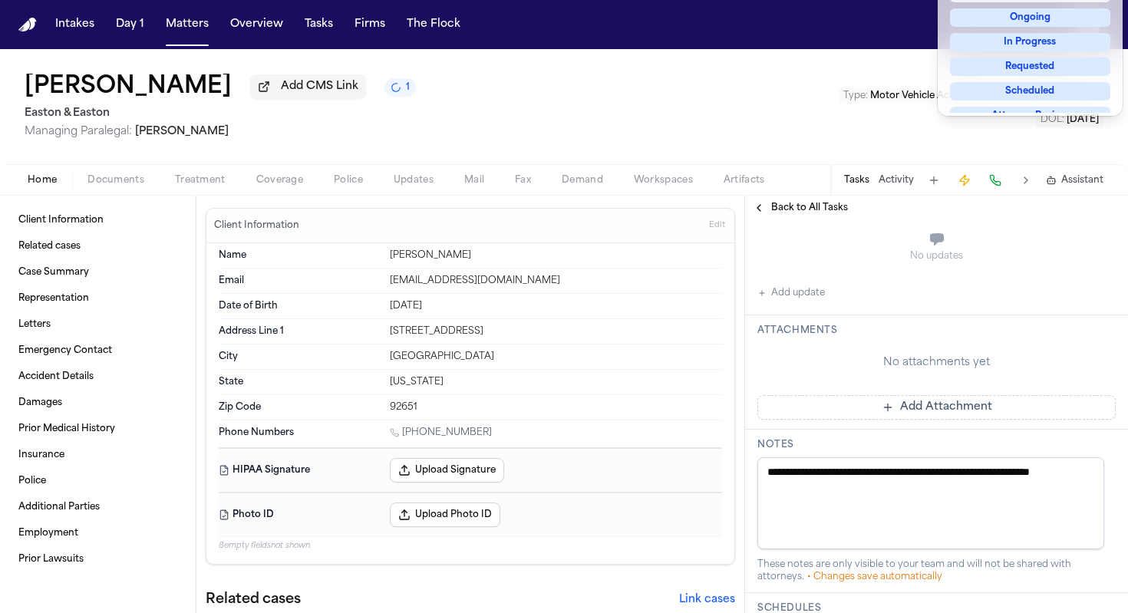
click at [847, 501] on div "**********" at bounding box center [936, 356] width 383 height 1079
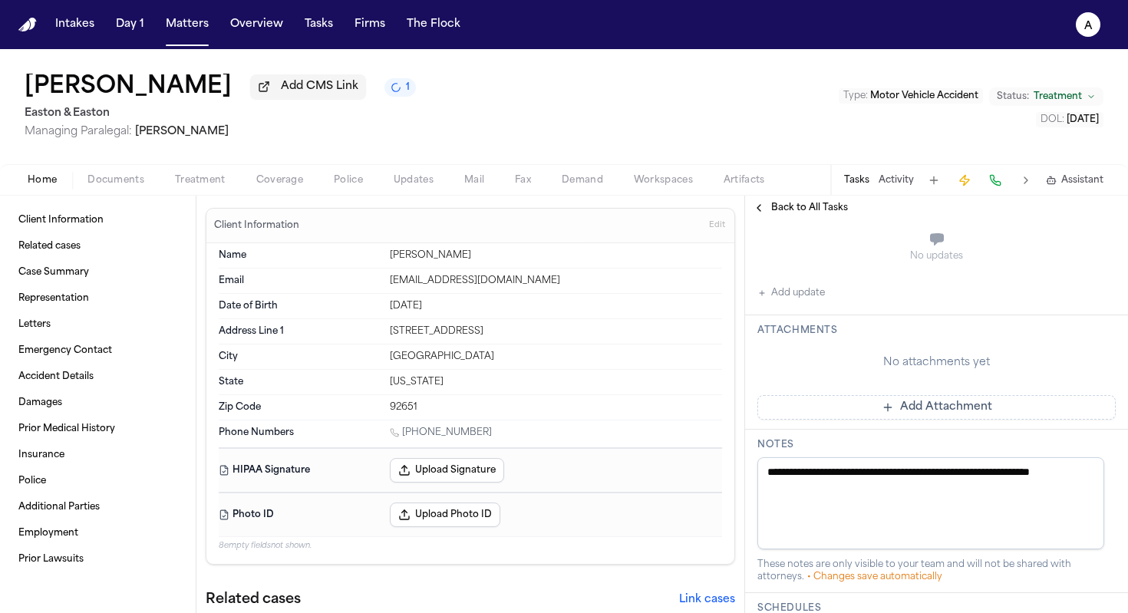
click at [796, 299] on button "Add update" at bounding box center [791, 293] width 68 height 18
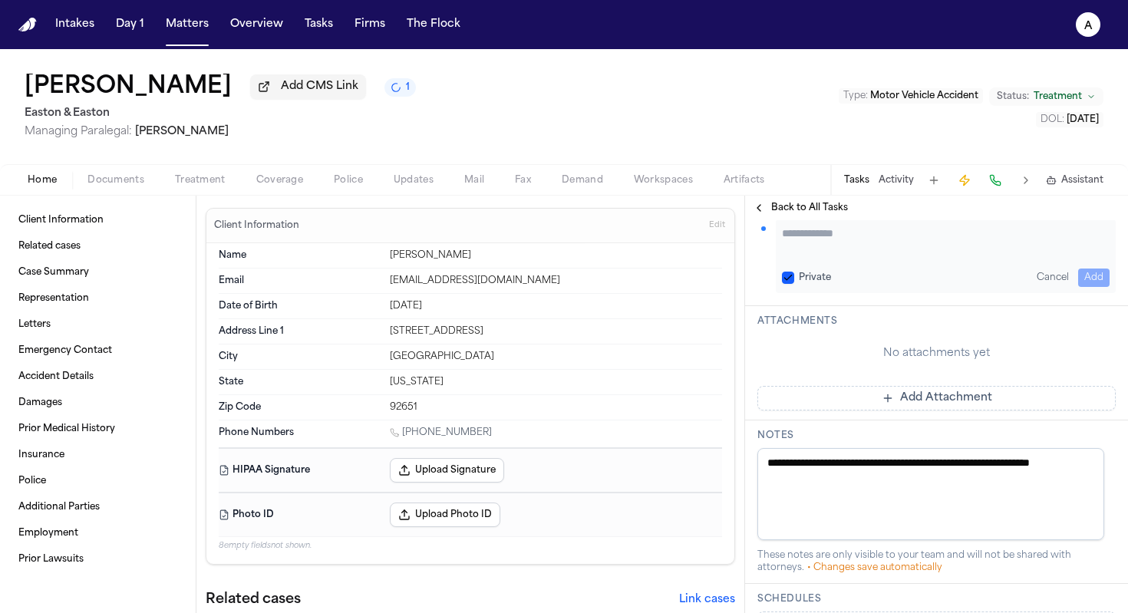
click at [842, 246] on textarea "Add your update" at bounding box center [946, 241] width 328 height 31
type textarea "**********"
click at [789, 280] on button "Private" at bounding box center [788, 278] width 12 height 12
click at [967, 273] on button "Add" at bounding box center [1093, 278] width 31 height 18
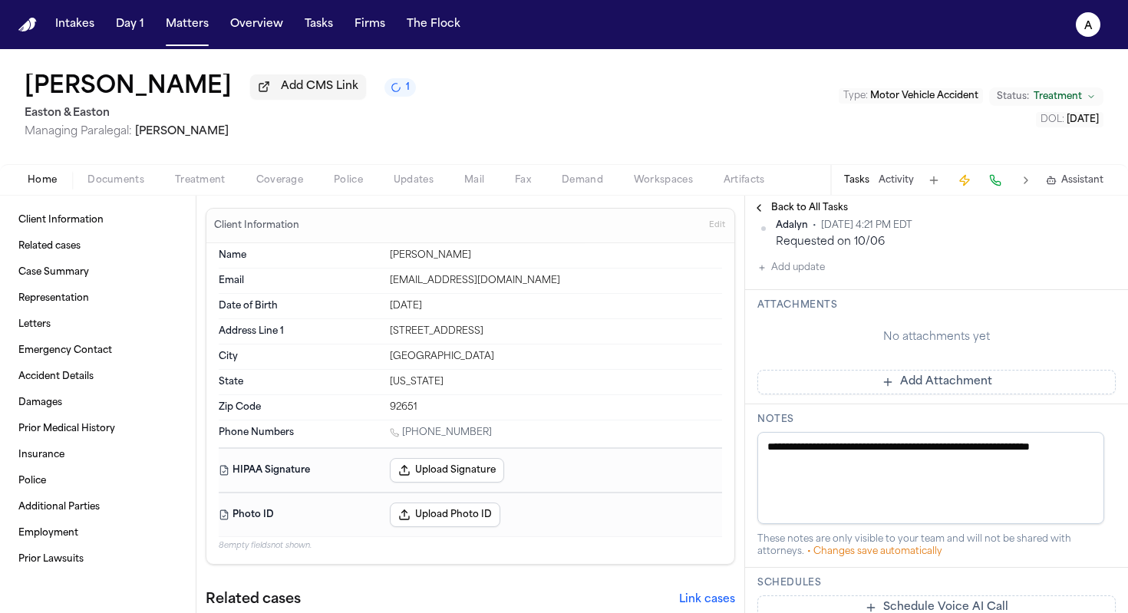
click at [828, 214] on span "Back to All Tasks" at bounding box center [809, 208] width 77 height 12
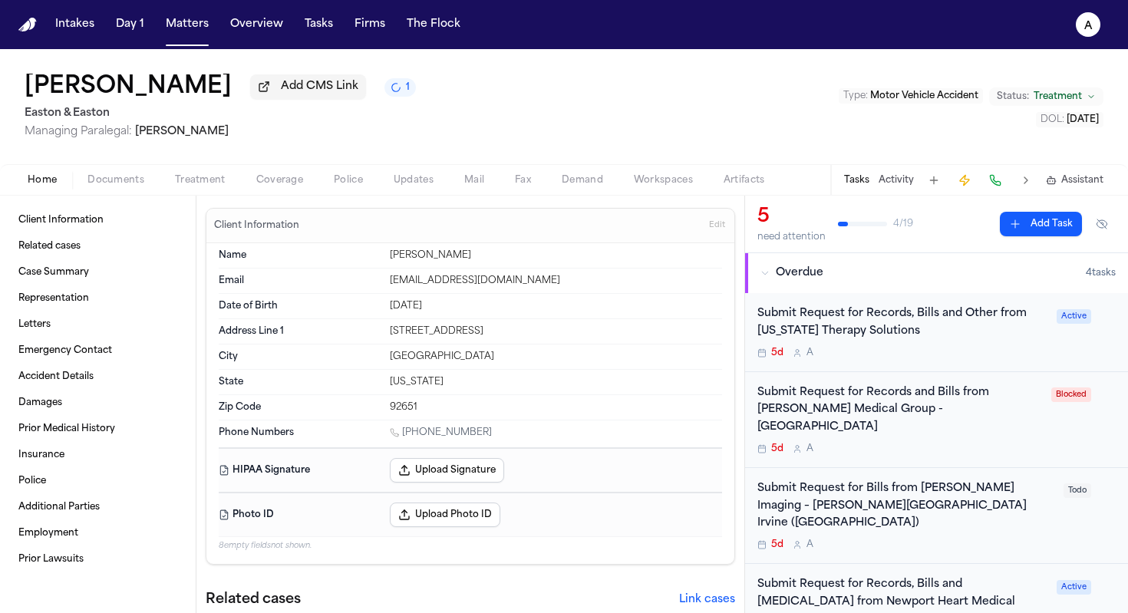
click at [967, 341] on div "Submit Request for Records, Bills and Other from [US_STATE] Therapy Solutions" at bounding box center [902, 322] width 290 height 35
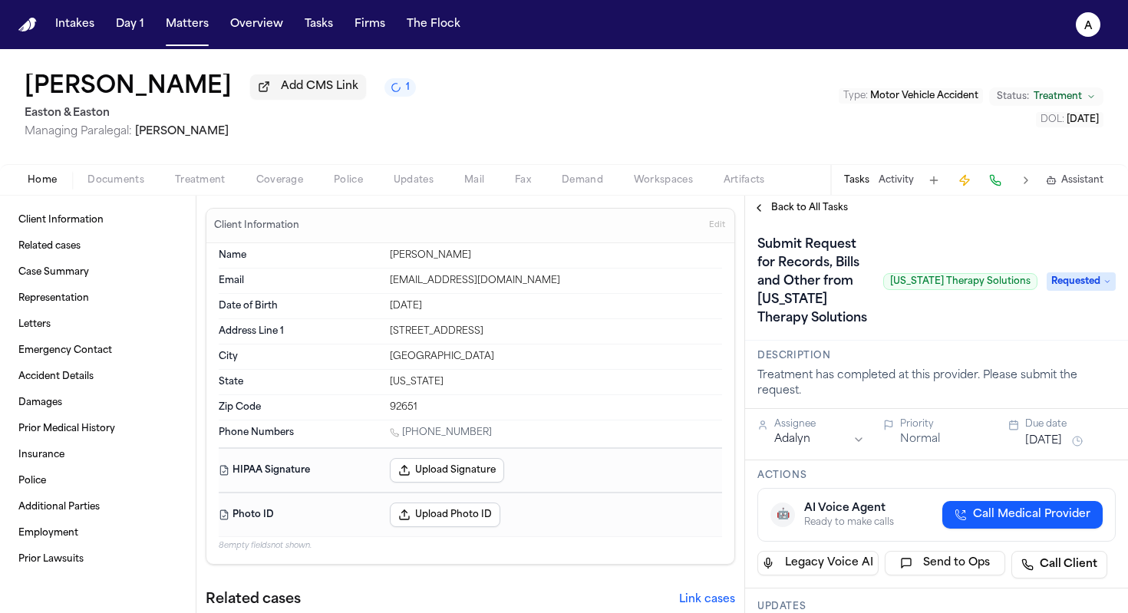
click at [967, 445] on button "[DATE]" at bounding box center [1043, 440] width 37 height 15
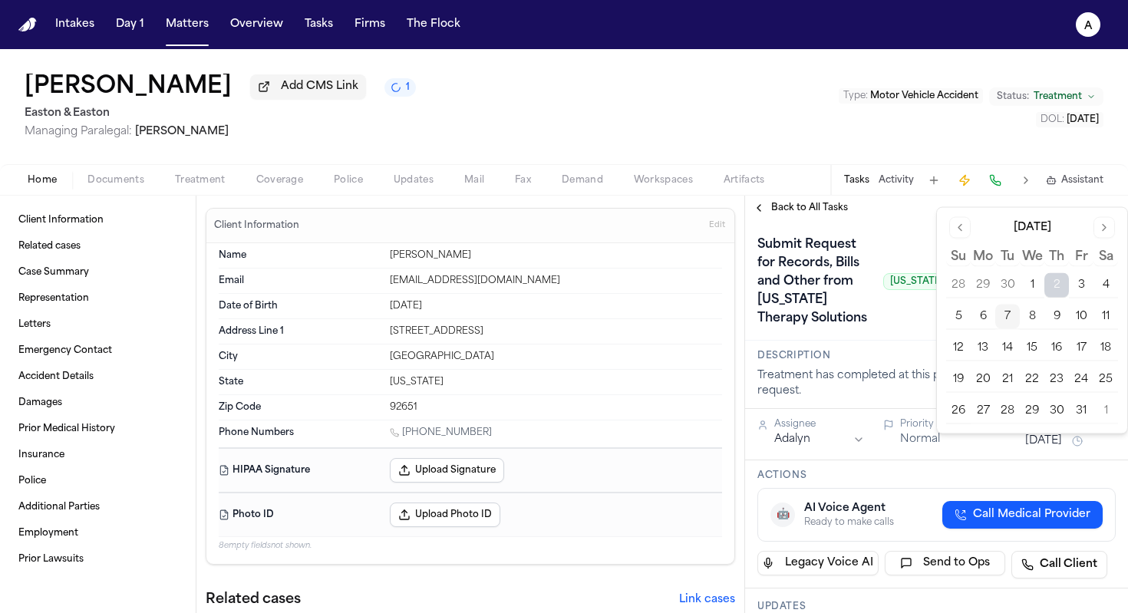
click at [967, 315] on button "7" at bounding box center [1007, 317] width 25 height 25
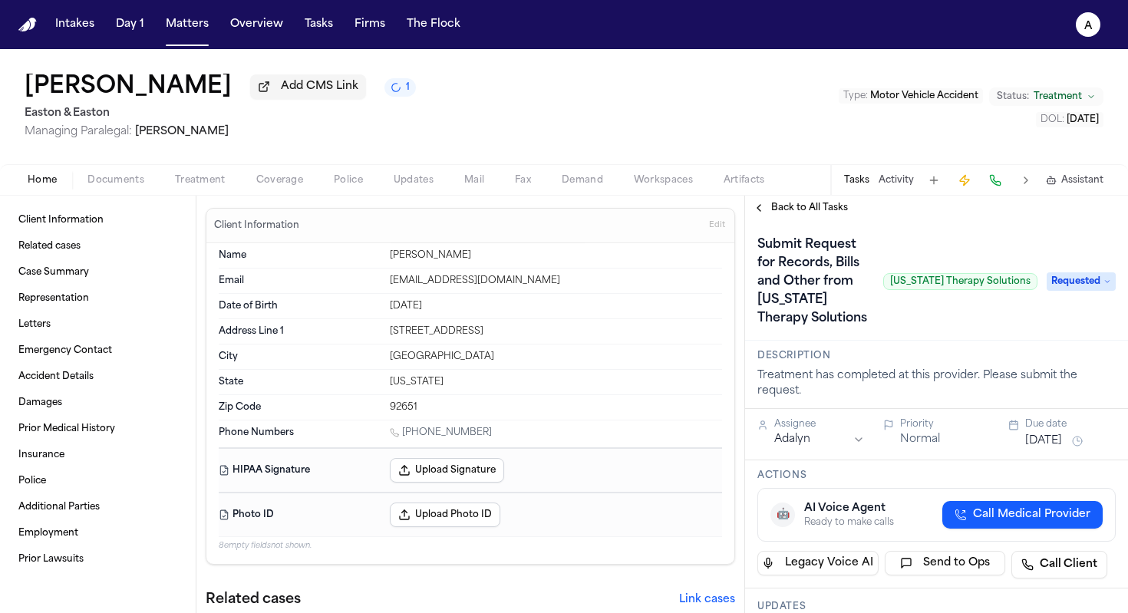
click at [839, 212] on span "Back to All Tasks" at bounding box center [809, 208] width 77 height 12
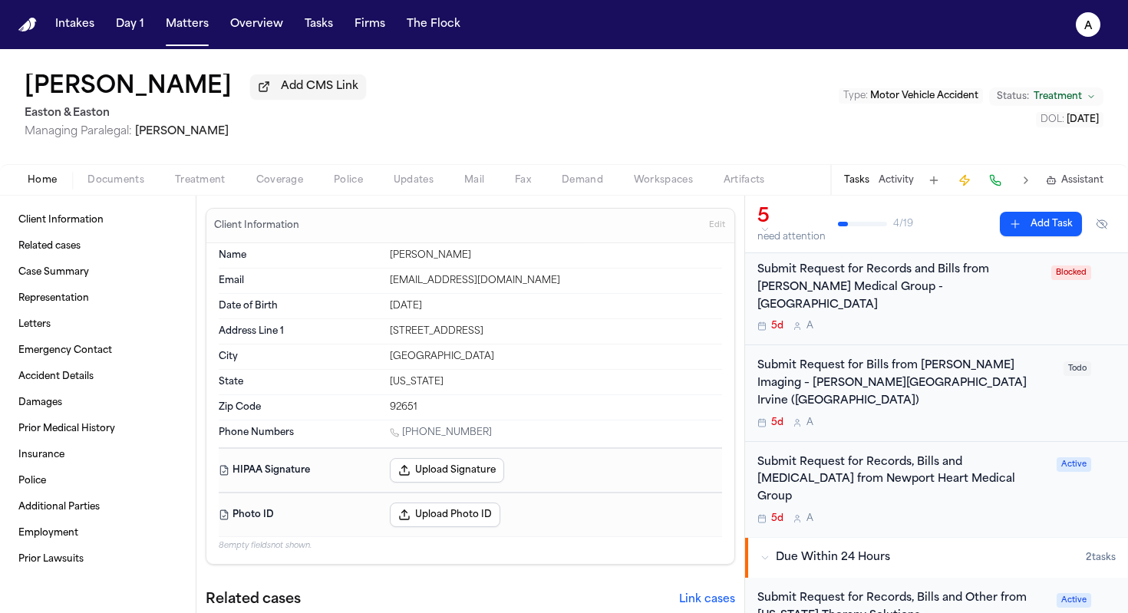
scroll to position [40, 0]
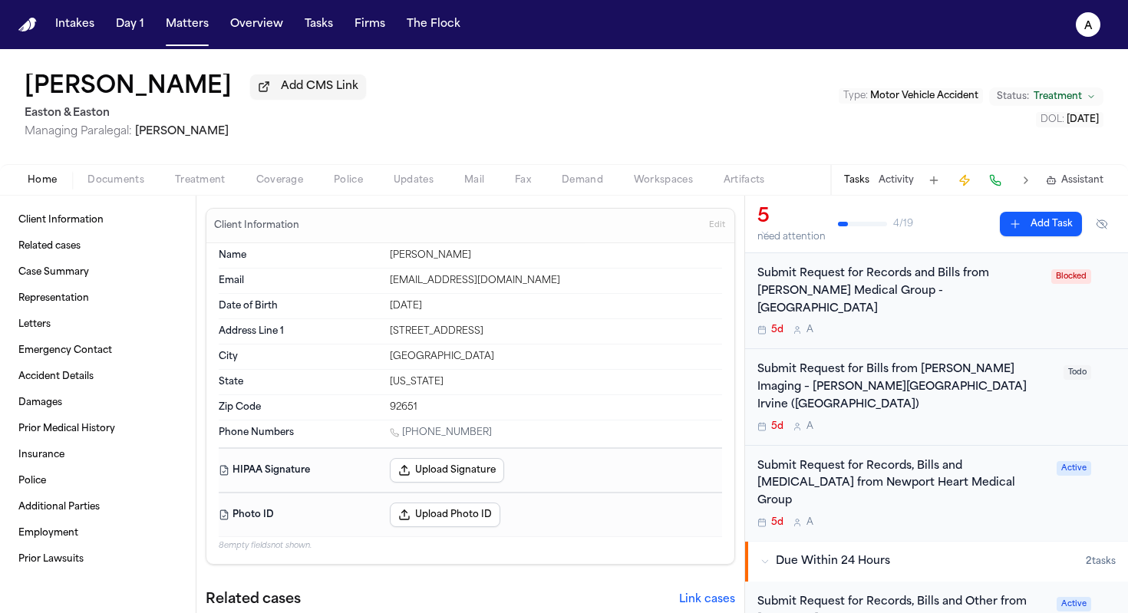
click at [967, 458] on div "Submit Request for Records, Bills and [MEDICAL_DATA] from Newport Heart Medical…" at bounding box center [902, 484] width 290 height 52
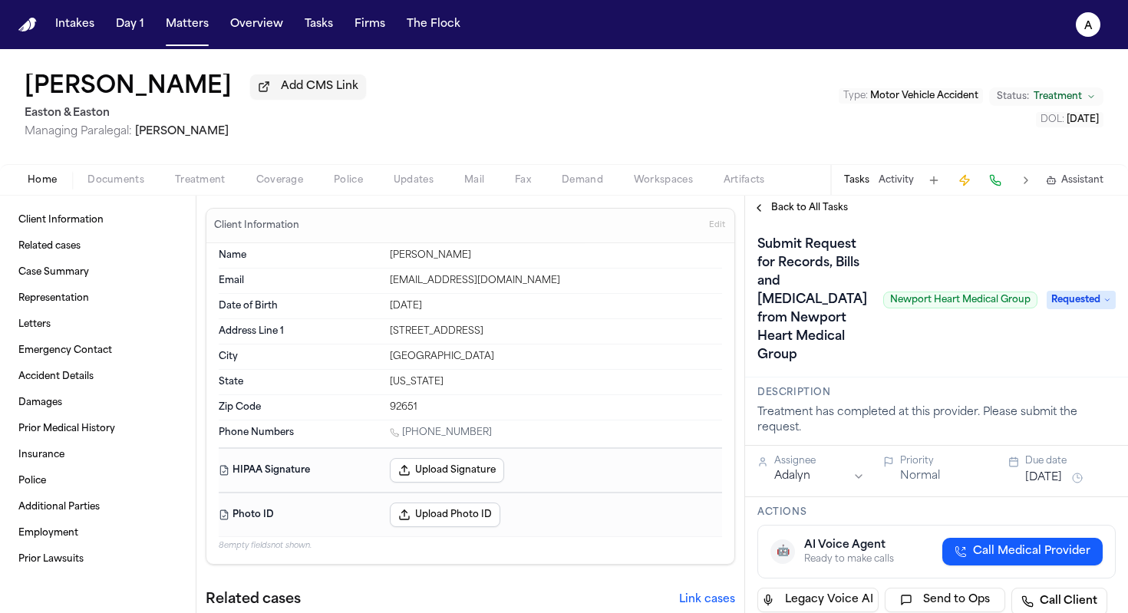
click at [967, 473] on div "Assignee Adalyn Priority Normal Due date [DATE]" at bounding box center [936, 471] width 383 height 51
click at [967, 470] on button "[DATE]" at bounding box center [1043, 477] width 37 height 15
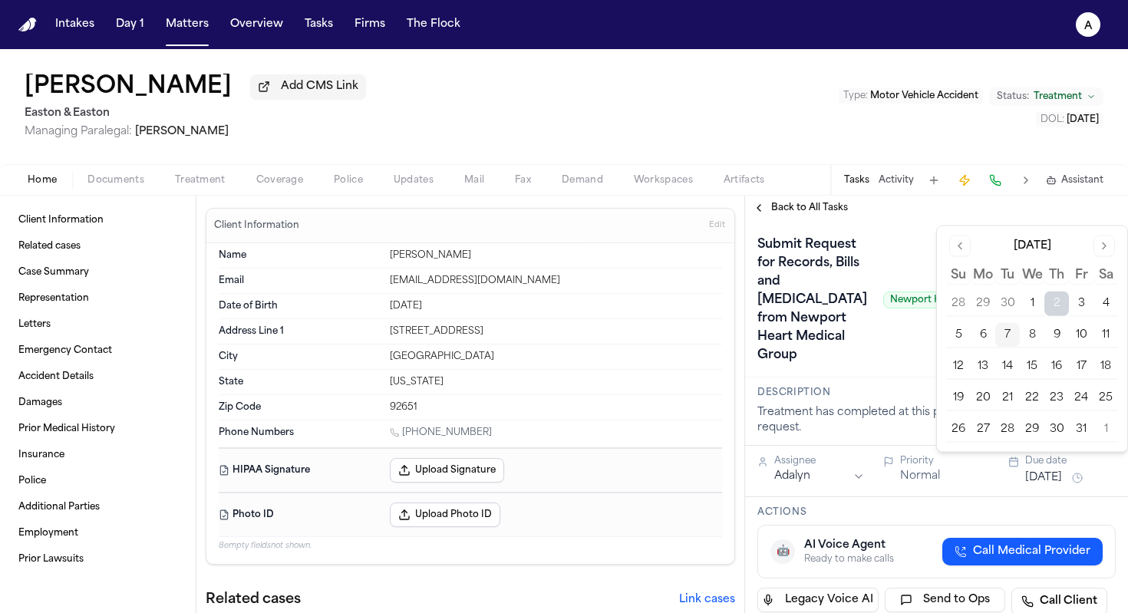
click at [967, 329] on button "7" at bounding box center [1007, 335] width 25 height 25
click at [902, 355] on div "Submit Request for Records, Bills and [MEDICAL_DATA] from Newport Heart Medical…" at bounding box center [936, 298] width 383 height 157
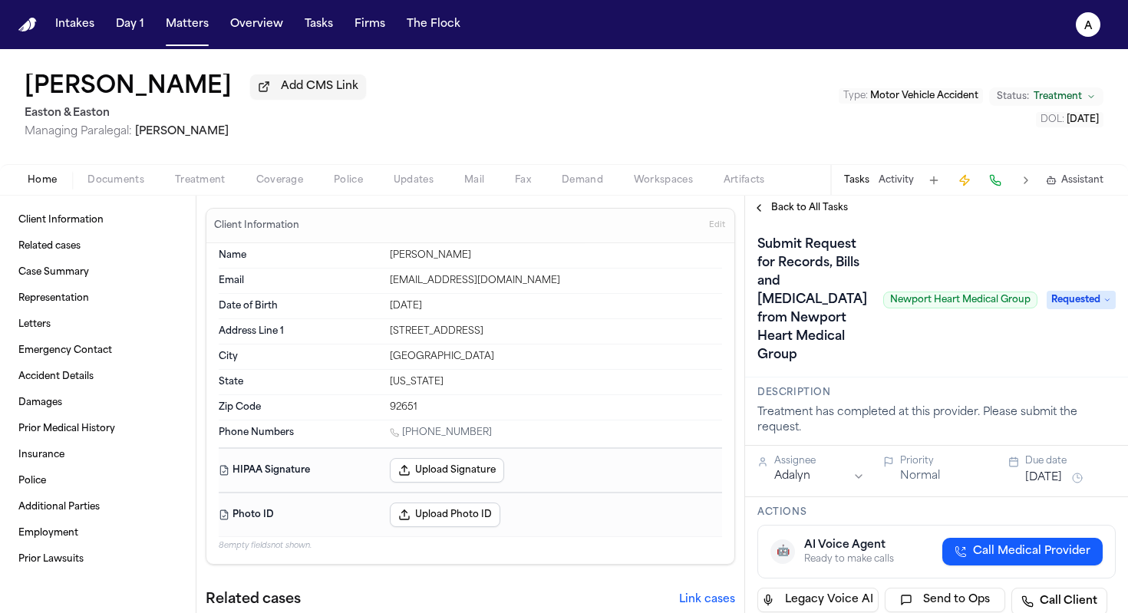
click at [828, 205] on span "Back to All Tasks" at bounding box center [809, 208] width 77 height 12
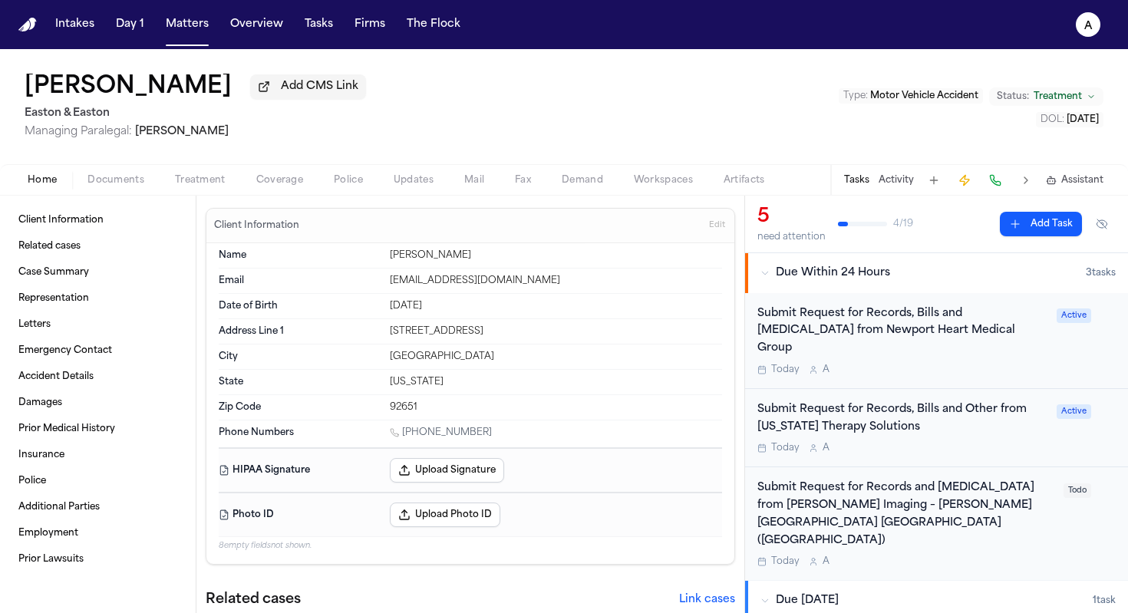
scroll to position [258, 0]
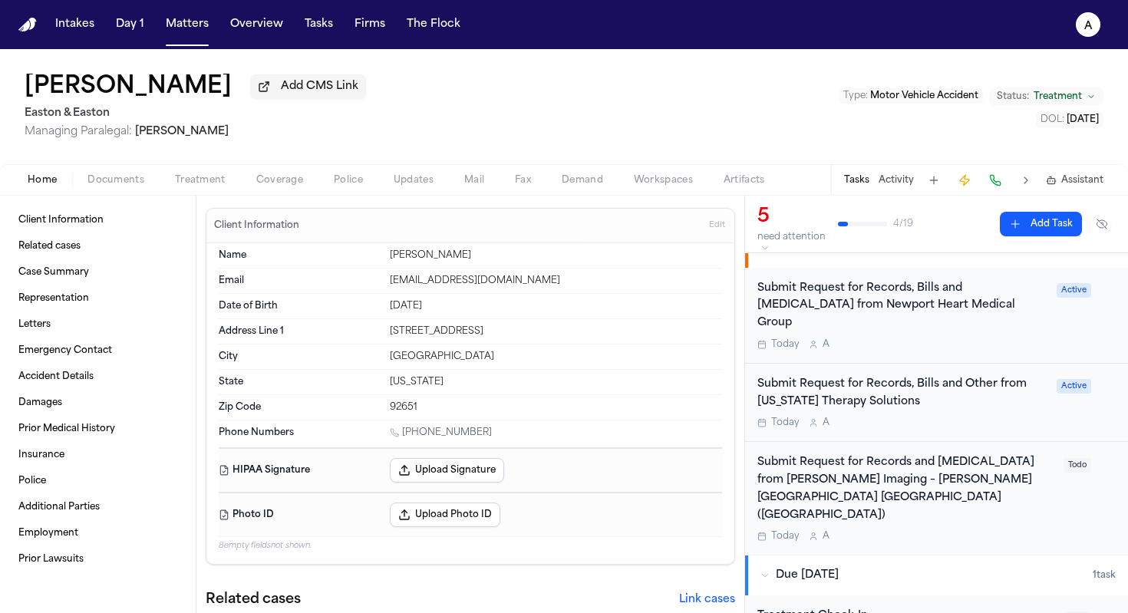
click at [967, 530] on div "[DATE] A" at bounding box center [905, 536] width 297 height 12
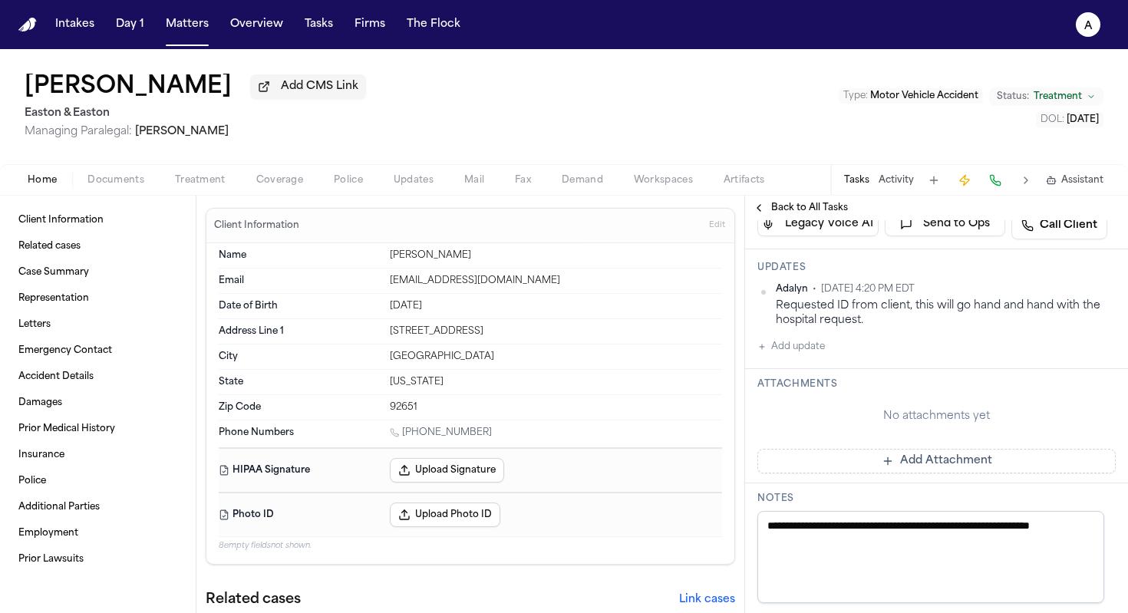
scroll to position [417, 0]
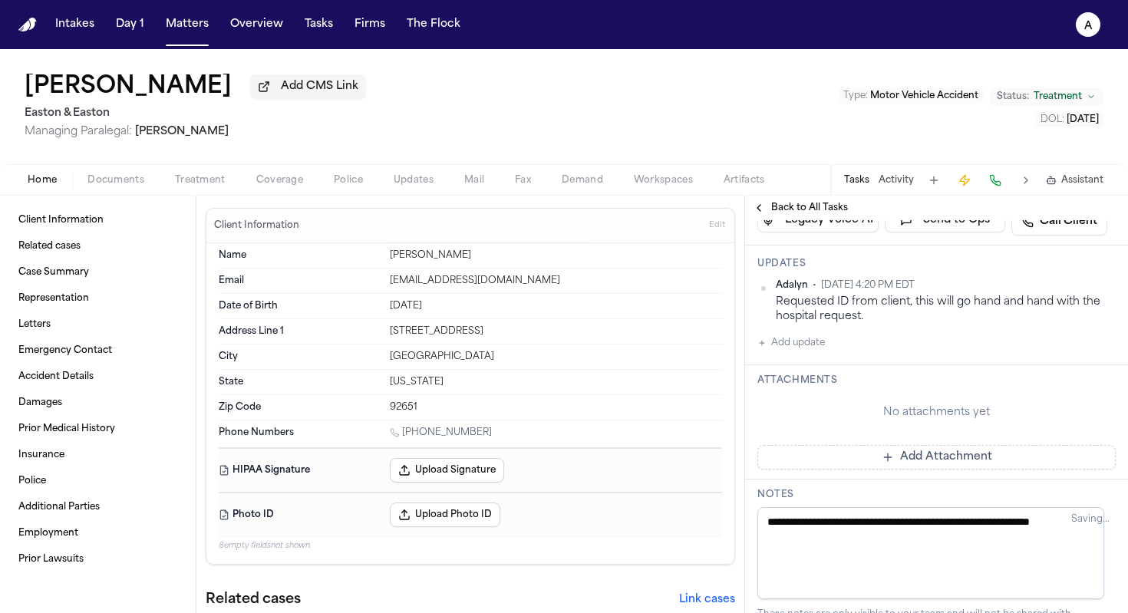
click at [822, 352] on button "Add update" at bounding box center [791, 343] width 68 height 18
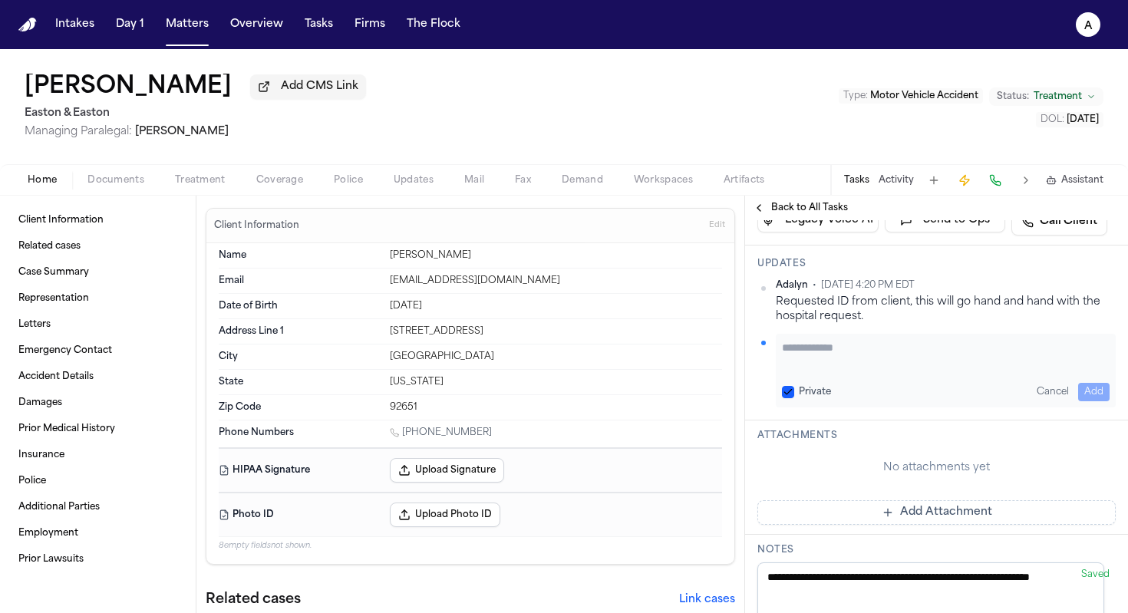
click at [830, 371] on textarea "Add your update" at bounding box center [946, 355] width 328 height 31
type textarea "**********"
click at [784, 398] on button "Private" at bounding box center [788, 392] width 12 height 12
click at [967, 401] on button "Add" at bounding box center [1093, 392] width 31 height 18
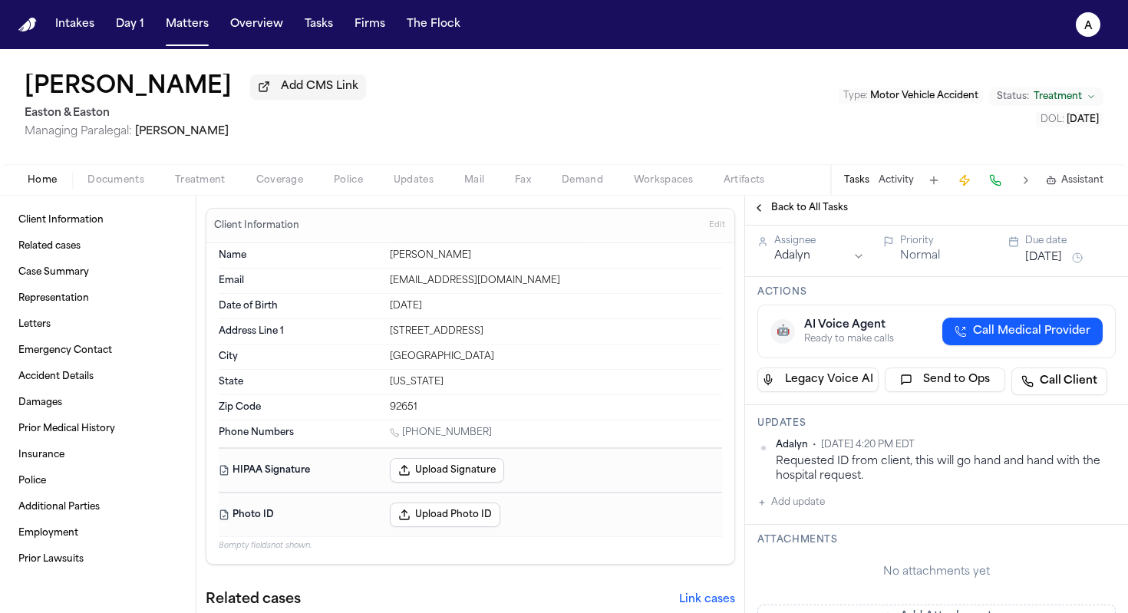
scroll to position [189, 0]
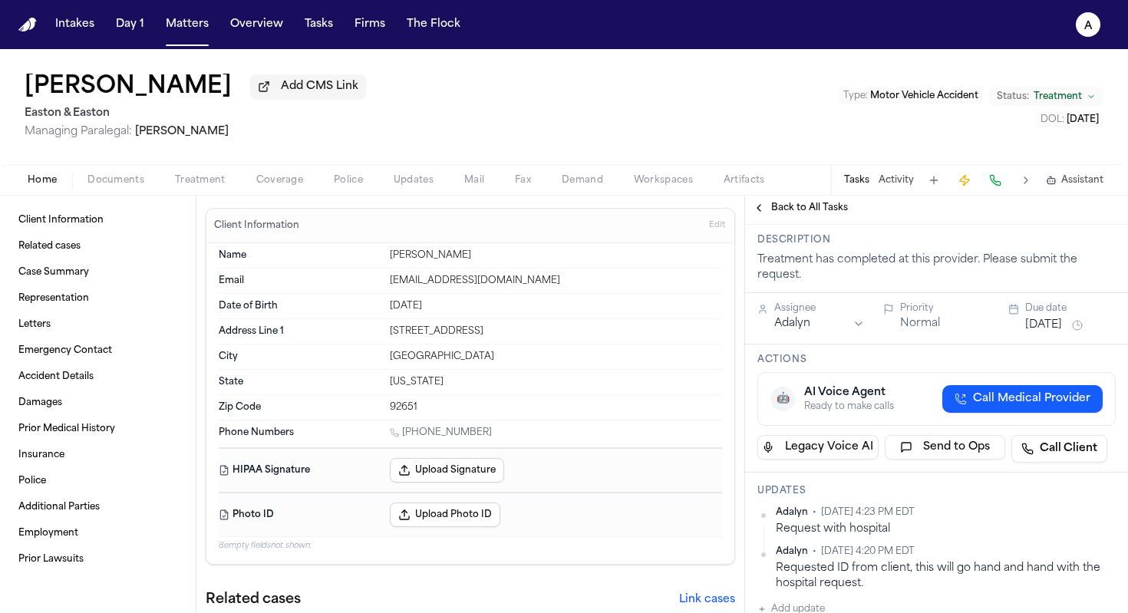
click at [967, 333] on button "[DATE]" at bounding box center [1043, 325] width 37 height 15
click at [864, 215] on div "Submit Request for Records and [MEDICAL_DATA] from [PERSON_NAME] Imaging – [PER…" at bounding box center [1109, 129] width 704 height 172
click at [824, 212] on span "Back to All Tasks" at bounding box center [809, 208] width 77 height 12
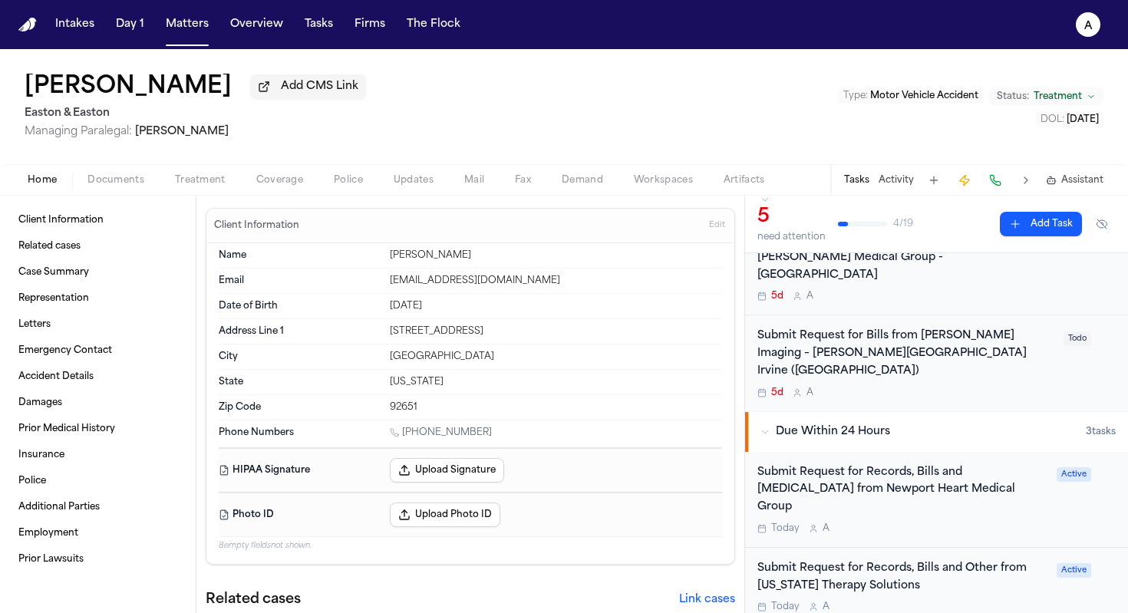
scroll to position [68, 0]
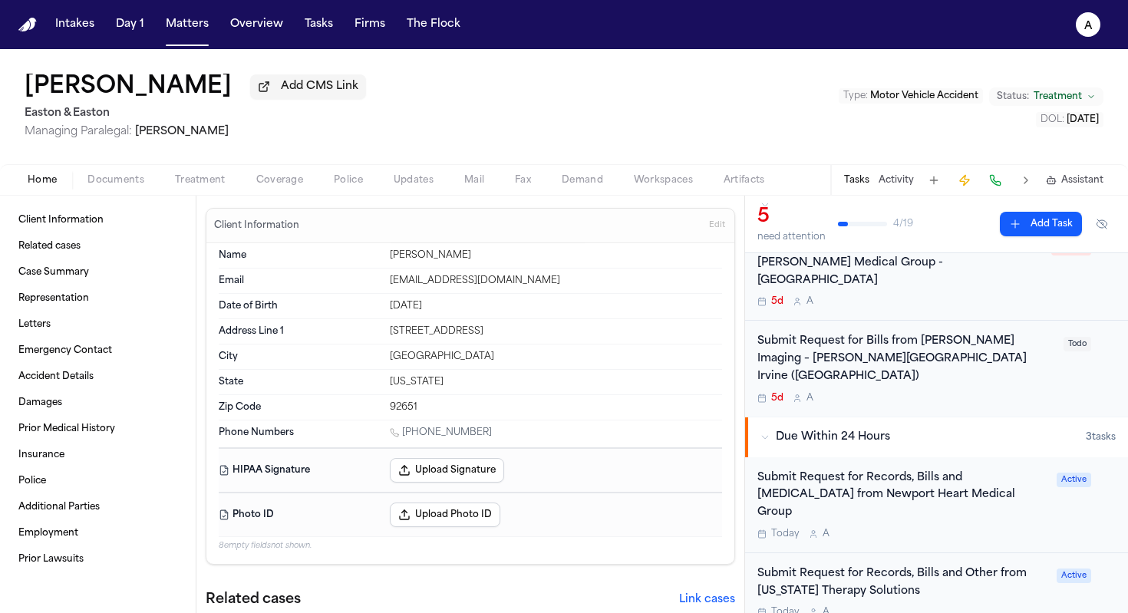
click at [967, 392] on div "5d A" at bounding box center [905, 398] width 297 height 12
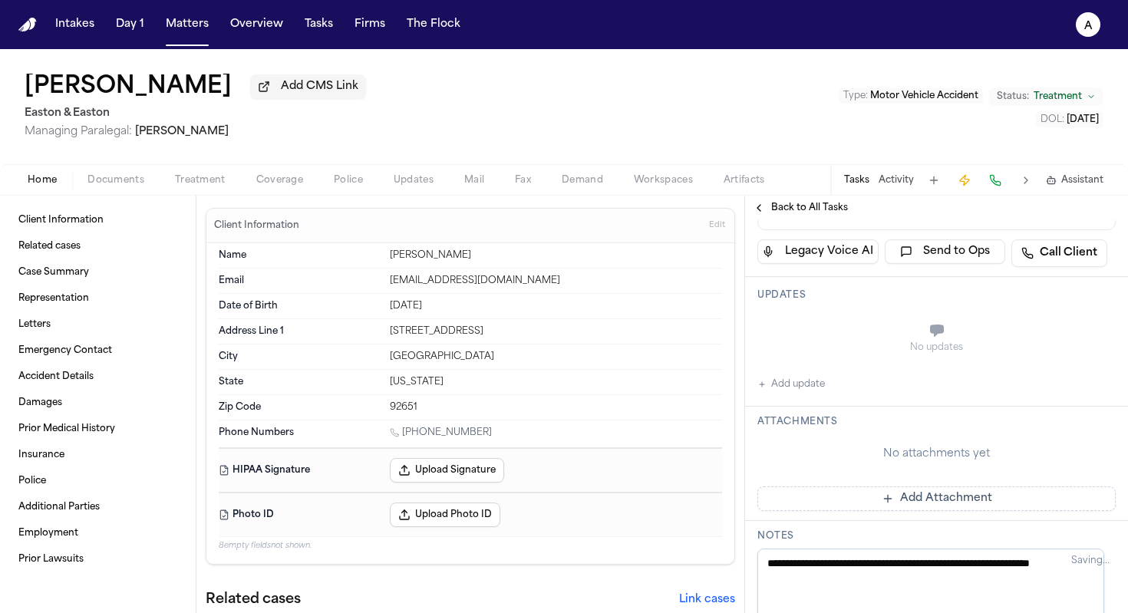
scroll to position [369, 0]
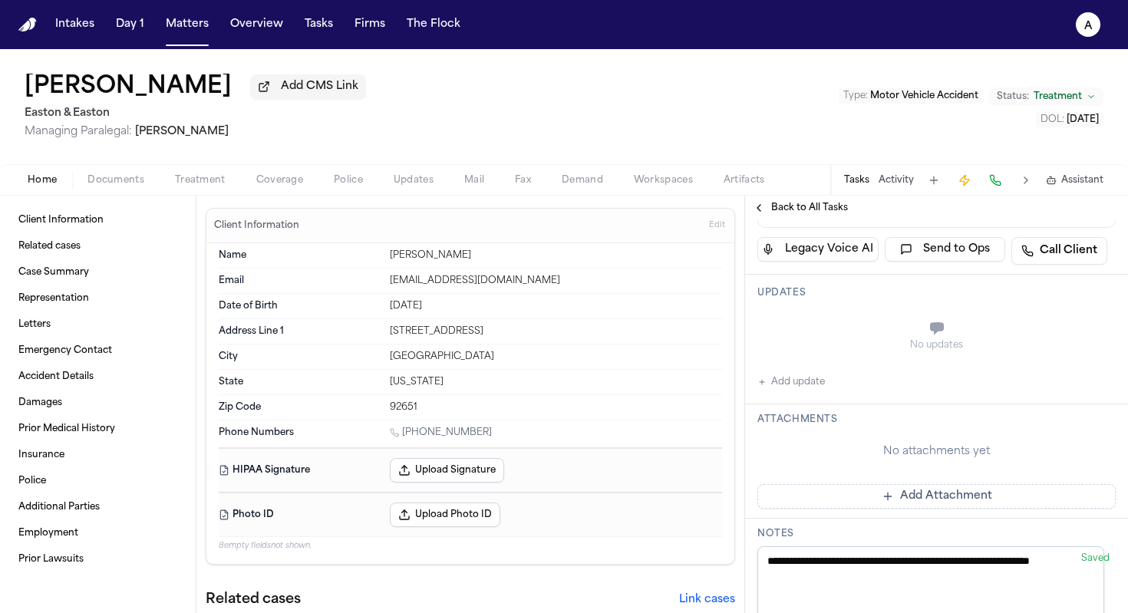
click at [812, 391] on button "Add update" at bounding box center [791, 382] width 68 height 18
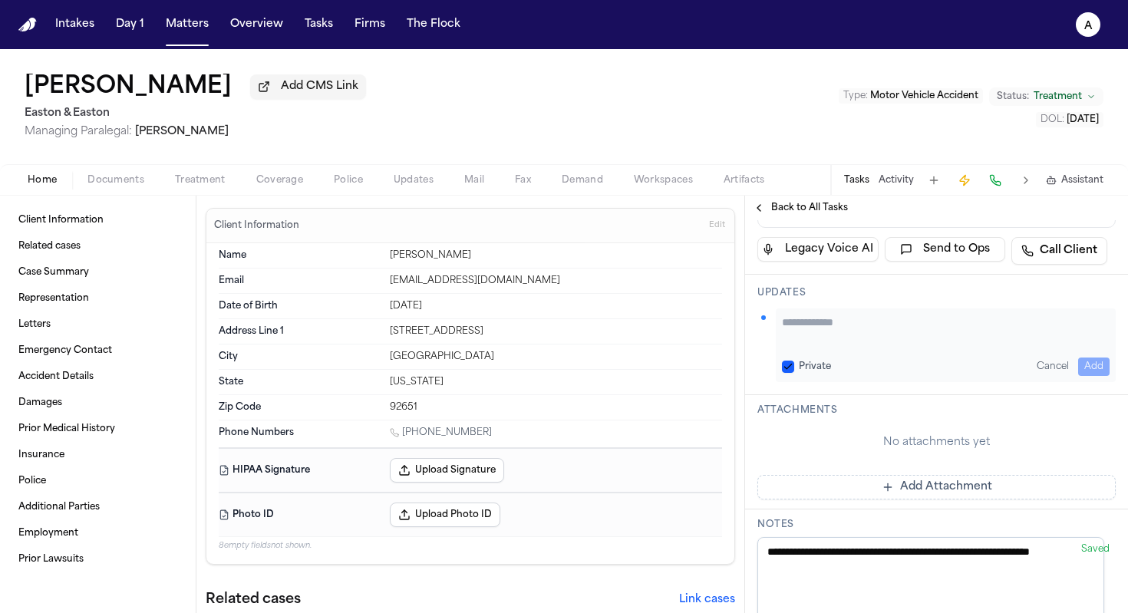
click at [865, 345] on textarea "Add your update" at bounding box center [946, 330] width 328 height 31
type textarea "**********"
click at [792, 373] on button "Private" at bounding box center [788, 367] width 12 height 12
click at [967, 376] on button "Add" at bounding box center [1093, 367] width 31 height 18
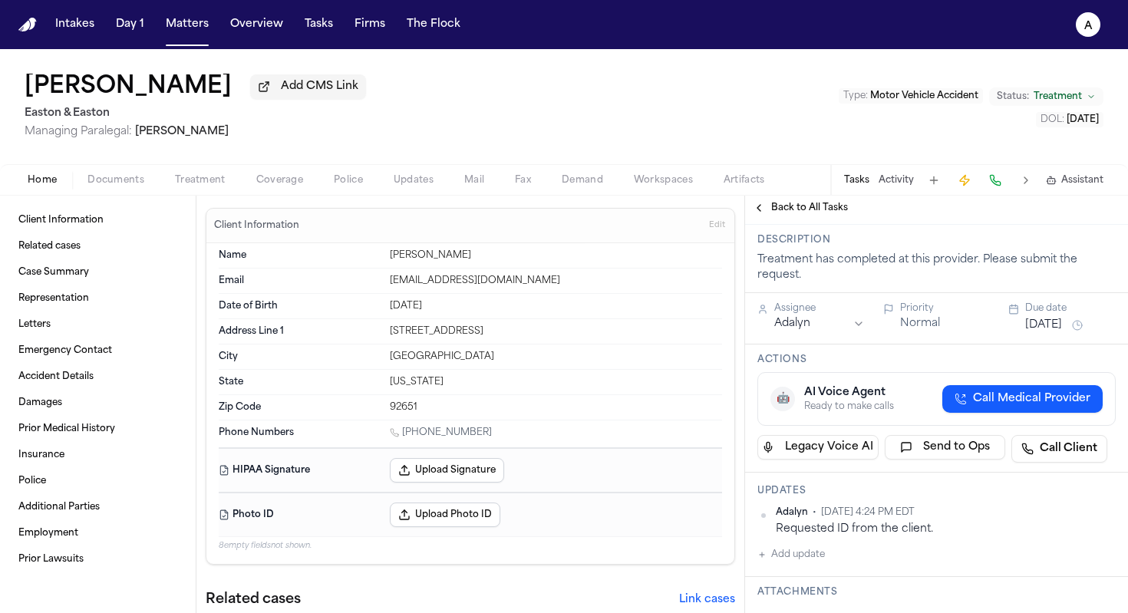
scroll to position [0, 0]
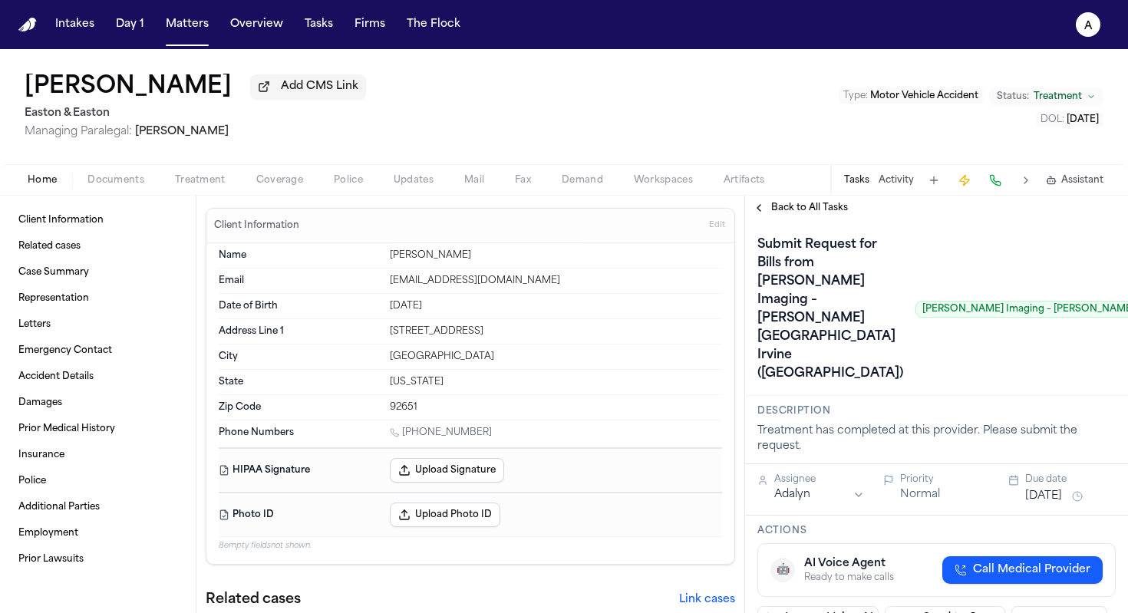
click at [967, 504] on button "[DATE]" at bounding box center [1043, 496] width 37 height 15
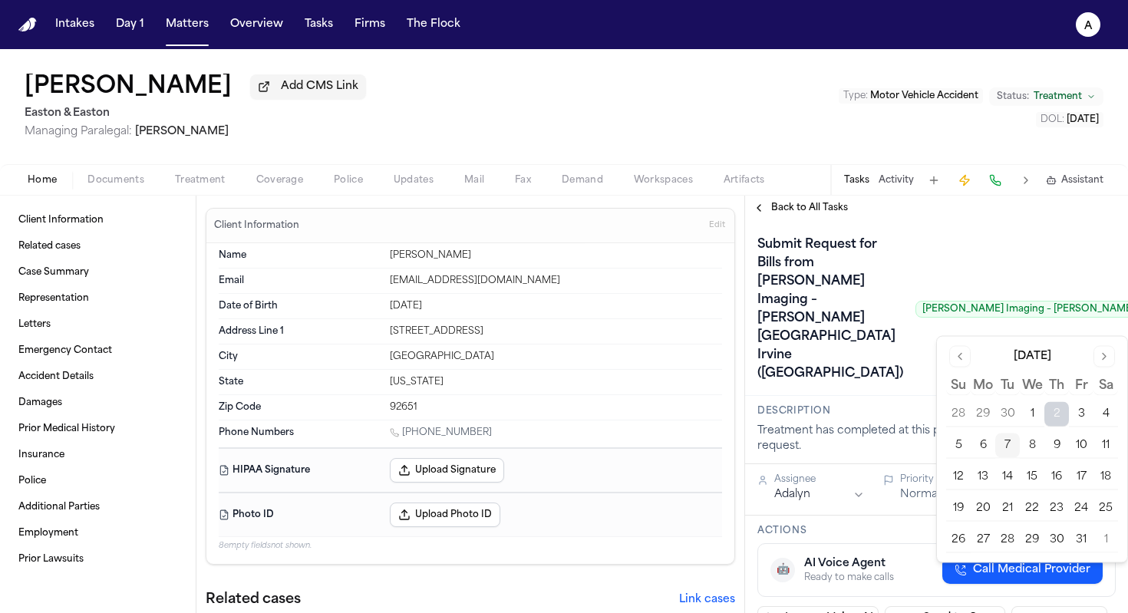
click at [967, 441] on button "7" at bounding box center [1007, 445] width 25 height 25
click at [865, 386] on div "Submit Request for Bills from [PERSON_NAME] Imaging – [PERSON_NAME][GEOGRAPHIC_…" at bounding box center [1109, 308] width 704 height 153
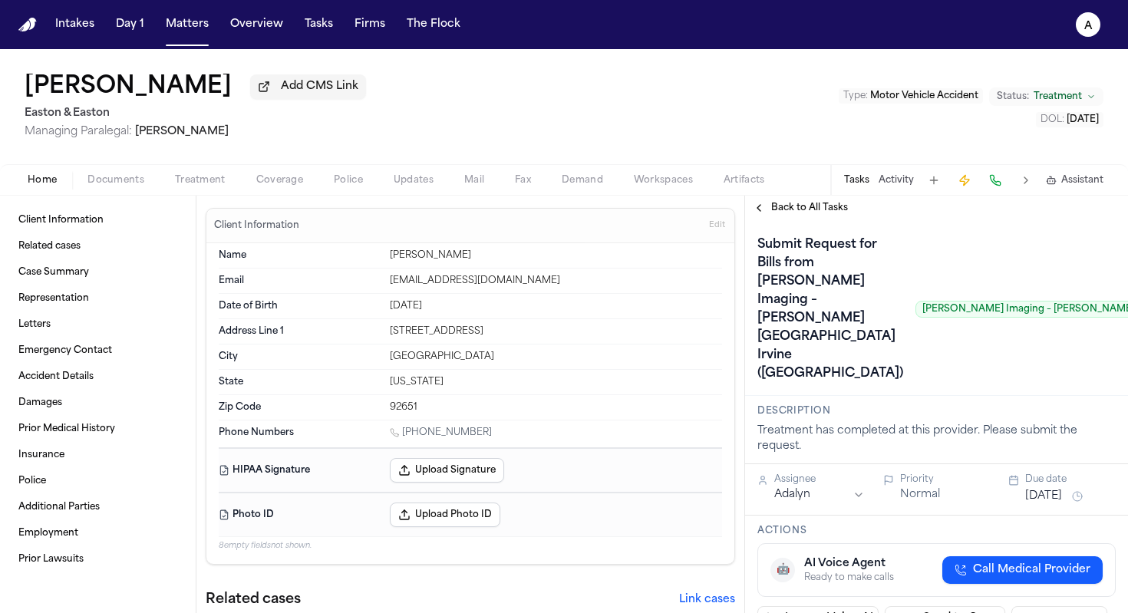
click at [796, 214] on span "Back to All Tasks" at bounding box center [809, 208] width 77 height 12
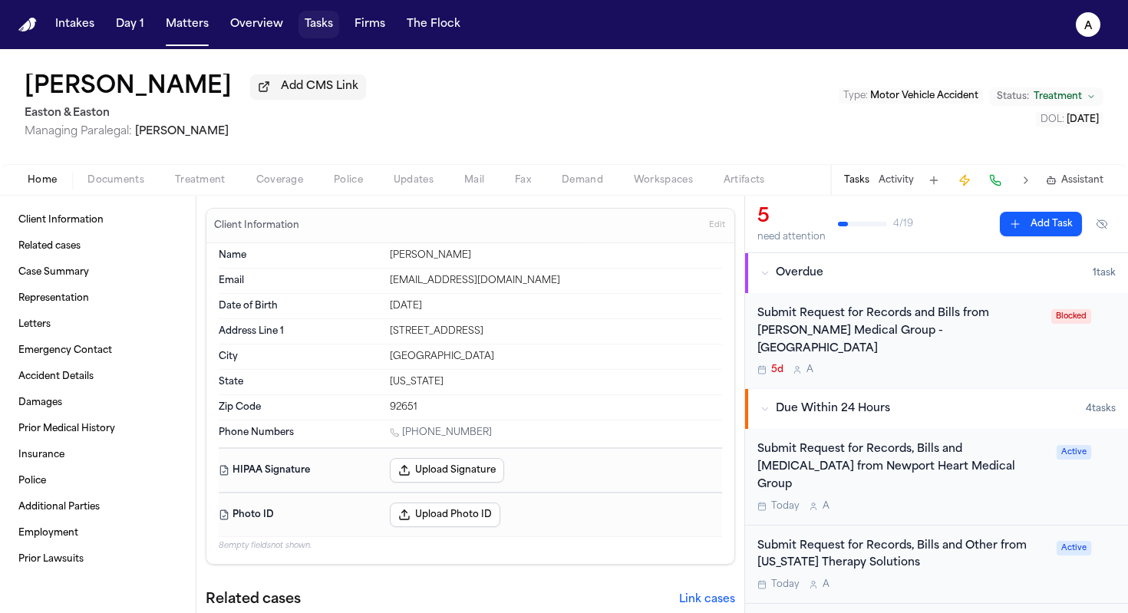
click at [314, 31] on button "Tasks" at bounding box center [318, 25] width 41 height 28
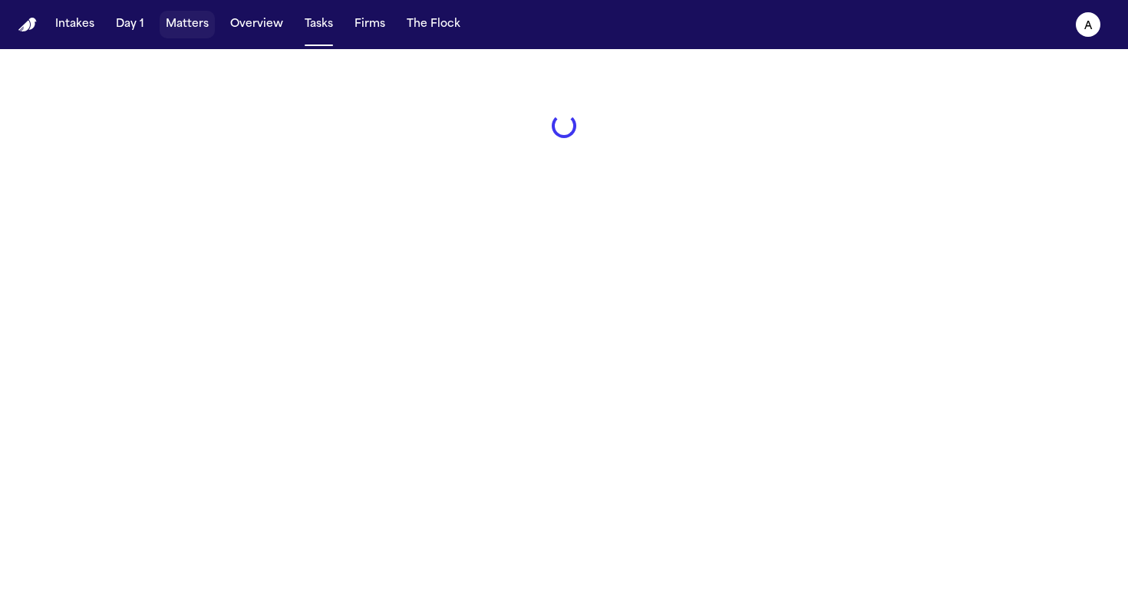
click at [198, 28] on button "Matters" at bounding box center [187, 25] width 55 height 28
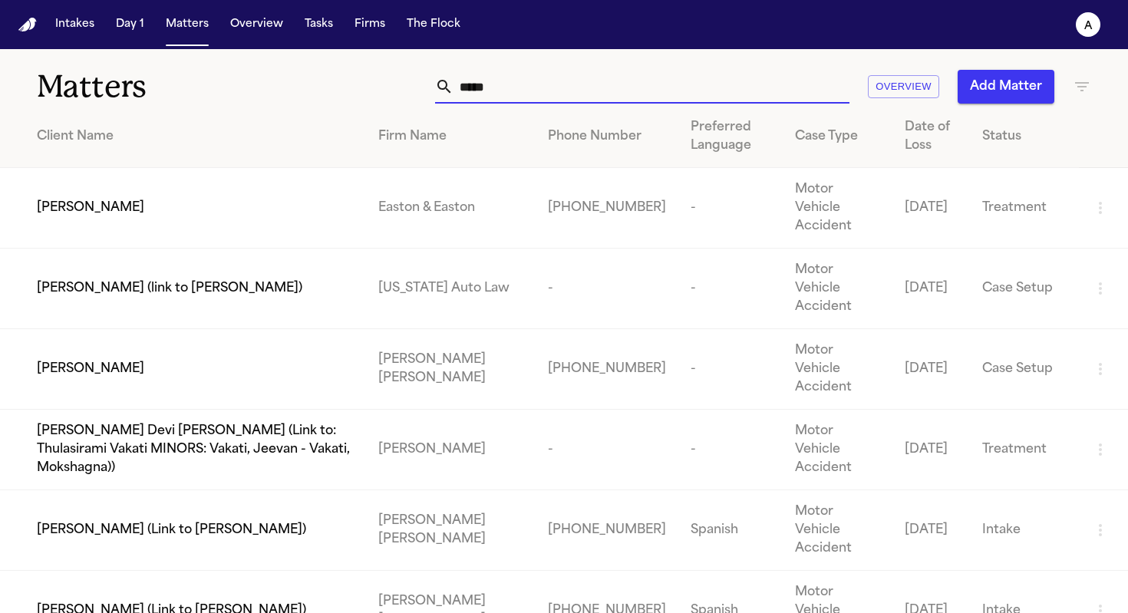
drag, startPoint x: 513, startPoint y: 91, endPoint x: 334, endPoint y: 89, distance: 178.8
click at [334, 89] on div "***** Overview Add Matter" at bounding box center [710, 87] width 762 height 34
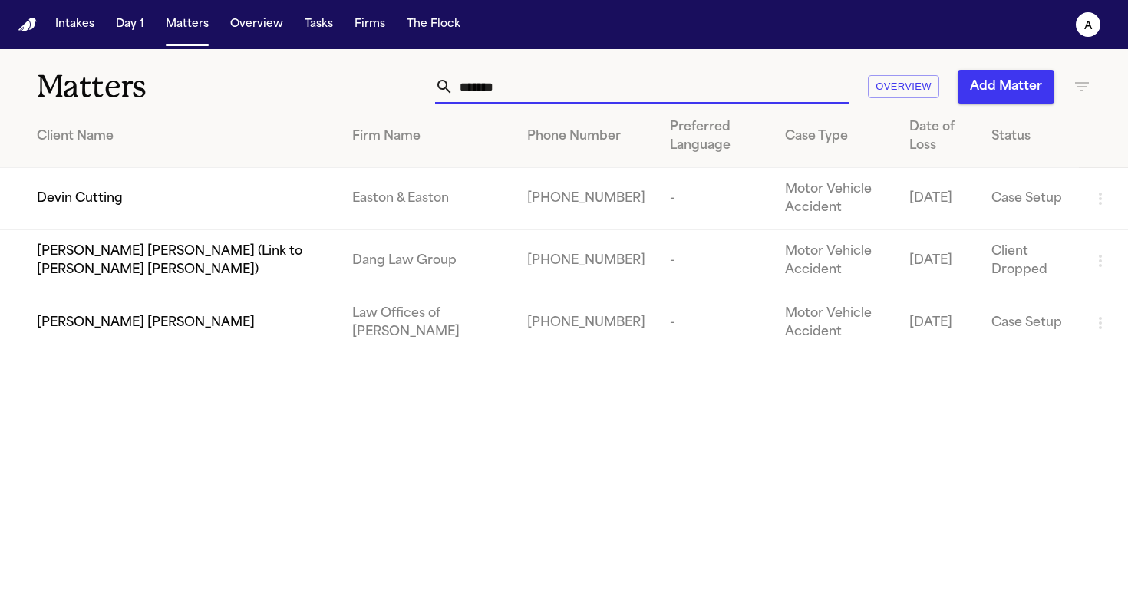
type input "*******"
click at [140, 213] on td "Devin Cutting" at bounding box center [170, 199] width 340 height 62
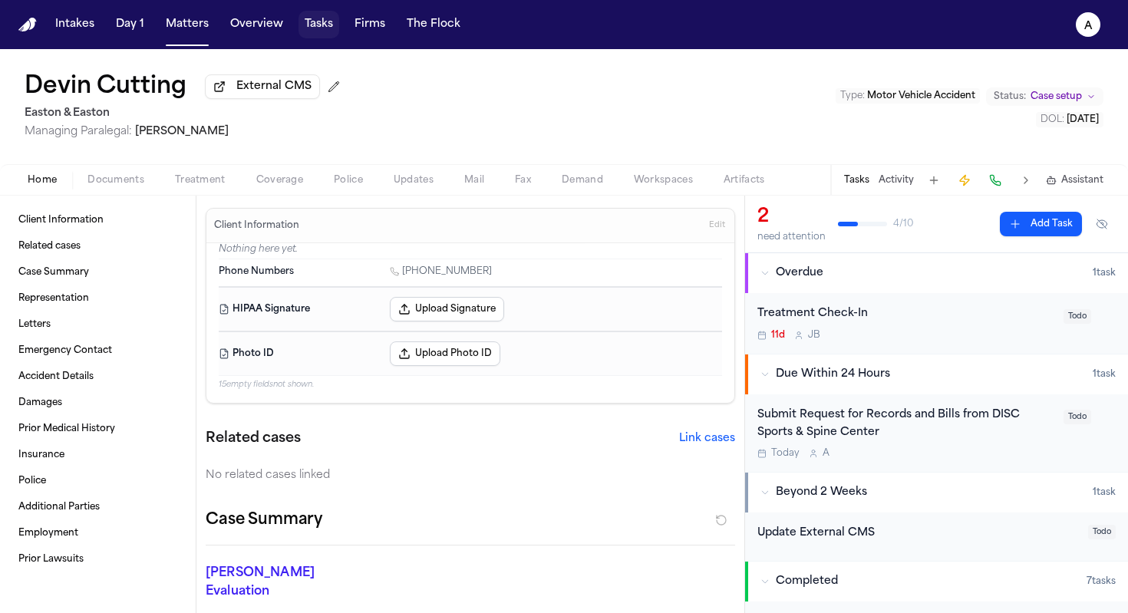
click at [325, 24] on button "Tasks" at bounding box center [318, 25] width 41 height 28
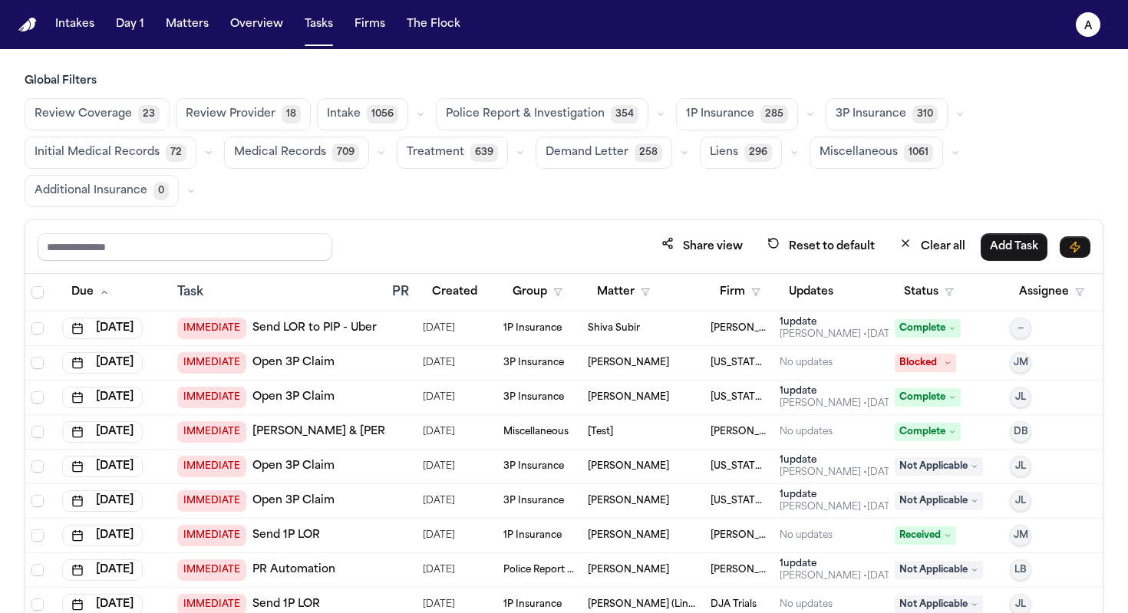
click at [967, 157] on div "Review Coverage 23 Review Provider 18 Intake 1056 Police Report & Investigation…" at bounding box center [564, 152] width 1079 height 109
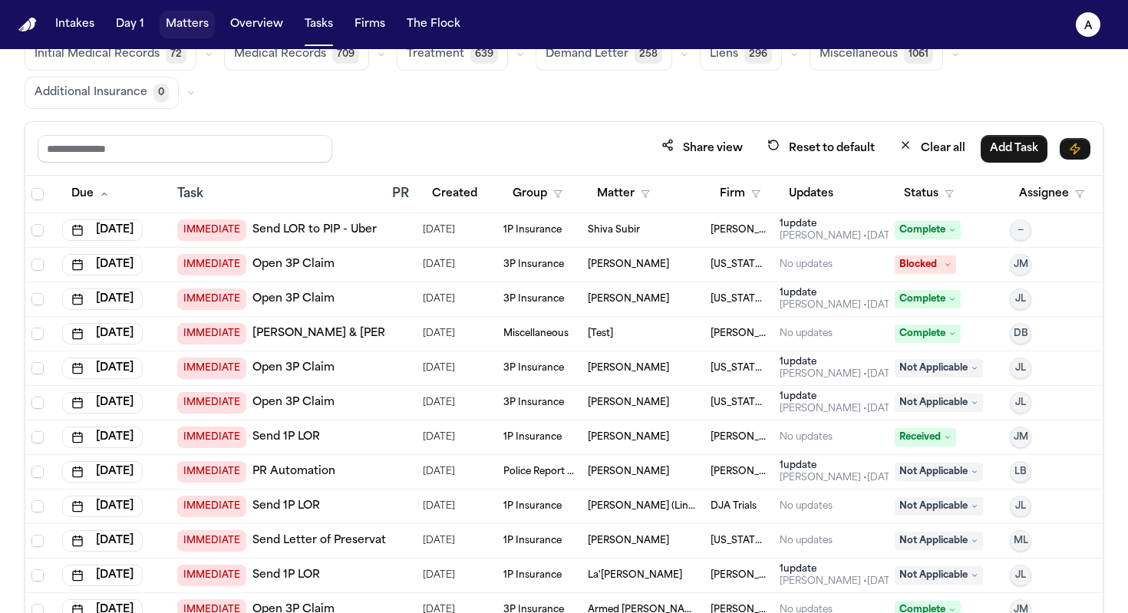
click at [183, 34] on button "Matters" at bounding box center [187, 25] width 55 height 28
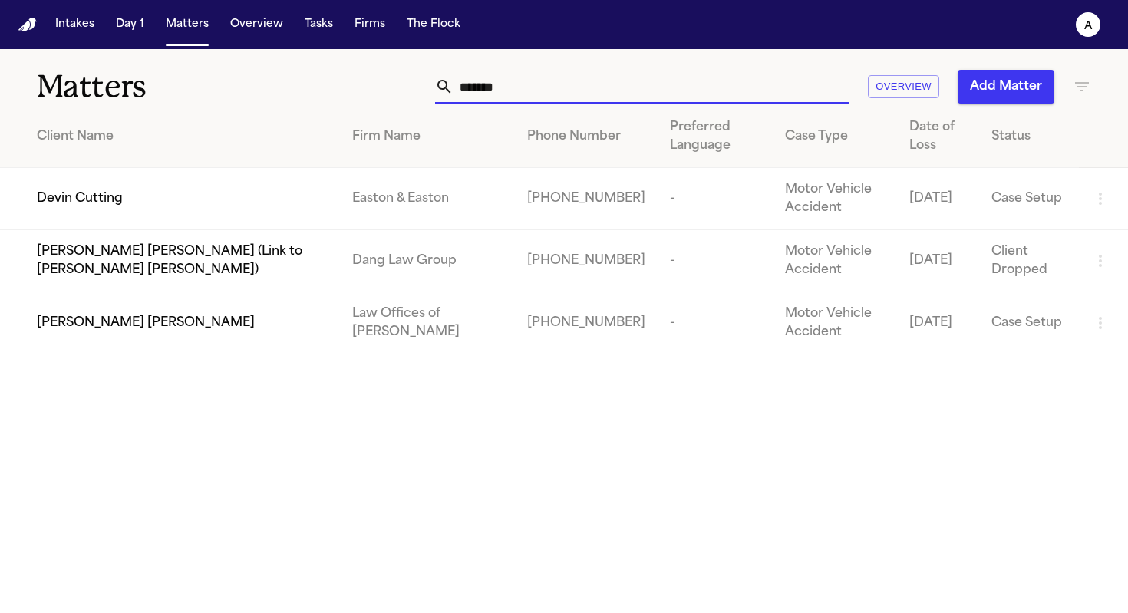
drag, startPoint x: 552, startPoint y: 91, endPoint x: 277, endPoint y: 91, distance: 274.7
click at [277, 91] on div "Matters ******* Overview Add Matter" at bounding box center [564, 77] width 1128 height 57
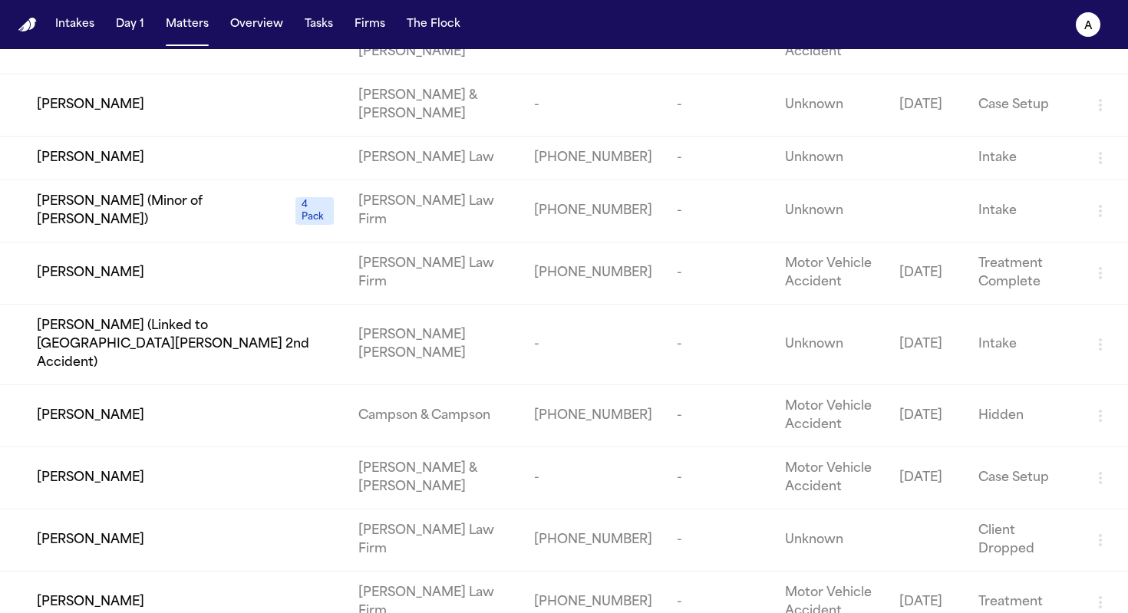
scroll to position [104, 0]
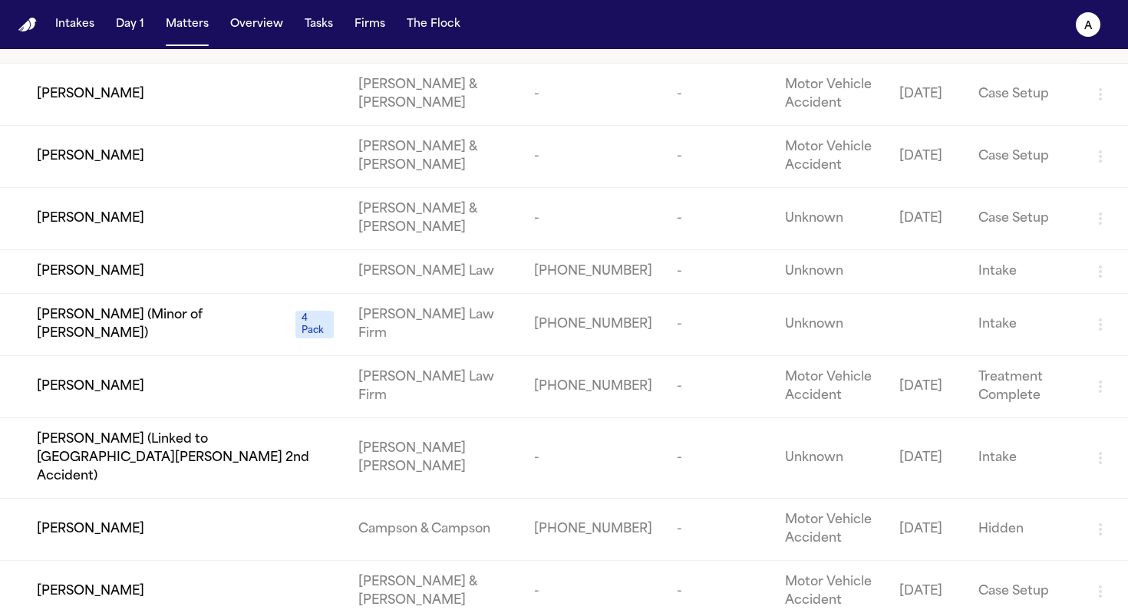
type input "******"
click at [378, 386] on td "[PERSON_NAME] Law Firm" at bounding box center [434, 387] width 176 height 62
click at [89, 383] on span "[PERSON_NAME]" at bounding box center [90, 386] width 107 height 18
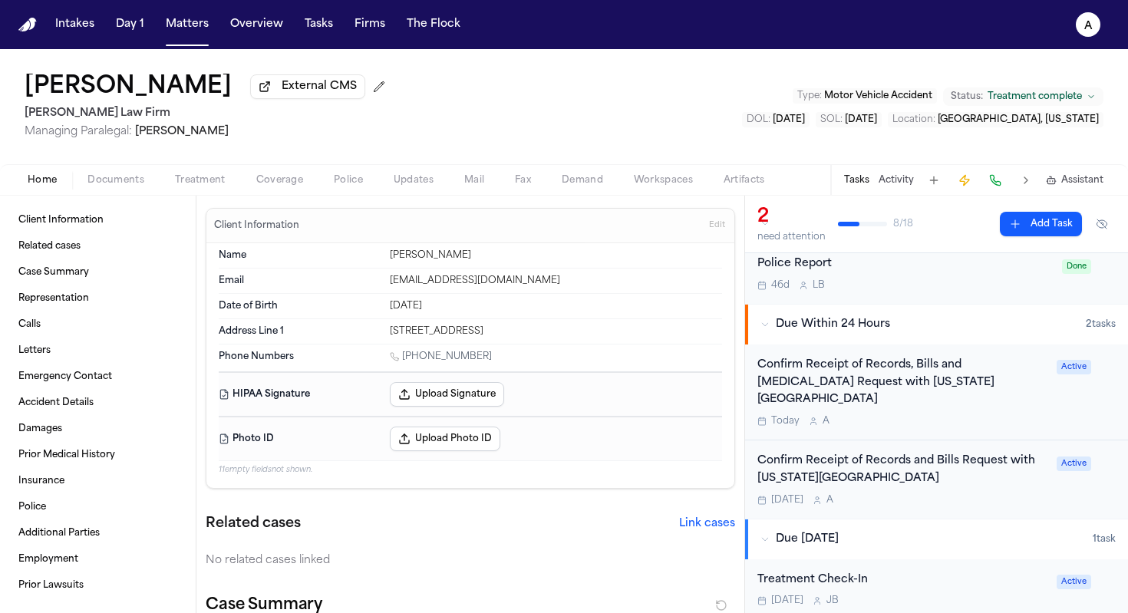
scroll to position [51, 0]
click at [941, 414] on div "Confirm Receipt of Records, Bills and [MEDICAL_DATA] Request with [US_STATE] He…" at bounding box center [902, 390] width 290 height 71
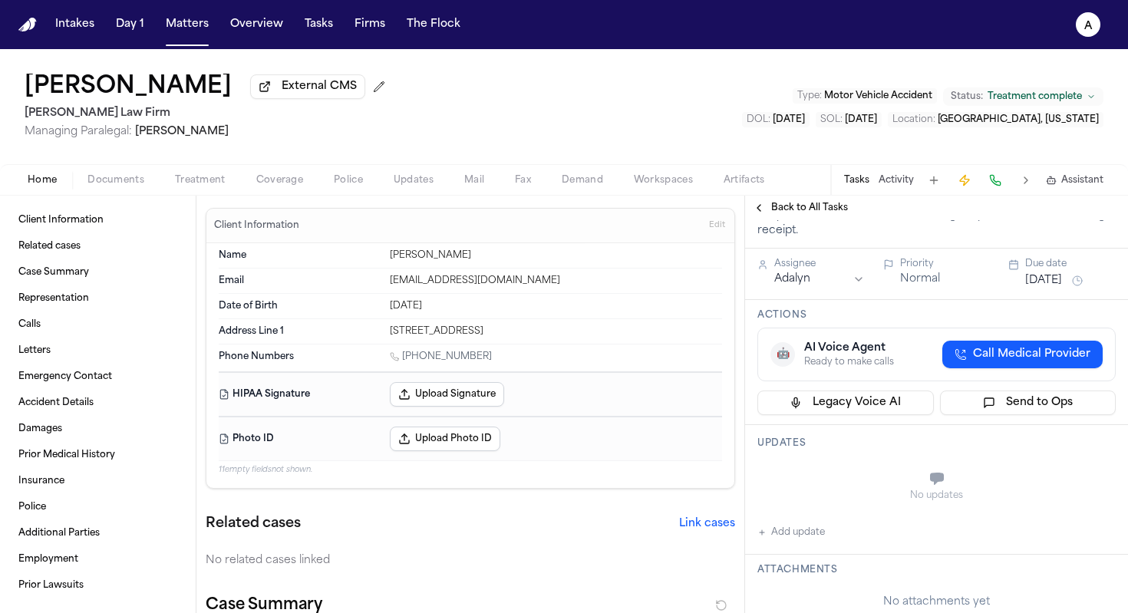
scroll to position [49, 0]
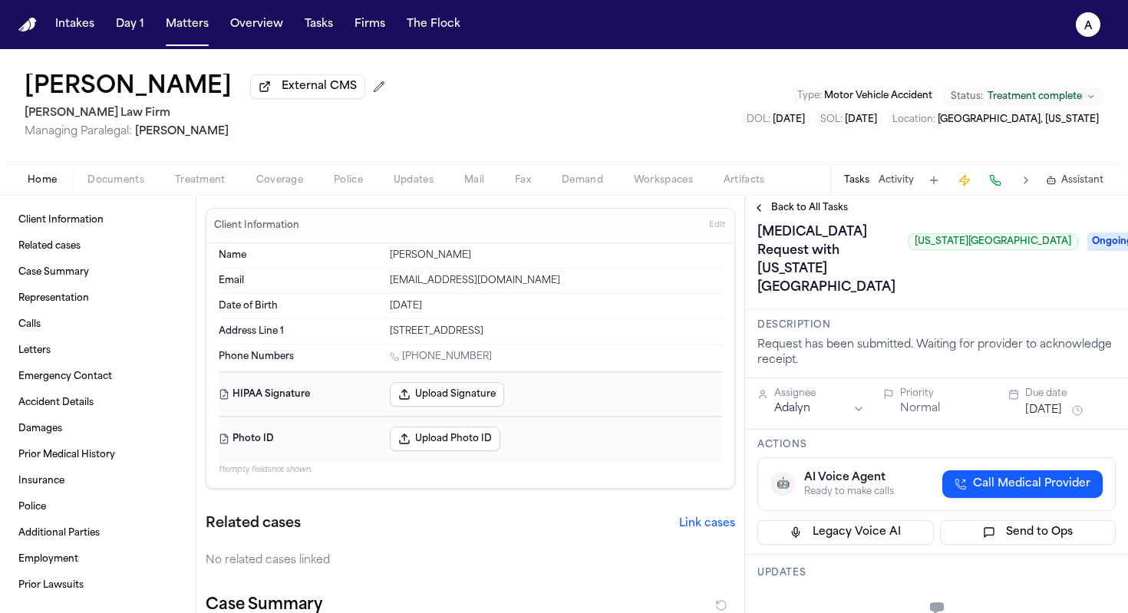
click at [811, 214] on span "Back to All Tasks" at bounding box center [809, 208] width 77 height 12
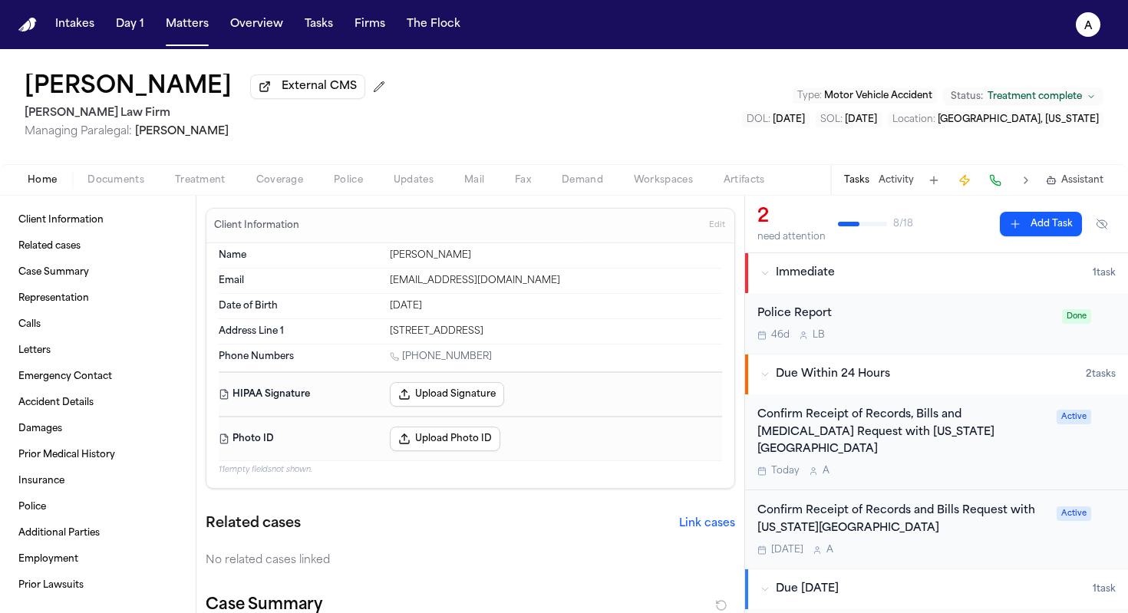
click at [967, 545] on div "Confirm Receipt of Records and Bills Request with [US_STATE][GEOGRAPHIC_DATA] […" at bounding box center [902, 530] width 290 height 54
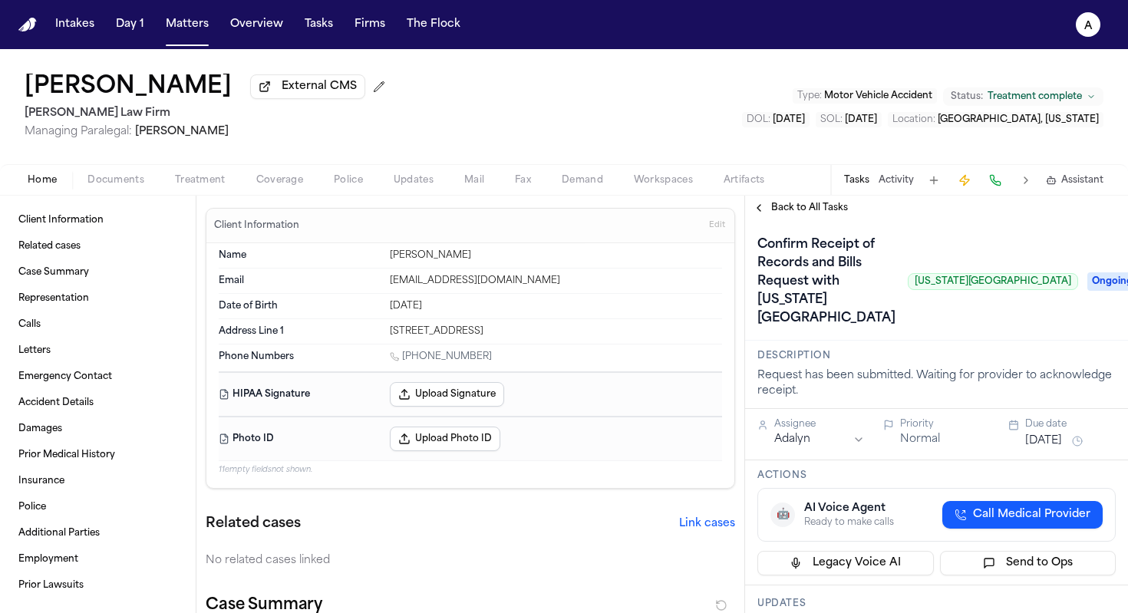
scroll to position [1, 0]
click at [826, 209] on span "Back to All Tasks" at bounding box center [809, 208] width 77 height 12
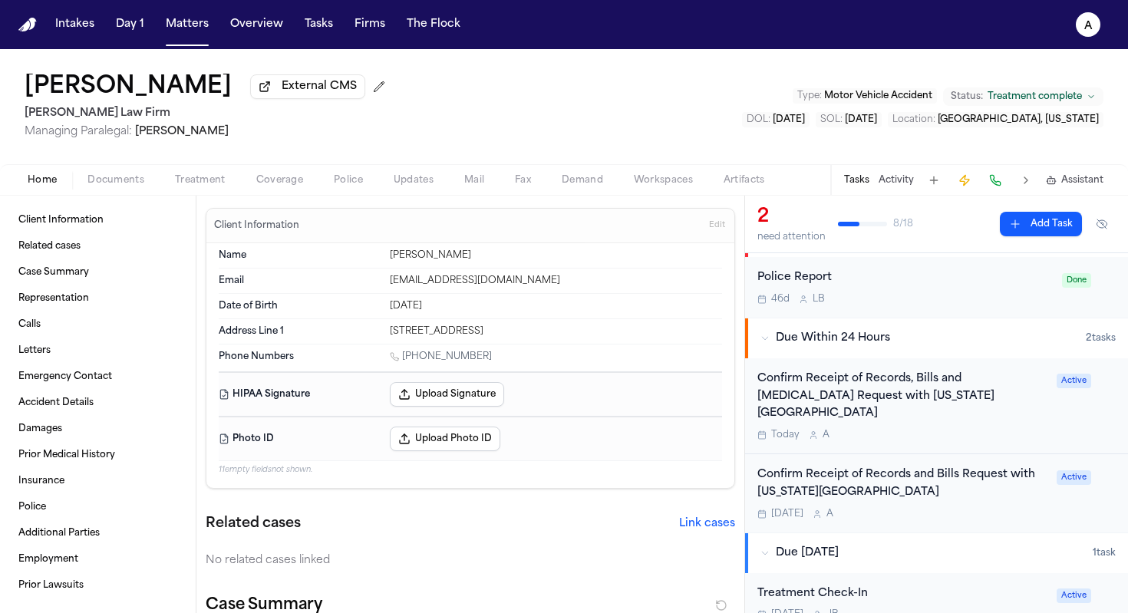
scroll to position [41, 0]
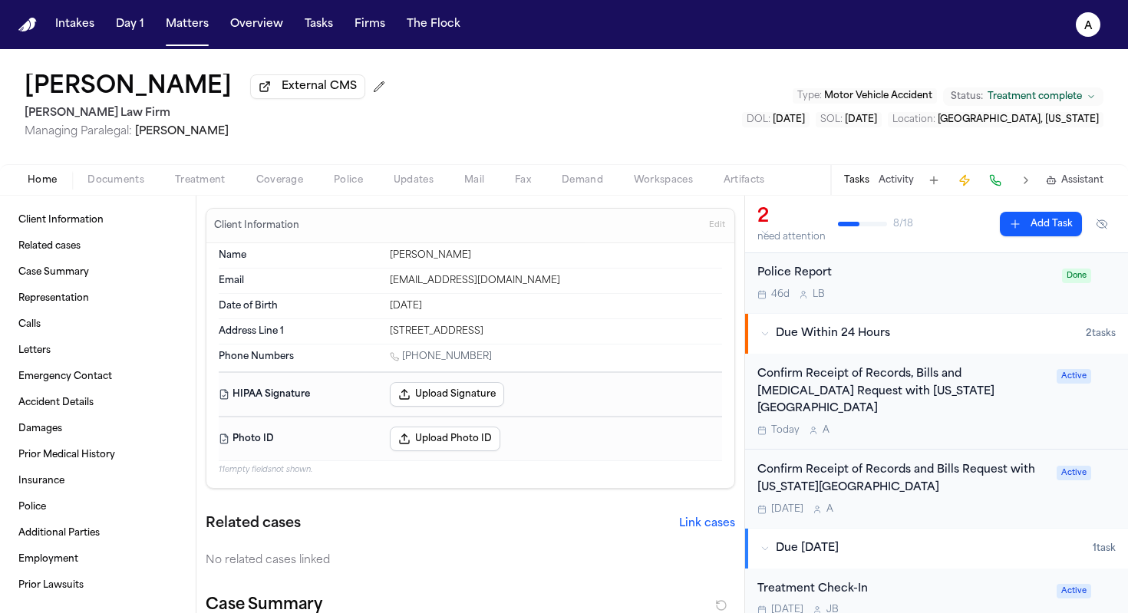
click at [967, 428] on div "[DATE] A" at bounding box center [902, 430] width 290 height 12
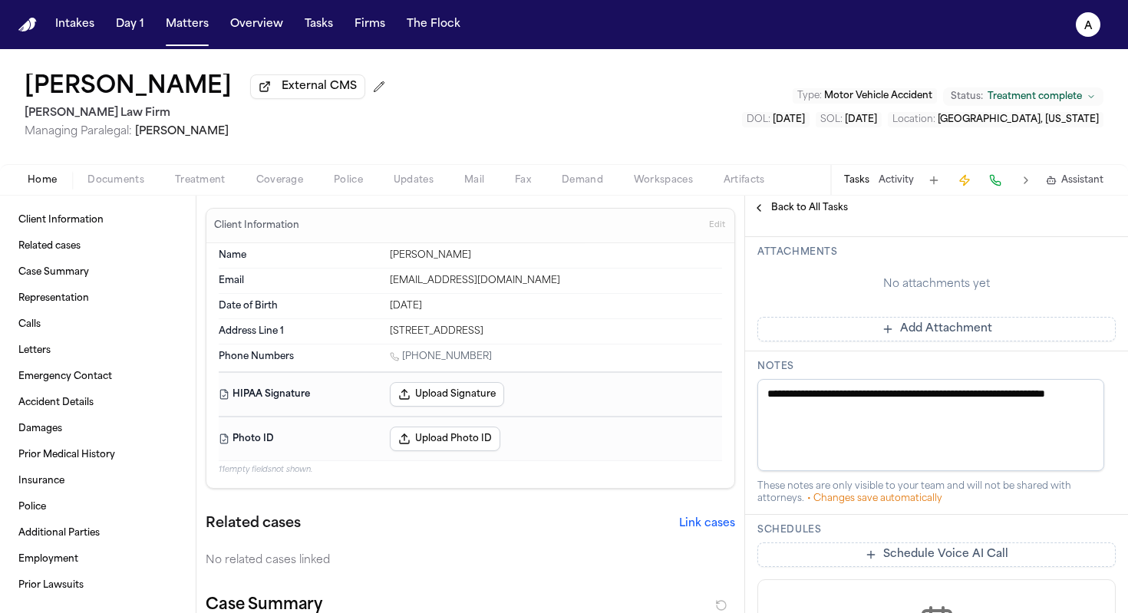
scroll to position [348, 0]
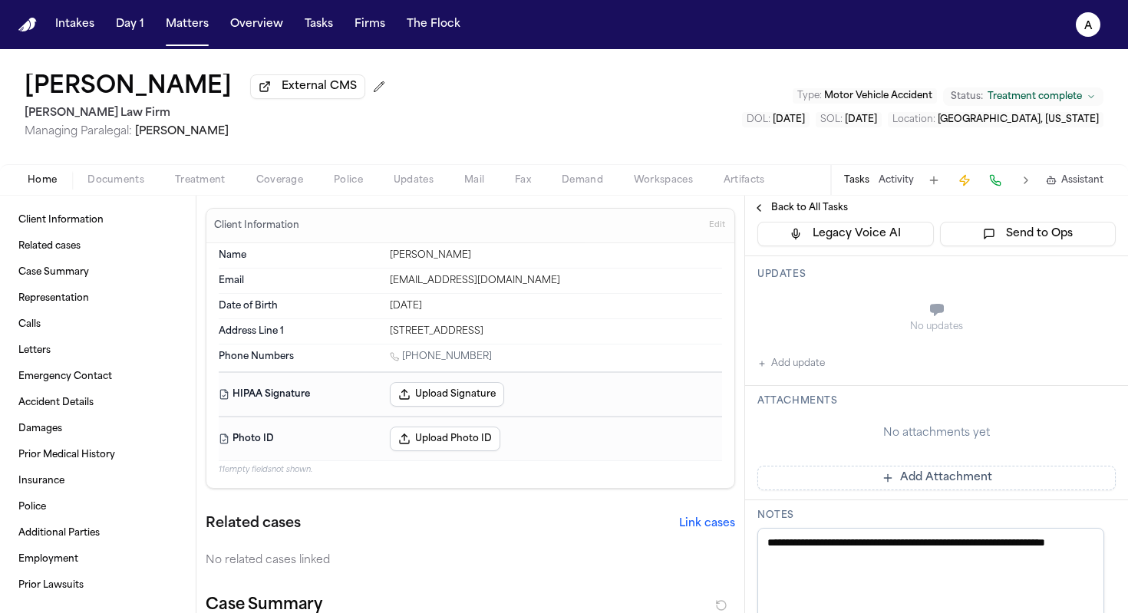
click at [831, 373] on div "No updates Add update" at bounding box center [936, 331] width 358 height 83
click at [800, 373] on button "Add update" at bounding box center [791, 363] width 68 height 18
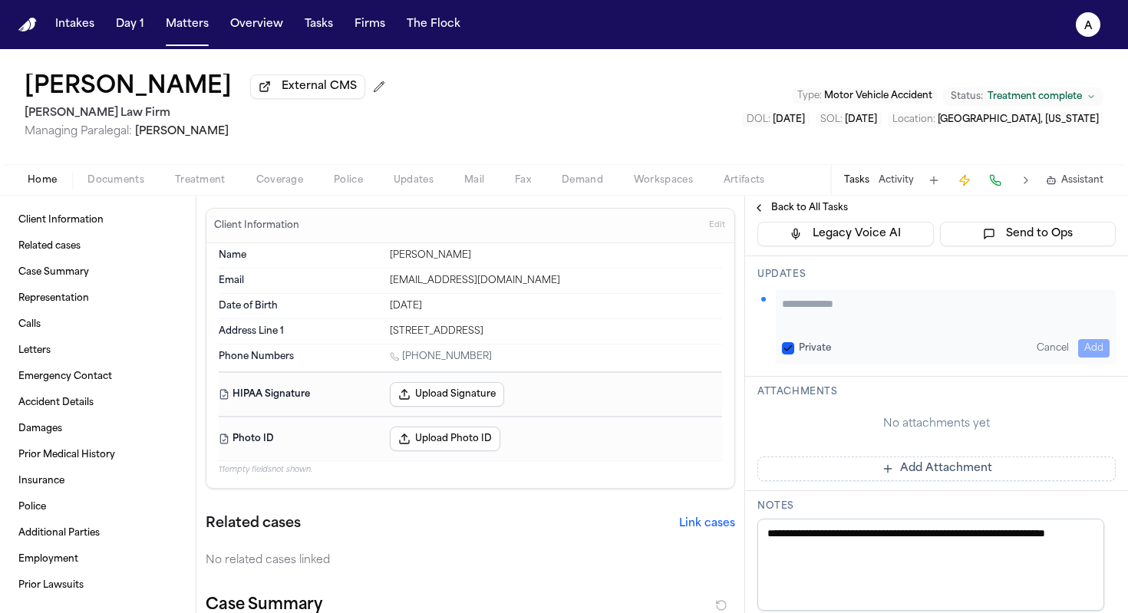
click at [836, 327] on textarea "Add your update" at bounding box center [946, 311] width 328 height 31
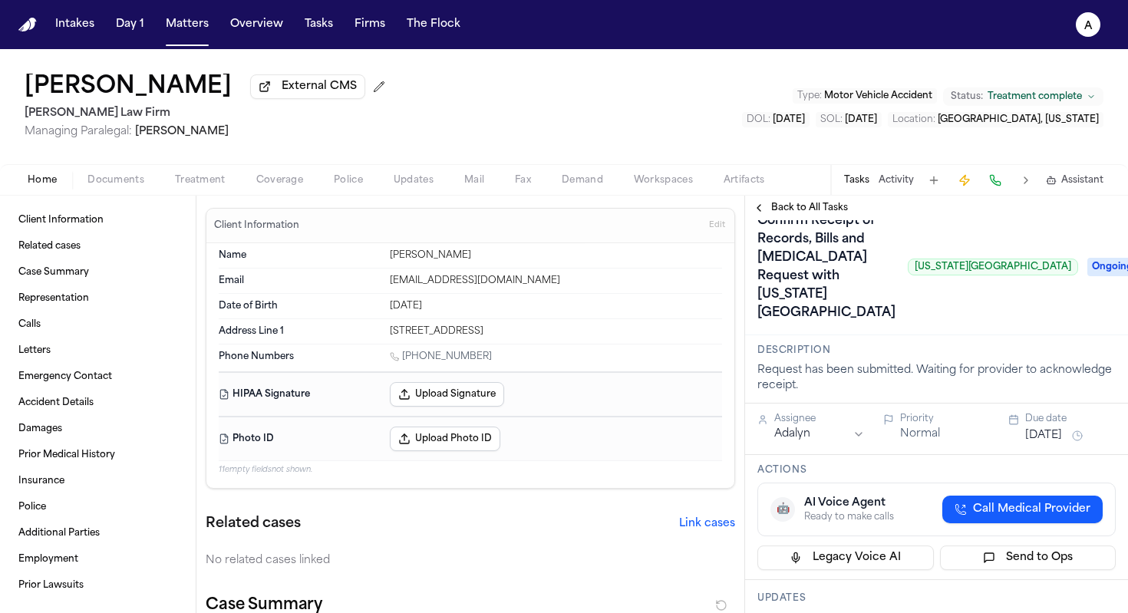
scroll to position [21, 0]
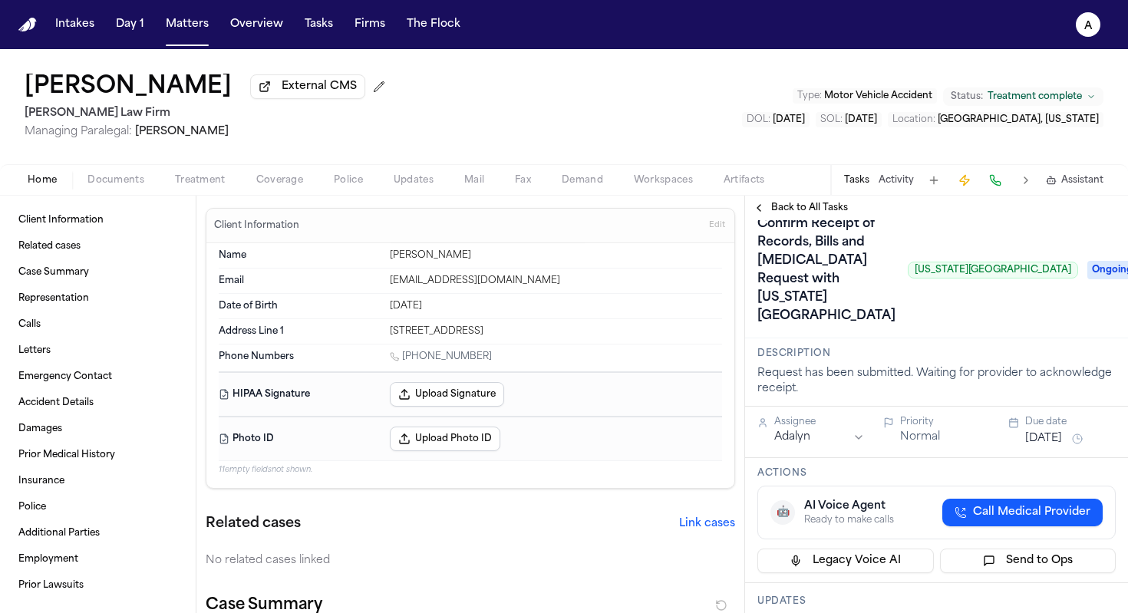
click at [967, 328] on div "Confirm Receipt of Records, Bills and [MEDICAL_DATA] Request with [US_STATE][GE…" at bounding box center [936, 270] width 358 height 117
click at [967, 279] on span "Ongoing" at bounding box center [1117, 270] width 61 height 18
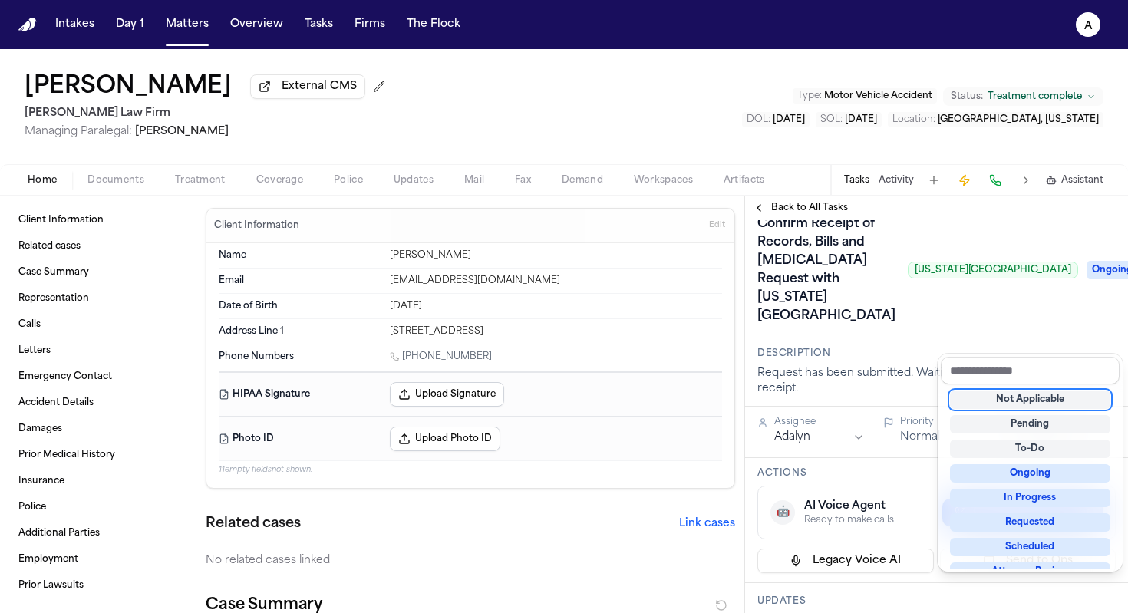
click at [905, 288] on div "Confirm Receipt of Records, Bills and [MEDICAL_DATA] Request with [US_STATE][GE…" at bounding box center [936, 270] width 358 height 117
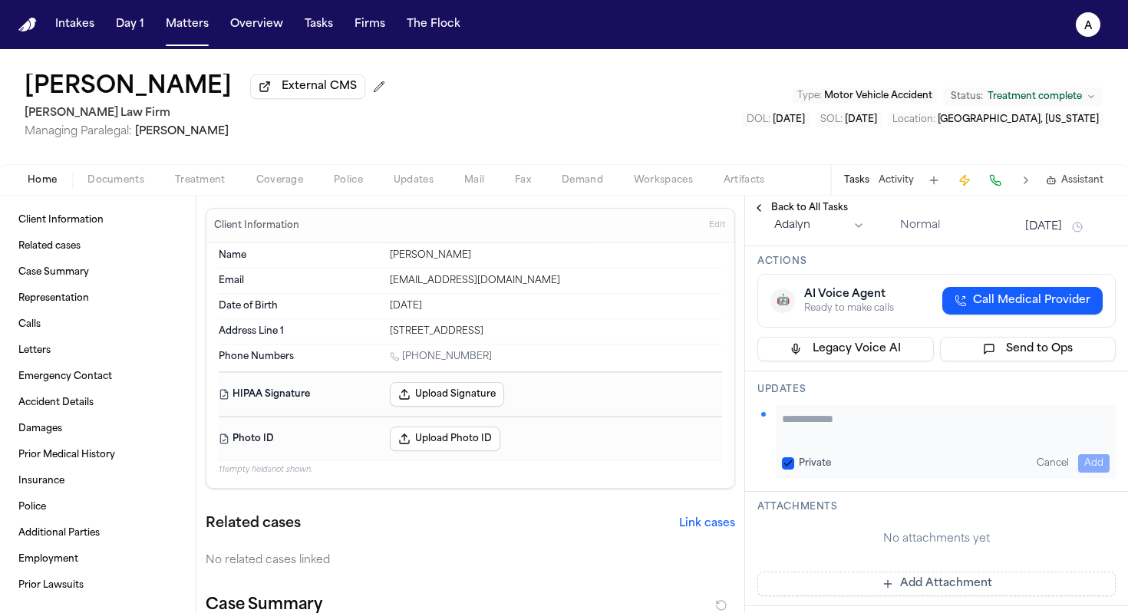
scroll to position [361, 0]
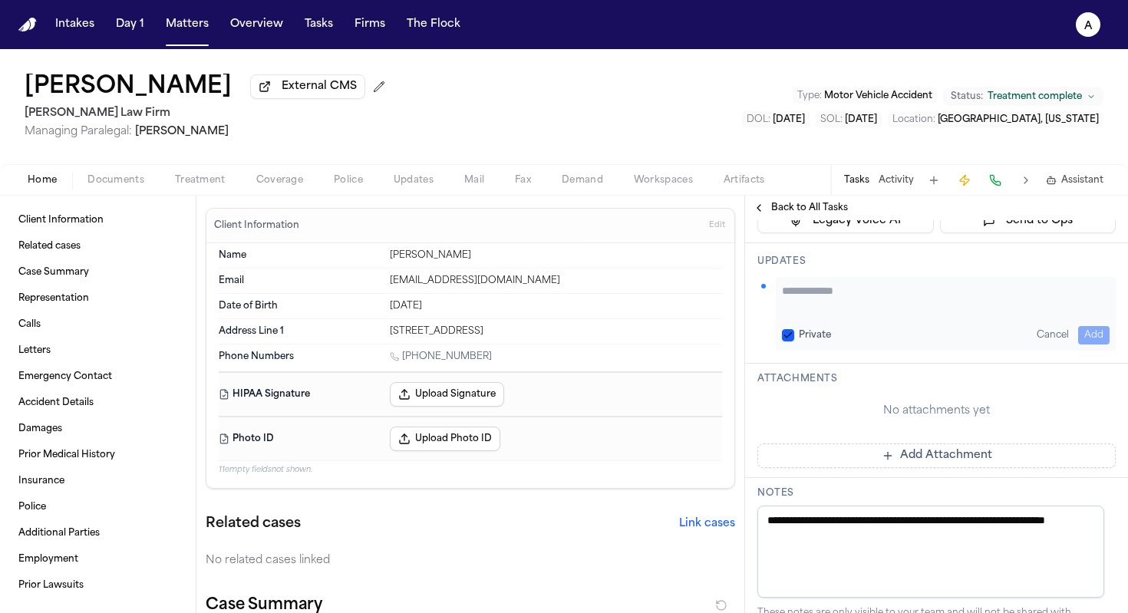
click at [811, 314] on textarea "Add your update" at bounding box center [946, 298] width 328 height 31
click at [929, 314] on textarea "**********" at bounding box center [940, 298] width 316 height 31
paste textarea "**********"
drag, startPoint x: 925, startPoint y: 428, endPoint x: 757, endPoint y: 417, distance: 168.4
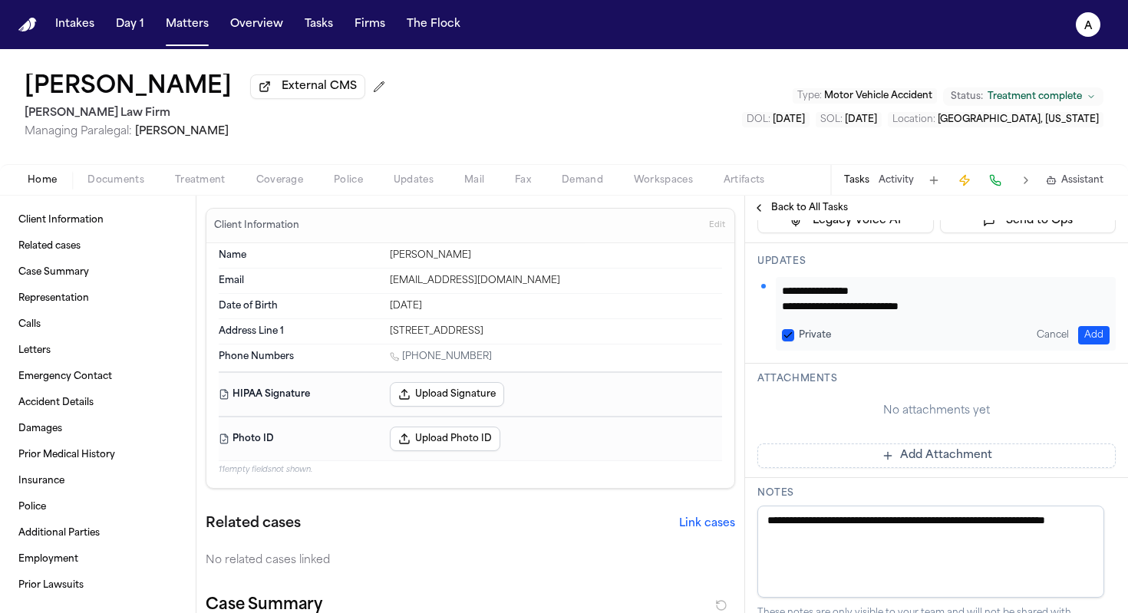
click at [756, 364] on div "**********" at bounding box center [936, 303] width 383 height 120
click at [924, 314] on textarea "**********" at bounding box center [940, 298] width 316 height 31
drag, startPoint x: 931, startPoint y: 423, endPoint x: 774, endPoint y: 414, distance: 157.5
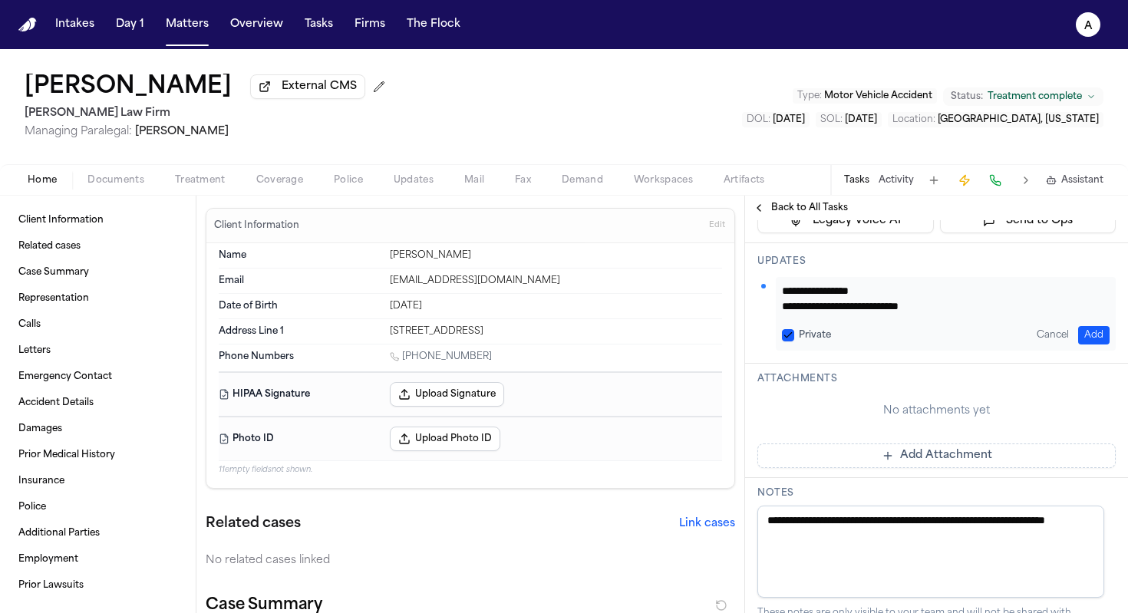
click at [774, 351] on div "**********" at bounding box center [936, 314] width 358 height 74
click at [910, 314] on textarea "**********" at bounding box center [940, 298] width 316 height 31
click at [967, 351] on div "**********" at bounding box center [946, 314] width 340 height 74
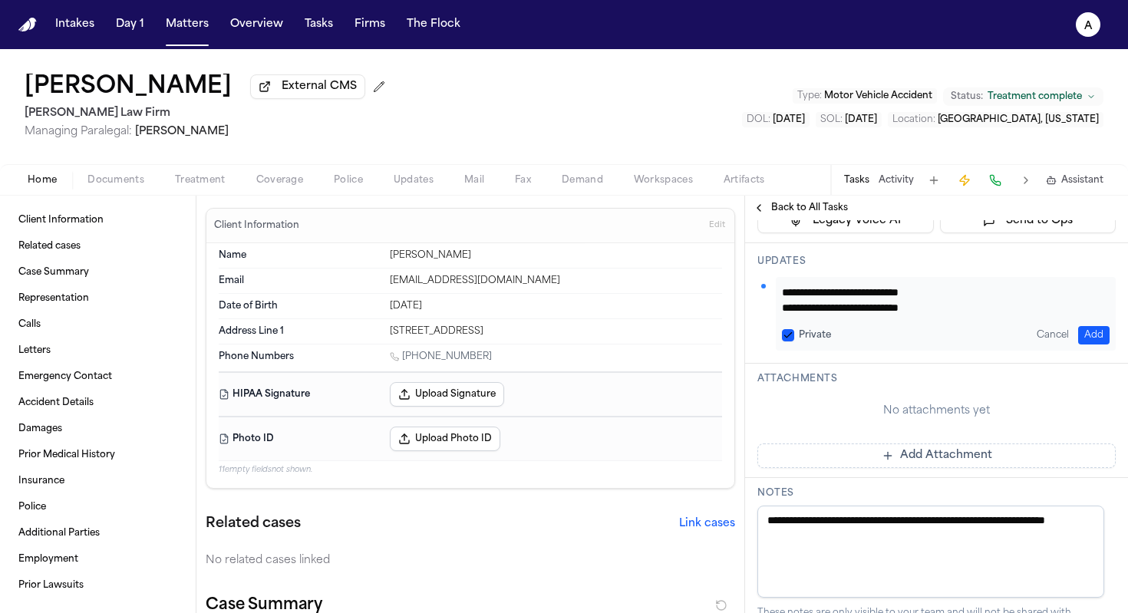
click at [967, 314] on textarea "**********" at bounding box center [940, 298] width 316 height 31
click at [793, 341] on button "Private" at bounding box center [788, 335] width 12 height 12
click at [853, 314] on textarea "**********" at bounding box center [940, 298] width 316 height 31
type textarea "**********"
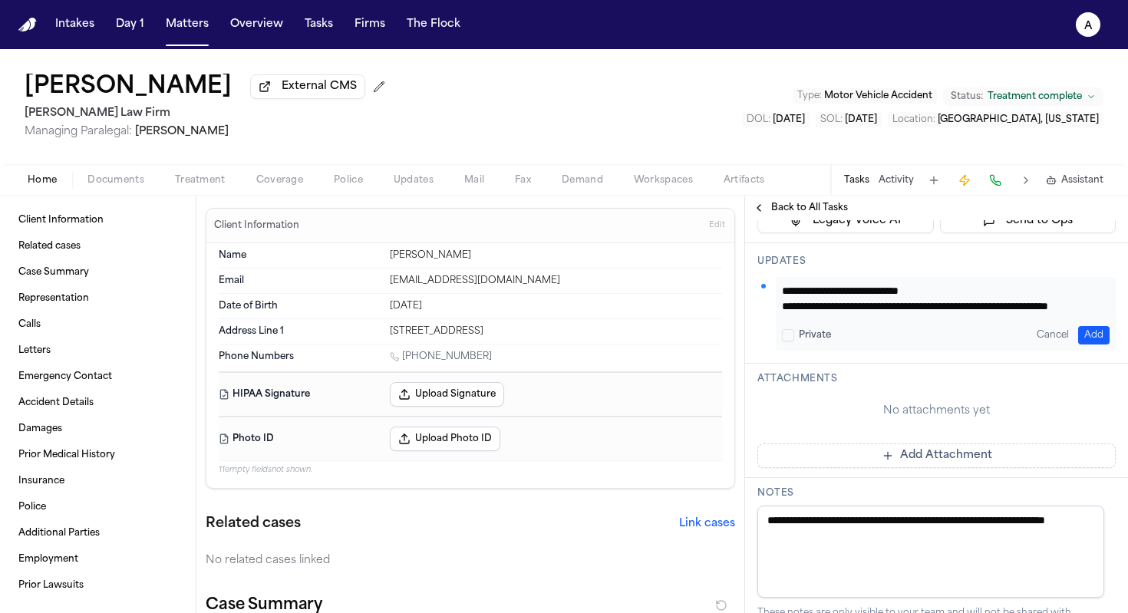
click at [967, 351] on div "**********" at bounding box center [946, 314] width 340 height 74
click at [967, 344] on button "Add" at bounding box center [1093, 335] width 31 height 18
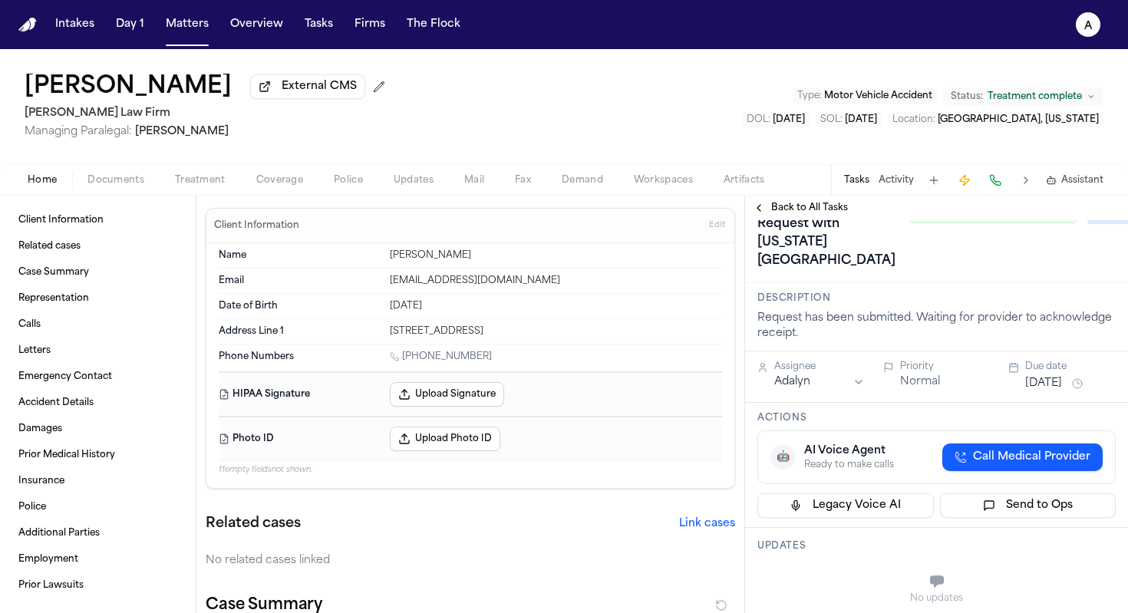
scroll to position [43, 0]
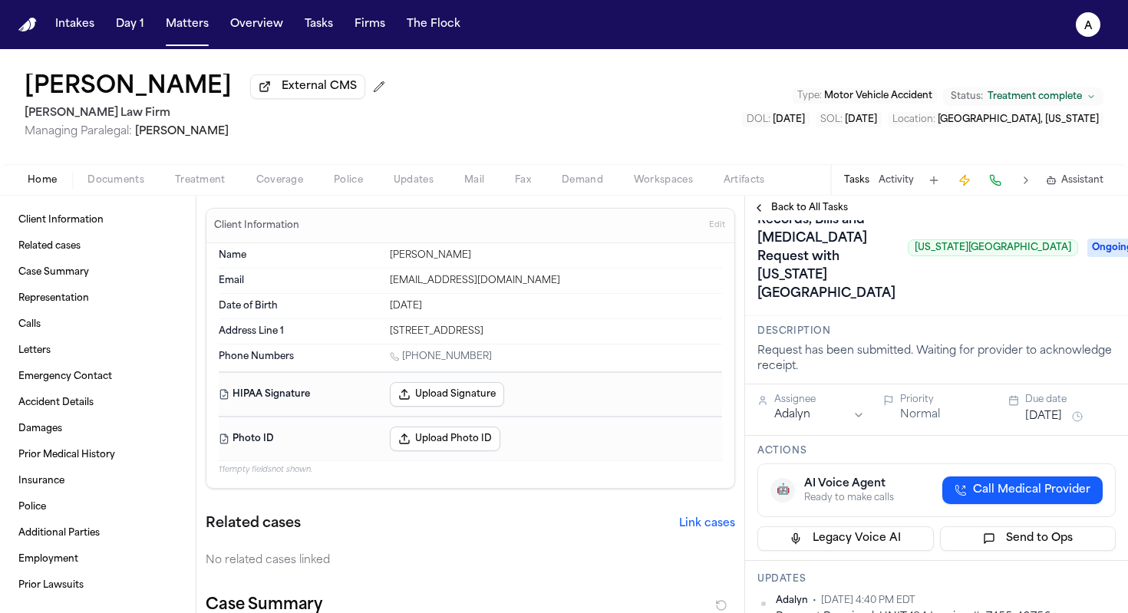
click at [967, 406] on div "Due date" at bounding box center [1070, 400] width 91 height 12
click at [967, 424] on button "[DATE]" at bounding box center [1043, 416] width 37 height 15
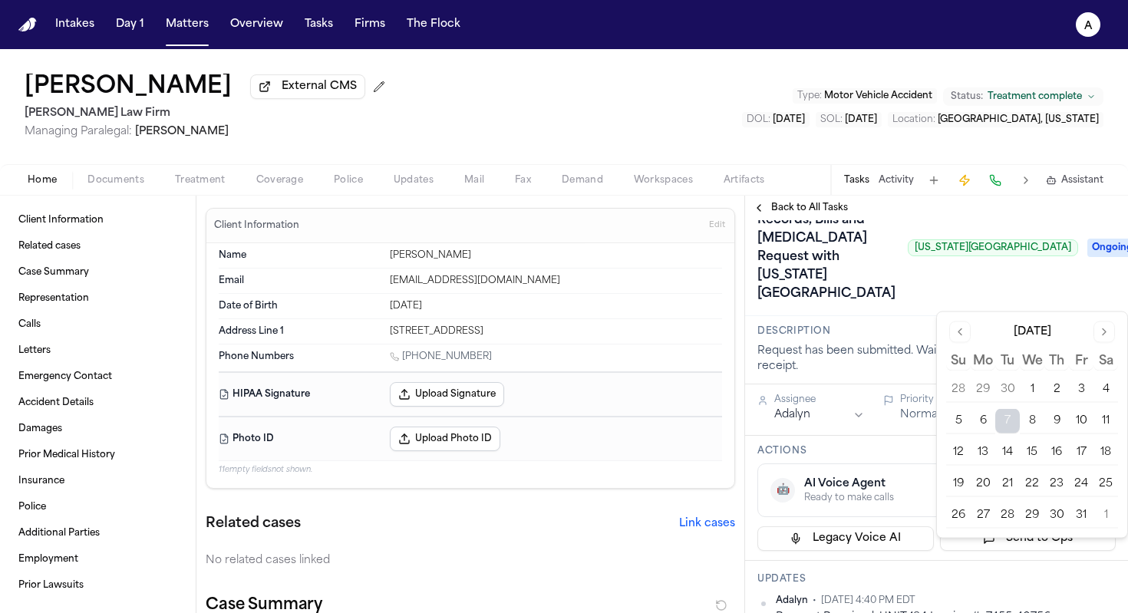
click at [967, 420] on button "9" at bounding box center [1056, 421] width 25 height 25
click at [869, 306] on div "Confirm Receipt of Records, Bills and [MEDICAL_DATA] Request with [US_STATE][GE…" at bounding box center [917, 247] width 321 height 117
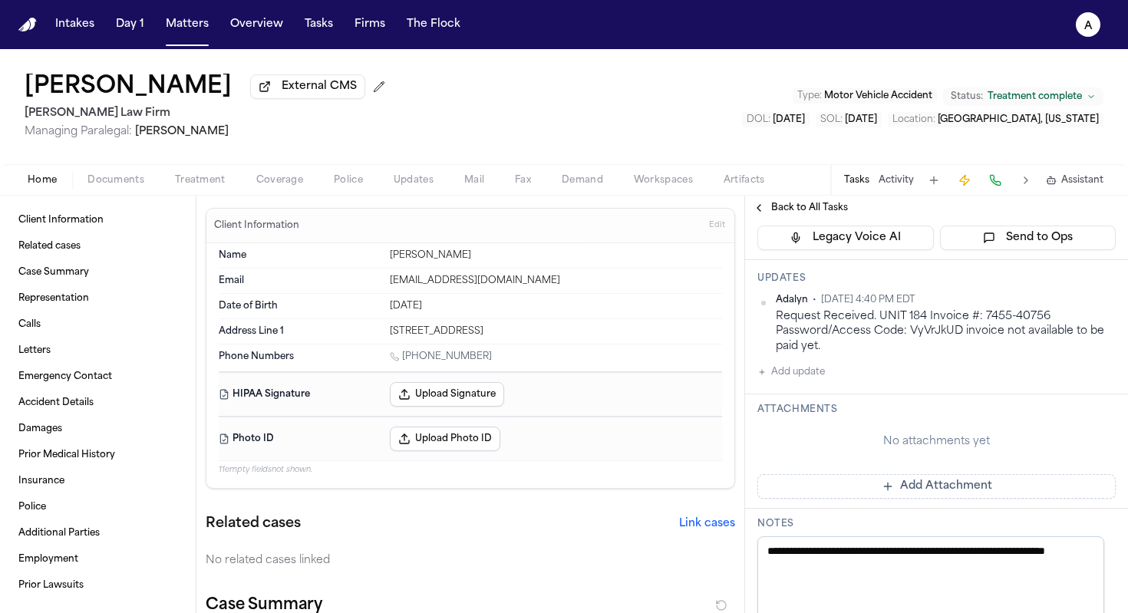
scroll to position [431, 0]
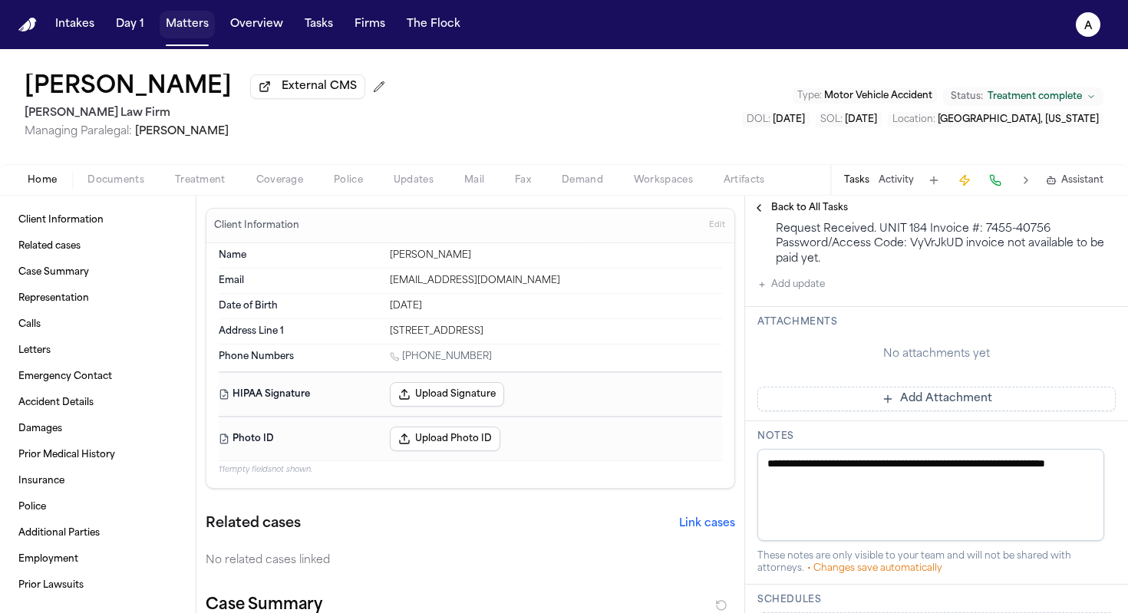
click at [197, 30] on button "Matters" at bounding box center [187, 25] width 55 height 28
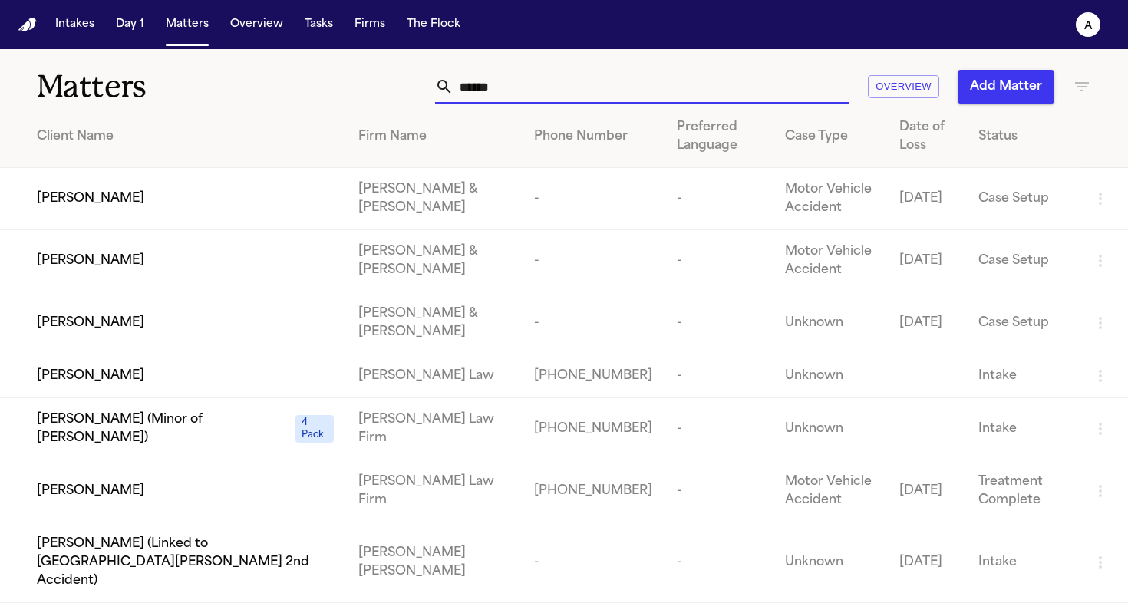
drag, startPoint x: 537, startPoint y: 83, endPoint x: 196, endPoint y: 81, distance: 341.4
click at [196, 81] on div "Matters ****** Overview Add Matter" at bounding box center [564, 77] width 1128 height 57
type input "*"
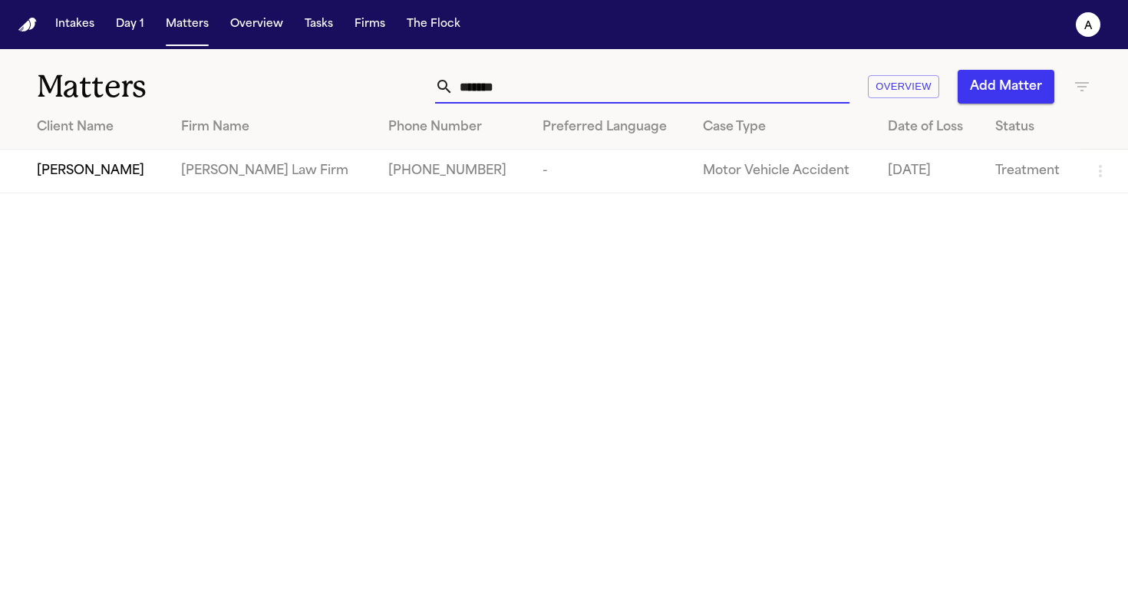
type input "*******"
click at [191, 167] on td "[PERSON_NAME] Law Firm" at bounding box center [272, 172] width 207 height 44
click at [87, 173] on span "[PERSON_NAME]" at bounding box center [90, 171] width 107 height 18
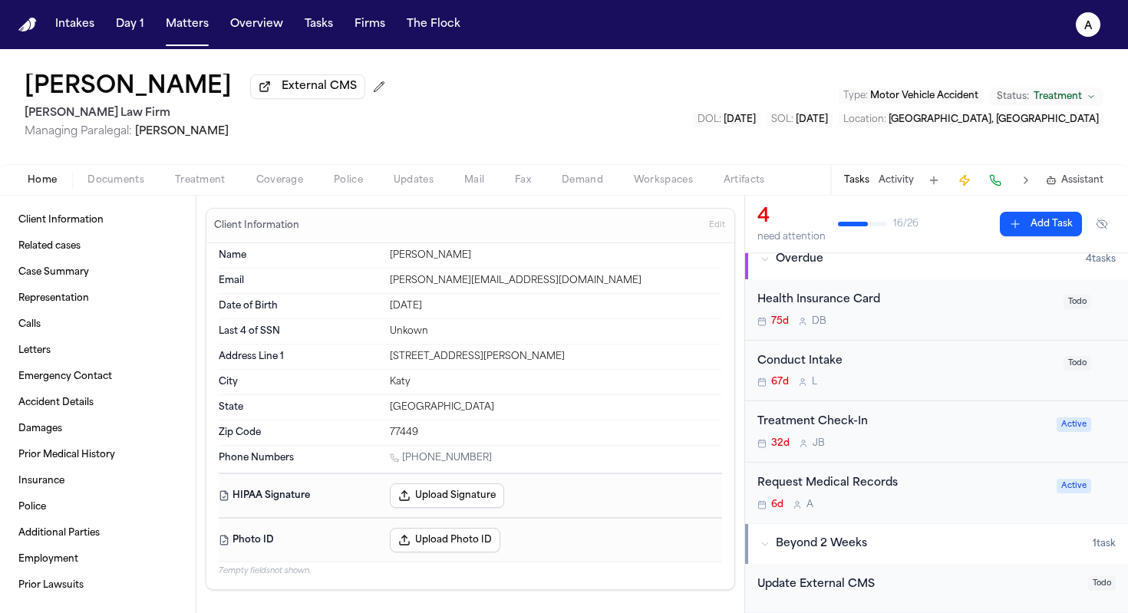
scroll to position [117, 0]
click at [961, 490] on div "Request Medical Records" at bounding box center [902, 482] width 290 height 18
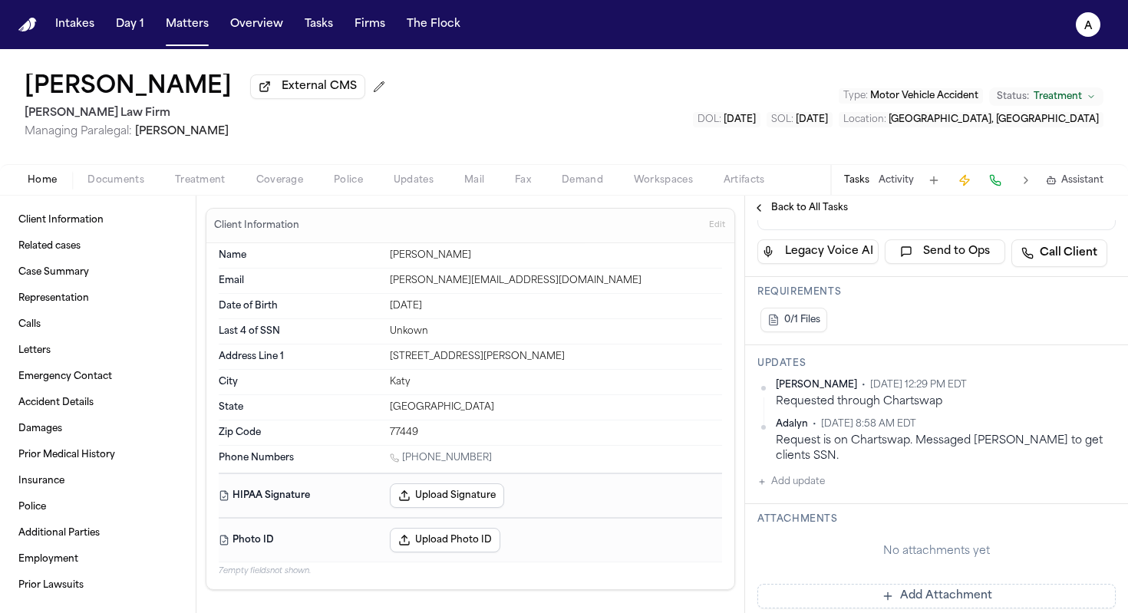
scroll to position [308, 0]
click at [807, 489] on button "Add update" at bounding box center [791, 479] width 68 height 18
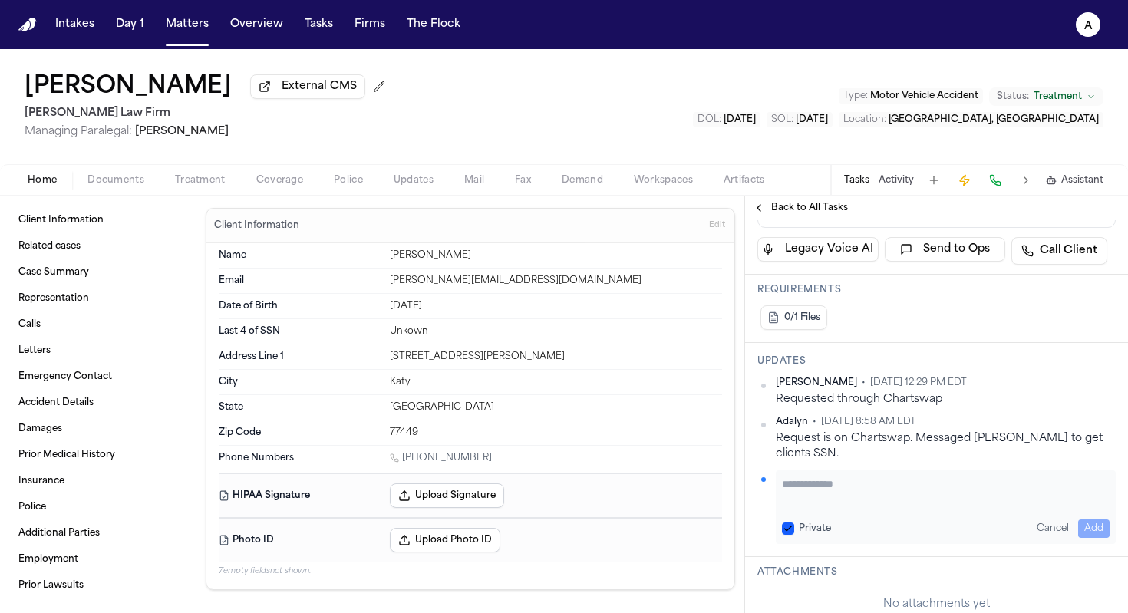
click at [820, 499] on textarea "Add your update" at bounding box center [946, 491] width 328 height 31
paste textarea "**********"
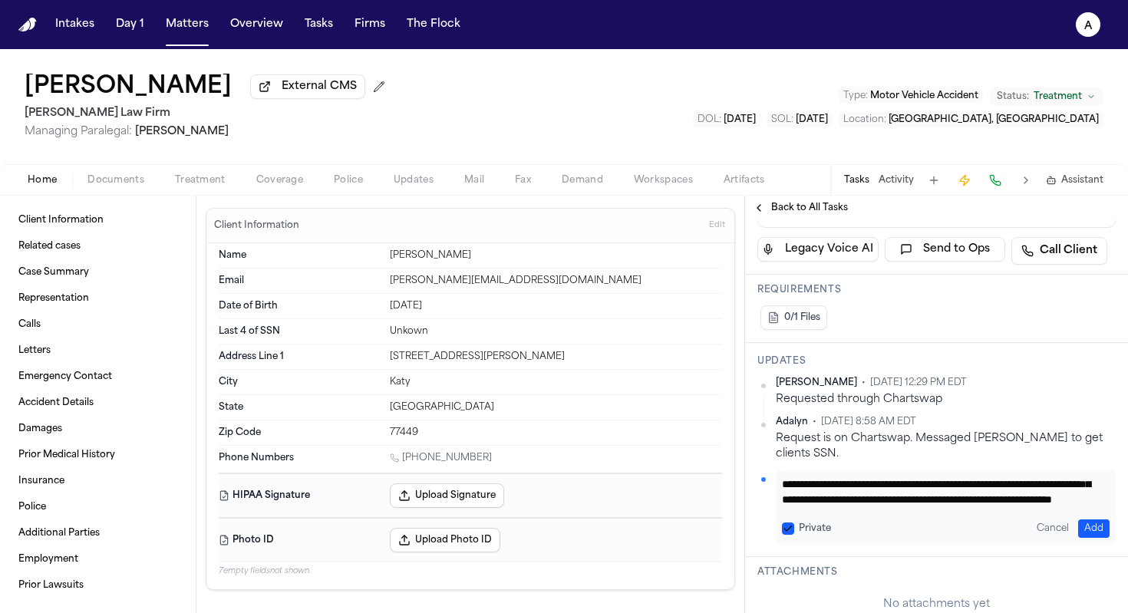
scroll to position [31, 0]
type textarea "**********"
click at [791, 535] on button "Private" at bounding box center [788, 528] width 12 height 12
click at [967, 538] on button "Add" at bounding box center [1093, 528] width 31 height 18
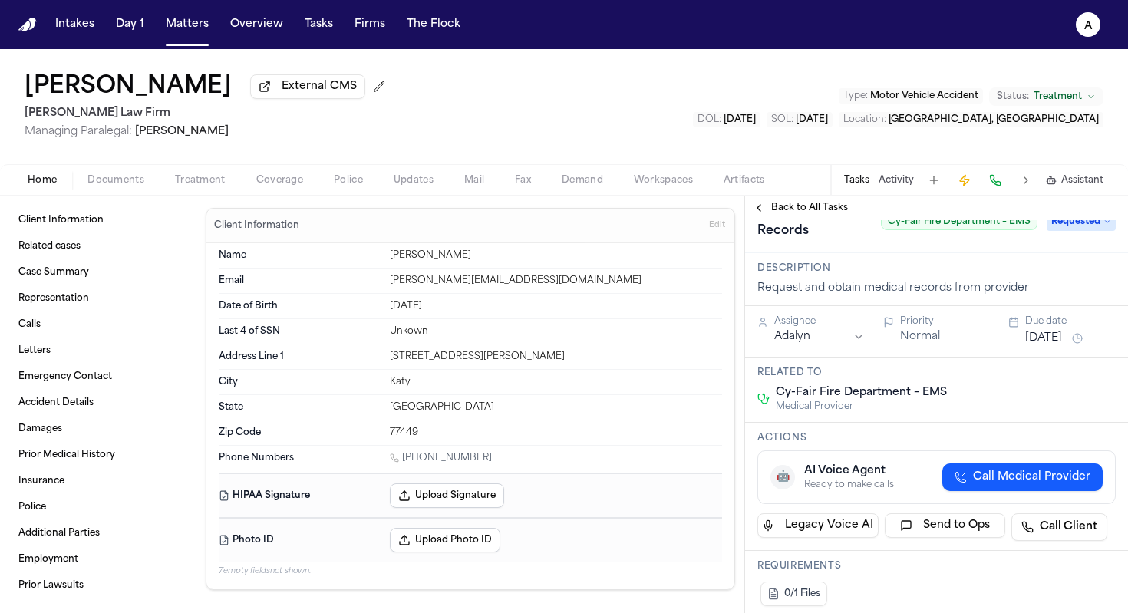
scroll to position [0, 0]
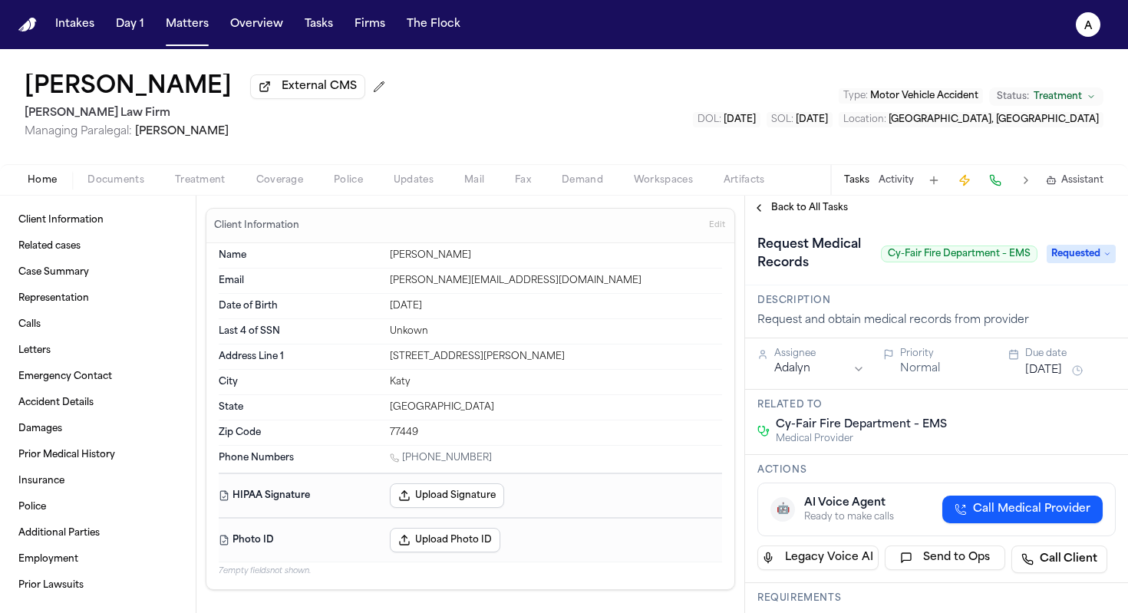
click at [967, 275] on div "Request Medical Records Cy-Fair Fire Department – EMS Requested" at bounding box center [936, 253] width 358 height 43
click at [967, 259] on span "Requested" at bounding box center [1080, 254] width 69 height 18
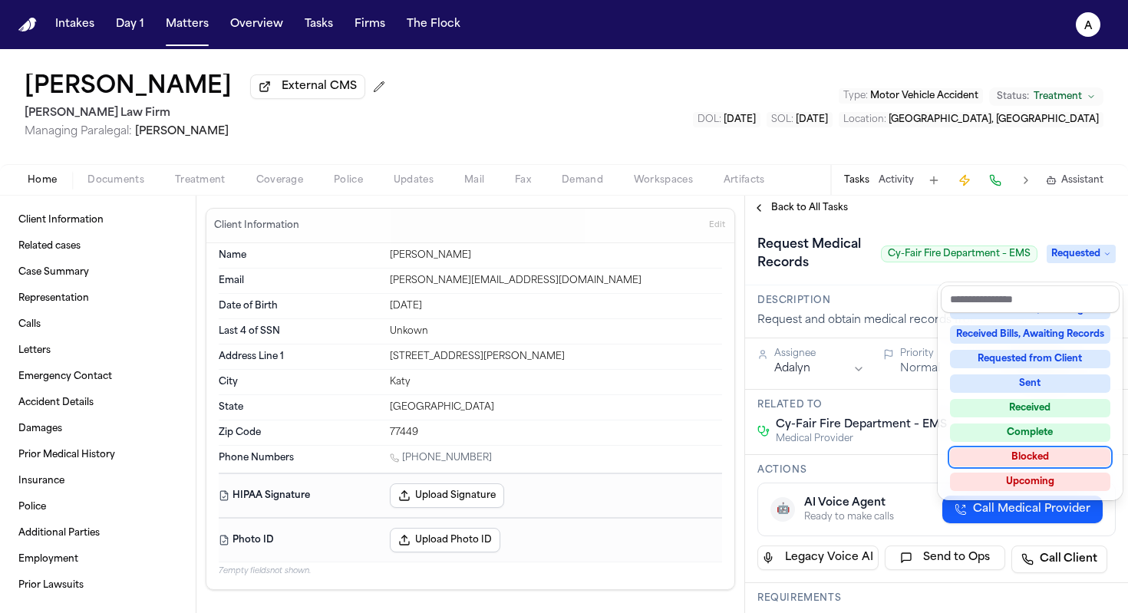
click at [967, 461] on div "Blocked" at bounding box center [1030, 457] width 160 height 18
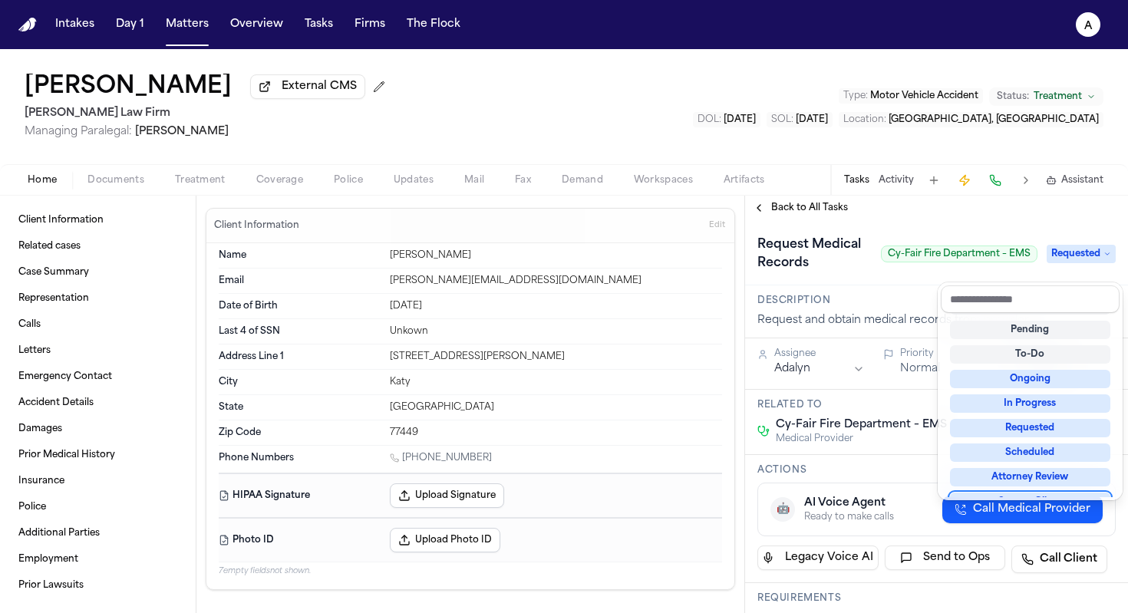
scroll to position [6, 0]
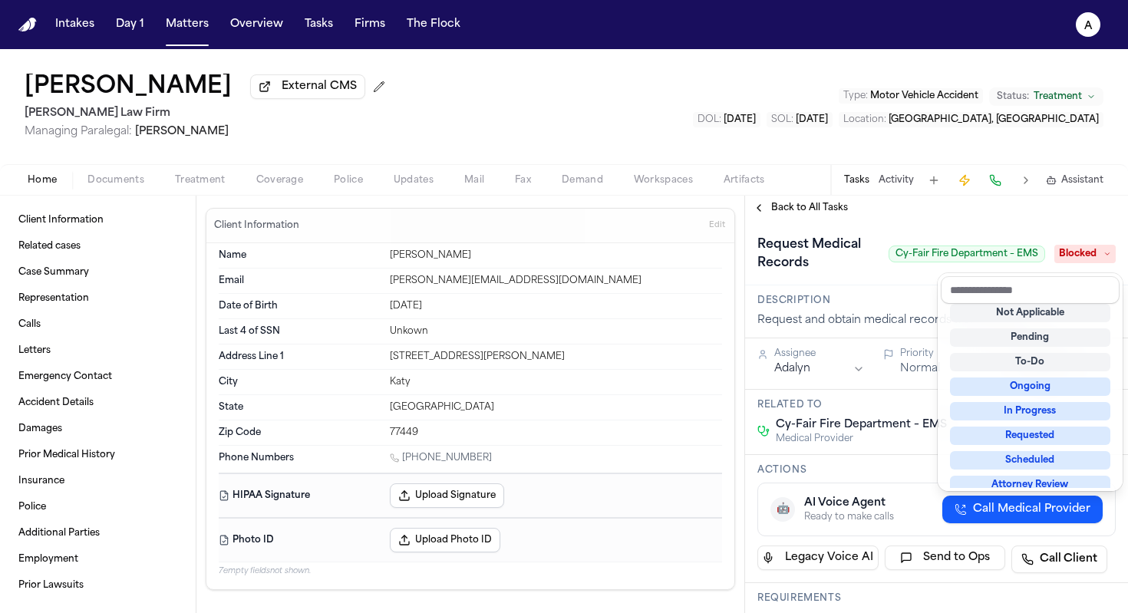
click at [885, 275] on div "Request Medical Records Cy-Fair Fire Department – EMS Blocked" at bounding box center [936, 253] width 358 height 43
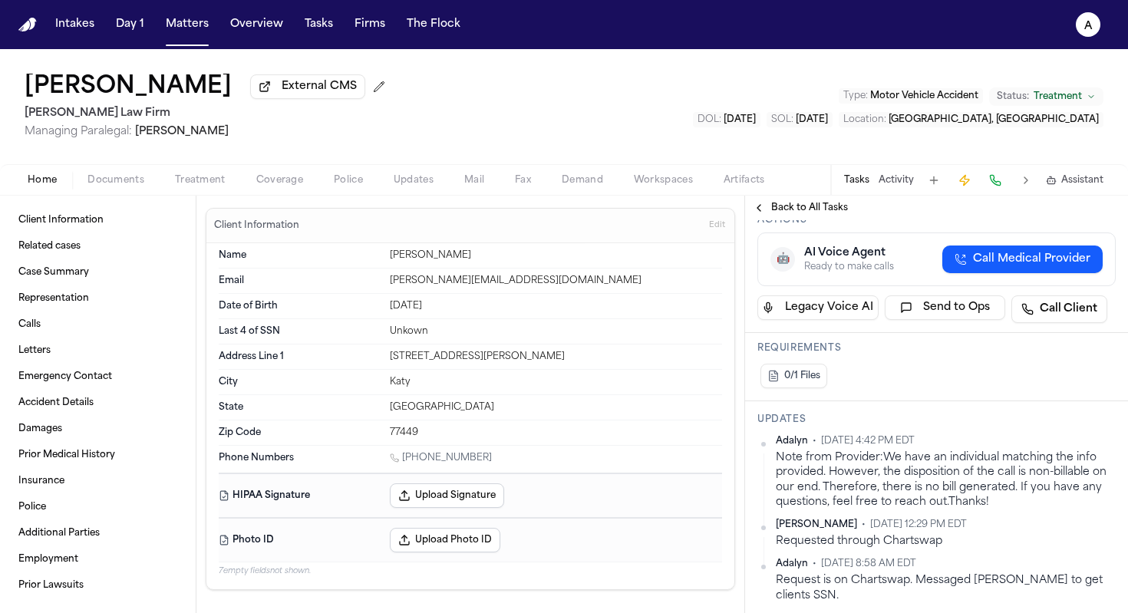
scroll to position [305, 0]
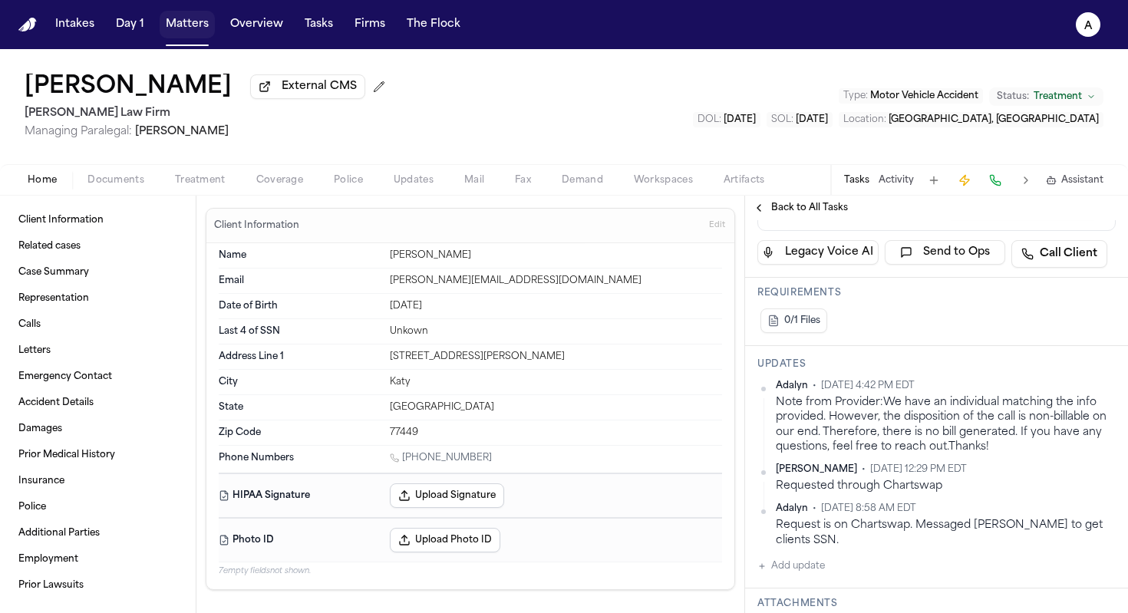
click at [196, 25] on button "Matters" at bounding box center [187, 25] width 55 height 28
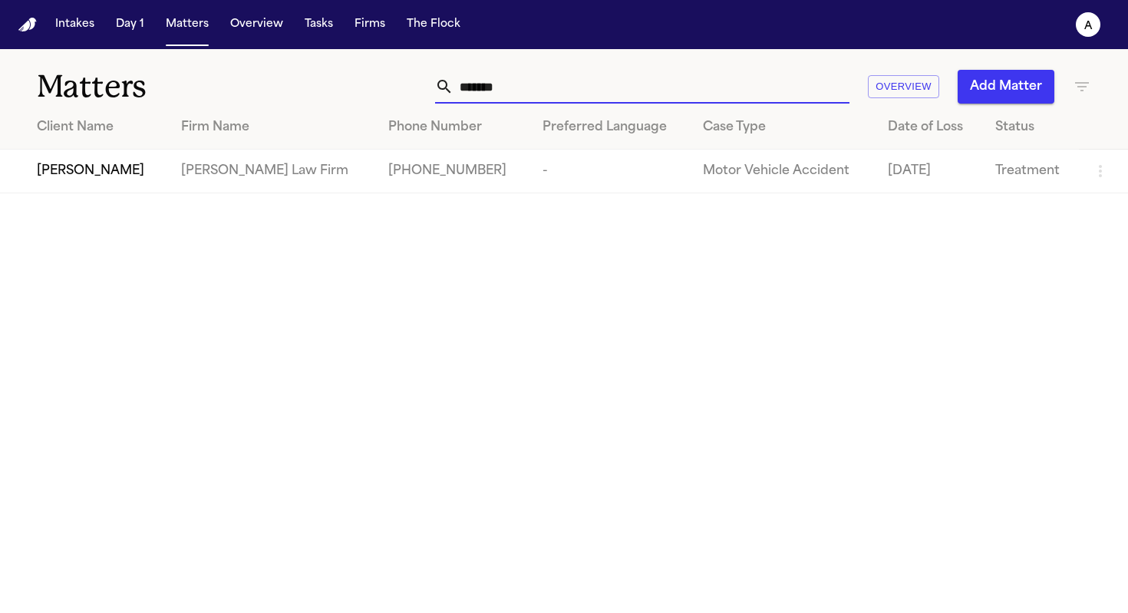
drag, startPoint x: 535, startPoint y: 96, endPoint x: 295, endPoint y: 100, distance: 240.9
click at [295, 100] on div "Matters ******* Overview Add Matter" at bounding box center [564, 77] width 1128 height 57
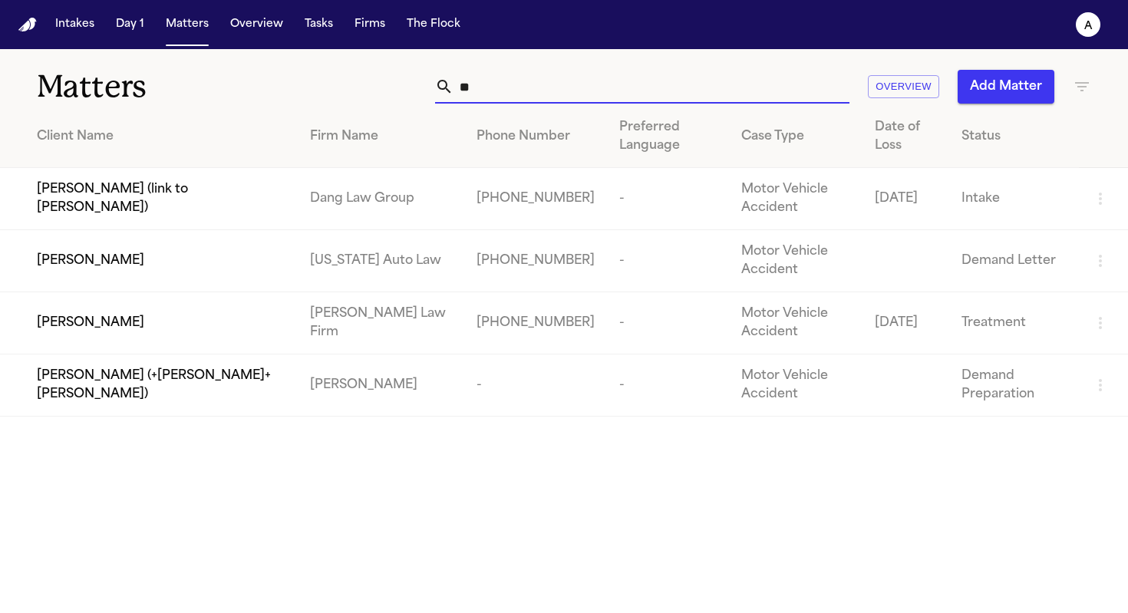
type input "*"
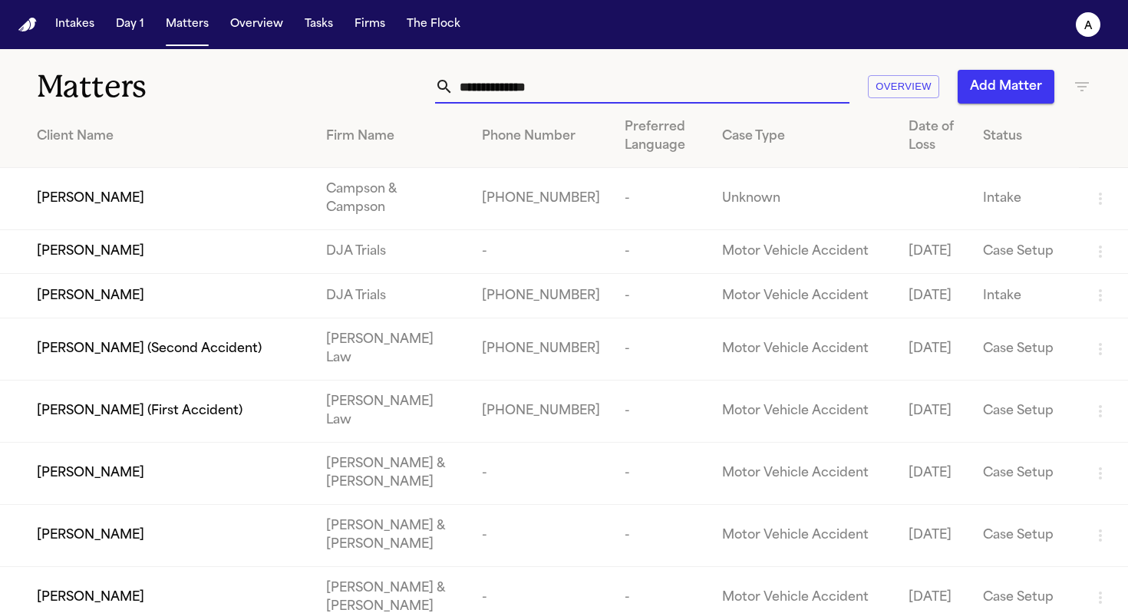
type input "*"
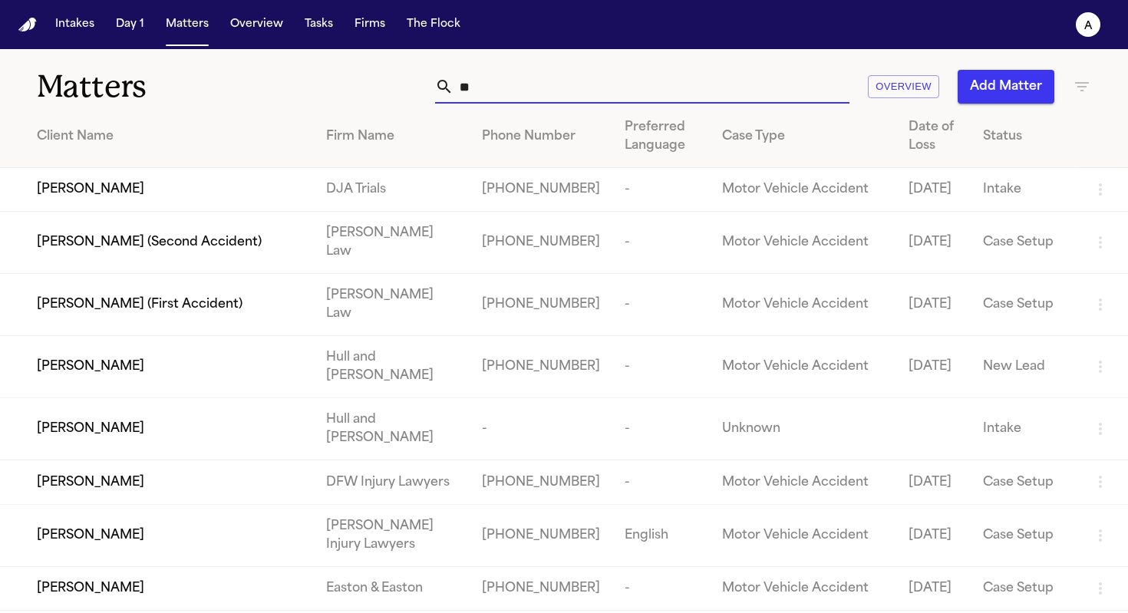
type input "*"
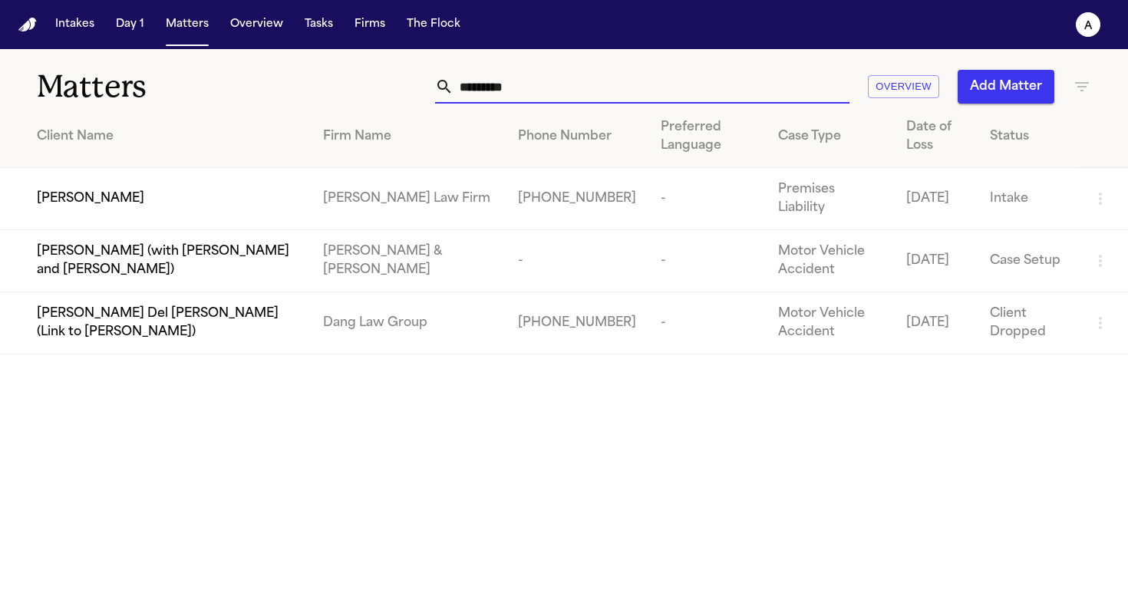
type input "*********"
click at [83, 206] on span "[PERSON_NAME]" at bounding box center [90, 198] width 107 height 18
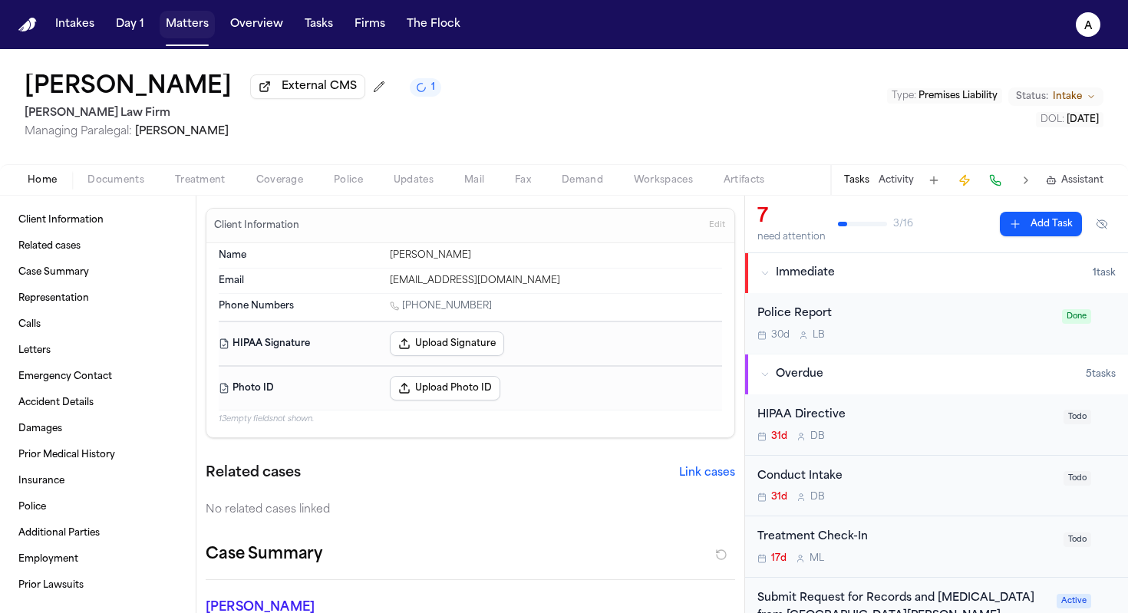
click at [160, 34] on button "Matters" at bounding box center [187, 25] width 55 height 28
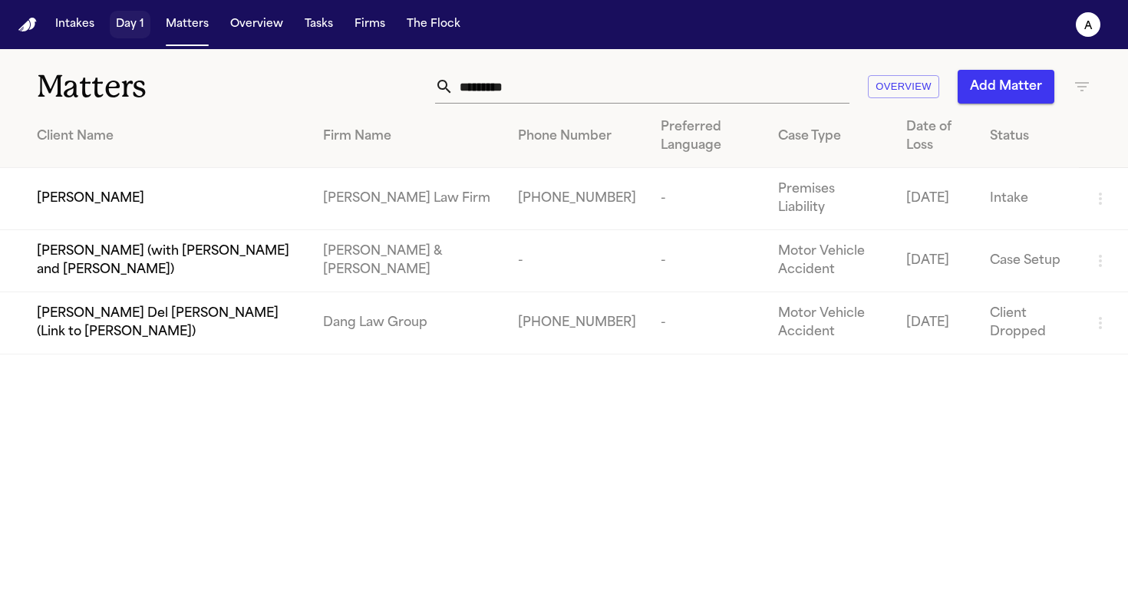
click at [117, 20] on button "Day 1" at bounding box center [130, 25] width 41 height 28
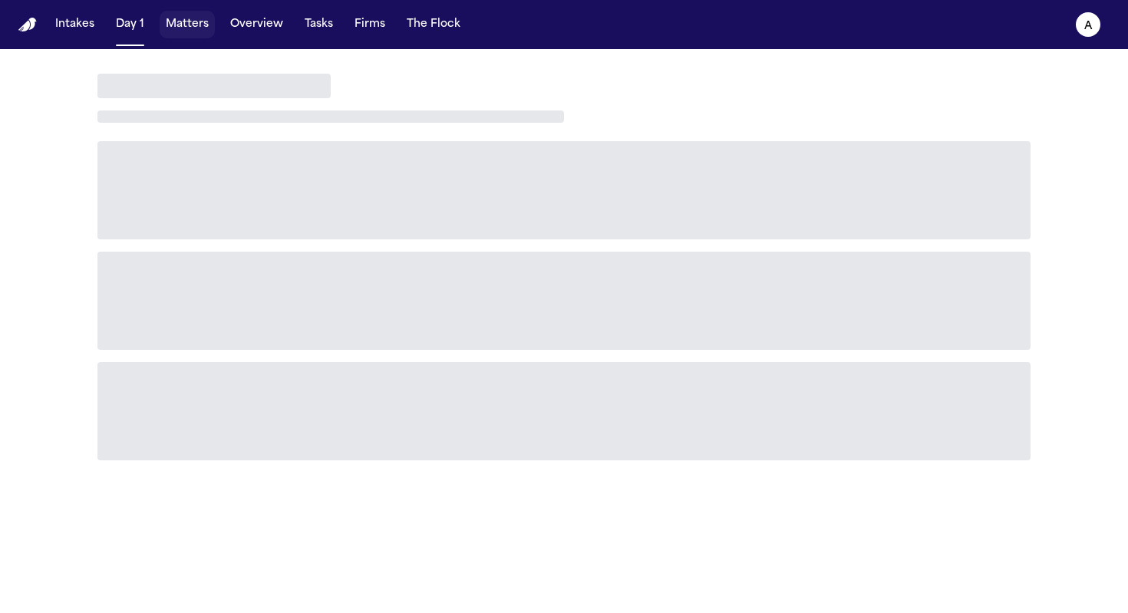
click at [209, 32] on button "Matters" at bounding box center [187, 25] width 55 height 28
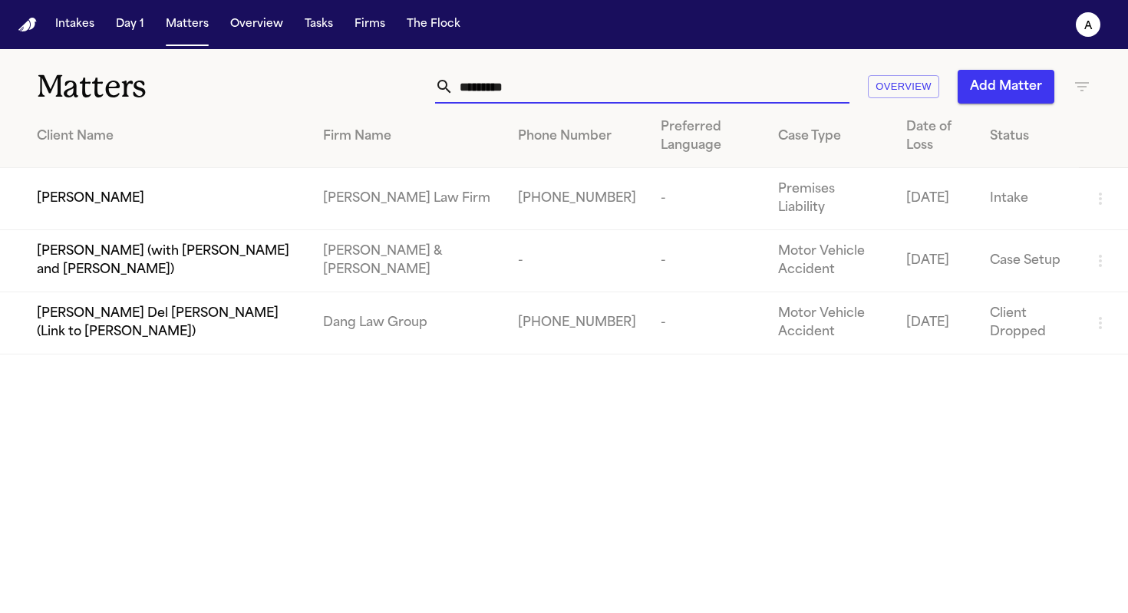
drag, startPoint x: 562, startPoint y: 83, endPoint x: 381, endPoint y: 82, distance: 181.8
click at [379, 83] on div "********* Overview Add Matter" at bounding box center [710, 87] width 762 height 34
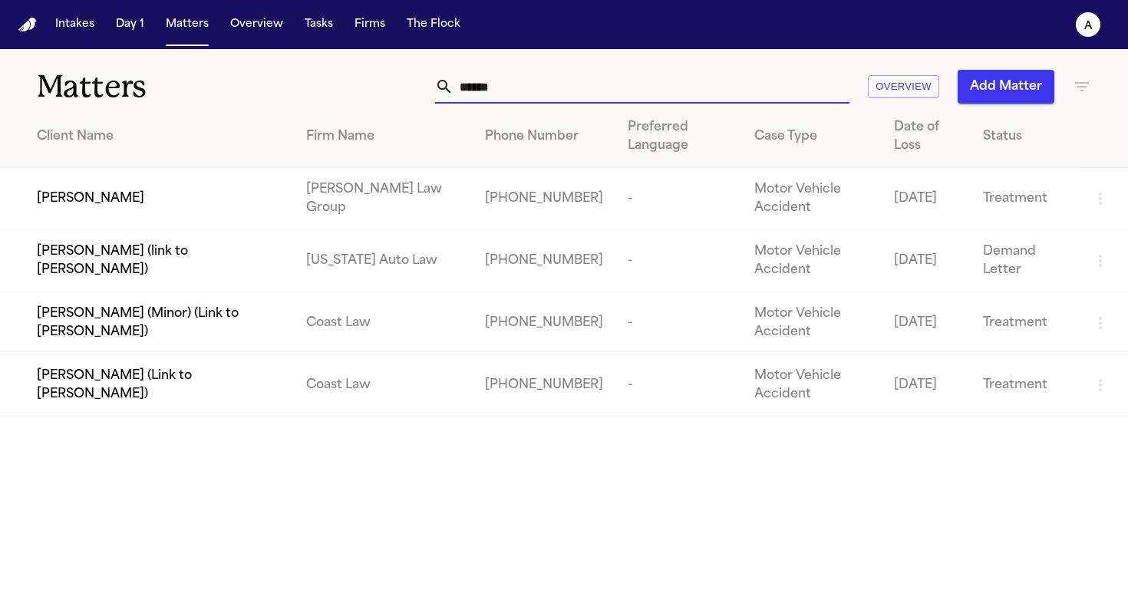
type input "******"
click at [113, 201] on div "[PERSON_NAME]" at bounding box center [159, 198] width 245 height 18
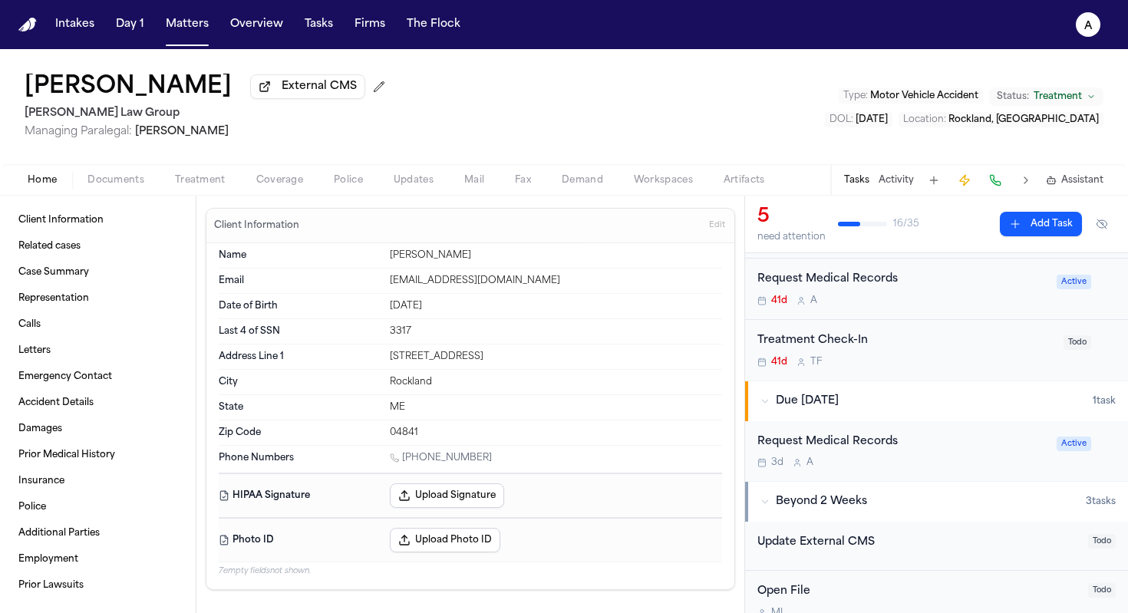
scroll to position [322, 0]
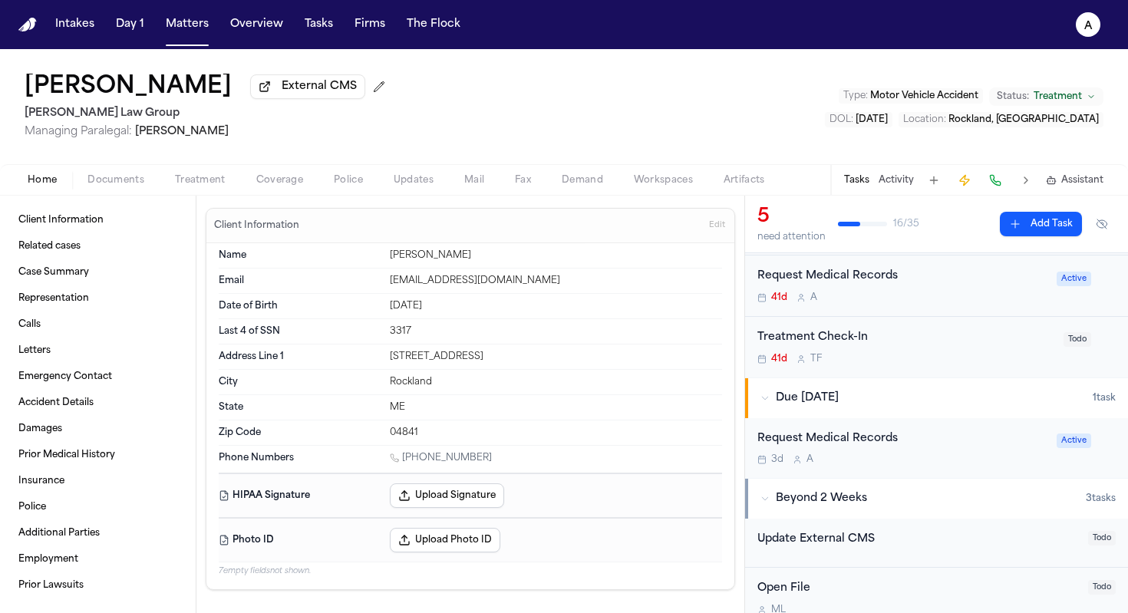
click at [948, 453] on div "Request Medical Records 3d A" at bounding box center [902, 448] width 290 height 36
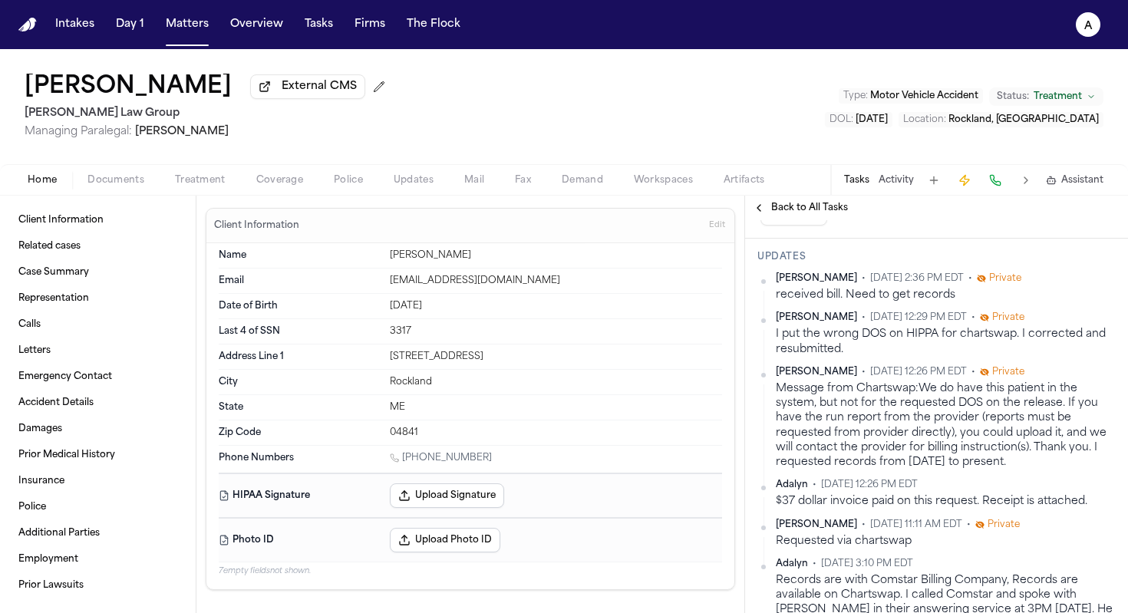
scroll to position [419, 0]
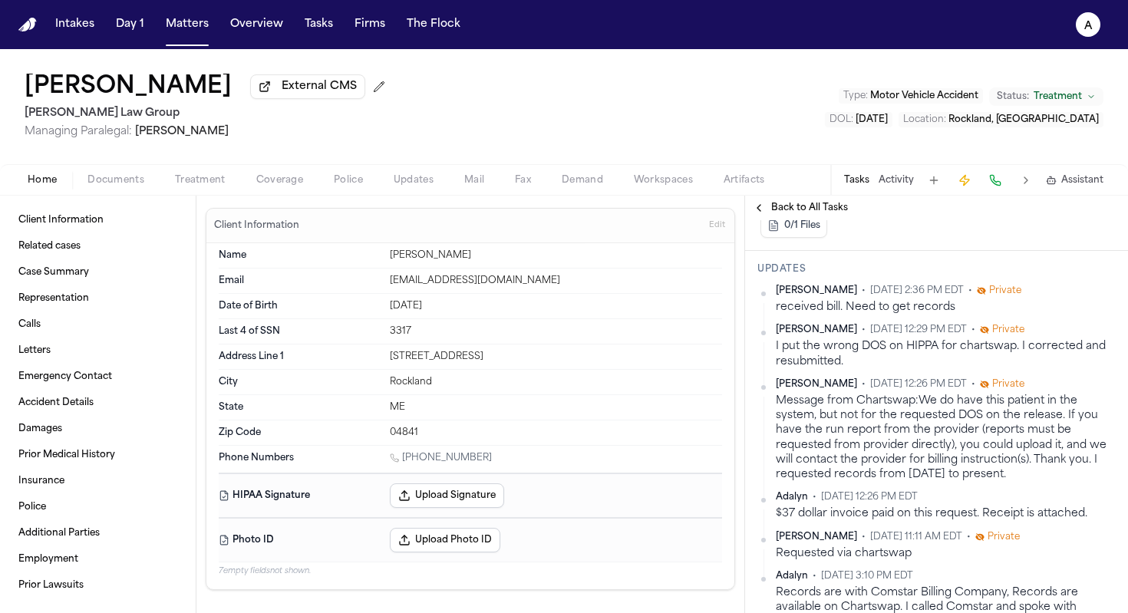
drag, startPoint x: 804, startPoint y: 211, endPoint x: 940, endPoint y: 223, distance: 136.3
click at [940, 223] on div "Back to All Tasks Request Medical Records Rockland Fire & Emergency Medical Ser…" at bounding box center [936, 404] width 383 height 417
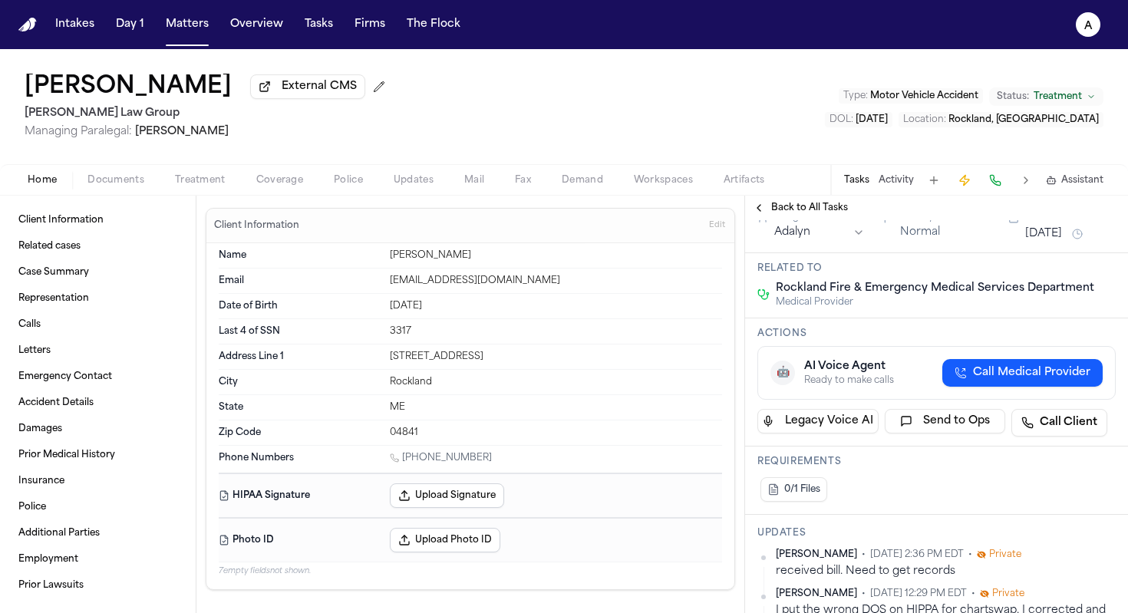
scroll to position [0, 0]
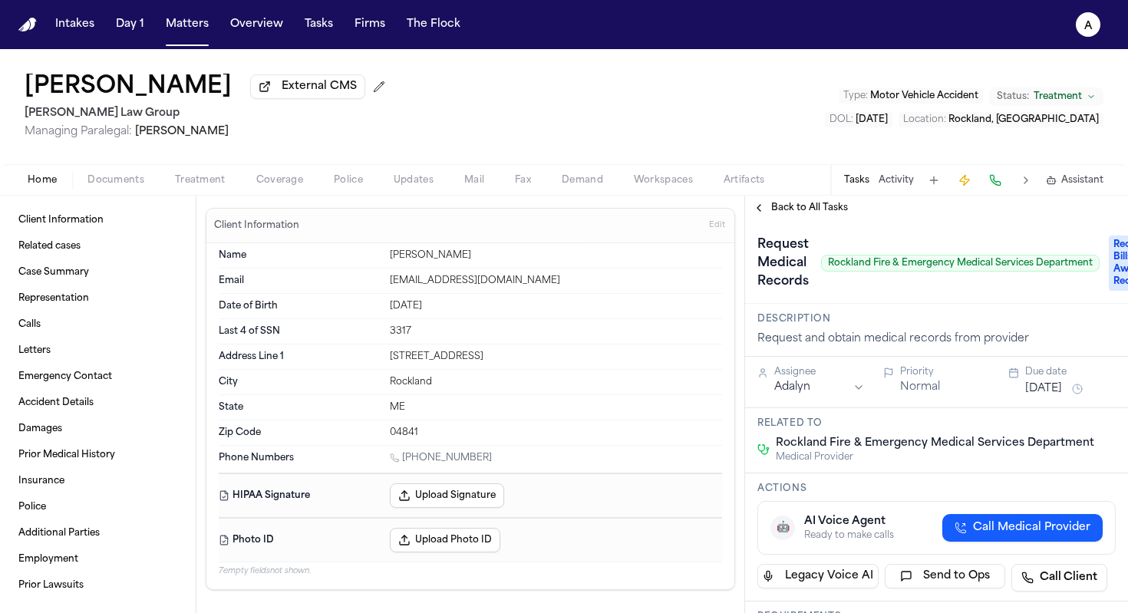
click at [823, 213] on span "Back to All Tasks" at bounding box center [809, 208] width 77 height 12
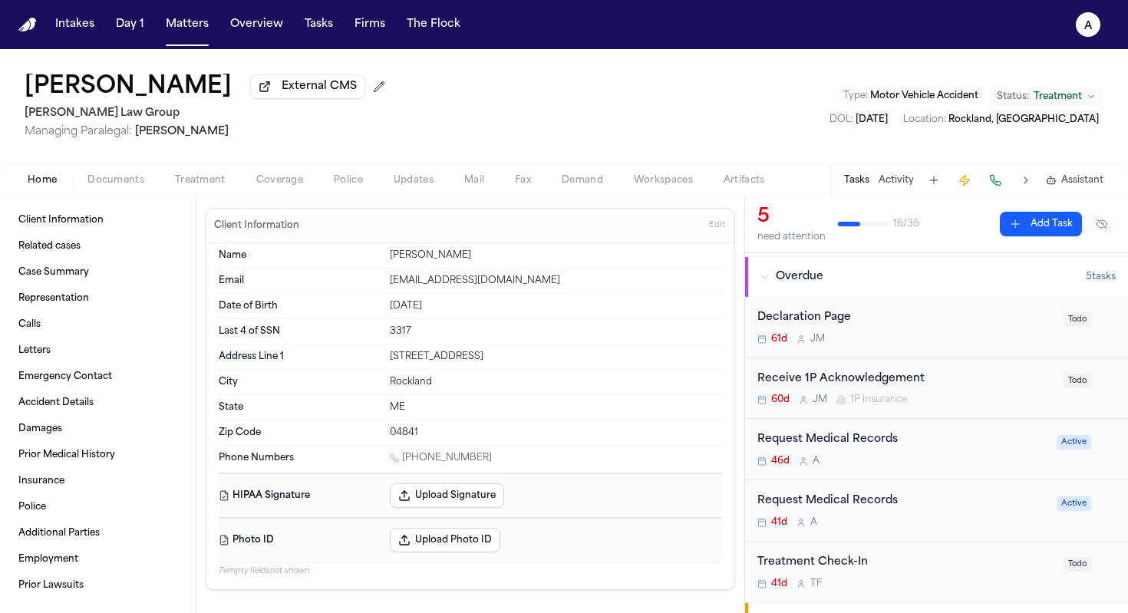
scroll to position [105, 0]
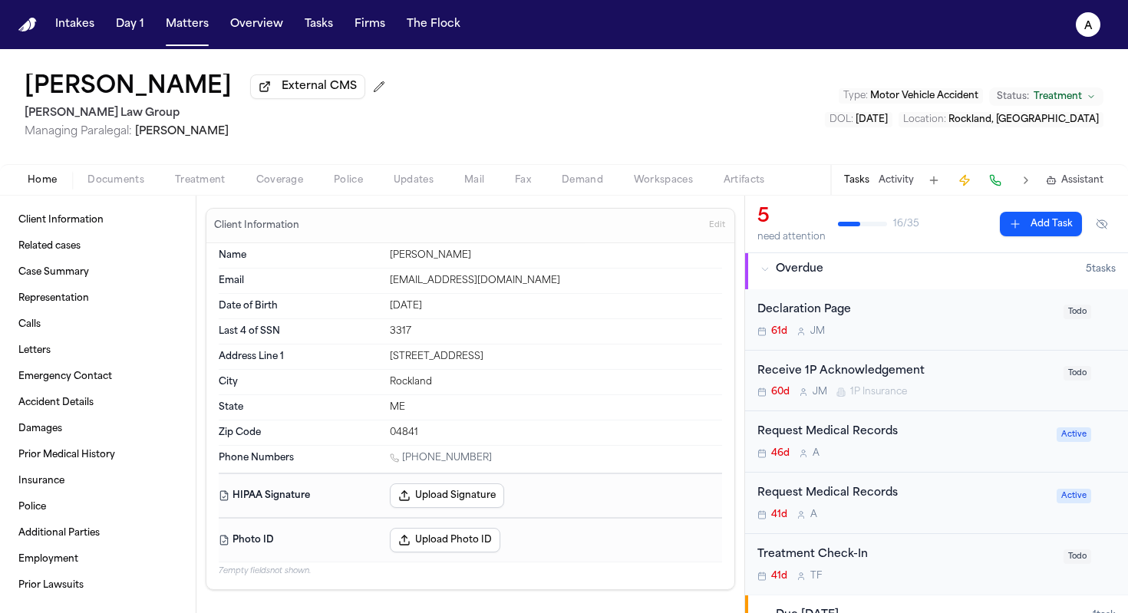
click at [962, 460] on div "46d A" at bounding box center [902, 453] width 290 height 12
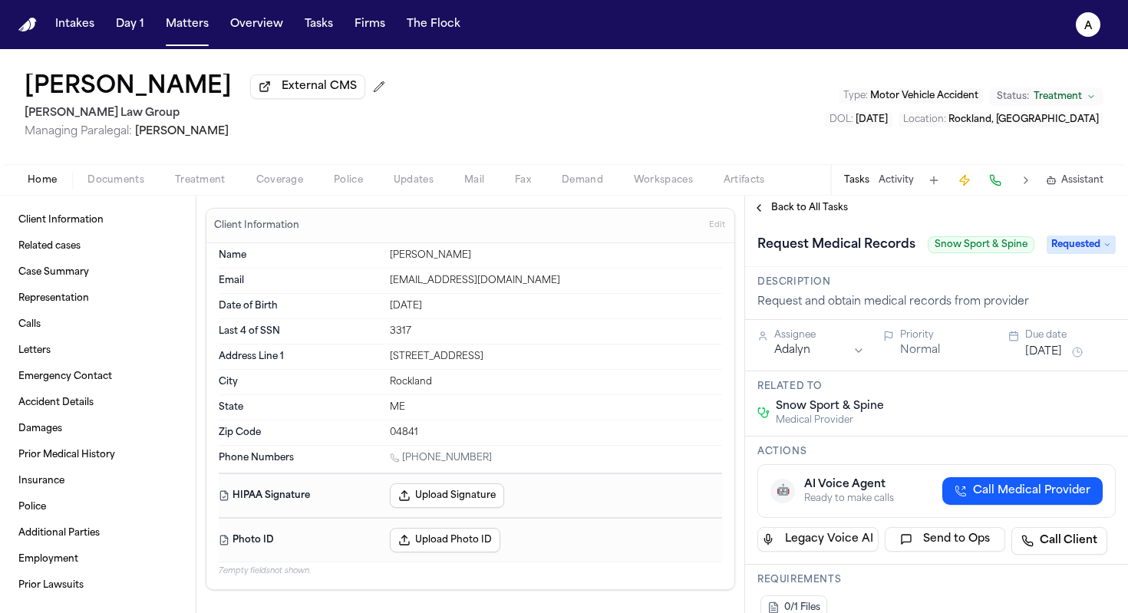
click at [804, 210] on span "Back to All Tasks" at bounding box center [809, 208] width 77 height 12
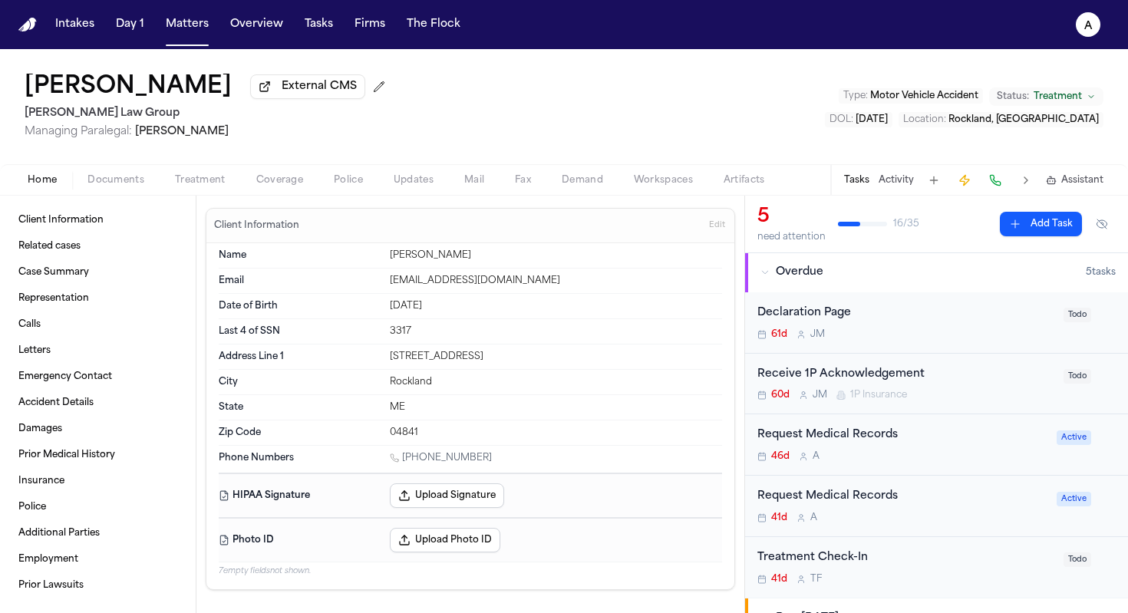
scroll to position [191, 0]
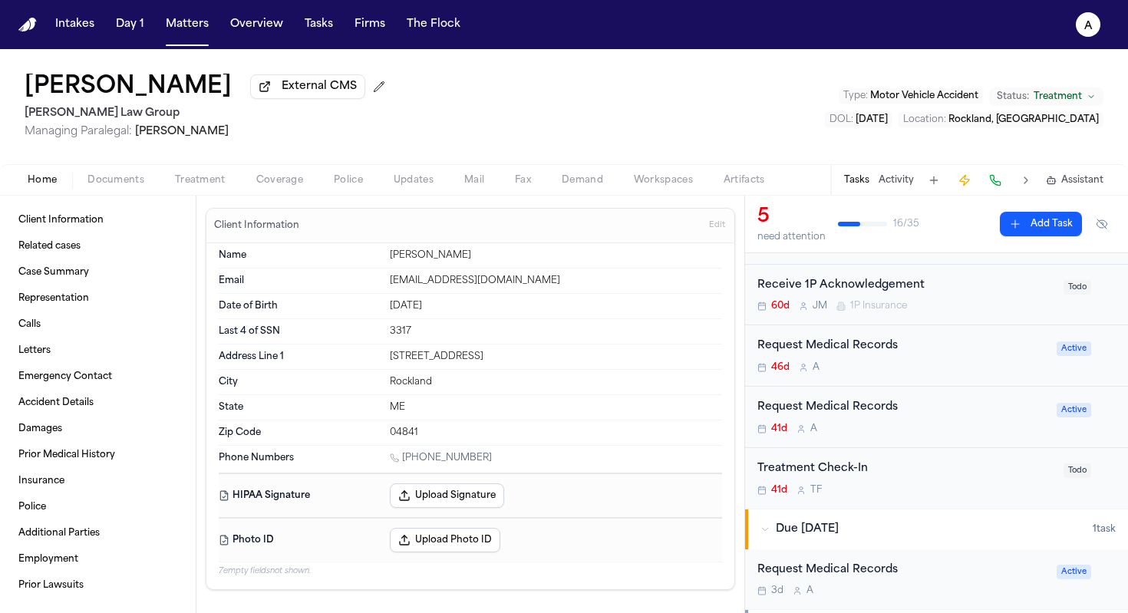
click at [931, 423] on div "Request Medical Records 41d A" at bounding box center [902, 417] width 290 height 36
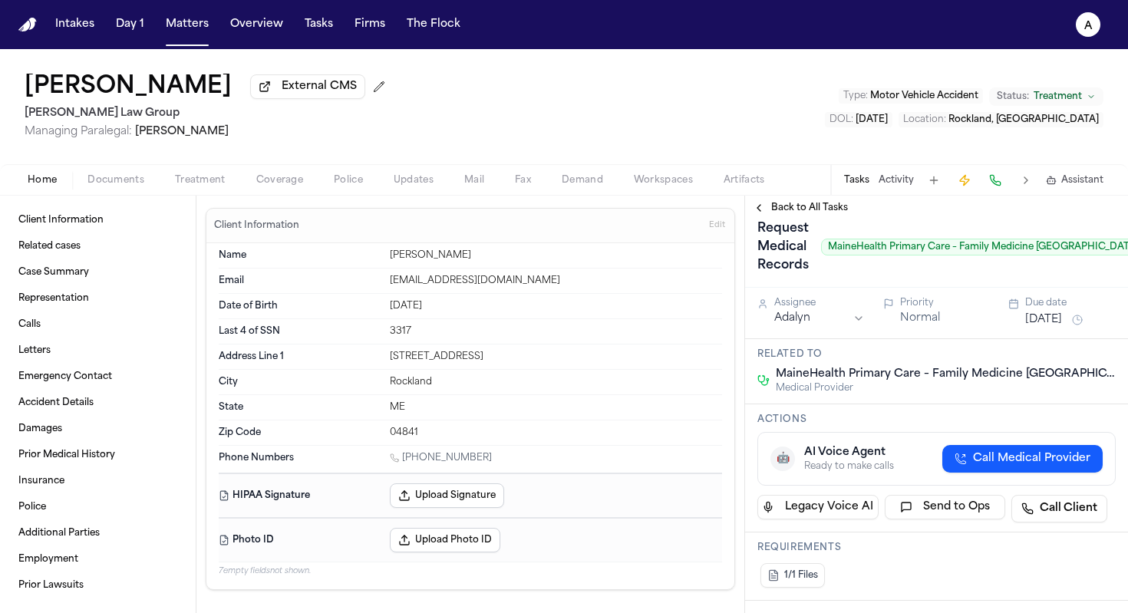
scroll to position [17, 0]
click at [816, 209] on span "Back to All Tasks" at bounding box center [809, 208] width 77 height 12
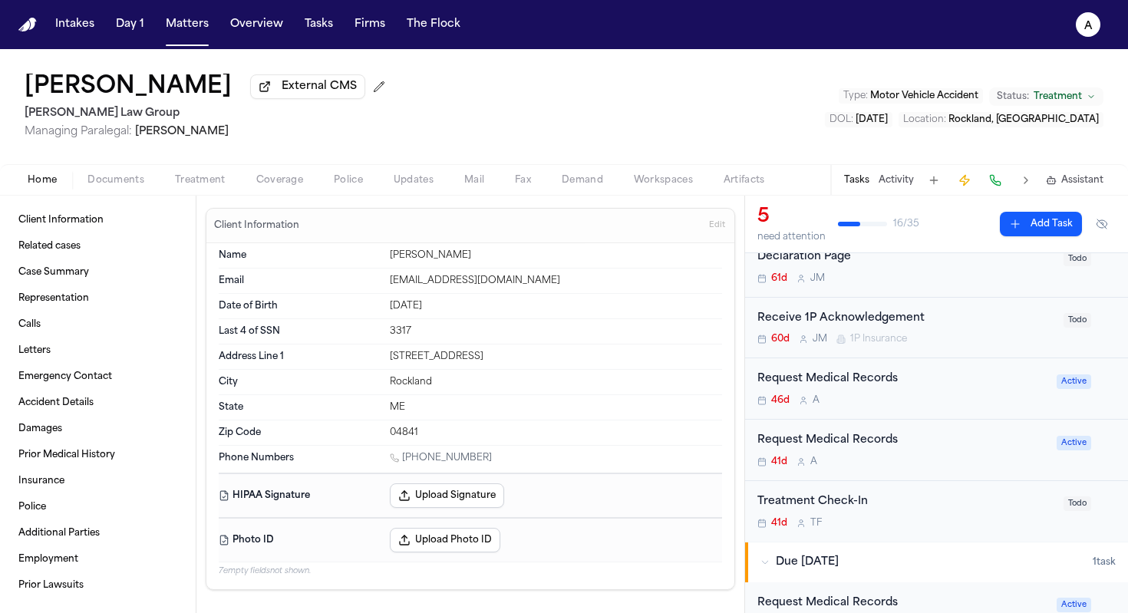
scroll to position [183, 0]
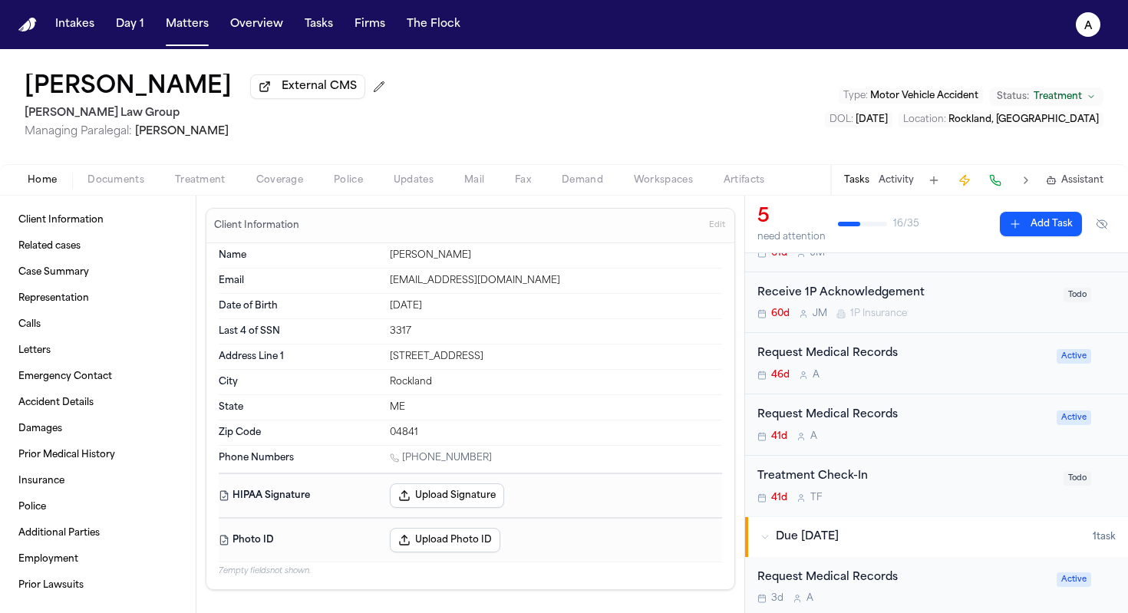
click at [947, 433] on div "41d A" at bounding box center [902, 436] width 290 height 12
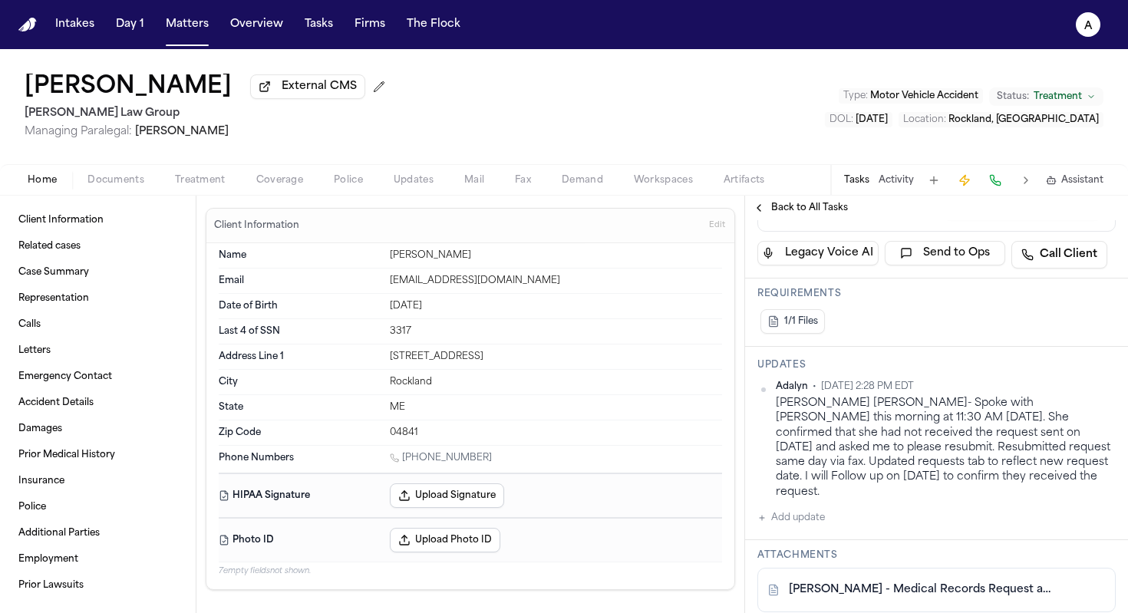
scroll to position [279, 0]
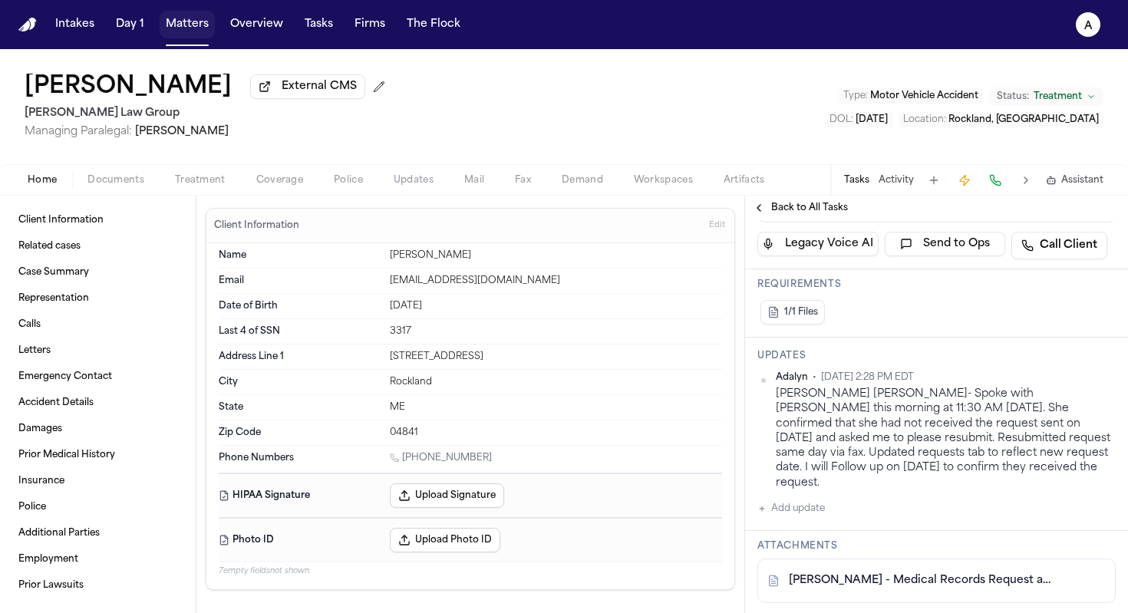
click at [191, 29] on button "Matters" at bounding box center [187, 25] width 55 height 28
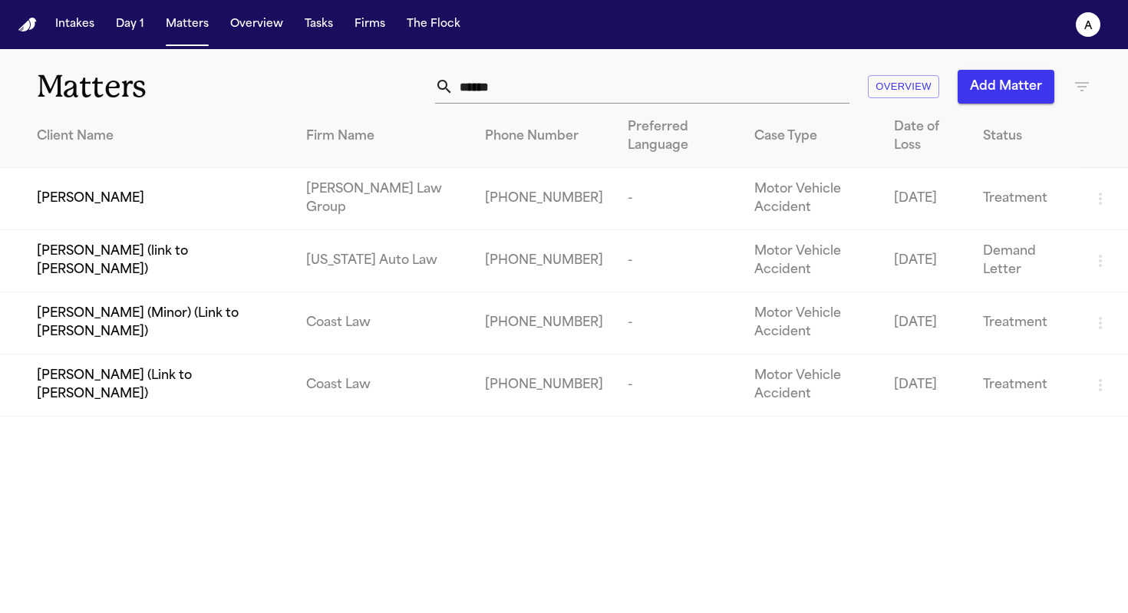
click at [529, 88] on input "******" at bounding box center [651, 87] width 396 height 34
drag, startPoint x: 532, startPoint y: 88, endPoint x: 333, endPoint y: 85, distance: 199.5
click at [333, 85] on div "****** Overview Add Matter" at bounding box center [710, 87] width 762 height 34
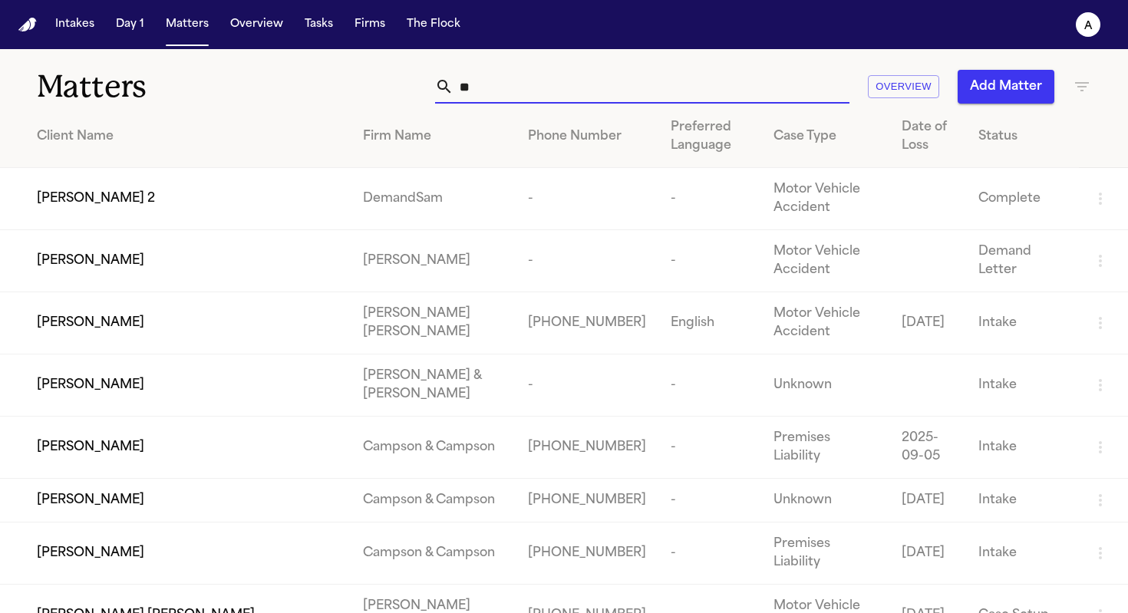
type input "*"
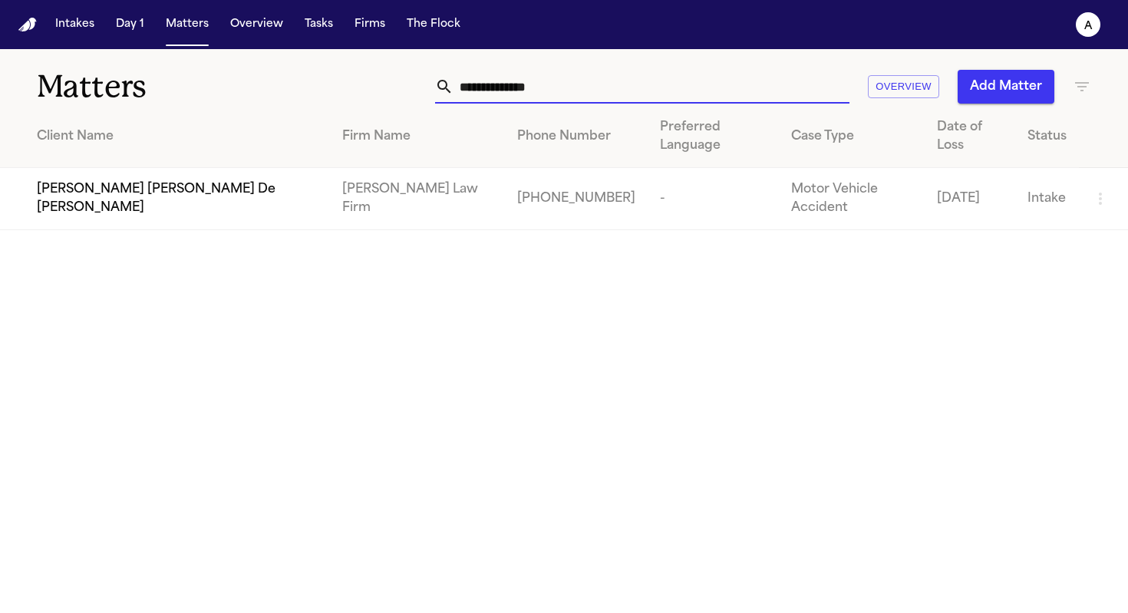
type input "**********"
click at [219, 147] on th "Client Name" at bounding box center [165, 137] width 330 height 62
click at [219, 180] on div "[PERSON_NAME] [PERSON_NAME] De [PERSON_NAME]" at bounding box center [177, 198] width 281 height 37
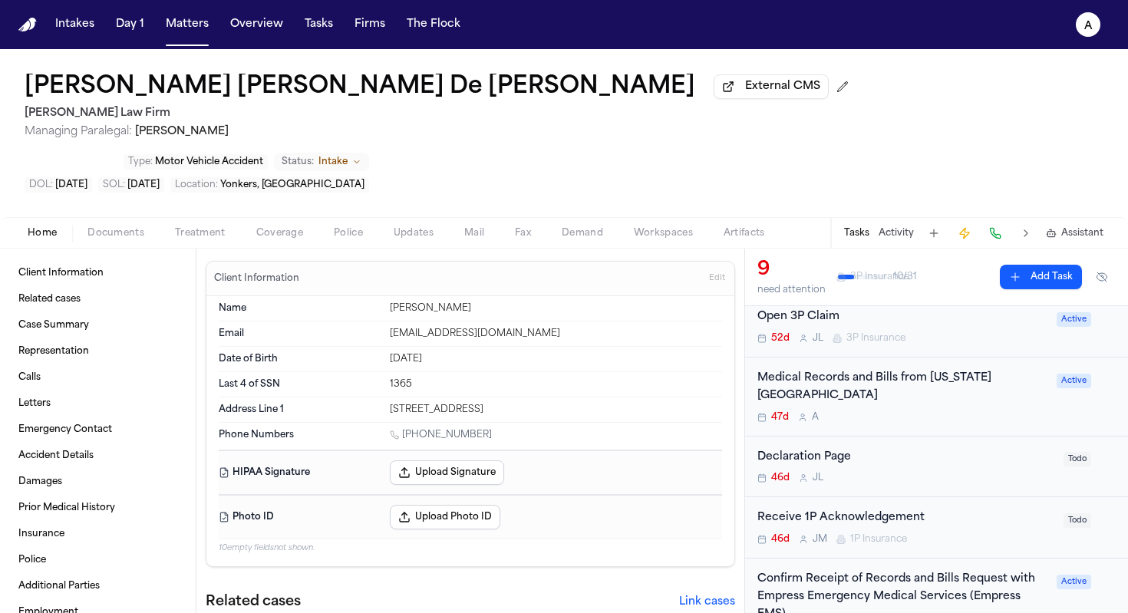
scroll to position [262, 0]
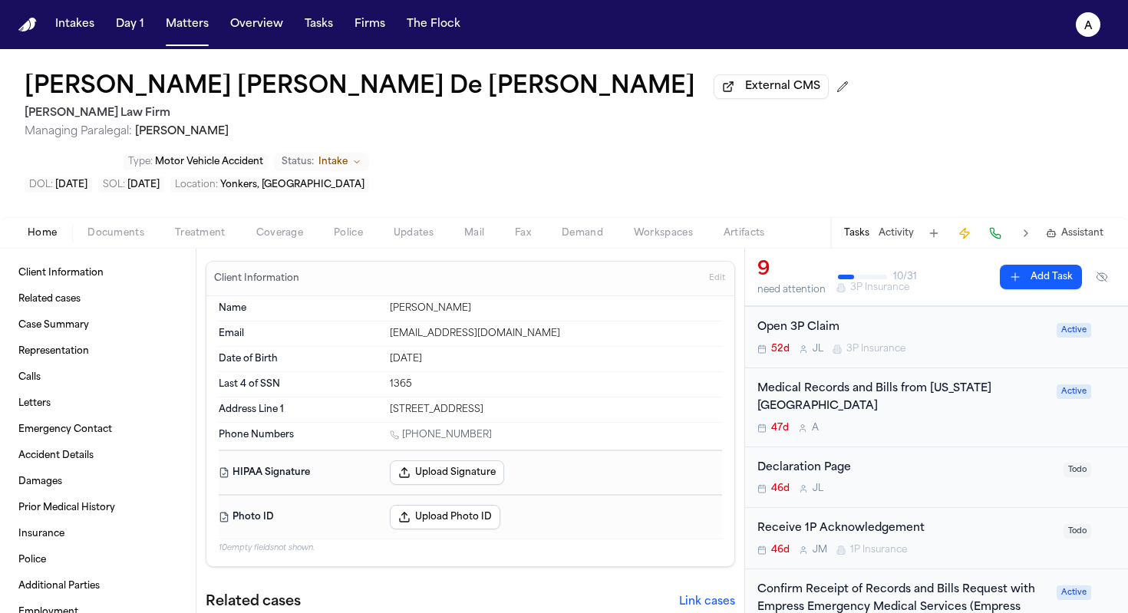
click at [960, 381] on div "Medical Records and Bills from [US_STATE][GEOGRAPHIC_DATA] 47d A" at bounding box center [902, 408] width 290 height 54
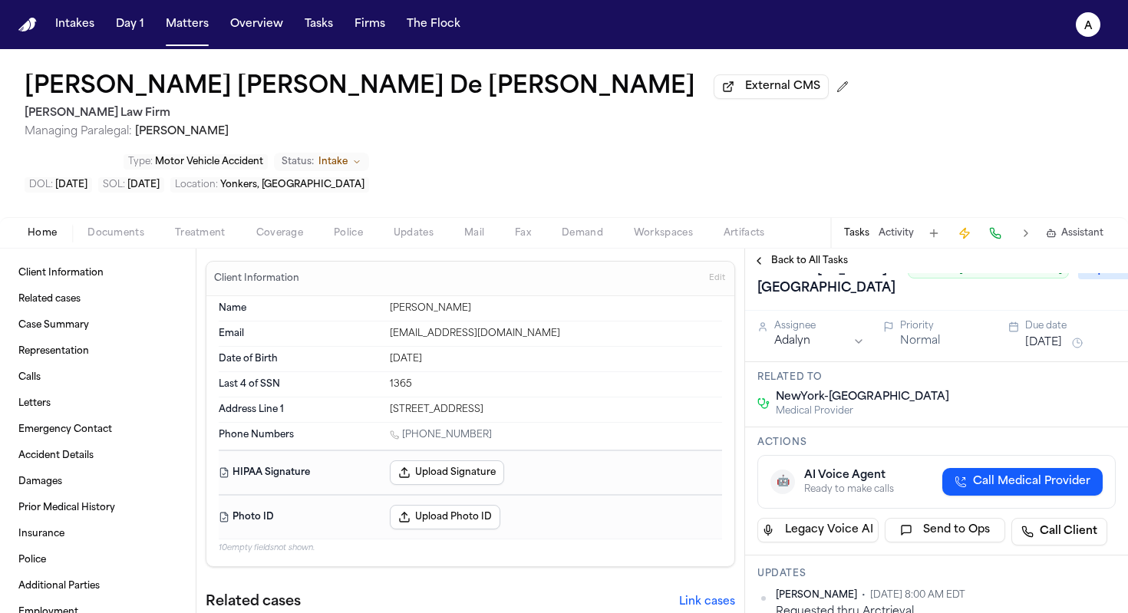
scroll to position [43, 0]
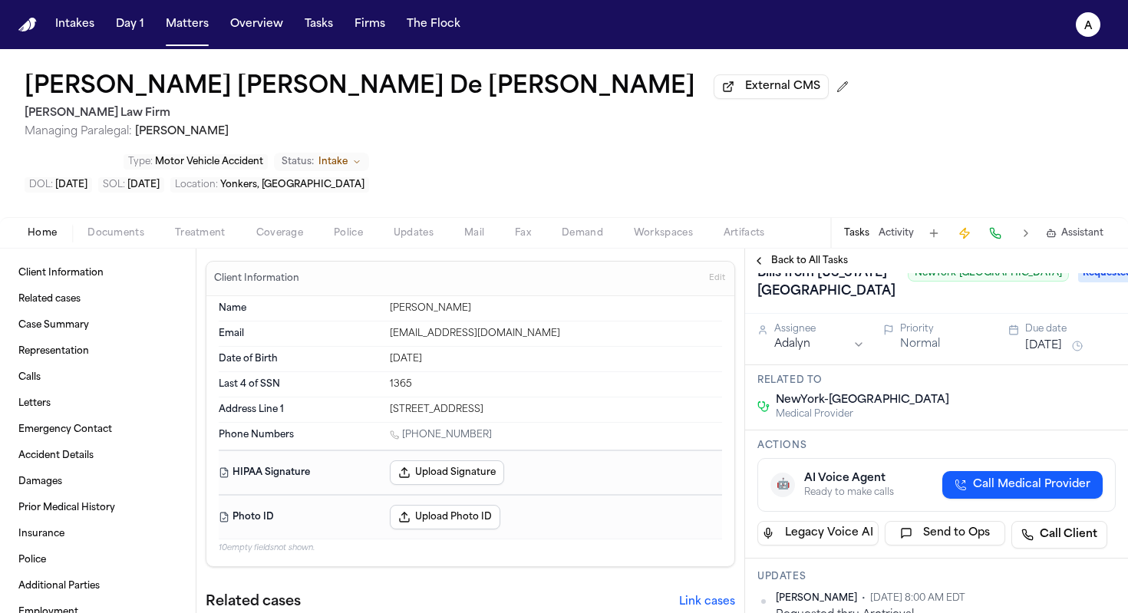
click at [967, 365] on div "Assignee Adalyn Priority Normal Due date [DATE]" at bounding box center [936, 339] width 383 height 51
click at [967, 352] on button "[DATE]" at bounding box center [1043, 345] width 37 height 15
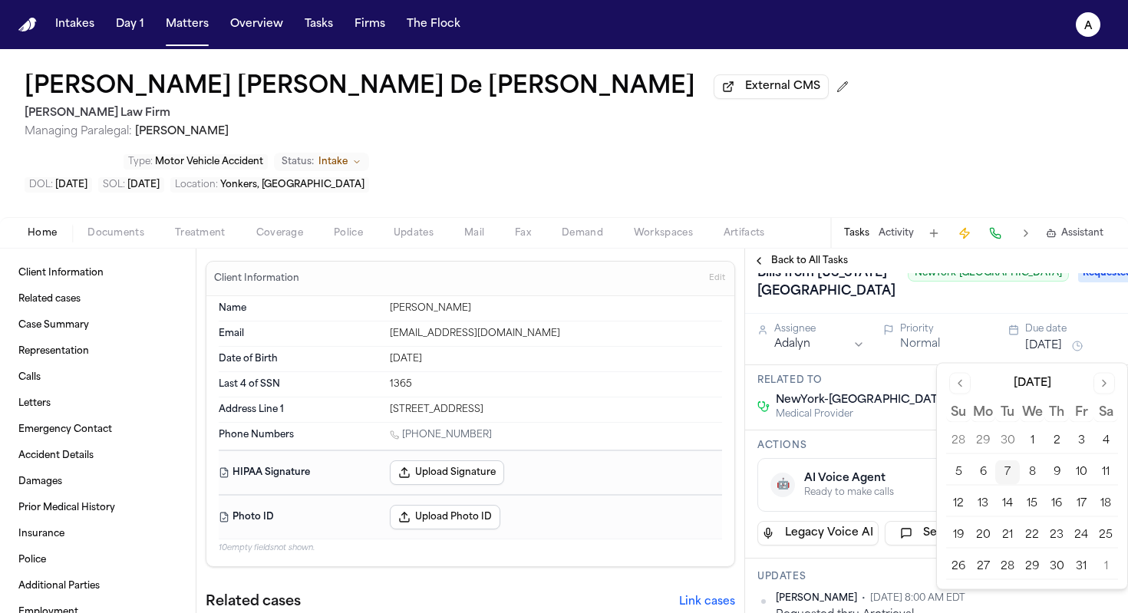
click at [967, 469] on button "8" at bounding box center [1032, 472] width 25 height 25
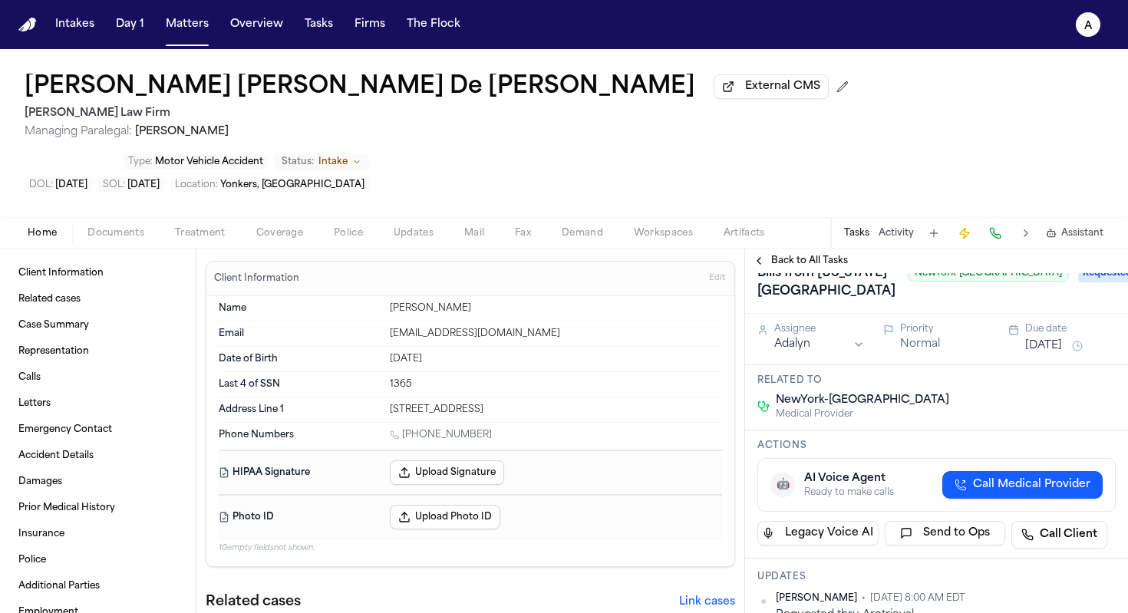
click at [875, 418] on span "Medical Provider" at bounding box center [862, 414] width 173 height 12
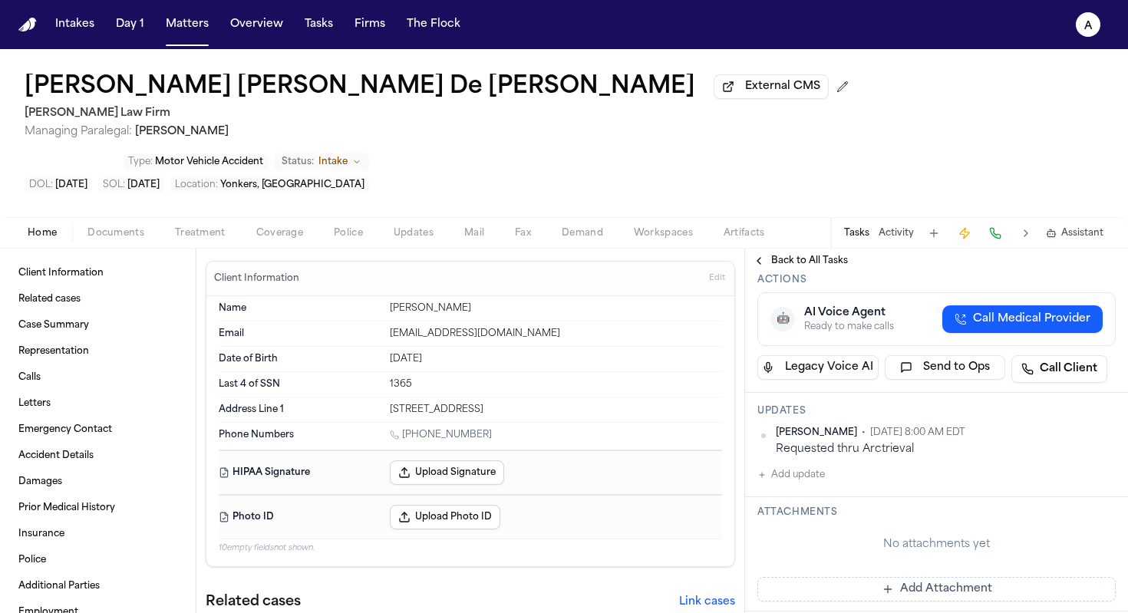
scroll to position [229, 0]
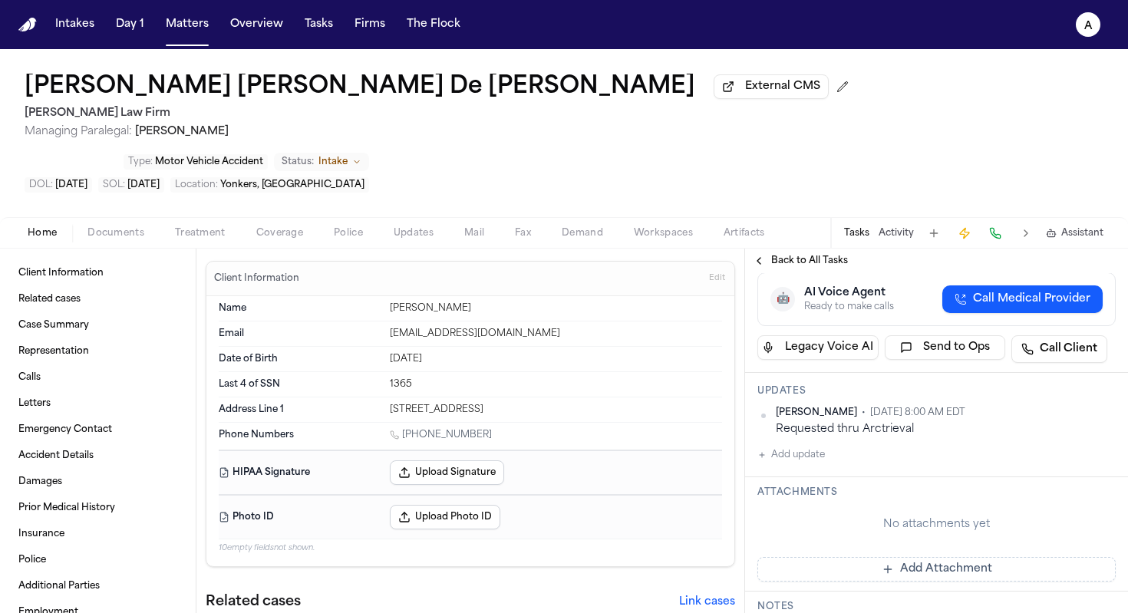
click at [812, 464] on button "Add update" at bounding box center [791, 455] width 68 height 18
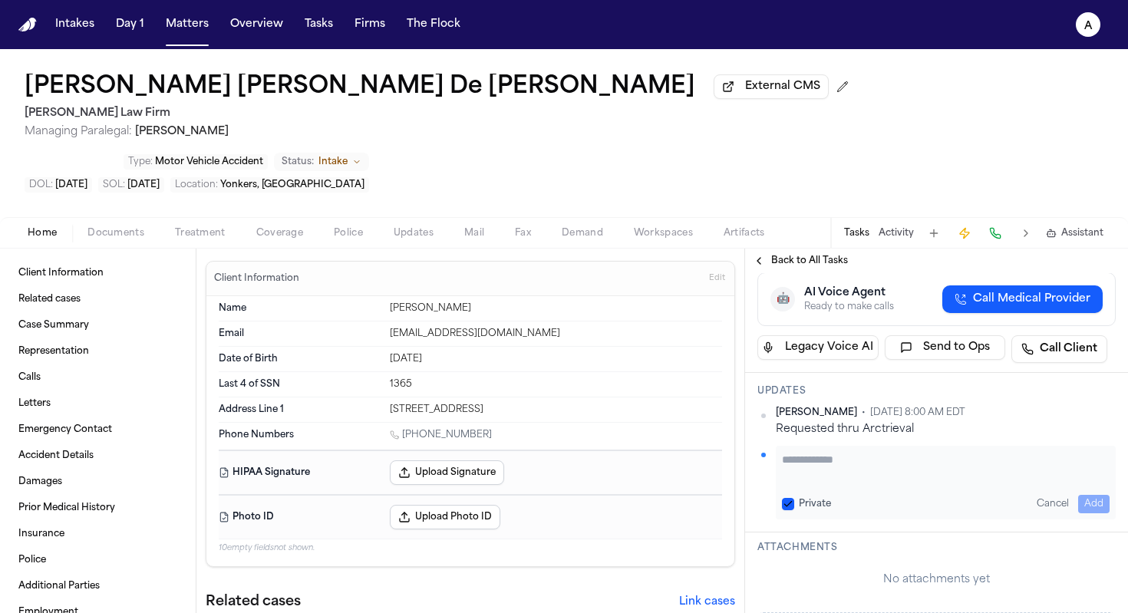
click at [824, 465] on textarea "Add your update" at bounding box center [946, 467] width 328 height 31
paste textarea "**********"
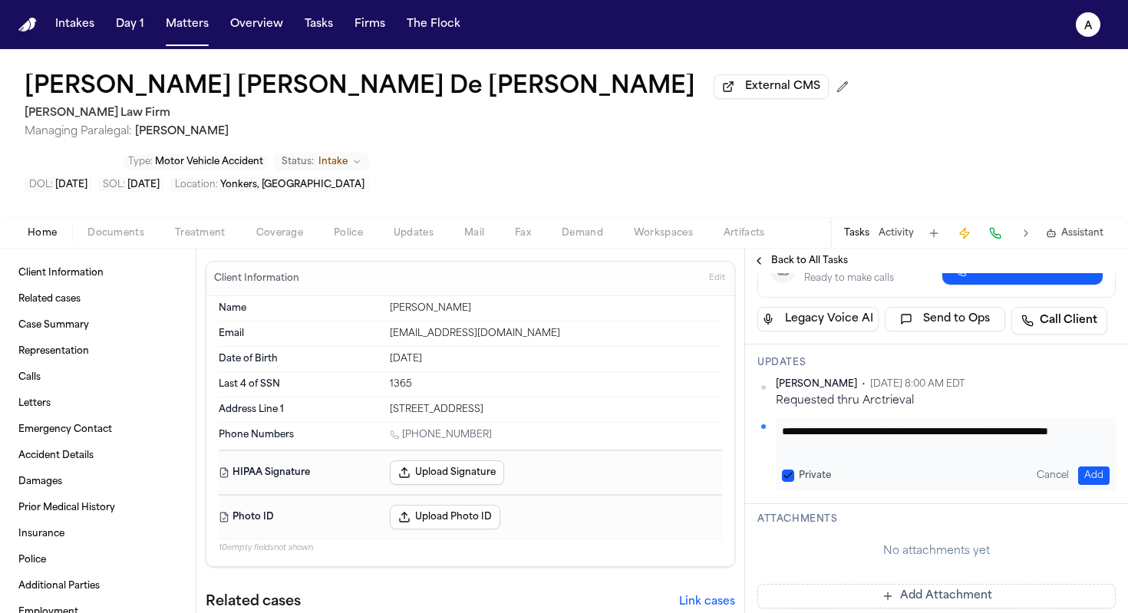
scroll to position [356, 0]
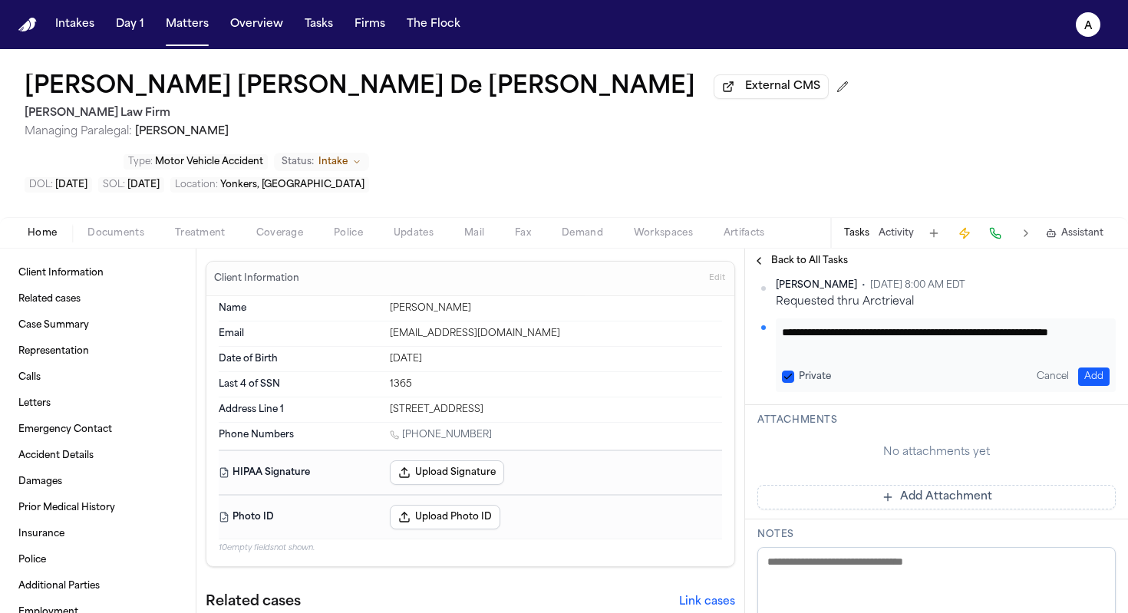
click at [805, 338] on textarea "**********" at bounding box center [940, 340] width 316 height 31
drag, startPoint x: 882, startPoint y: 342, endPoint x: 750, endPoint y: 314, distance: 134.2
click at [750, 314] on div "**********" at bounding box center [936, 326] width 383 height 160
click at [952, 355] on textarea "**********" at bounding box center [940, 340] width 316 height 31
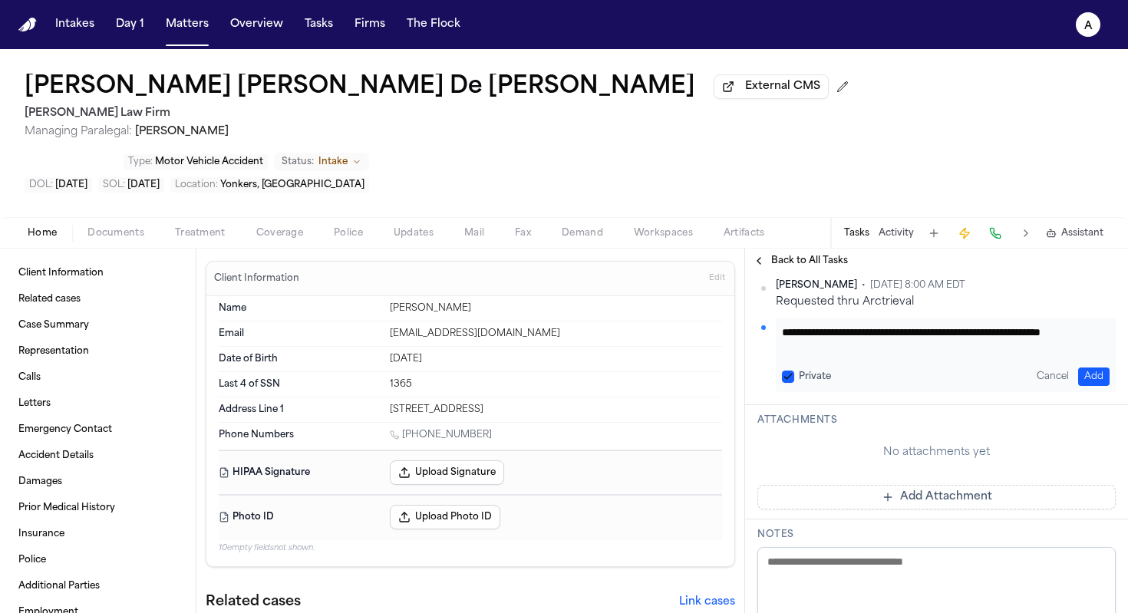
scroll to position [2, 0]
type textarea "**********"
click at [789, 376] on button "Private" at bounding box center [788, 377] width 12 height 12
click at [967, 381] on button "Add" at bounding box center [1093, 376] width 31 height 18
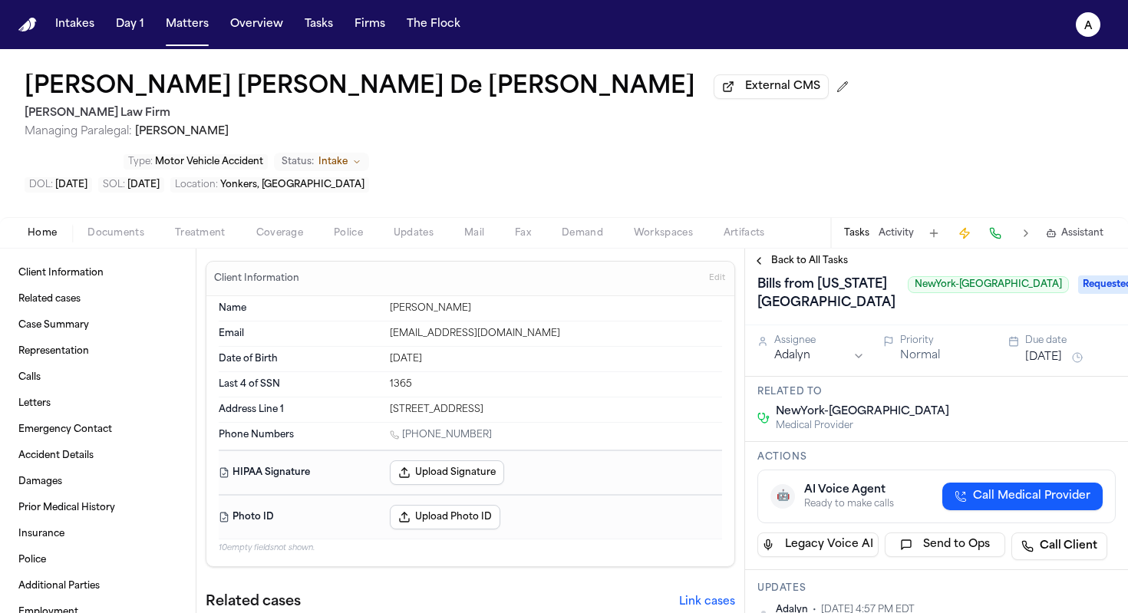
scroll to position [29, 0]
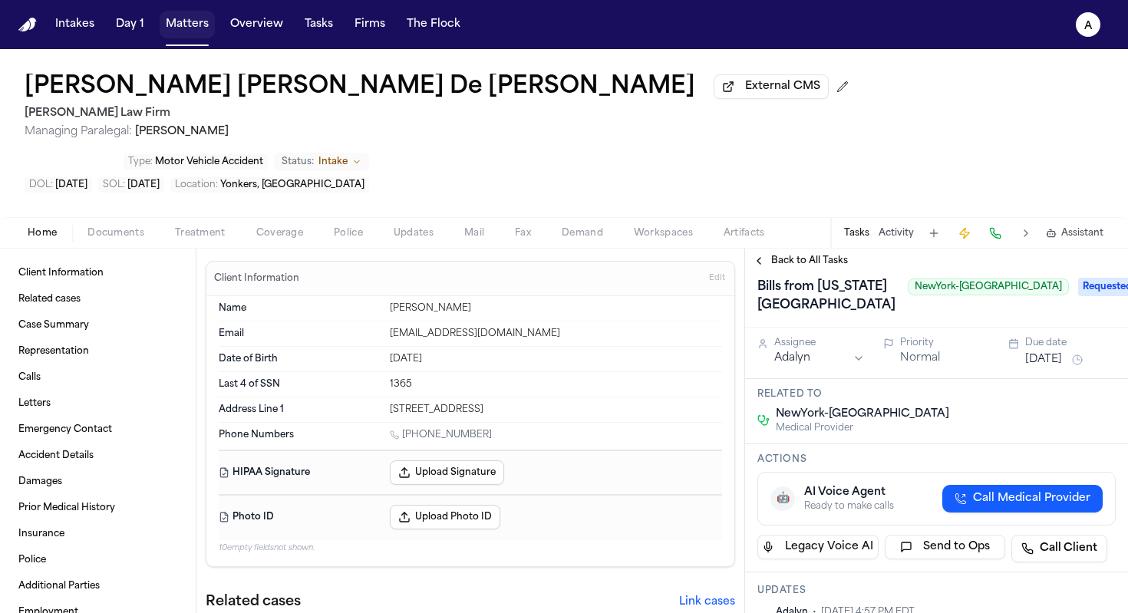
click at [189, 28] on button "Matters" at bounding box center [187, 25] width 55 height 28
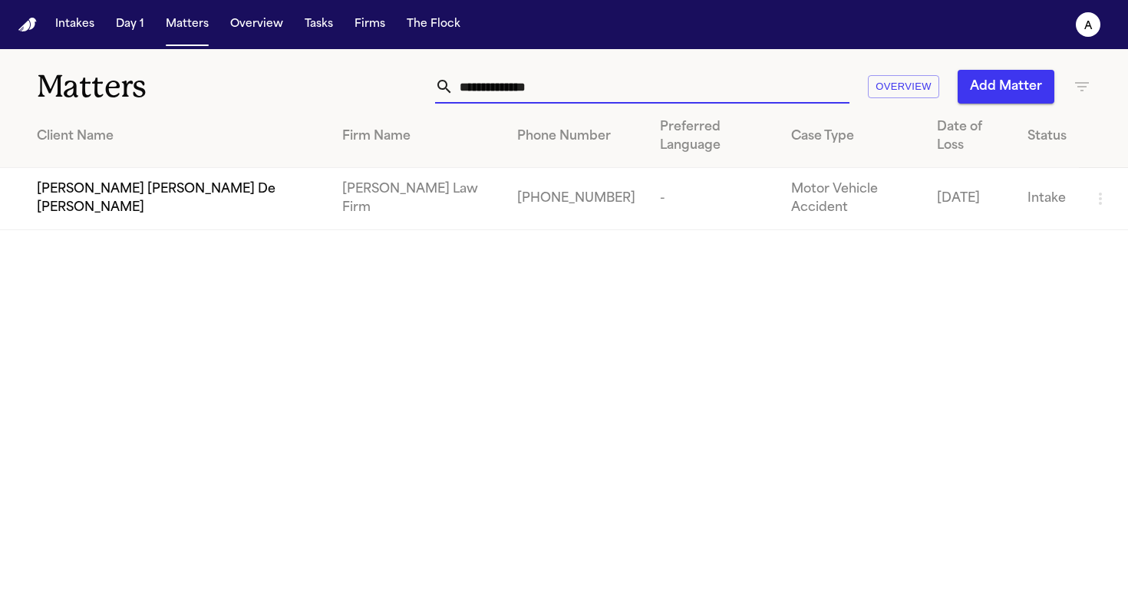
drag, startPoint x: 561, startPoint y: 88, endPoint x: 323, endPoint y: 85, distance: 237.8
click at [329, 85] on div "**********" at bounding box center [710, 87] width 762 height 34
type input "**********"
click at [205, 180] on span "[PERSON_NAME] [PERSON_NAME] De [PERSON_NAME]" at bounding box center [177, 198] width 281 height 37
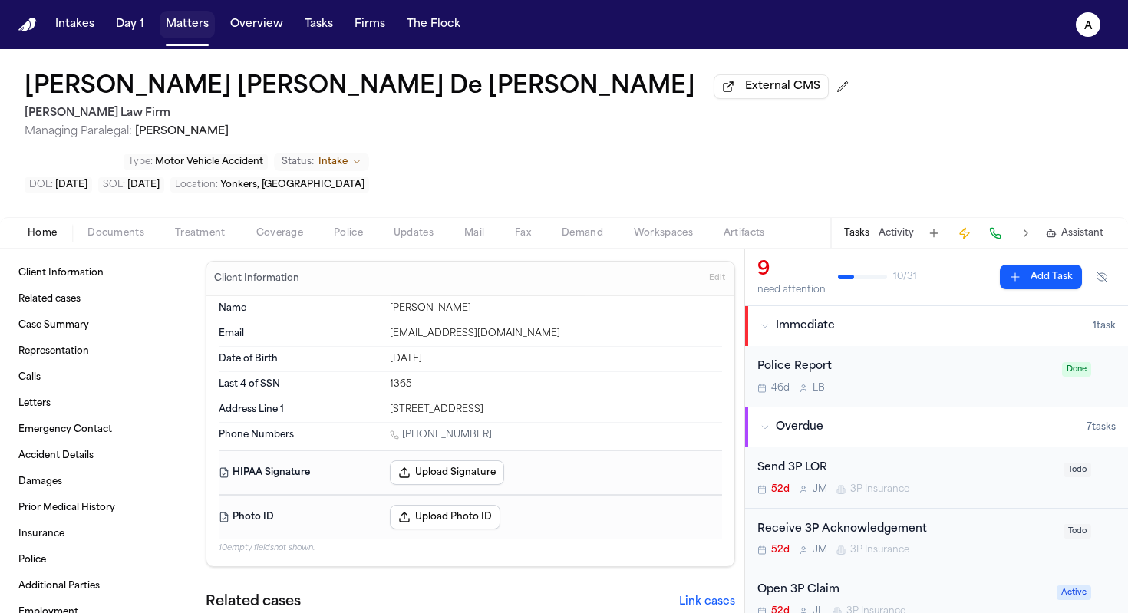
click at [198, 31] on button "Matters" at bounding box center [187, 25] width 55 height 28
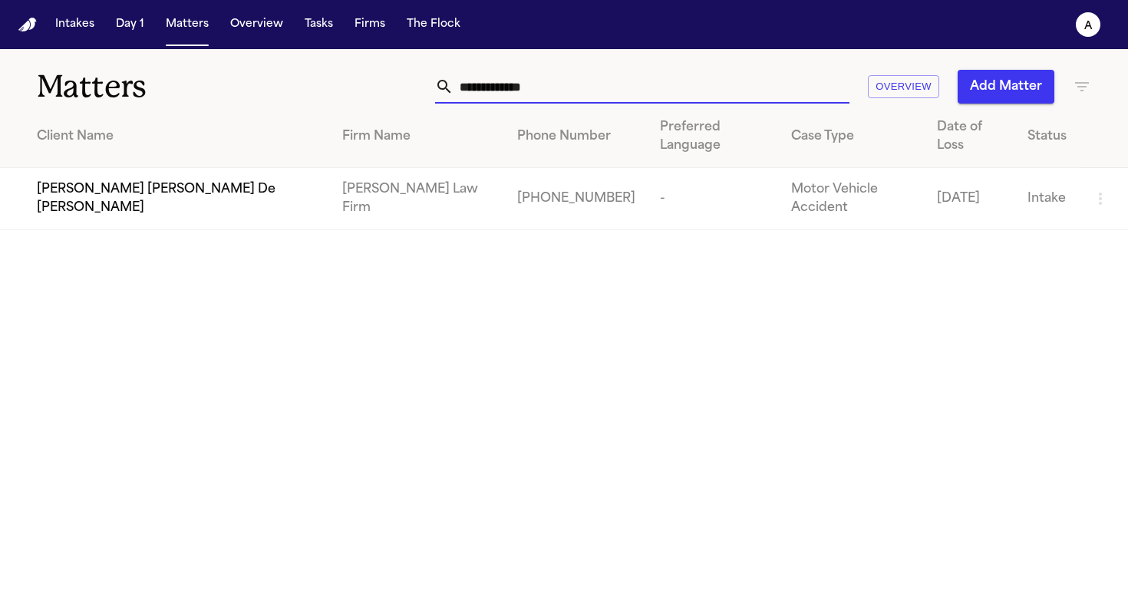
drag, startPoint x: 581, startPoint y: 91, endPoint x: 275, endPoint y: 82, distance: 305.5
click at [275, 82] on div "**********" at bounding box center [564, 77] width 1128 height 57
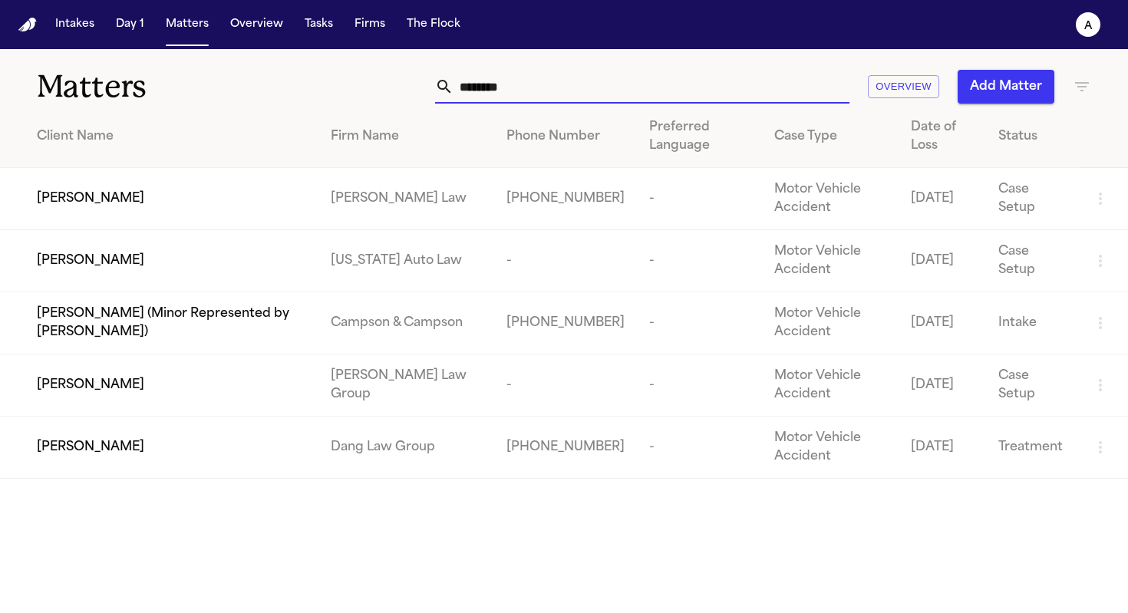
type input "*******"
click at [166, 268] on div "[PERSON_NAME]" at bounding box center [171, 261] width 269 height 18
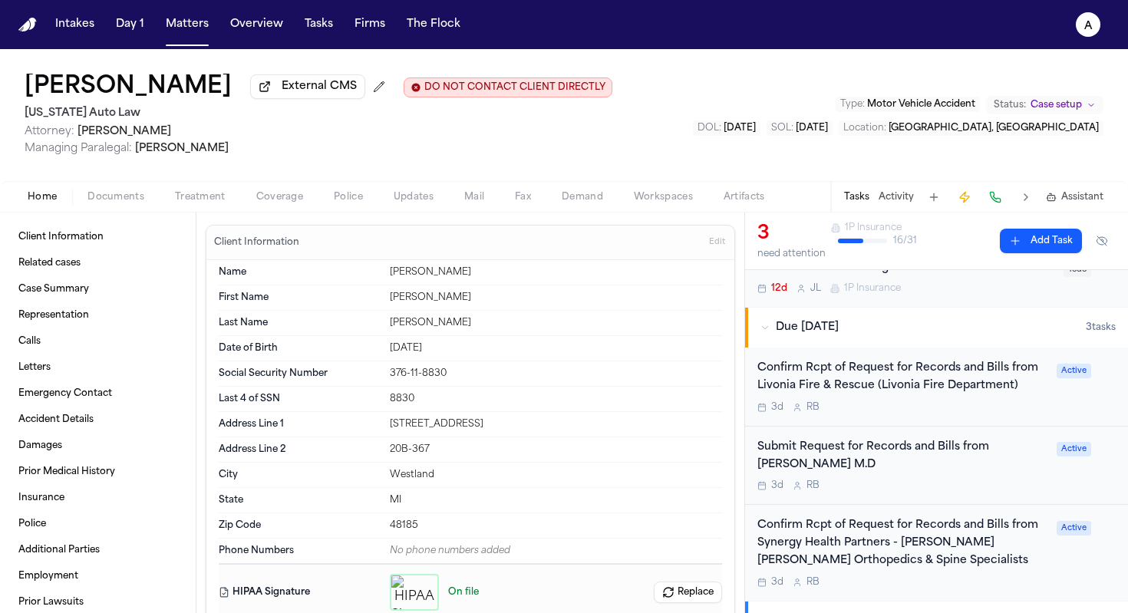
scroll to position [190, 0]
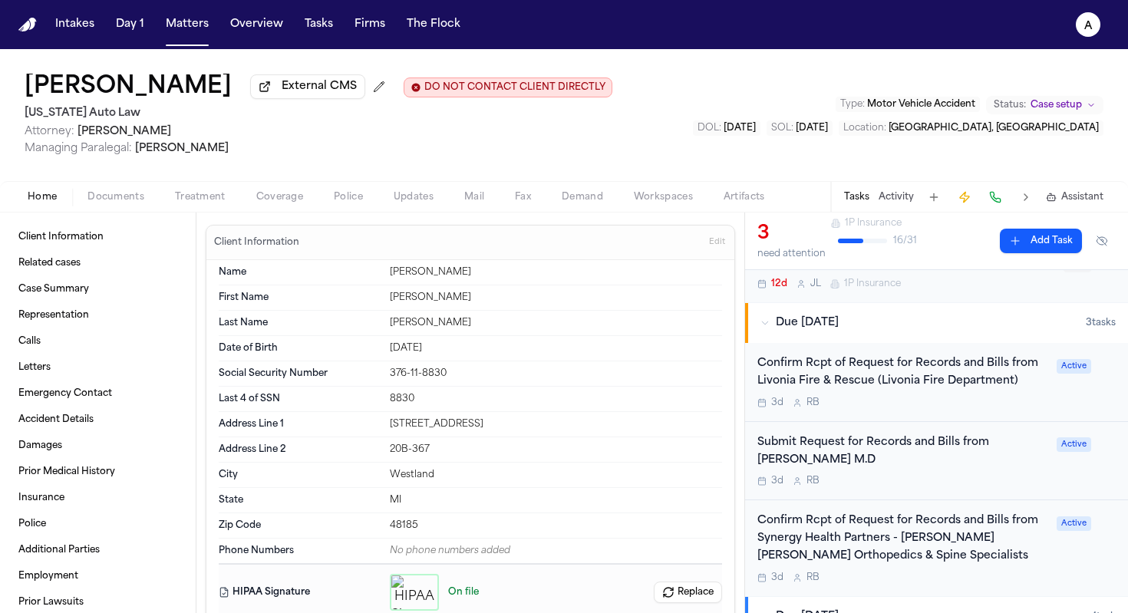
click at [967, 397] on div "Confirm Rcpt of Request for Records and Bills from Livonia Fire & Rescue (Livon…" at bounding box center [902, 382] width 290 height 54
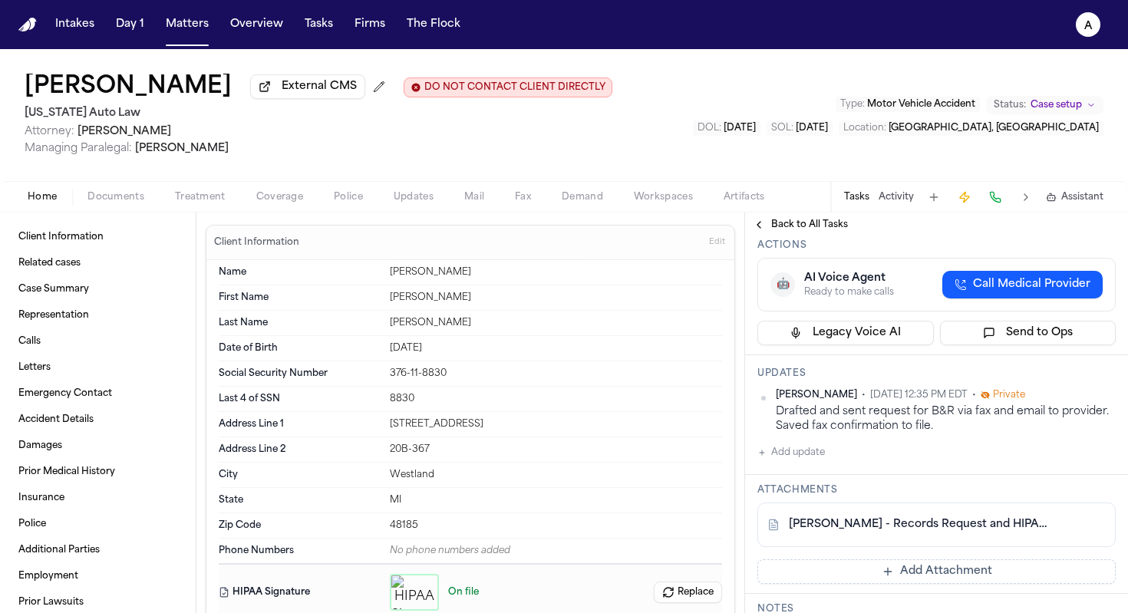
scroll to position [257, 0]
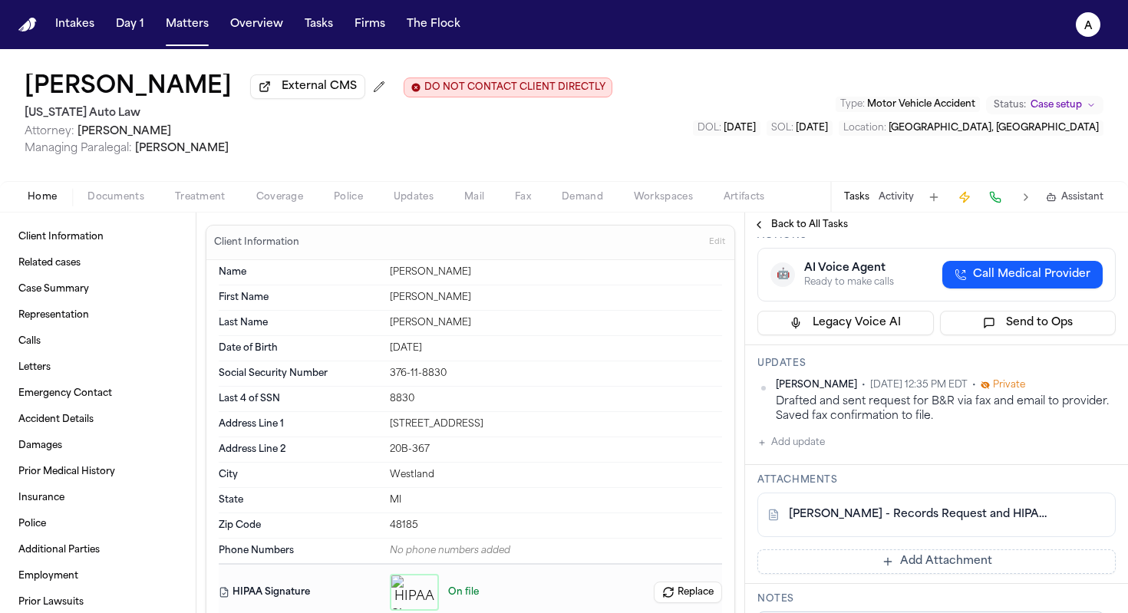
click at [829, 446] on div "[PERSON_NAME] • [DATE] 12:35 PM EDT • Private Drafted and sent request for B&R …" at bounding box center [936, 415] width 358 height 73
click at [805, 447] on button "Add update" at bounding box center [791, 442] width 68 height 18
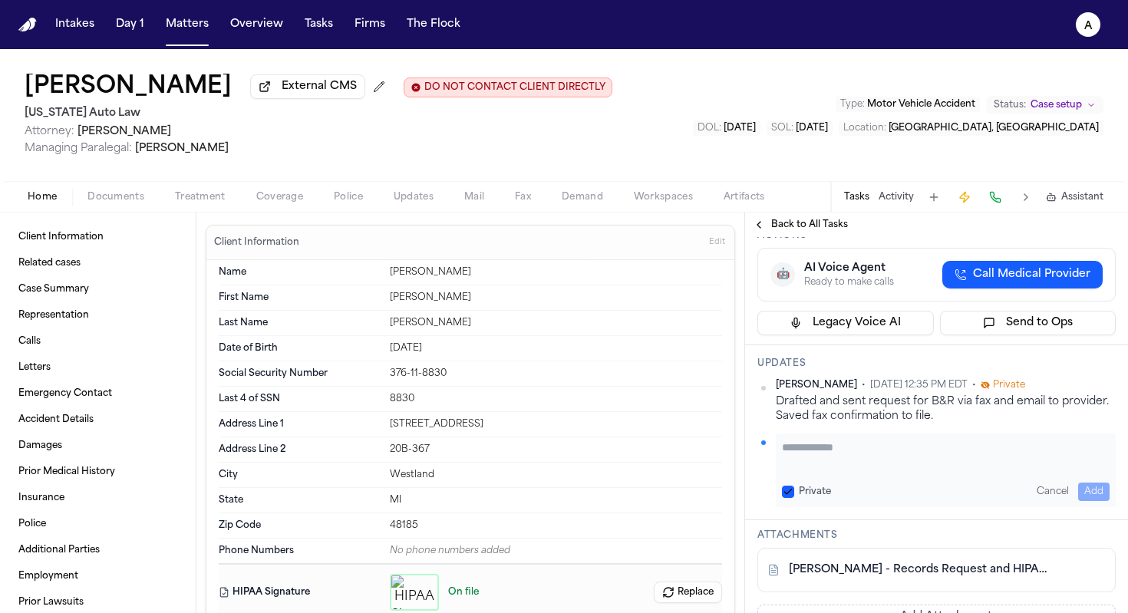
click at [902, 457] on textarea "Add your update" at bounding box center [946, 455] width 328 height 31
type textarea "*"
paste textarea "**********"
click at [891, 453] on textarea "**********" at bounding box center [940, 455] width 316 height 31
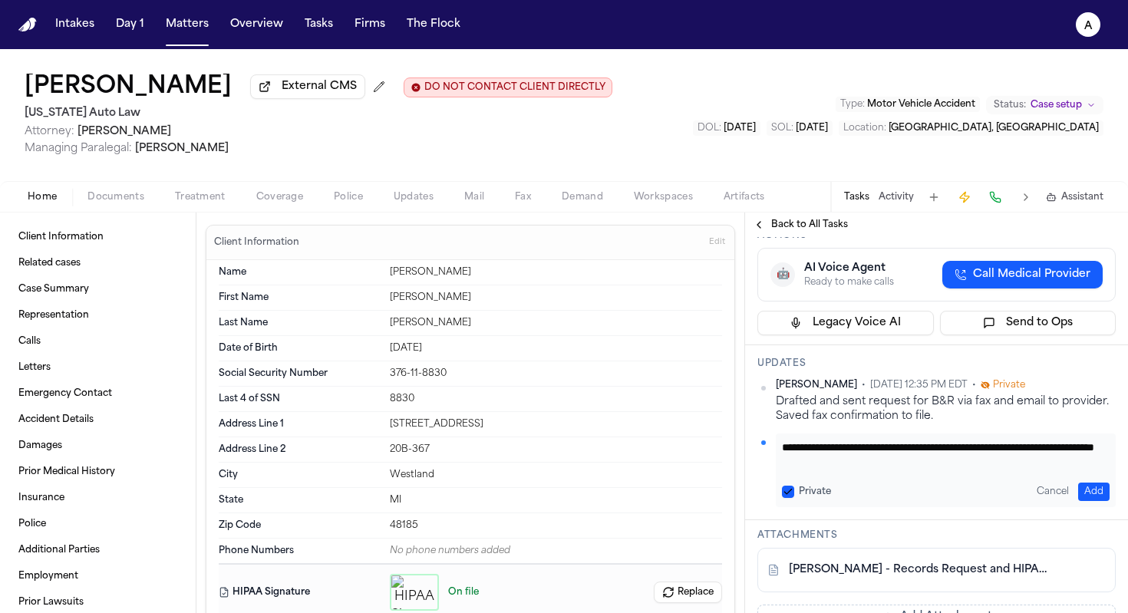
scroll to position [0, 0]
type textarea "**********"
click at [793, 490] on button "Private" at bounding box center [788, 492] width 12 height 12
click at [967, 493] on button "Add" at bounding box center [1093, 492] width 31 height 18
